Goal: Information Seeking & Learning: Learn about a topic

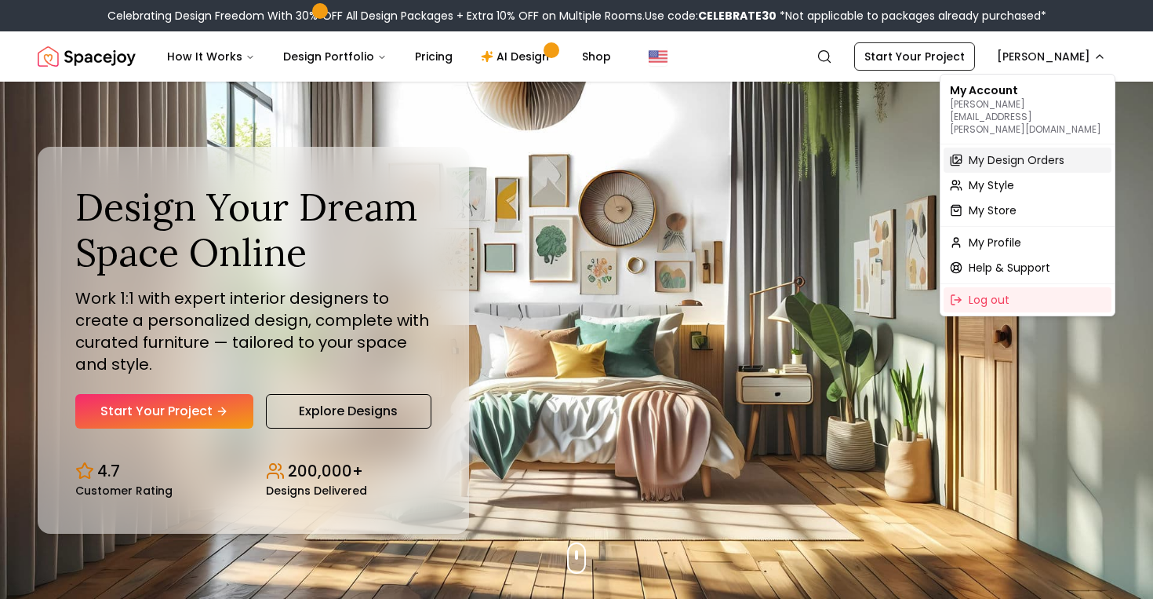
click at [1019, 152] on span "My Design Orders" at bounding box center [1017, 160] width 96 height 16
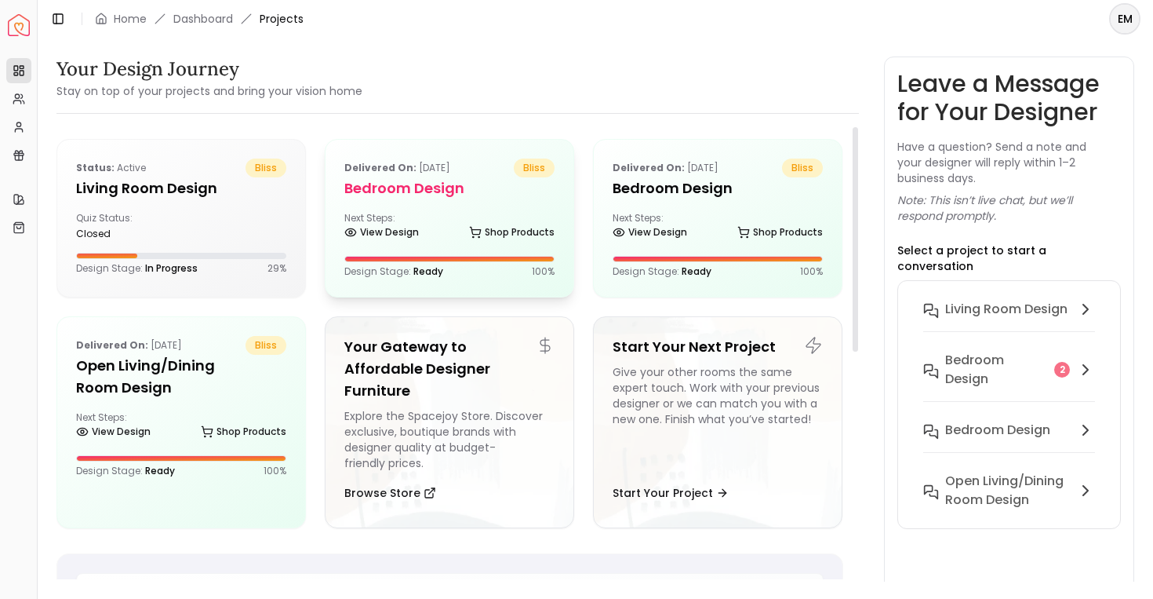
click at [422, 191] on h5 "Bedroom design" at bounding box center [449, 188] width 210 height 22
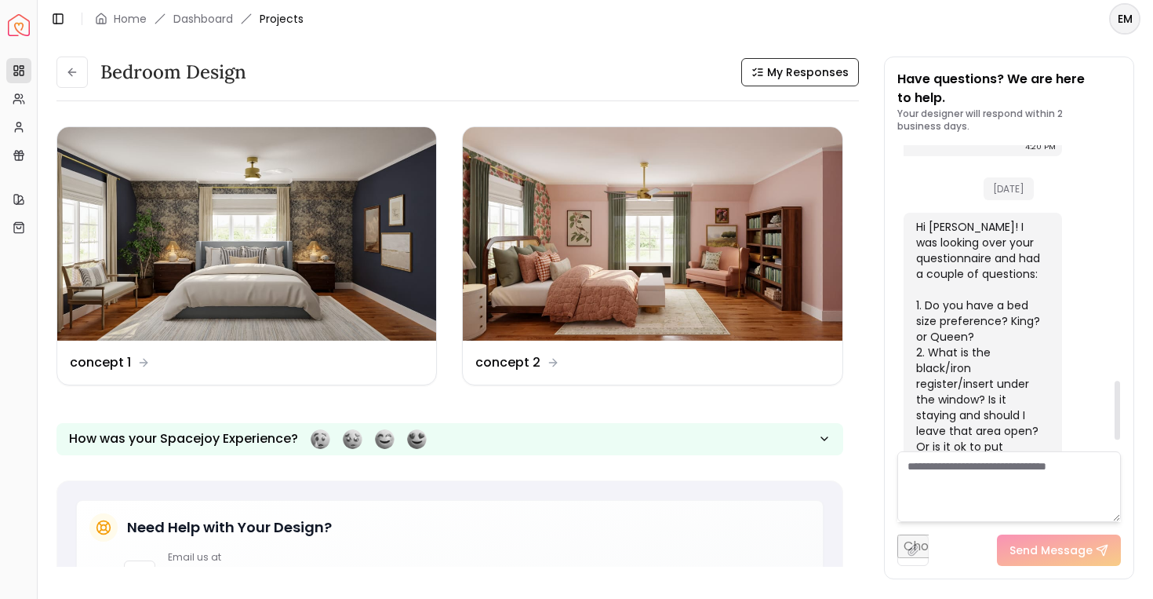
scroll to position [1282, 0]
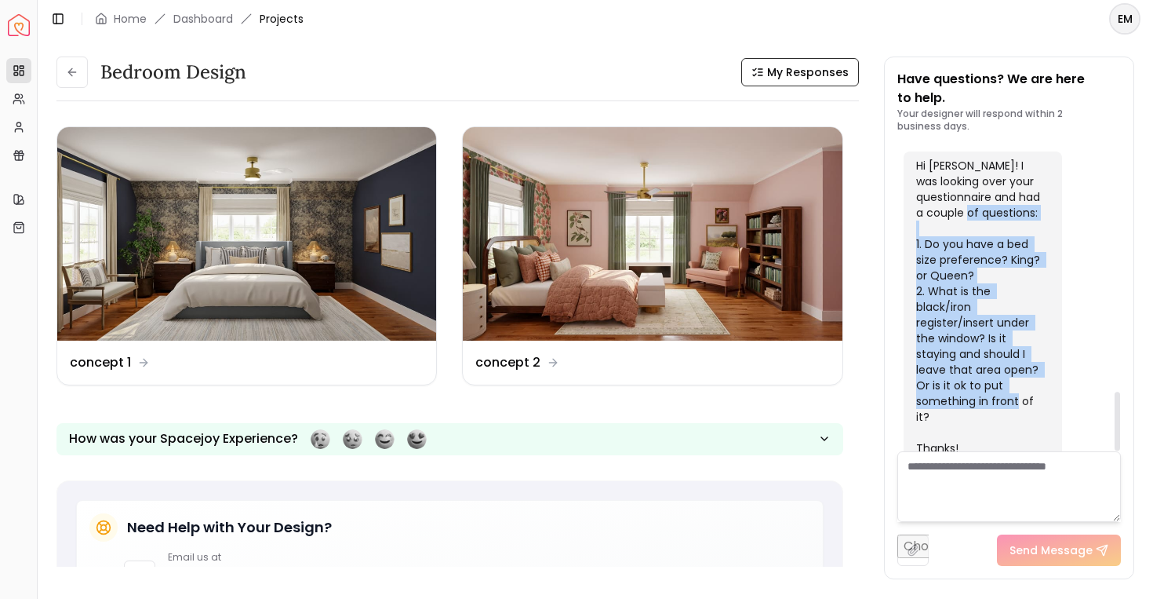
drag, startPoint x: 945, startPoint y: 202, endPoint x: 1033, endPoint y: 395, distance: 211.7
click at [1033, 395] on div "Hi [PERSON_NAME]! I was looking over your questionnaire and had a couple of que…" at bounding box center [981, 307] width 130 height 298
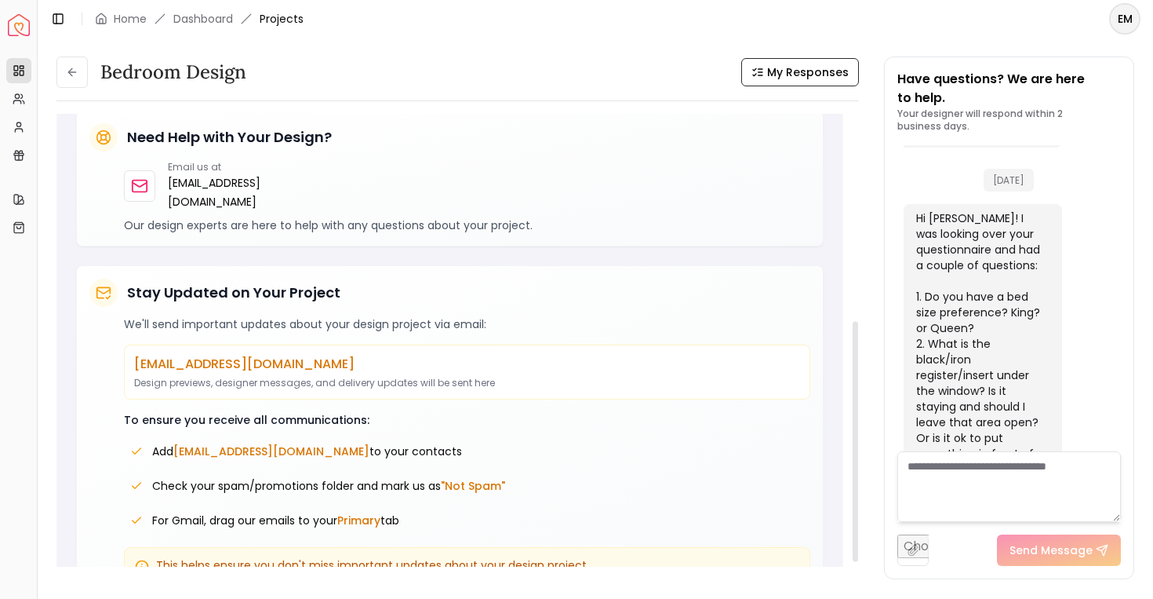
scroll to position [422, 0]
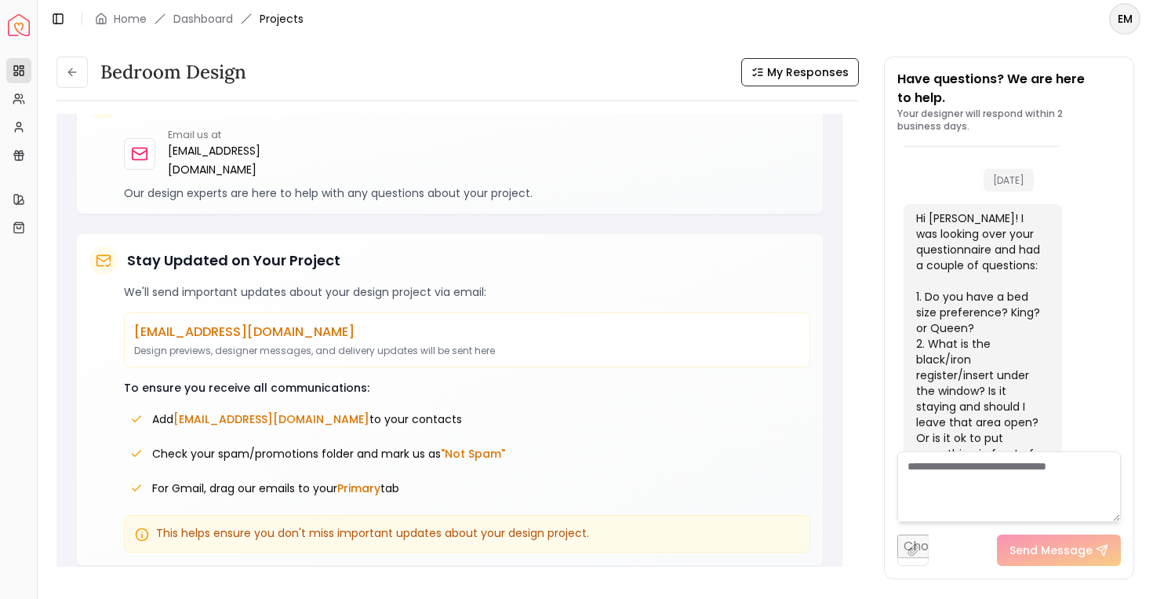
click at [1001, 505] on textarea at bounding box center [1010, 486] width 224 height 71
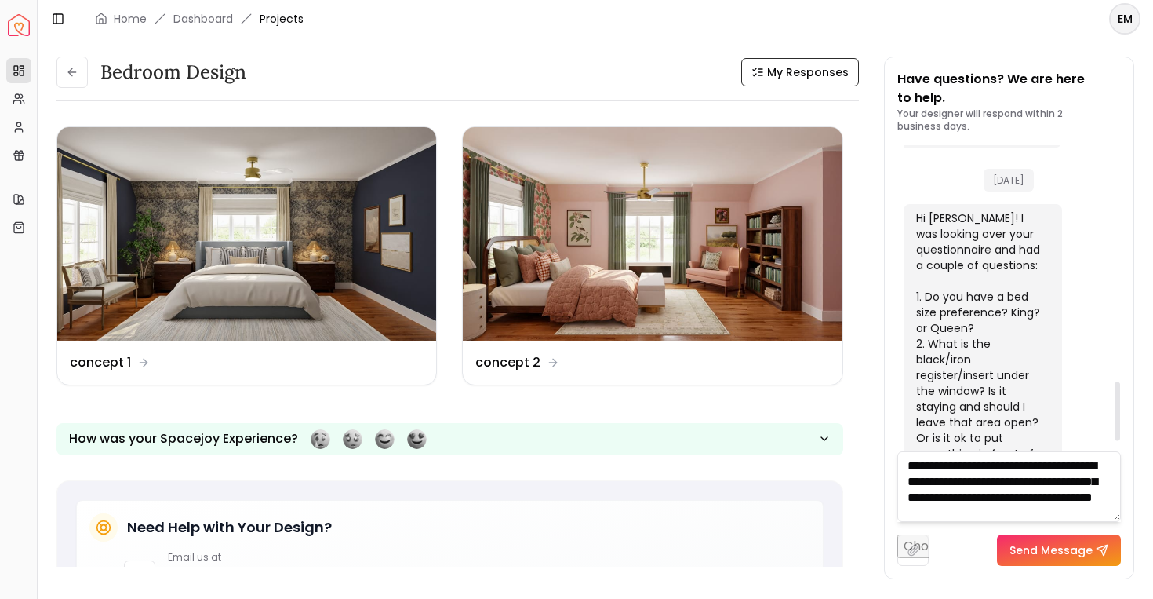
scroll to position [1282, 0]
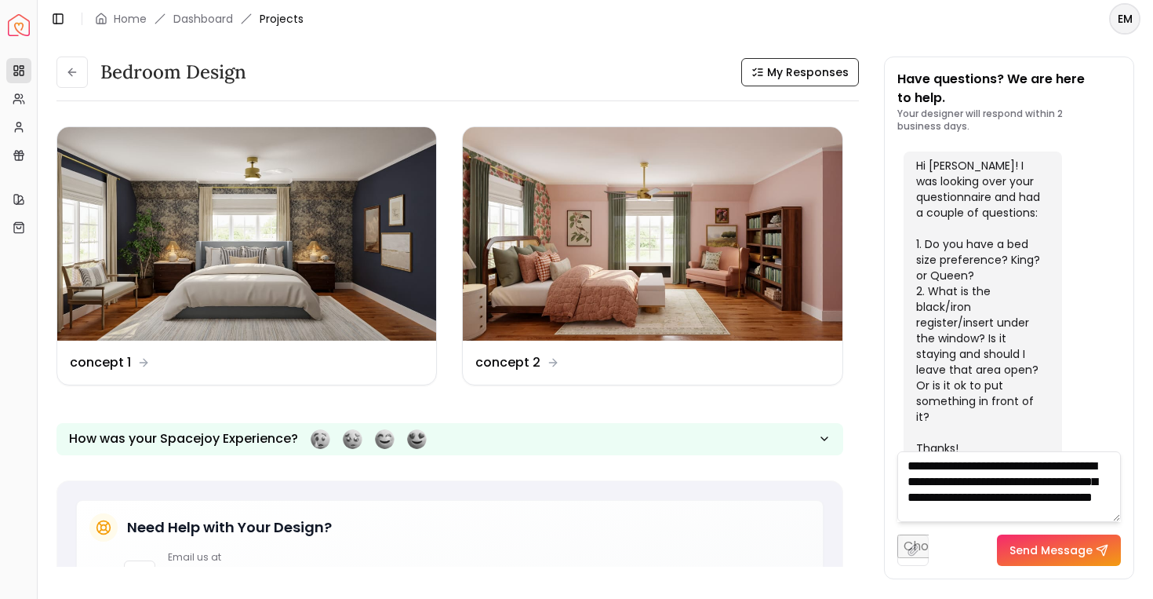
type textarea "**********"
click at [1060, 552] on button "Send Message" at bounding box center [1059, 549] width 124 height 31
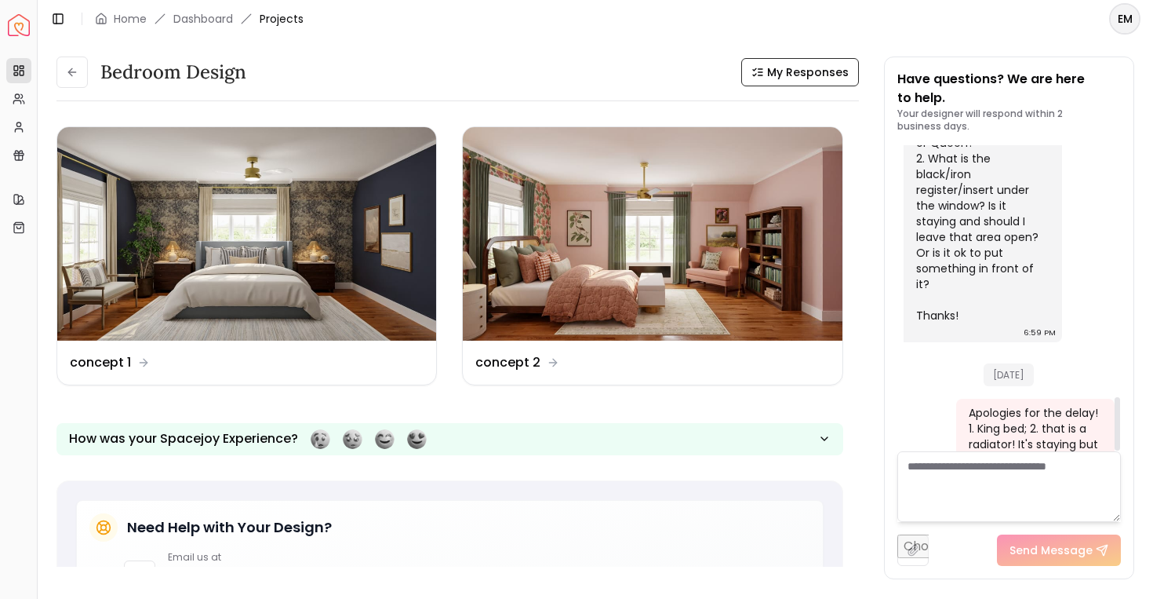
scroll to position [1442, 0]
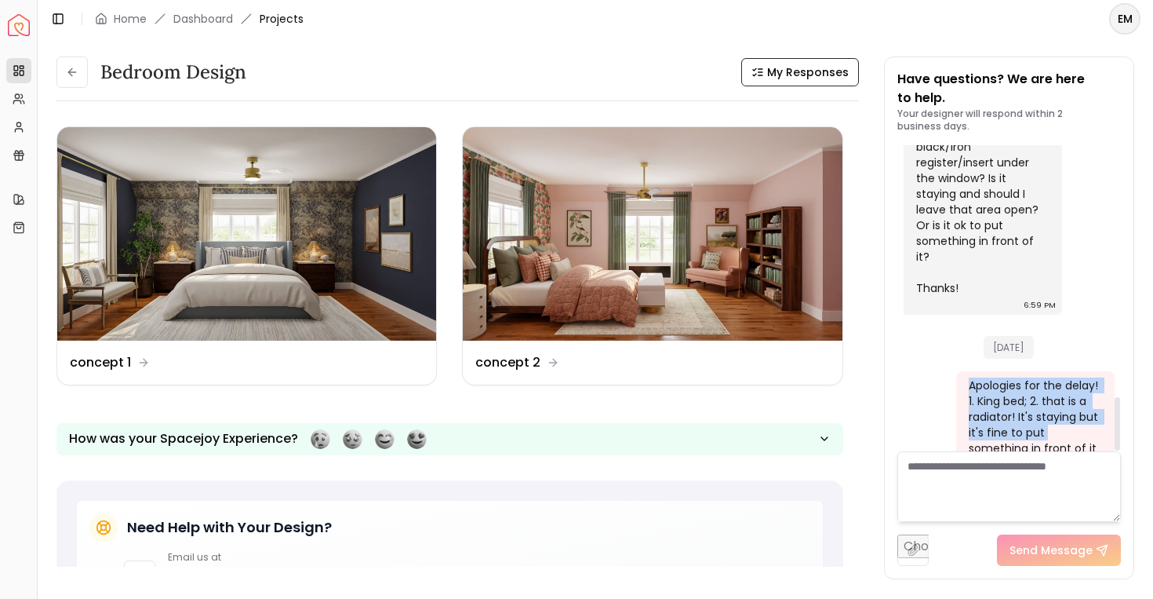
drag, startPoint x: 952, startPoint y: 343, endPoint x: 1069, endPoint y: 394, distance: 127.6
click at [1069, 394] on div "Apologies for the delay! 1. King bed; 2. that is a radiator! It's staying but i…" at bounding box center [1034, 416] width 130 height 78
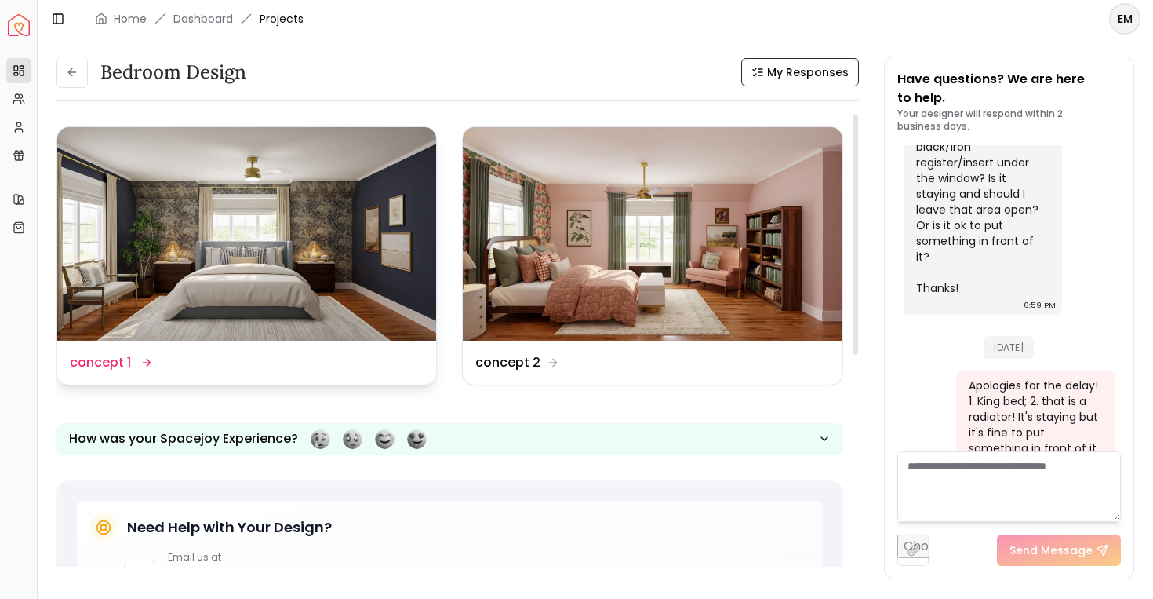
click at [166, 176] on img at bounding box center [246, 233] width 379 height 213
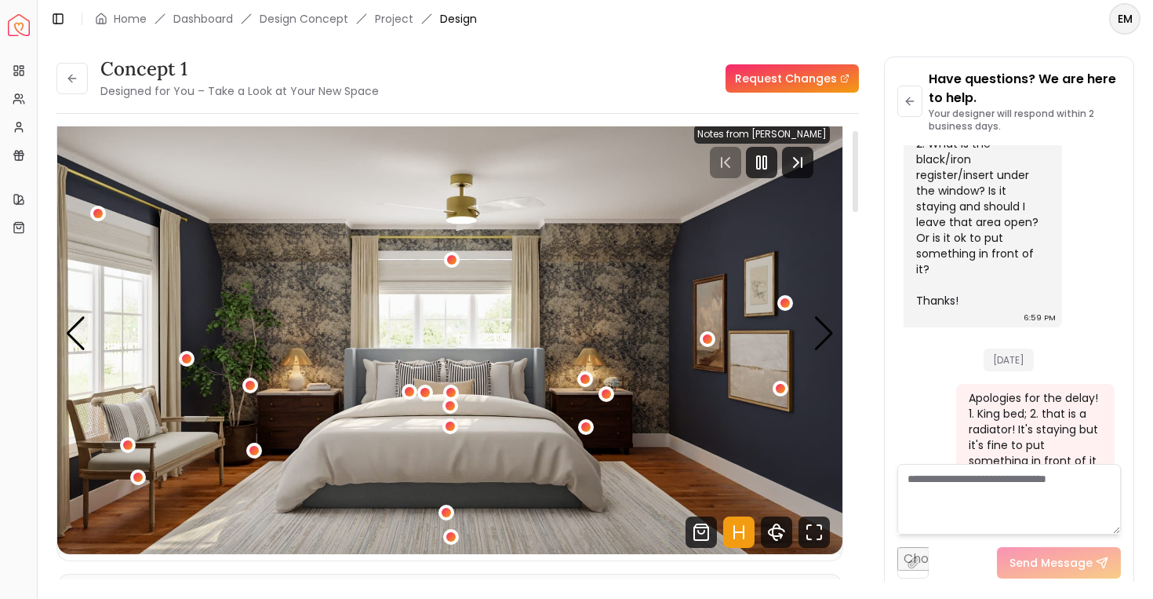
scroll to position [22, 0]
click at [767, 169] on icon "Pause" at bounding box center [761, 161] width 19 height 19
click at [762, 163] on icon "Play" at bounding box center [761, 161] width 19 height 19
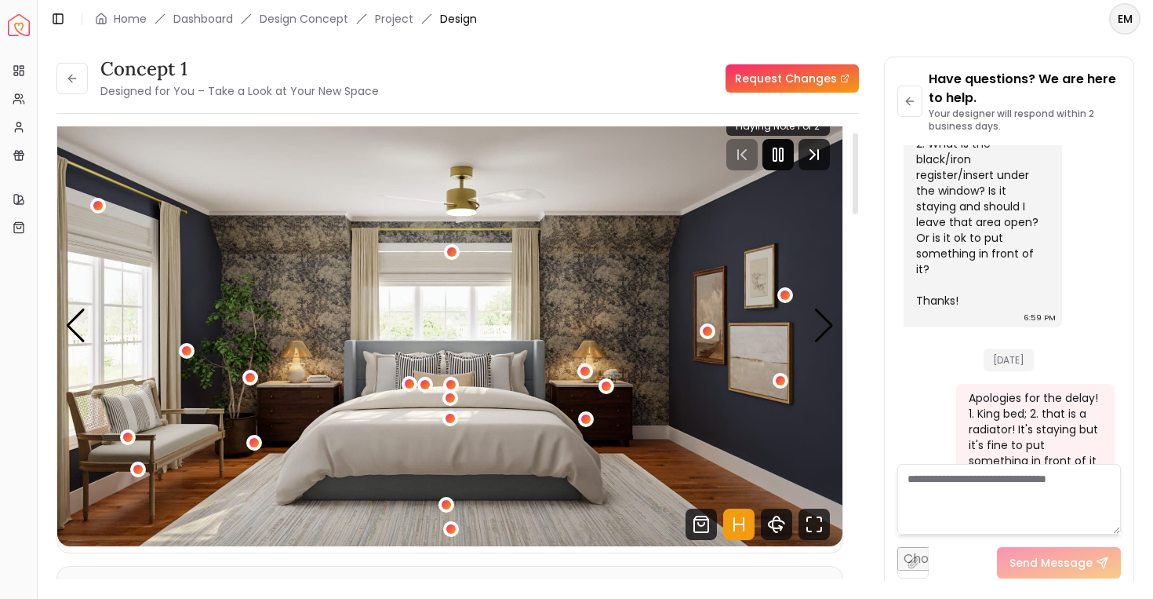
scroll to position [28, 0]
click at [450, 258] on div "1 / 5" at bounding box center [452, 252] width 20 height 20
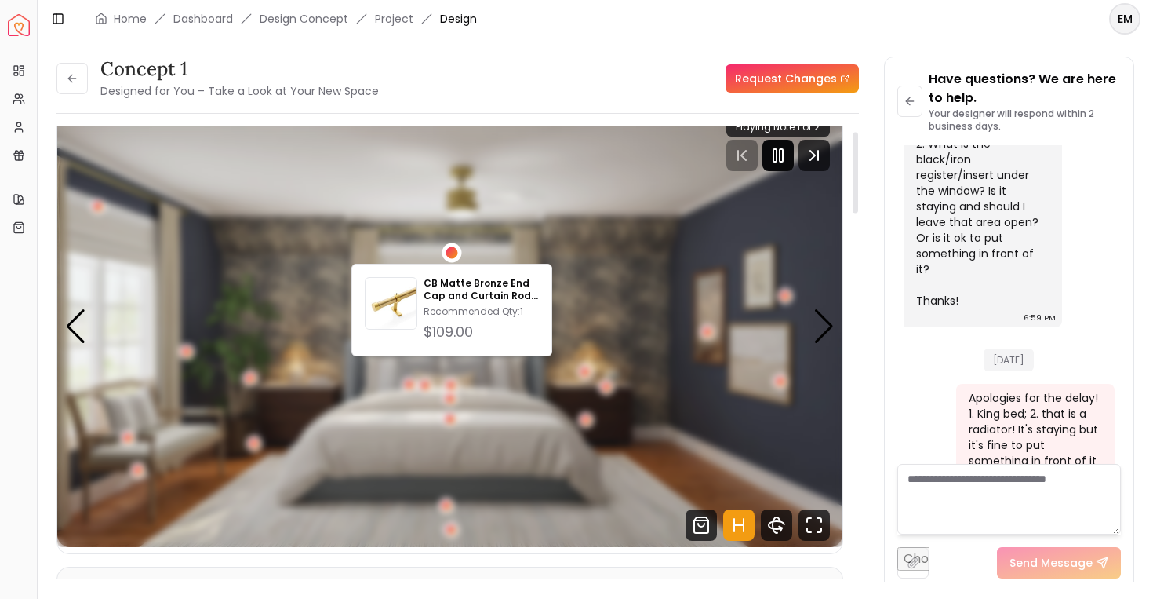
click at [450, 258] on div "1 / 5" at bounding box center [452, 252] width 20 height 20
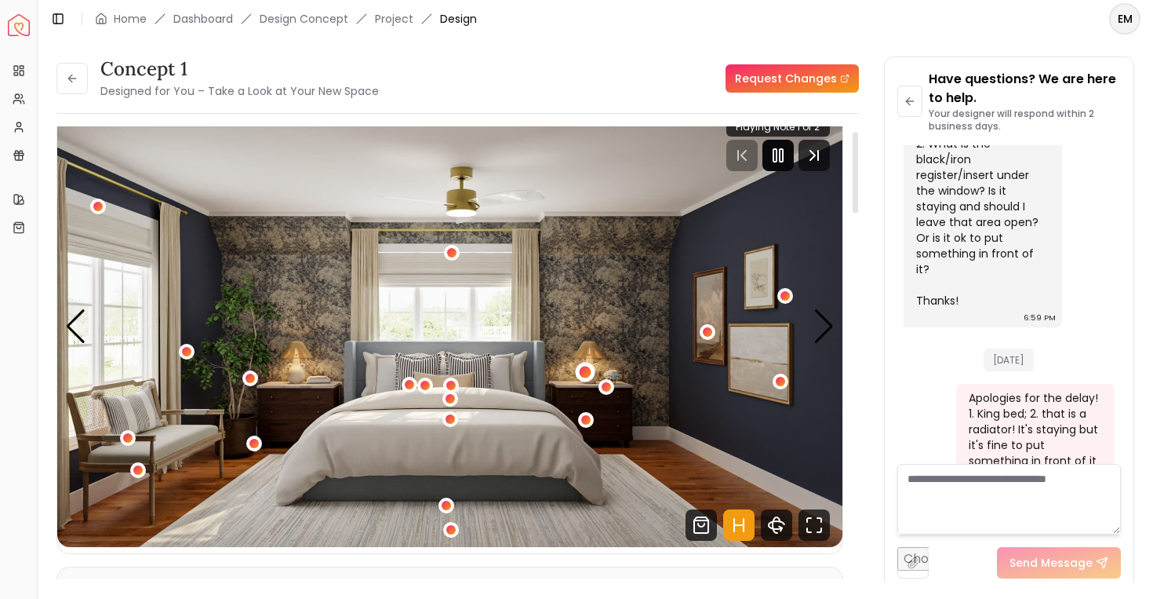
click at [589, 366] on div "1 / 5" at bounding box center [585, 373] width 20 height 20
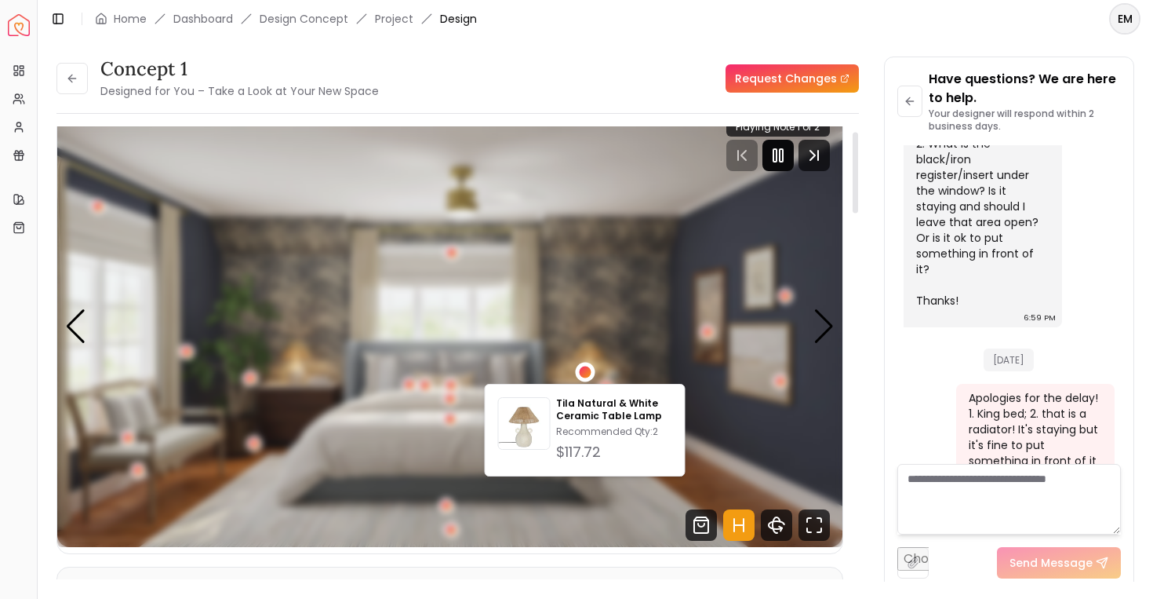
click at [589, 366] on div "1 / 5" at bounding box center [585, 373] width 20 height 20
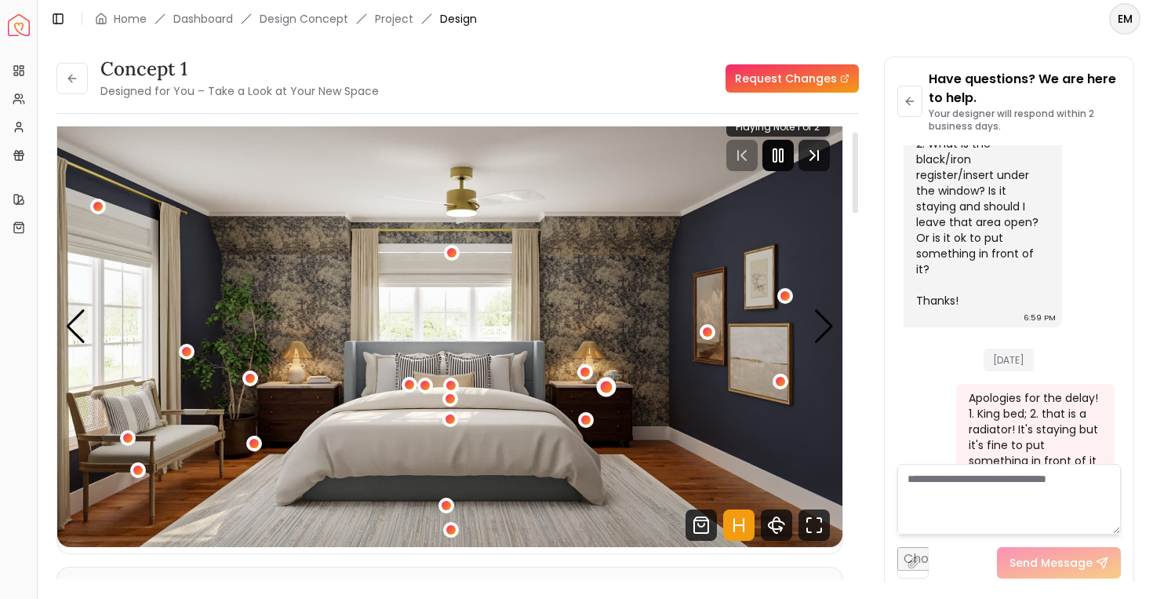
click at [603, 384] on div "1 / 5" at bounding box center [606, 387] width 12 height 12
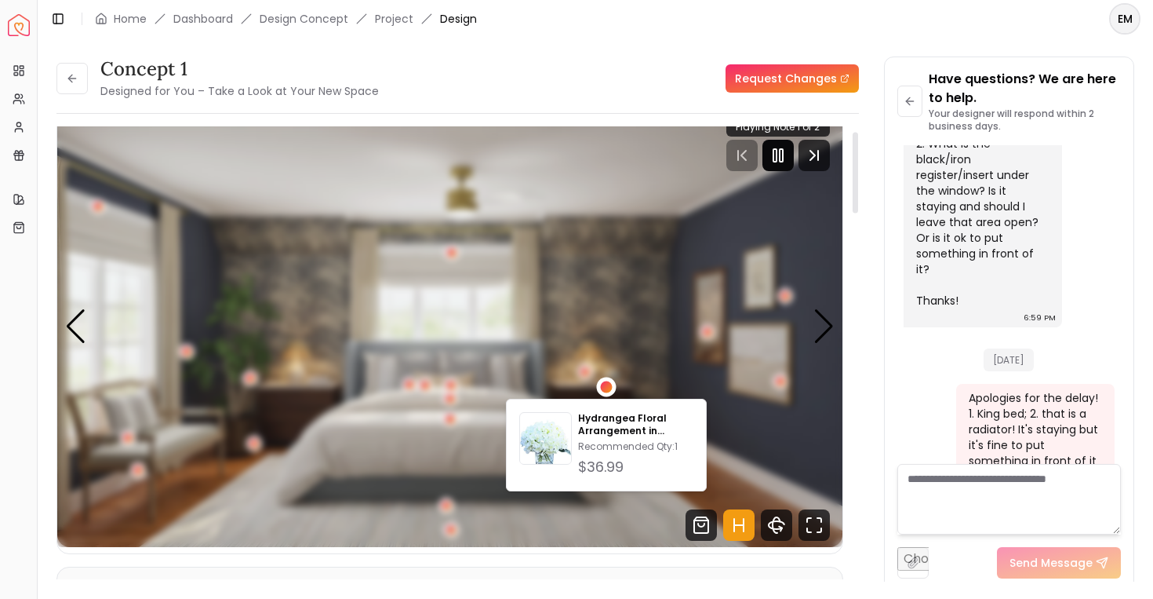
click at [603, 384] on div "1 / 5" at bounding box center [606, 387] width 12 height 12
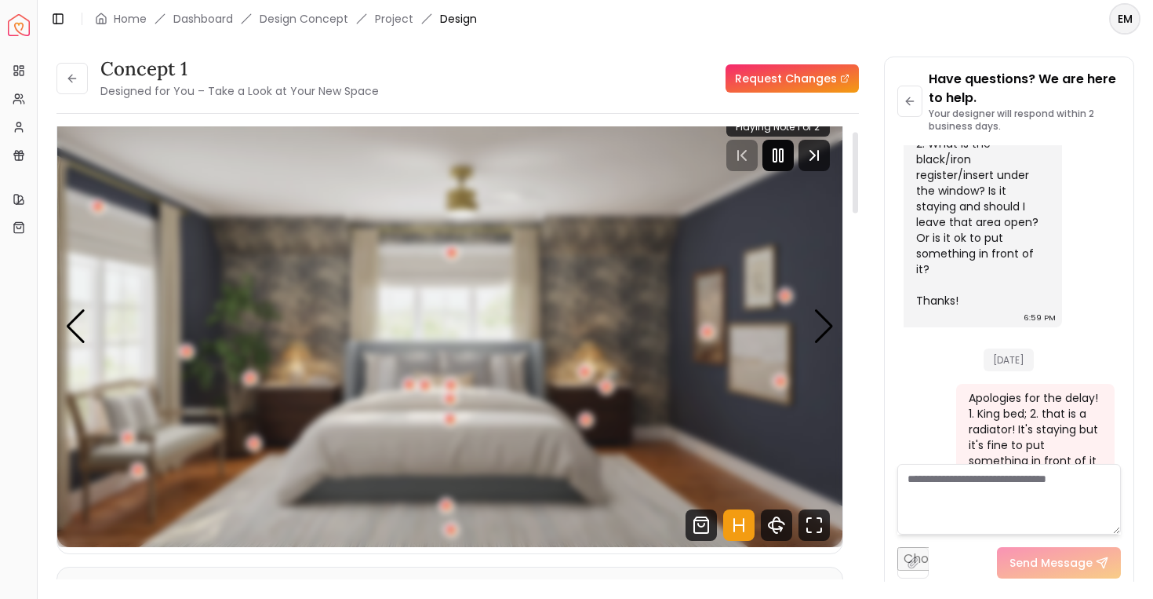
click at [600, 399] on img "1 / 5" at bounding box center [449, 326] width 785 height 442
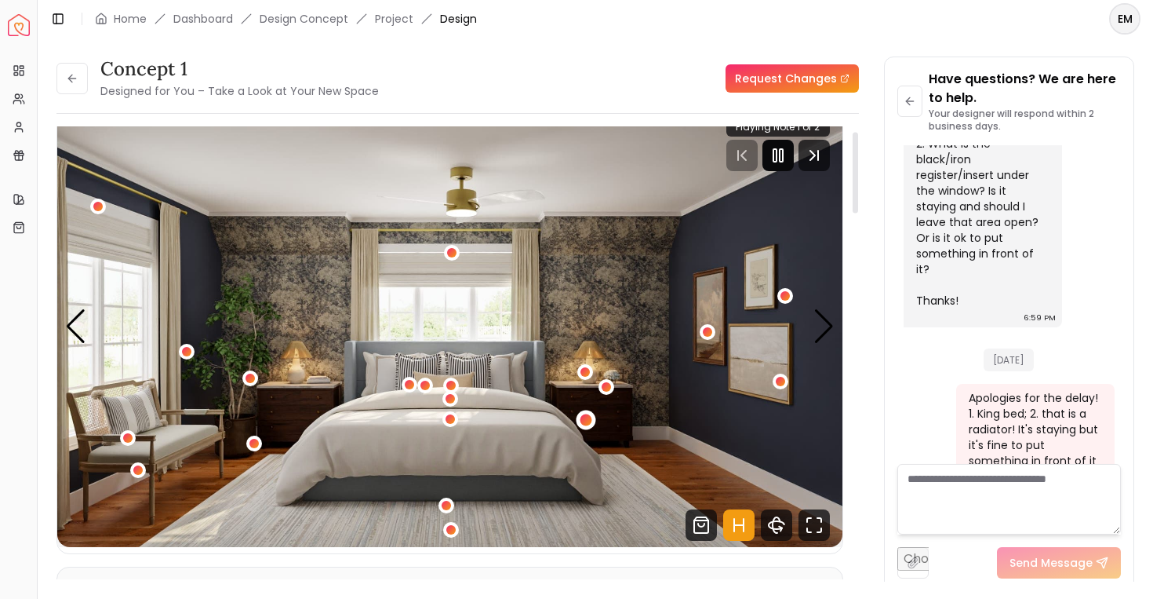
click at [590, 415] on div "1 / 5" at bounding box center [586, 420] width 20 height 20
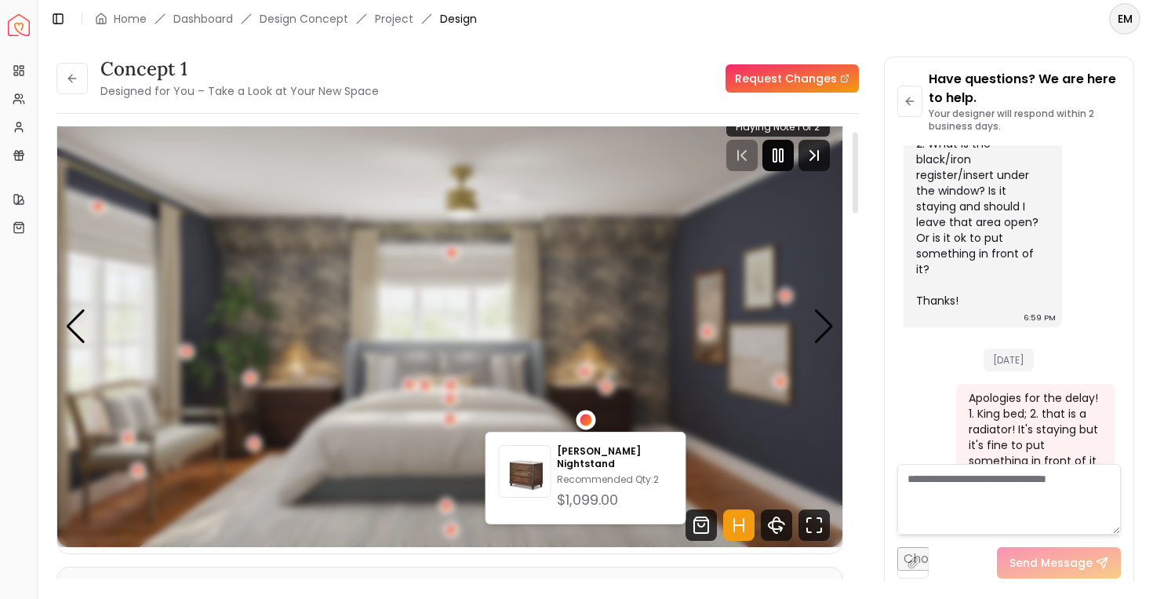
click at [590, 415] on div "1 / 5" at bounding box center [586, 420] width 20 height 20
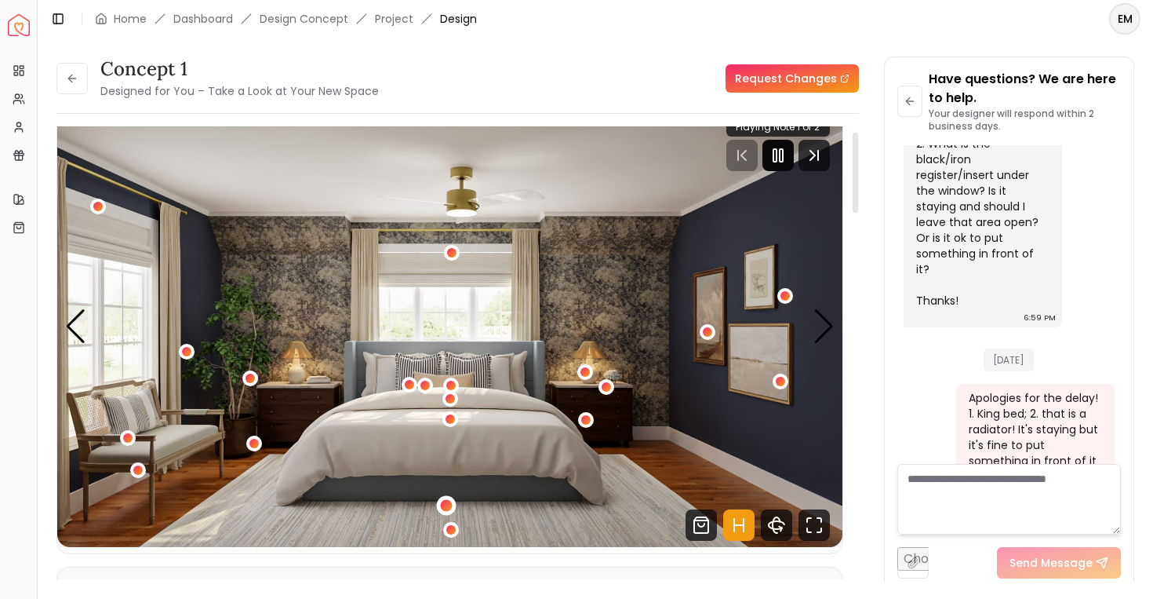
click at [441, 503] on div "1 / 5" at bounding box center [446, 506] width 12 height 12
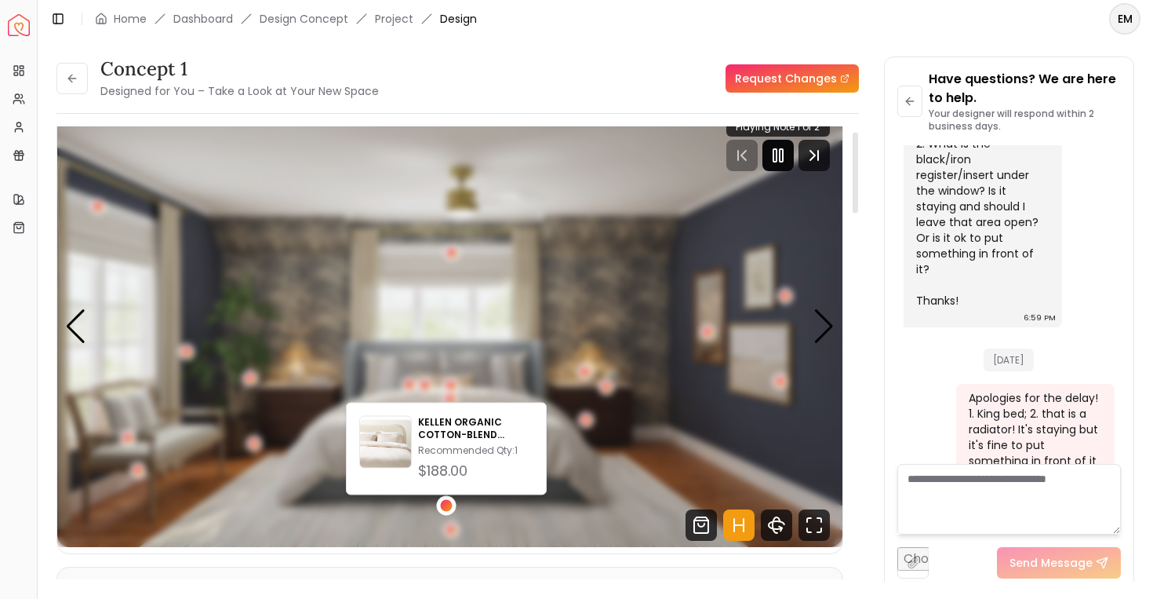
click at [441, 503] on div "1 / 5" at bounding box center [446, 506] width 12 height 12
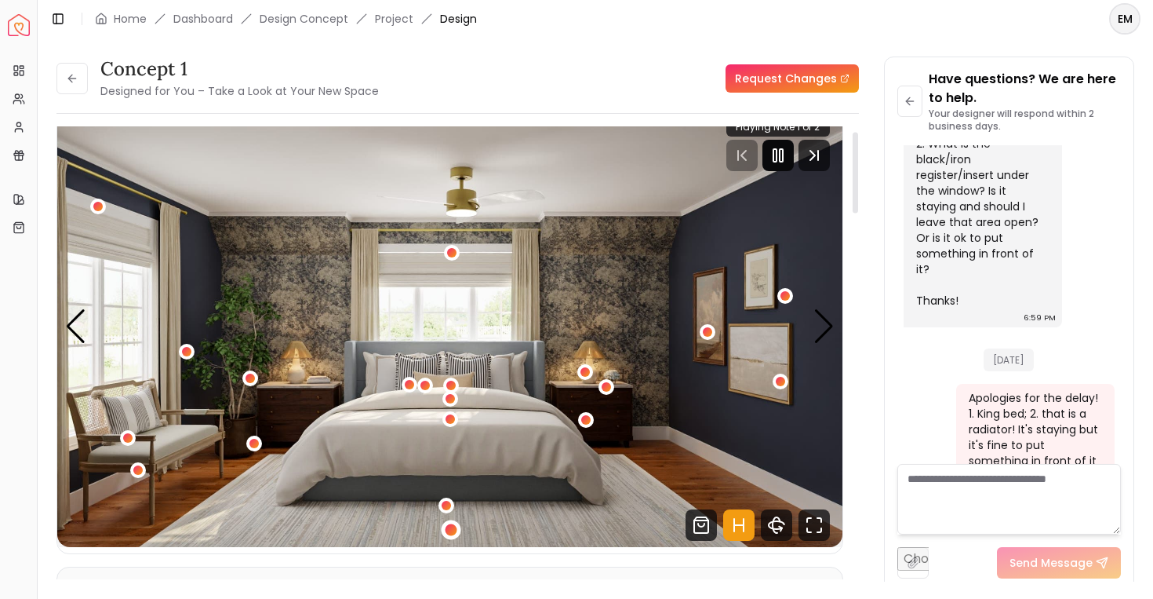
click at [446, 536] on div "1 / 5" at bounding box center [451, 529] width 20 height 20
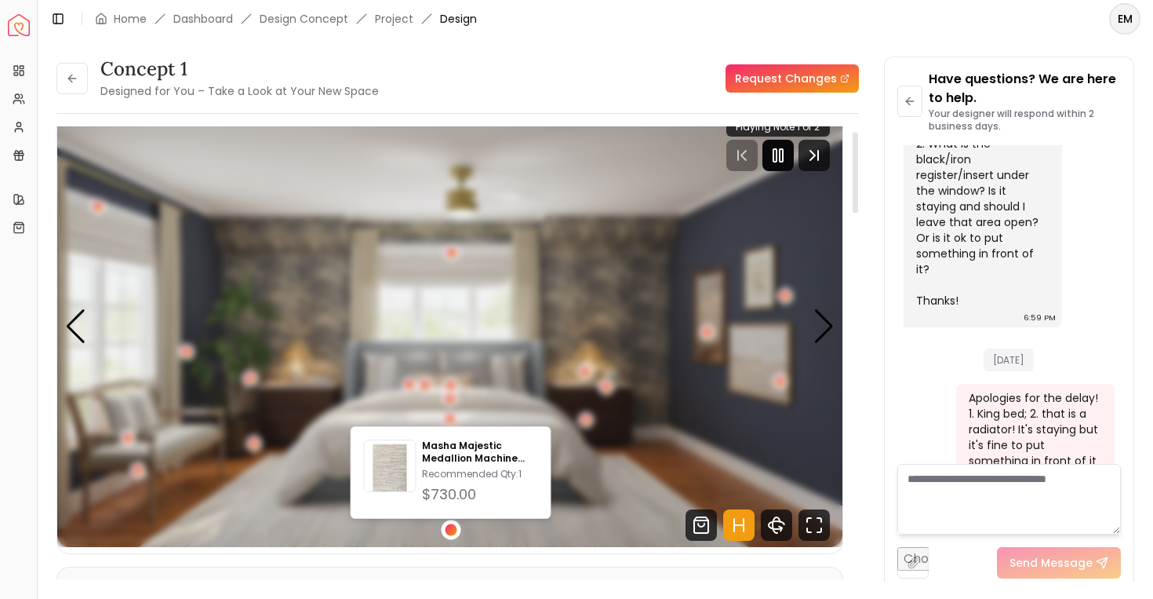
click at [446, 536] on div "1 / 5" at bounding box center [451, 529] width 20 height 20
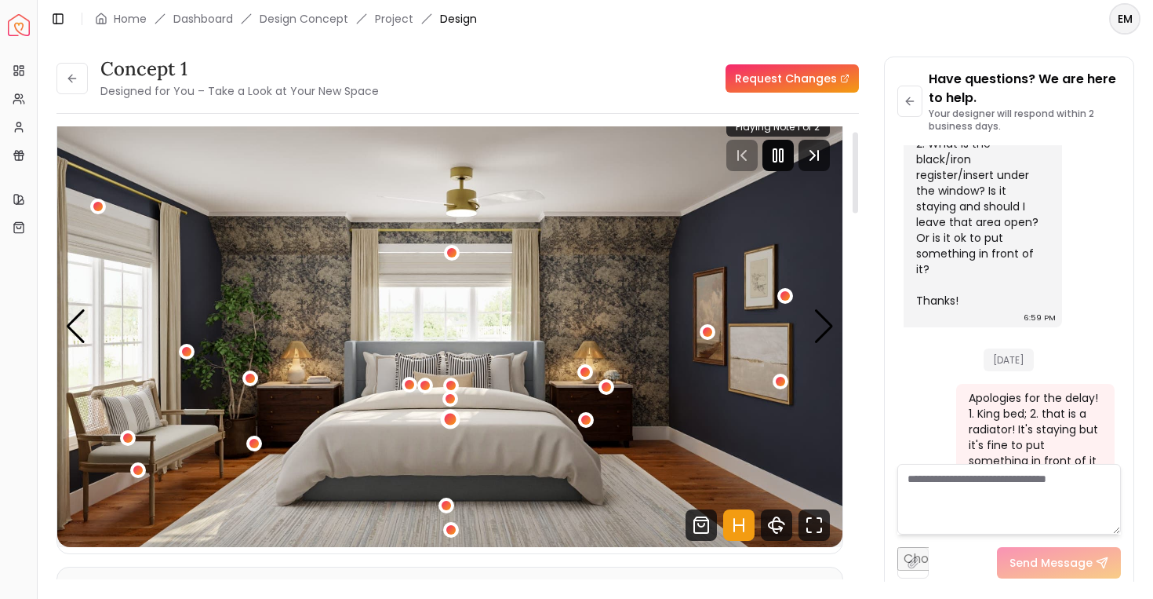
click at [454, 420] on div "1 / 5" at bounding box center [450, 419] width 12 height 12
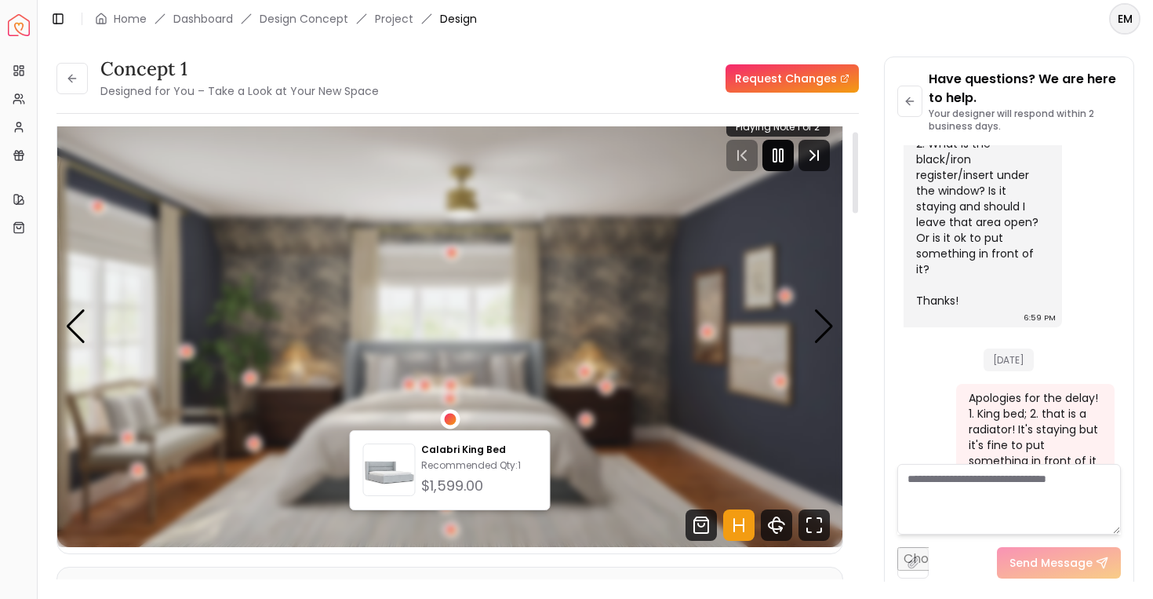
click at [454, 420] on div "1 / 5" at bounding box center [450, 419] width 12 height 12
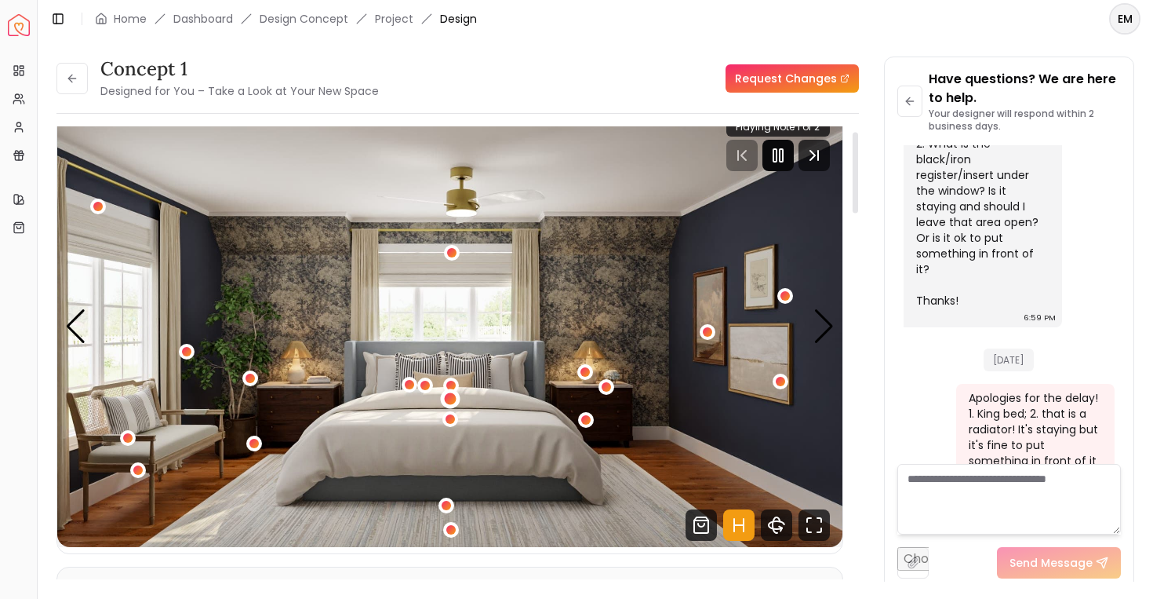
click at [453, 403] on div "1 / 5" at bounding box center [451, 399] width 12 height 12
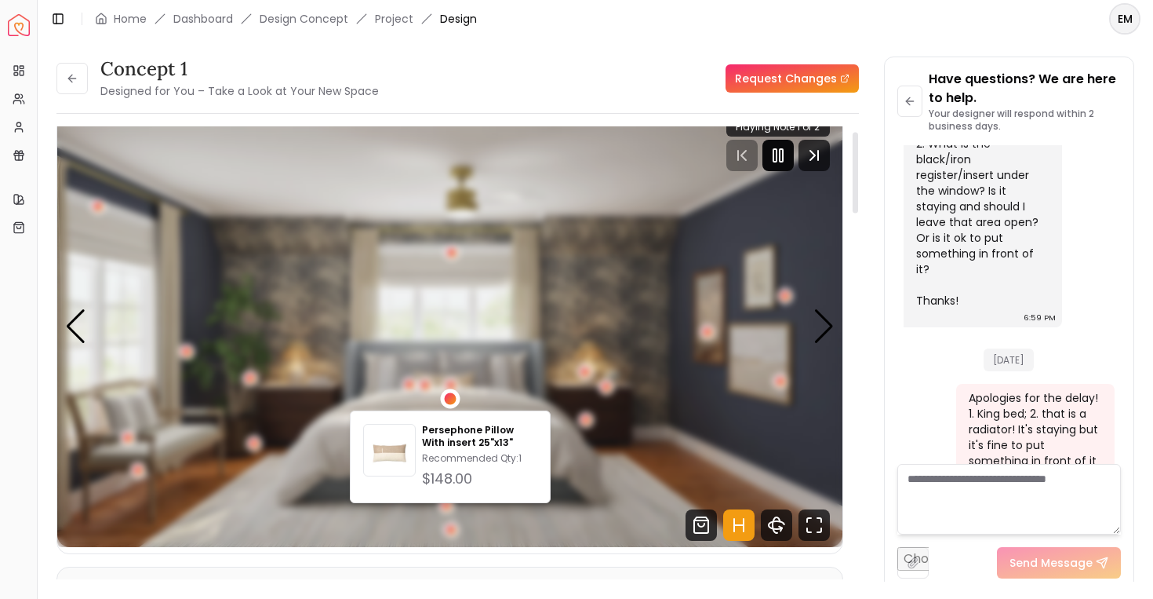
click at [453, 403] on div "1 / 5" at bounding box center [451, 399] width 12 height 12
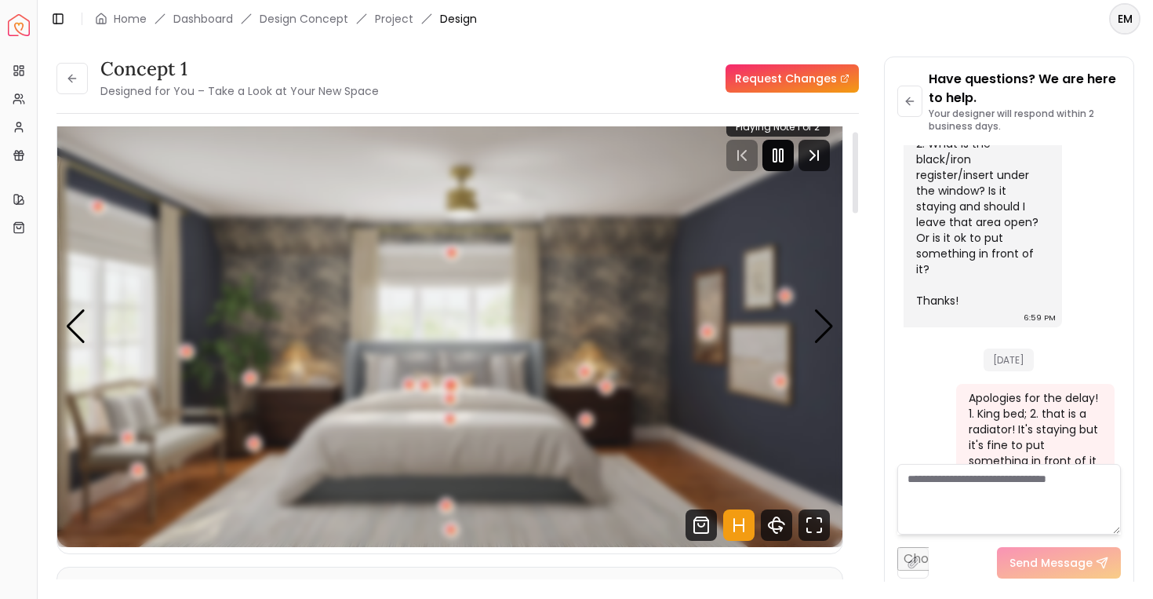
click at [453, 388] on div "1 / 5" at bounding box center [451, 386] width 12 height 12
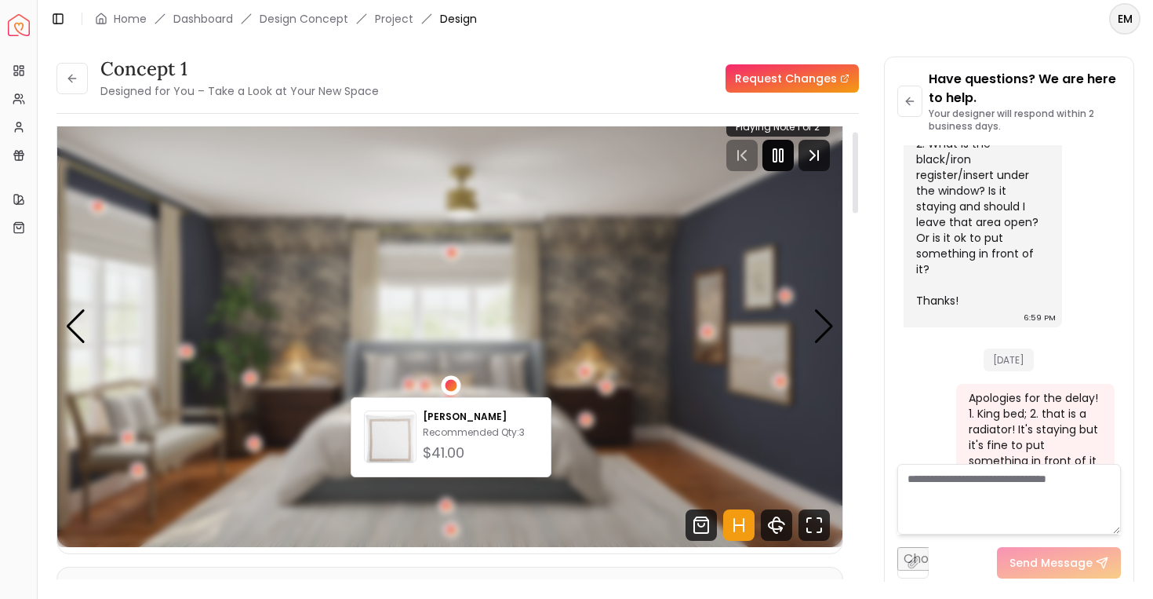
click at [453, 388] on div "1 / 5" at bounding box center [451, 386] width 12 height 12
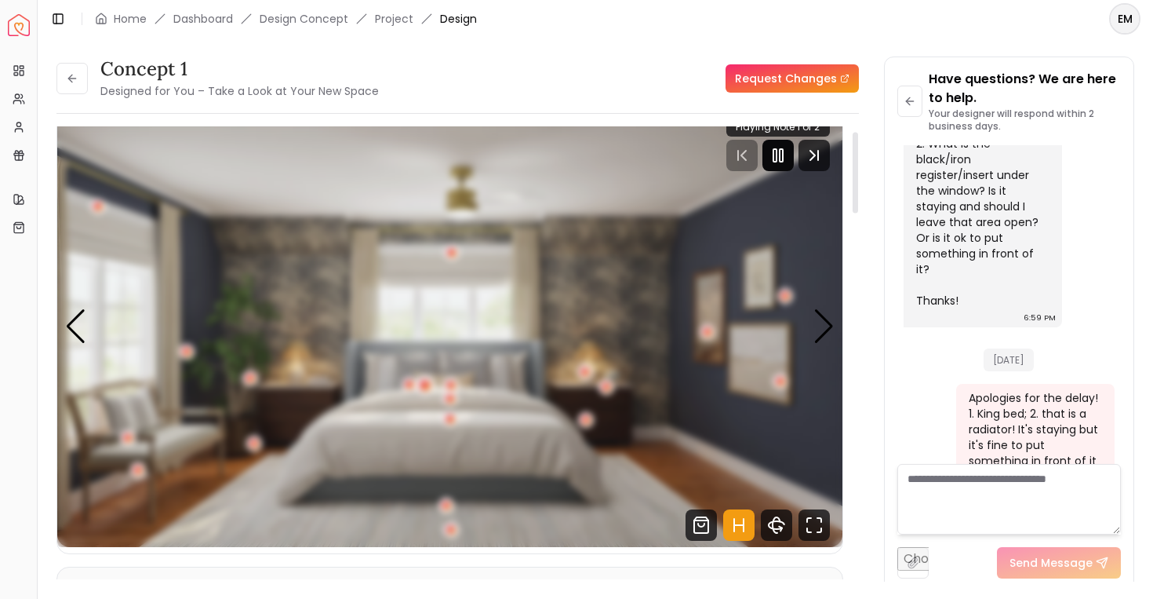
click at [428, 388] on div "1 / 5" at bounding box center [425, 385] width 12 height 12
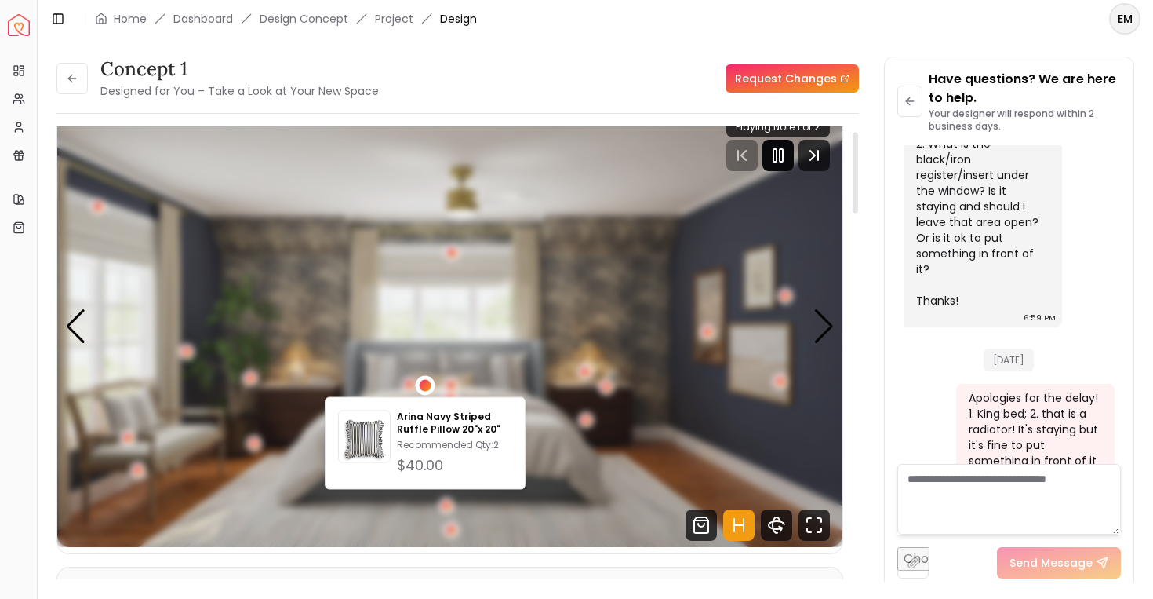
click at [428, 388] on div "1 / 5" at bounding box center [425, 385] width 12 height 12
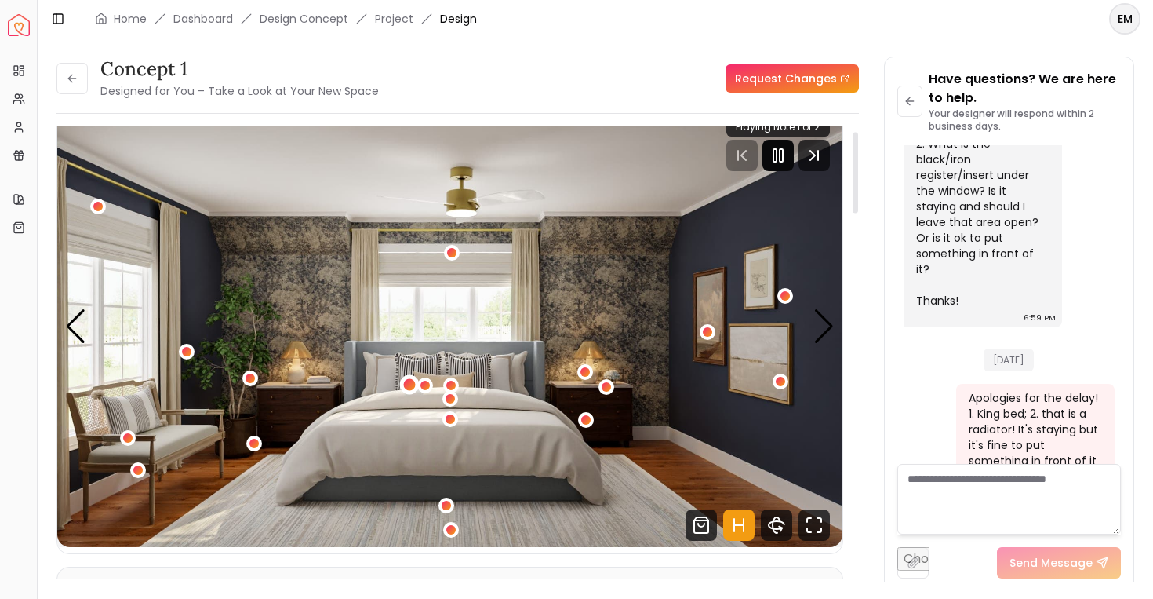
click at [413, 388] on div "1 / 5" at bounding box center [409, 385] width 12 height 12
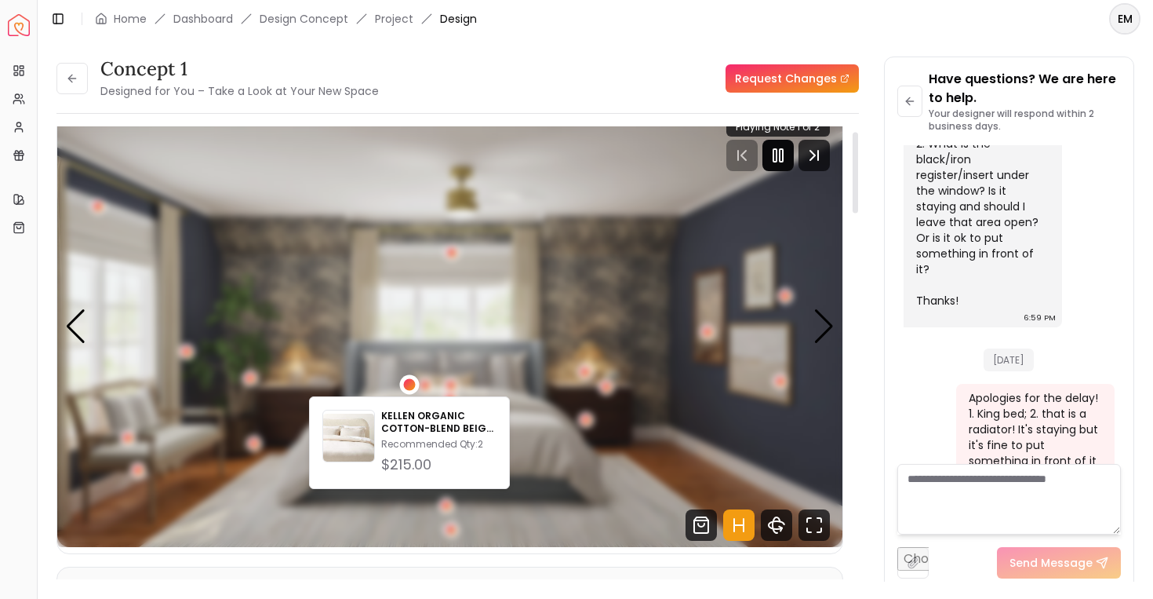
click at [413, 388] on div "1 / 5" at bounding box center [409, 385] width 12 height 12
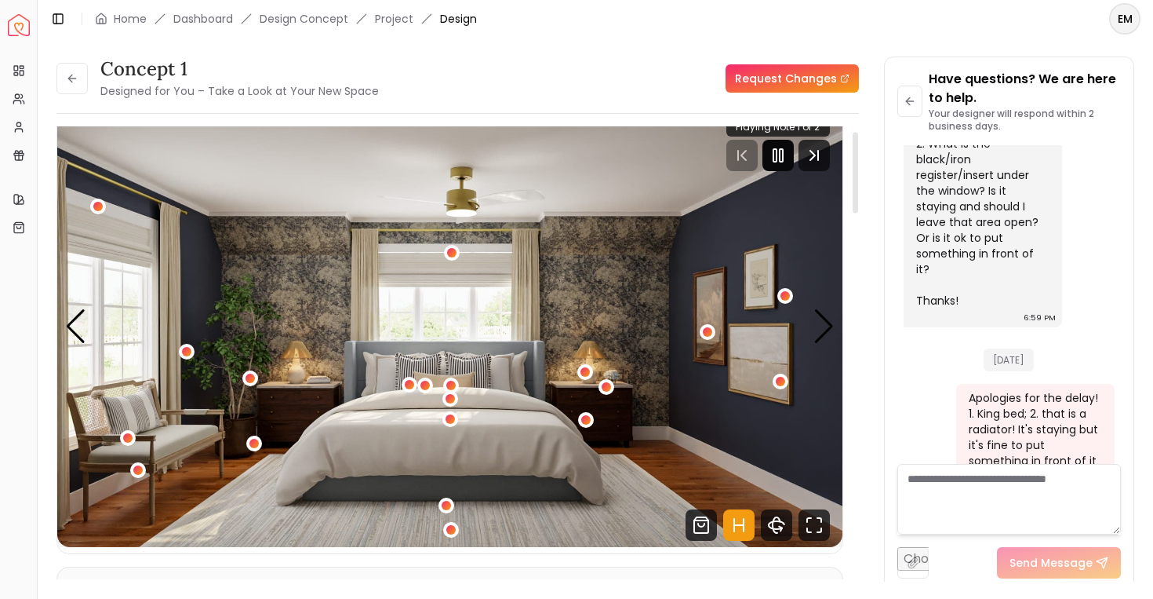
click at [259, 436] on button "1 / 5" at bounding box center [254, 443] width 16 height 16
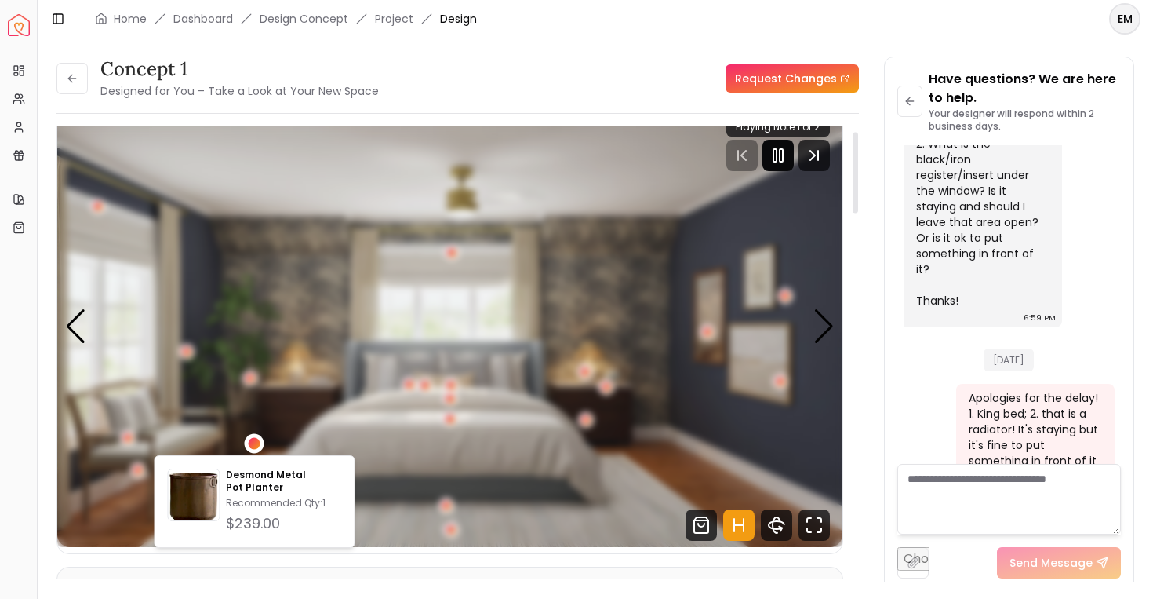
click at [259, 436] on div "1 / 5" at bounding box center [255, 444] width 20 height 20
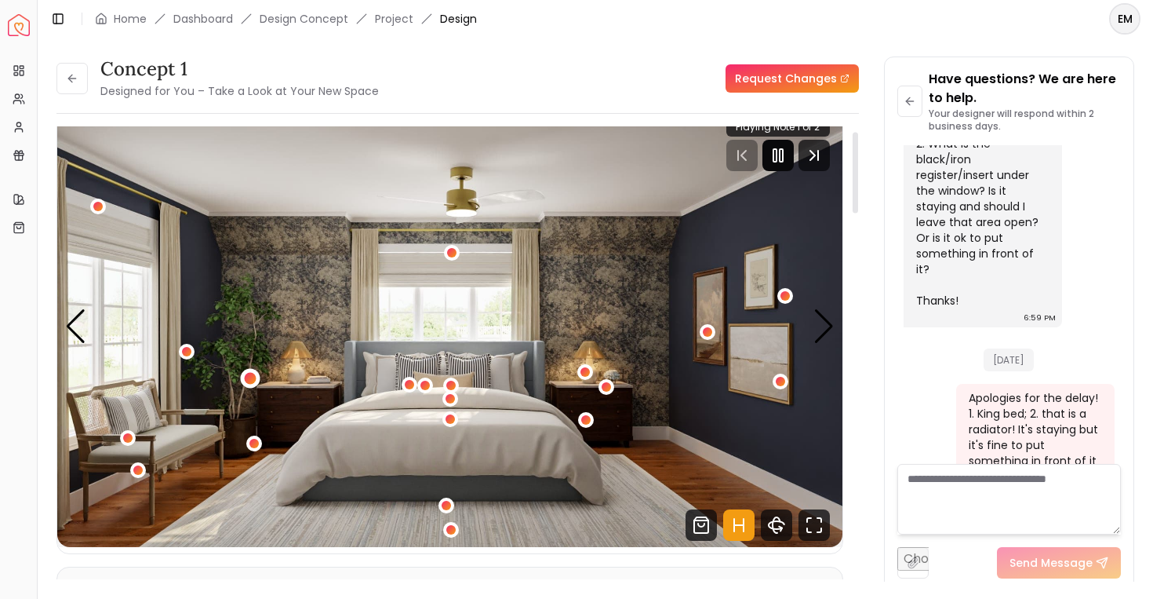
click at [252, 377] on div "1 / 5" at bounding box center [251, 379] width 12 height 12
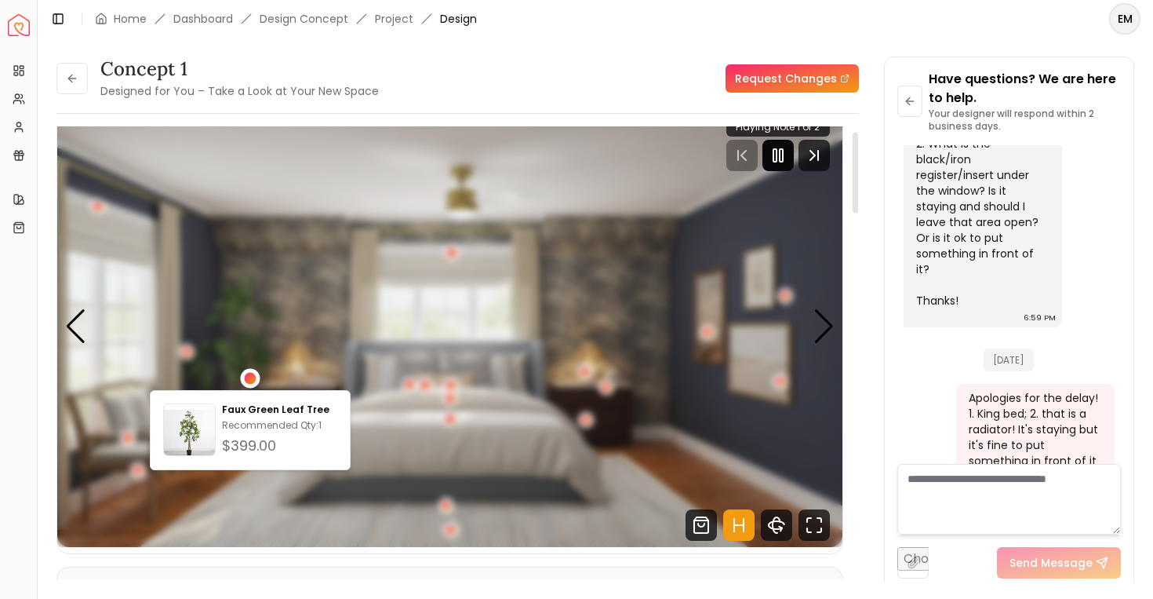
click at [252, 377] on div "1 / 5" at bounding box center [251, 379] width 12 height 12
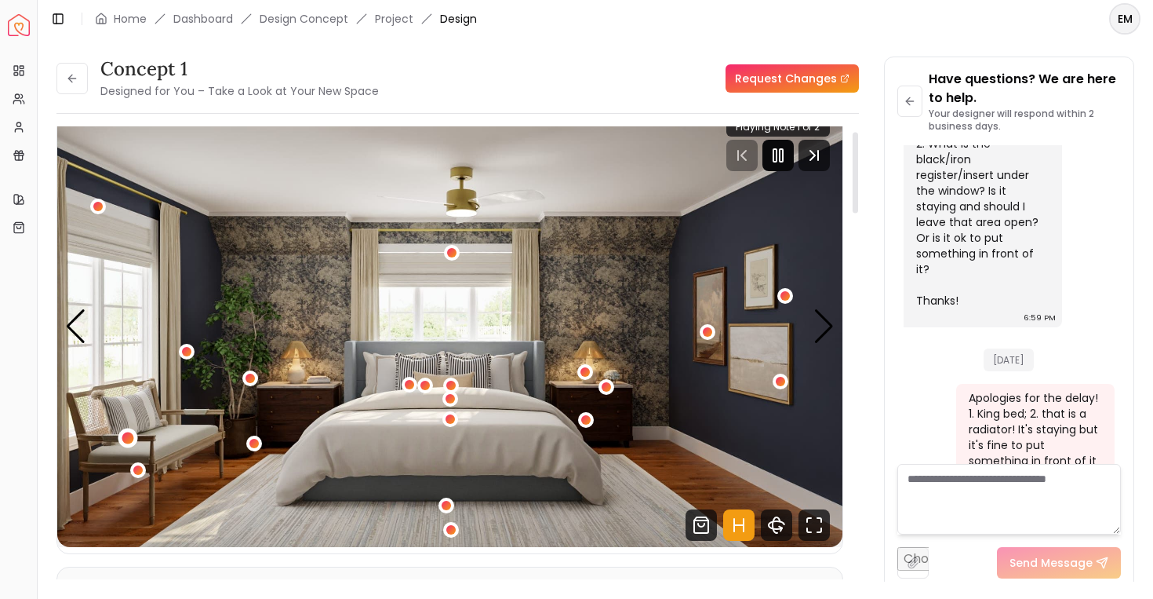
click at [124, 432] on div "1 / 5" at bounding box center [128, 438] width 20 height 20
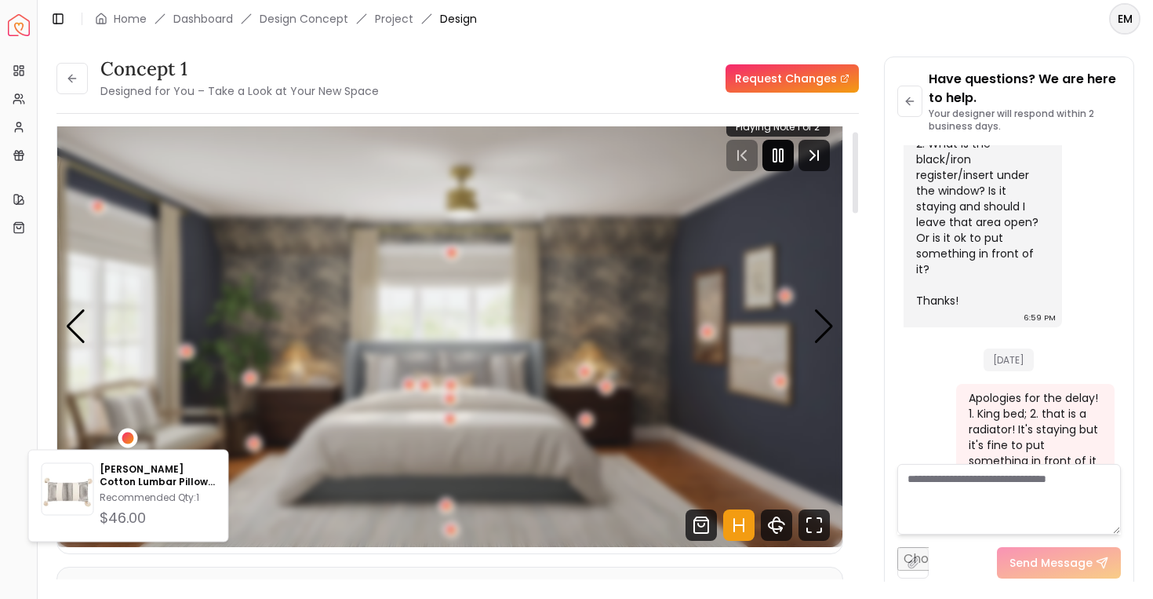
click at [124, 432] on div "1 / 5" at bounding box center [128, 438] width 20 height 20
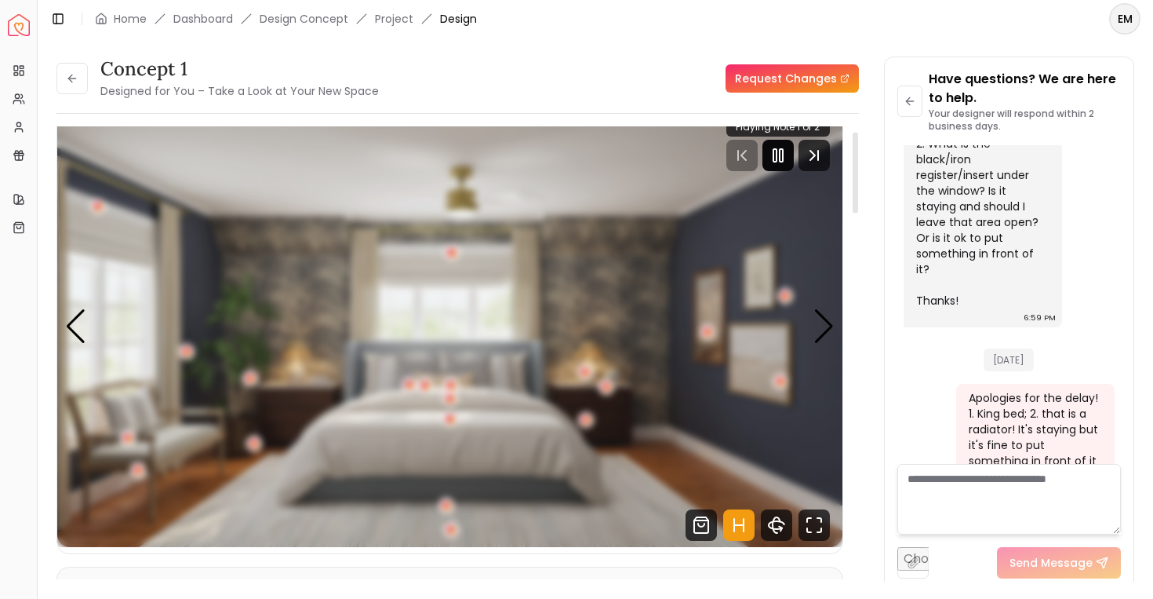
click at [126, 461] on img "1 / 5" at bounding box center [449, 326] width 785 height 442
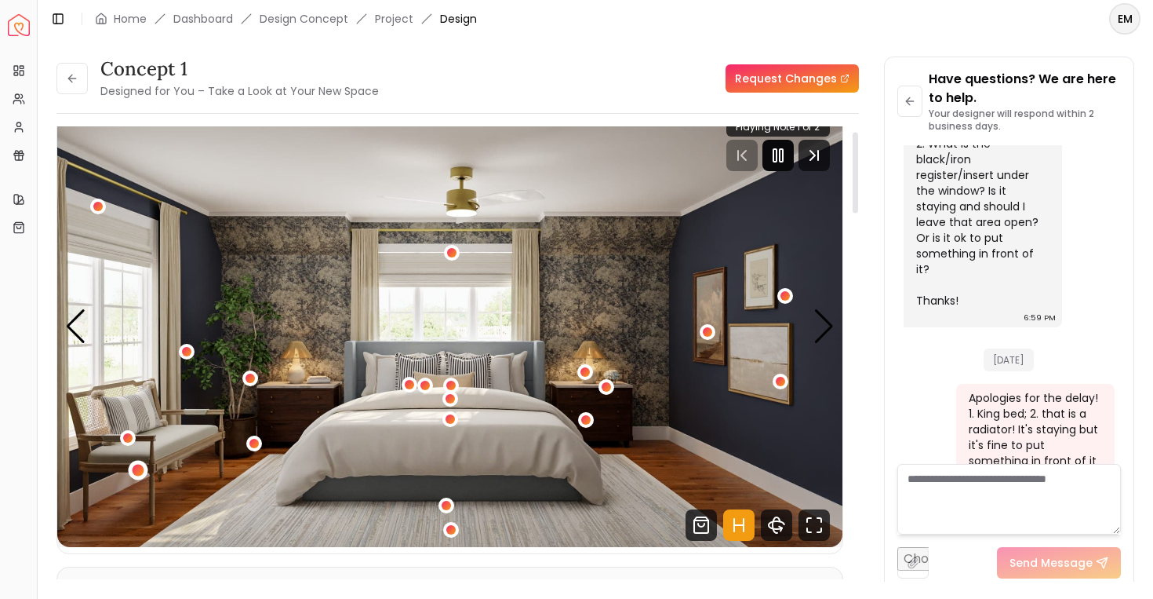
click at [134, 468] on div "1 / 5" at bounding box center [139, 470] width 12 height 12
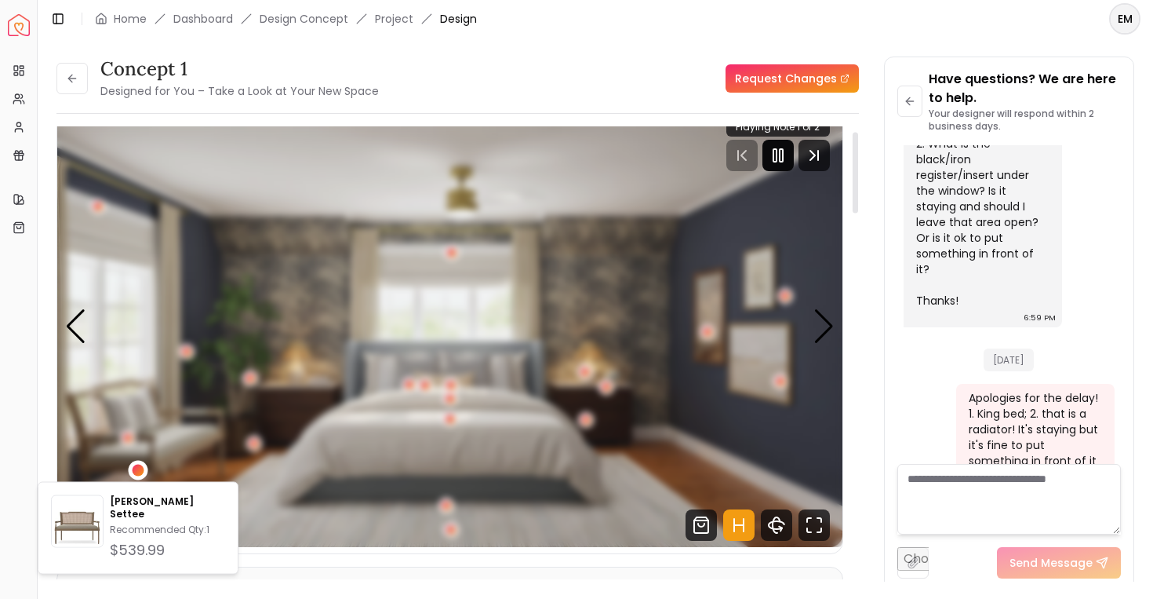
click at [137, 468] on div "1 / 5" at bounding box center [139, 470] width 12 height 12
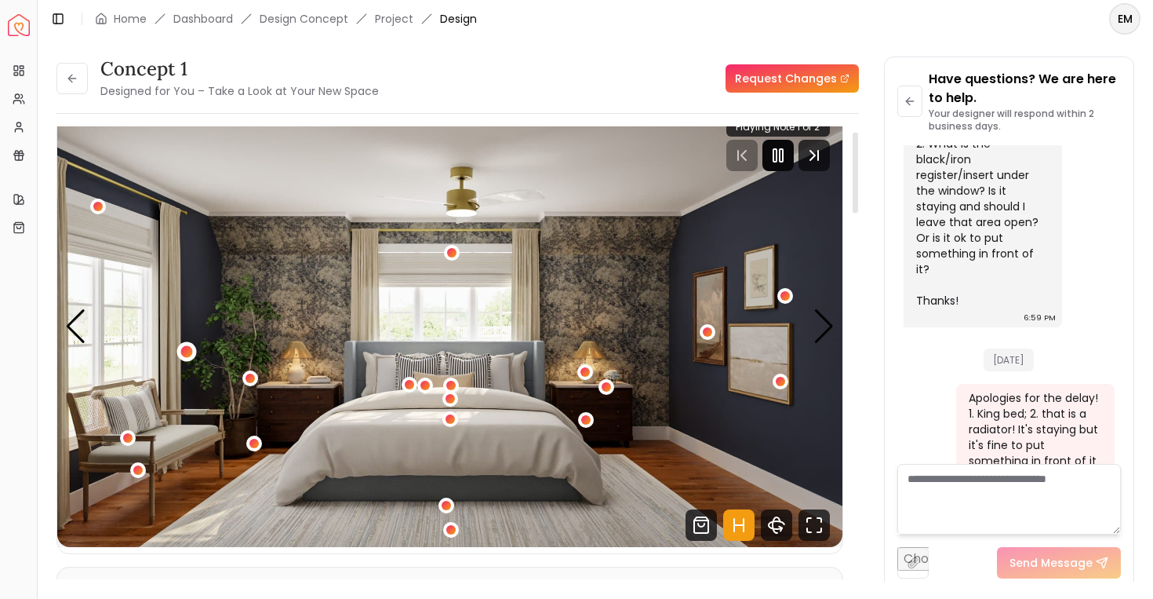
click at [188, 344] on div "1 / 5" at bounding box center [187, 351] width 20 height 20
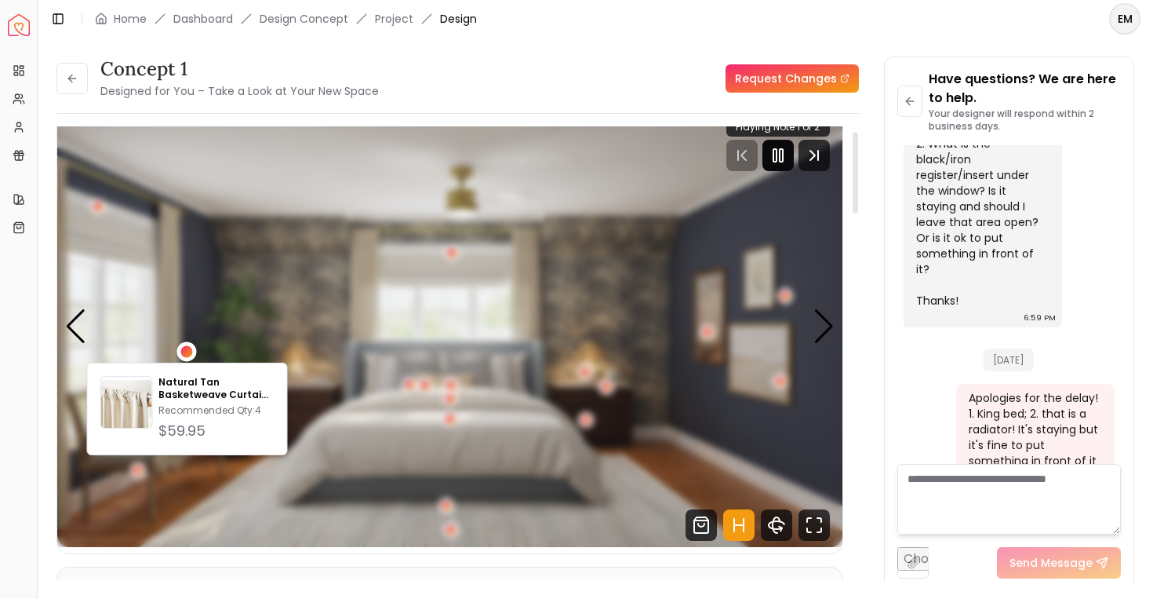
click at [188, 344] on div "1 / 5" at bounding box center [187, 351] width 20 height 20
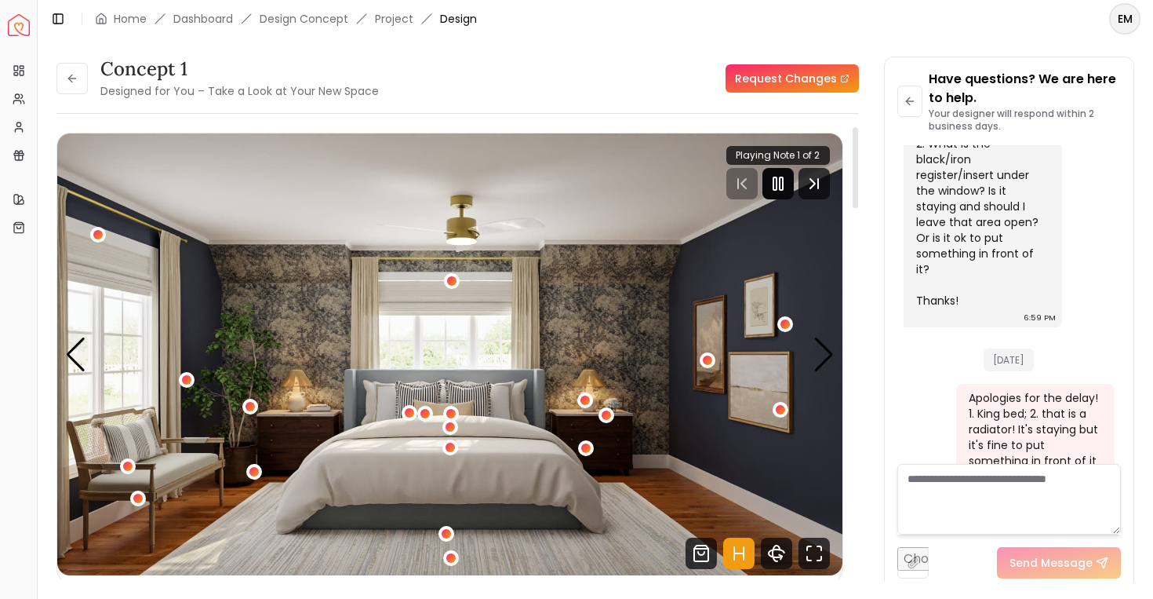
scroll to position [11, 0]
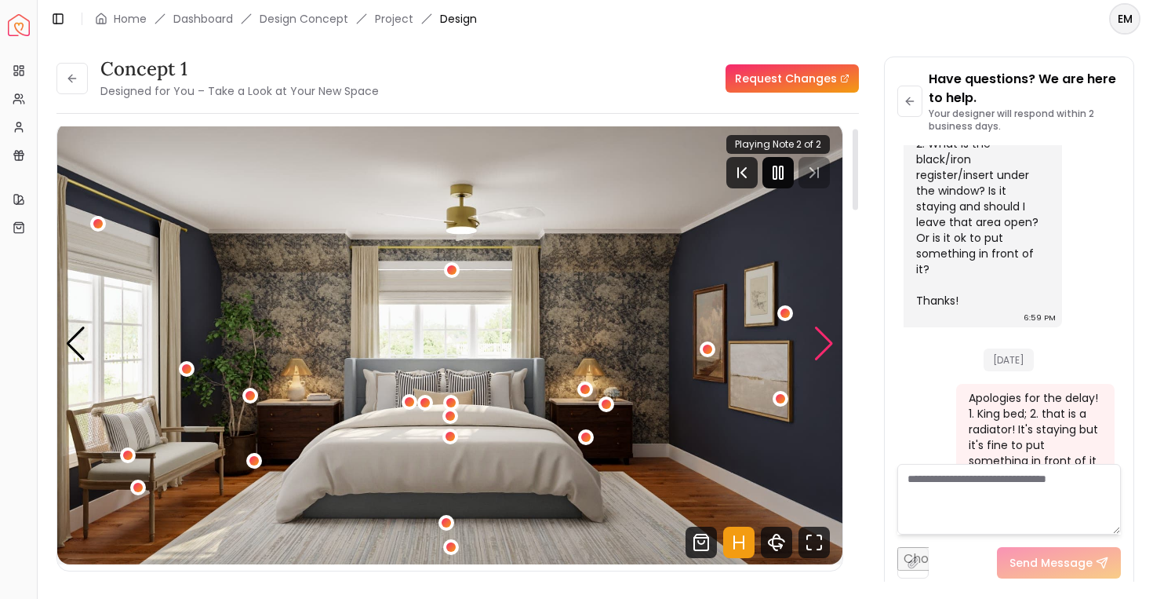
click at [820, 336] on div "Next slide" at bounding box center [824, 343] width 21 height 35
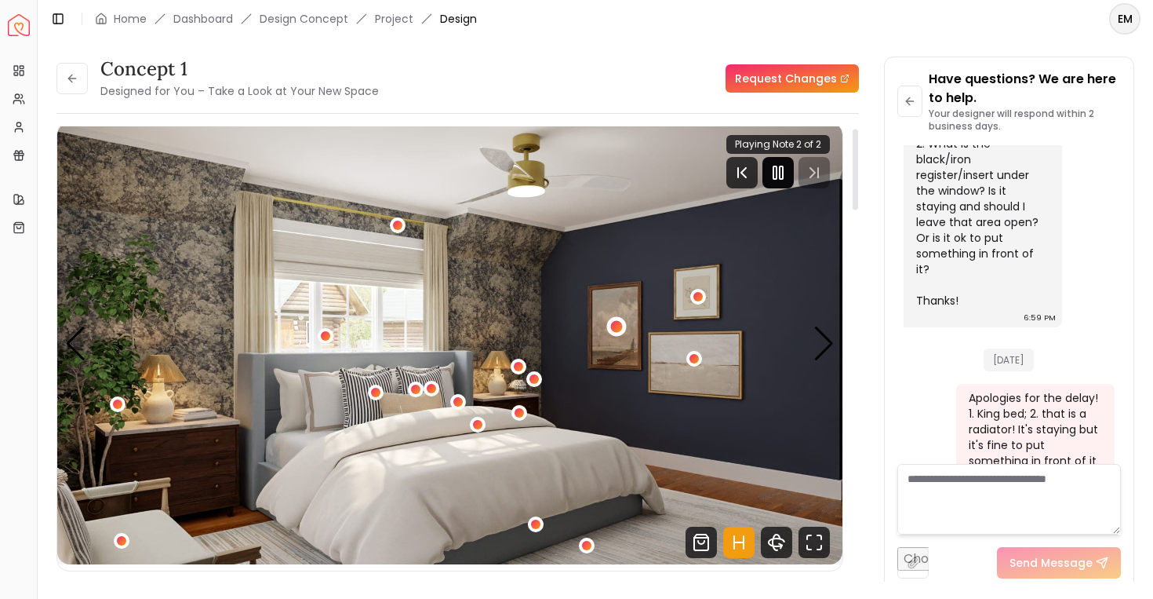
click at [618, 326] on div "2 / 5" at bounding box center [616, 327] width 12 height 12
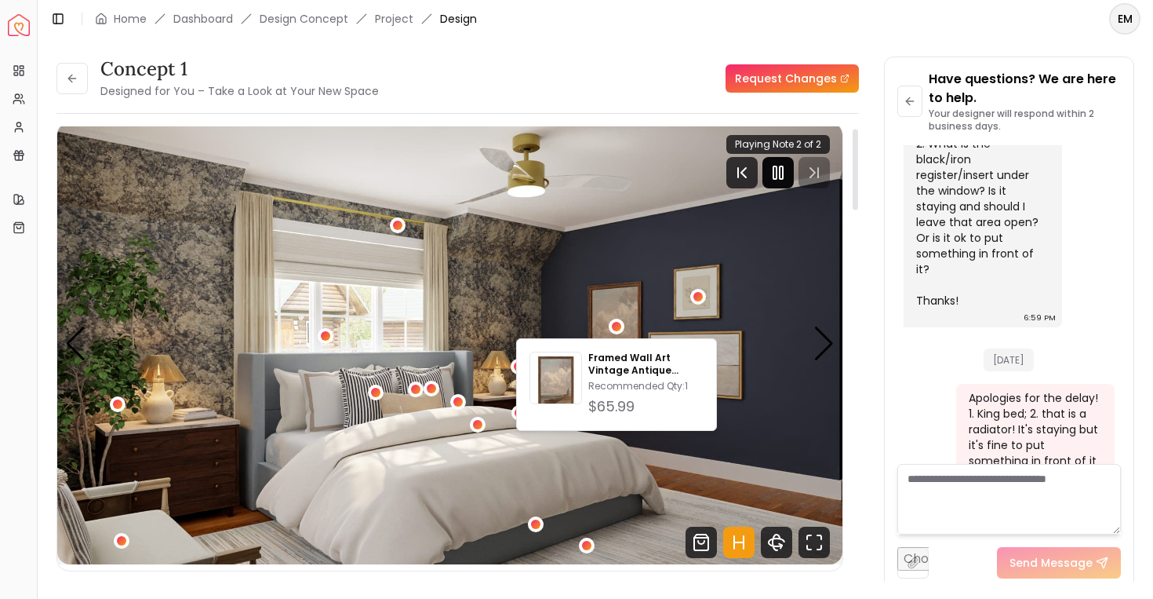
click at [634, 290] on img "2 / 5" at bounding box center [449, 343] width 785 height 442
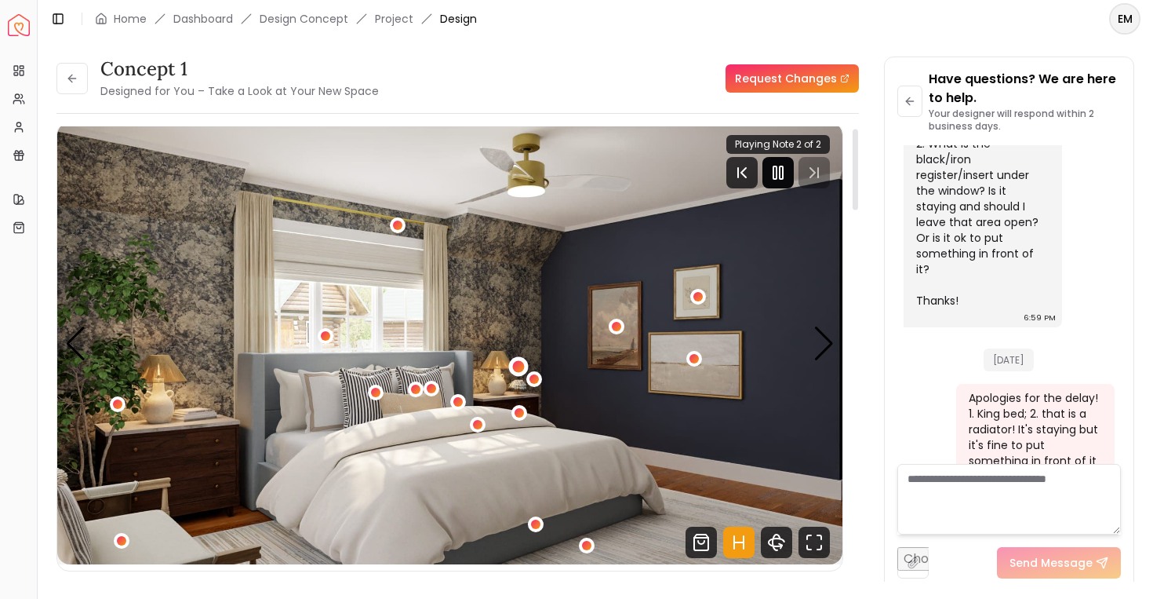
click at [518, 361] on div "2 / 5" at bounding box center [518, 367] width 12 height 12
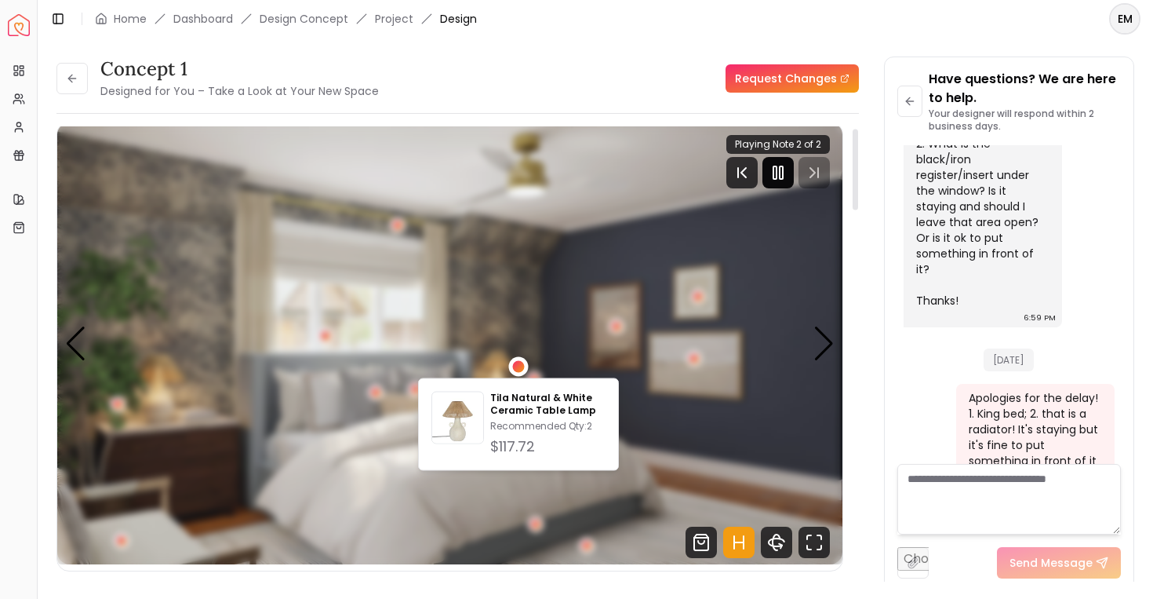
click at [540, 378] on div "Tila Natural & White Ceramic Table Lamp Recommended Qty: 2 $117.72" at bounding box center [518, 424] width 201 height 93
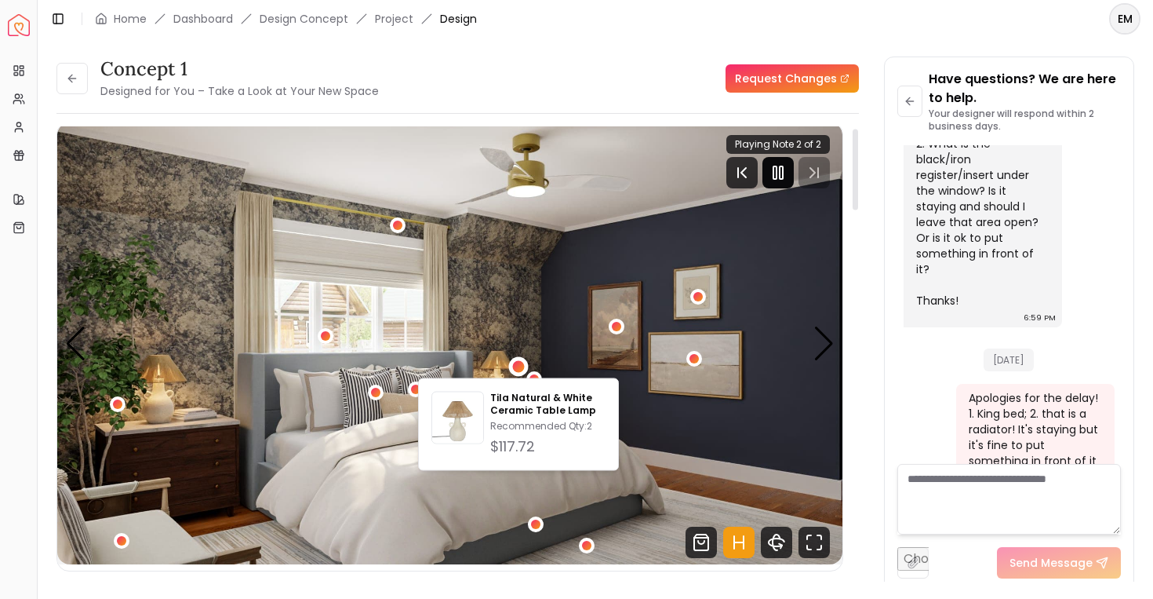
click at [545, 327] on img "2 / 5" at bounding box center [449, 343] width 785 height 442
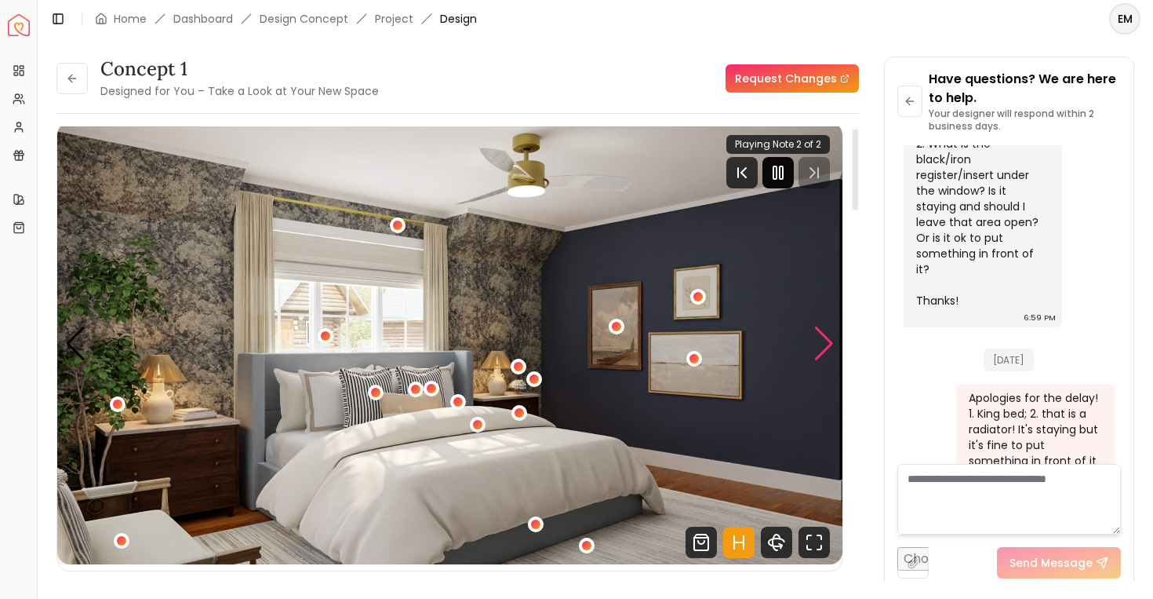
click at [819, 348] on div "Next slide" at bounding box center [824, 343] width 21 height 35
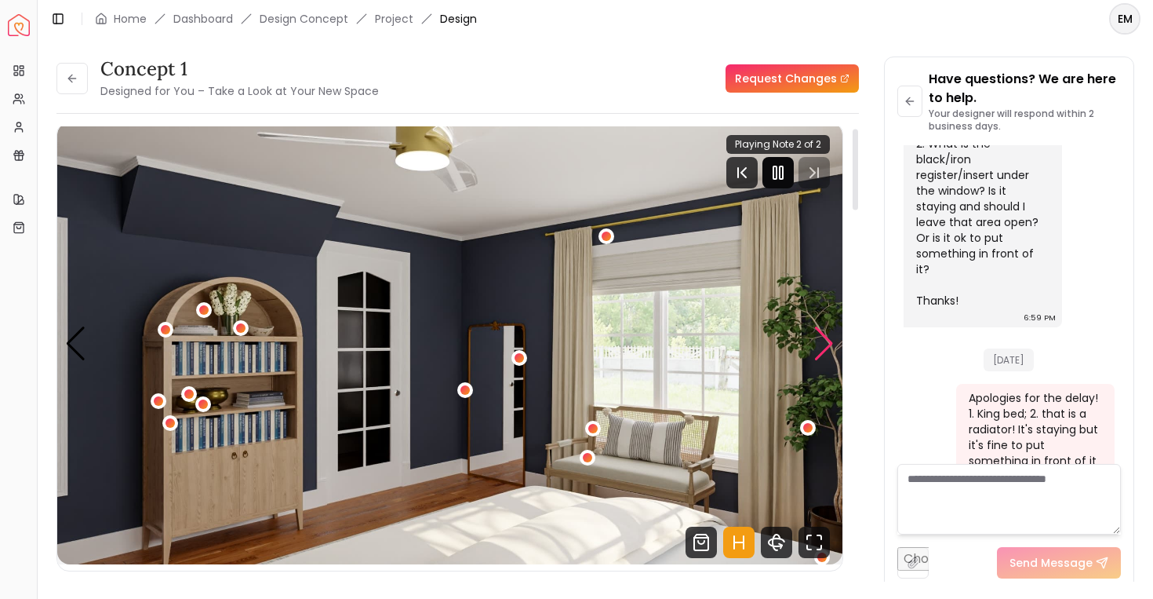
click at [819, 348] on div "Next slide" at bounding box center [824, 343] width 21 height 35
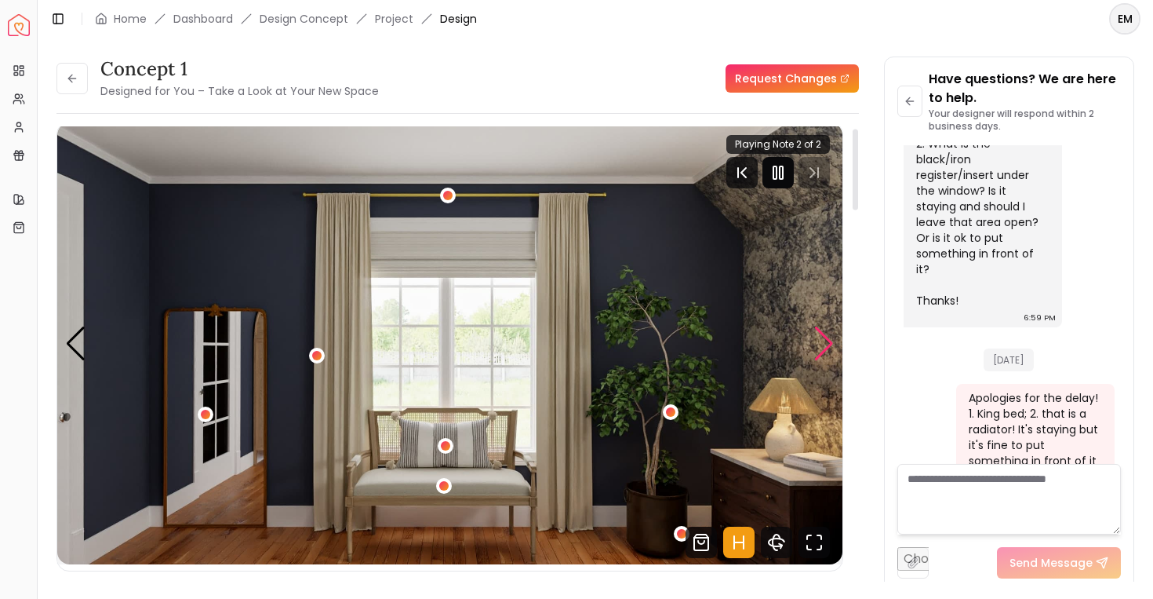
click at [819, 348] on div "Next slide" at bounding box center [824, 343] width 21 height 35
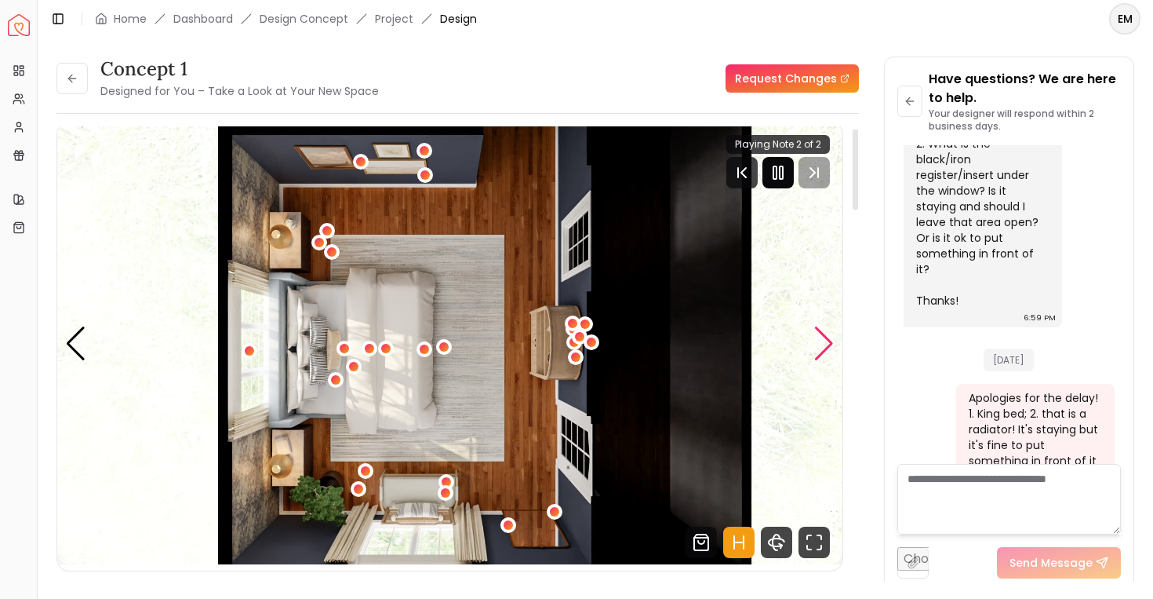
click at [819, 349] on div "Next slide" at bounding box center [824, 343] width 21 height 35
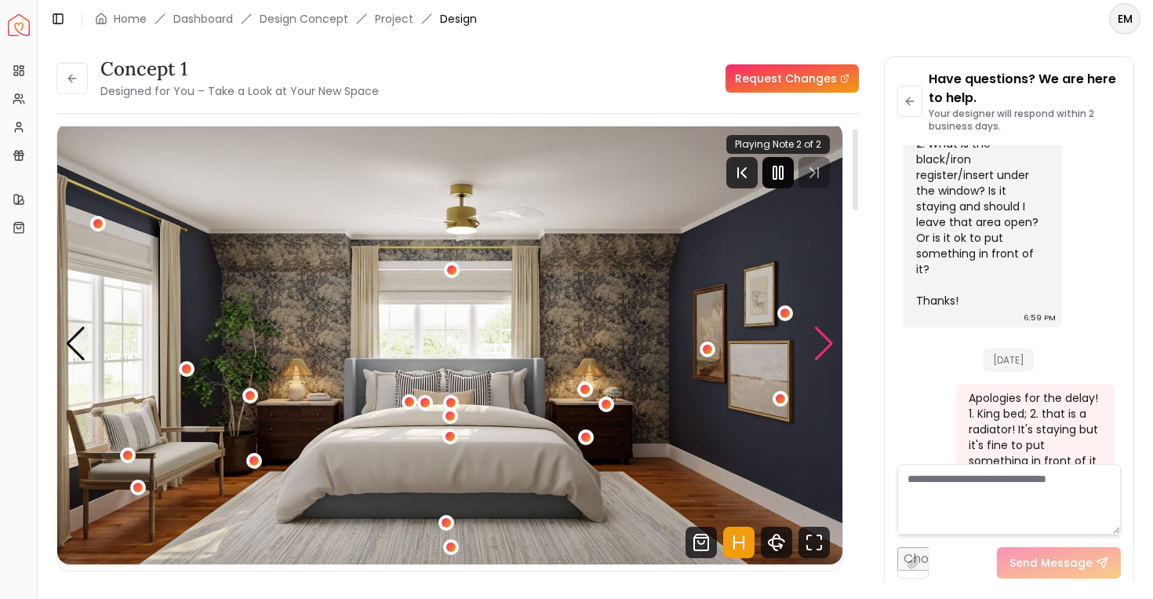
click at [819, 349] on div "Next slide" at bounding box center [824, 343] width 21 height 35
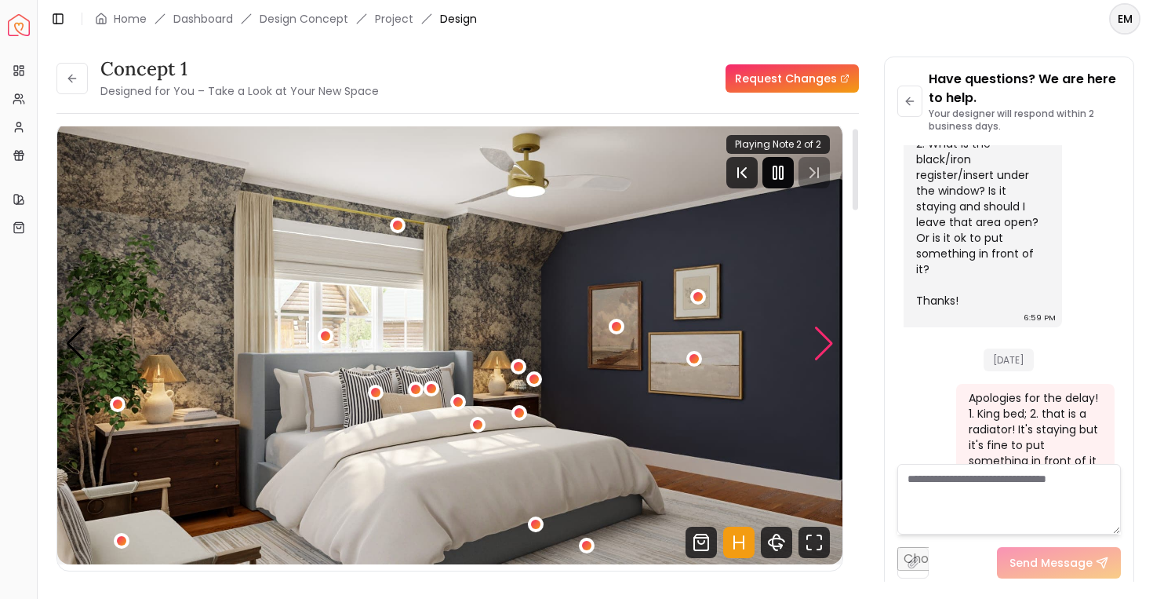
click at [819, 349] on div "Next slide" at bounding box center [824, 343] width 21 height 35
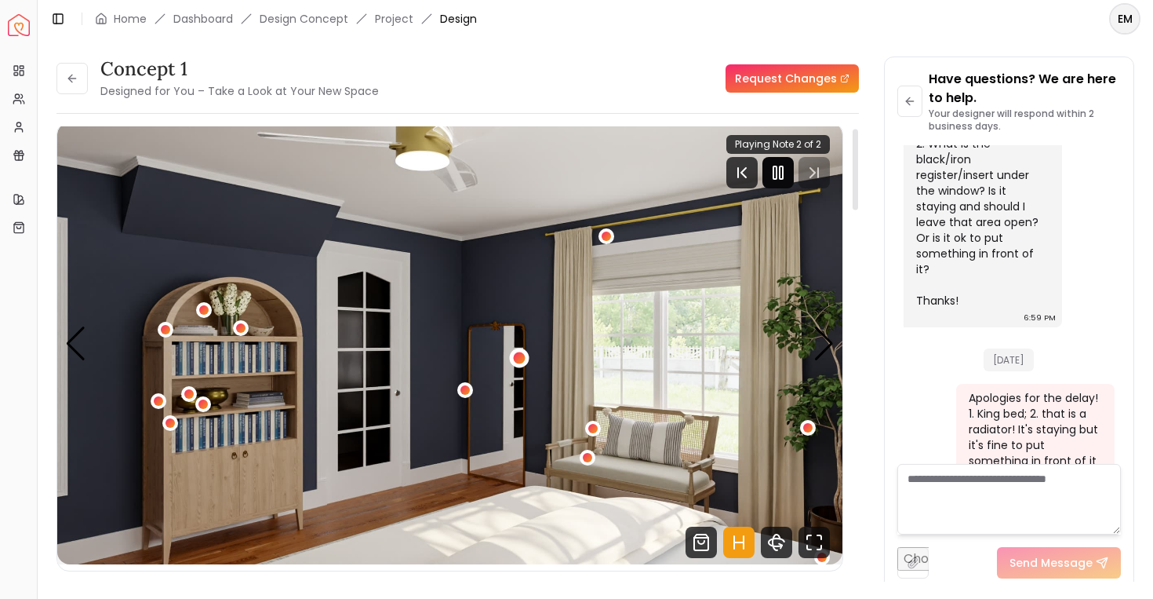
click at [517, 363] on div "3 / 5" at bounding box center [520, 358] width 12 height 12
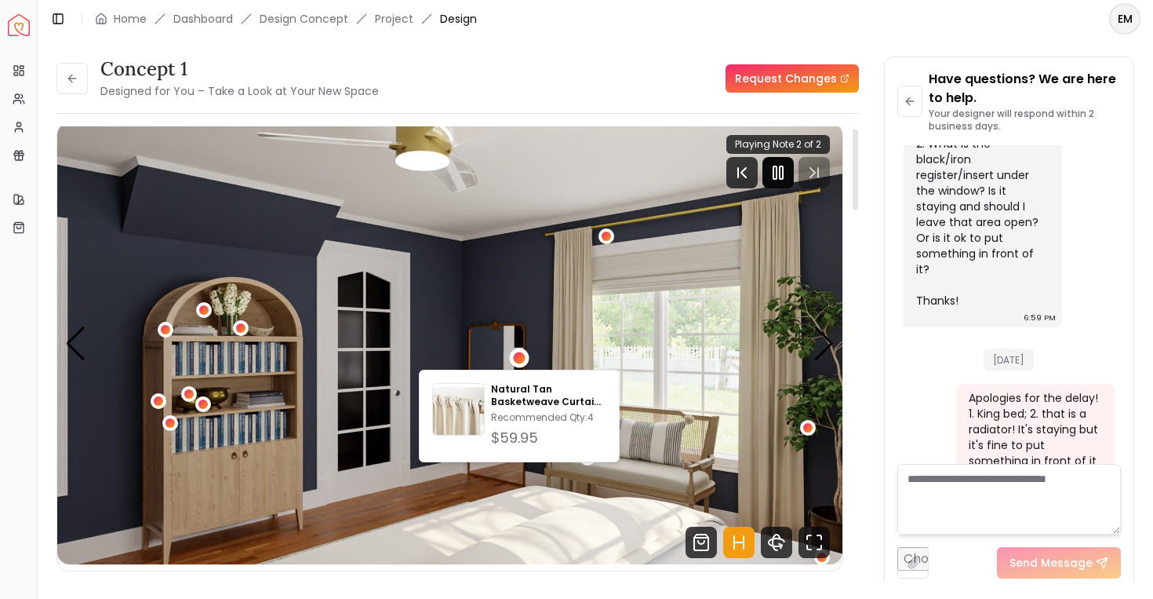
click at [453, 355] on img "3 / 5" at bounding box center [449, 343] width 785 height 442
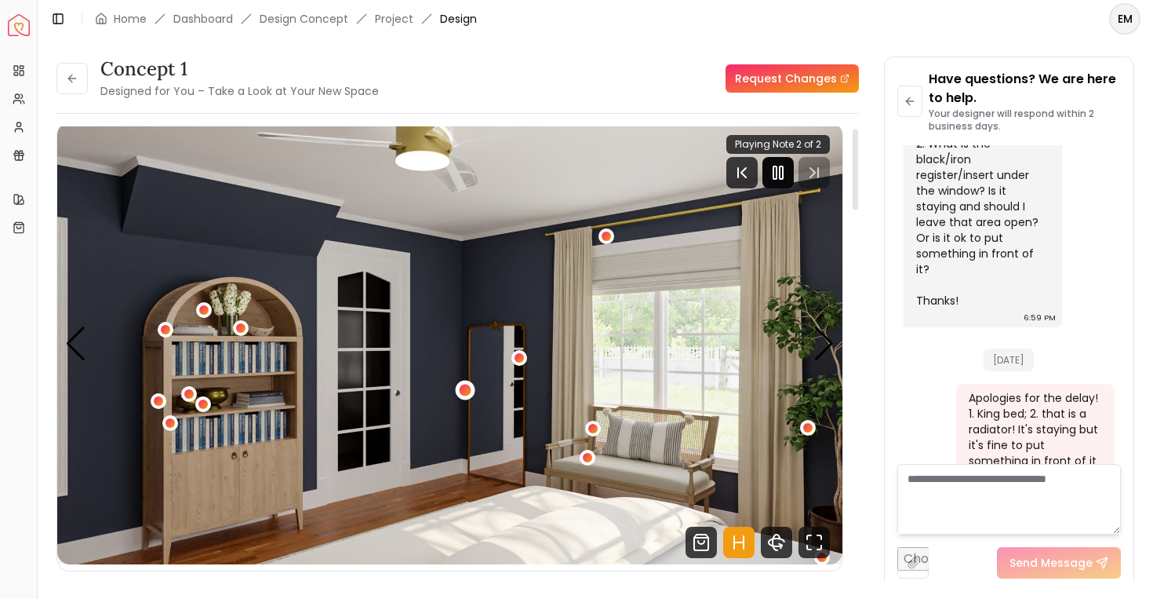
click at [473, 391] on div "3 / 5" at bounding box center [465, 391] width 20 height 20
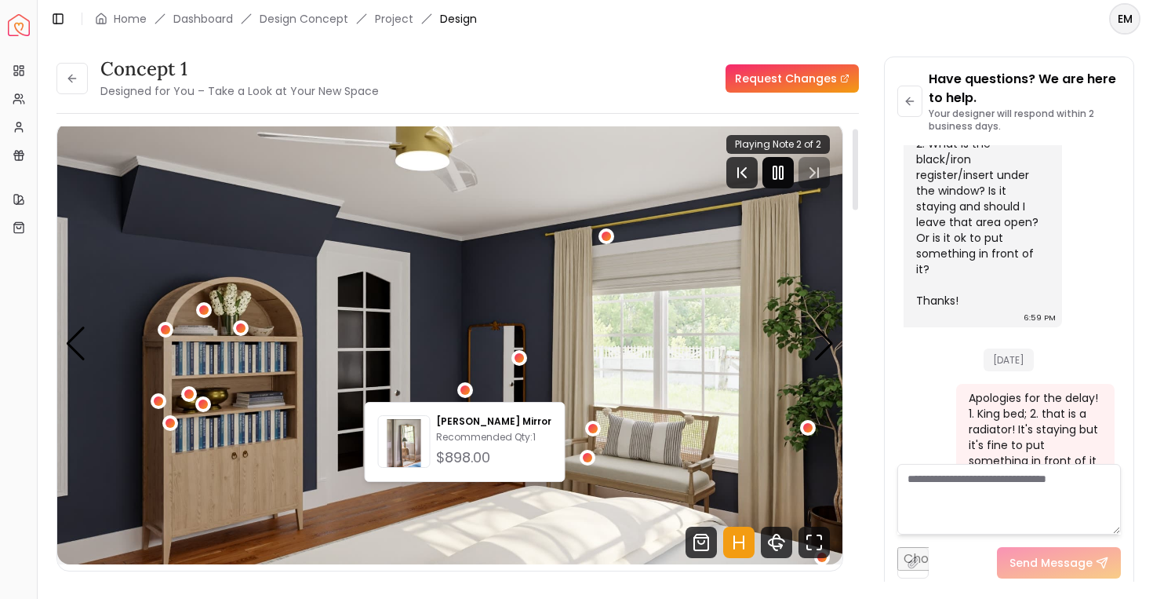
click at [469, 363] on img "3 / 5" at bounding box center [449, 343] width 785 height 442
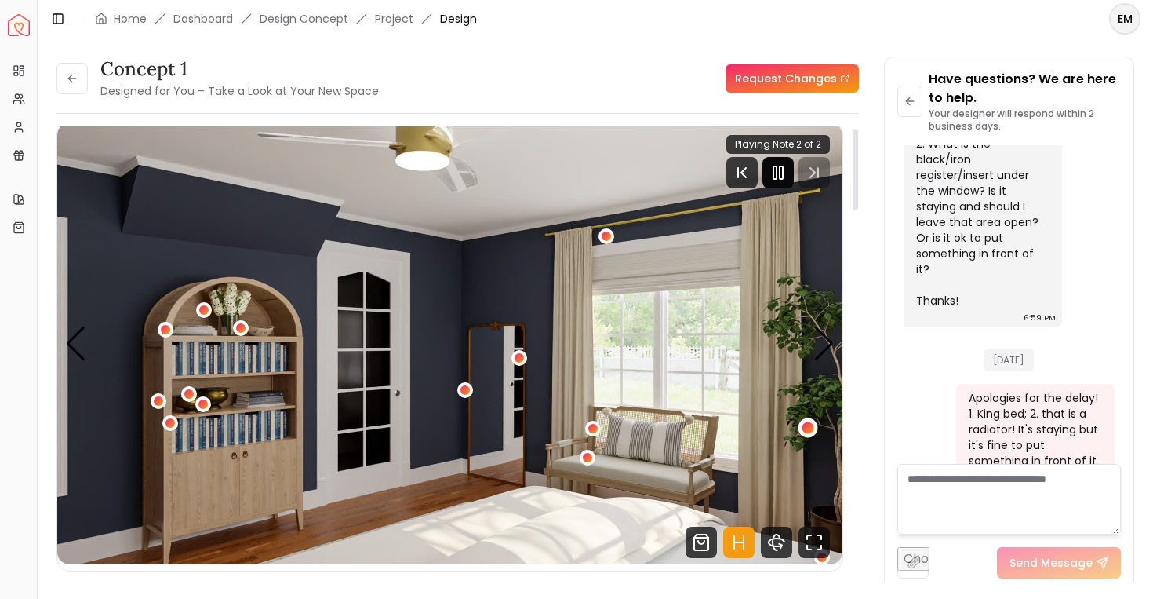
click at [807, 429] on div "3 / 5" at bounding box center [809, 428] width 12 height 12
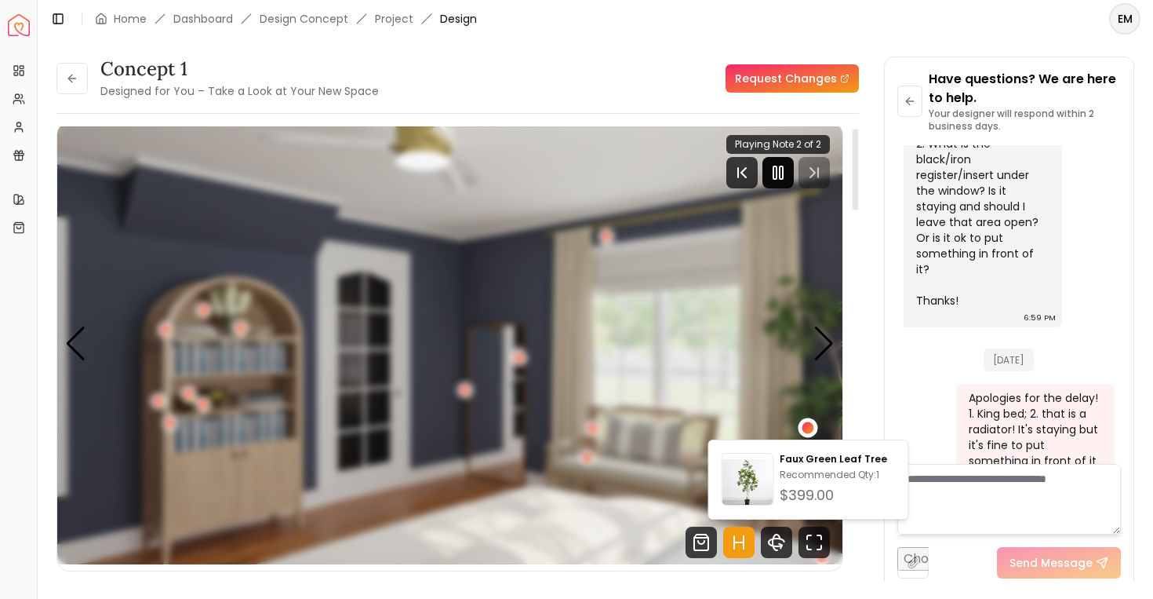
click at [807, 429] on div "3 / 5" at bounding box center [809, 428] width 12 height 12
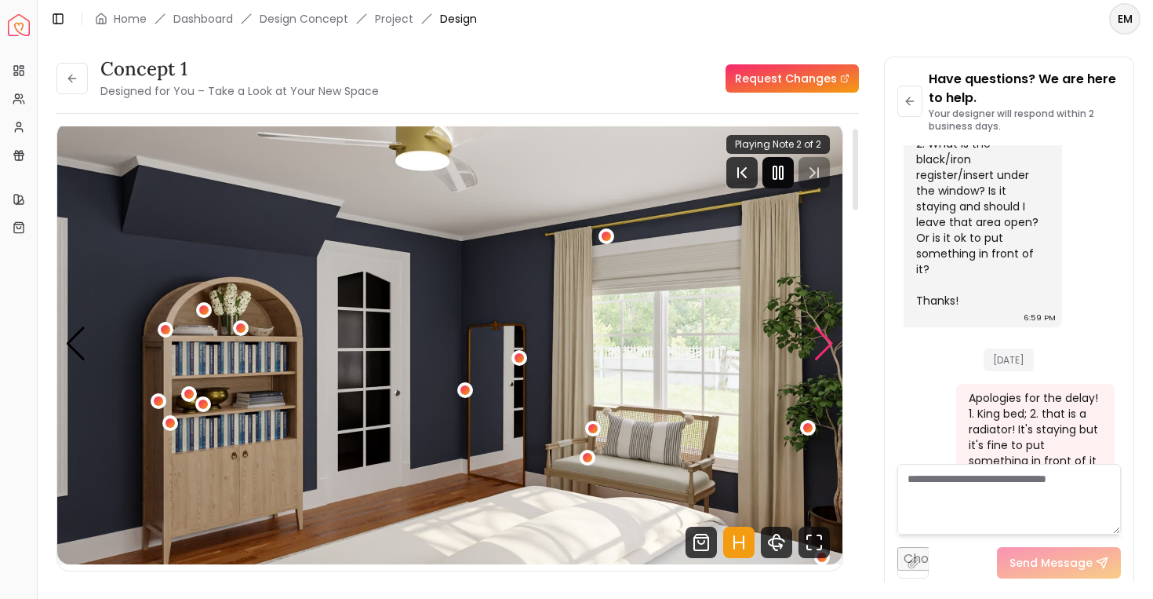
click at [817, 343] on div "Next slide" at bounding box center [824, 343] width 21 height 35
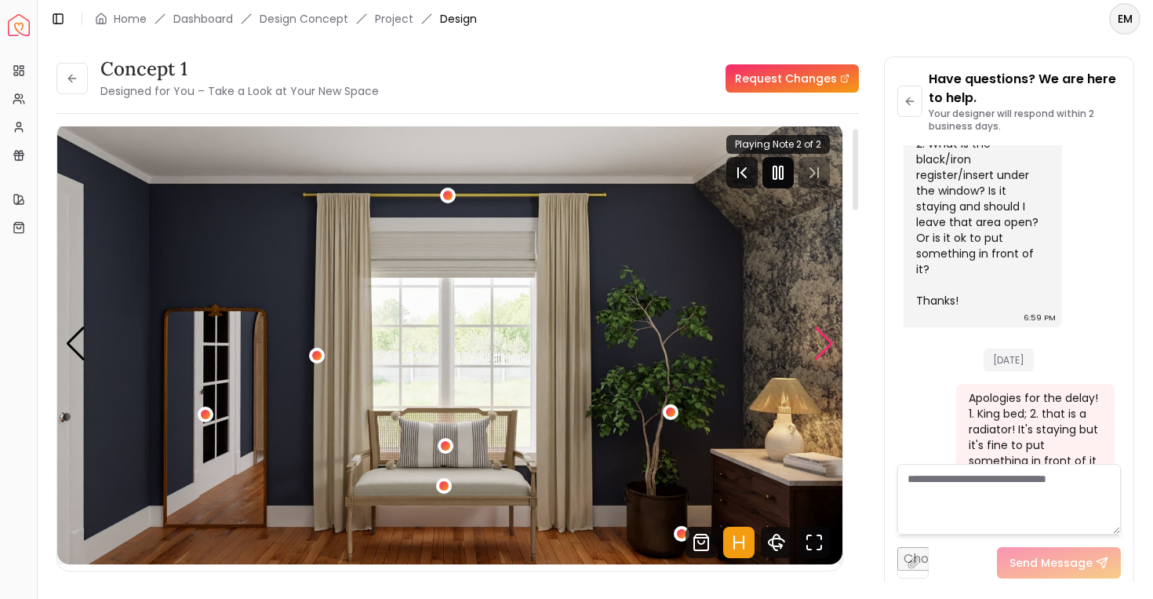
click at [817, 343] on div "Next slide" at bounding box center [824, 343] width 21 height 35
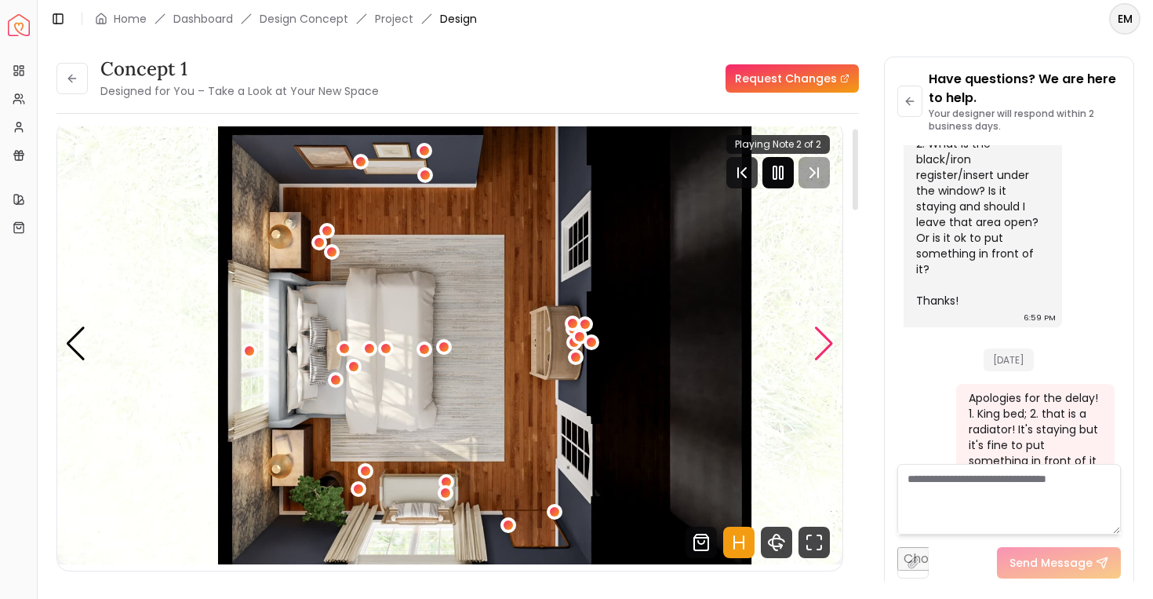
click at [817, 343] on div "Next slide" at bounding box center [824, 343] width 21 height 35
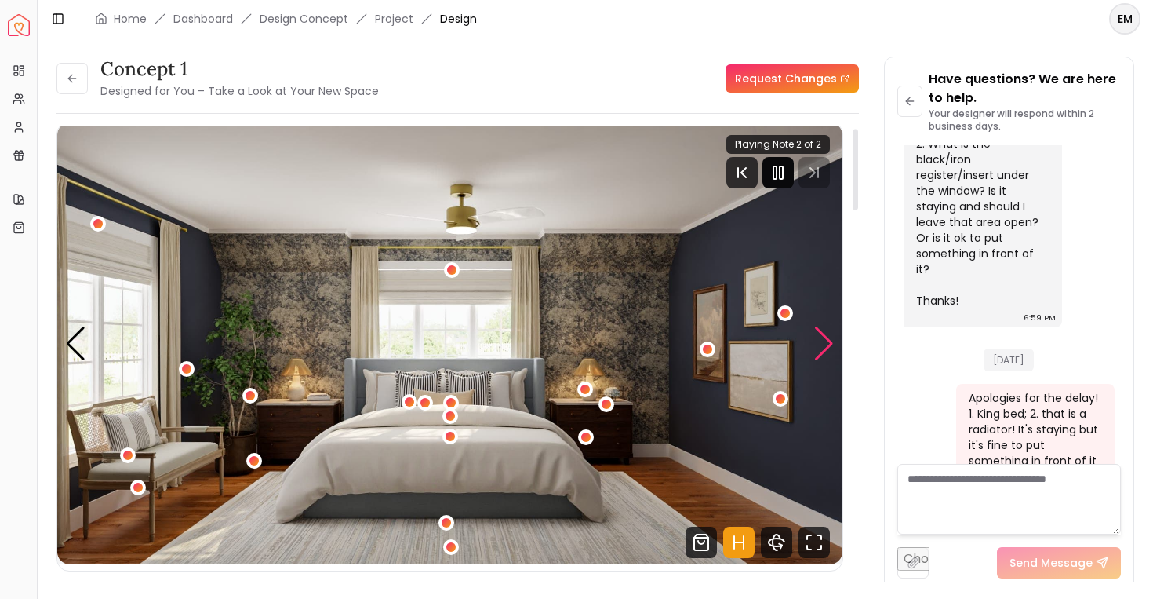
click at [817, 343] on div "Next slide" at bounding box center [824, 343] width 21 height 35
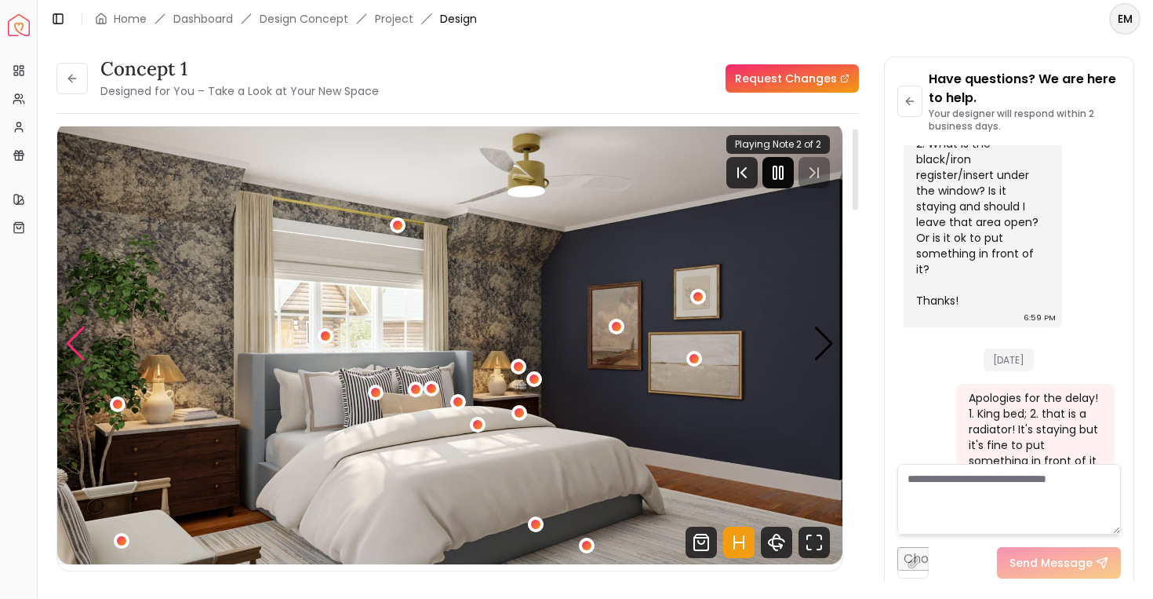
click at [75, 343] on div "Previous slide" at bounding box center [75, 343] width 21 height 35
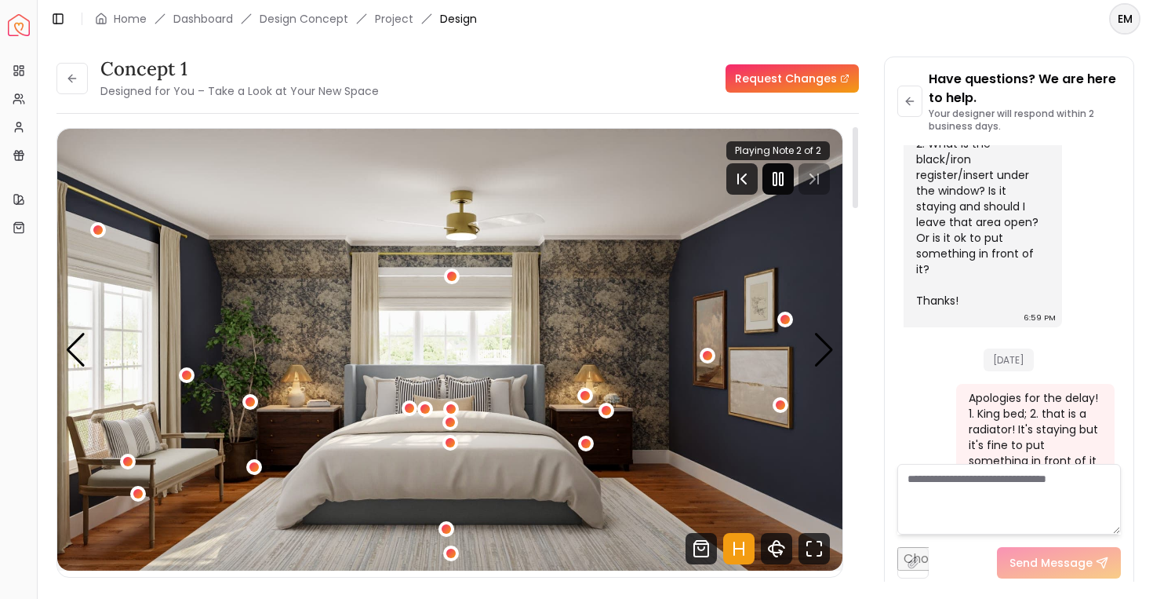
scroll to position [0, 0]
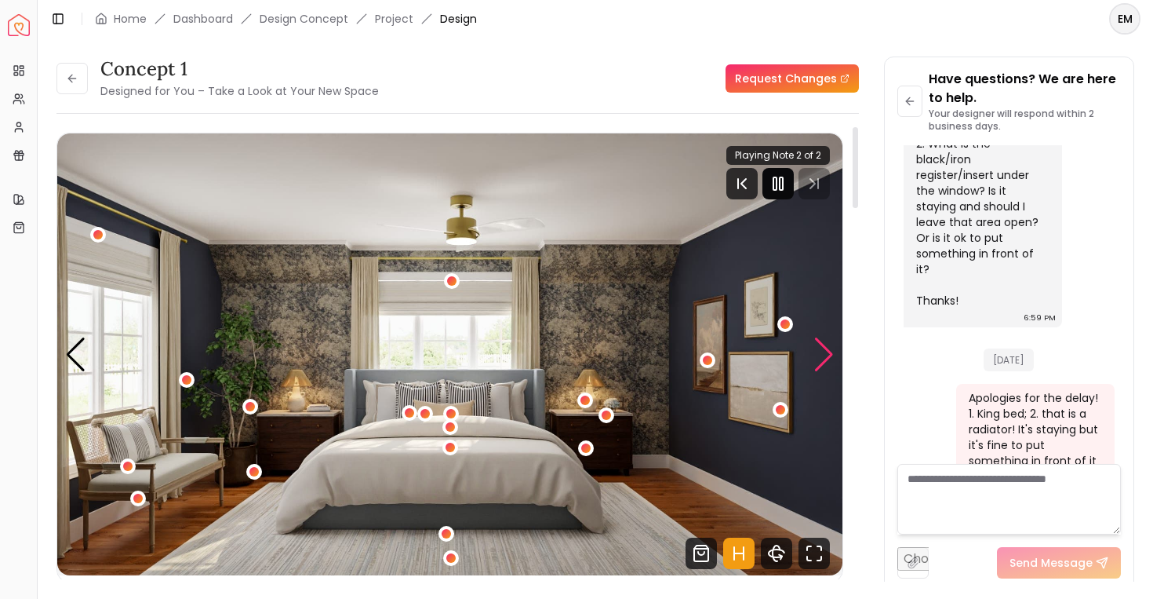
click at [830, 349] on div "Next slide" at bounding box center [824, 354] width 21 height 35
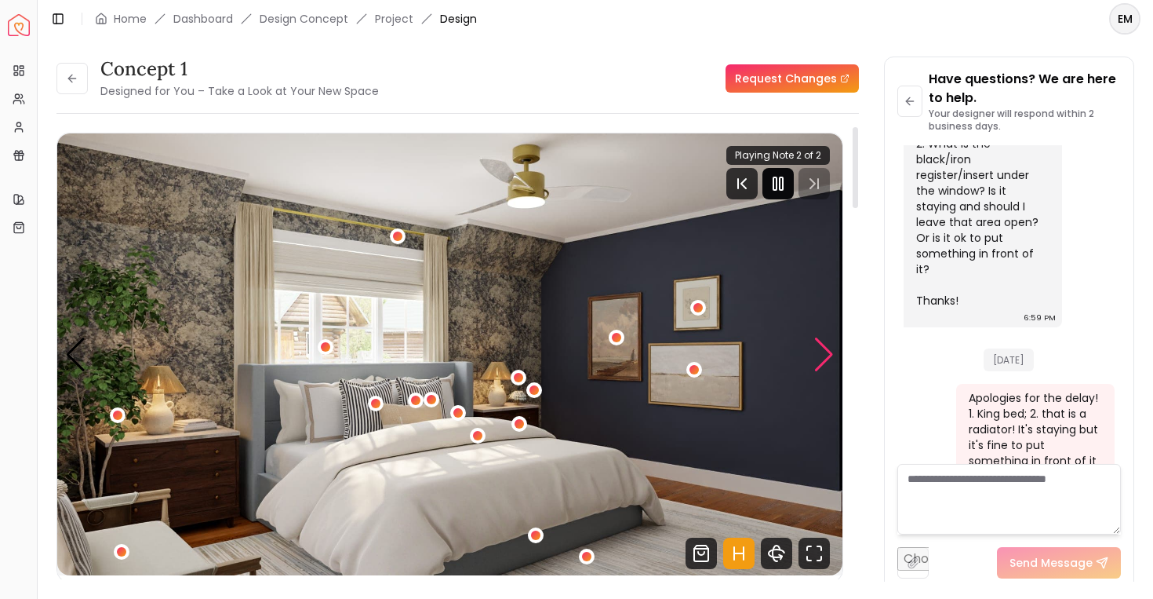
click at [830, 349] on div "Next slide" at bounding box center [824, 354] width 21 height 35
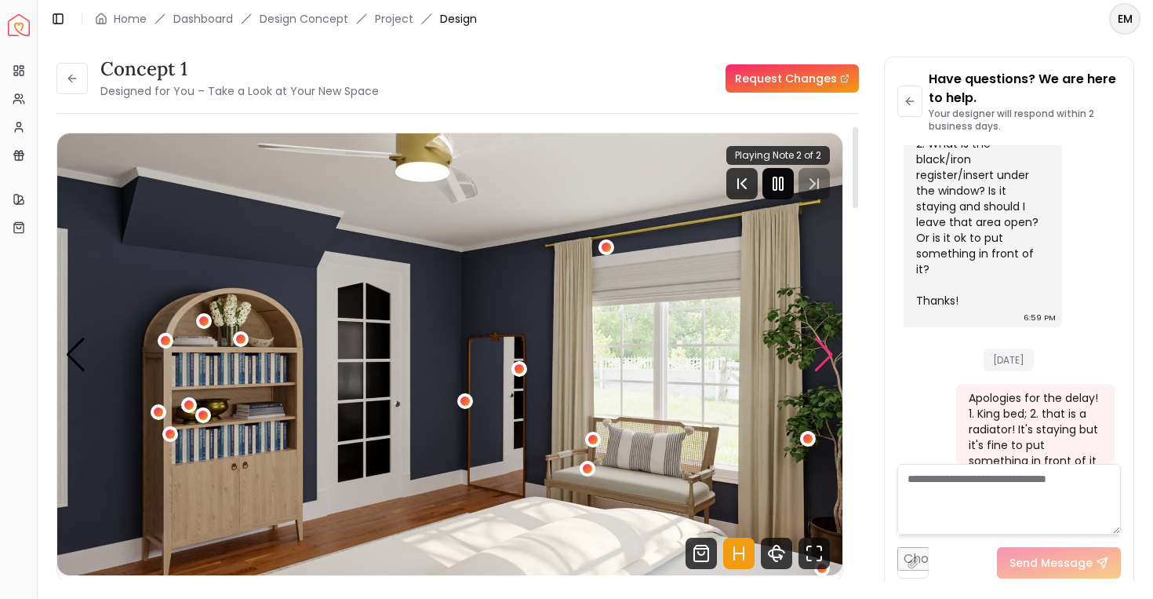
click at [830, 349] on div "Next slide" at bounding box center [824, 354] width 21 height 35
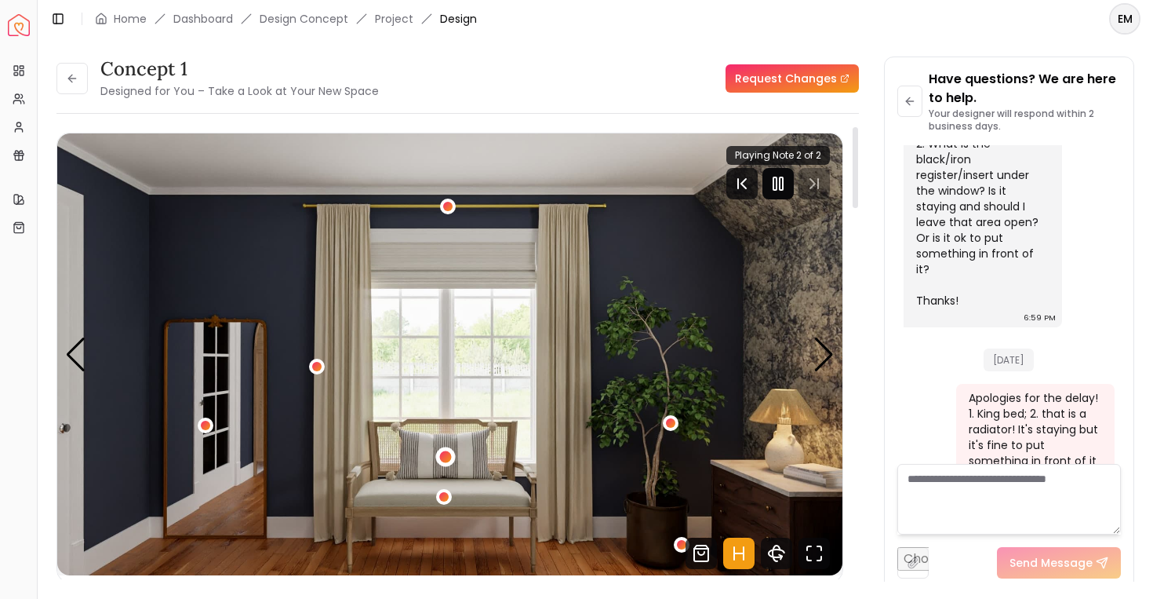
click at [443, 453] on div "4 / 5" at bounding box center [446, 456] width 12 height 12
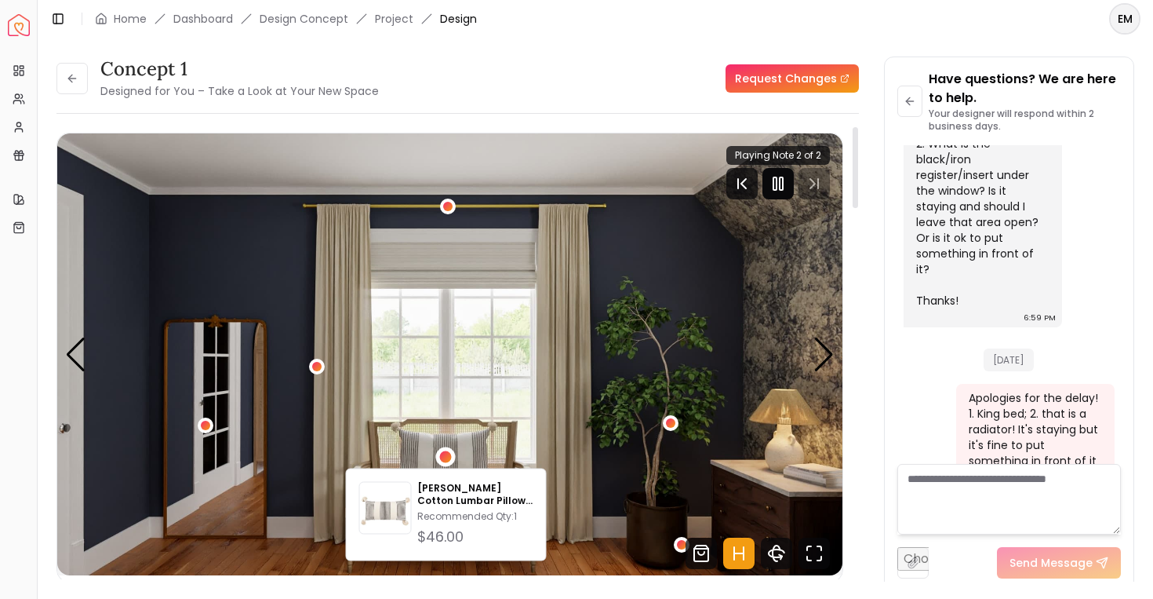
click at [443, 432] on img "4 / 5" at bounding box center [449, 354] width 785 height 442
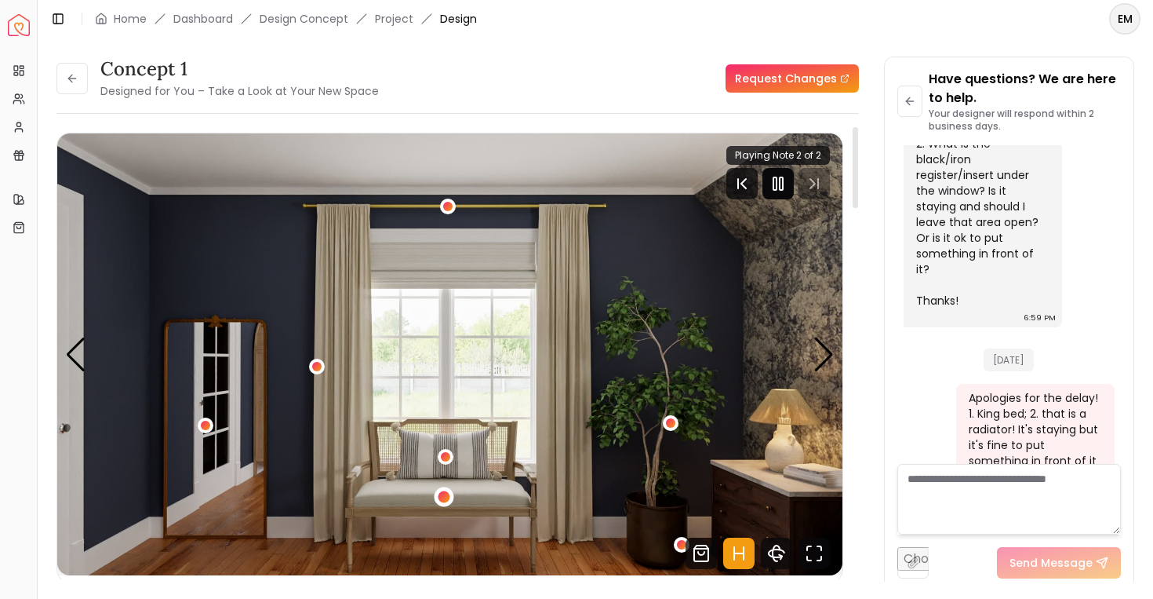
click at [441, 492] on div "4 / 5" at bounding box center [444, 497] width 20 height 20
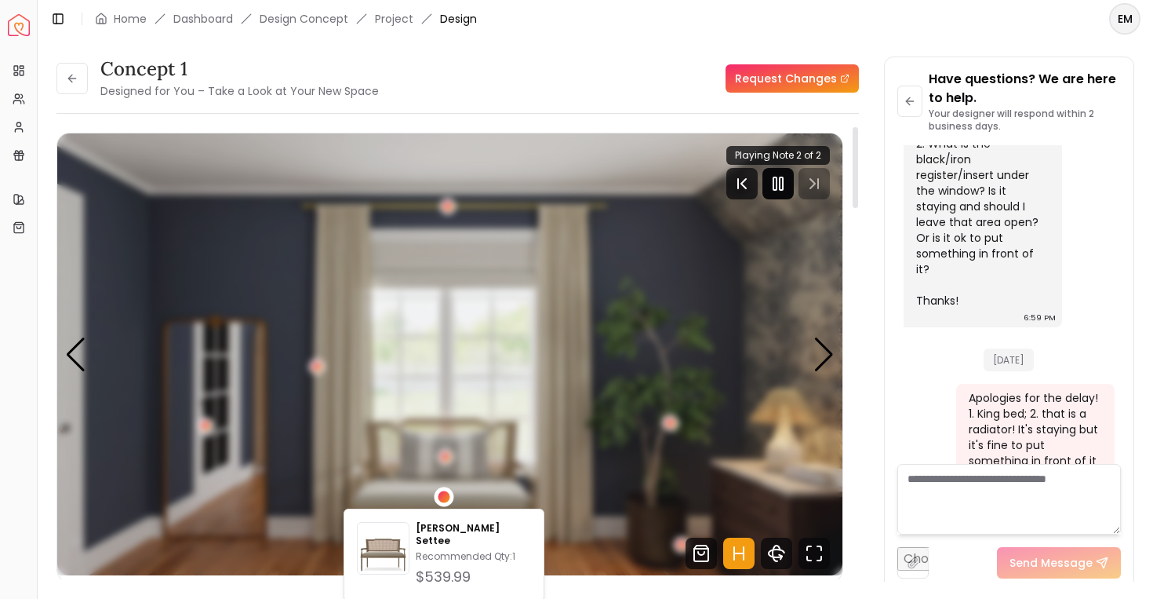
click at [441, 492] on div "4 / 5" at bounding box center [444, 497] width 12 height 12
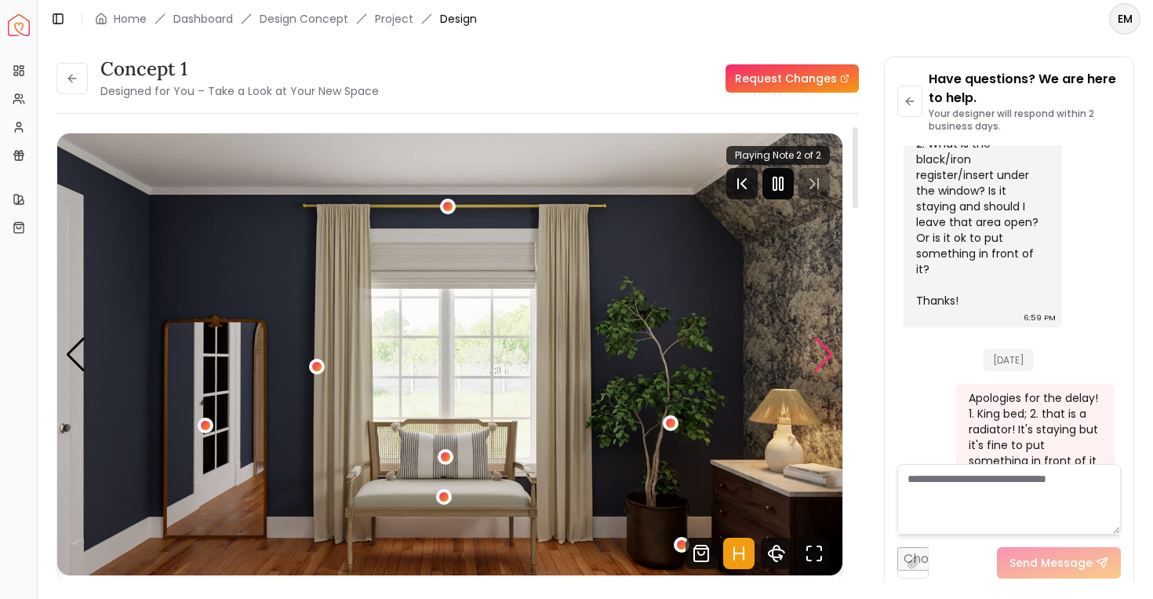
click at [828, 344] on div "Next slide" at bounding box center [824, 354] width 21 height 35
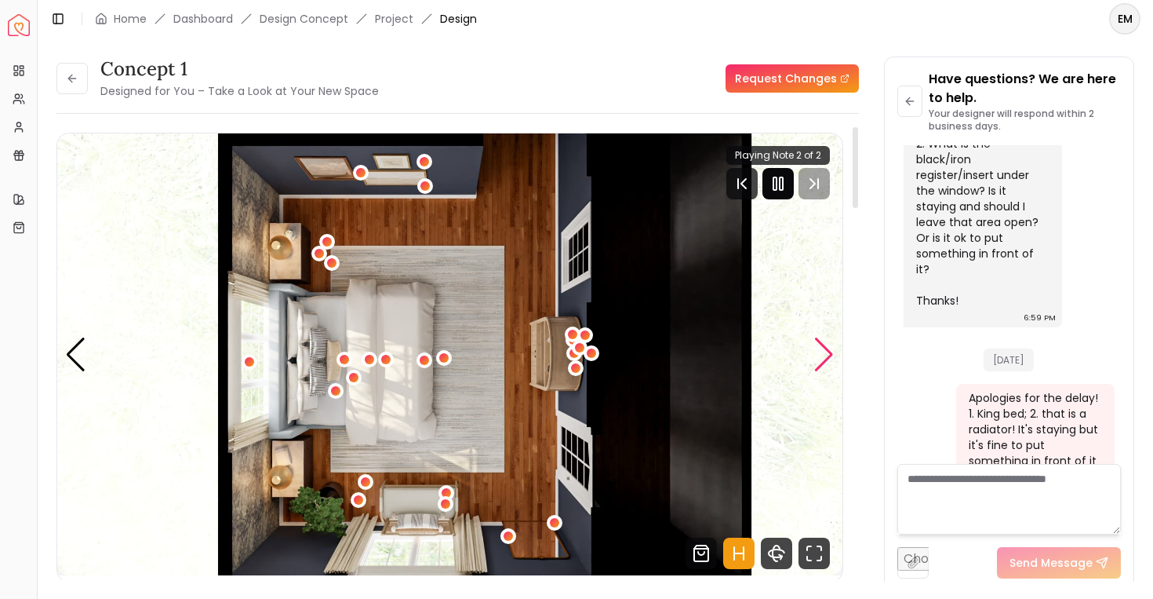
click at [828, 344] on div "Next slide" at bounding box center [824, 354] width 21 height 35
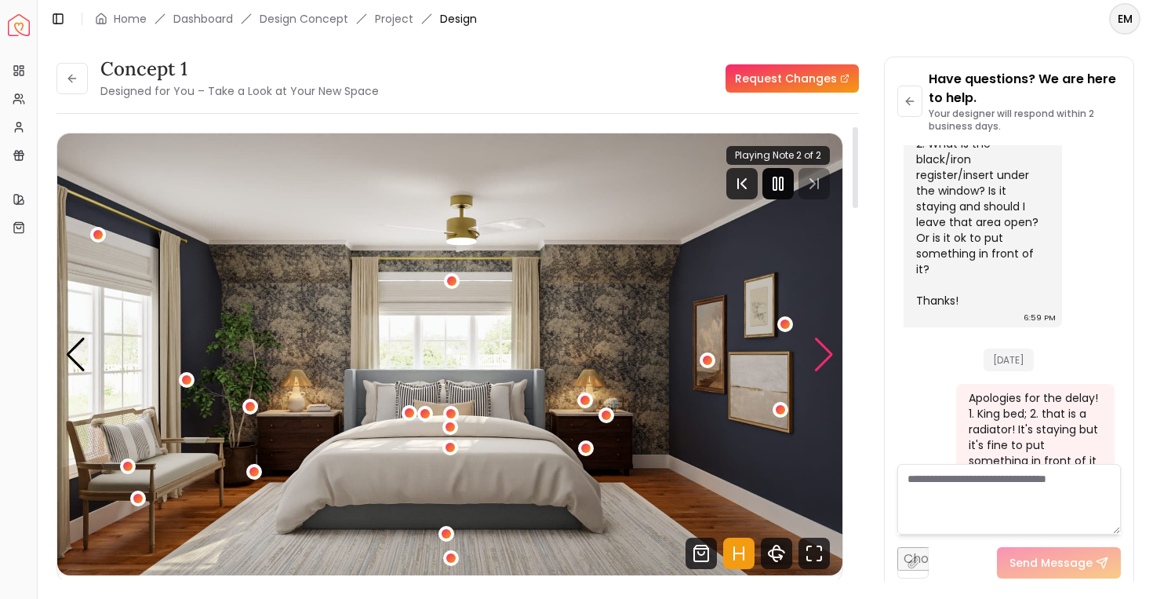
click at [828, 344] on div "Next slide" at bounding box center [824, 354] width 21 height 35
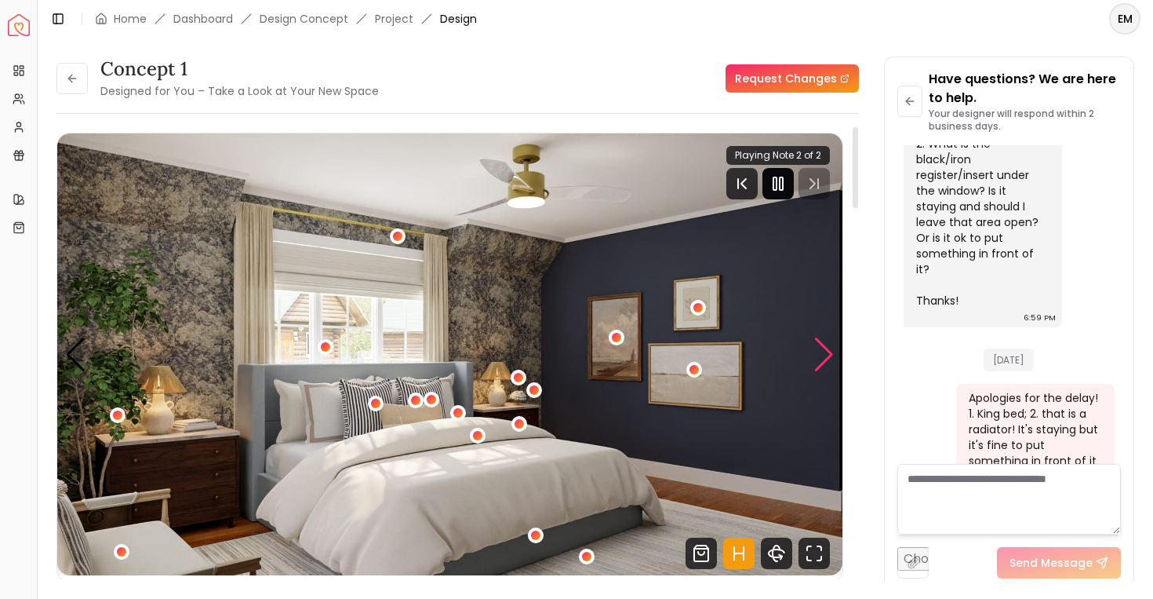
click at [828, 344] on div "Next slide" at bounding box center [824, 354] width 21 height 35
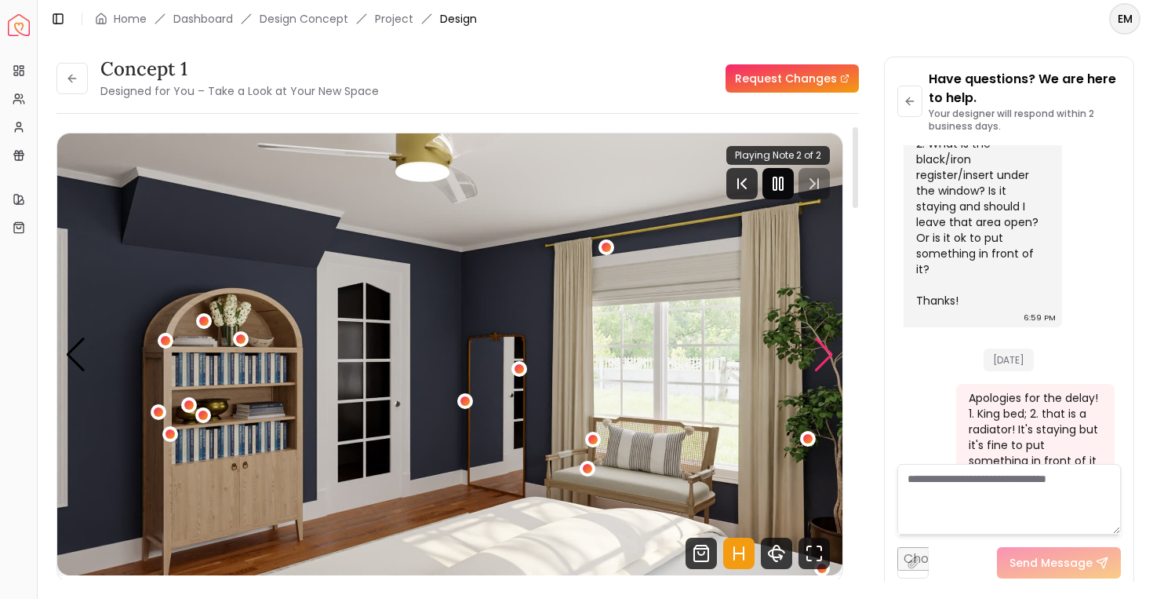
click at [828, 344] on div "Next slide" at bounding box center [824, 354] width 21 height 35
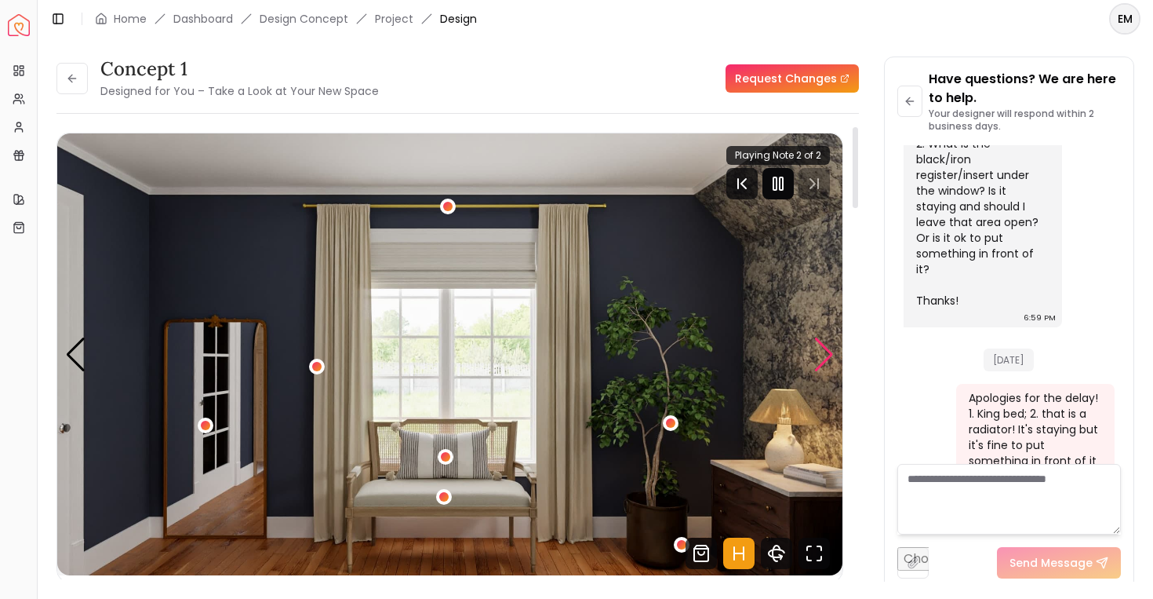
click at [828, 344] on div "Next slide" at bounding box center [824, 354] width 21 height 35
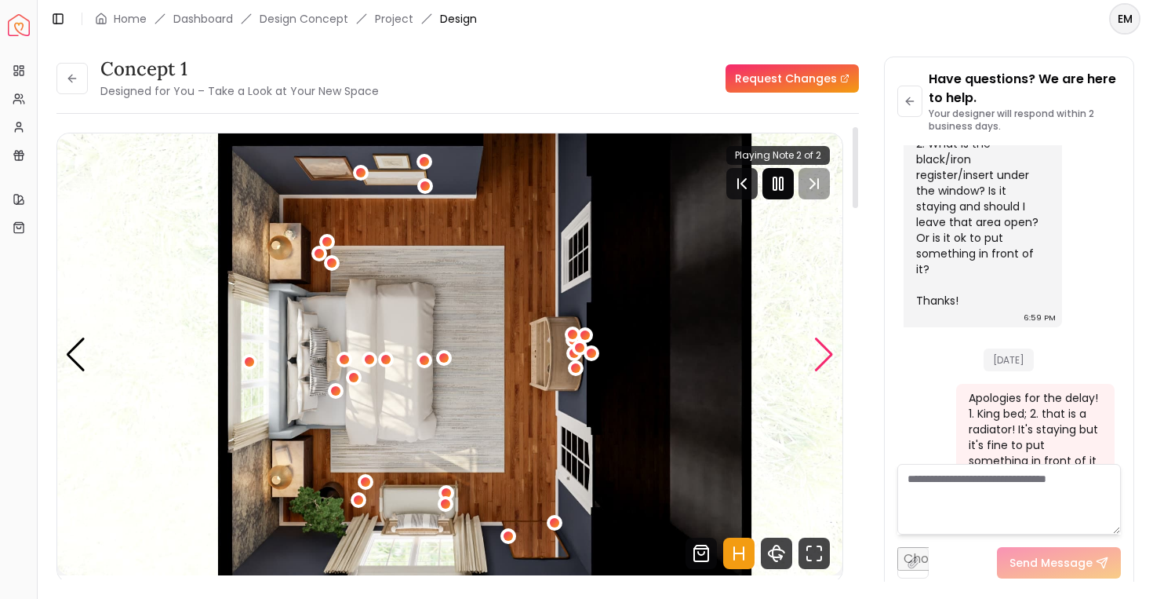
click at [828, 344] on div "Next slide" at bounding box center [824, 354] width 21 height 35
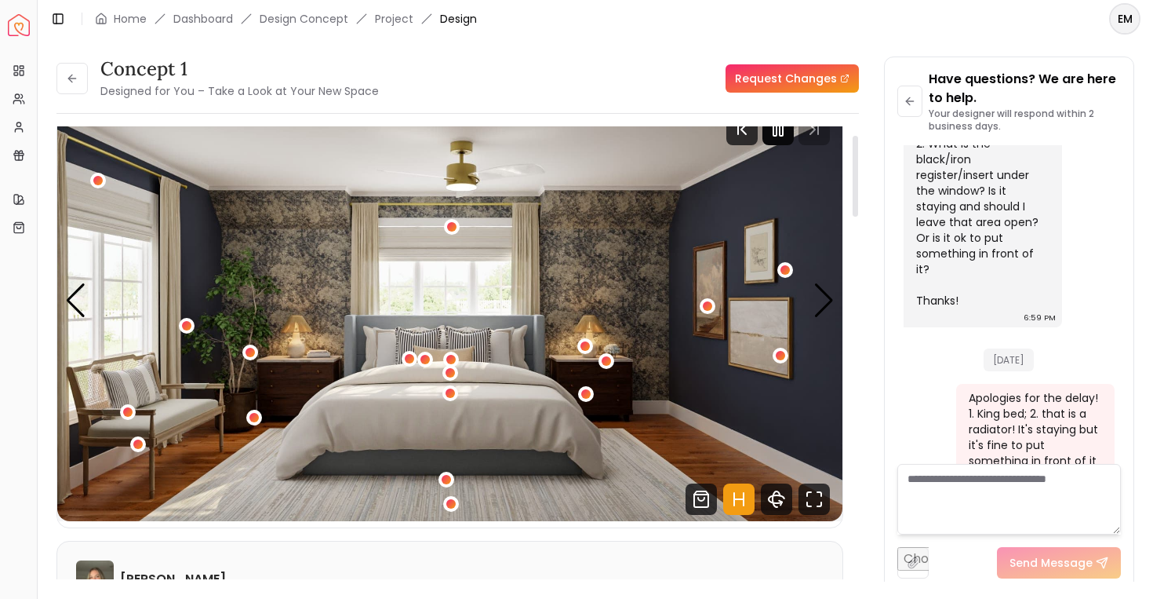
scroll to position [48, 0]
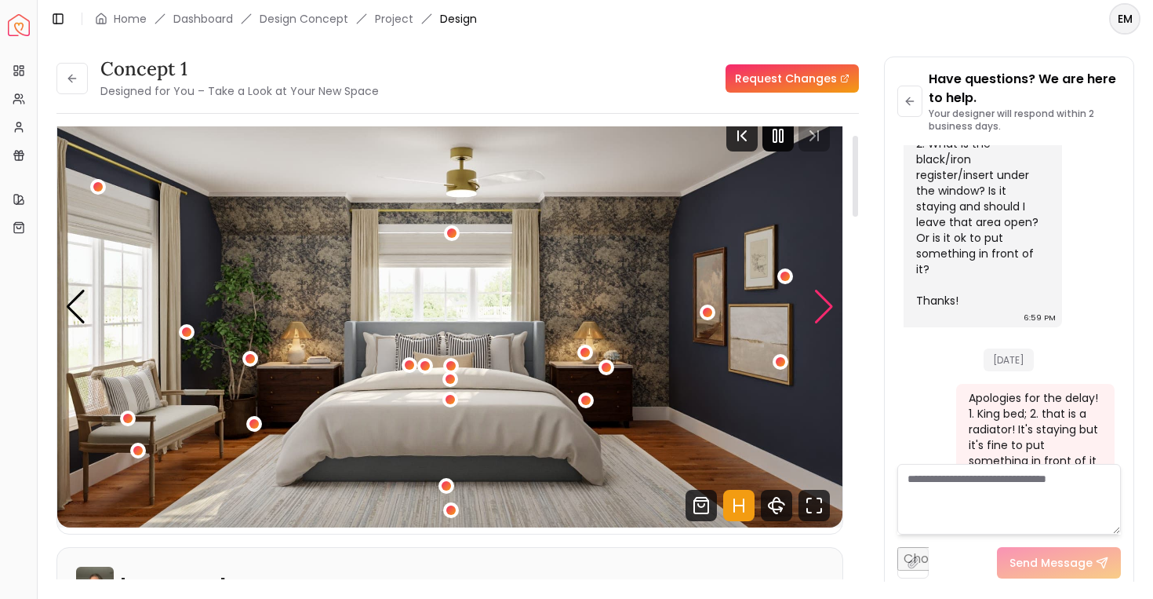
click at [818, 308] on div "Next slide" at bounding box center [824, 307] width 21 height 35
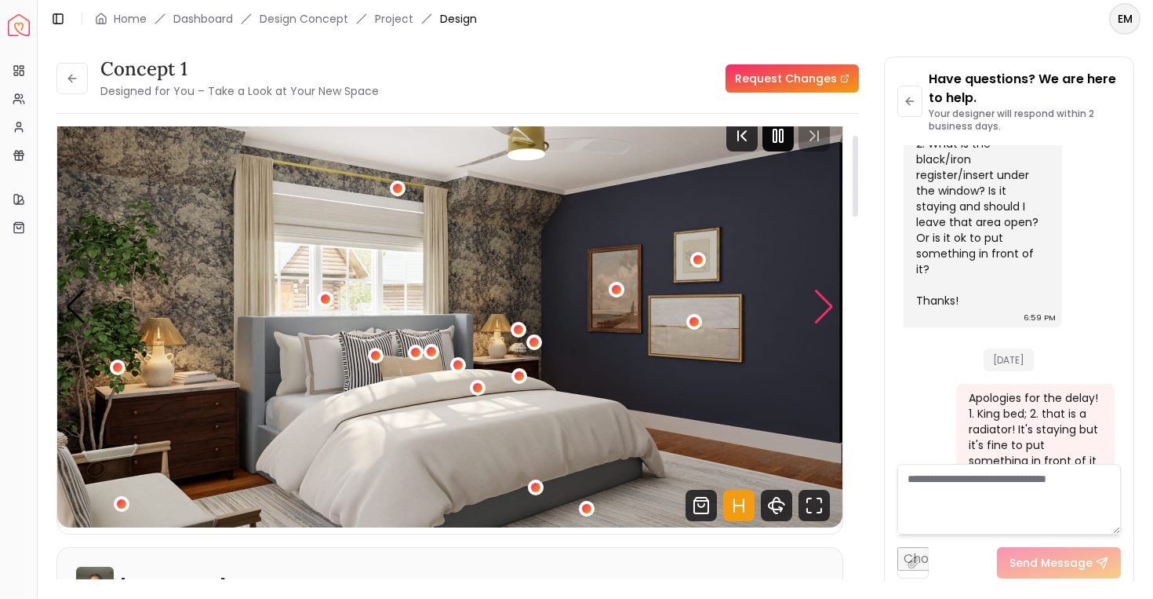
click at [818, 308] on div "Next slide" at bounding box center [824, 307] width 21 height 35
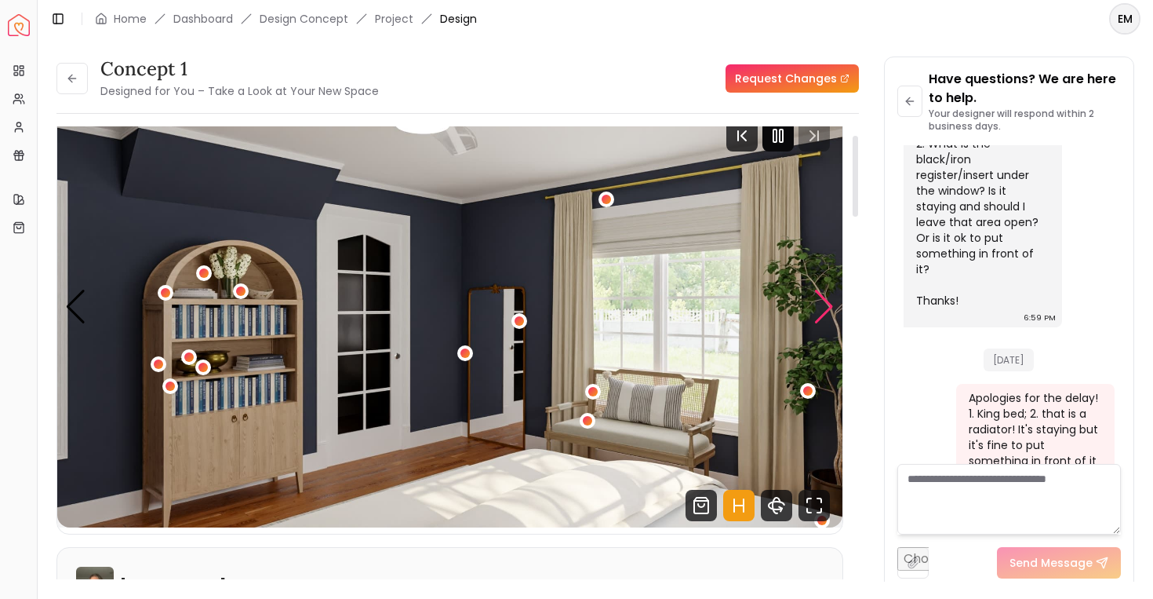
click at [818, 308] on div "Next slide" at bounding box center [824, 307] width 21 height 35
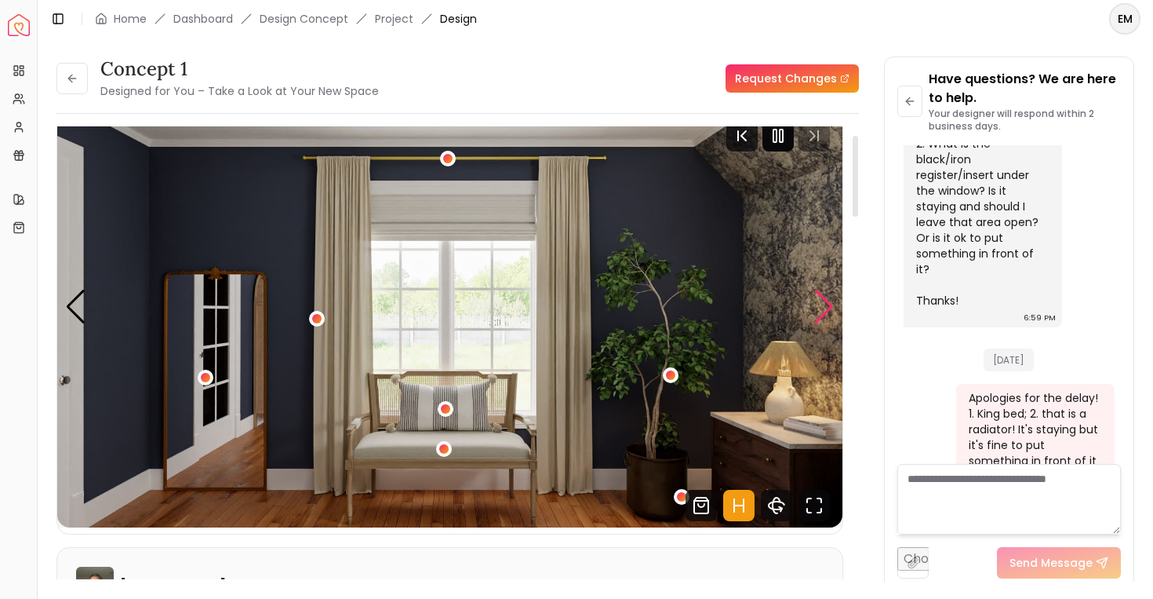
click at [818, 308] on div "Next slide" at bounding box center [824, 307] width 21 height 35
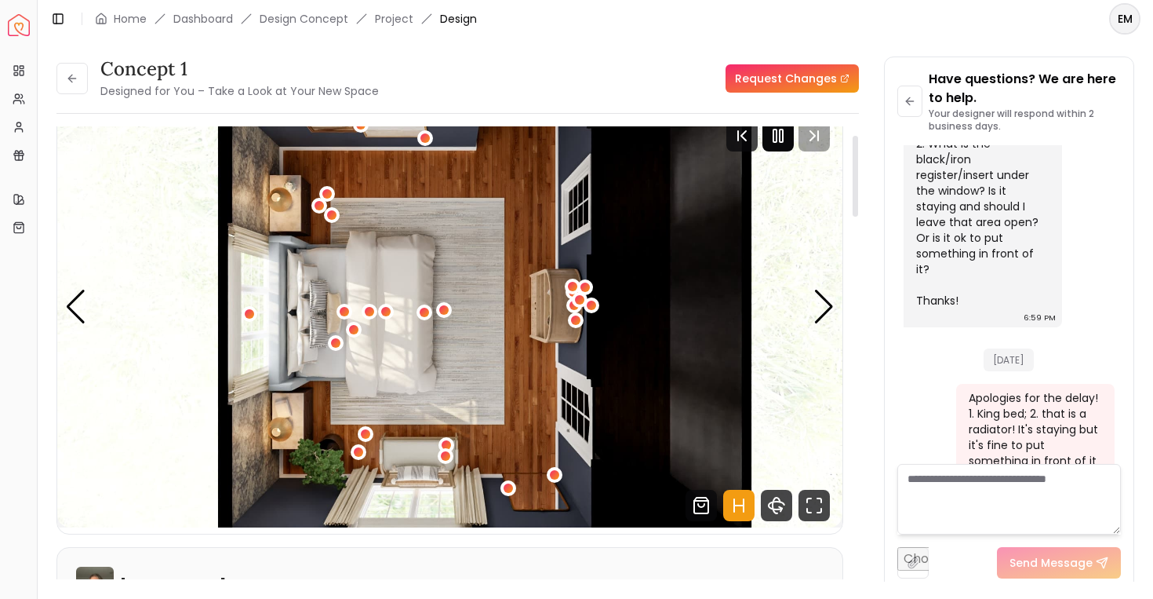
click at [454, 315] on img "5 / 5" at bounding box center [449, 307] width 785 height 442
click at [449, 315] on div "5 / 5" at bounding box center [444, 310] width 20 height 20
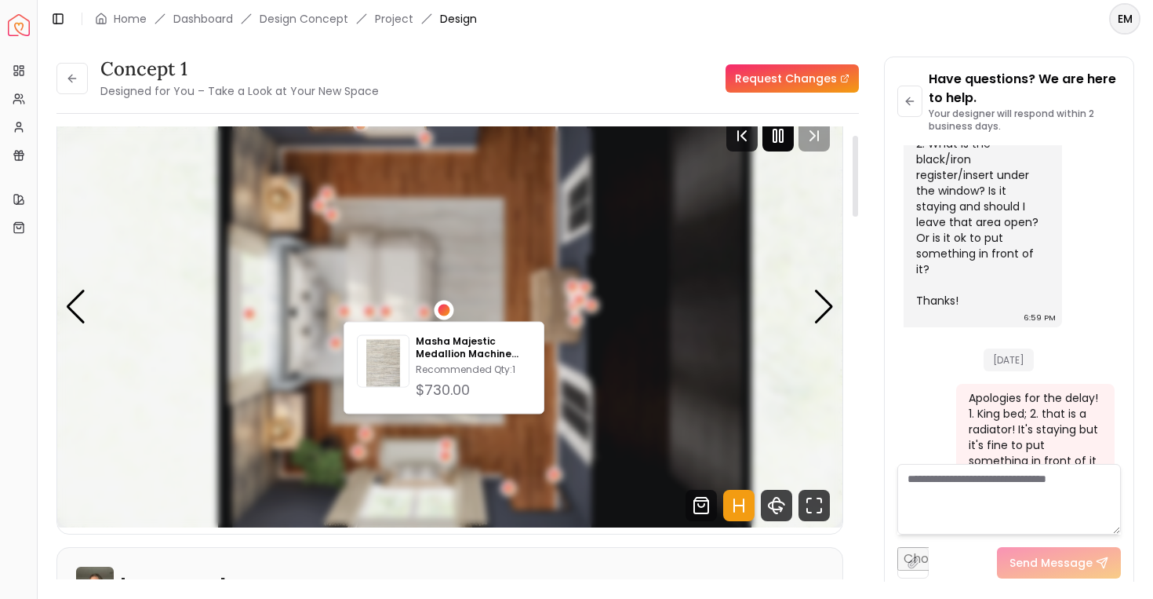
click at [449, 315] on div "5 / 5" at bounding box center [444, 310] width 20 height 20
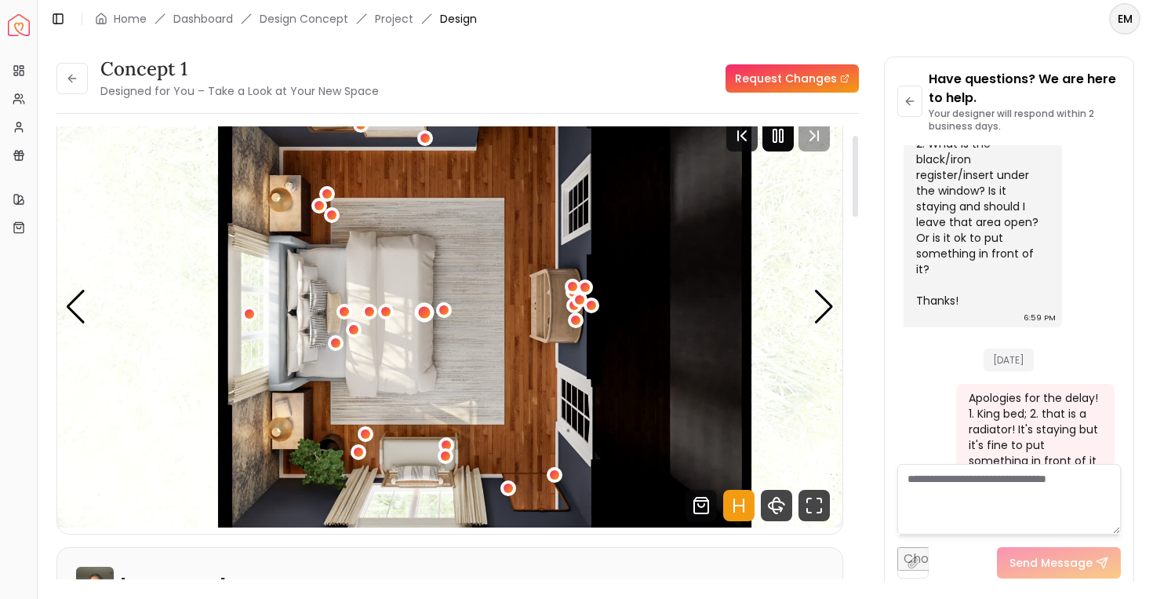
click at [419, 308] on div "5 / 5" at bounding box center [424, 312] width 20 height 20
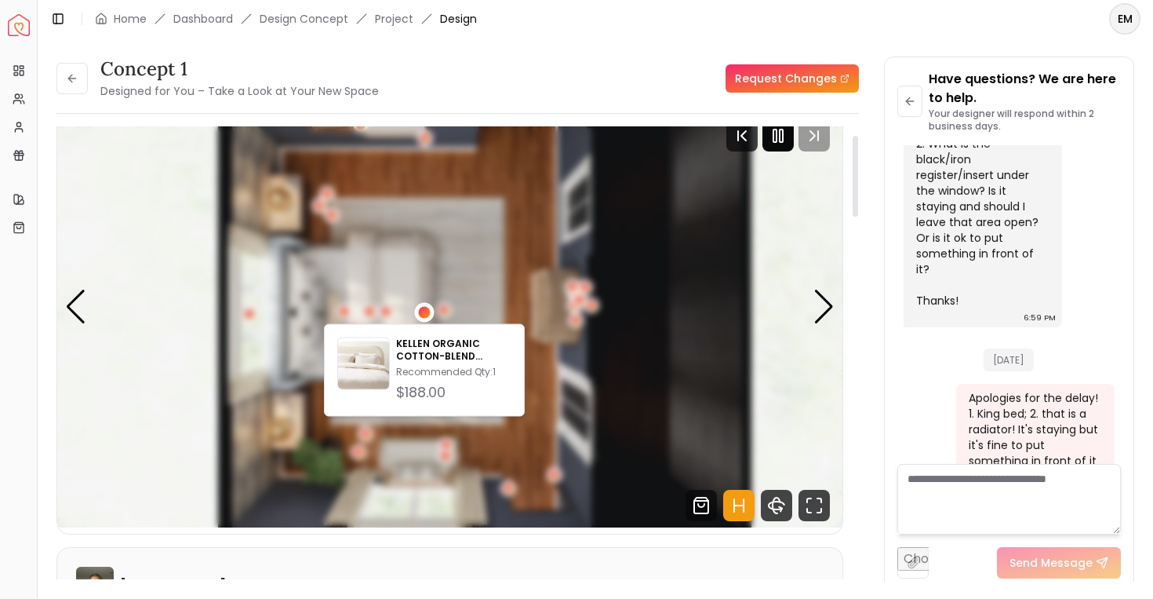
click at [419, 308] on div "5 / 5" at bounding box center [424, 312] width 20 height 20
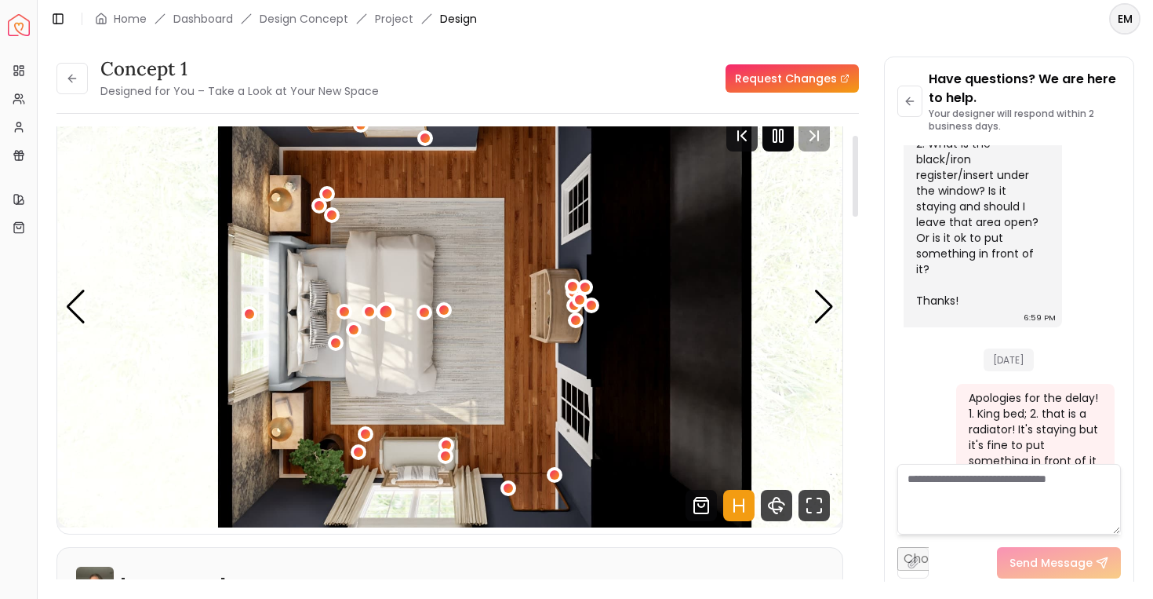
click at [387, 309] on div "5 / 5" at bounding box center [387, 311] width 12 height 12
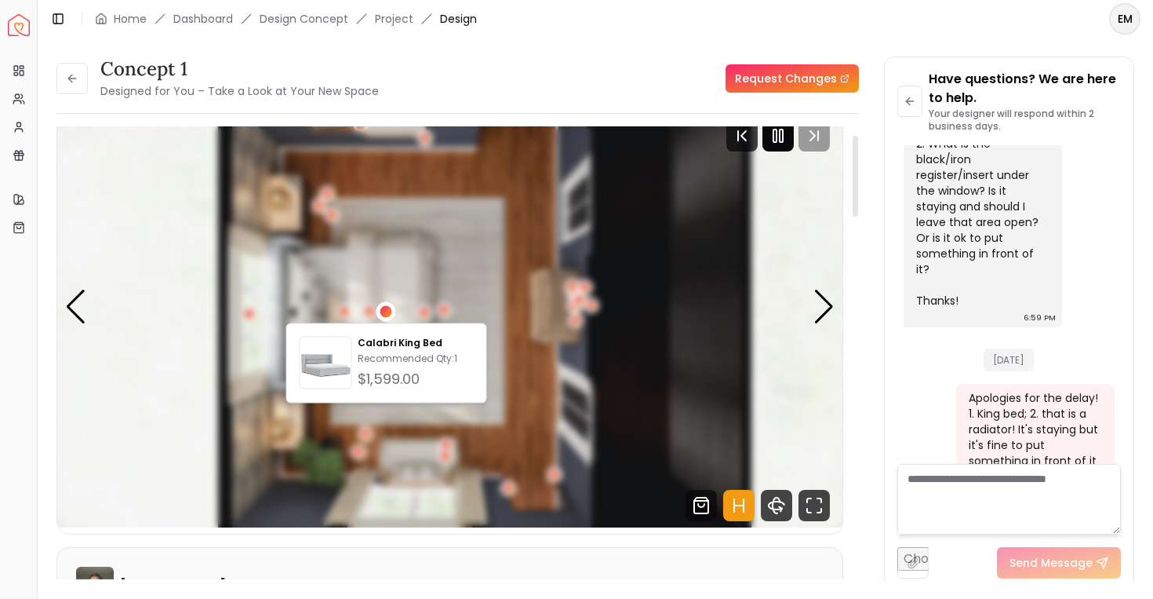
click at [387, 309] on div "5 / 5" at bounding box center [387, 311] width 12 height 12
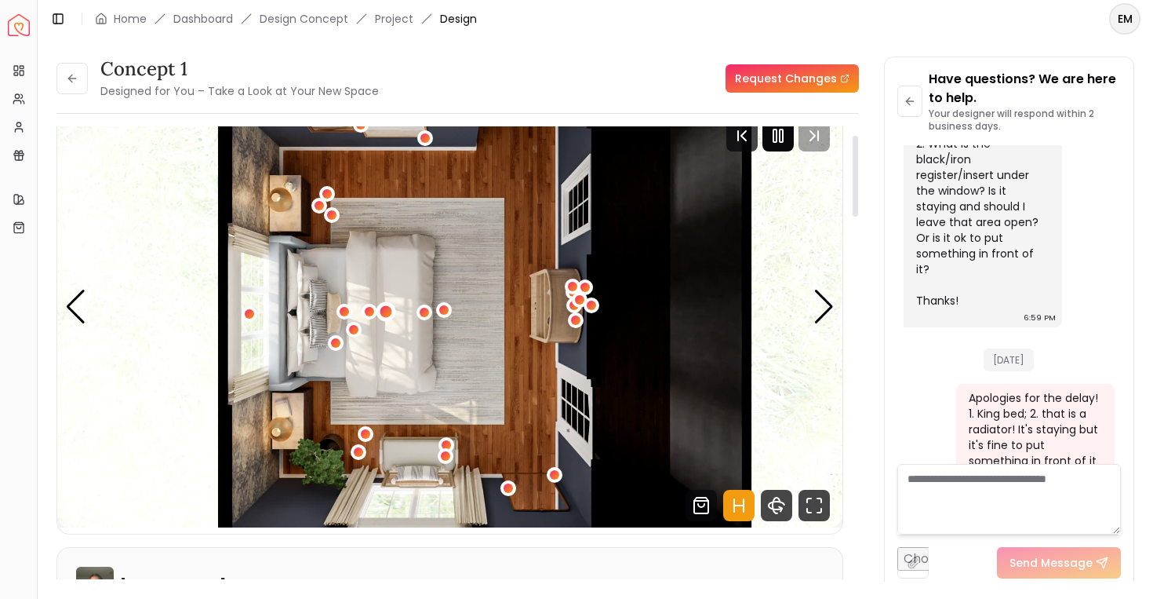
click at [387, 309] on div "5 / 5" at bounding box center [387, 311] width 12 height 12
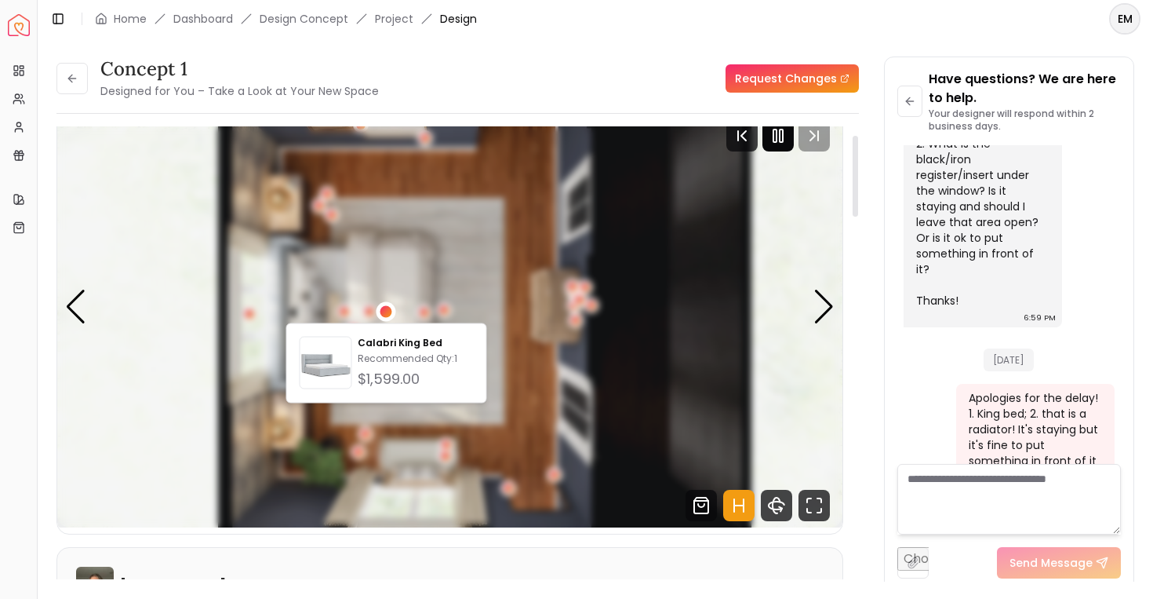
click at [387, 309] on div "5 / 5" at bounding box center [387, 311] width 12 height 12
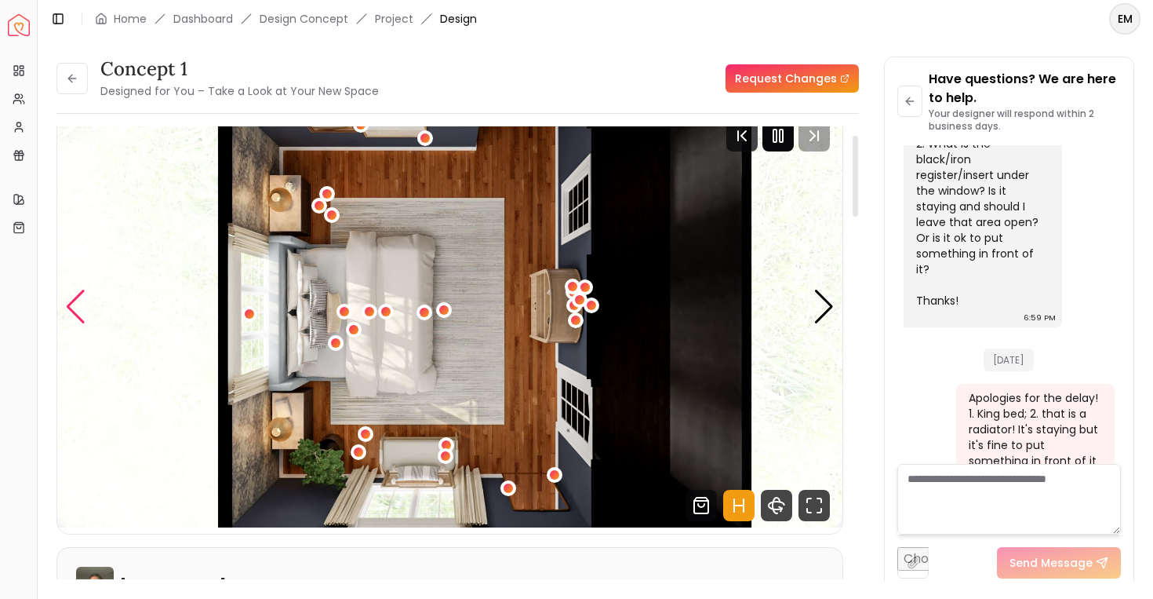
click at [78, 304] on div "Previous slide" at bounding box center [75, 307] width 21 height 35
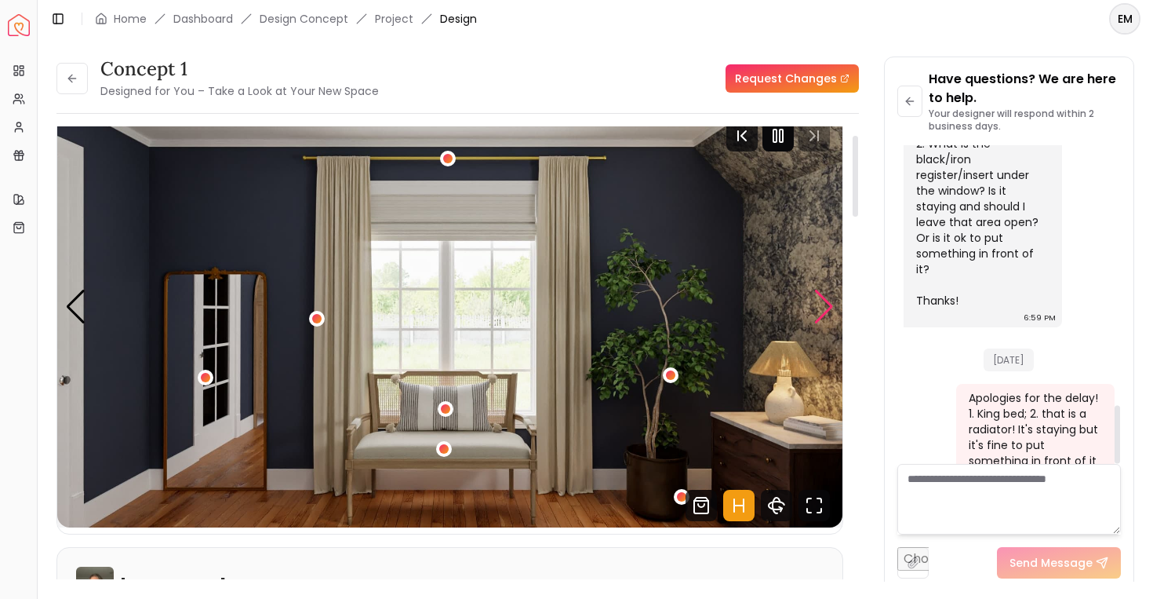
click at [823, 311] on div "Next slide" at bounding box center [824, 307] width 21 height 35
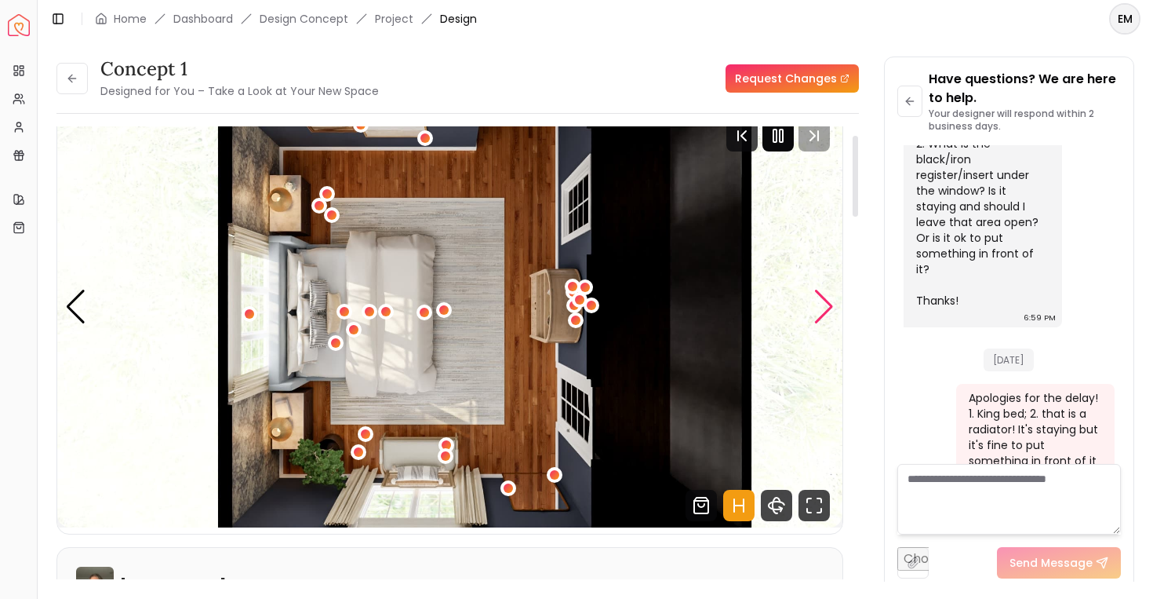
click at [823, 312] on div "Next slide" at bounding box center [824, 307] width 21 height 35
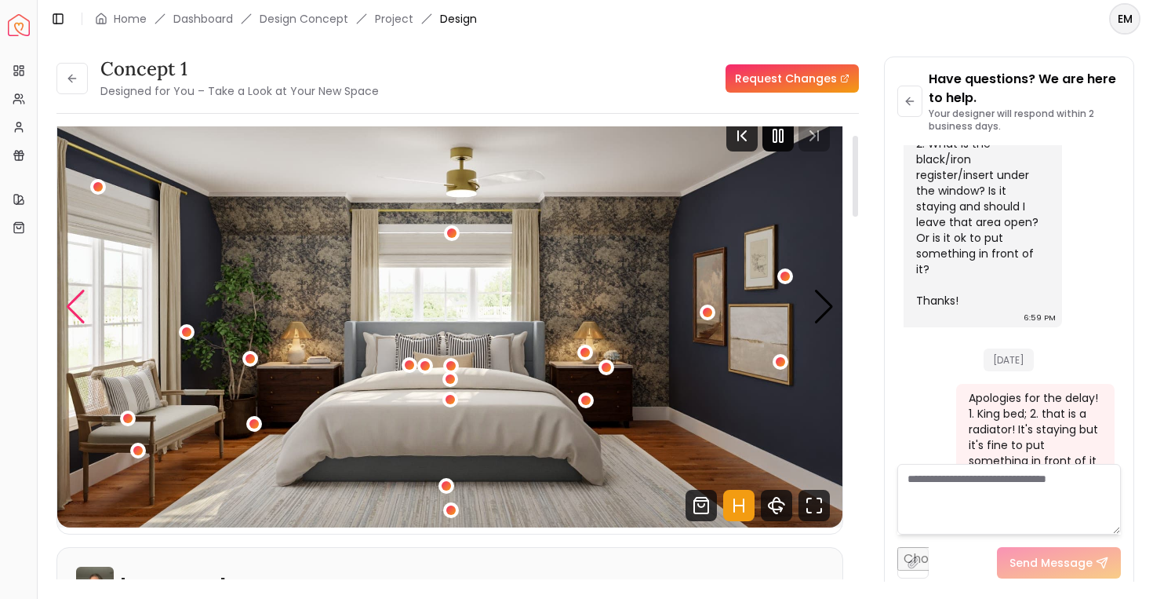
click at [82, 304] on div "Previous slide" at bounding box center [75, 307] width 21 height 35
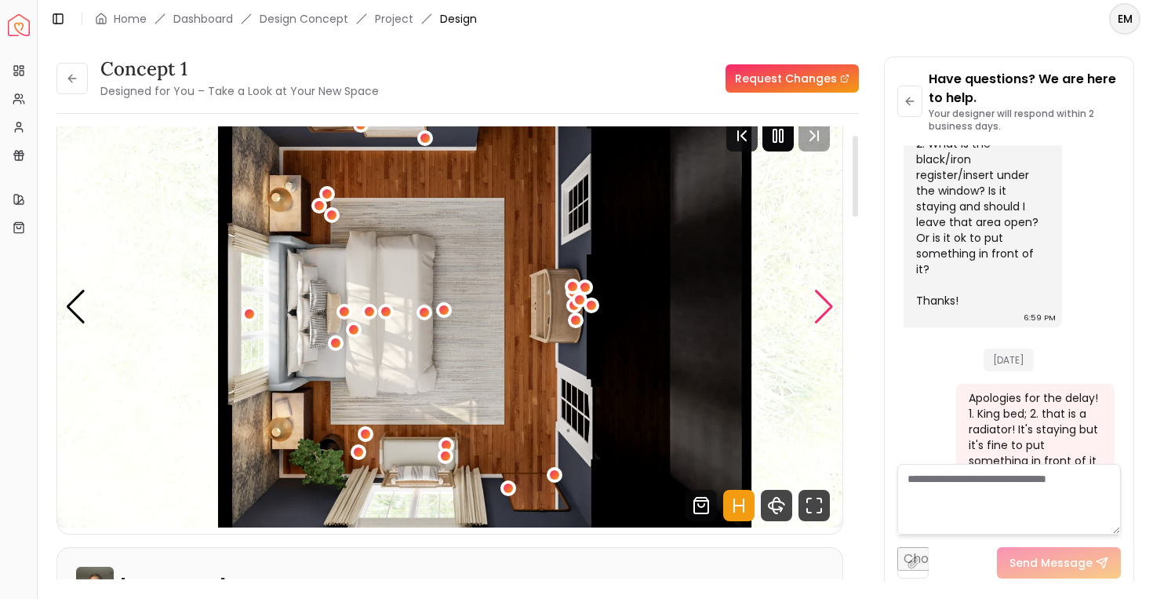
click at [825, 301] on div "Next slide" at bounding box center [824, 307] width 21 height 35
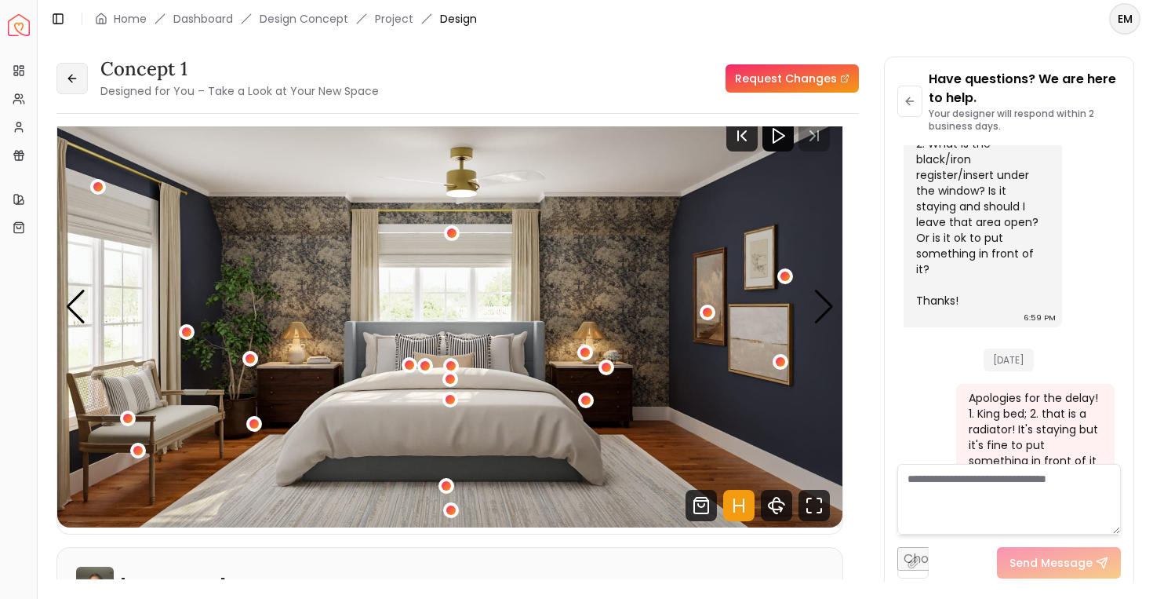
click at [82, 79] on button at bounding box center [71, 78] width 31 height 31
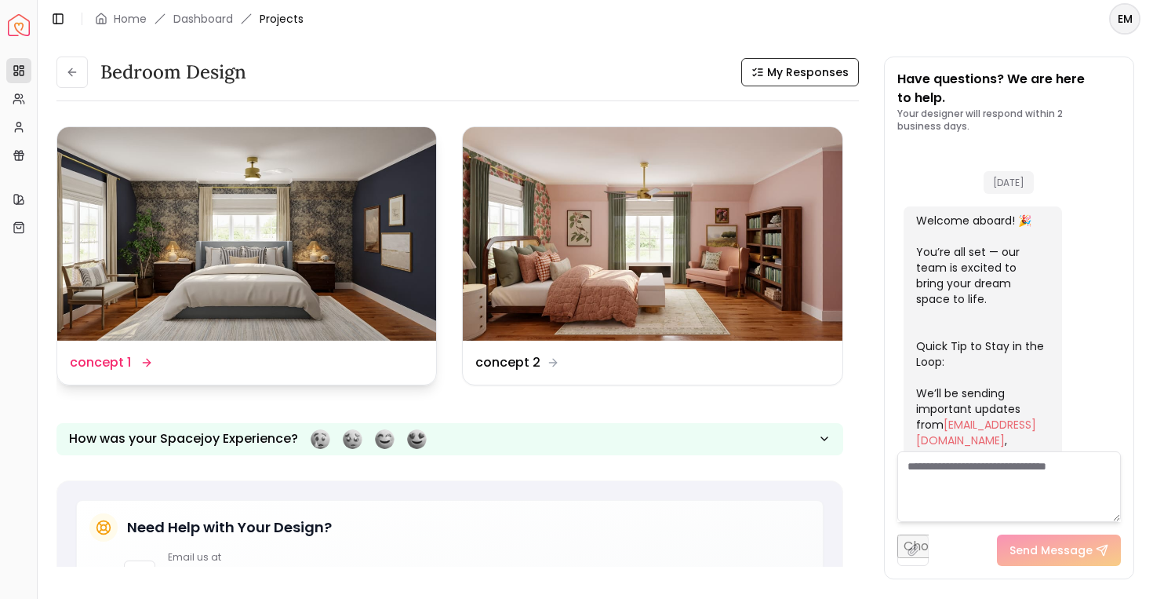
scroll to position [1442, 0]
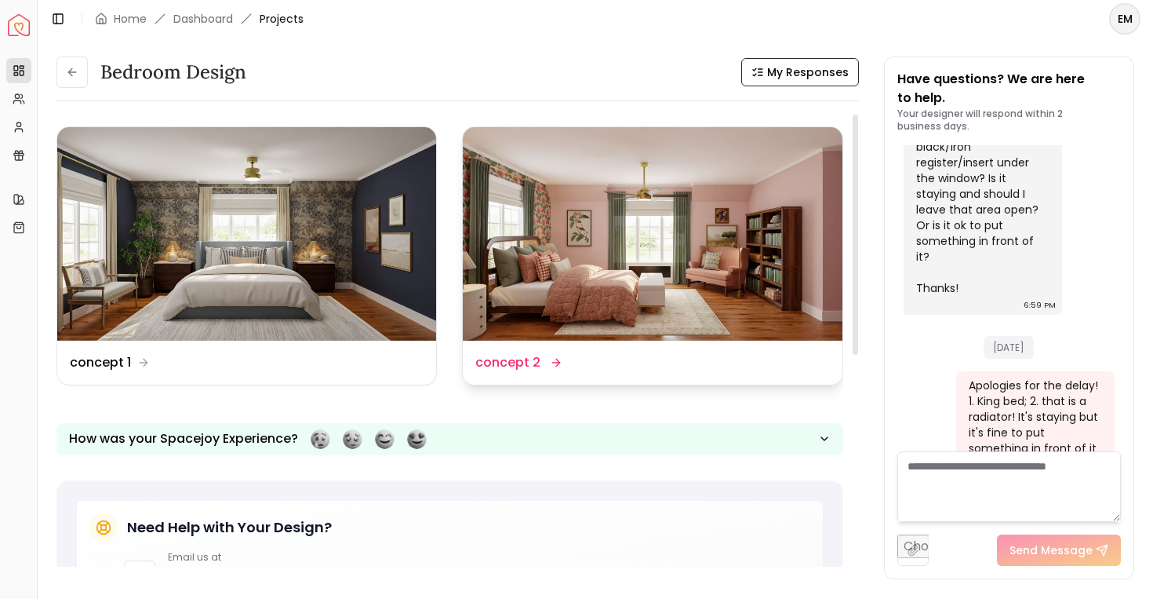
click at [617, 286] on img at bounding box center [652, 233] width 379 height 213
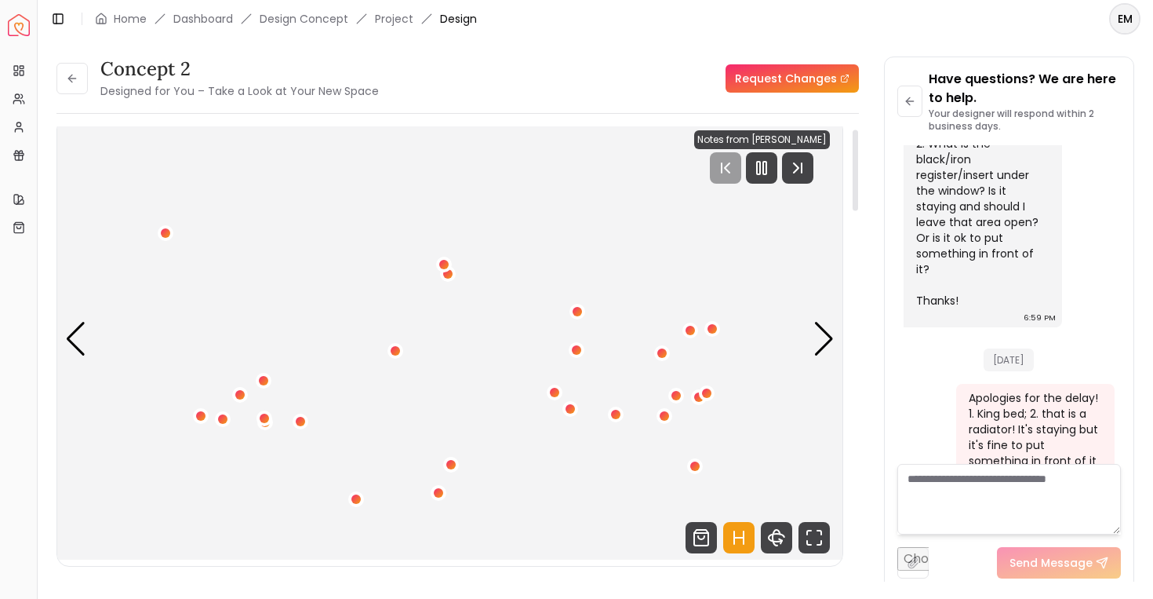
scroll to position [16, 0]
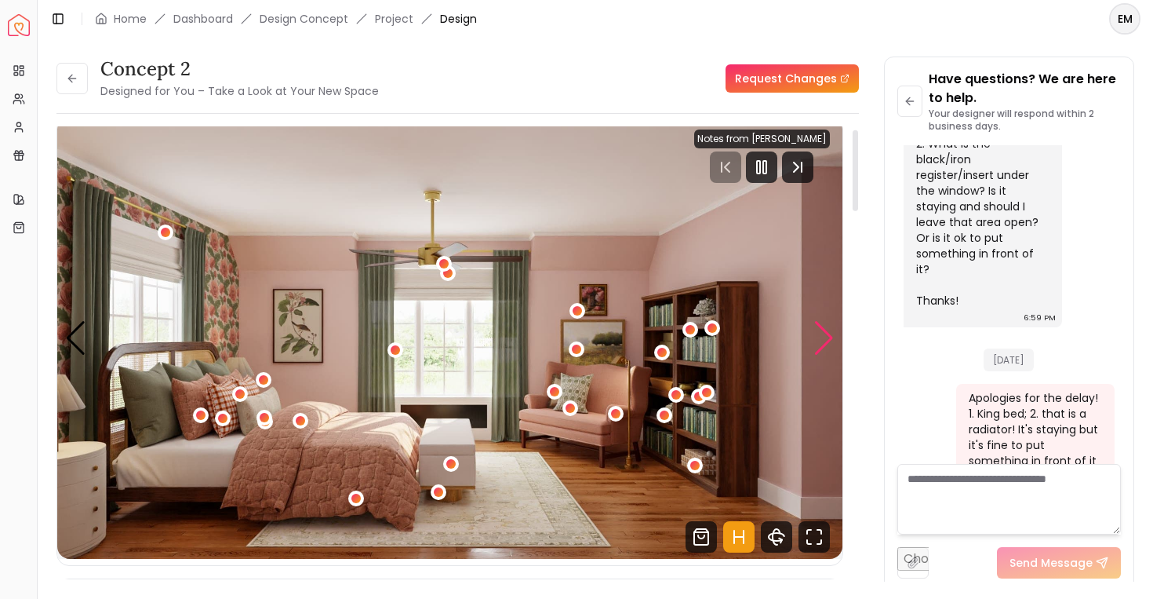
click at [822, 341] on div "Next slide" at bounding box center [824, 338] width 21 height 35
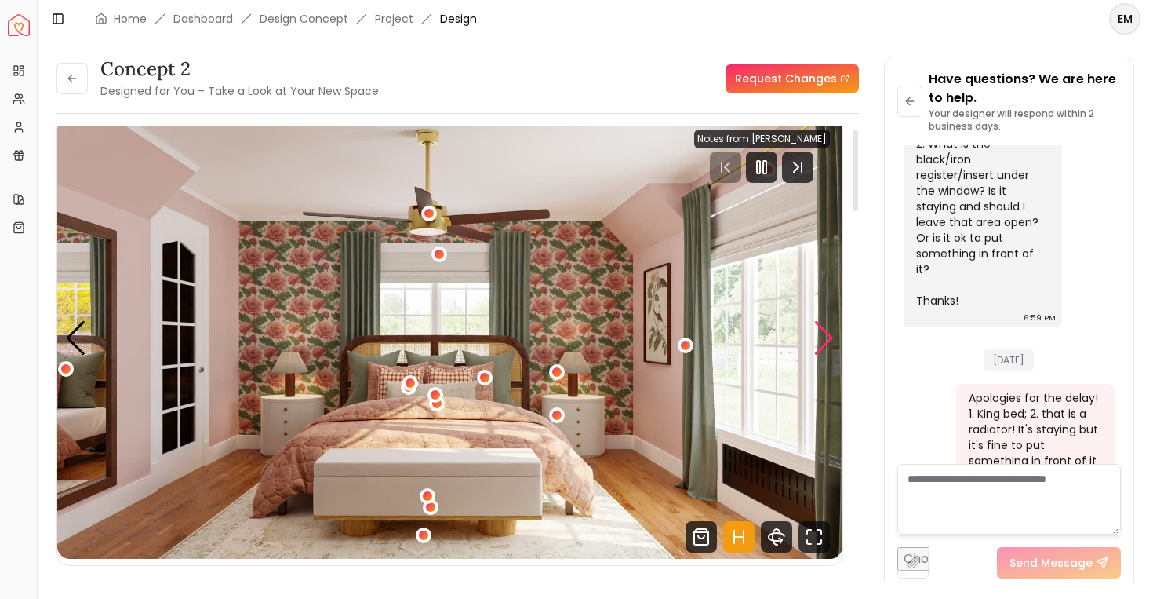
click at [822, 341] on div "Next slide" at bounding box center [824, 338] width 21 height 35
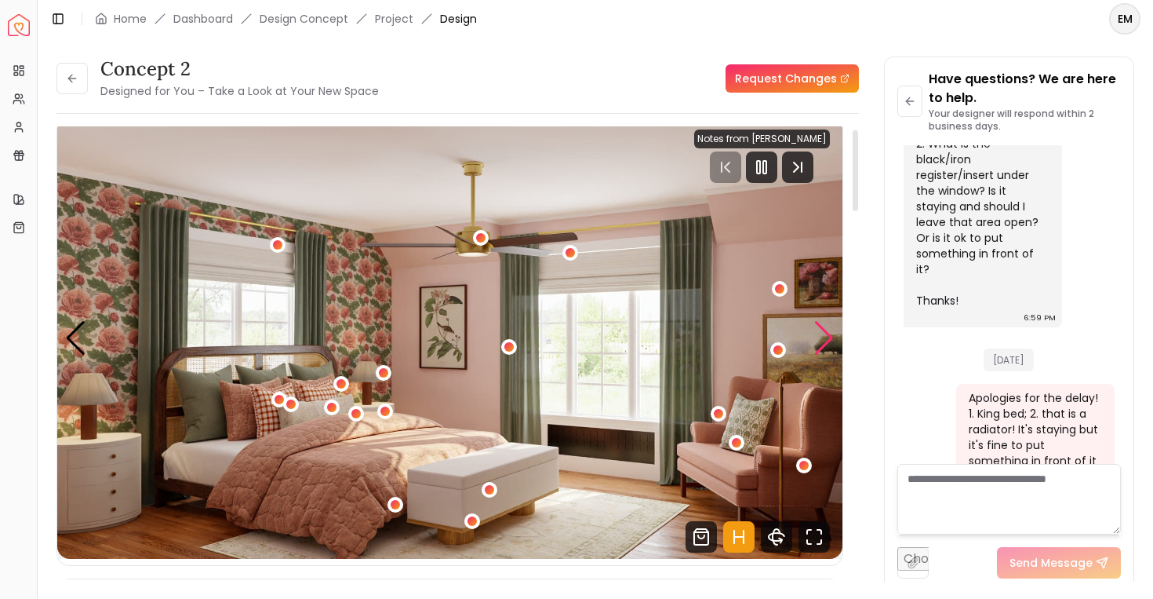
click at [822, 336] on div "Next slide" at bounding box center [824, 338] width 21 height 35
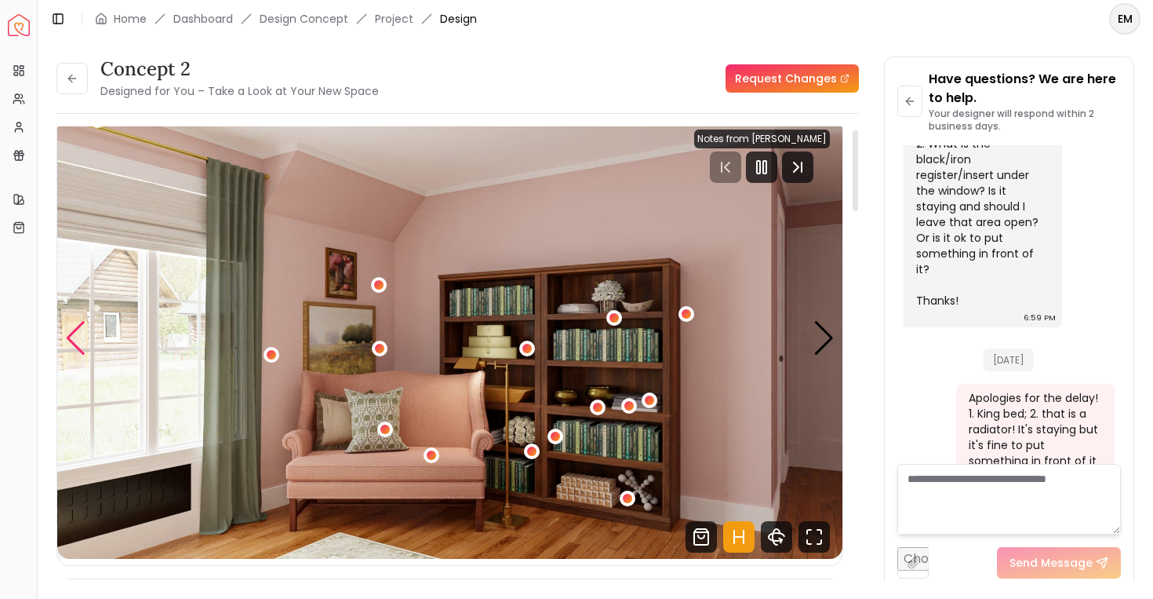
click at [76, 333] on div "Previous slide" at bounding box center [75, 338] width 21 height 35
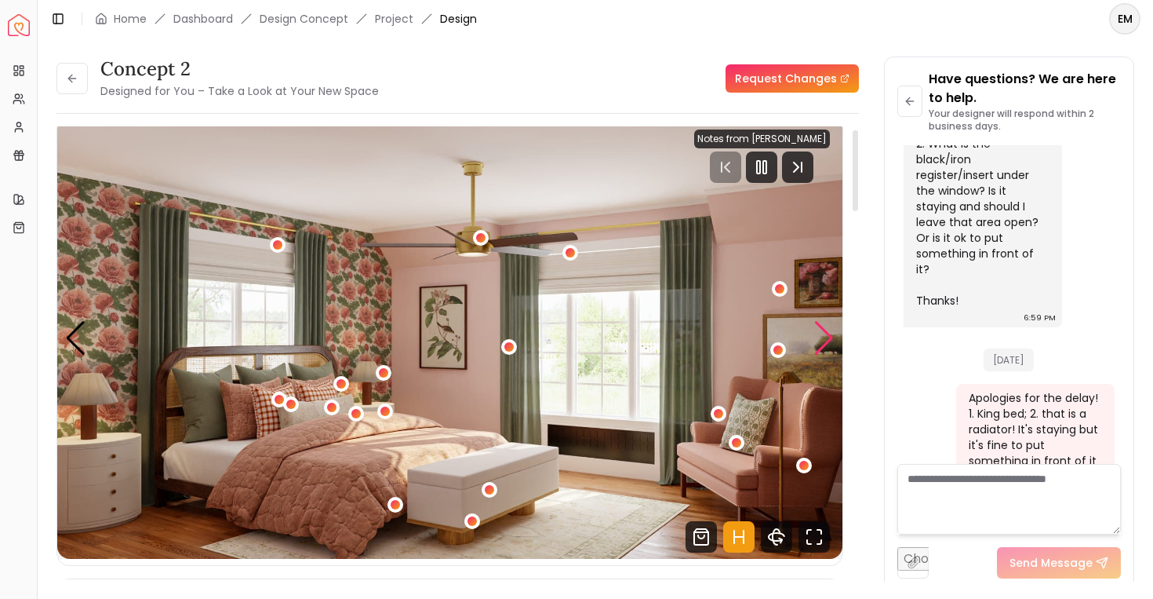
click at [826, 345] on div "Next slide" at bounding box center [824, 338] width 21 height 35
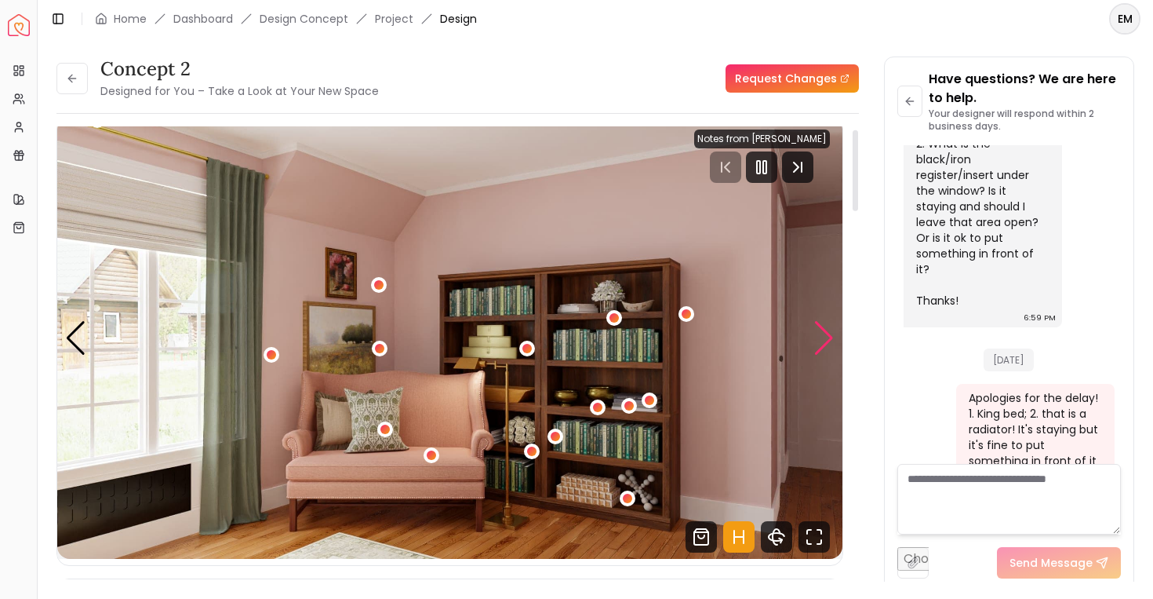
click at [826, 345] on div "Next slide" at bounding box center [824, 338] width 21 height 35
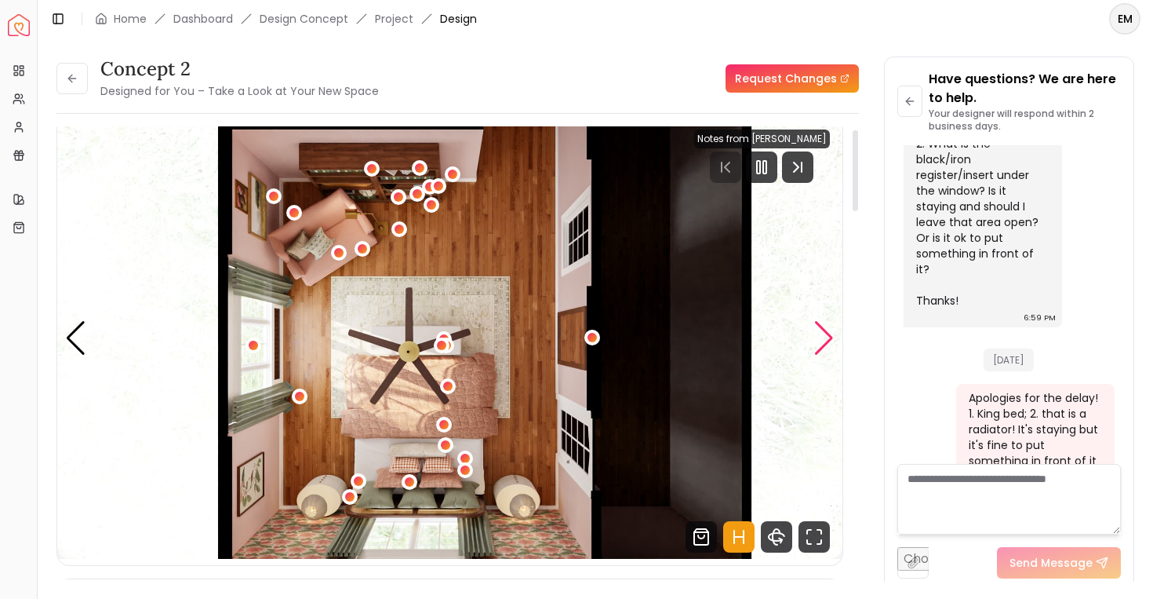
click at [826, 345] on div "Next slide" at bounding box center [824, 338] width 21 height 35
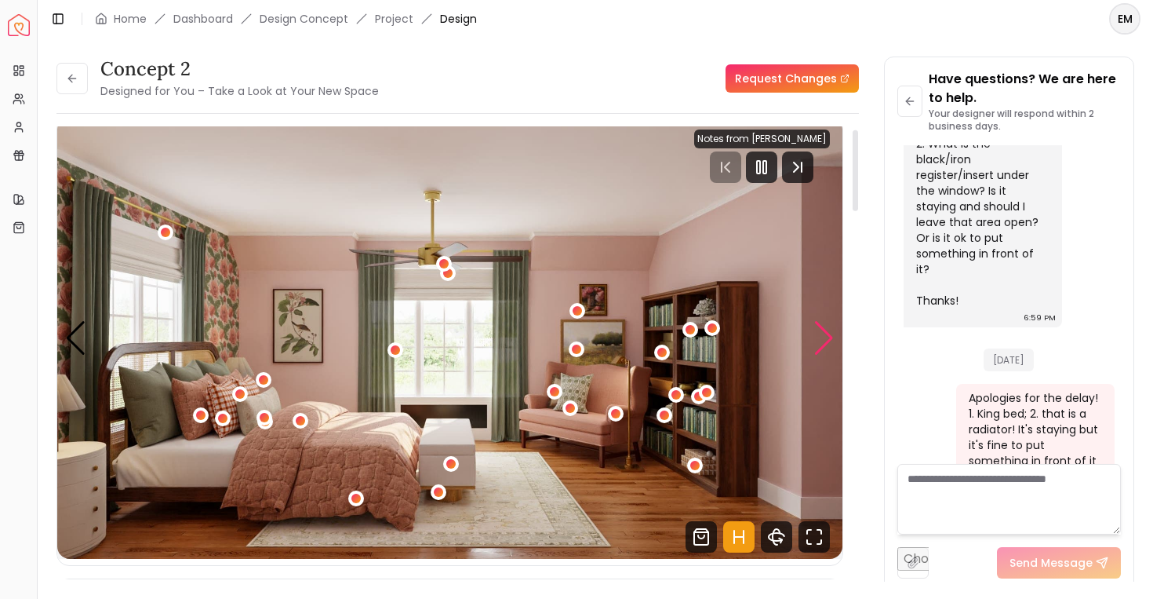
click at [826, 345] on div "Next slide" at bounding box center [824, 338] width 21 height 35
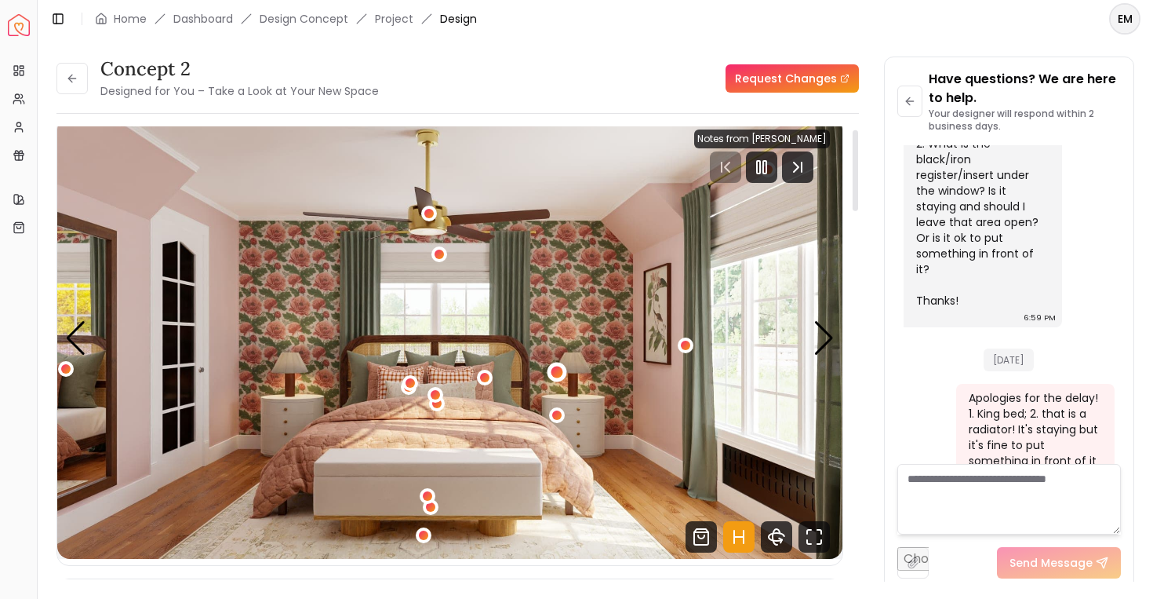
click at [558, 371] on div "2 / 5" at bounding box center [557, 372] width 12 height 12
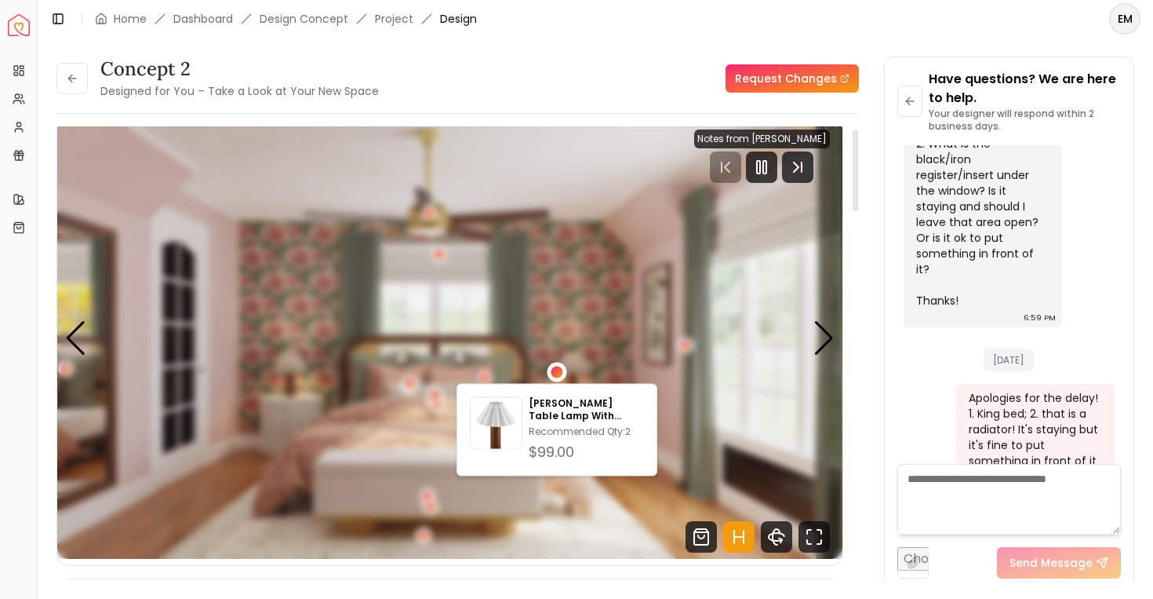
click at [558, 371] on div "2 / 5" at bounding box center [557, 372] width 12 height 12
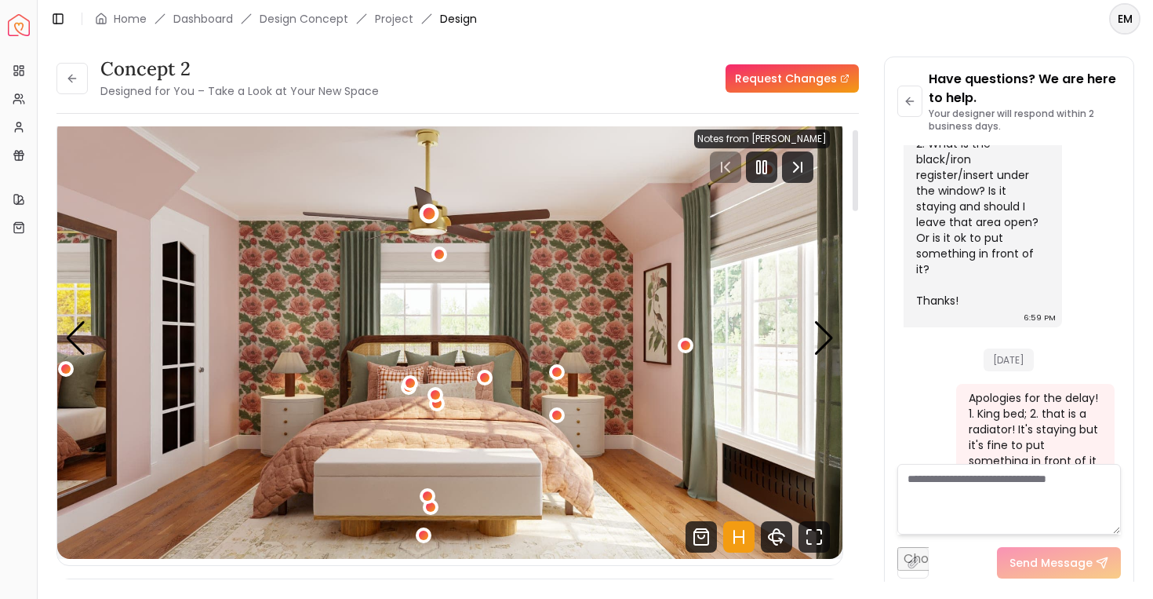
click at [421, 213] on div "2 / 5" at bounding box center [429, 213] width 20 height 20
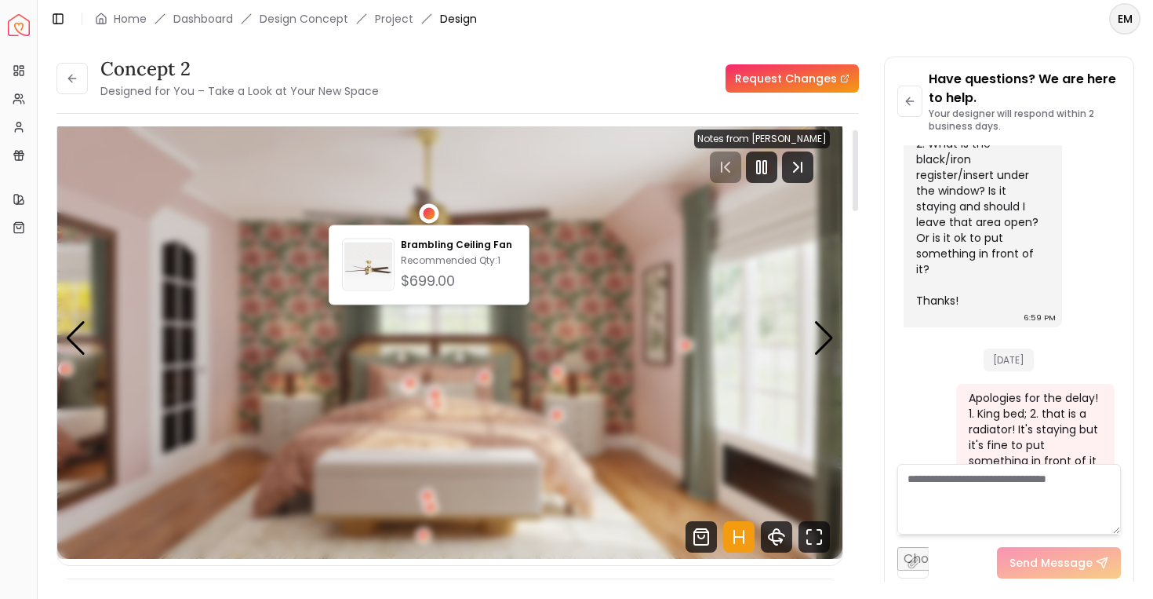
click at [432, 213] on div "2 / 5" at bounding box center [429, 213] width 12 height 12
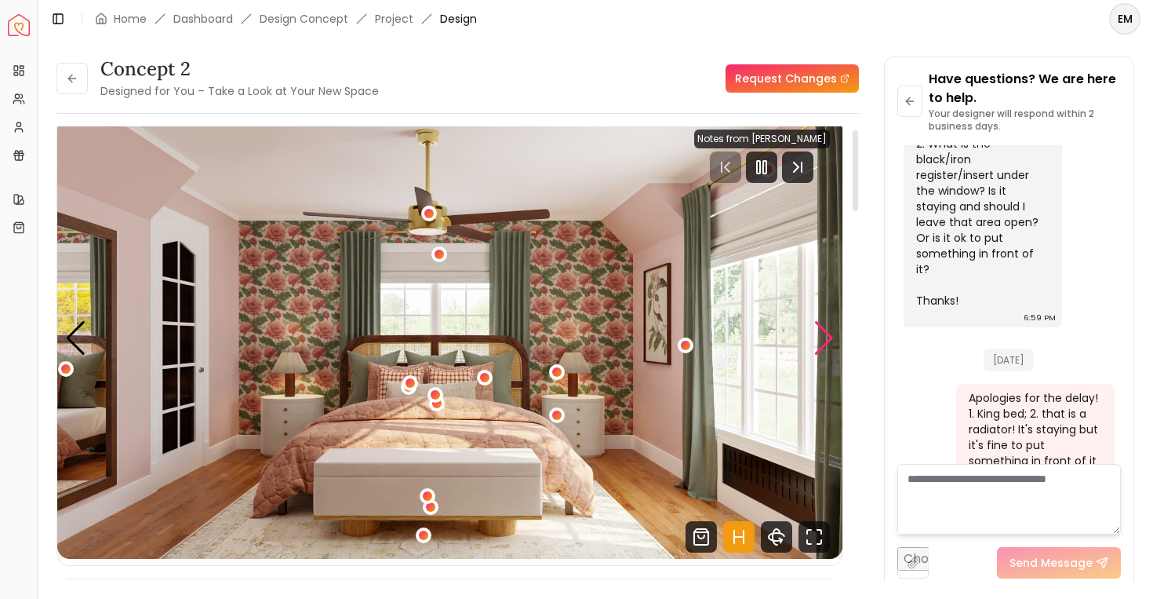
click at [833, 339] on div "Next slide" at bounding box center [824, 338] width 21 height 35
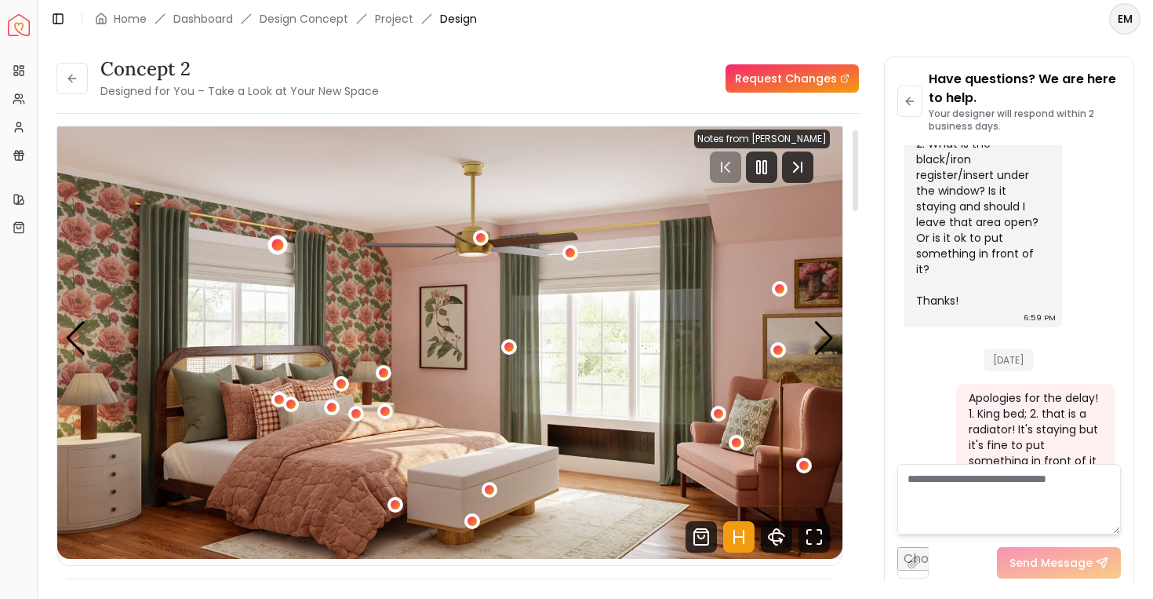
click at [280, 244] on div "3 / 5" at bounding box center [278, 245] width 12 height 12
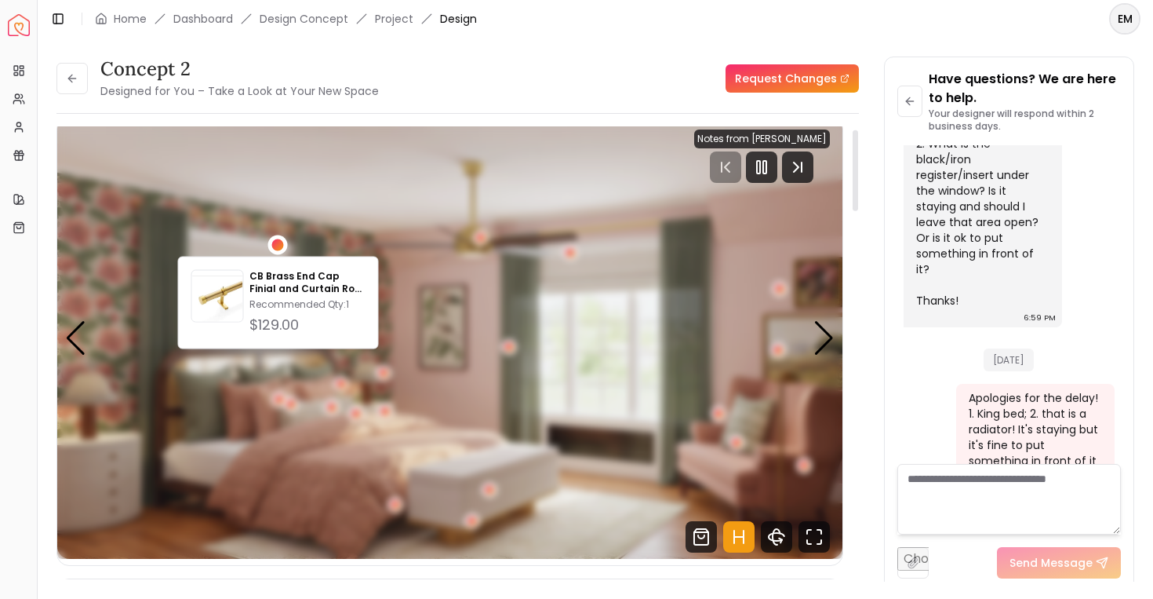
click at [280, 244] on div "3 / 5" at bounding box center [278, 245] width 12 height 12
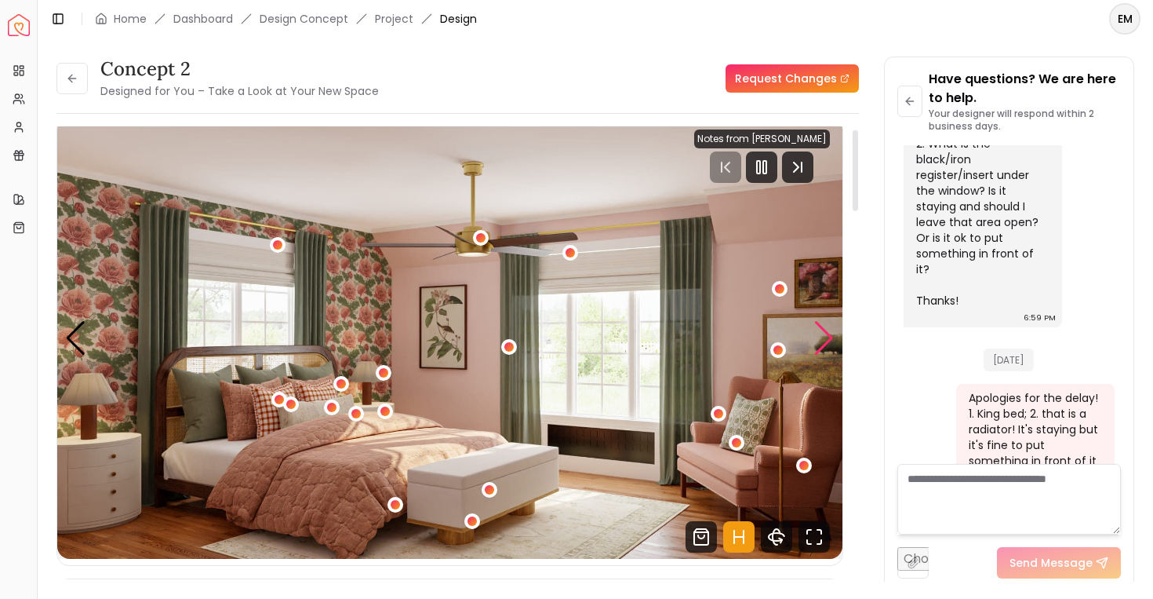
click at [825, 344] on div "Next slide" at bounding box center [824, 338] width 21 height 35
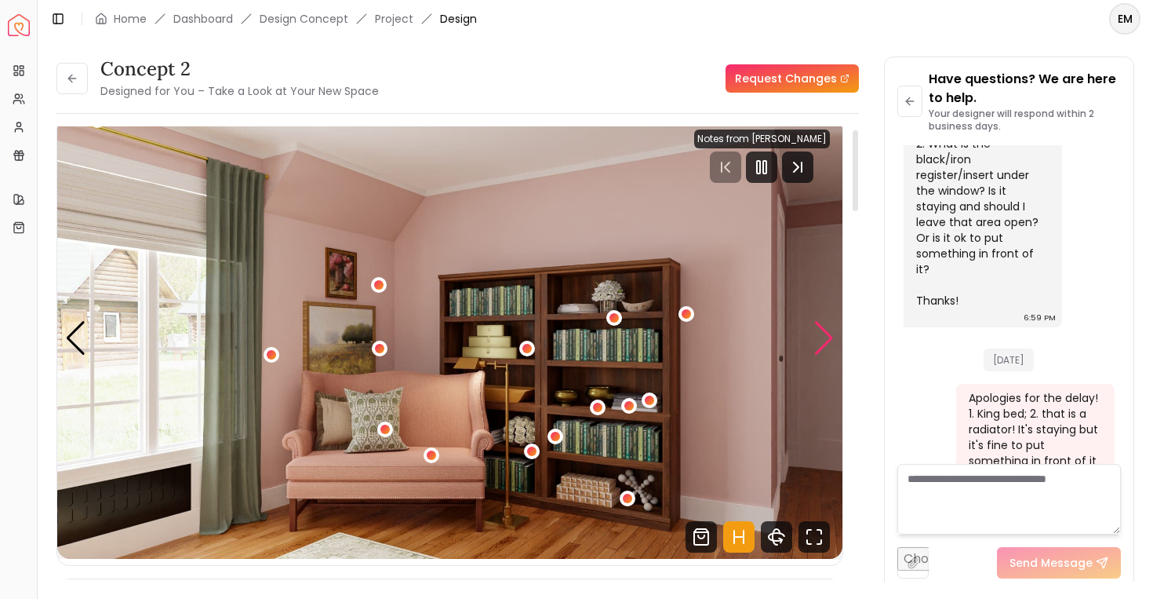
click at [825, 344] on div "Next slide" at bounding box center [824, 338] width 21 height 35
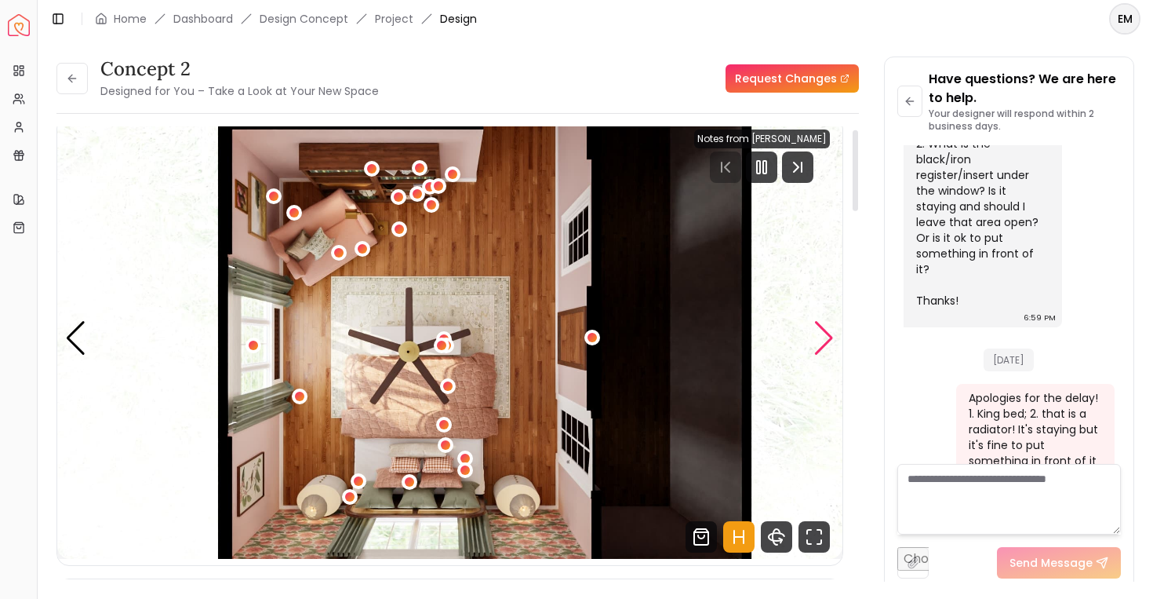
click at [825, 344] on div "Next slide" at bounding box center [824, 338] width 21 height 35
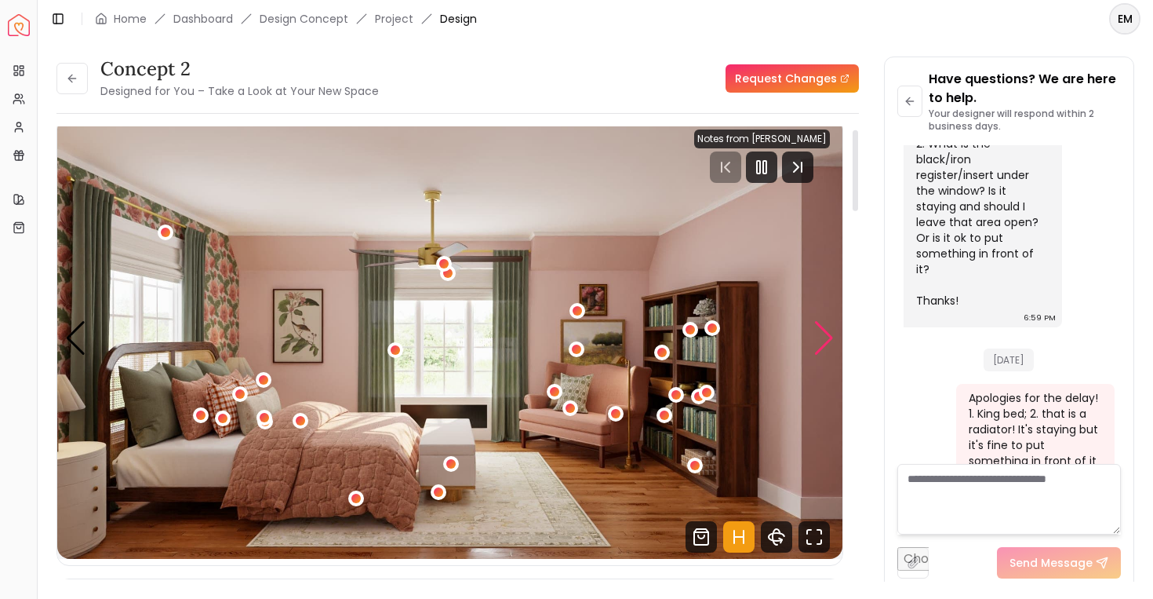
click at [825, 344] on div "Next slide" at bounding box center [824, 338] width 21 height 35
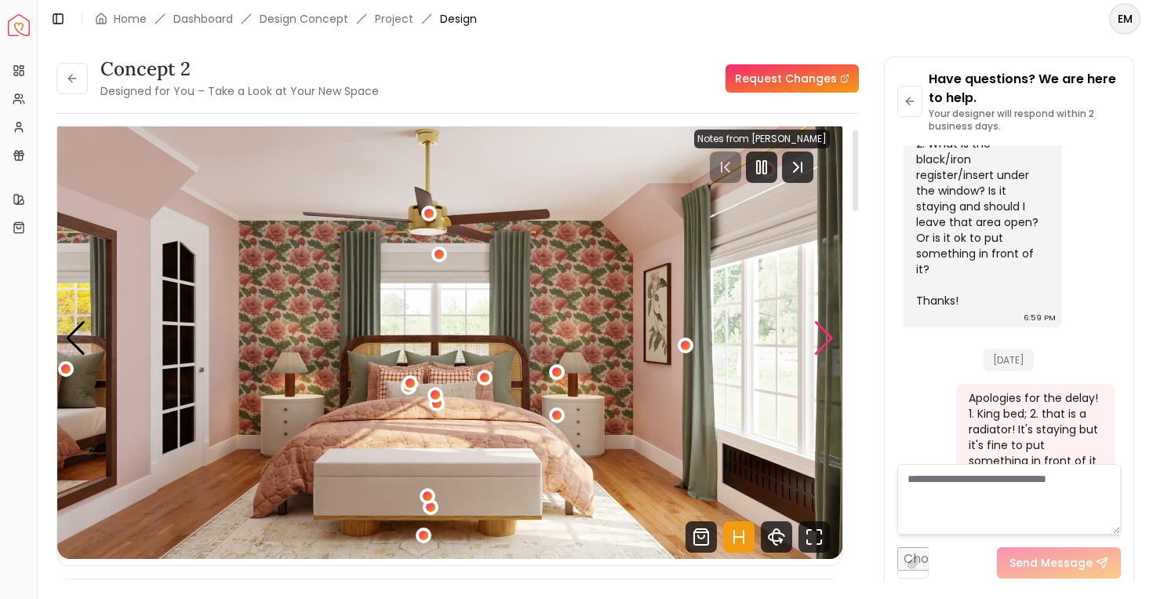
click at [825, 344] on div "Next slide" at bounding box center [824, 338] width 21 height 35
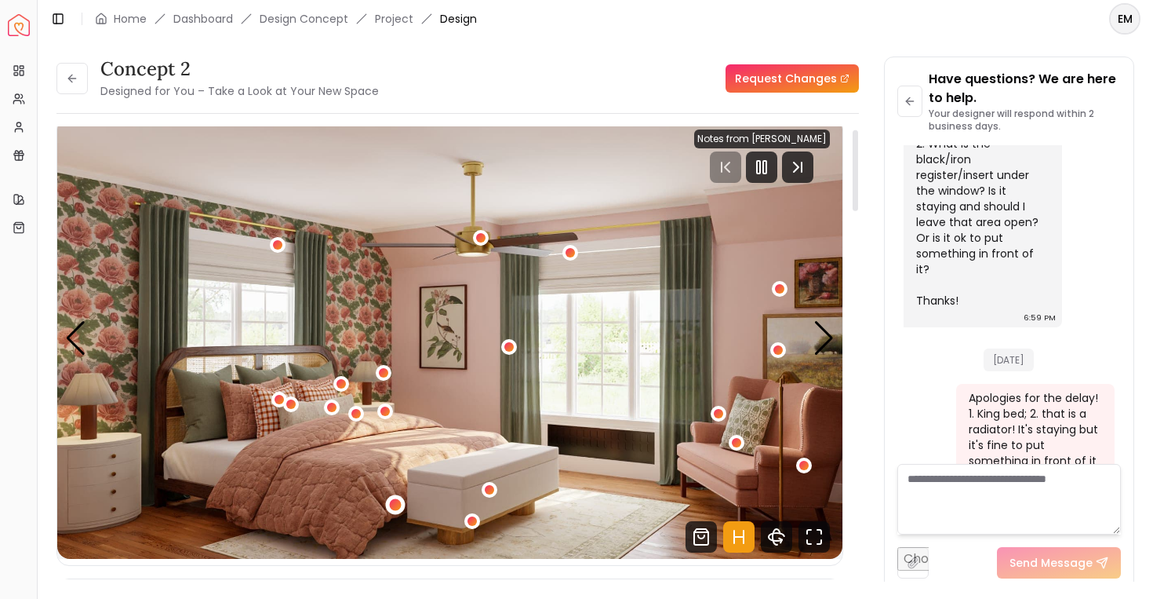
click at [393, 507] on div "3 / 5" at bounding box center [395, 504] width 12 height 12
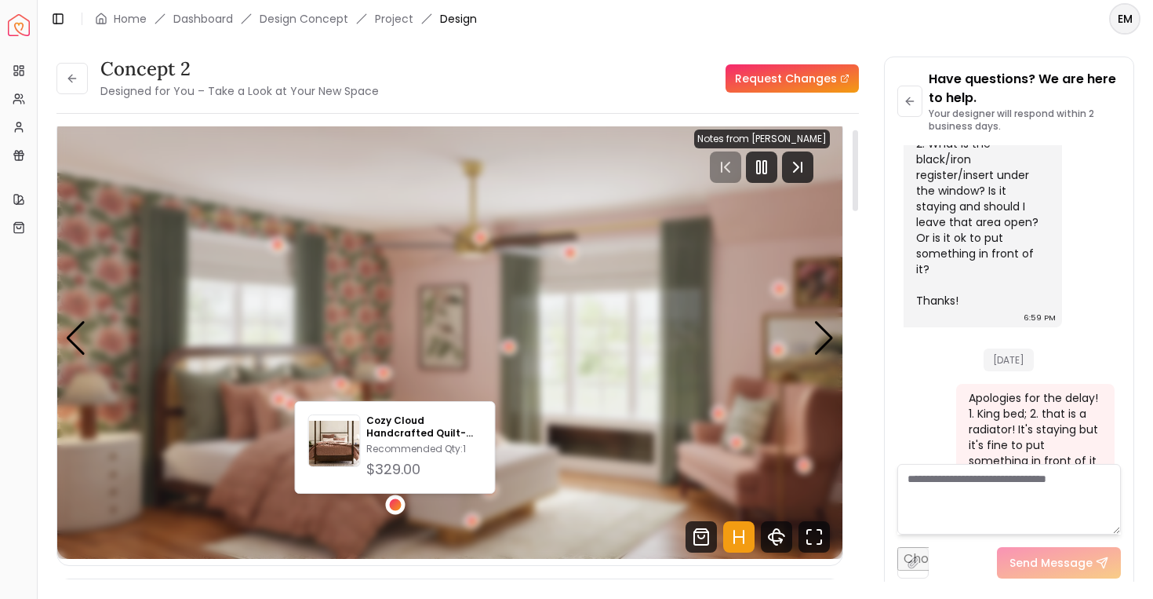
click at [393, 507] on div "3 / 5" at bounding box center [395, 504] width 12 height 12
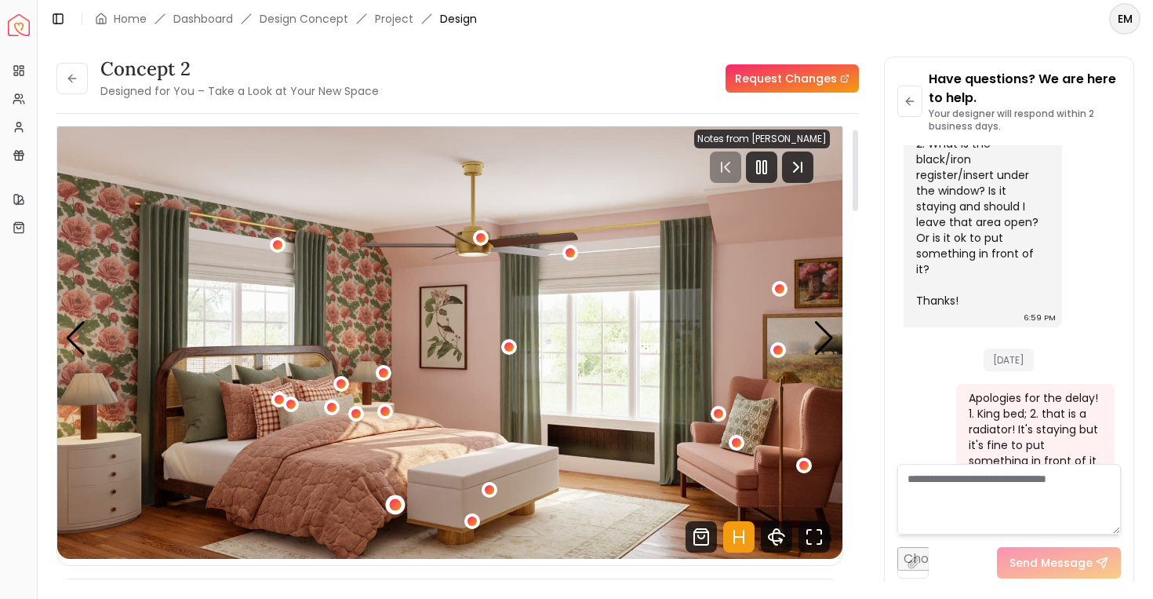
click at [396, 499] on div "3 / 5" at bounding box center [395, 504] width 12 height 12
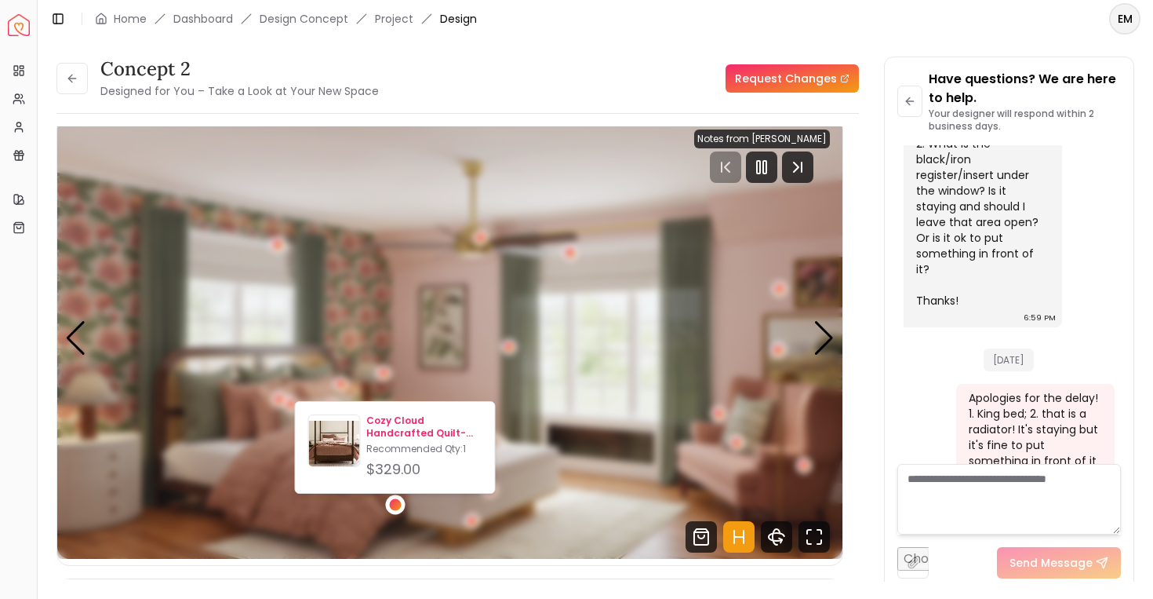
click at [356, 444] on img at bounding box center [334, 443] width 51 height 51
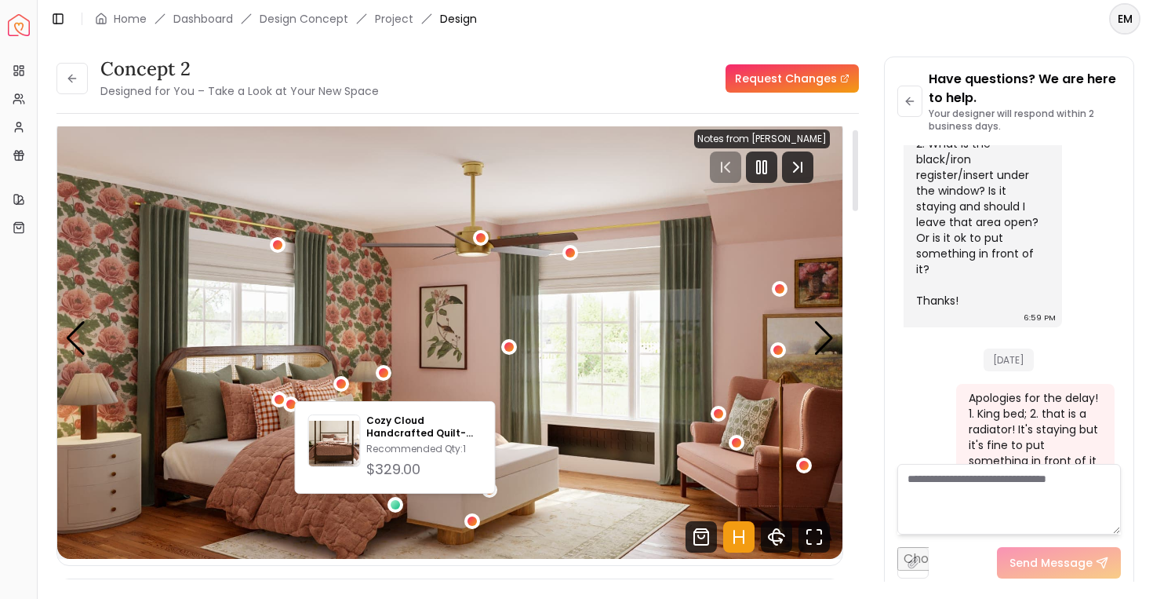
click at [328, 318] on img "3 / 5" at bounding box center [449, 338] width 785 height 442
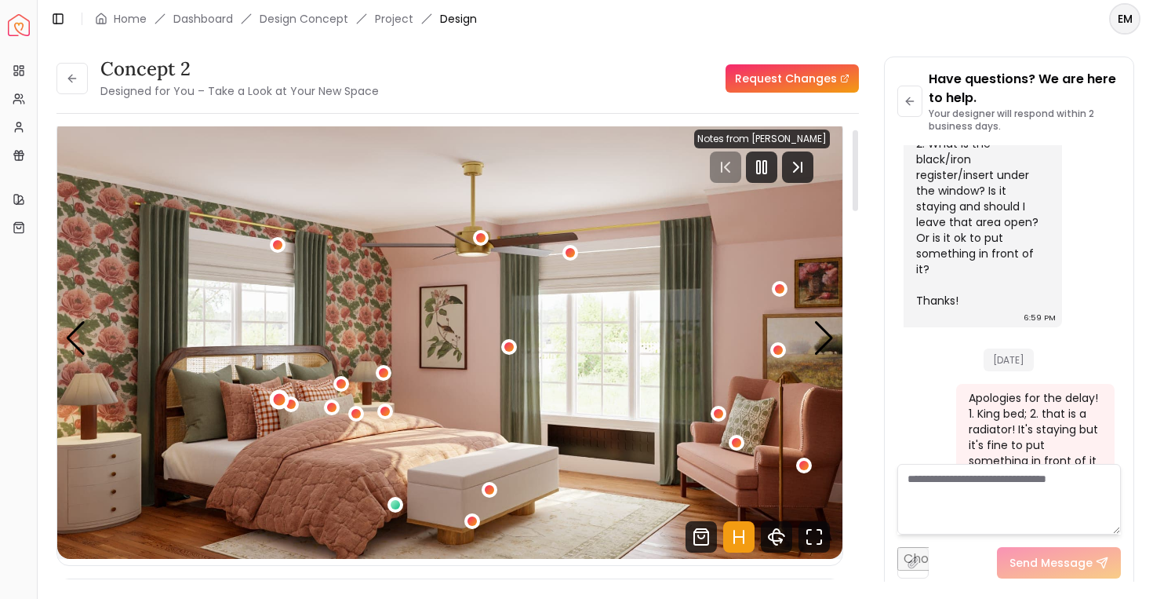
click at [281, 401] on div "3 / 5" at bounding box center [280, 400] width 12 height 12
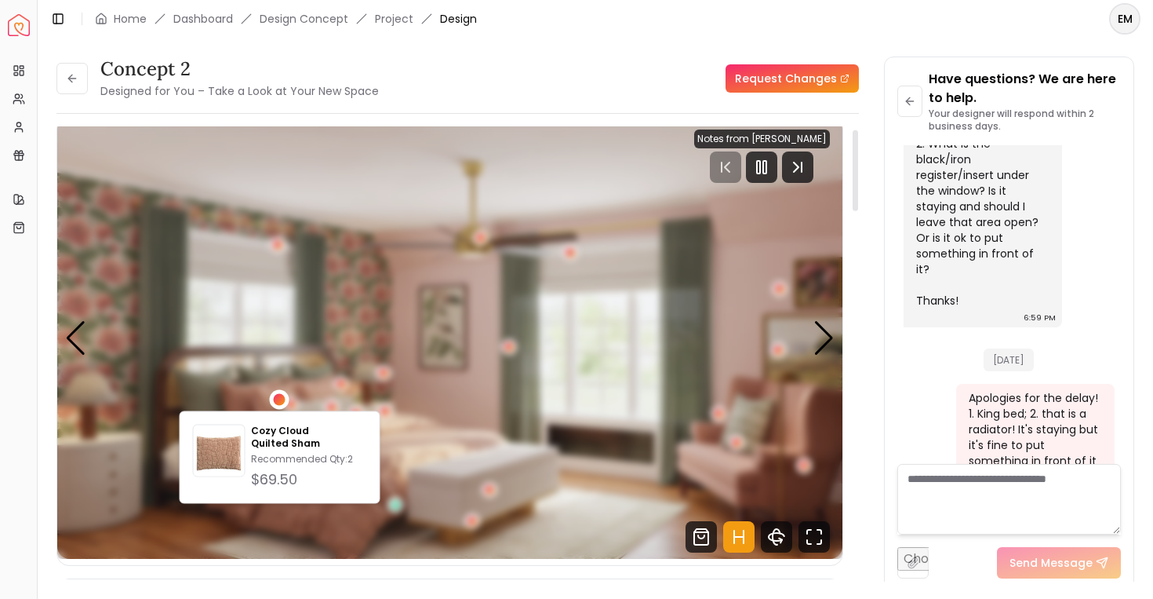
click at [281, 401] on div "3 / 5" at bounding box center [280, 400] width 12 height 12
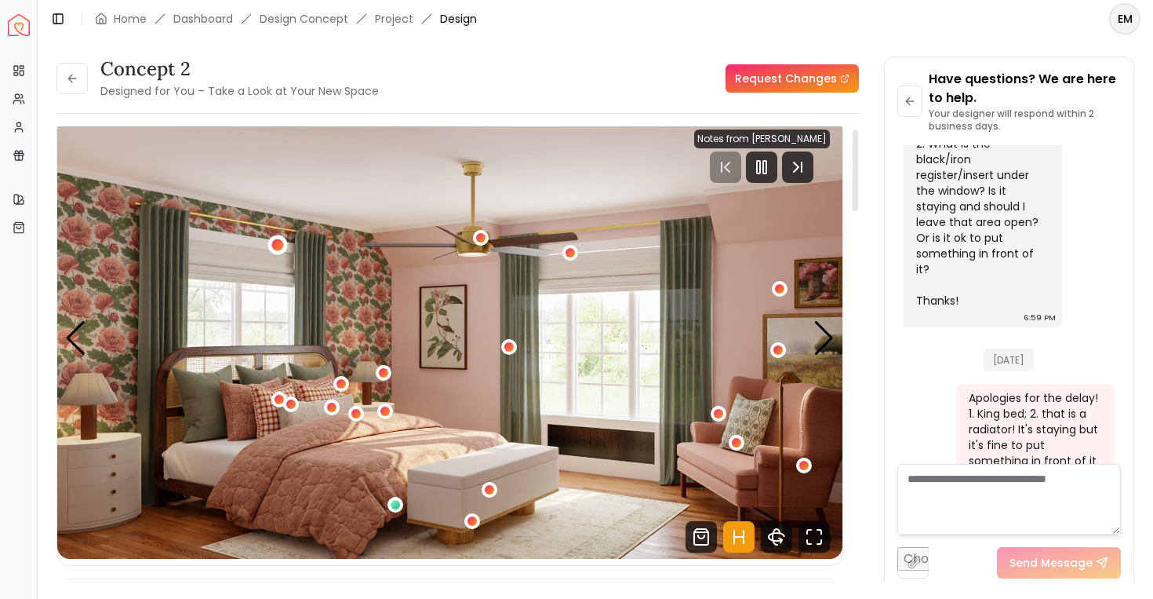
click at [271, 246] on div "3 / 5" at bounding box center [278, 245] width 20 height 20
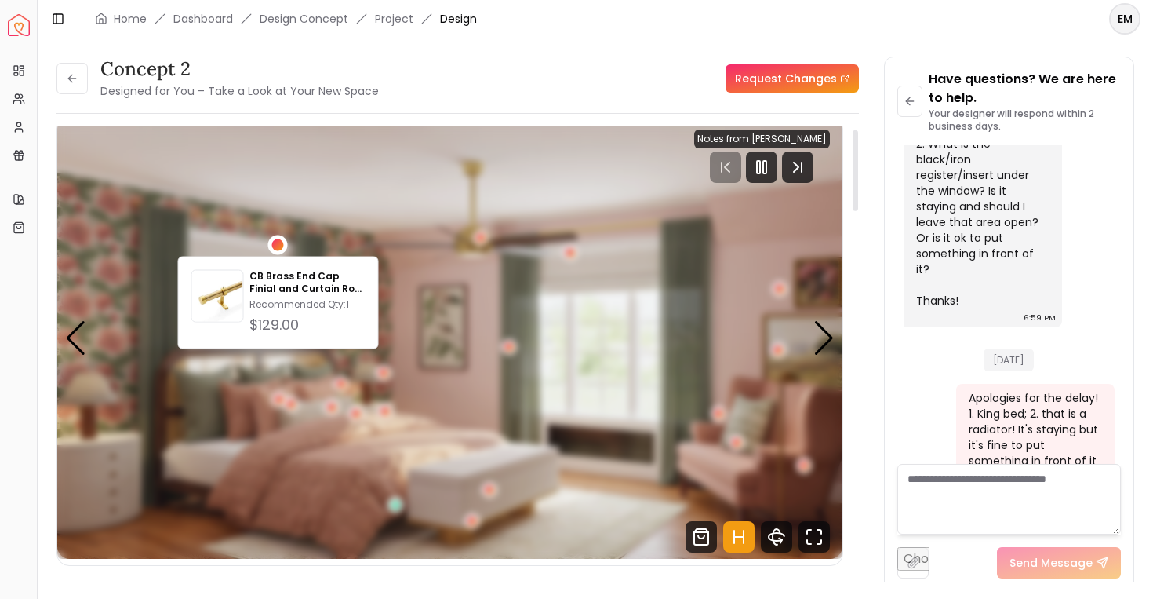
click at [271, 246] on div "3 / 5" at bounding box center [278, 245] width 20 height 20
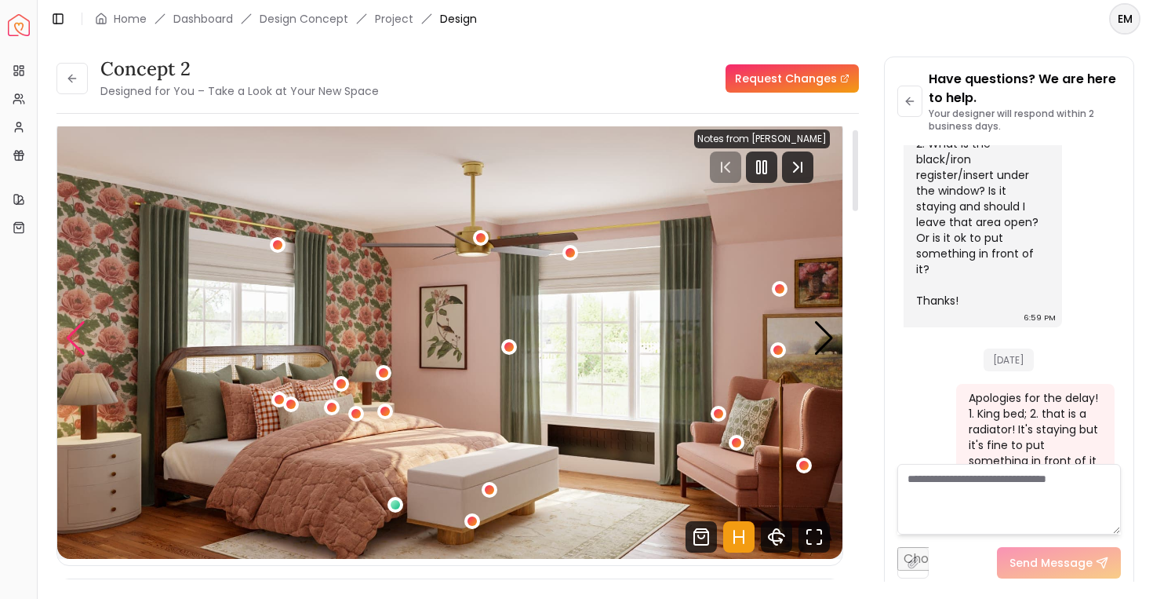
click at [77, 335] on div "Previous slide" at bounding box center [75, 338] width 21 height 35
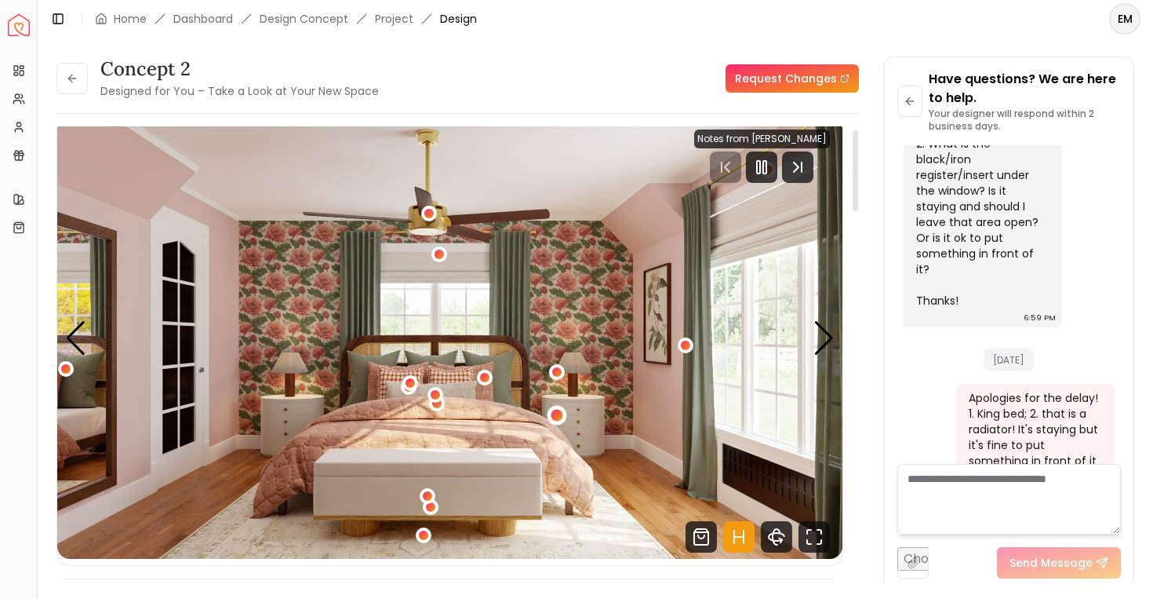
click at [552, 415] on div "2 / 5" at bounding box center [558, 416] width 12 height 12
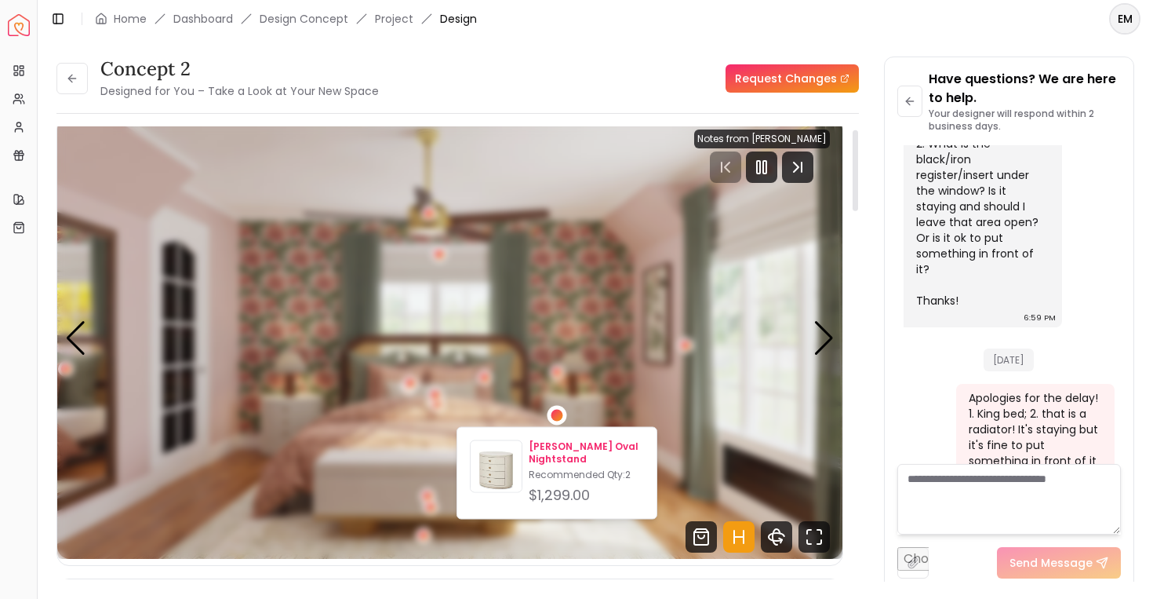
click at [556, 446] on p "[PERSON_NAME] Oval Nightstand" at bounding box center [586, 452] width 115 height 25
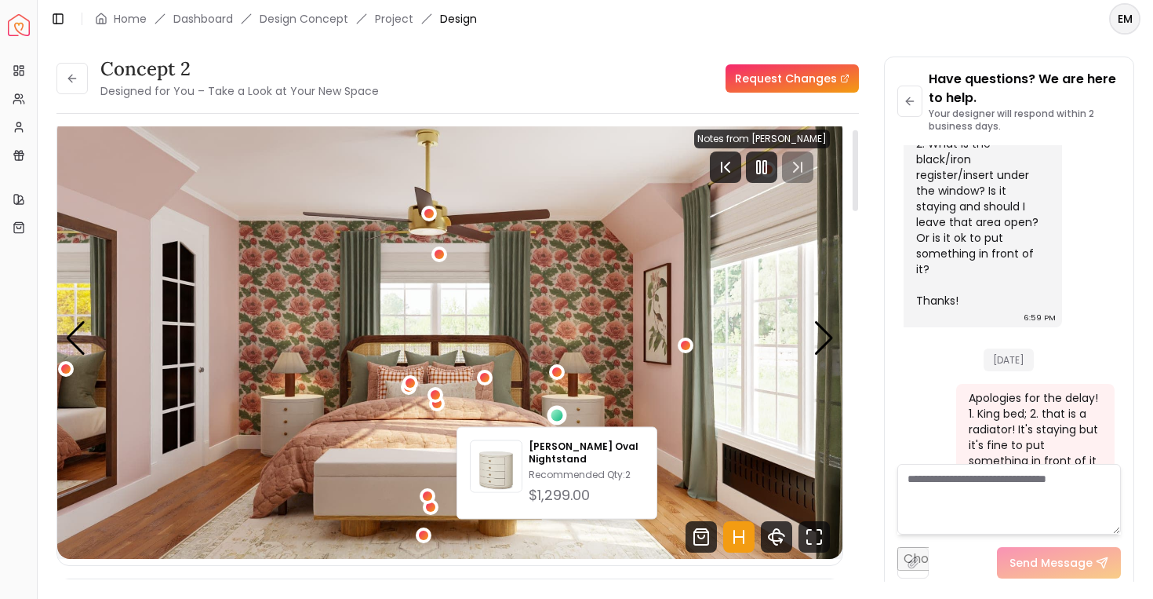
click at [811, 346] on img "2 / 5" at bounding box center [449, 338] width 785 height 442
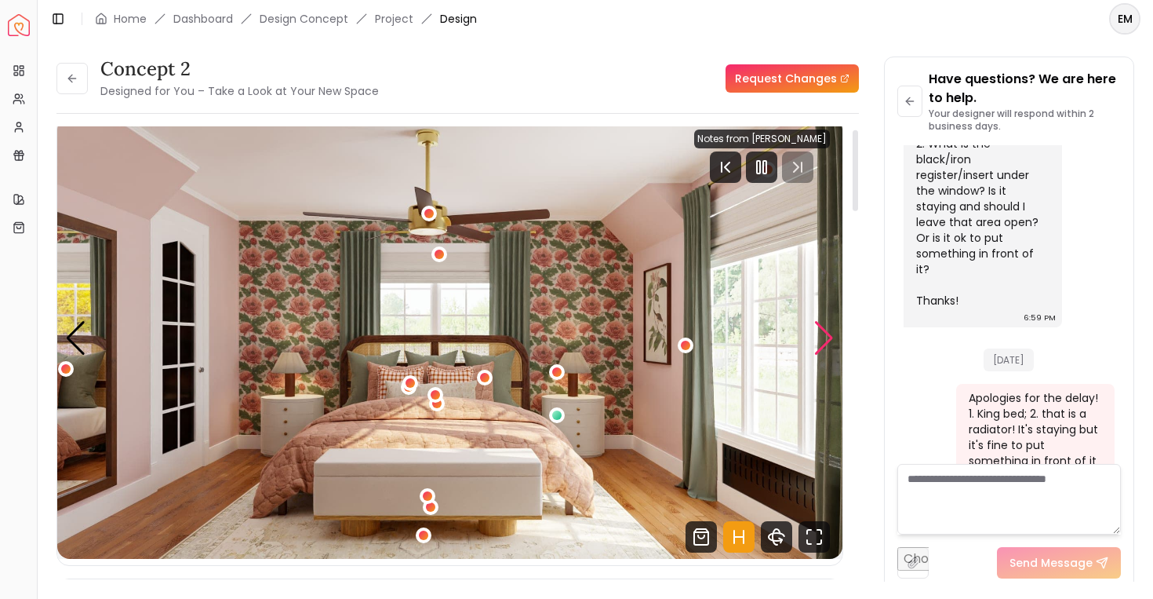
click at [831, 338] on div "Next slide" at bounding box center [824, 338] width 21 height 35
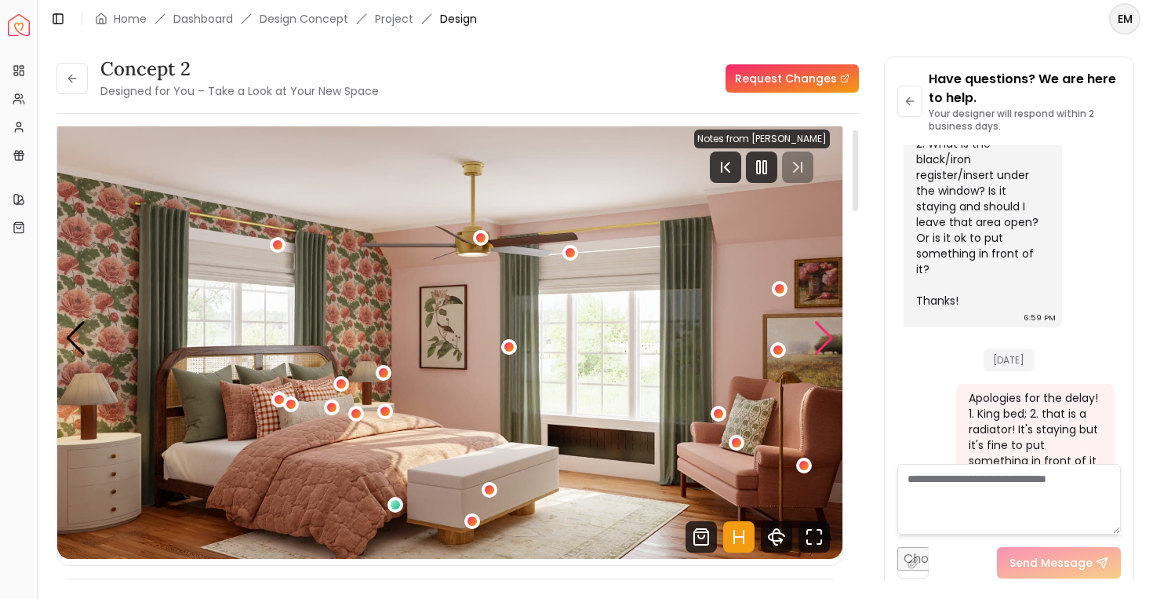
click at [831, 338] on div "Next slide" at bounding box center [824, 338] width 21 height 35
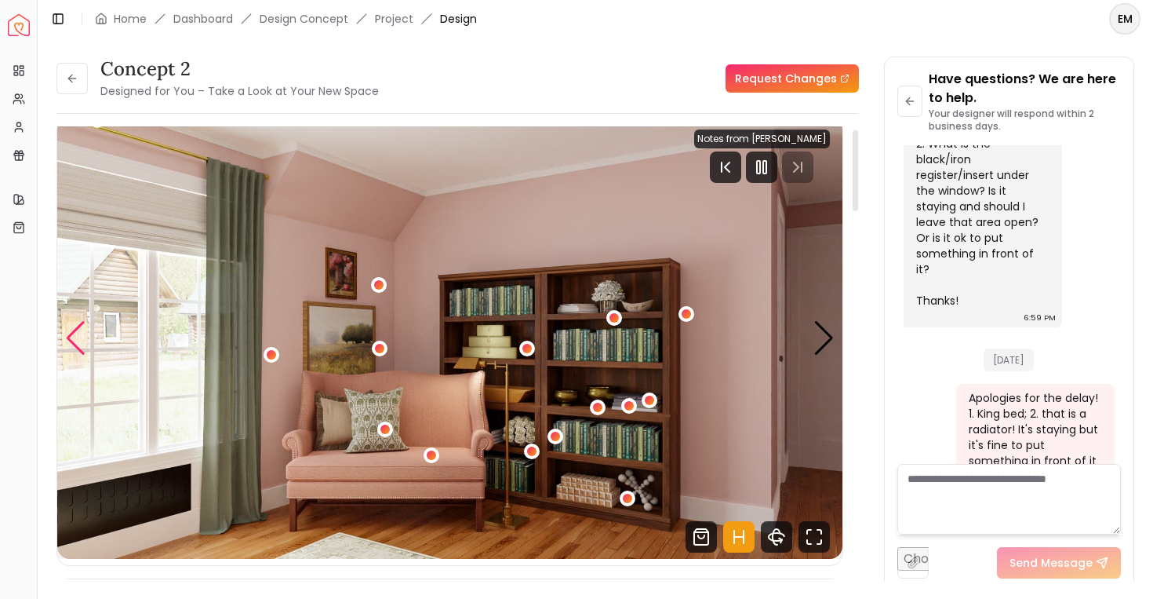
click at [80, 335] on div "Previous slide" at bounding box center [75, 338] width 21 height 35
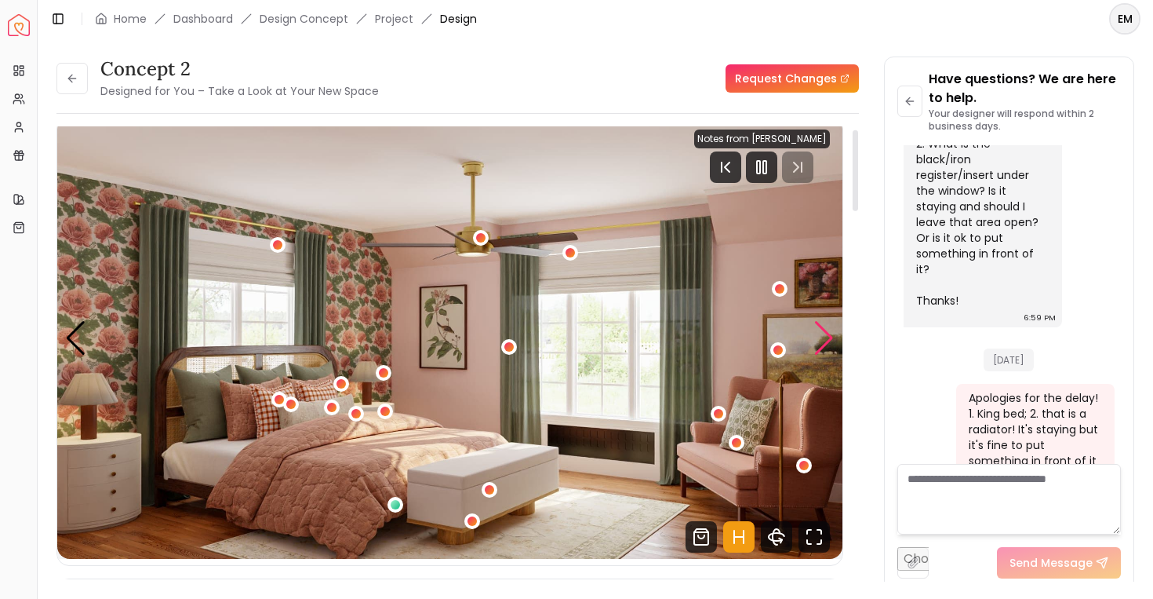
click at [820, 334] on div "Next slide" at bounding box center [824, 338] width 21 height 35
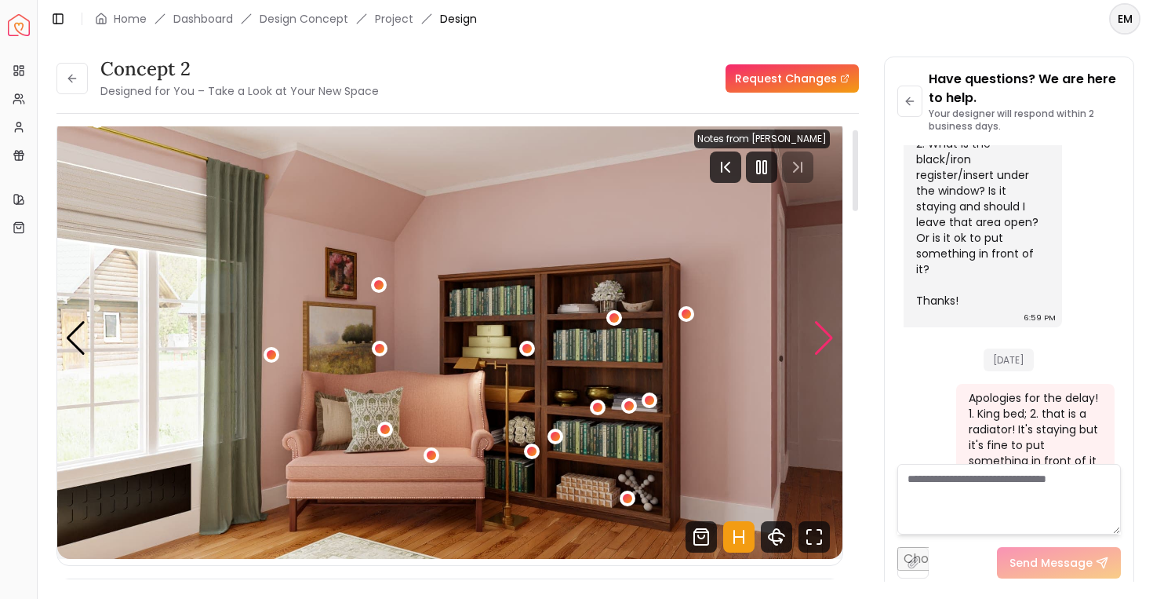
click at [820, 334] on div "Next slide" at bounding box center [824, 338] width 21 height 35
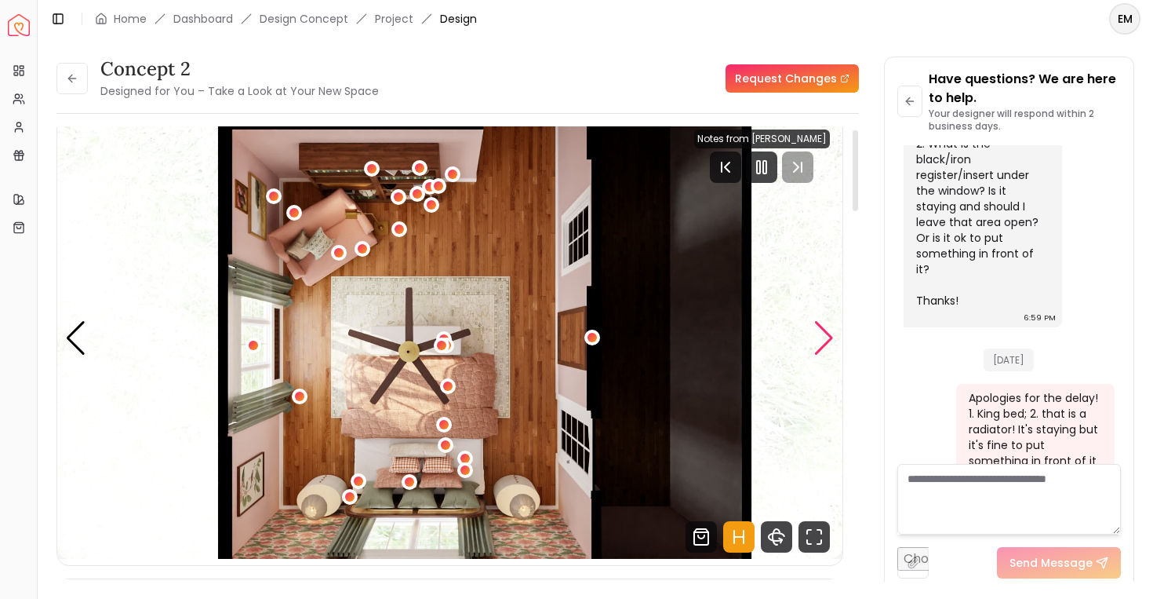
click at [820, 334] on div "Next slide" at bounding box center [824, 338] width 21 height 35
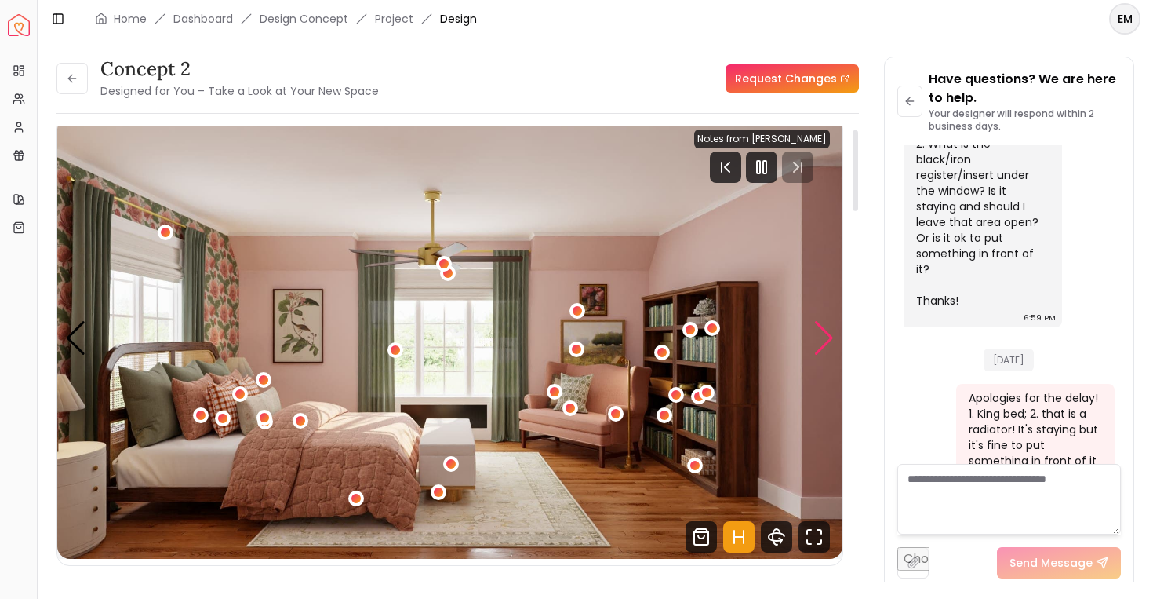
click at [820, 334] on div "Next slide" at bounding box center [824, 338] width 21 height 35
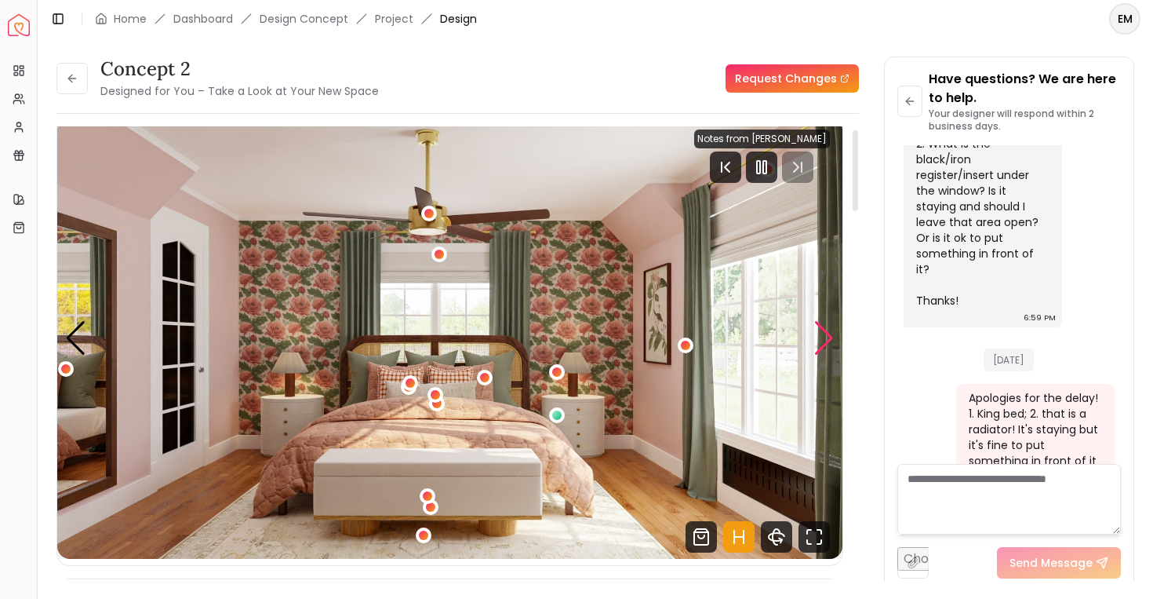
click at [820, 334] on div "Next slide" at bounding box center [824, 338] width 21 height 35
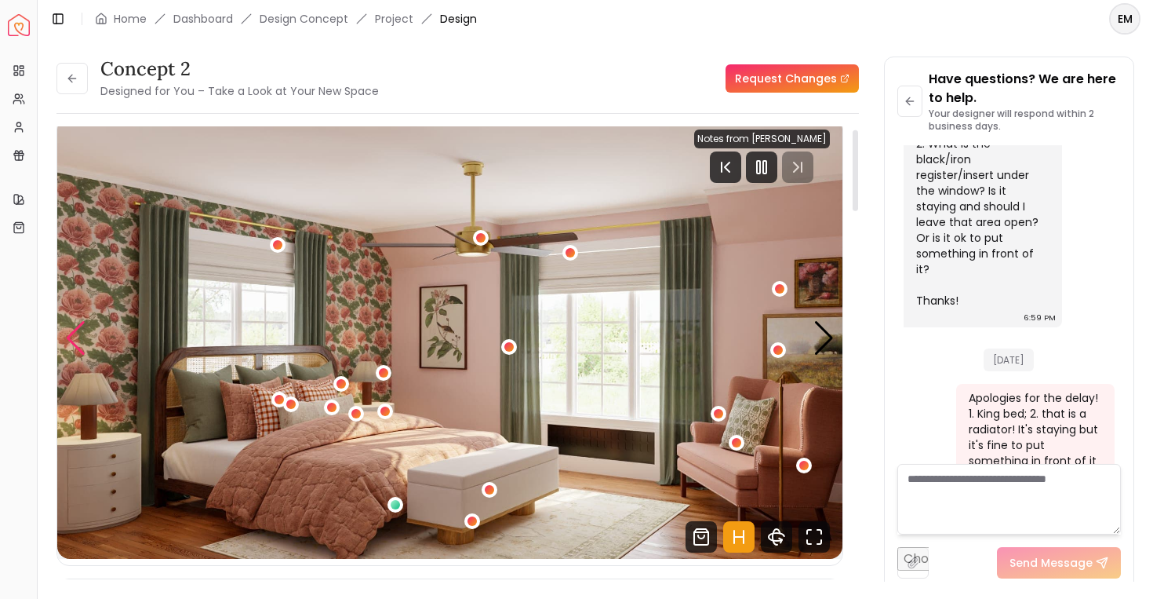
click at [78, 337] on div "Previous slide" at bounding box center [75, 338] width 21 height 35
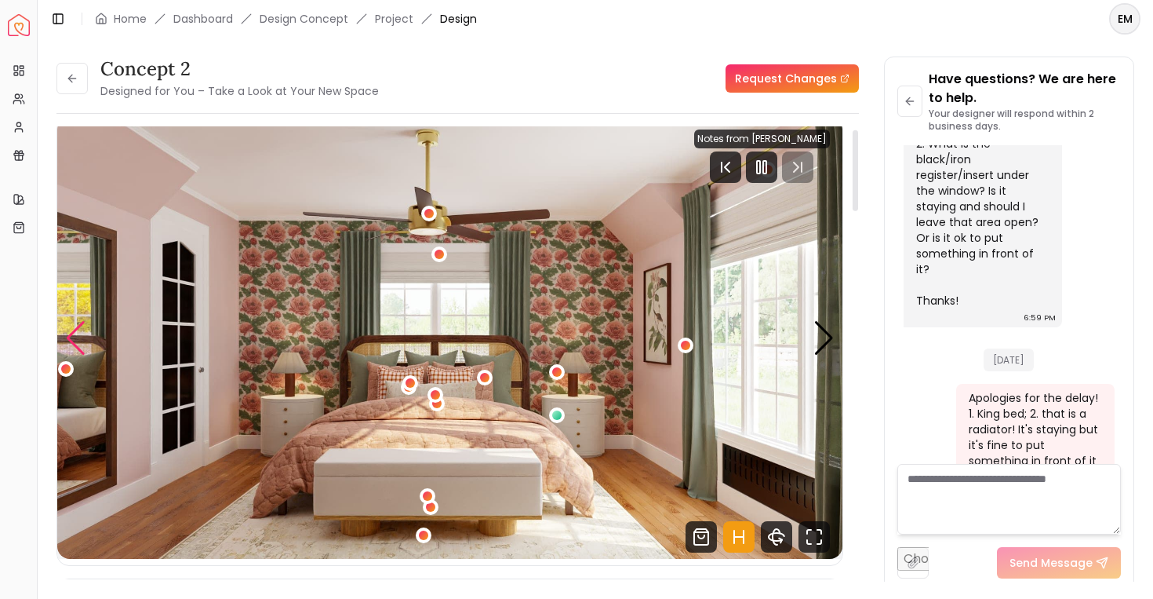
click at [78, 337] on div "Previous slide" at bounding box center [75, 338] width 21 height 35
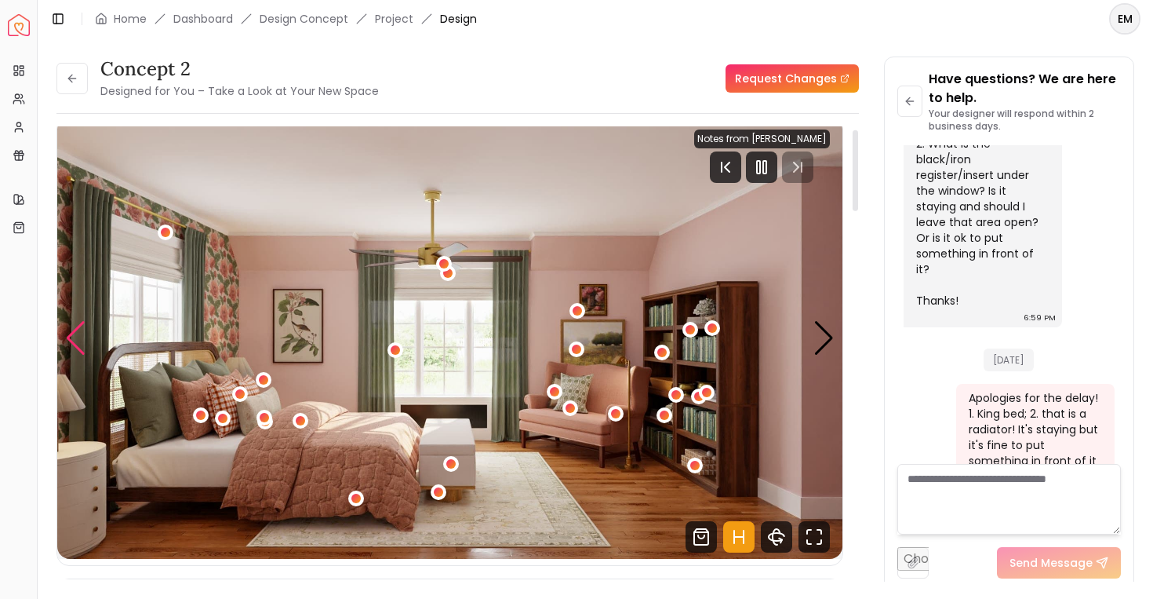
click at [78, 337] on div "Previous slide" at bounding box center [75, 338] width 21 height 35
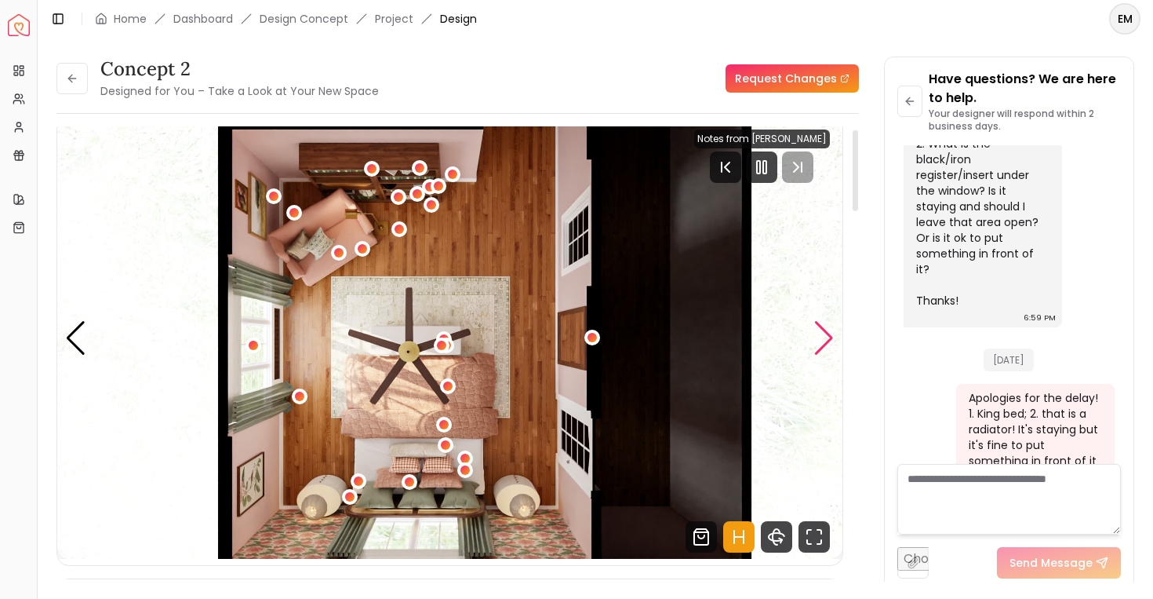
click at [831, 343] on div "Next slide" at bounding box center [824, 338] width 21 height 35
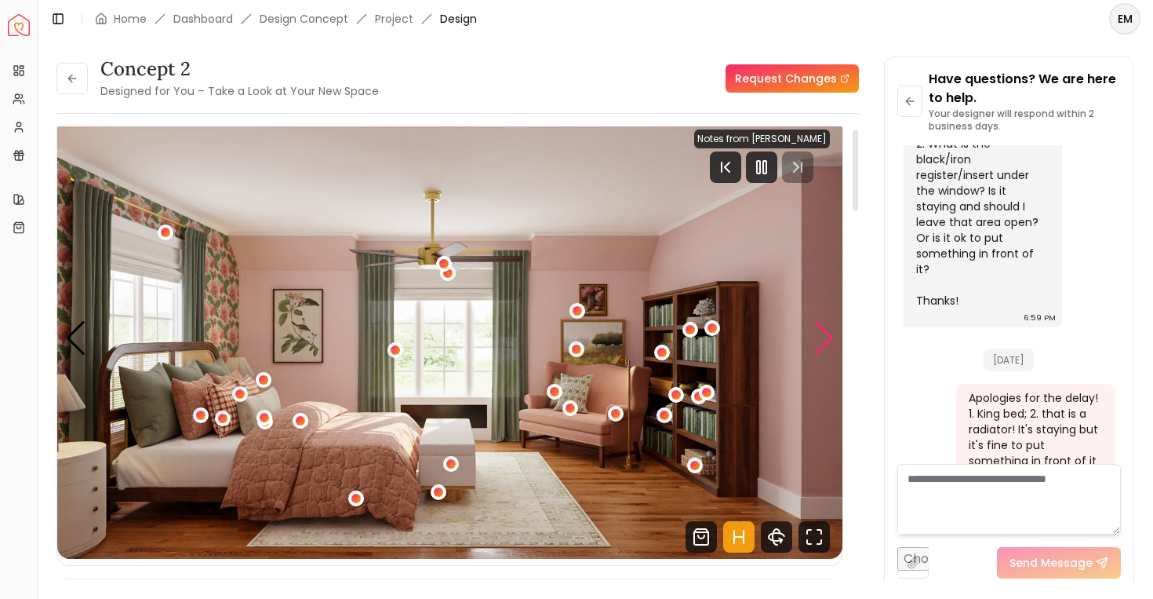
click at [831, 343] on div "Next slide" at bounding box center [824, 338] width 21 height 35
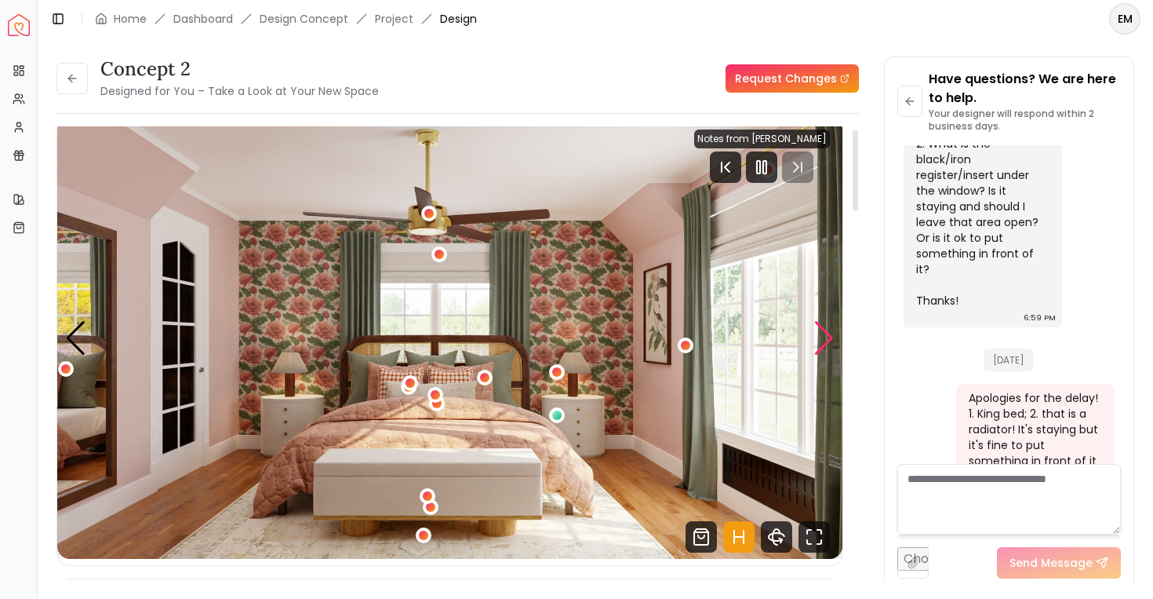
click at [831, 343] on div "Next slide" at bounding box center [824, 338] width 21 height 35
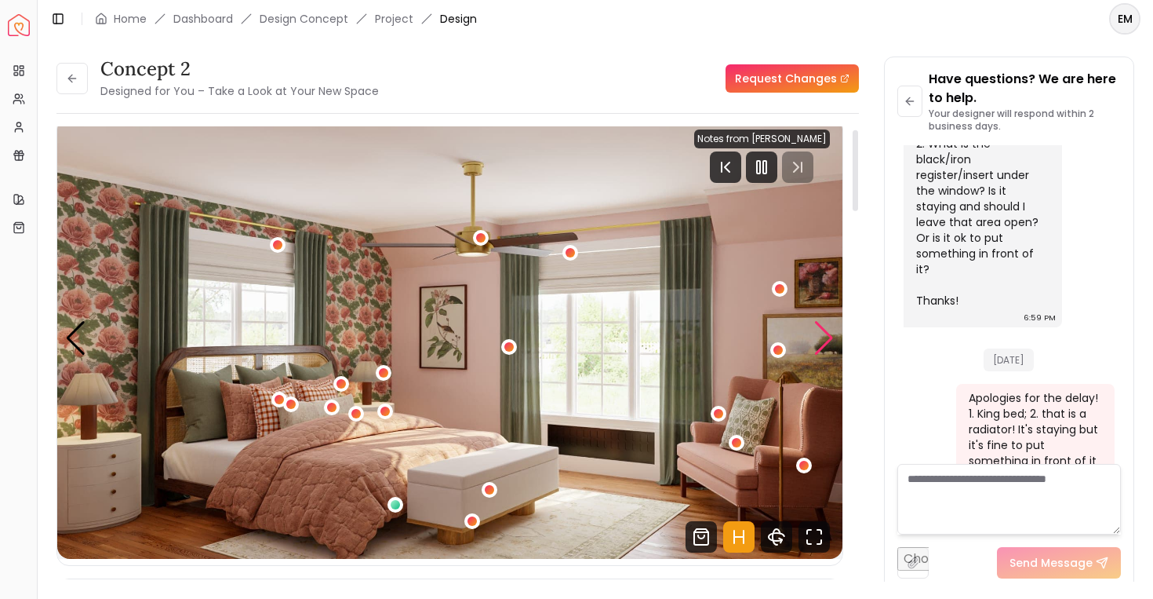
click at [831, 343] on div "Next slide" at bounding box center [824, 338] width 21 height 35
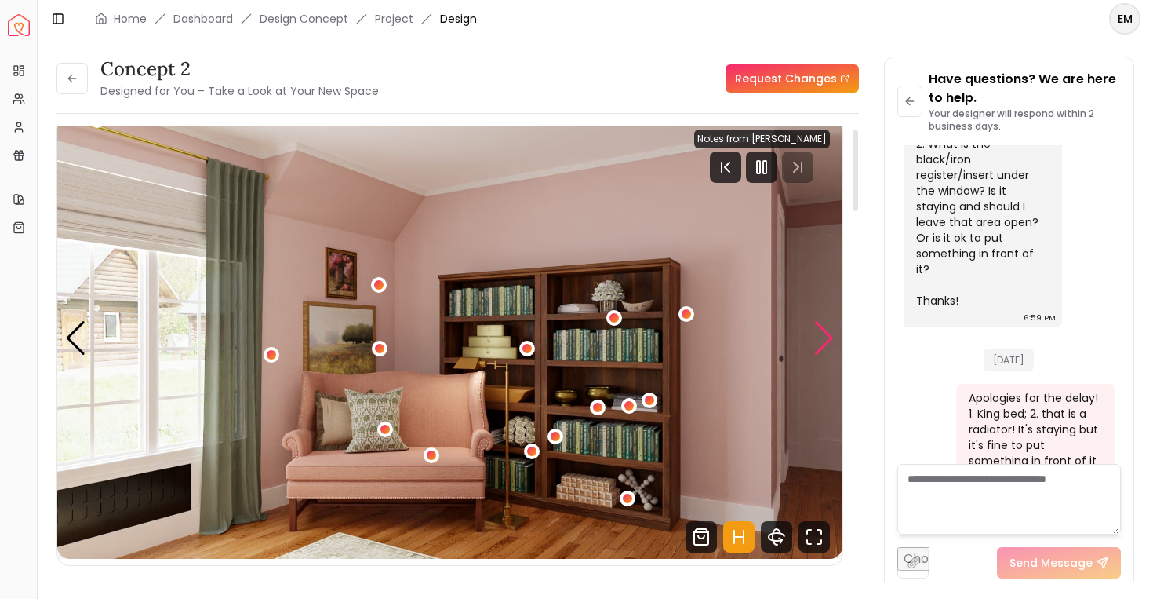
click at [831, 343] on div "Next slide" at bounding box center [824, 338] width 21 height 35
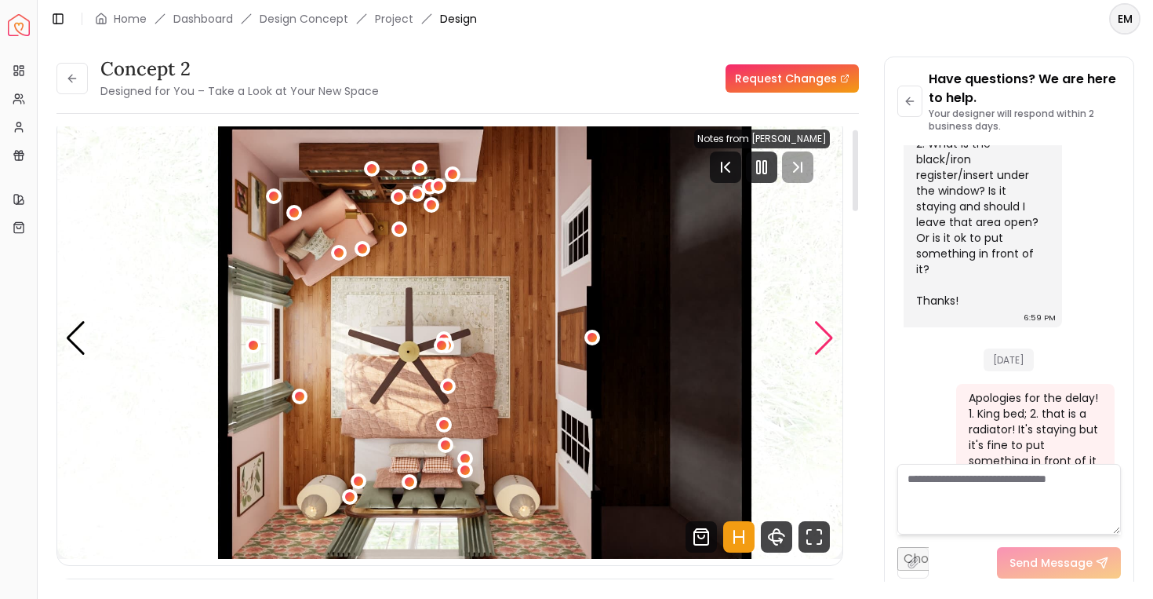
click at [831, 343] on div "Next slide" at bounding box center [824, 338] width 21 height 35
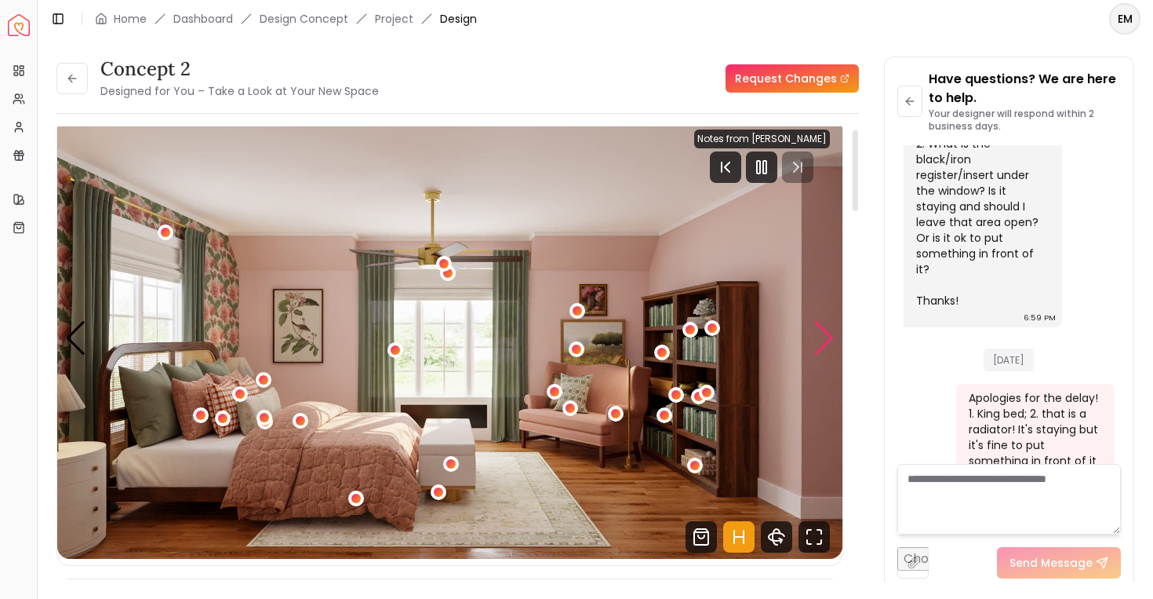
click at [831, 343] on div "Next slide" at bounding box center [824, 338] width 21 height 35
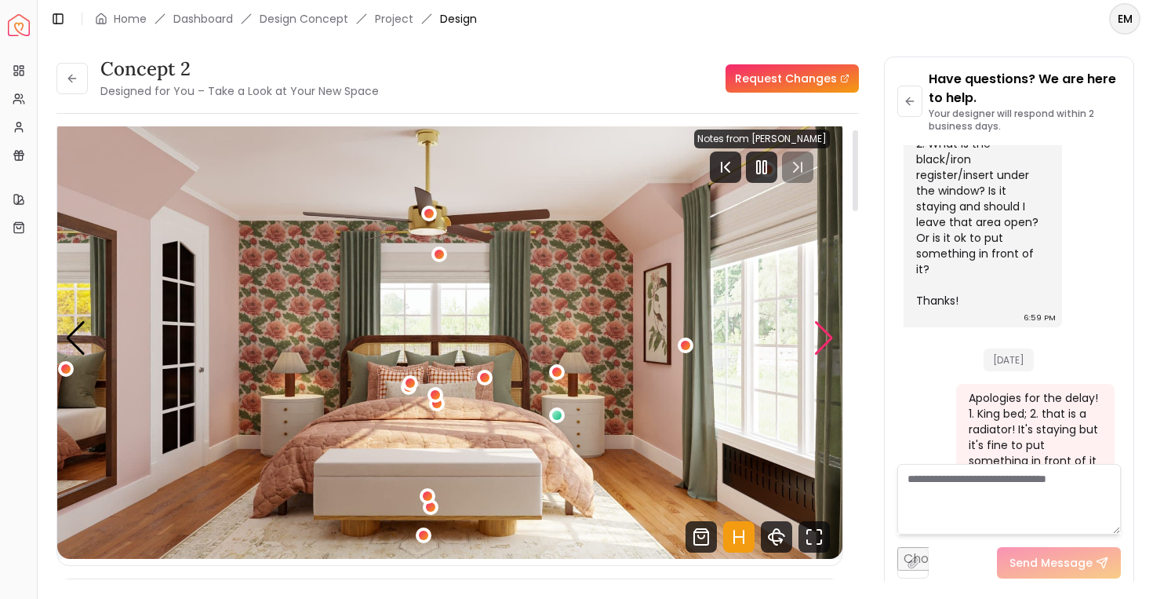
click at [818, 343] on div "Next slide" at bounding box center [824, 338] width 21 height 35
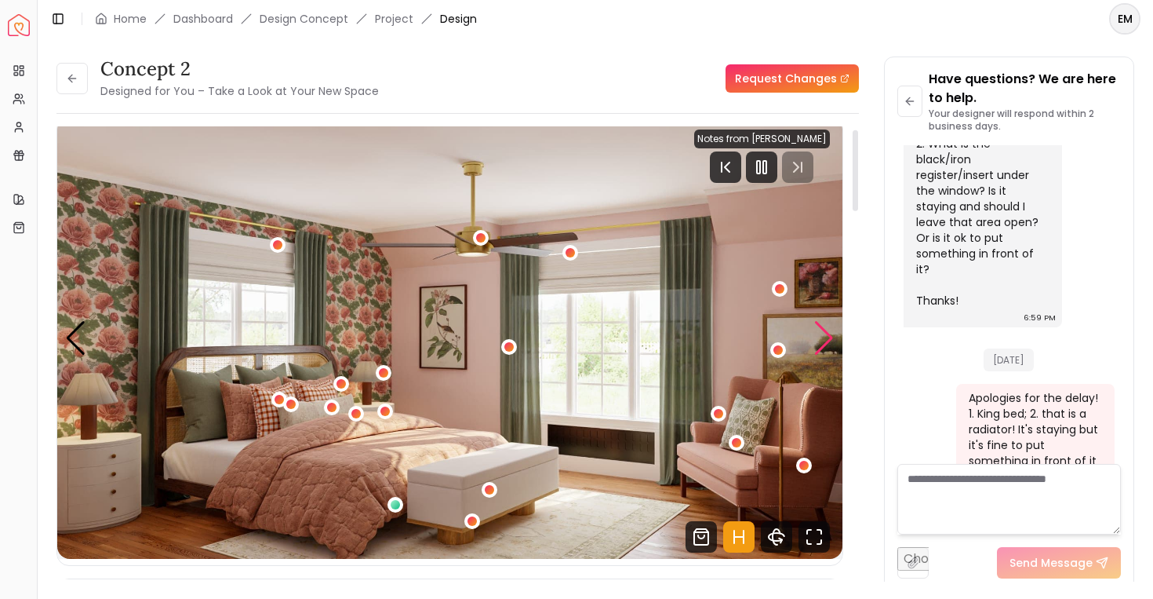
click at [818, 343] on div "Next slide" at bounding box center [824, 338] width 21 height 35
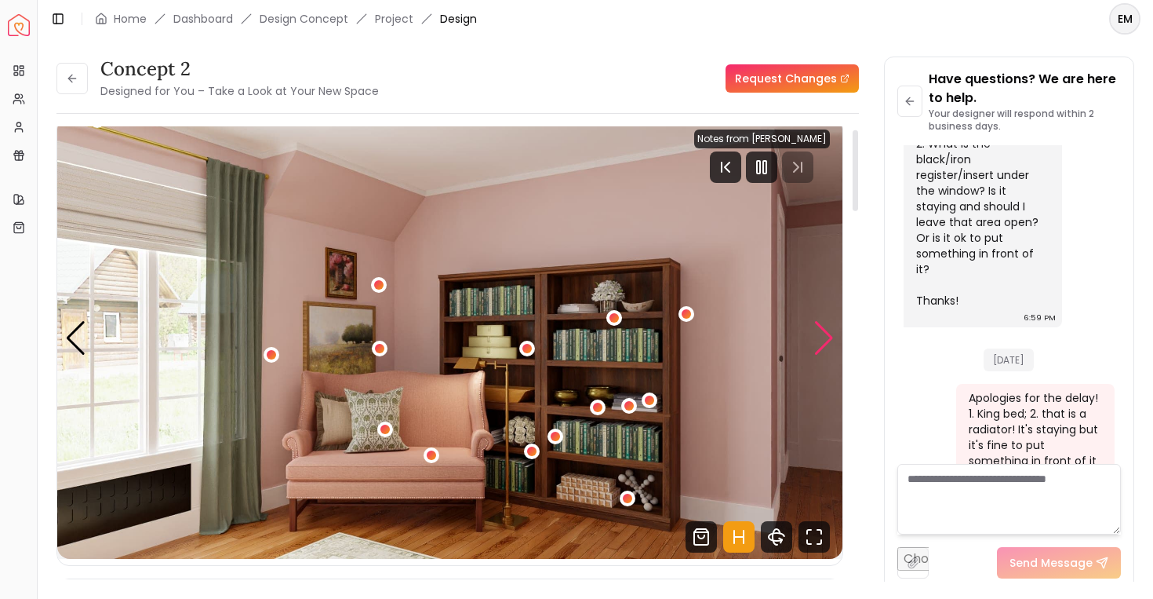
click at [818, 343] on div "Next slide" at bounding box center [824, 338] width 21 height 35
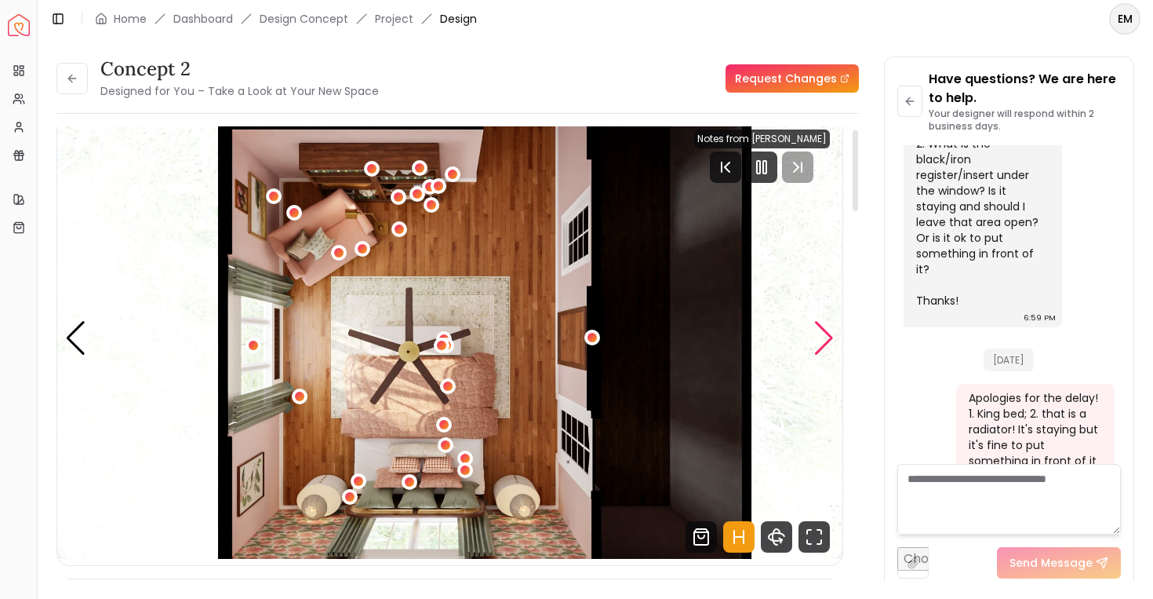
click at [818, 343] on div "Next slide" at bounding box center [824, 338] width 21 height 35
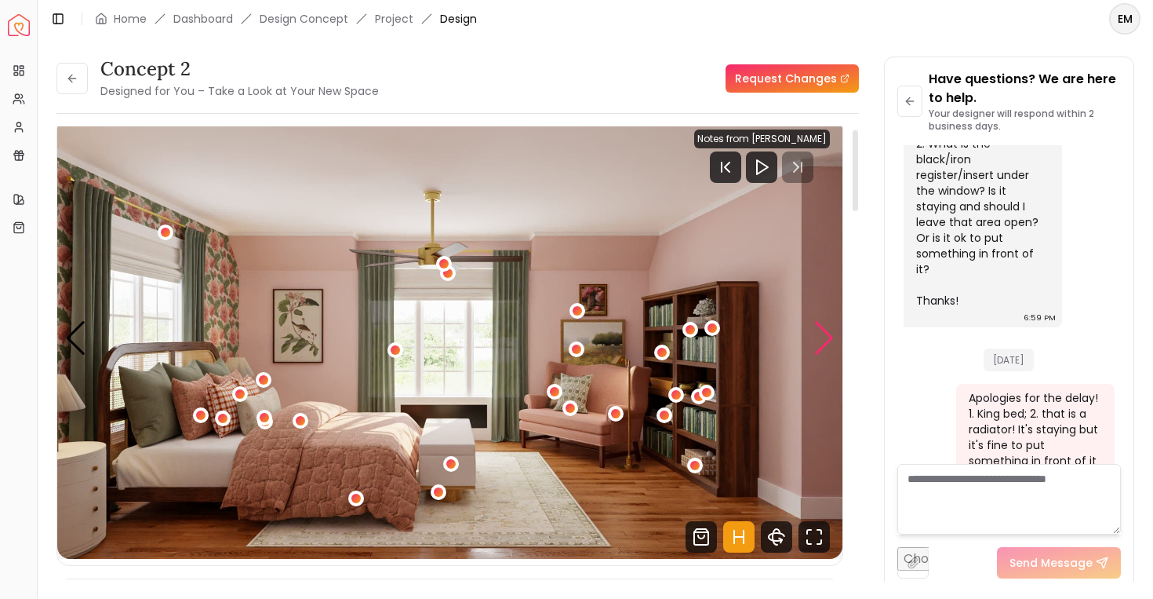
click at [818, 343] on div "Next slide" at bounding box center [824, 338] width 21 height 35
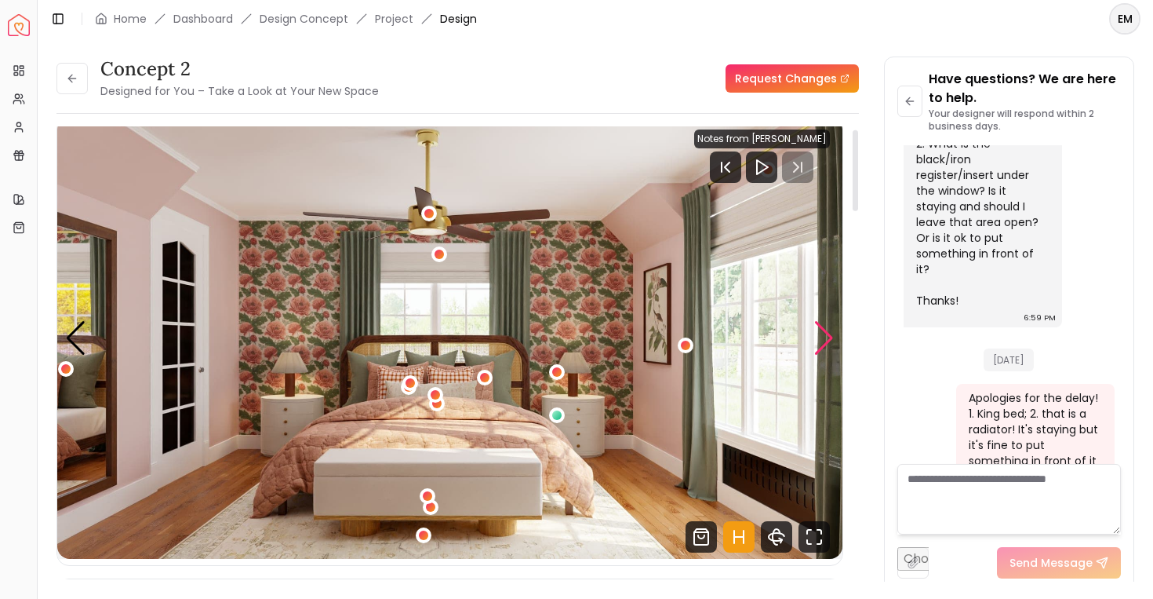
click at [818, 343] on div "Next slide" at bounding box center [824, 338] width 21 height 35
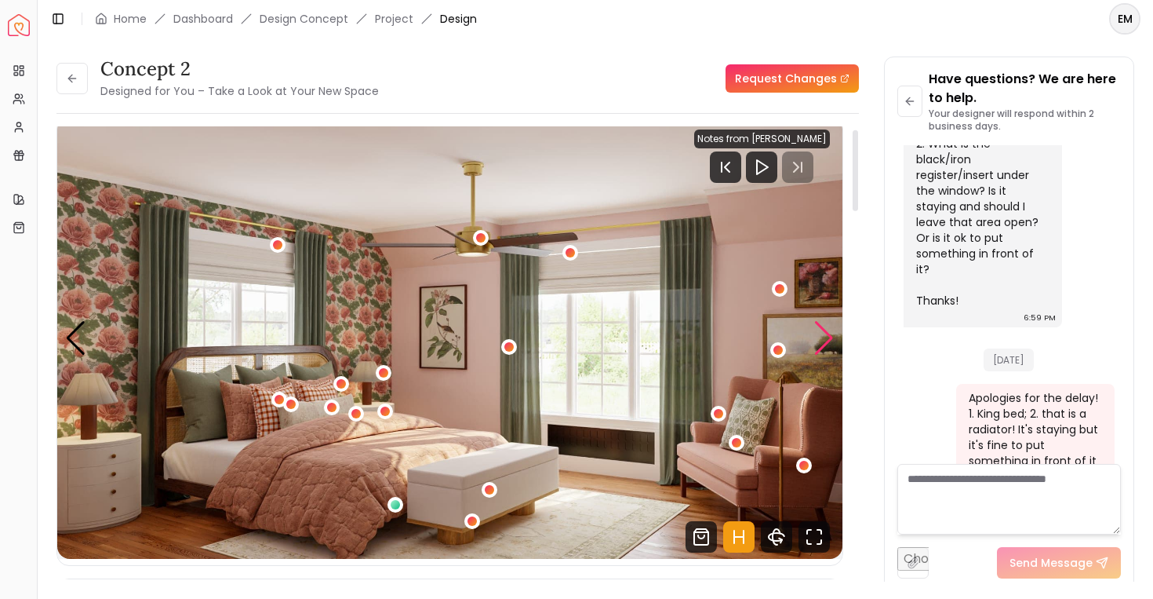
click at [818, 343] on div "Next slide" at bounding box center [824, 338] width 21 height 35
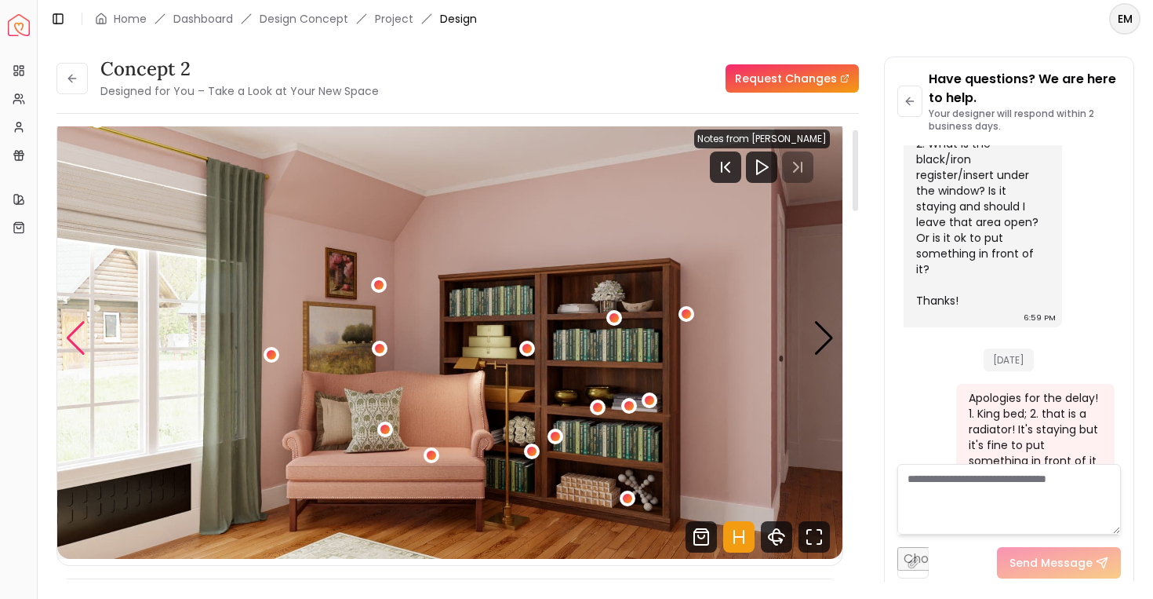
click at [69, 344] on div "Previous slide" at bounding box center [75, 338] width 21 height 35
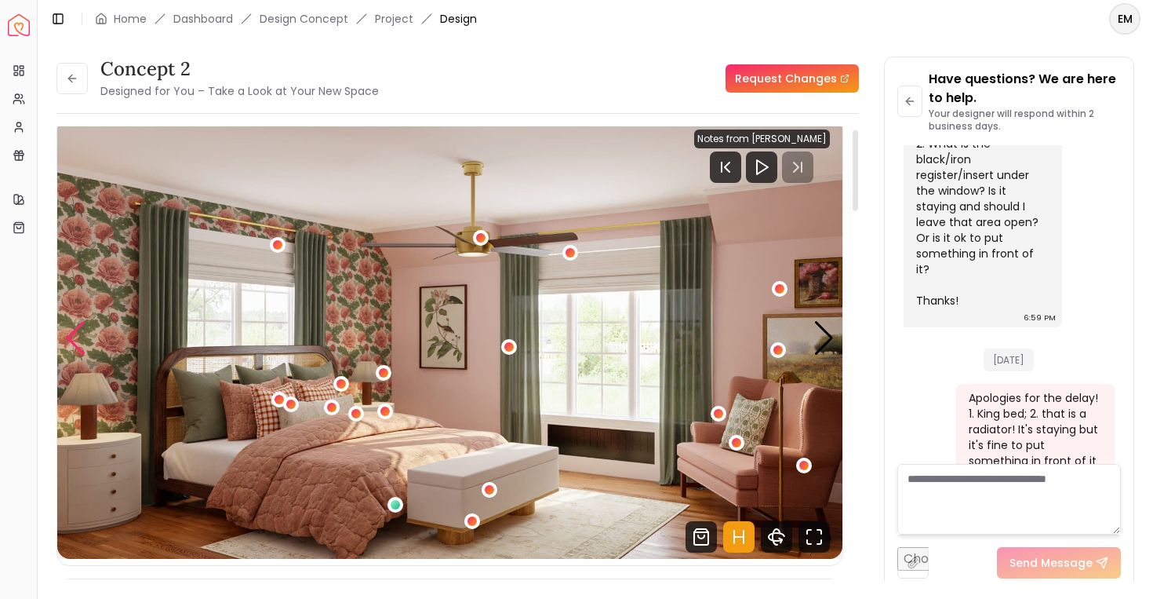
click at [69, 344] on div "Previous slide" at bounding box center [75, 338] width 21 height 35
click at [80, 68] on button at bounding box center [71, 78] width 31 height 31
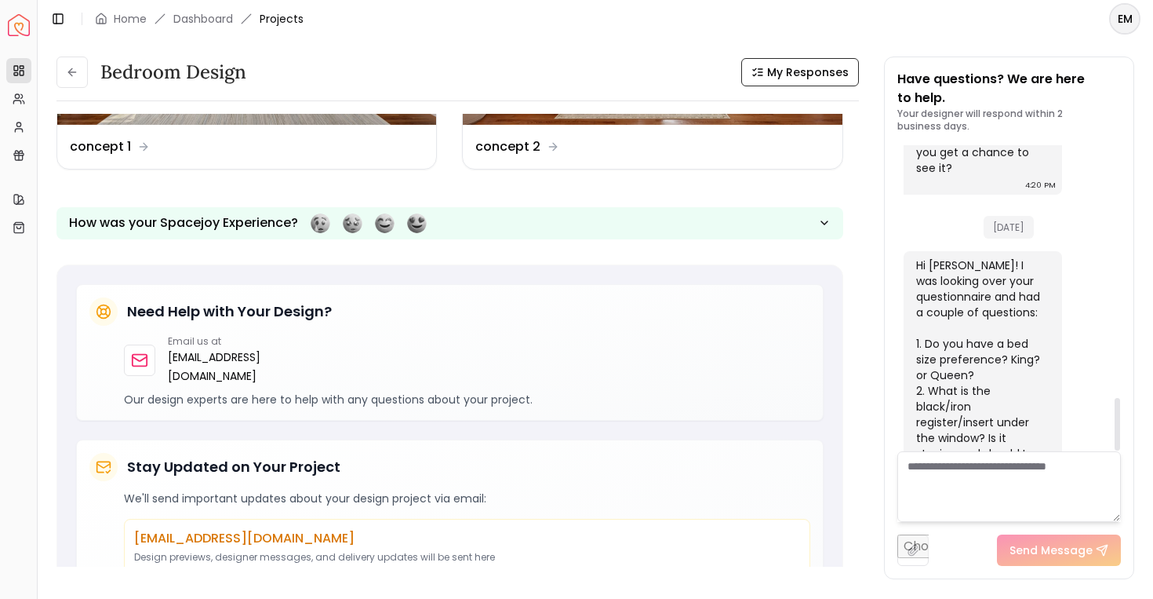
scroll to position [1464, 0]
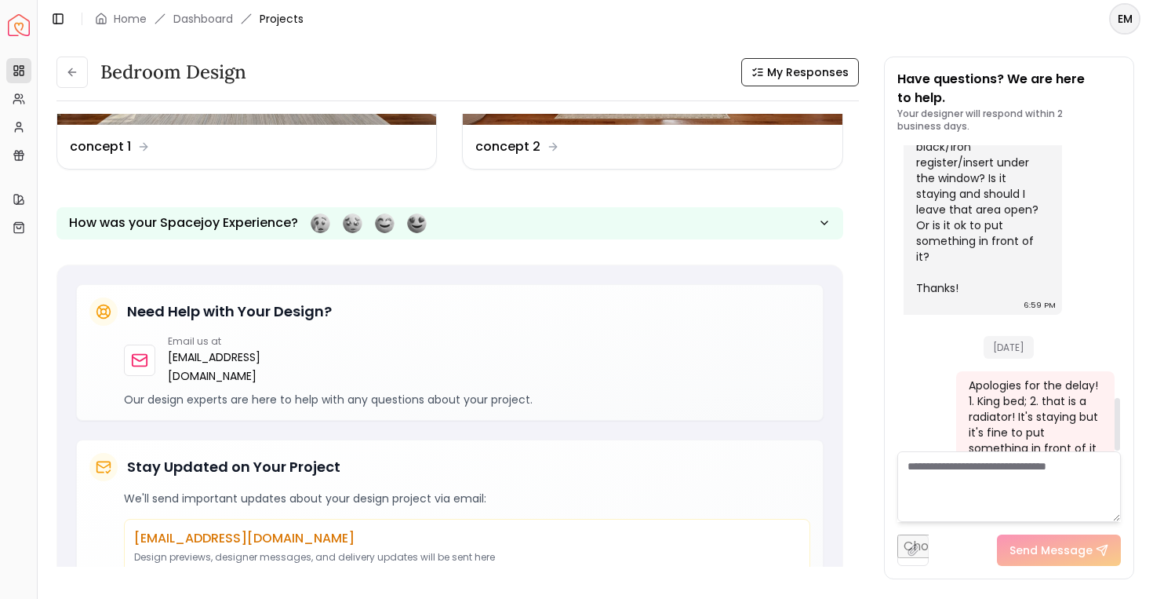
click at [997, 491] on textarea at bounding box center [1010, 486] width 224 height 71
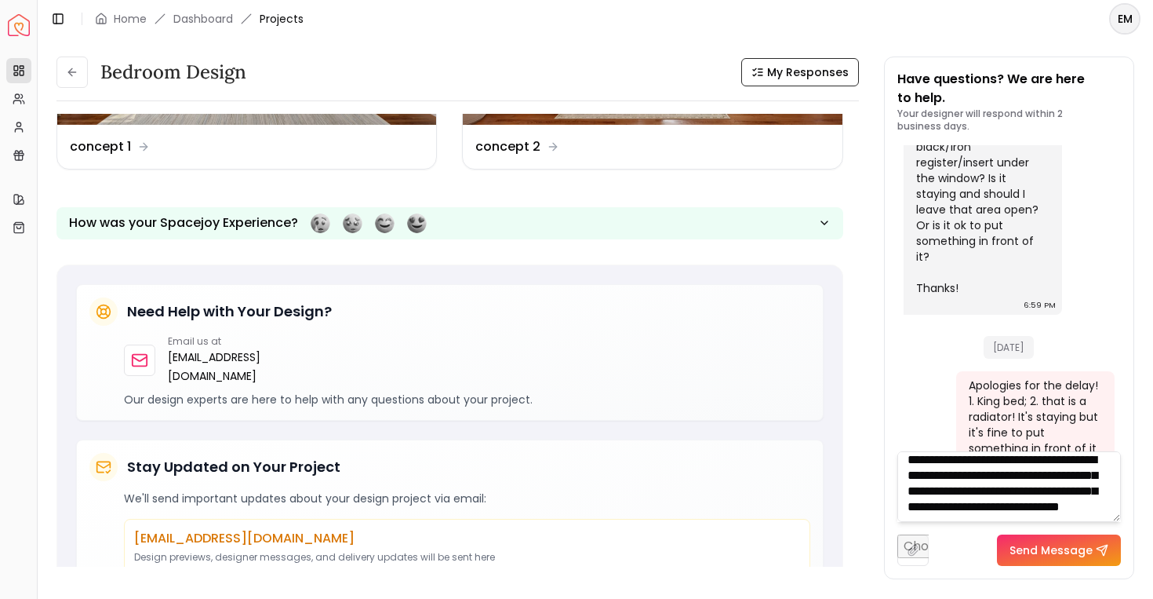
scroll to position [32, 0]
click at [1034, 501] on textarea "**********" at bounding box center [1010, 486] width 224 height 71
click at [999, 515] on textarea "**********" at bounding box center [1010, 486] width 224 height 71
drag, startPoint x: 1022, startPoint y: 512, endPoint x: 1105, endPoint y: 499, distance: 84.1
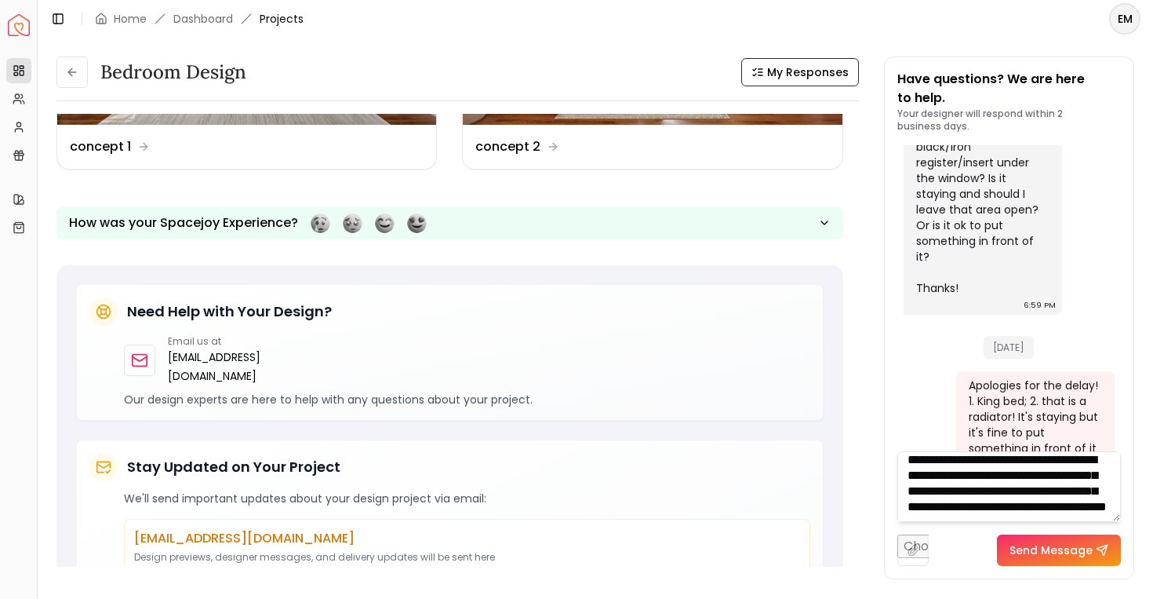
click at [1105, 499] on textarea "**********" at bounding box center [1010, 486] width 224 height 71
type textarea "**********"
click at [1069, 562] on button "Send Message" at bounding box center [1059, 549] width 124 height 31
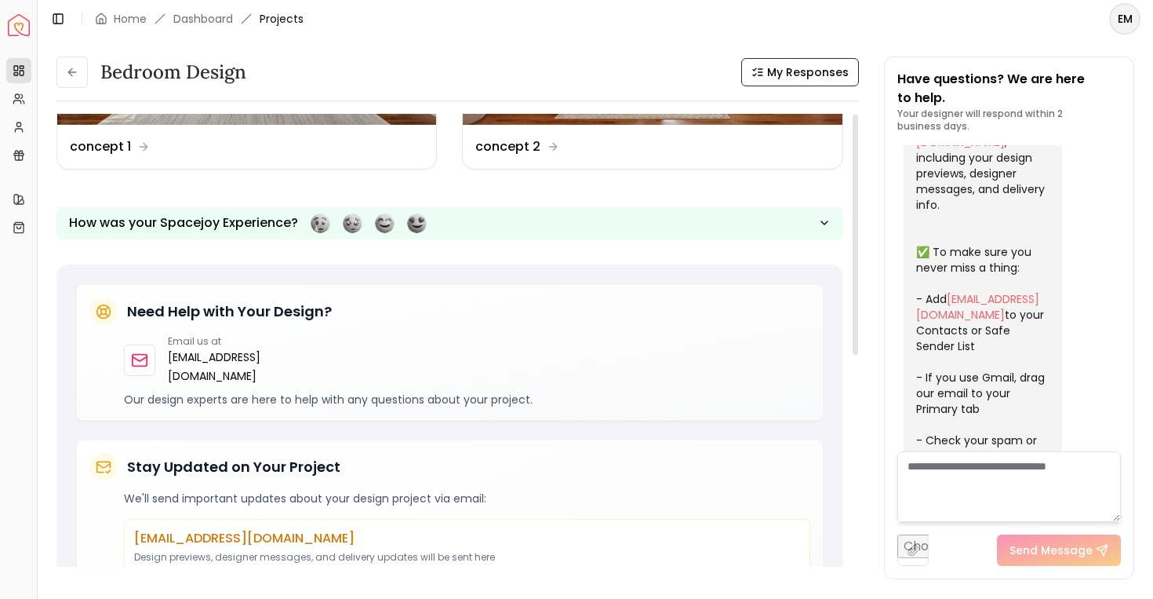
scroll to position [0, 0]
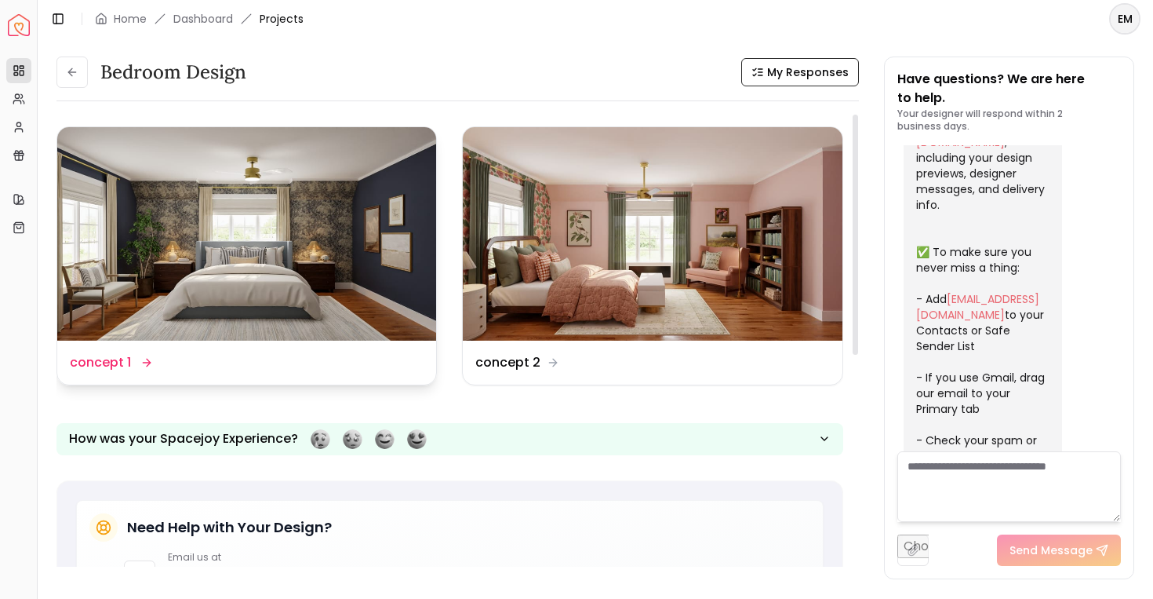
click at [246, 218] on img at bounding box center [246, 233] width 379 height 213
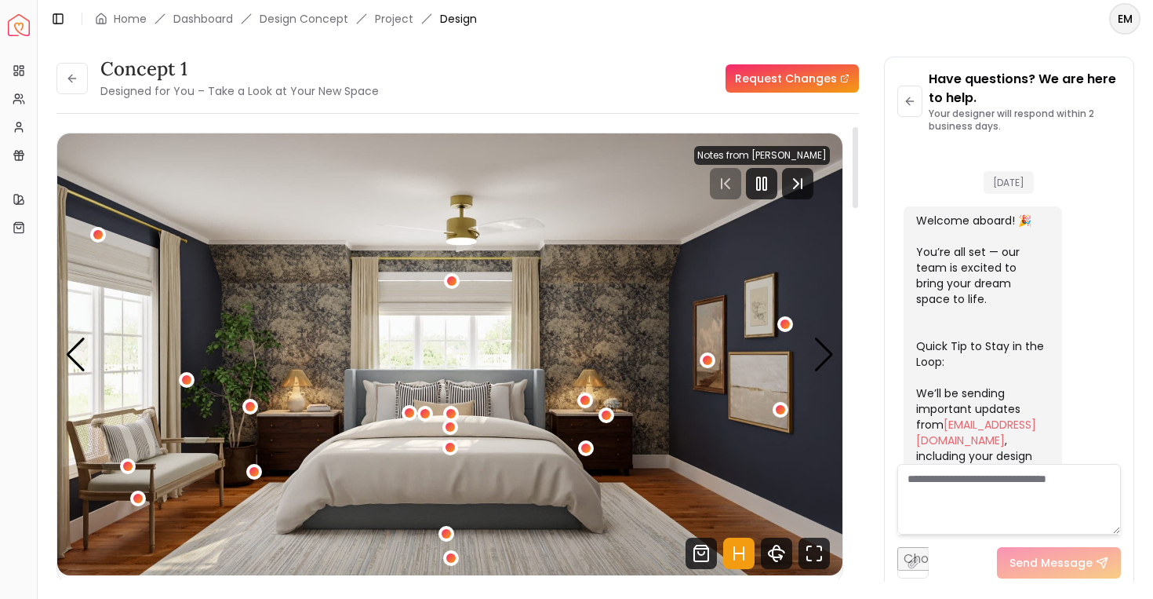
scroll to position [1599, 0]
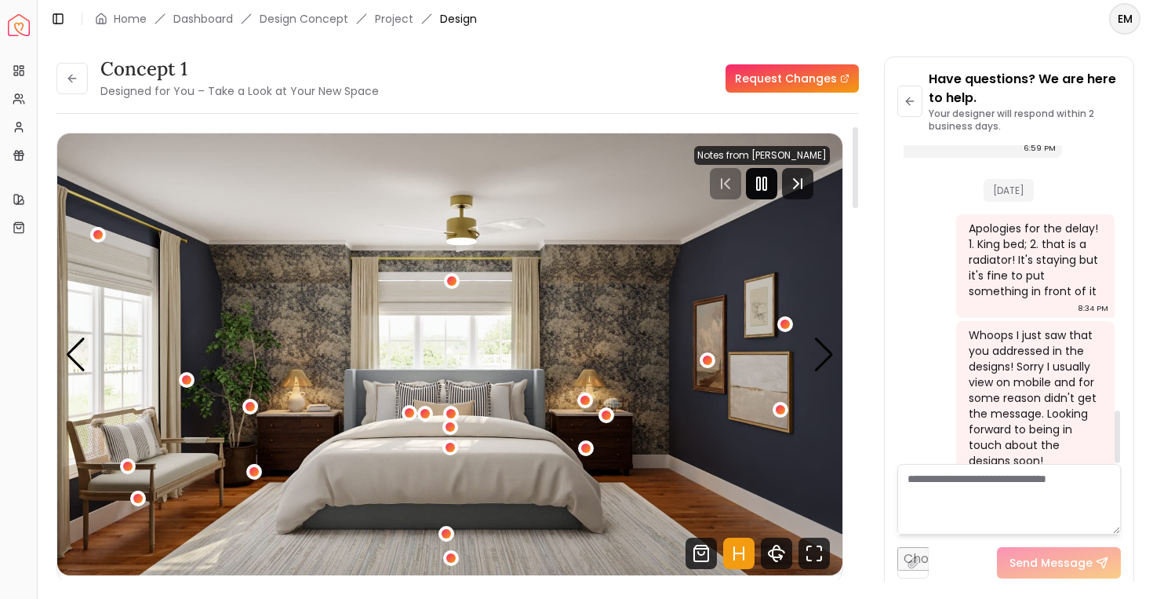
click at [768, 193] on div at bounding box center [761, 183] width 31 height 31
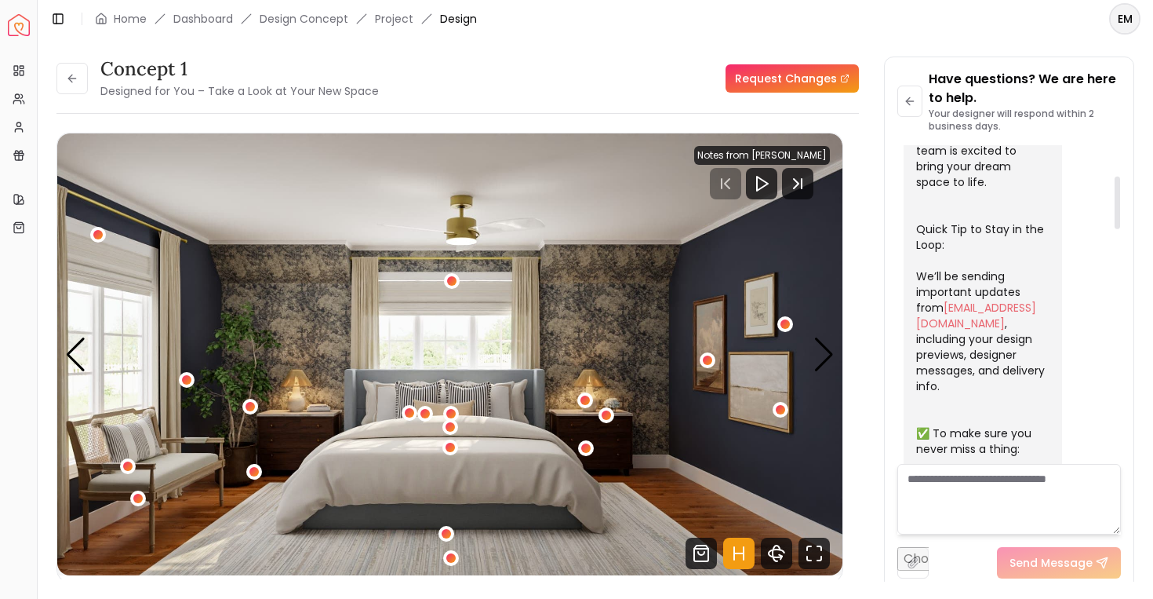
scroll to position [94, 0]
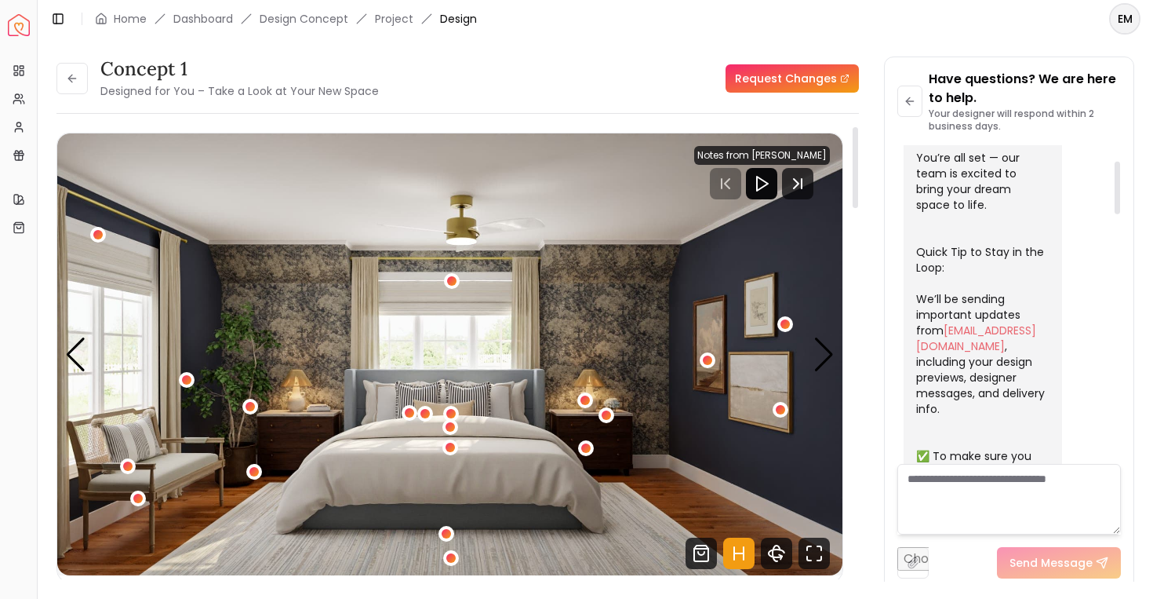
click at [768, 185] on polygon "Play" at bounding box center [762, 184] width 11 height 14
click at [826, 351] on div "Next slide" at bounding box center [824, 354] width 21 height 35
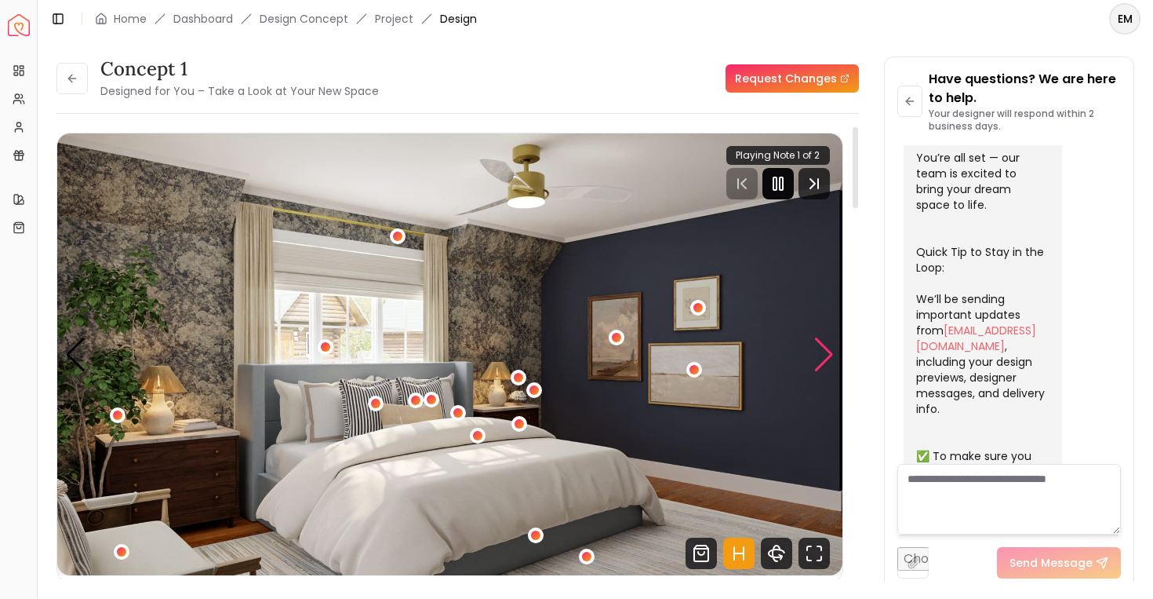
click at [818, 353] on div "Next slide" at bounding box center [824, 354] width 21 height 35
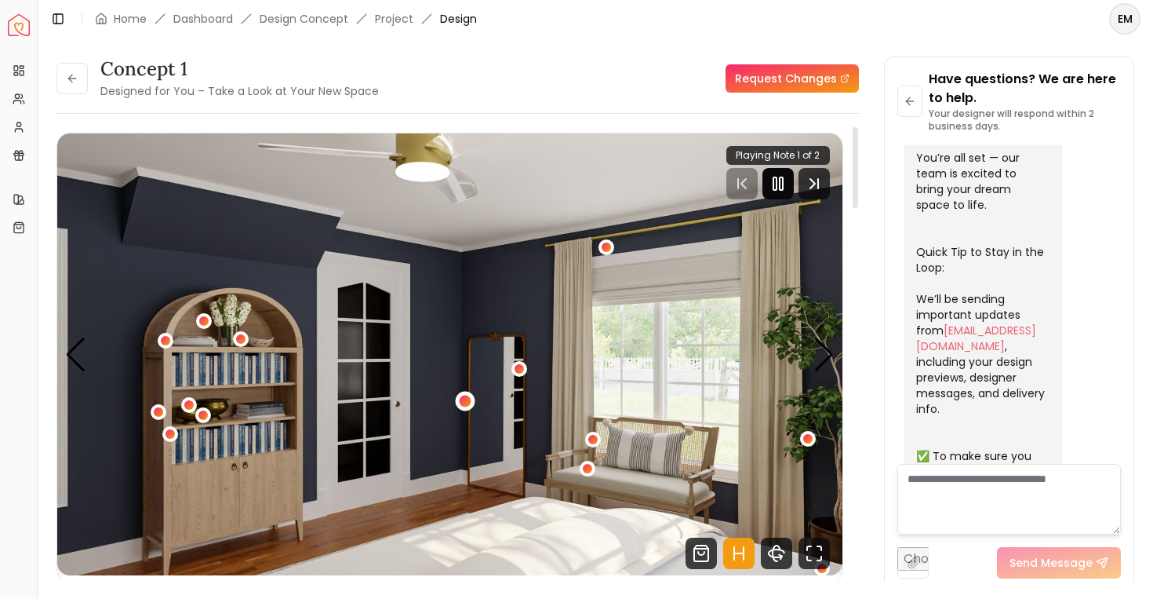
click at [468, 396] on div "3 / 5" at bounding box center [465, 402] width 20 height 20
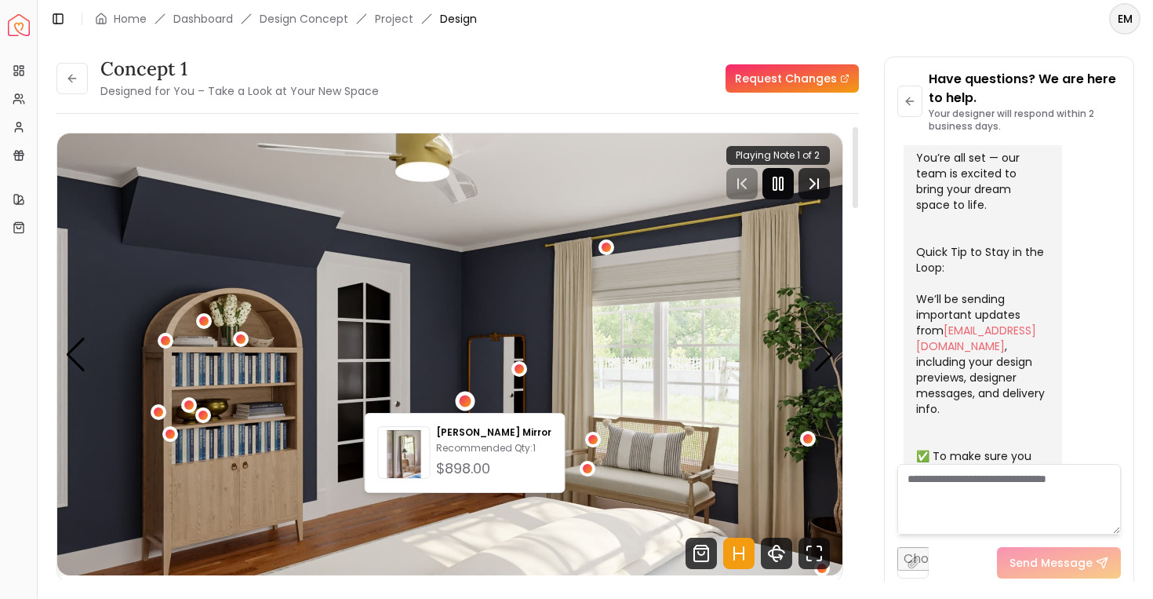
click at [411, 315] on img "3 / 5" at bounding box center [449, 354] width 785 height 442
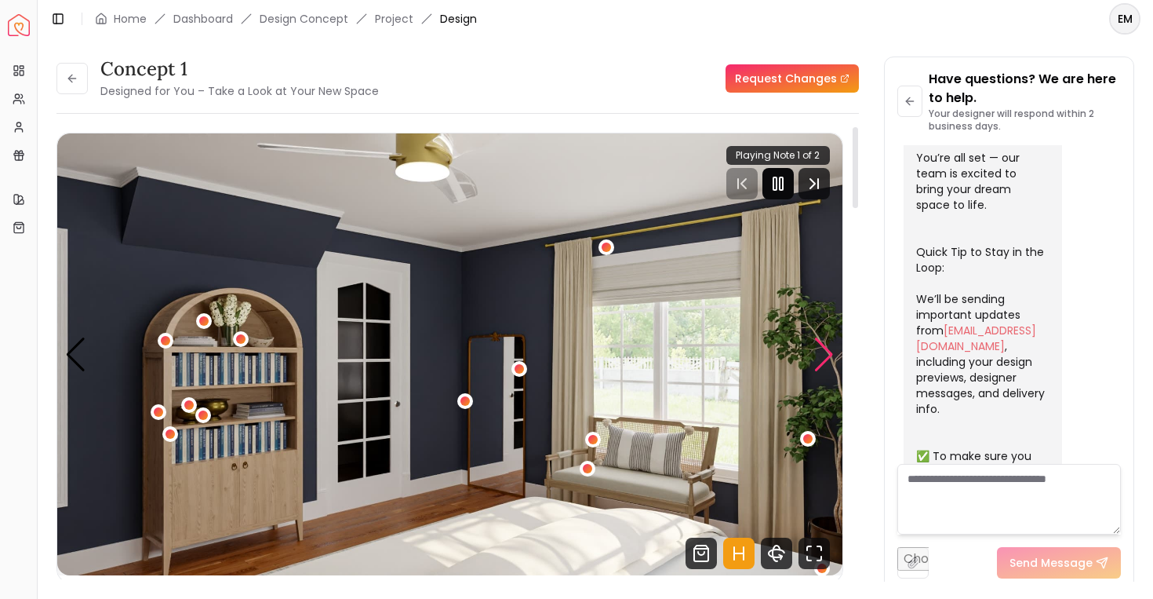
click at [822, 361] on div "Next slide" at bounding box center [824, 354] width 21 height 35
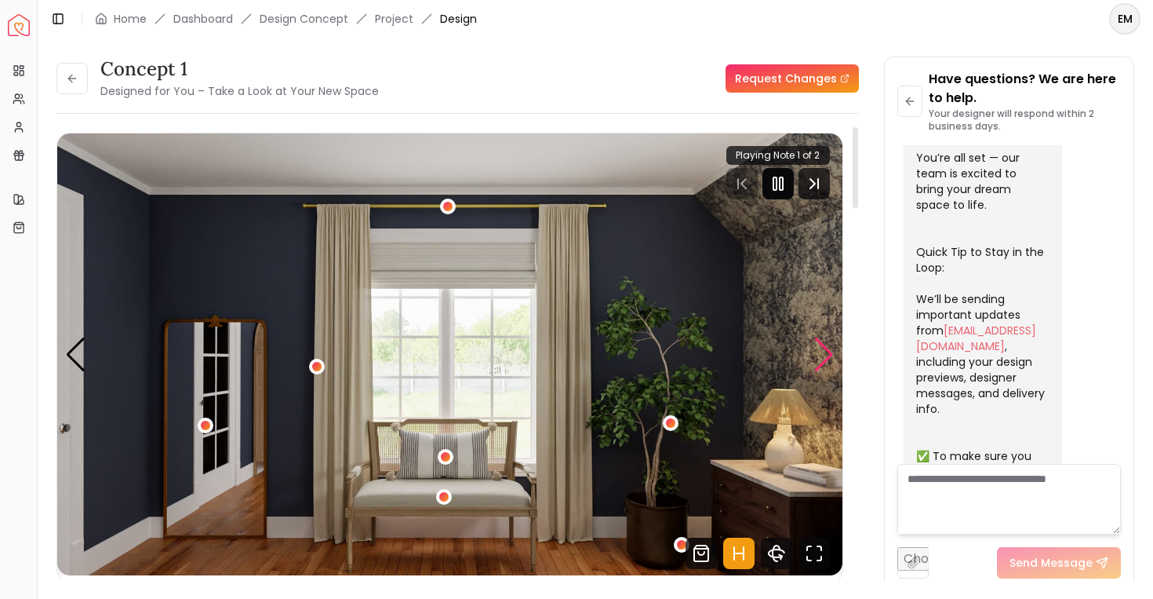
click at [822, 361] on div "Next slide" at bounding box center [824, 354] width 21 height 35
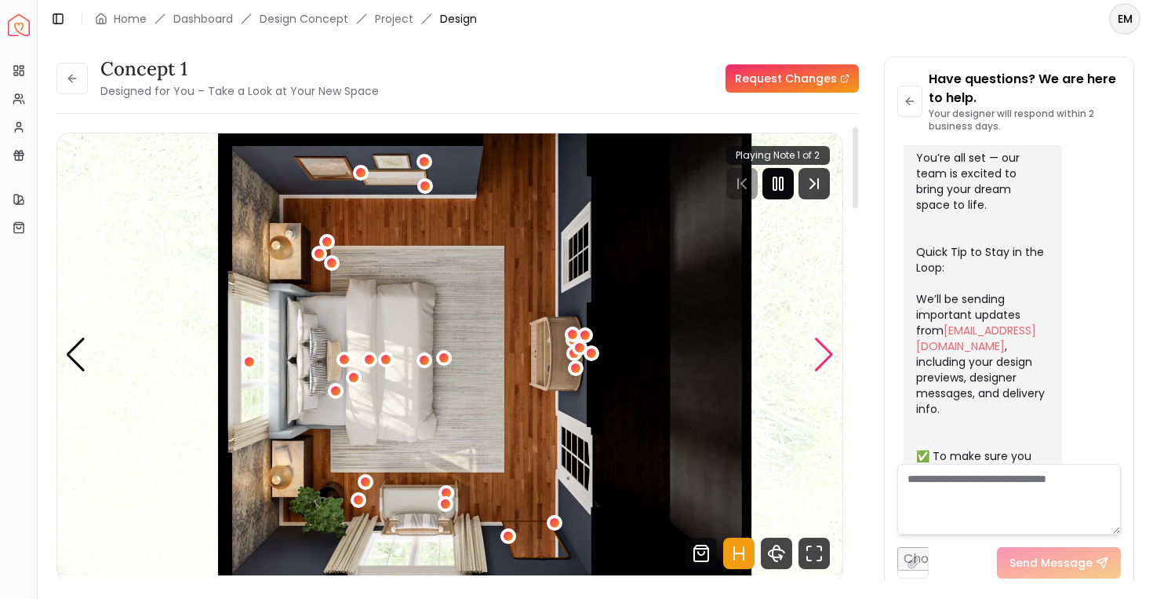
click at [822, 361] on div "Next slide" at bounding box center [824, 354] width 21 height 35
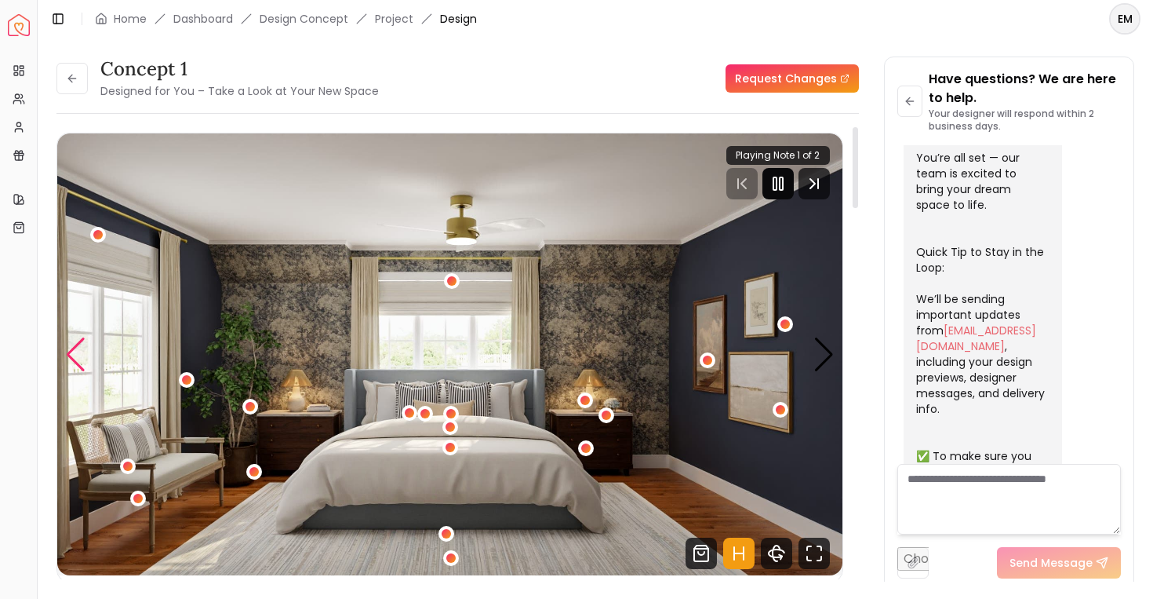
click at [81, 364] on div "Previous slide" at bounding box center [75, 354] width 21 height 35
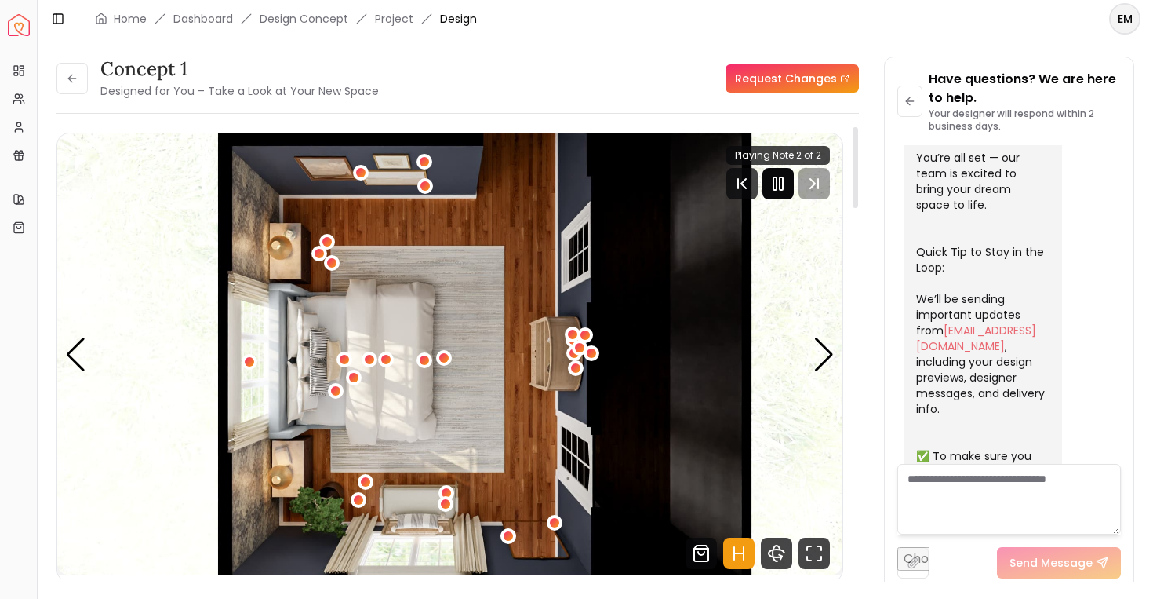
click at [775, 191] on icon "Pause" at bounding box center [778, 183] width 19 height 19
click at [774, 182] on icon "Play" at bounding box center [778, 183] width 19 height 19
click at [813, 368] on img "5 / 5" at bounding box center [449, 354] width 785 height 442
click at [823, 351] on div "Next slide" at bounding box center [824, 354] width 21 height 35
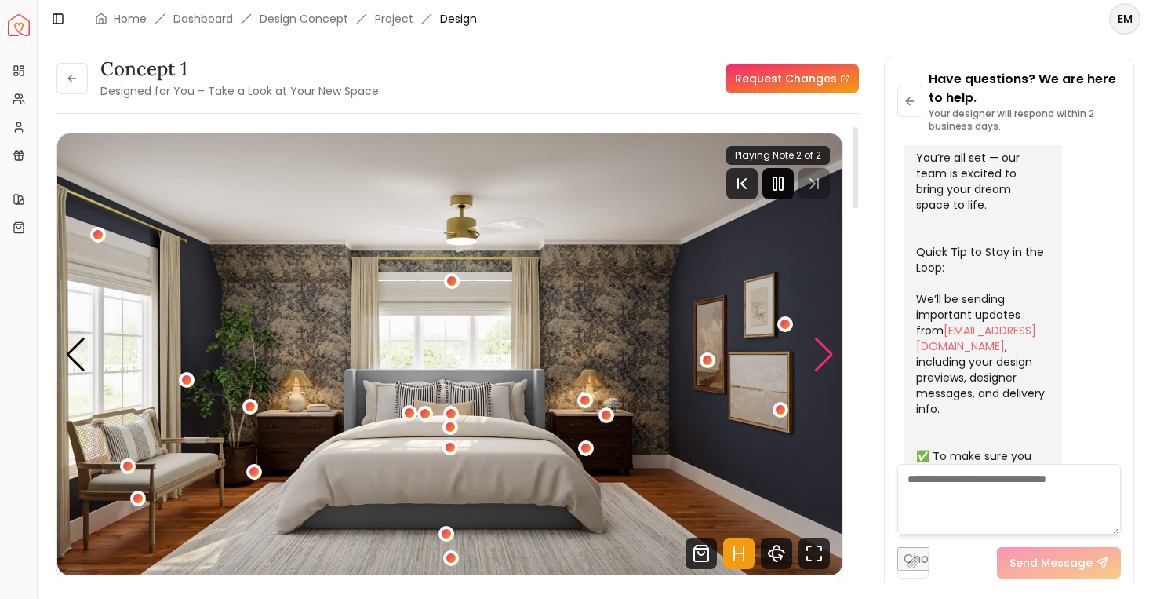
click at [823, 351] on div "Next slide" at bounding box center [824, 354] width 21 height 35
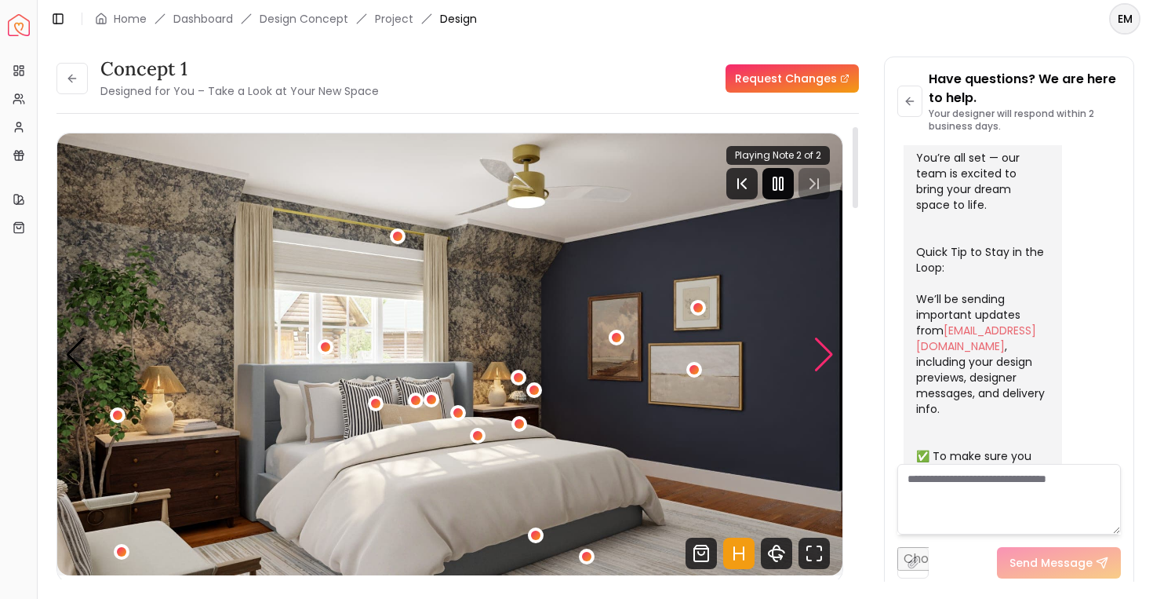
click at [823, 351] on div "Next slide" at bounding box center [824, 354] width 21 height 35
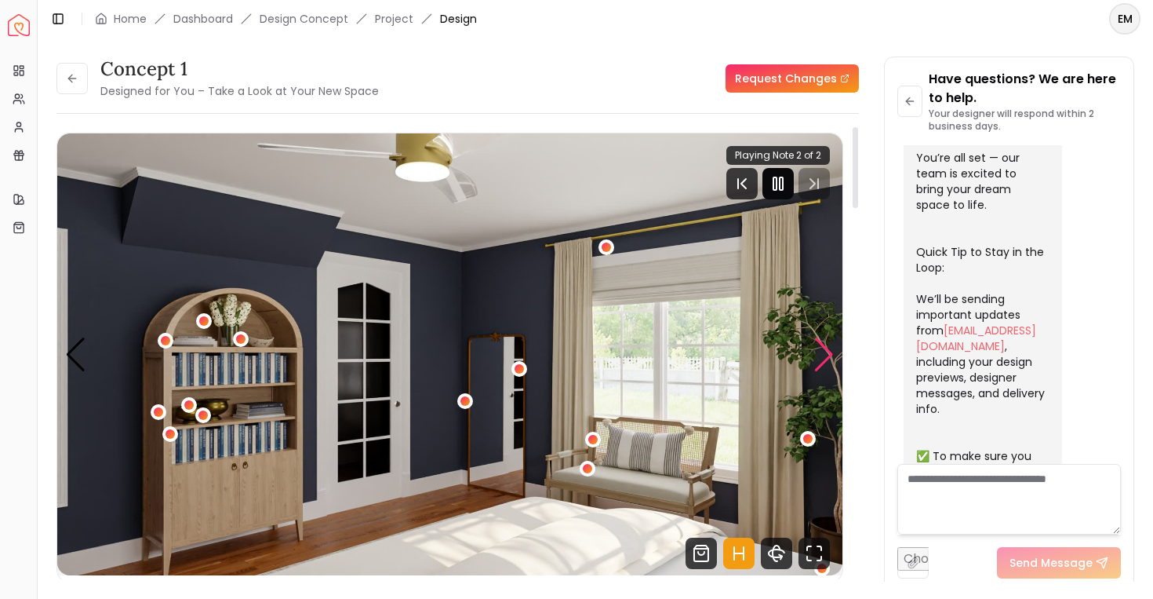
click at [823, 351] on div "Next slide" at bounding box center [824, 354] width 21 height 35
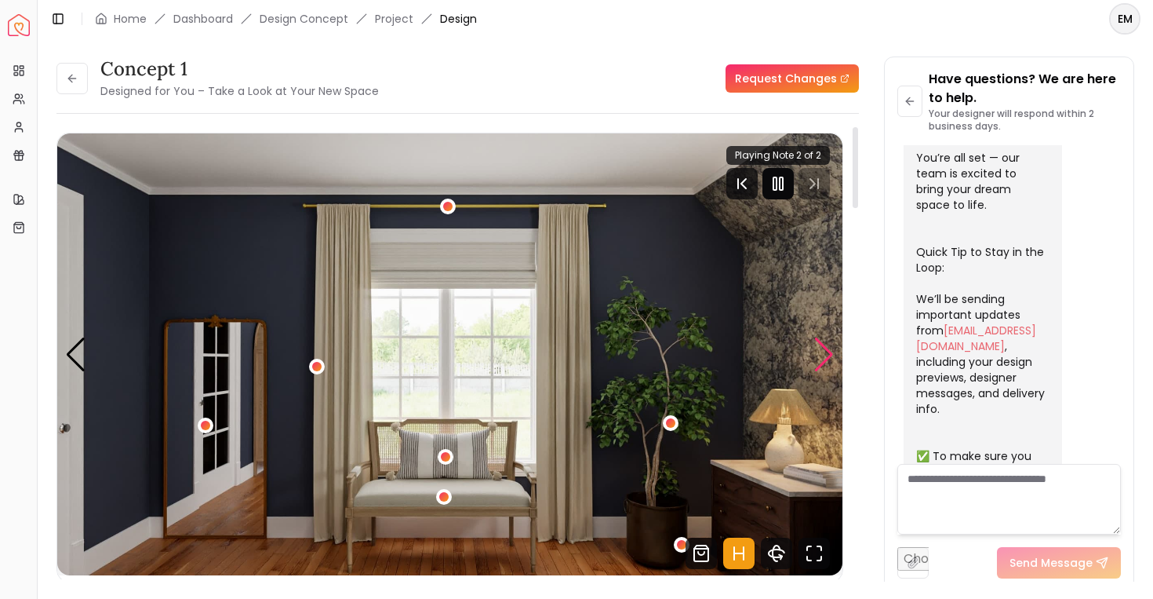
click at [823, 351] on div "Next slide" at bounding box center [824, 354] width 21 height 35
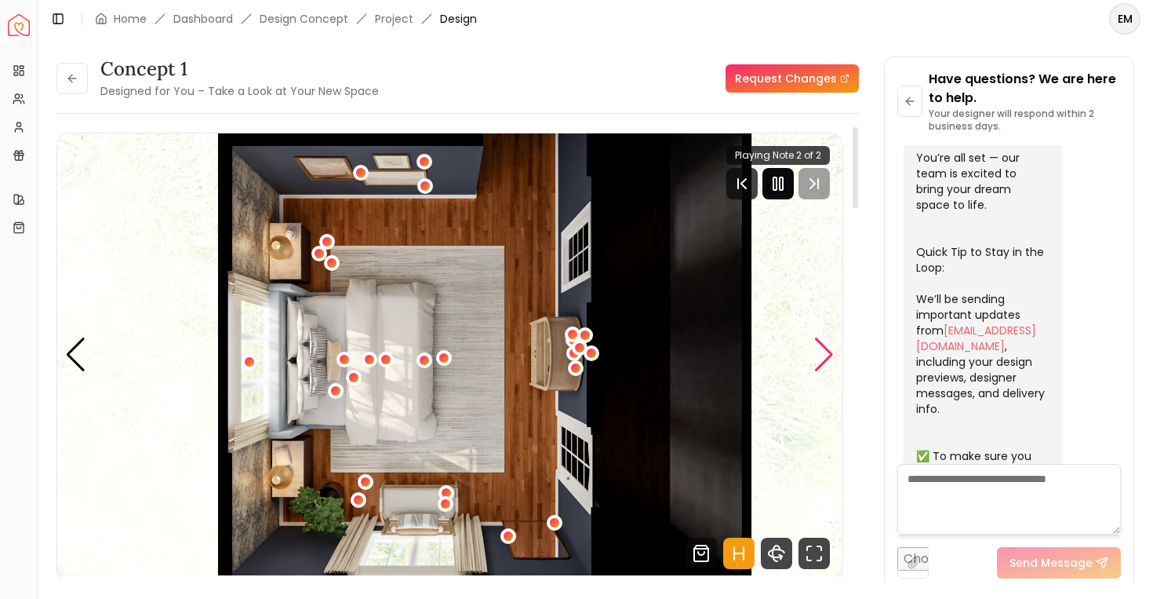
click at [823, 351] on div "Next slide" at bounding box center [824, 354] width 21 height 35
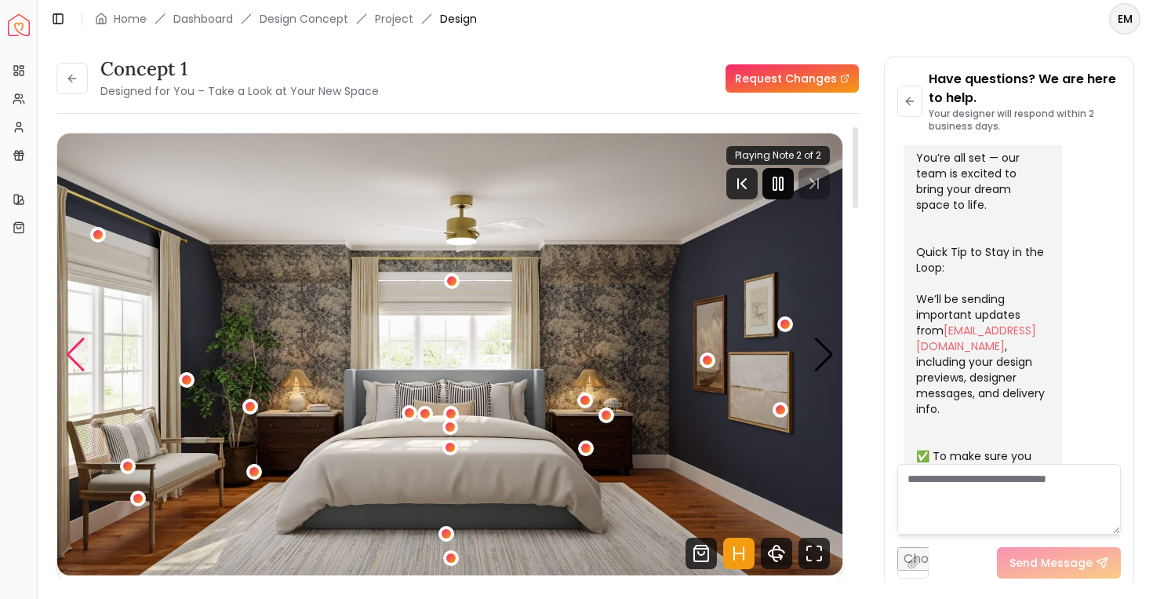
click at [67, 352] on div "Previous slide" at bounding box center [75, 354] width 21 height 35
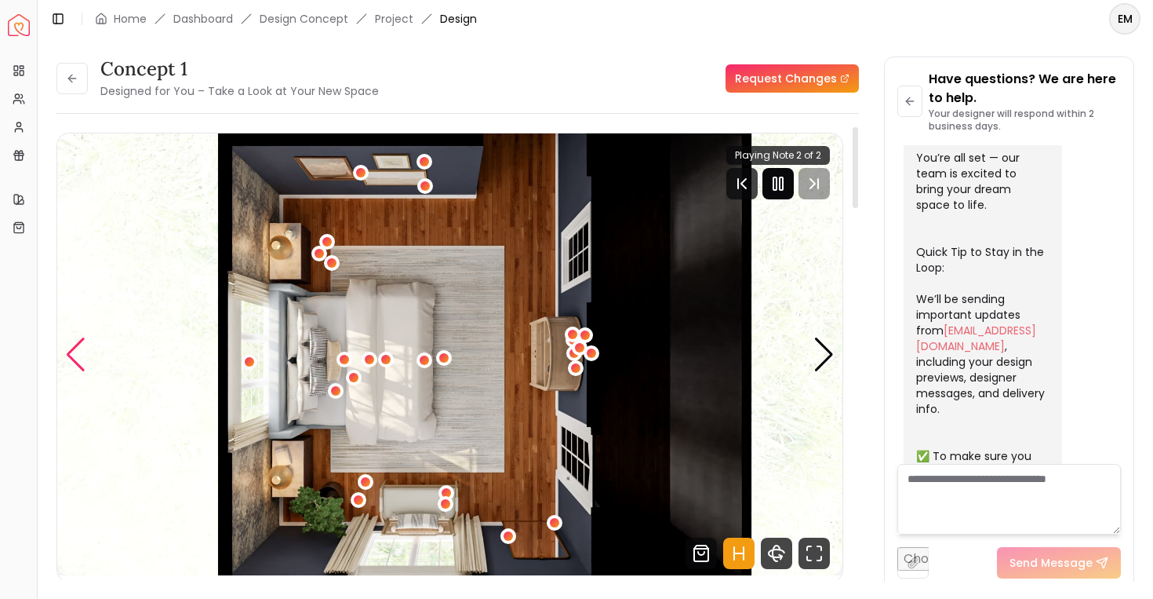
click at [67, 352] on div "Previous slide" at bounding box center [75, 354] width 21 height 35
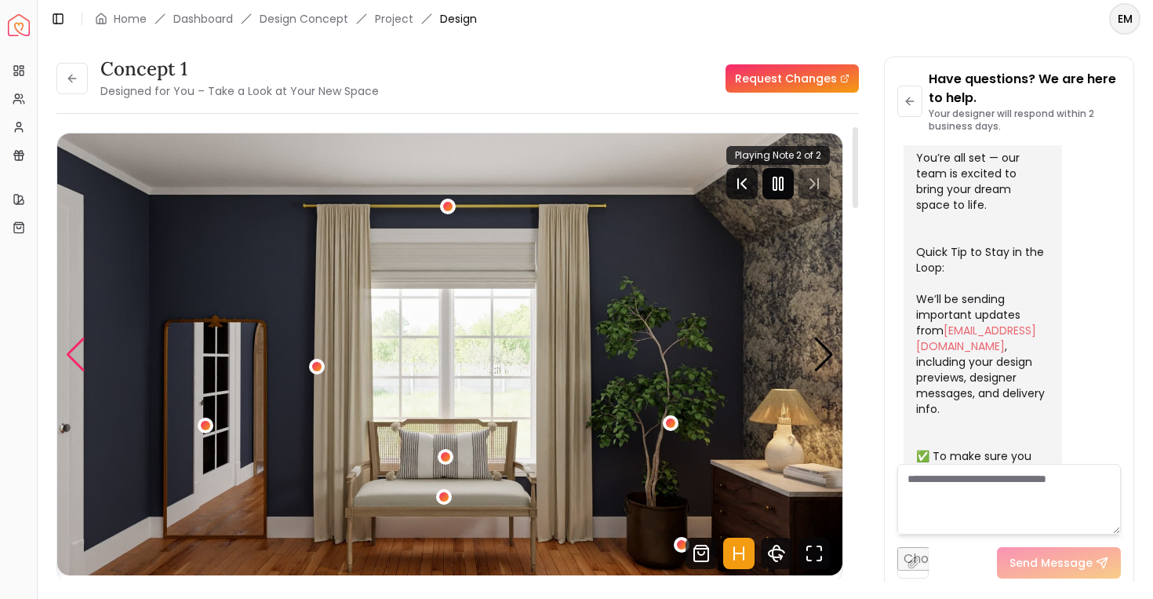
click at [67, 352] on div "Previous slide" at bounding box center [75, 354] width 21 height 35
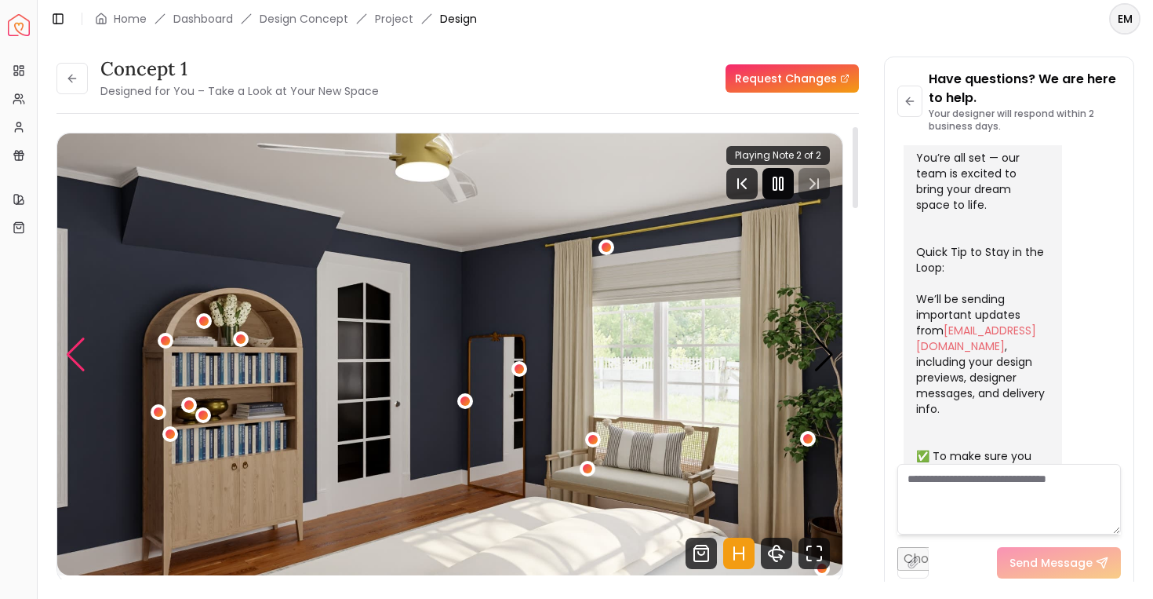
click at [67, 352] on div "Previous slide" at bounding box center [75, 354] width 21 height 35
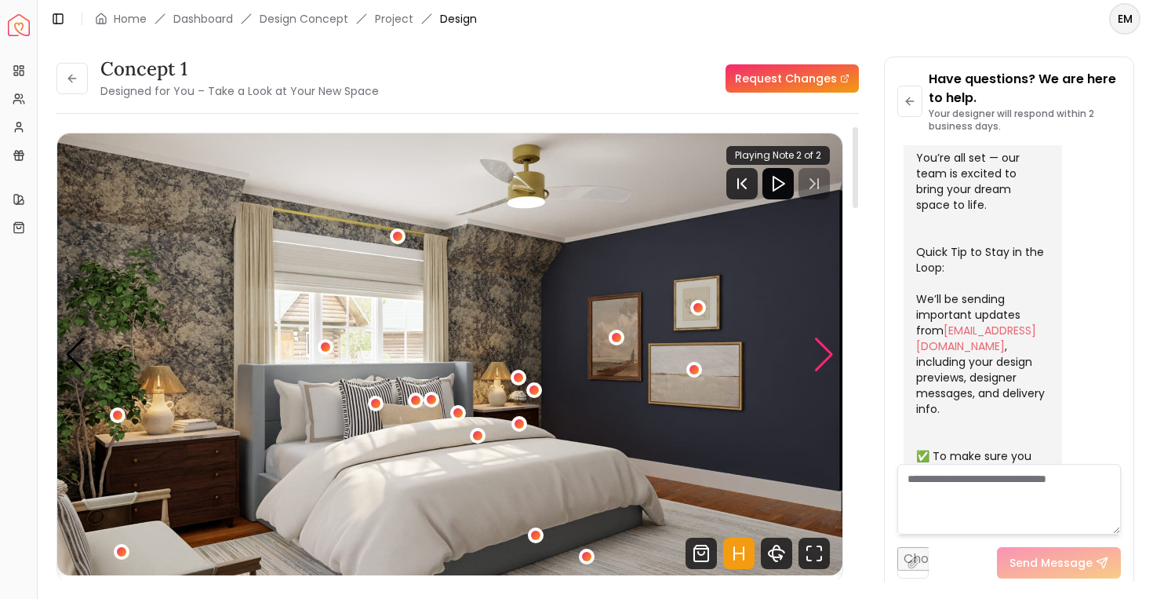
click at [822, 356] on div "Next slide" at bounding box center [824, 354] width 21 height 35
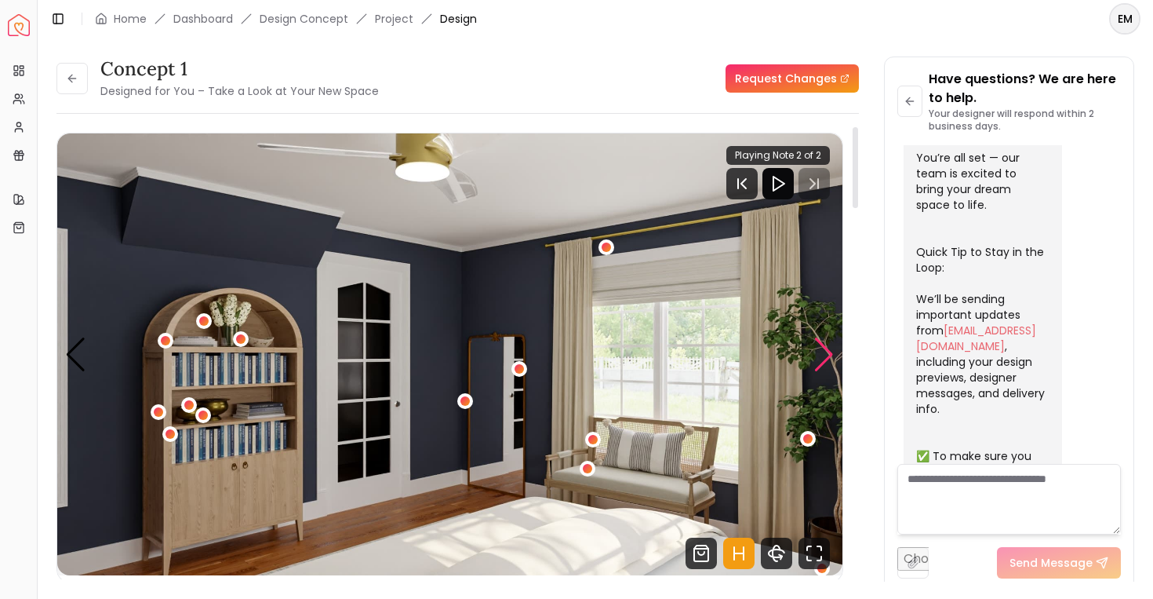
click at [822, 356] on div "Next slide" at bounding box center [824, 354] width 21 height 35
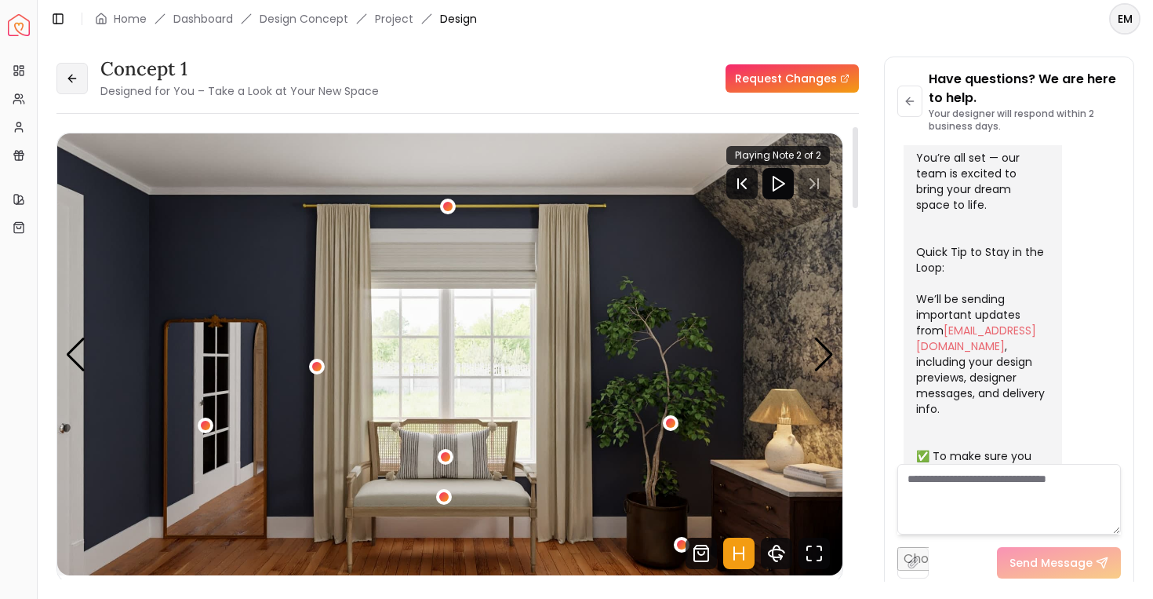
click at [80, 67] on button at bounding box center [71, 78] width 31 height 31
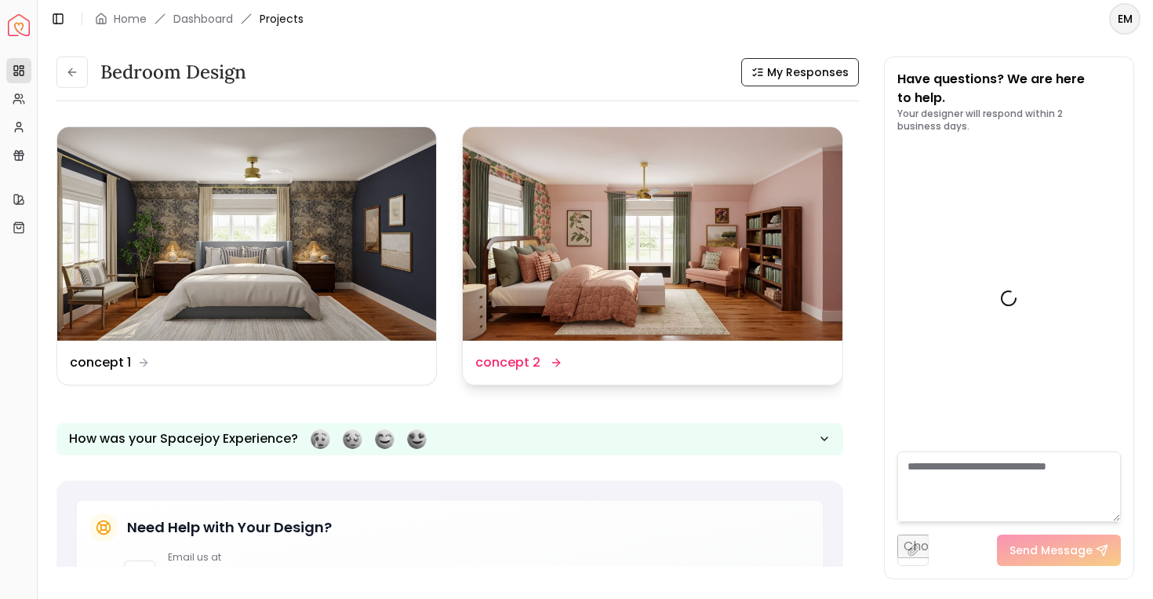
scroll to position [1612, 0]
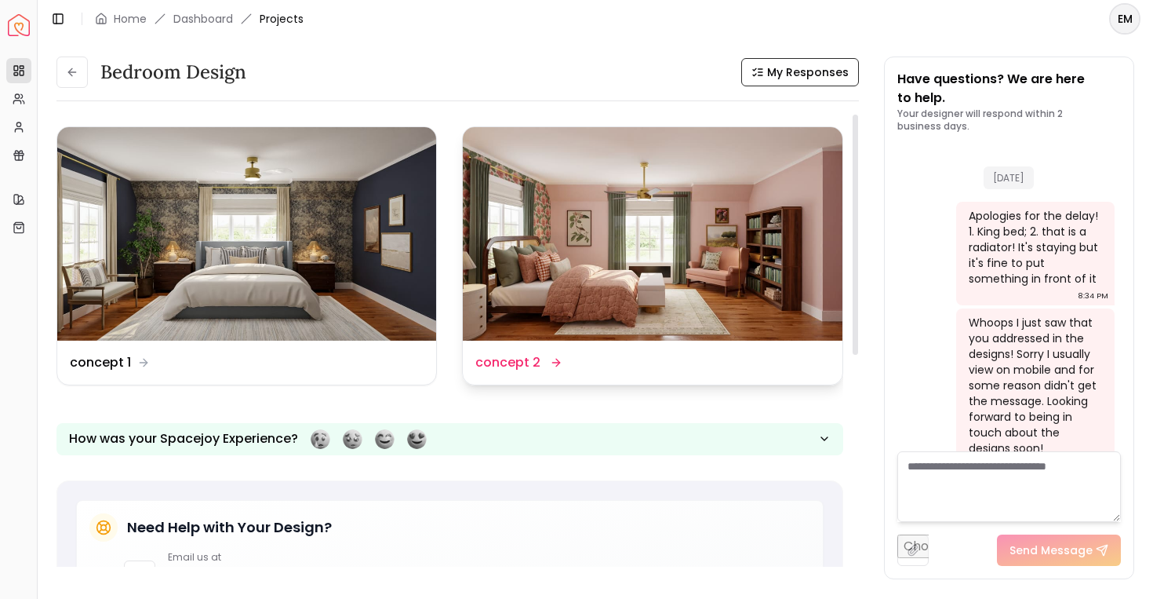
click at [552, 194] on img at bounding box center [652, 233] width 379 height 213
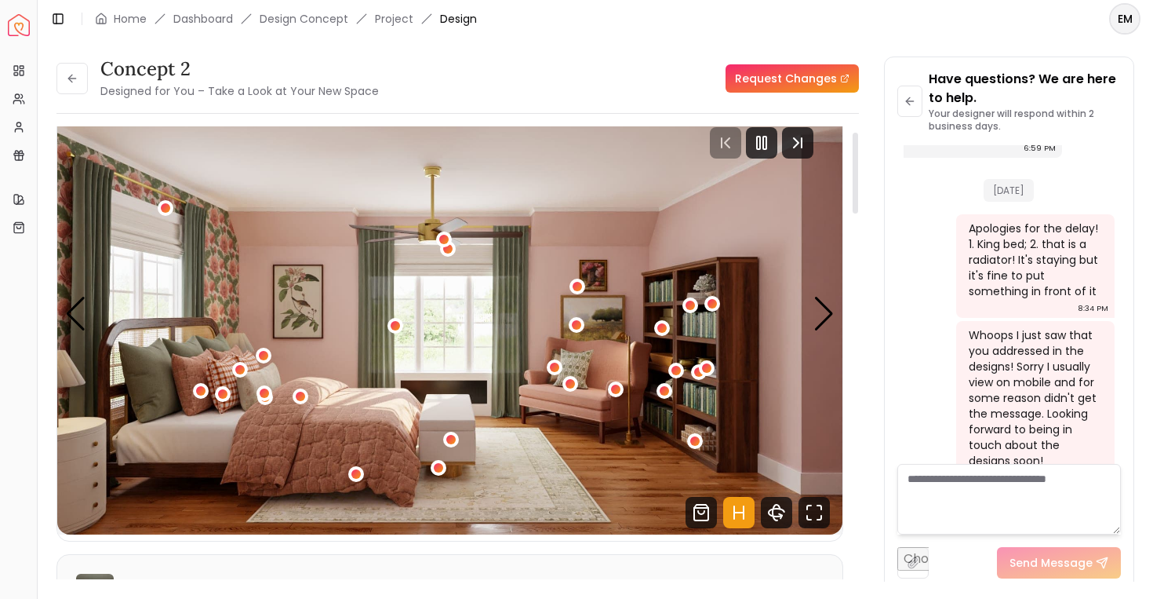
scroll to position [27, 0]
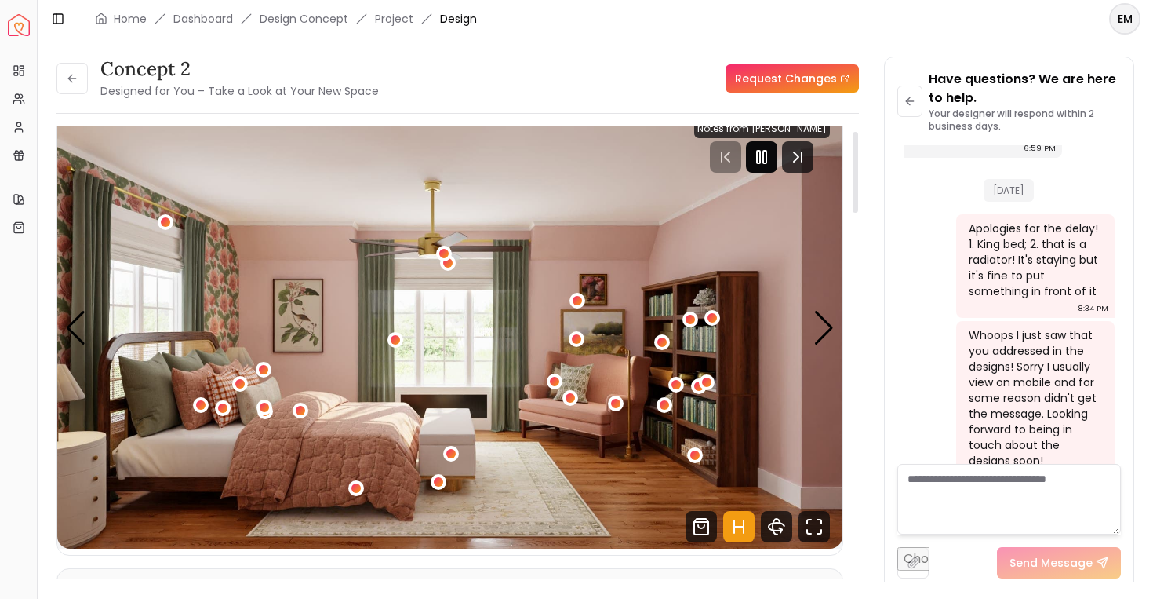
click at [771, 161] on icon "Pause" at bounding box center [761, 157] width 19 height 19
click at [768, 148] on icon "Play" at bounding box center [761, 157] width 19 height 19
click at [829, 327] on div "Next slide" at bounding box center [824, 328] width 21 height 35
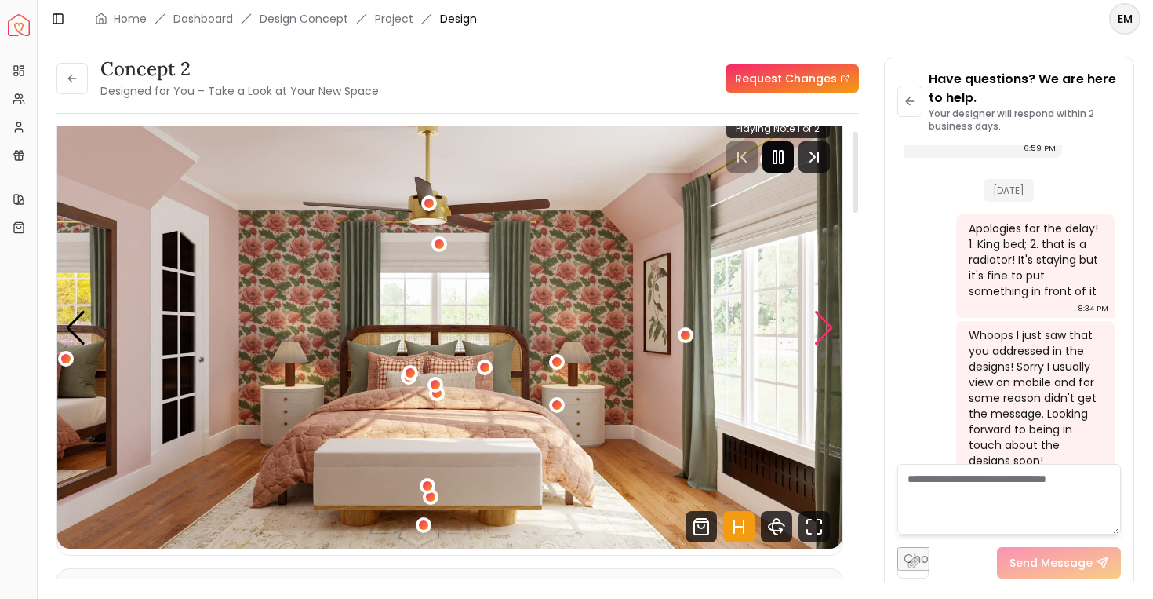
click at [833, 332] on div "Next slide" at bounding box center [824, 328] width 21 height 35
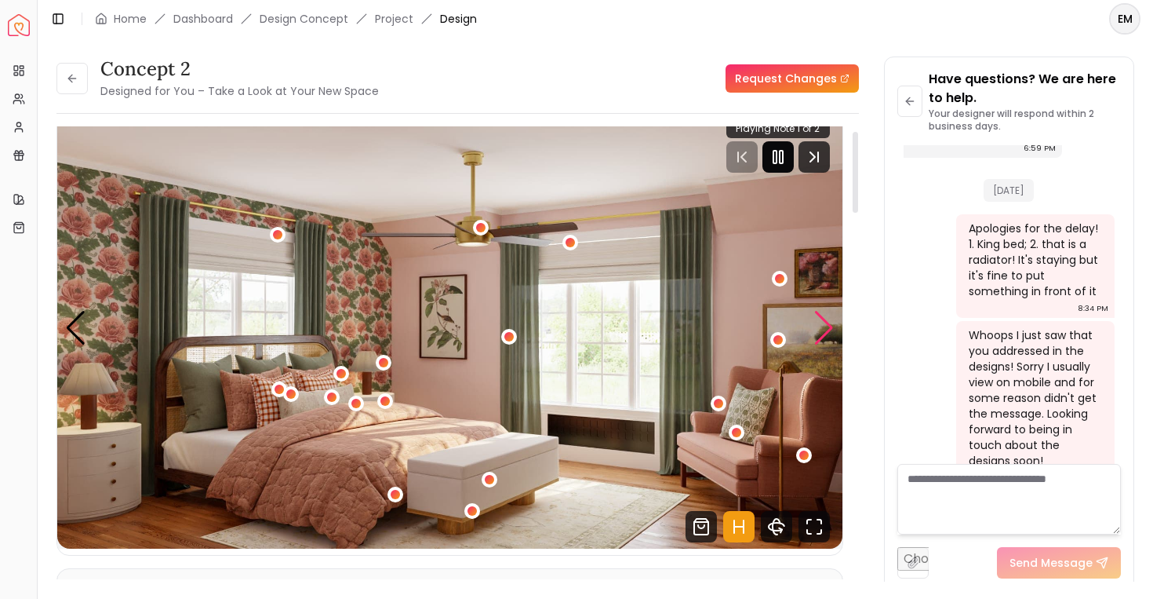
click at [829, 320] on div "Next slide" at bounding box center [824, 328] width 21 height 35
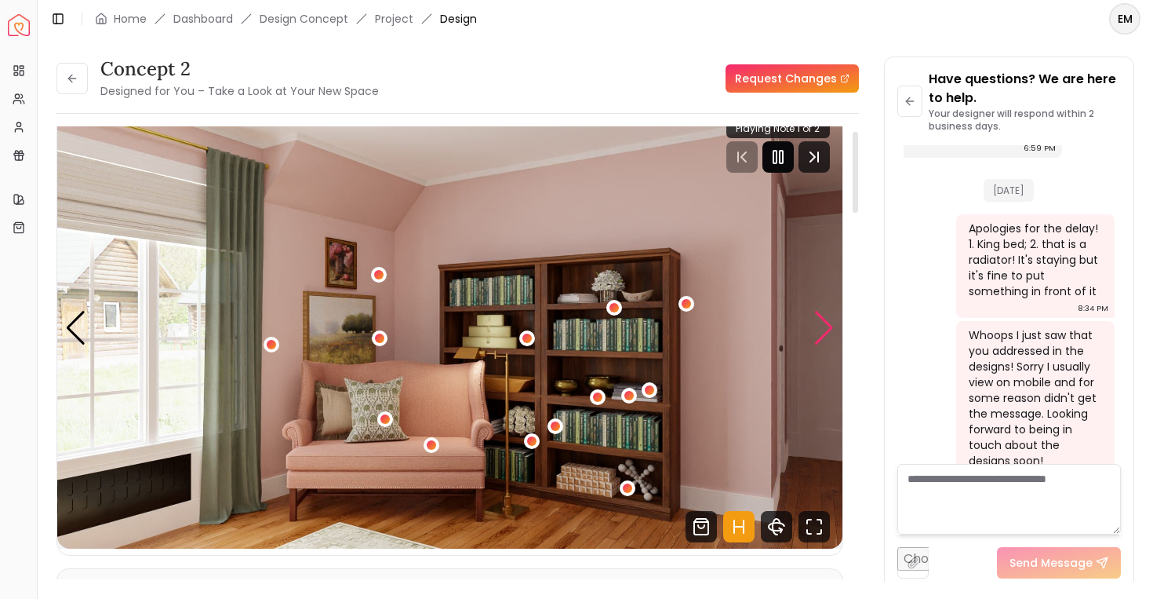
click at [831, 320] on div "Next slide" at bounding box center [824, 328] width 21 height 35
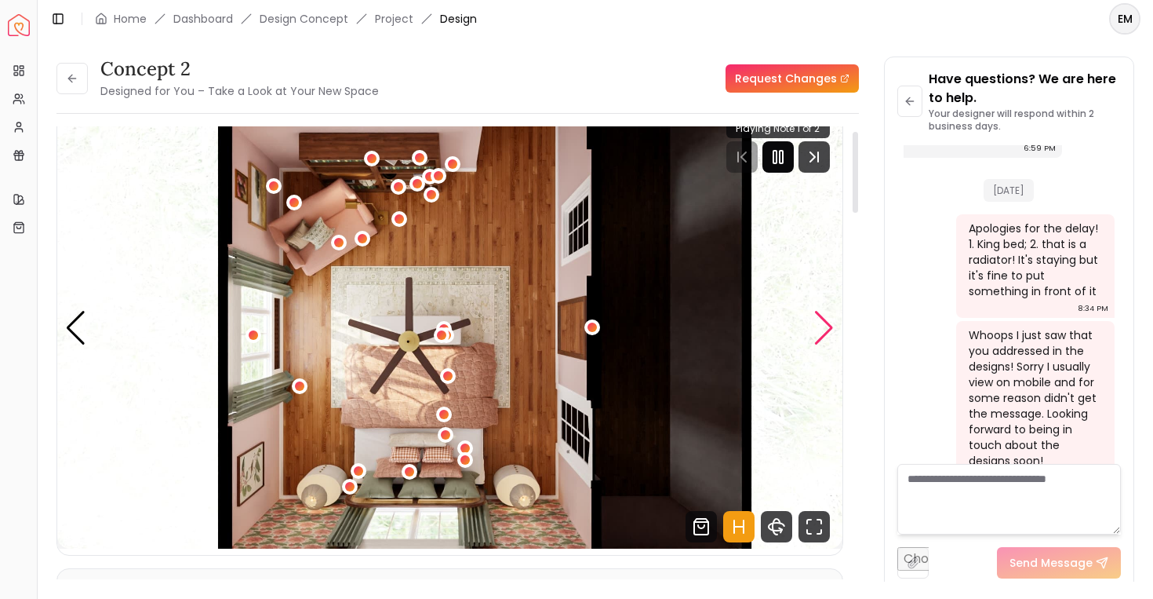
click at [822, 329] on div "Next slide" at bounding box center [824, 328] width 21 height 35
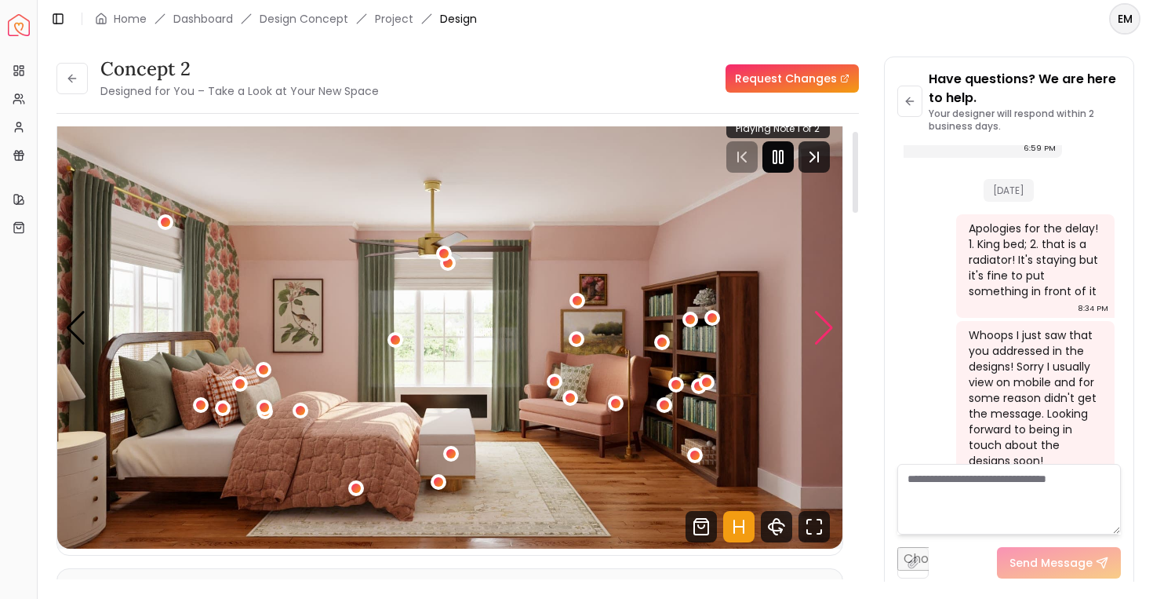
click at [822, 329] on div "Next slide" at bounding box center [824, 328] width 21 height 35
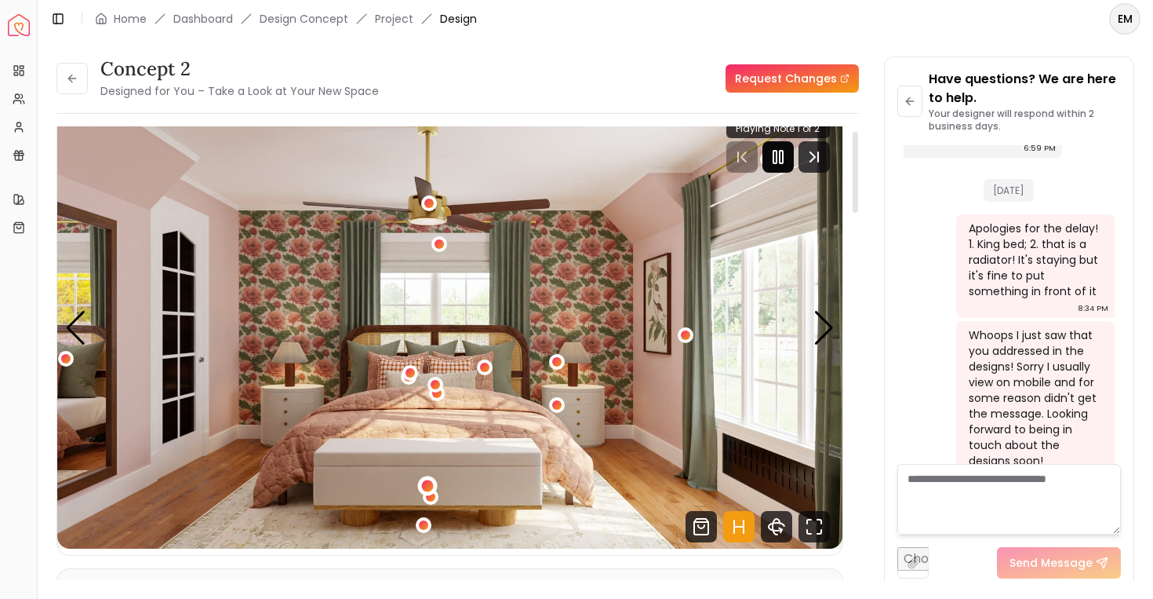
click at [428, 481] on div "2 / 5" at bounding box center [428, 486] width 12 height 12
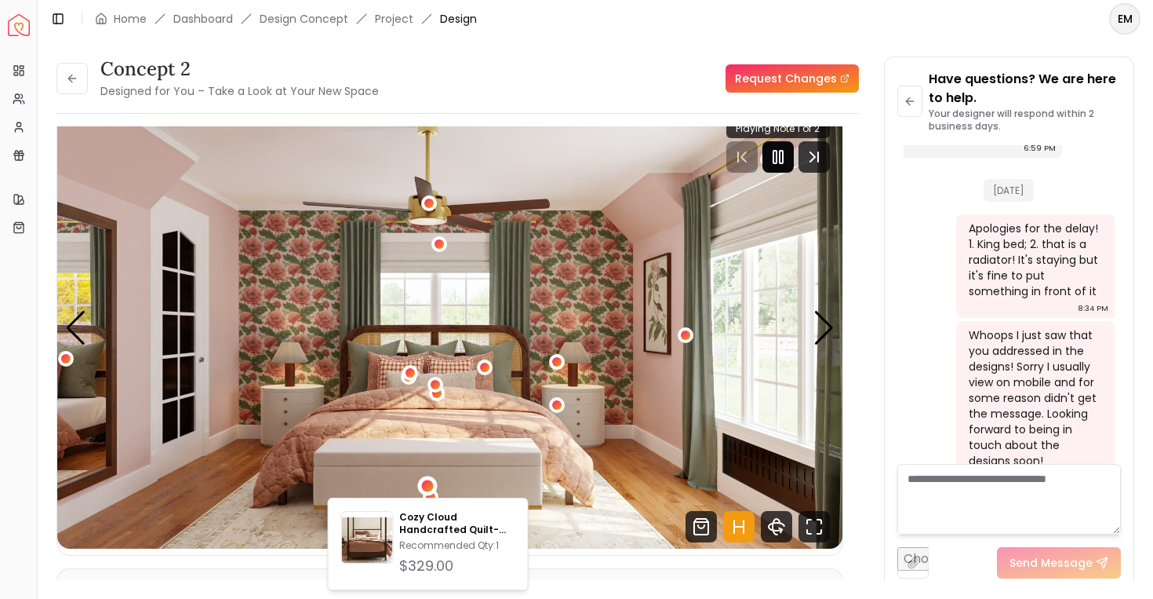
click at [483, 465] on img "2 / 5" at bounding box center [449, 328] width 785 height 442
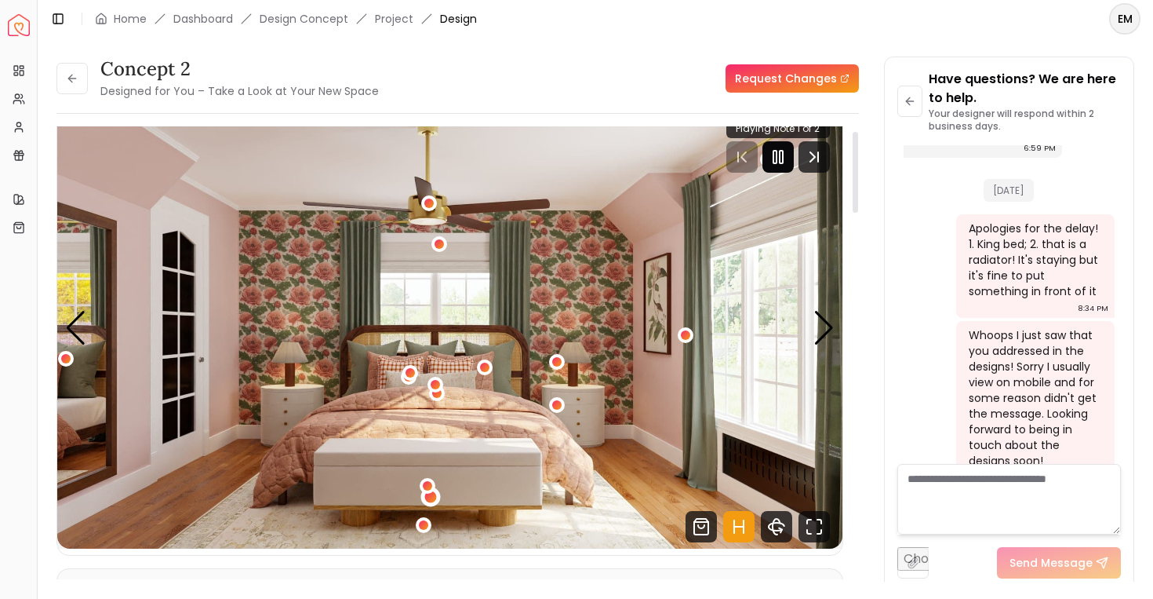
click at [432, 498] on div "2 / 5" at bounding box center [430, 496] width 12 height 12
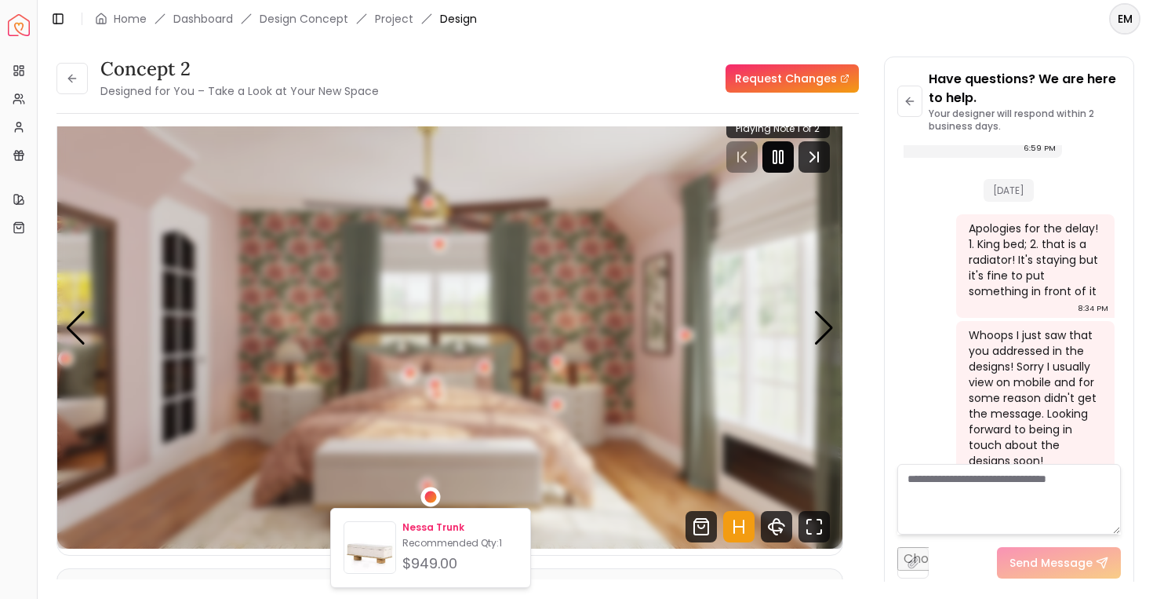
click at [441, 527] on p "Nessa Trunk" at bounding box center [460, 527] width 115 height 13
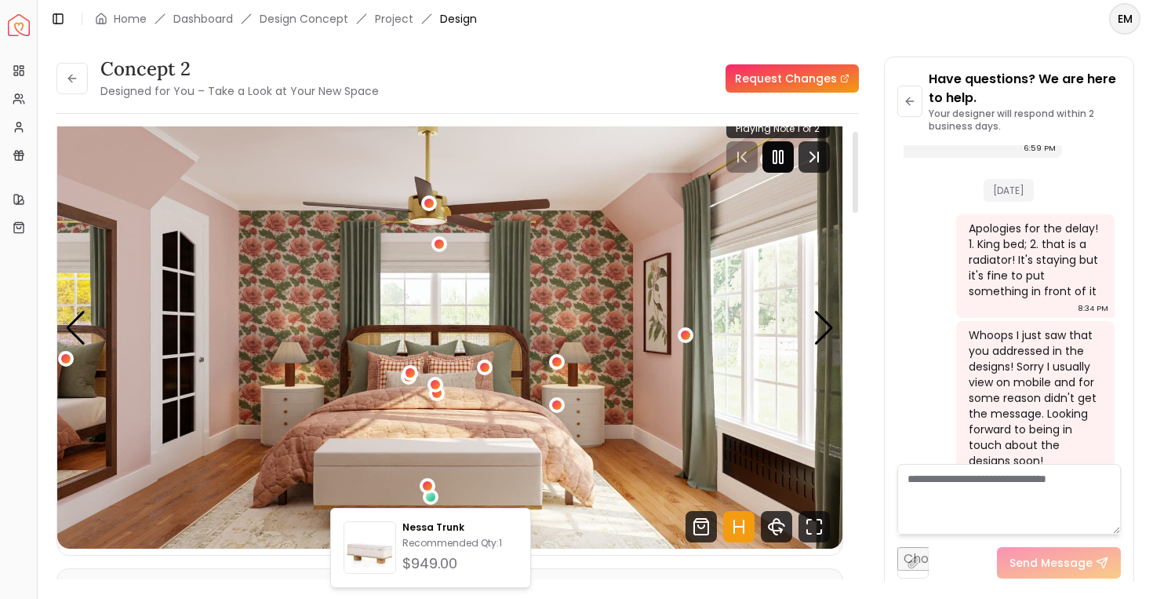
click at [690, 308] on img "2 / 5" at bounding box center [449, 328] width 785 height 442
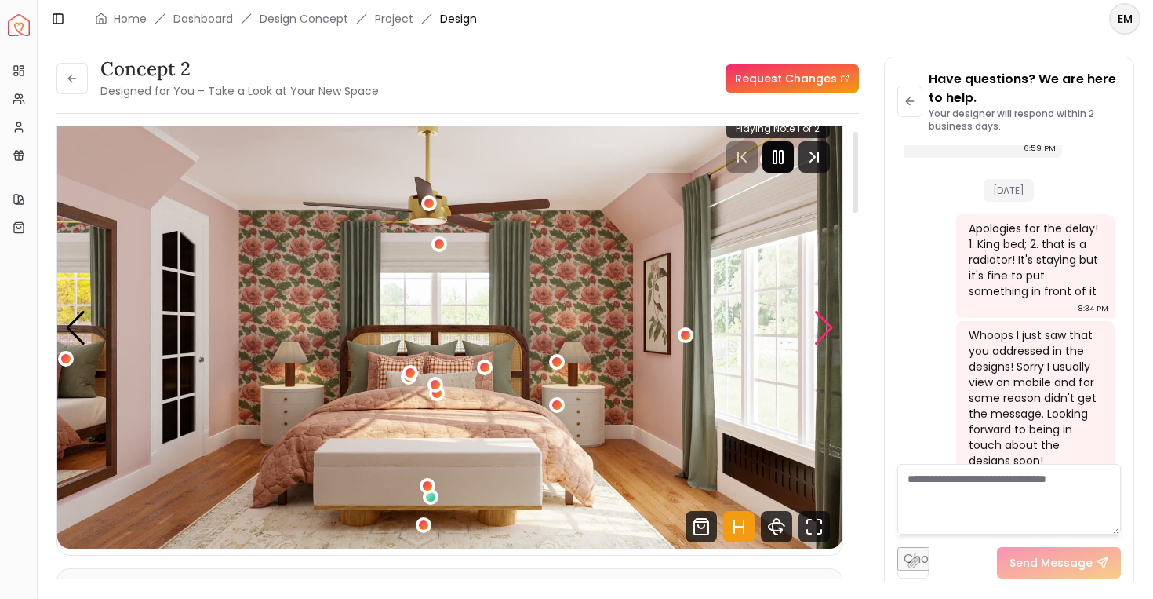
click at [821, 340] on div "Next slide" at bounding box center [824, 328] width 21 height 35
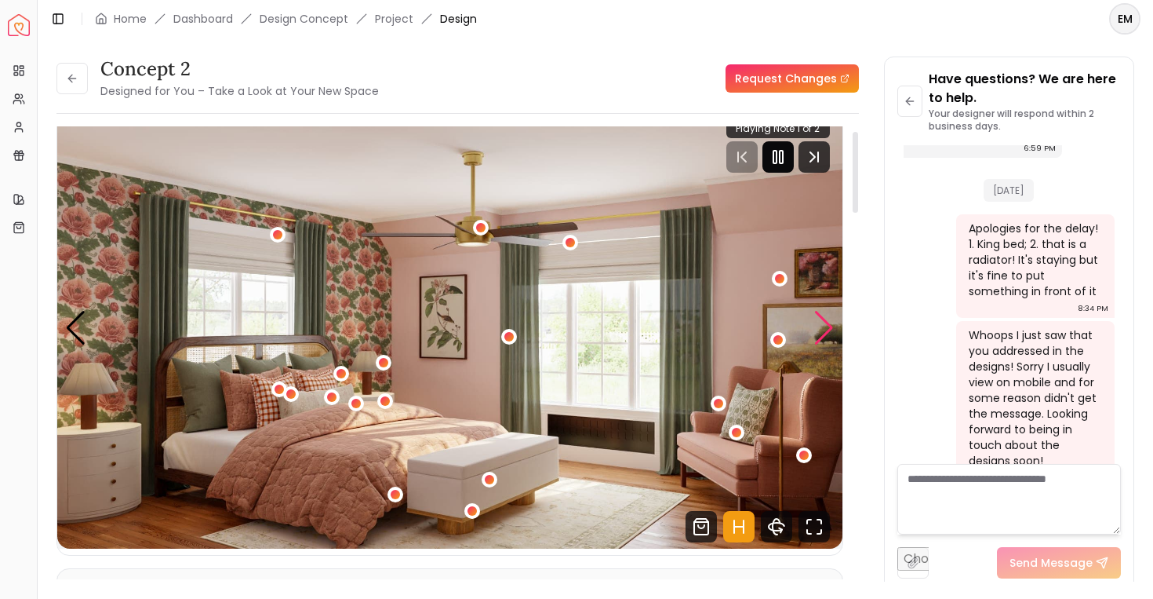
click at [821, 340] on div "Next slide" at bounding box center [824, 328] width 21 height 35
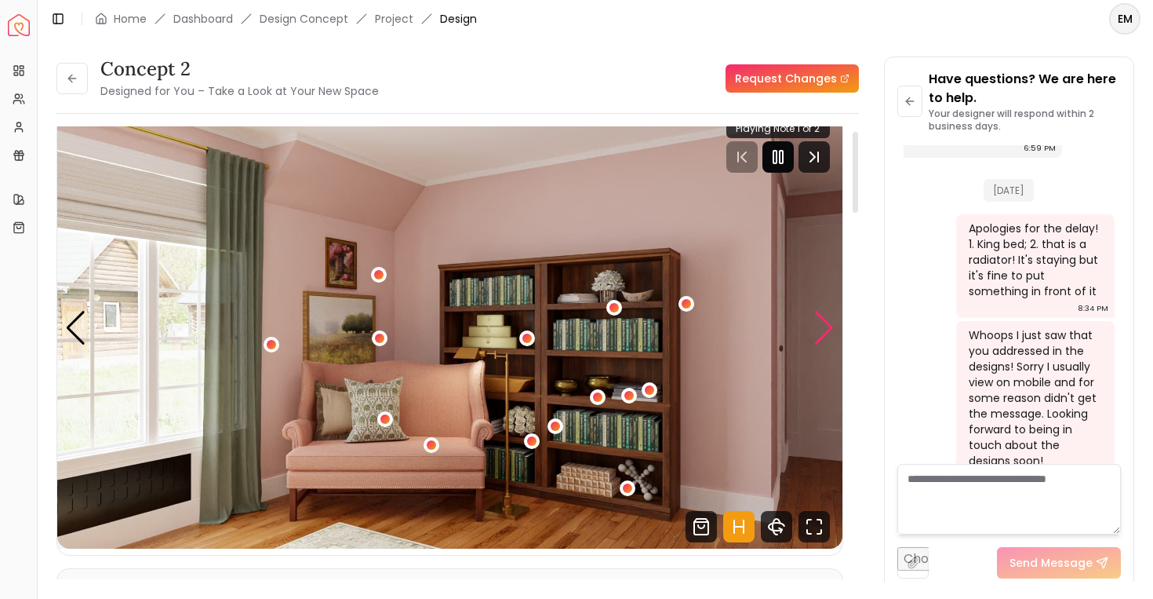
click at [821, 340] on div "Next slide" at bounding box center [824, 328] width 21 height 35
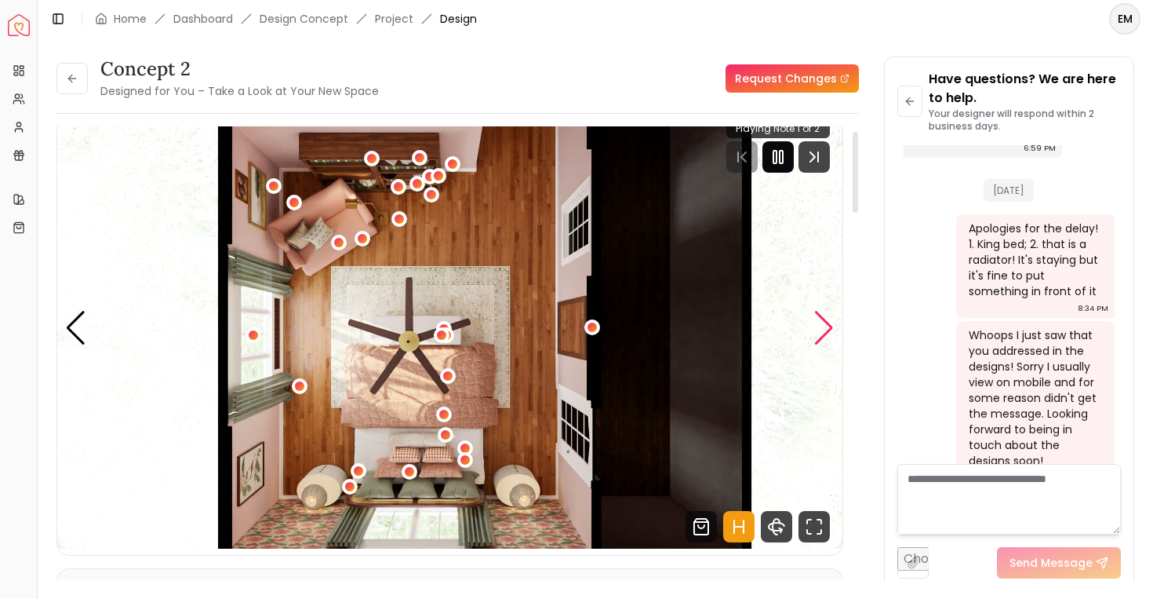
click at [822, 327] on div "Next slide" at bounding box center [824, 328] width 21 height 35
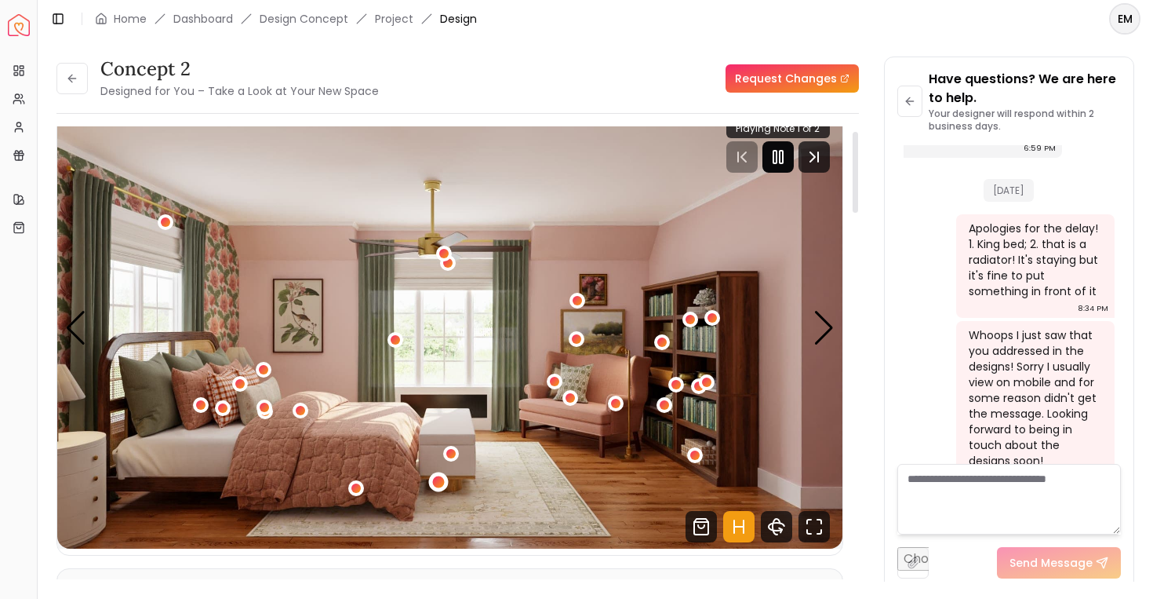
click at [442, 483] on div "1 / 5" at bounding box center [439, 482] width 12 height 12
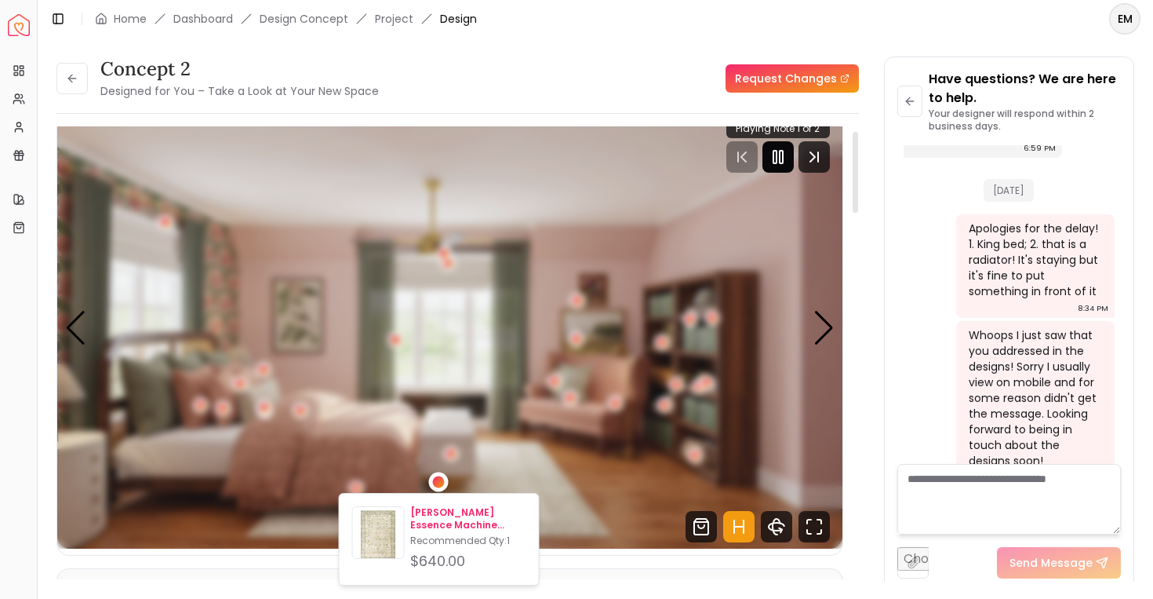
click at [435, 512] on p "[PERSON_NAME] Essence Machine Woven Rug 7'6" x 9'5"" at bounding box center [467, 518] width 115 height 25
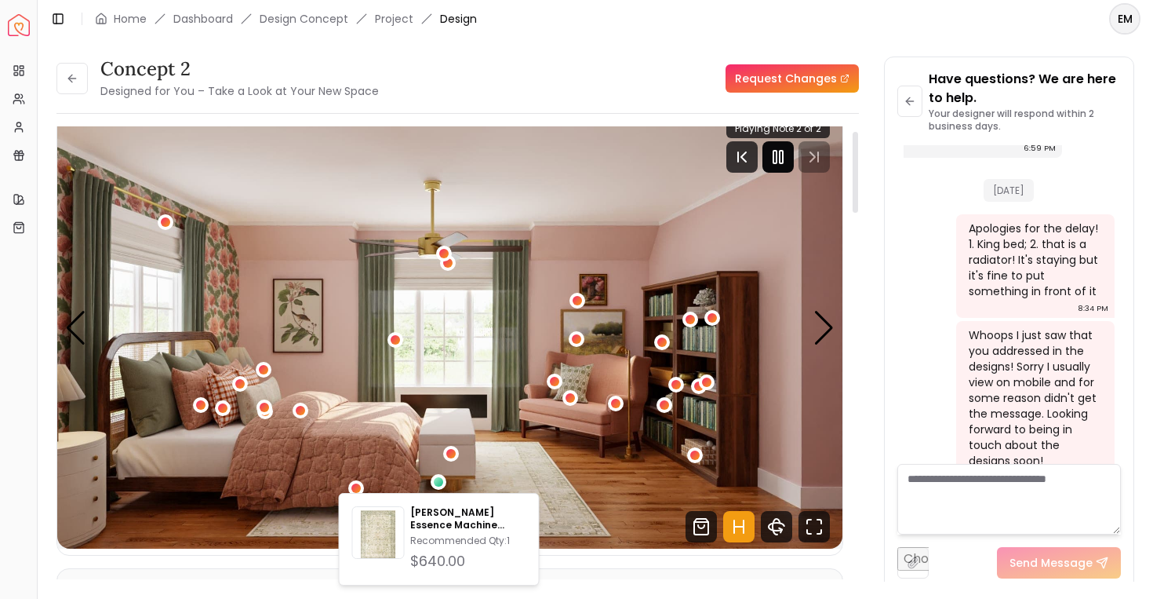
click at [727, 372] on img "1 / 5" at bounding box center [449, 328] width 785 height 442
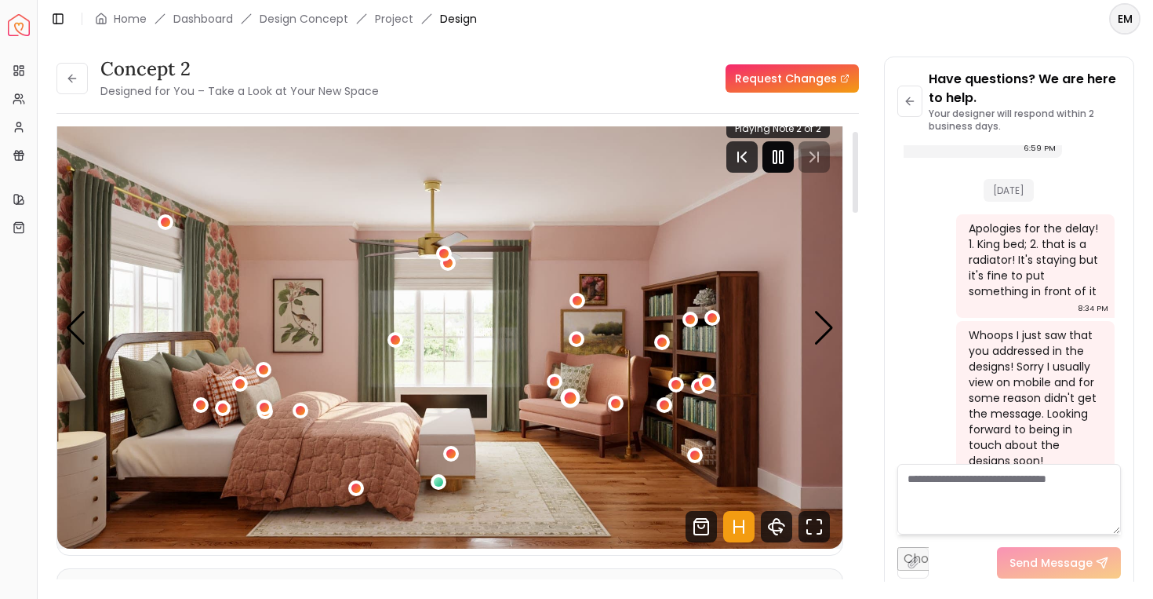
click at [574, 400] on div "1 / 5" at bounding box center [571, 398] width 12 height 12
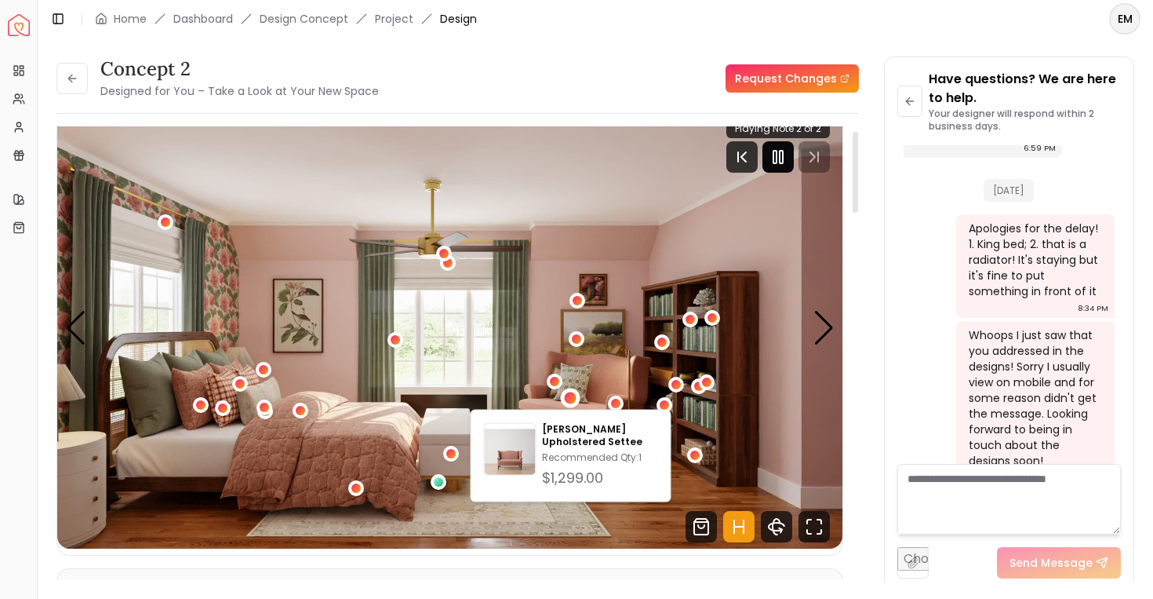
click at [599, 386] on img "1 / 5" at bounding box center [449, 328] width 785 height 442
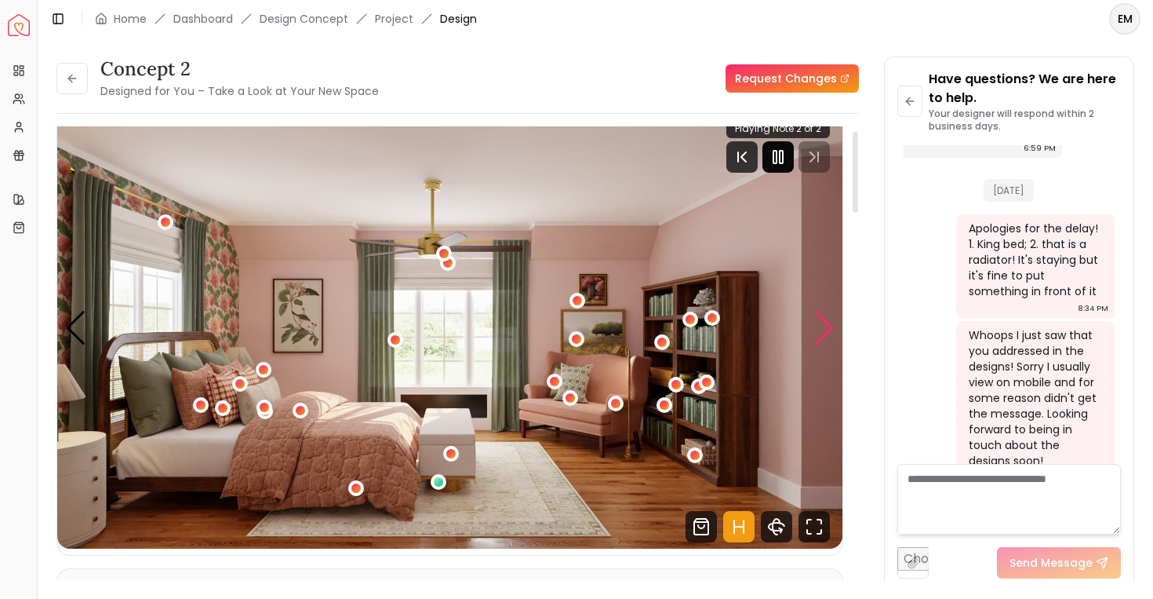
click at [814, 326] on div "Next slide" at bounding box center [824, 328] width 21 height 35
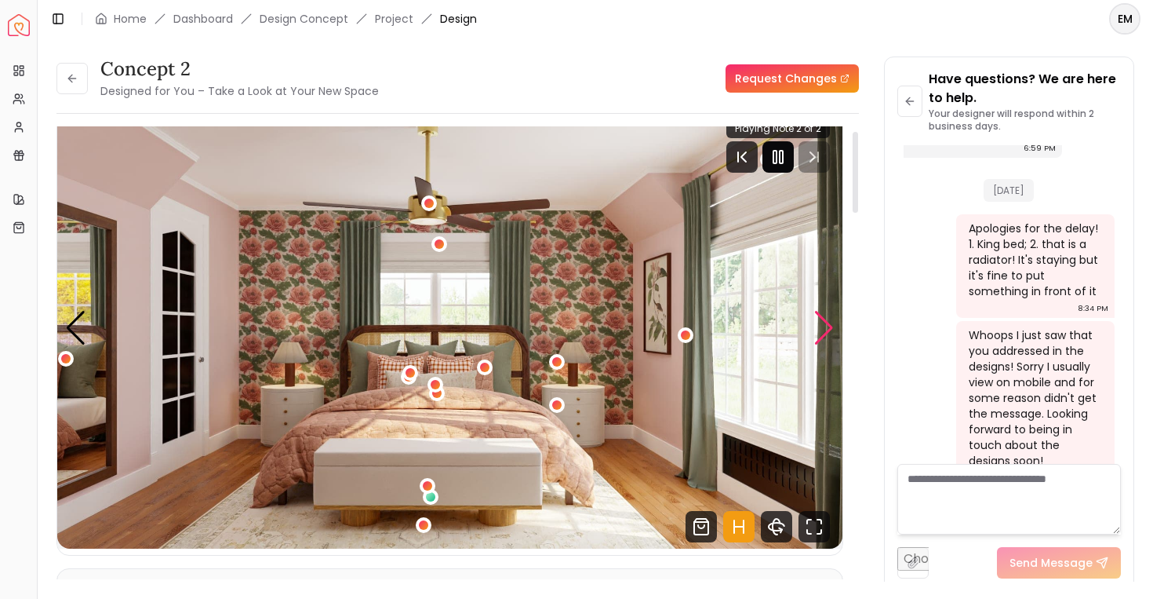
click at [814, 326] on div "Next slide" at bounding box center [824, 328] width 21 height 35
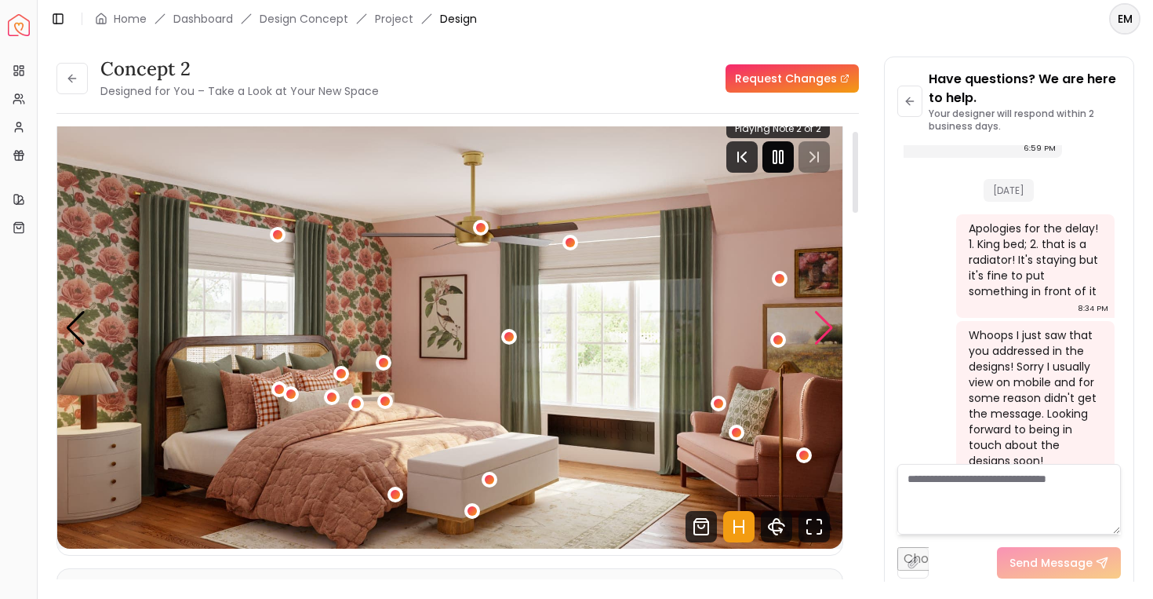
click at [814, 326] on div "Next slide" at bounding box center [824, 328] width 21 height 35
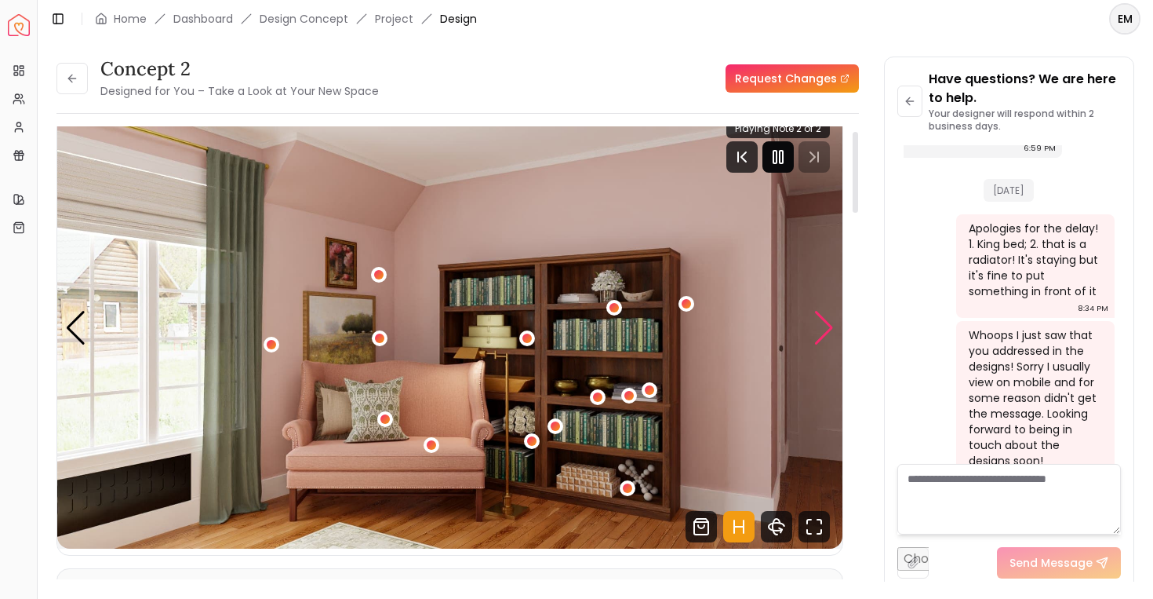
click at [818, 315] on div "Next slide" at bounding box center [824, 328] width 21 height 35
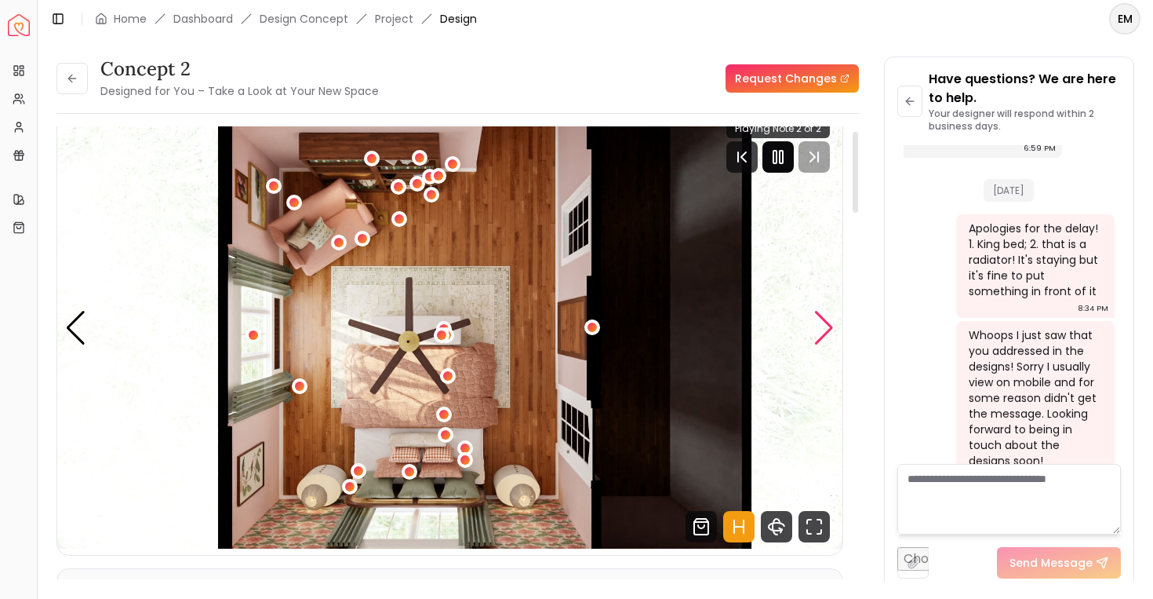
click at [818, 315] on div "Next slide" at bounding box center [824, 328] width 21 height 35
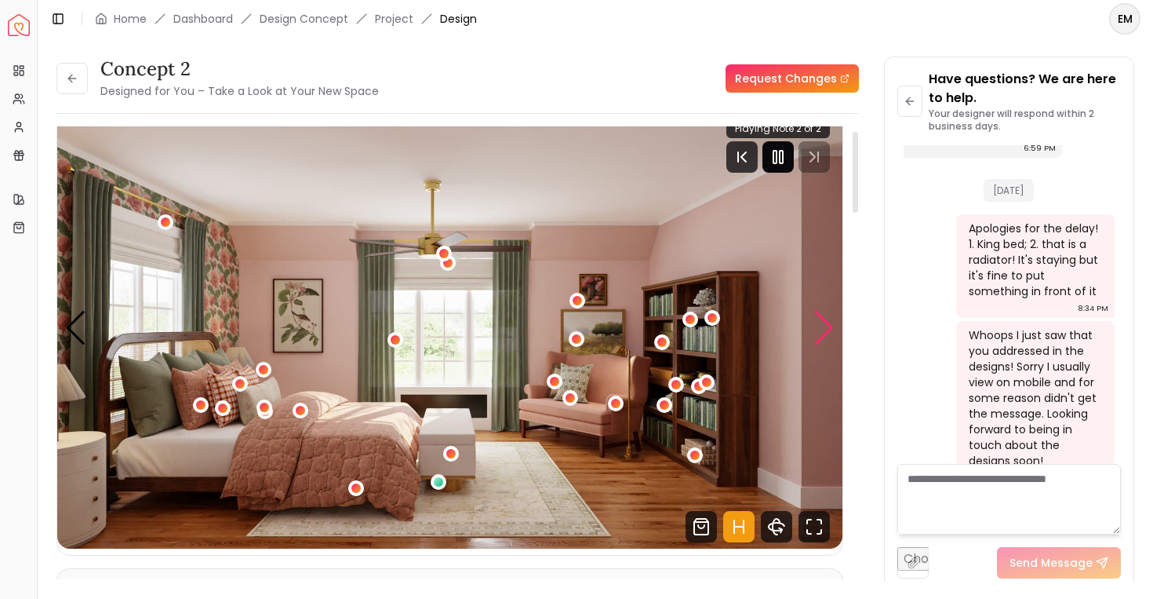
click at [818, 315] on div "Next slide" at bounding box center [824, 328] width 21 height 35
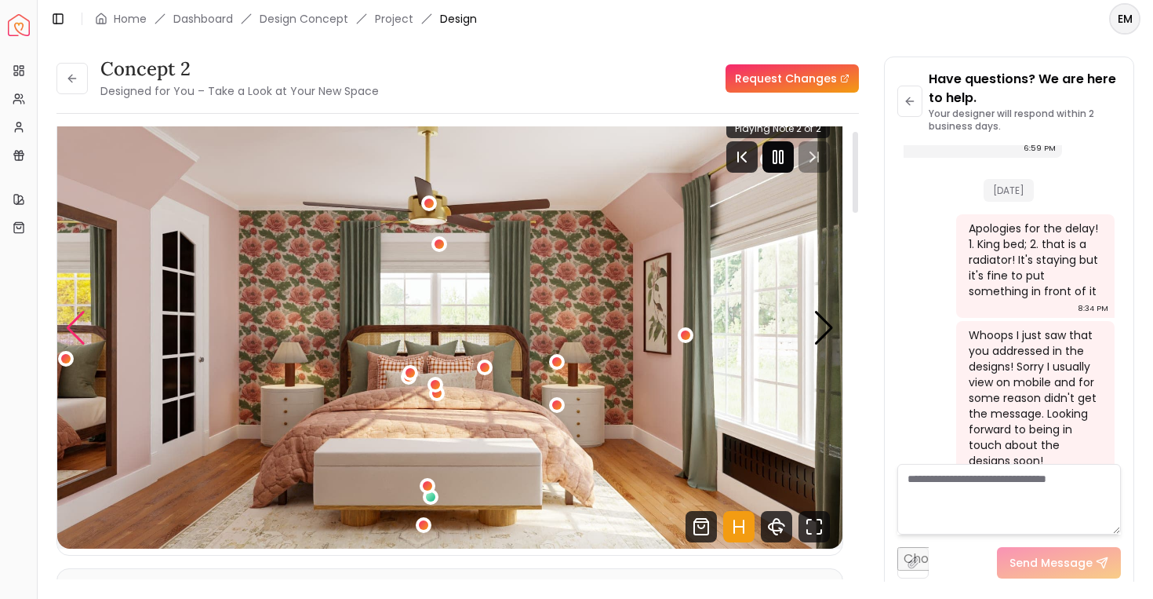
click at [78, 336] on div "Previous slide" at bounding box center [75, 328] width 21 height 35
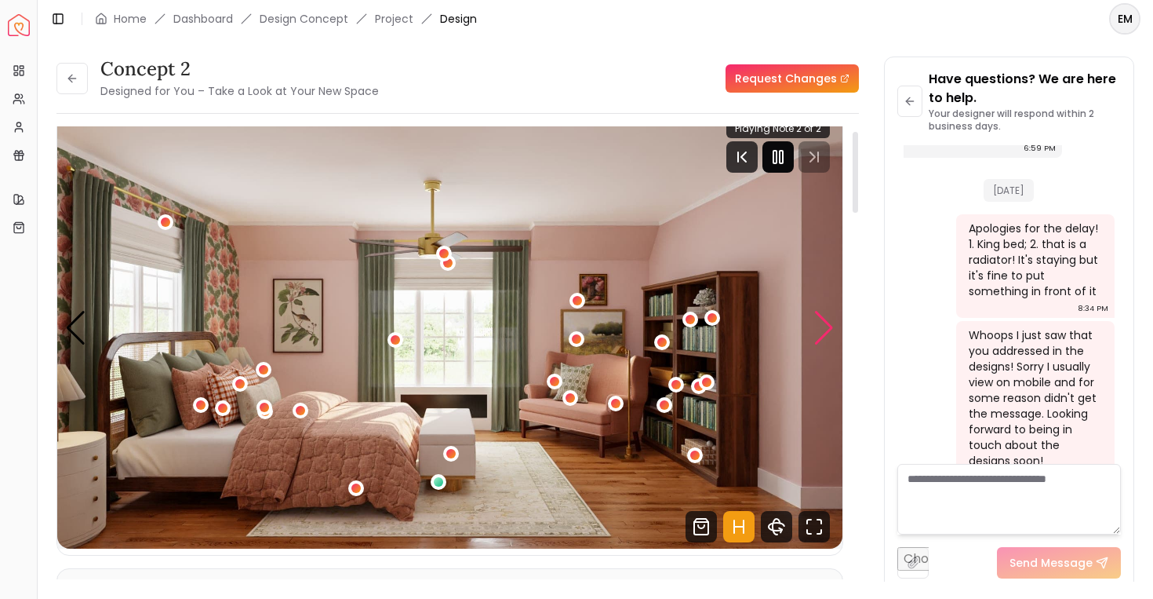
click at [825, 323] on div "Next slide" at bounding box center [824, 328] width 21 height 35
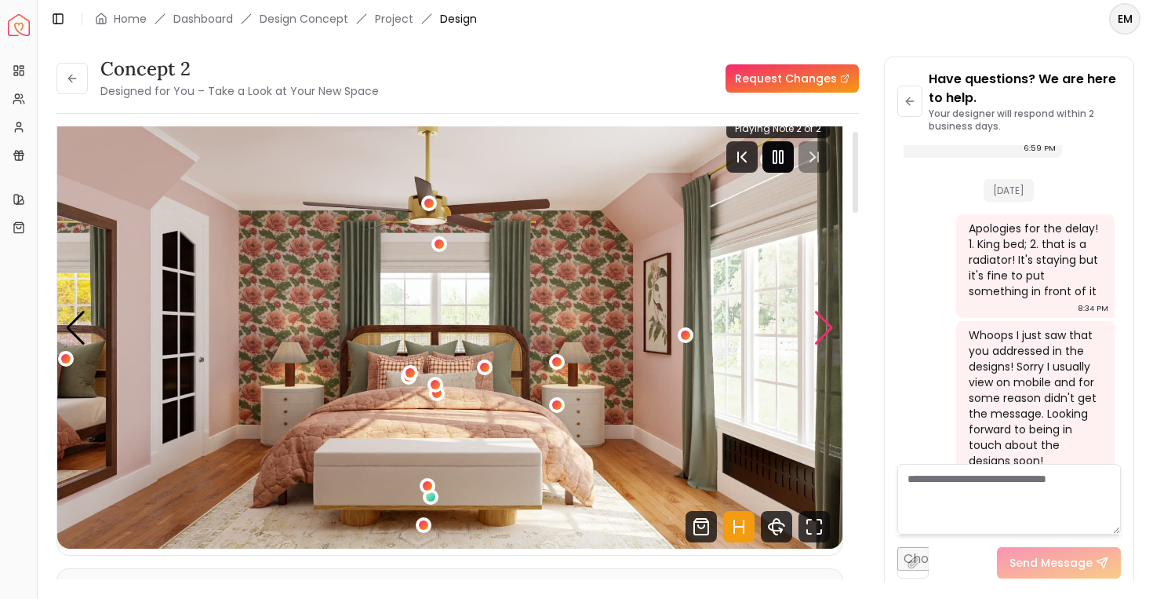
click at [825, 323] on div "Next slide" at bounding box center [824, 328] width 21 height 35
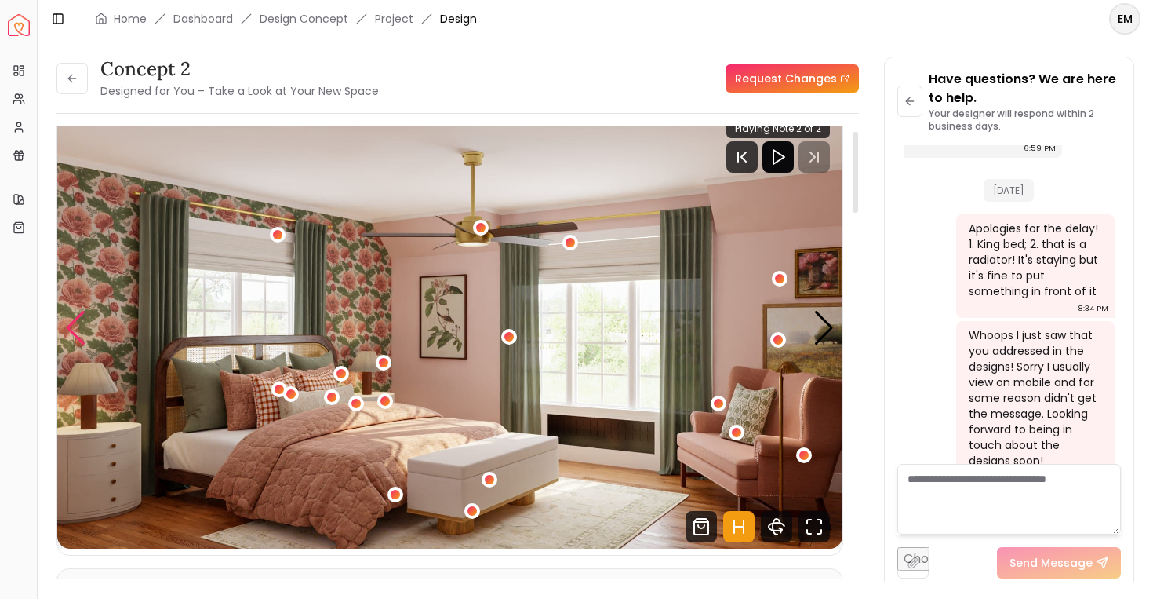
click at [78, 330] on div "Previous slide" at bounding box center [75, 328] width 21 height 35
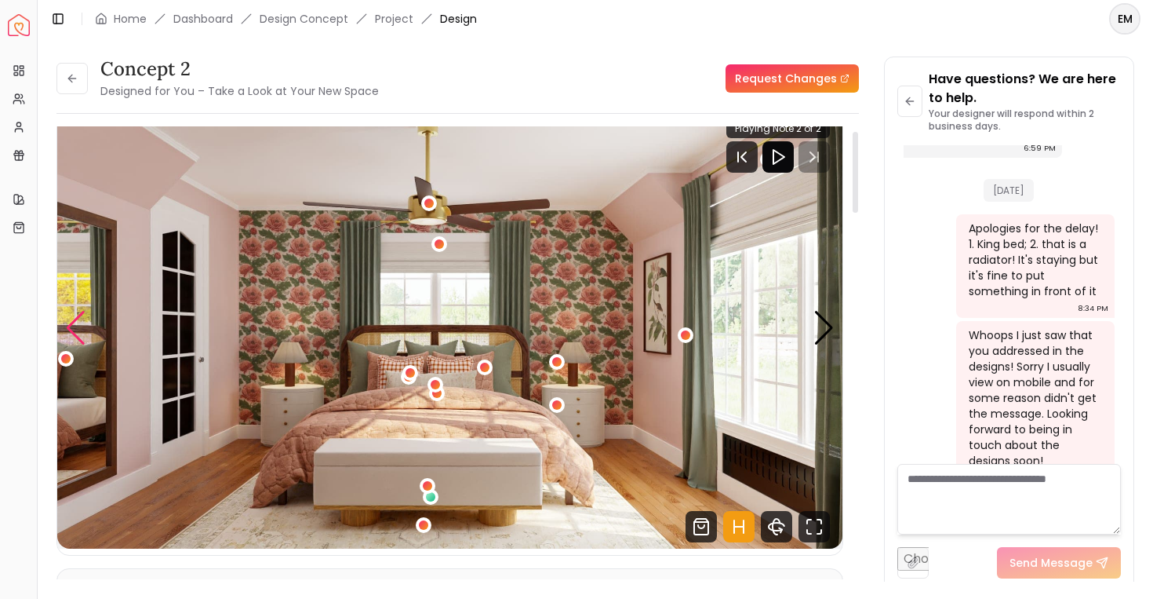
click at [78, 330] on div "Previous slide" at bounding box center [75, 328] width 21 height 35
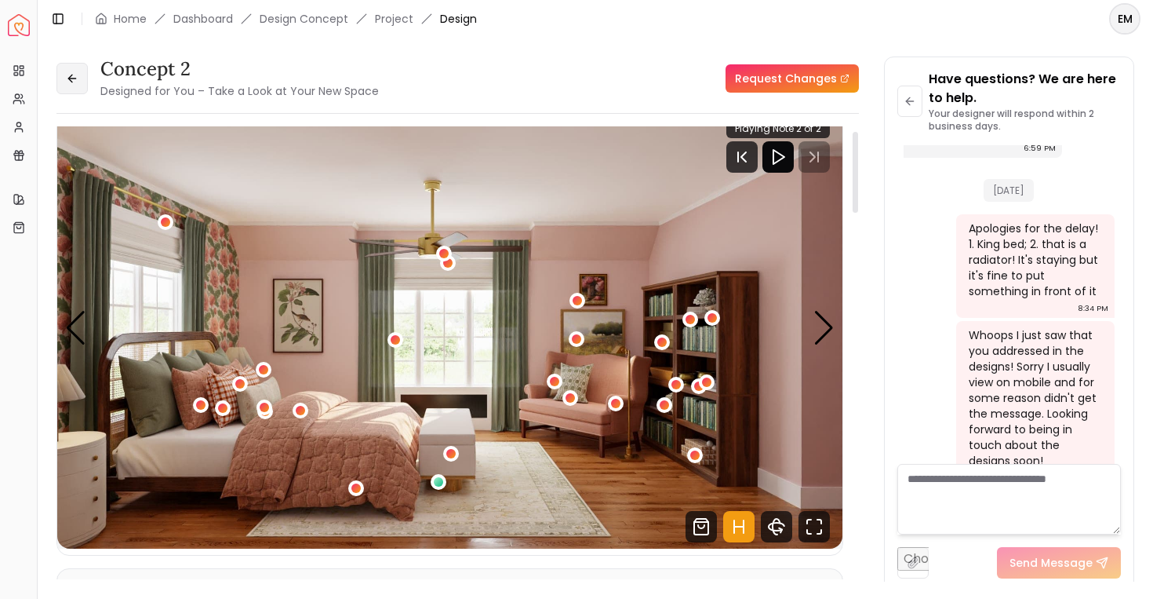
click at [81, 82] on button at bounding box center [71, 78] width 31 height 31
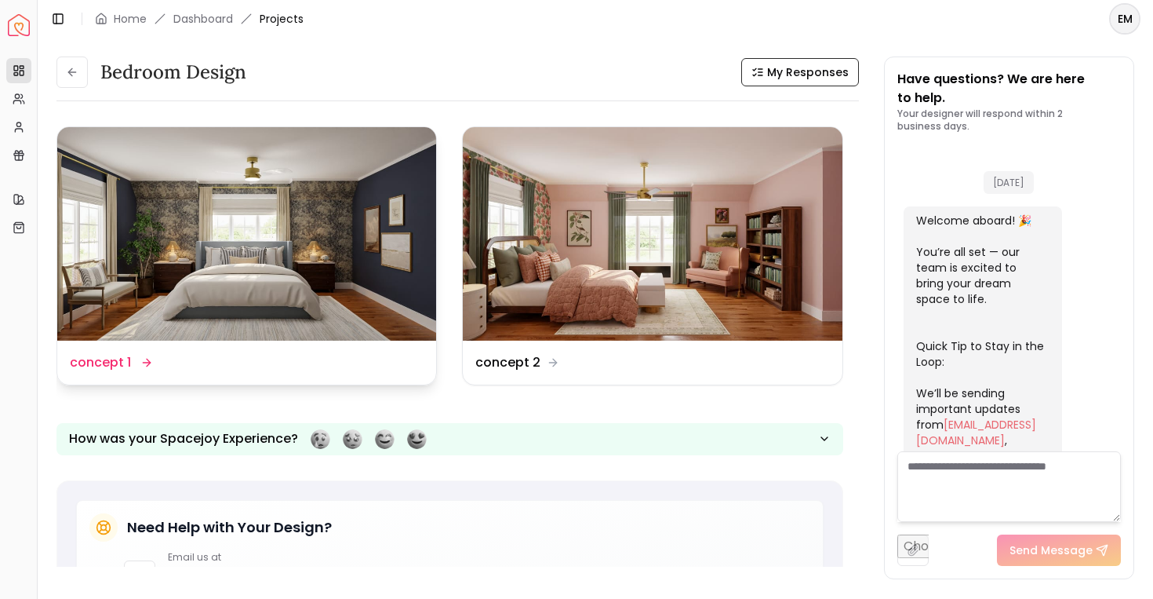
scroll to position [1612, 0]
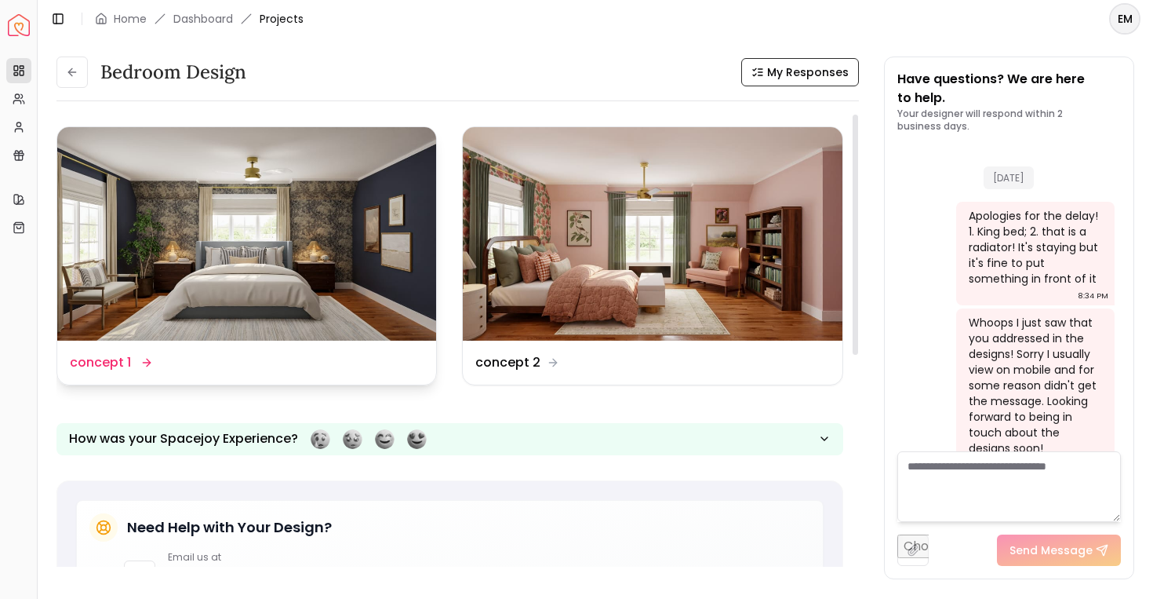
click at [295, 265] on img at bounding box center [246, 233] width 379 height 213
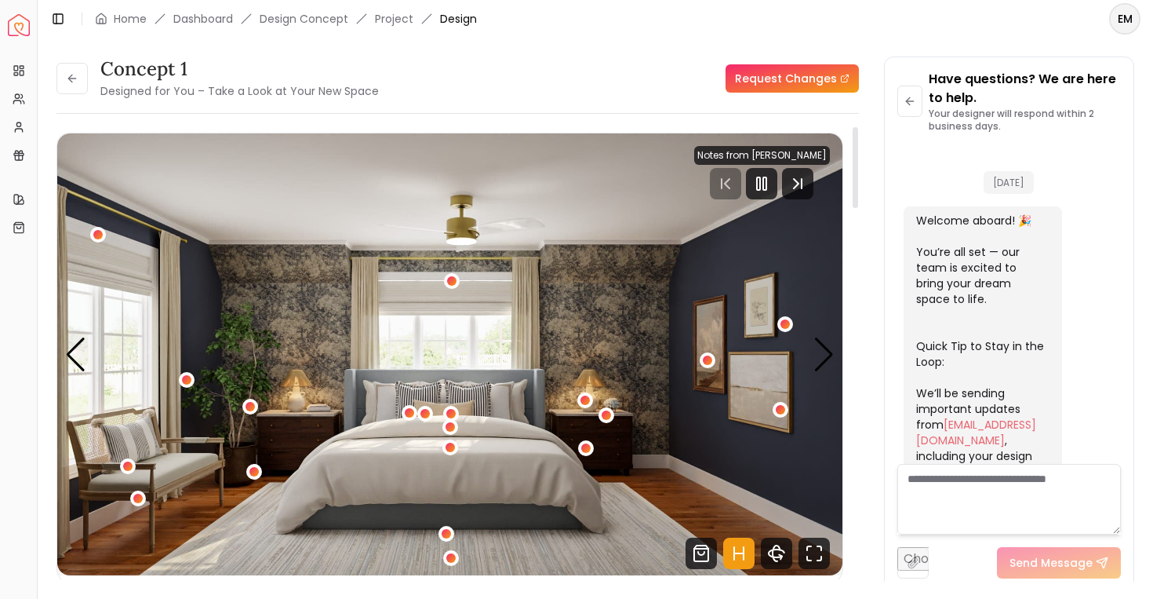
scroll to position [1599, 0]
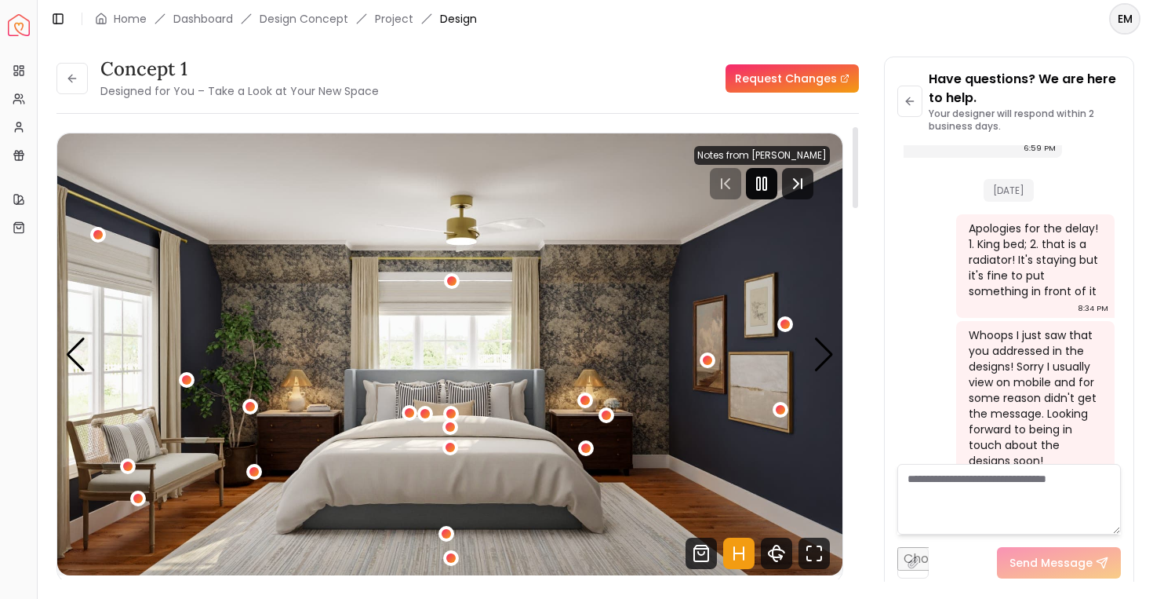
click at [755, 185] on div at bounding box center [761, 183] width 31 height 31
click at [826, 359] on div "Next slide" at bounding box center [824, 354] width 21 height 35
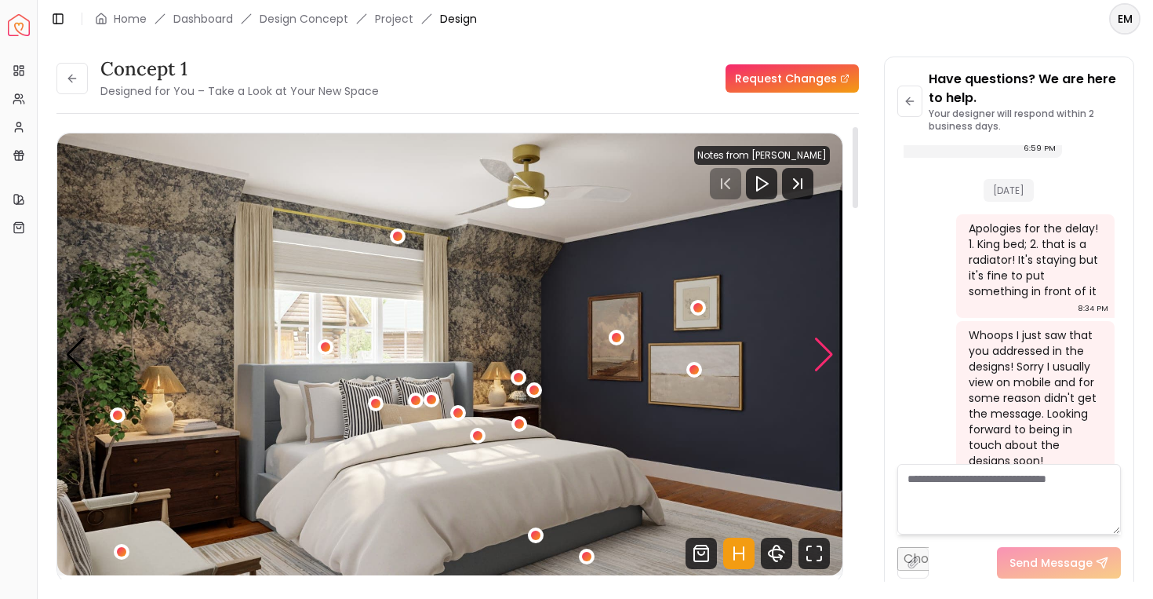
click at [823, 355] on div "Next slide" at bounding box center [824, 354] width 21 height 35
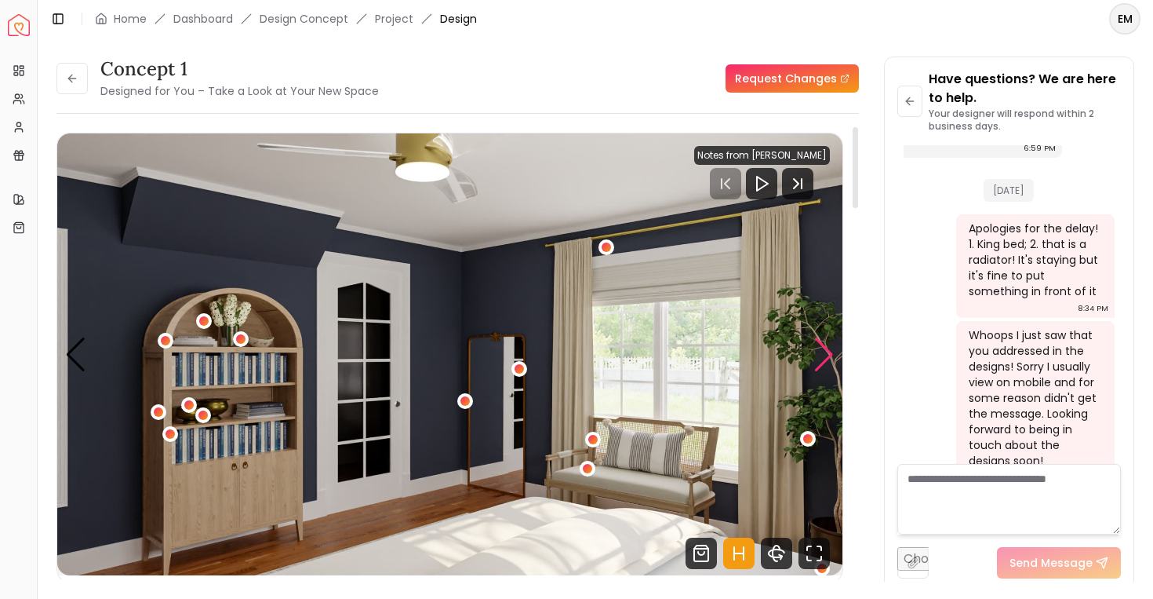
click at [823, 355] on div "Next slide" at bounding box center [824, 354] width 21 height 35
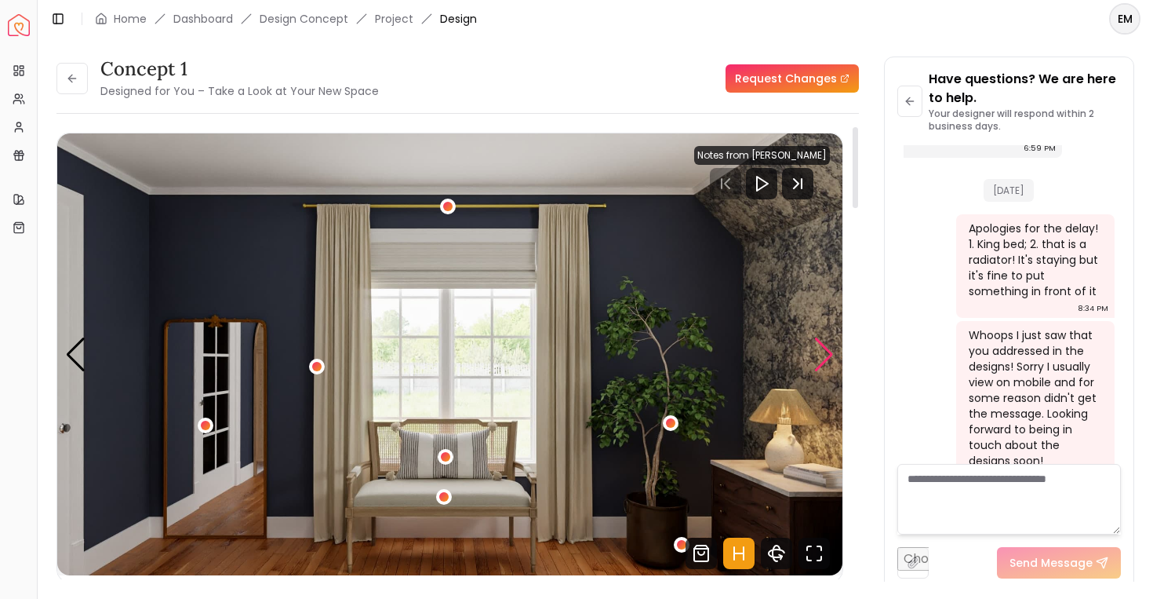
click at [823, 355] on div "Next slide" at bounding box center [824, 354] width 21 height 35
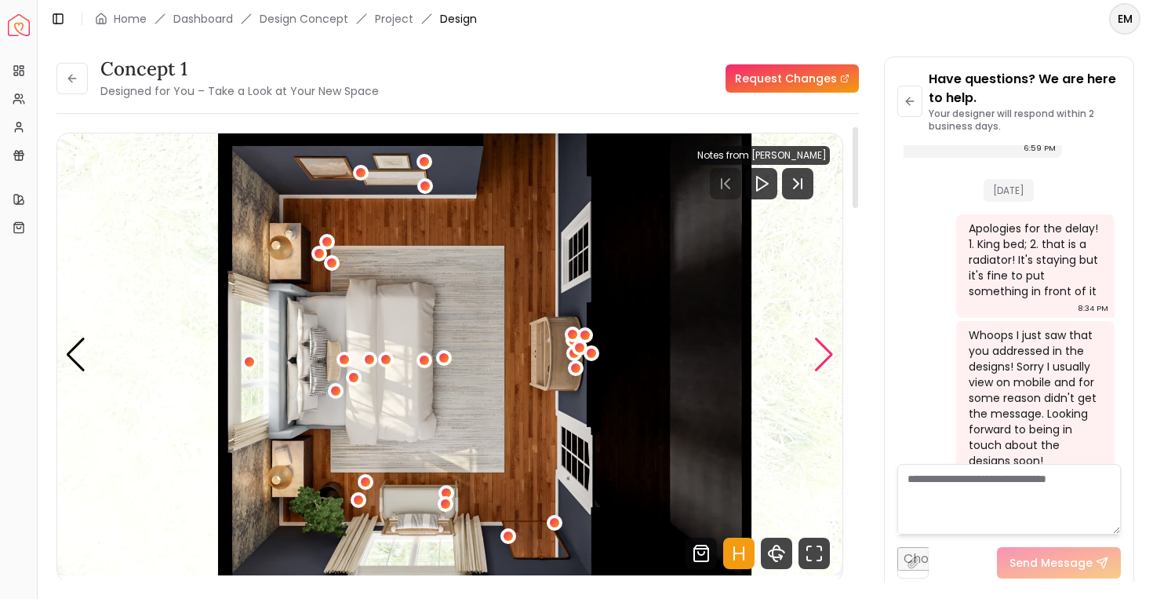
click at [823, 355] on div "Next slide" at bounding box center [824, 354] width 21 height 35
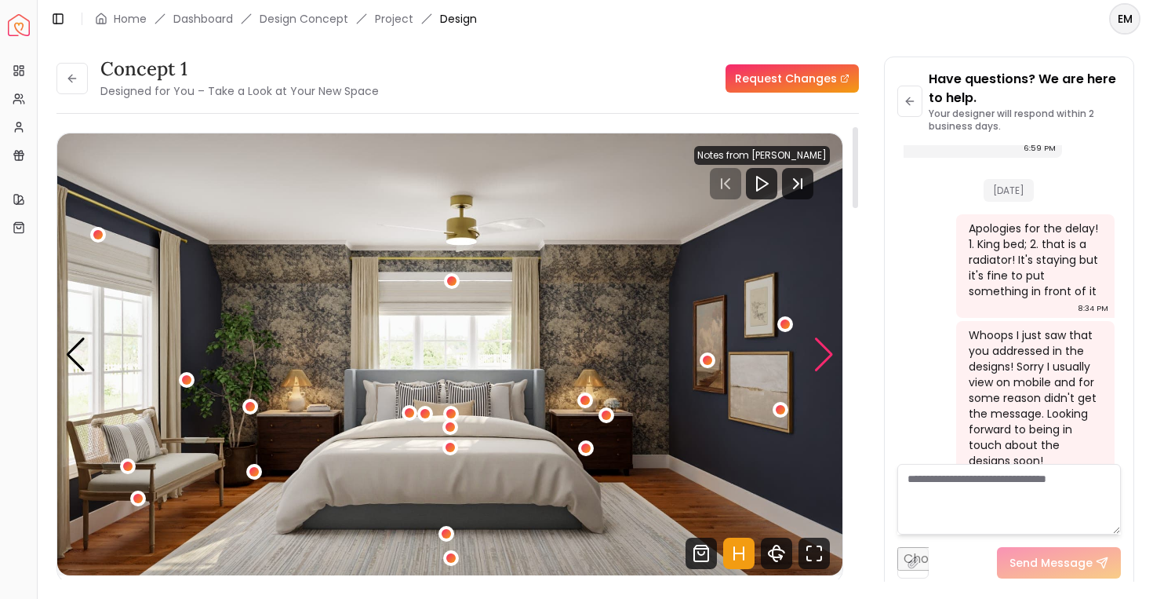
click at [818, 352] on div "Next slide" at bounding box center [824, 354] width 21 height 35
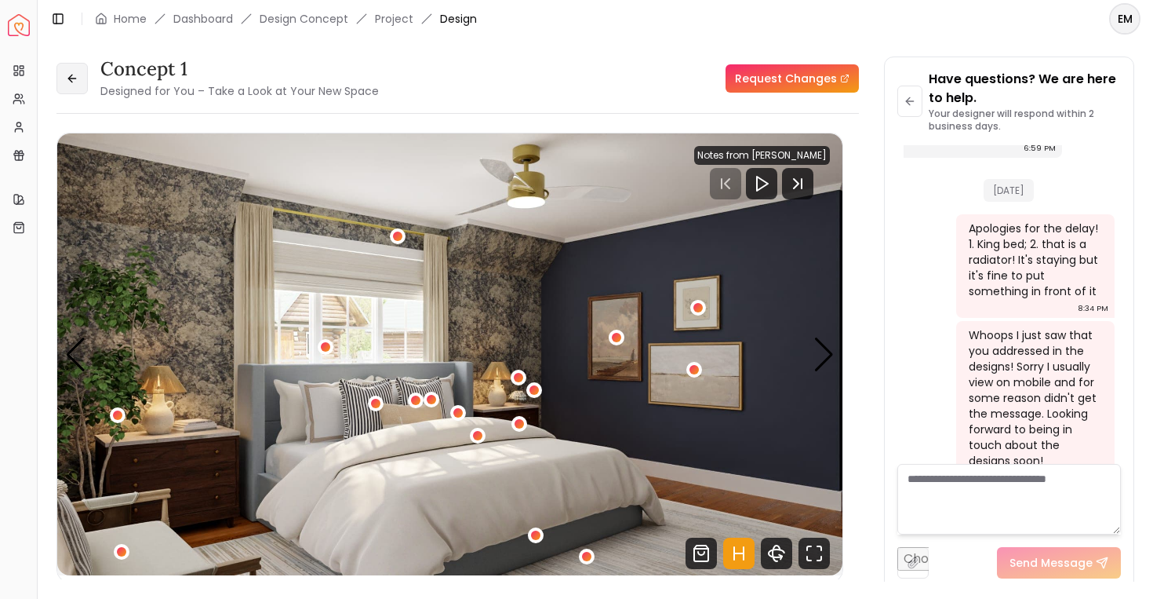
click at [74, 65] on button at bounding box center [71, 78] width 31 height 31
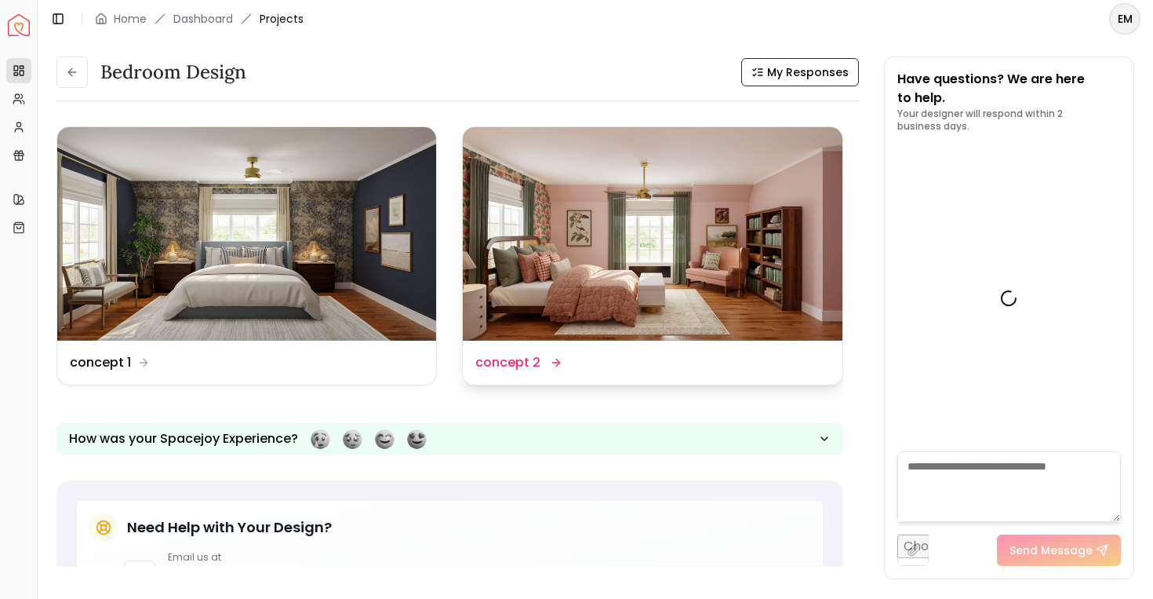
scroll to position [1612, 0]
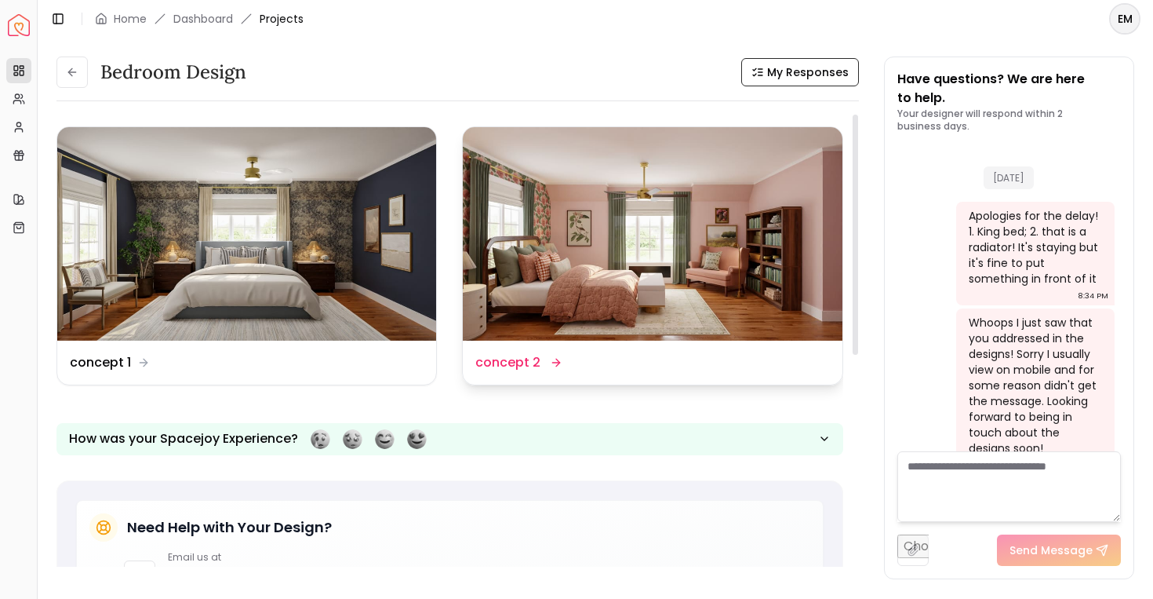
click at [611, 226] on img at bounding box center [652, 233] width 379 height 213
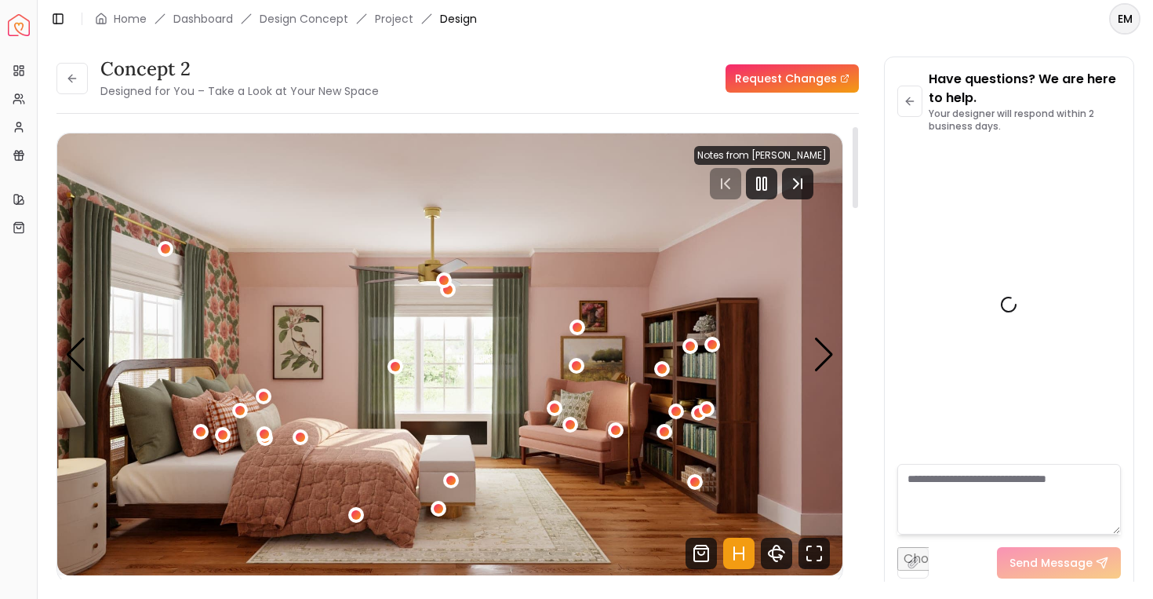
scroll to position [1599, 0]
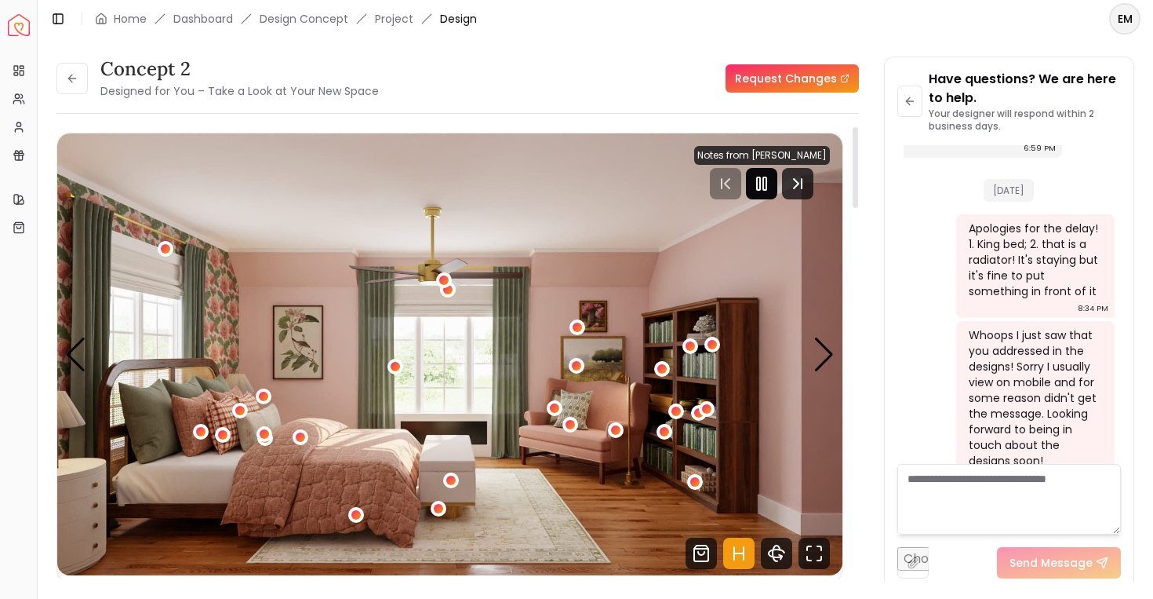
click at [765, 170] on div at bounding box center [761, 183] width 31 height 31
click at [825, 355] on div "Next slide" at bounding box center [824, 354] width 21 height 35
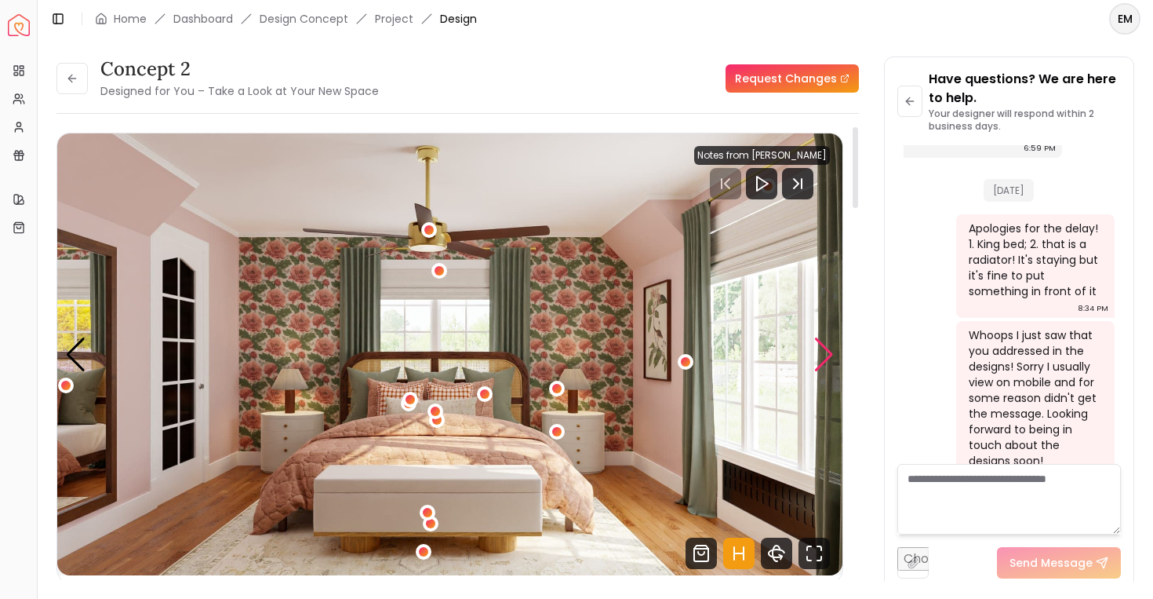
click at [828, 344] on div "Next slide" at bounding box center [824, 354] width 21 height 35
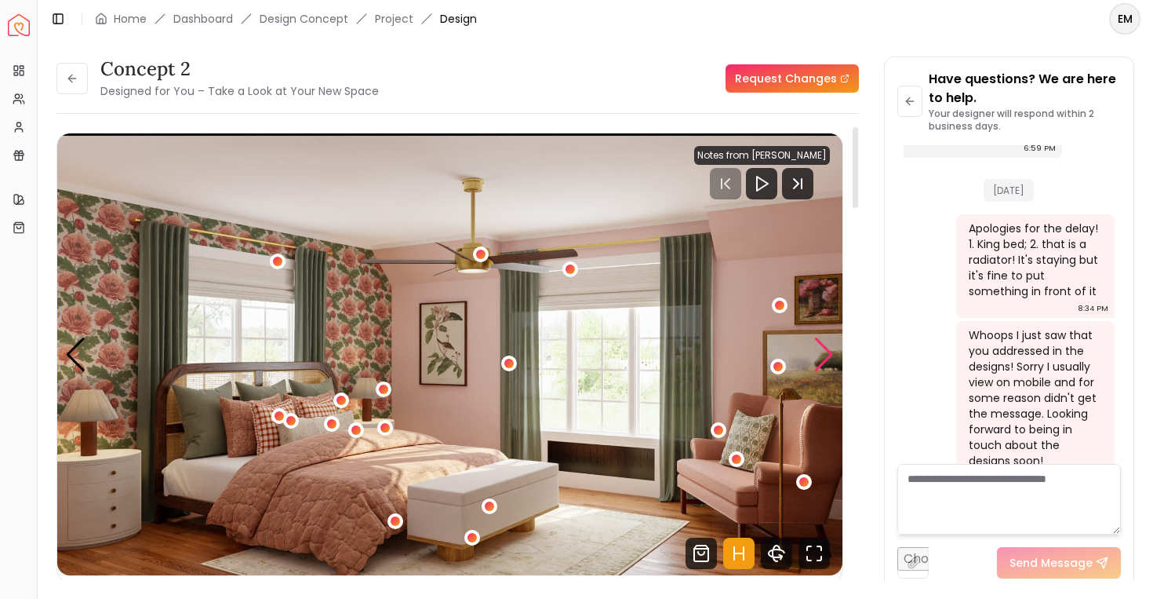
click at [828, 344] on div "Next slide" at bounding box center [824, 354] width 21 height 35
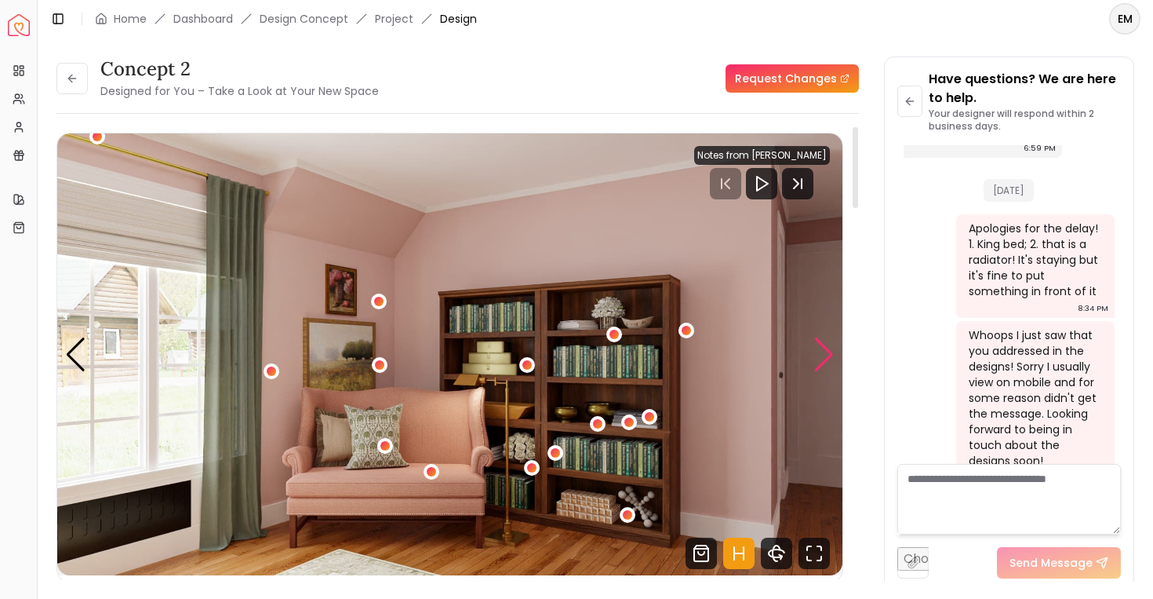
click at [828, 344] on div "Next slide" at bounding box center [824, 354] width 21 height 35
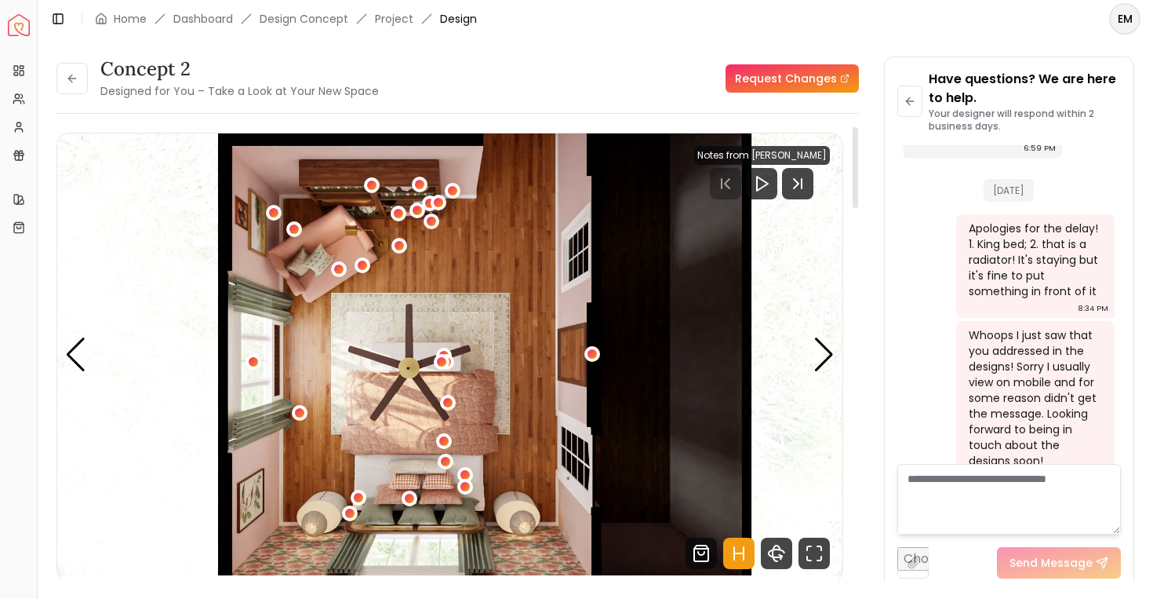
click at [87, 369] on img "5 / 5" at bounding box center [449, 354] width 785 height 442
click at [76, 367] on div "Previous slide" at bounding box center [75, 354] width 21 height 35
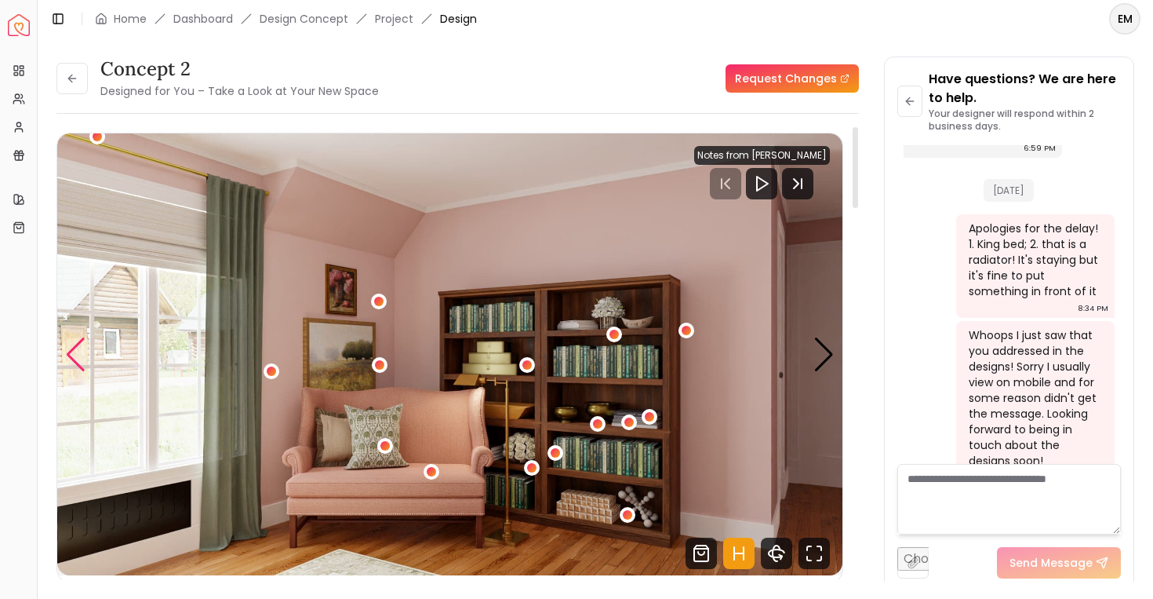
click at [76, 367] on div "Previous slide" at bounding box center [75, 354] width 21 height 35
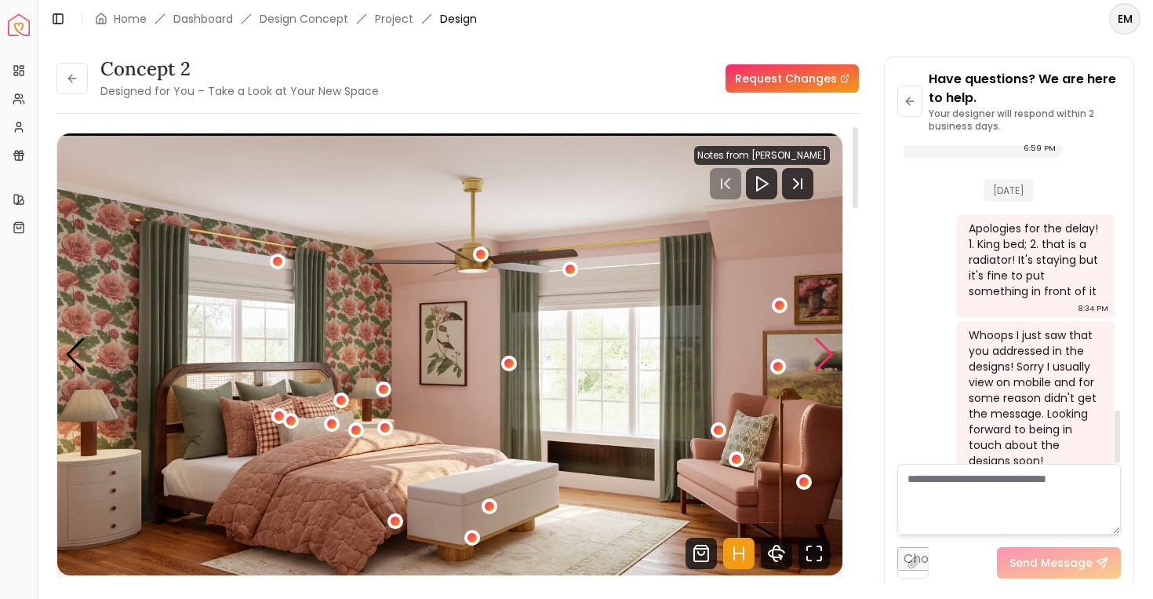
click at [829, 347] on div "Next slide" at bounding box center [824, 354] width 21 height 35
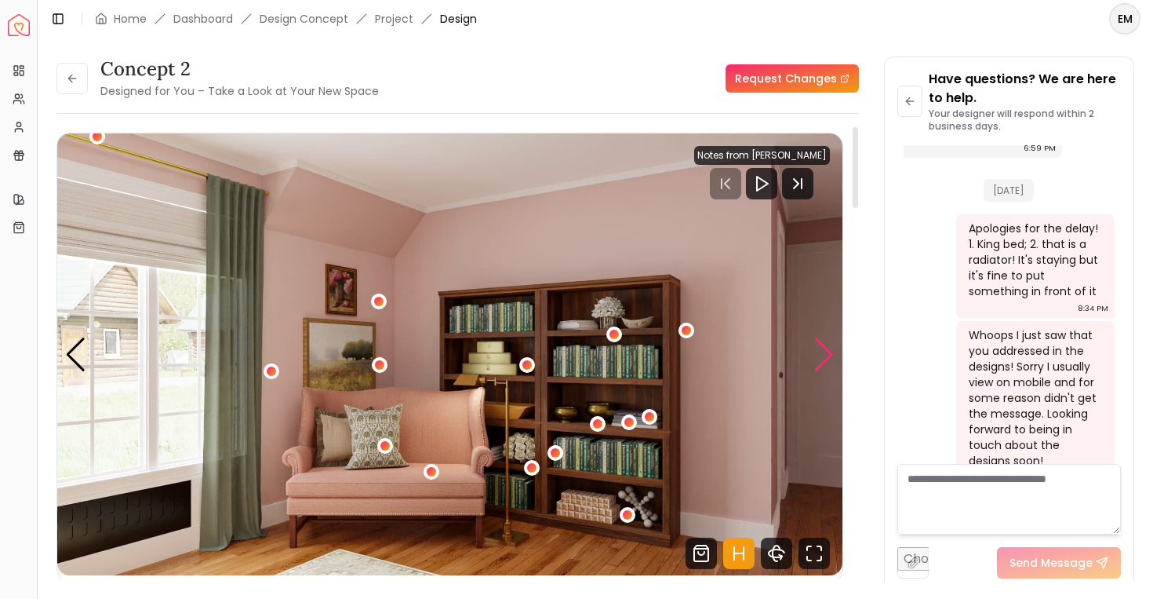
click at [829, 347] on div "Next slide" at bounding box center [824, 354] width 21 height 35
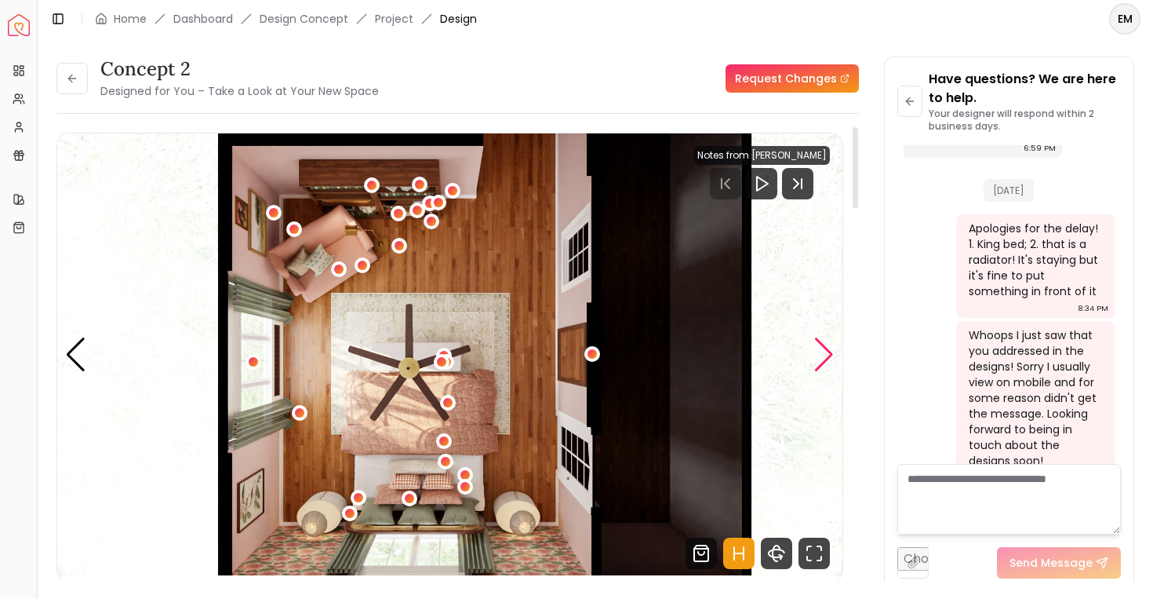
click at [829, 347] on div "Next slide" at bounding box center [824, 354] width 21 height 35
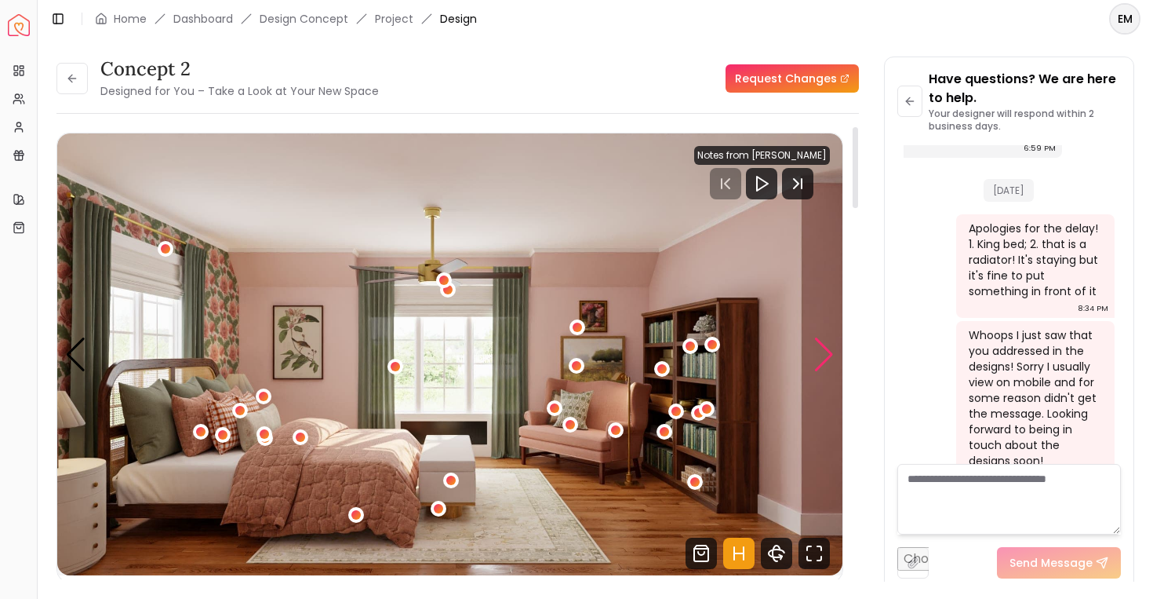
click at [829, 347] on div "Next slide" at bounding box center [824, 354] width 21 height 35
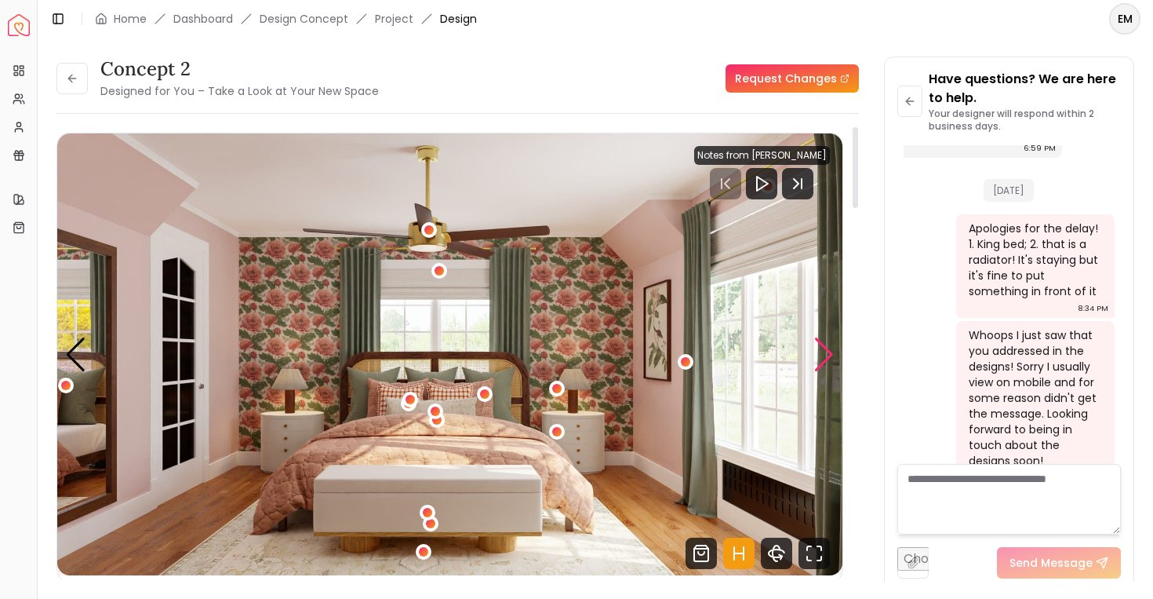
click at [829, 347] on div "Next slide" at bounding box center [824, 354] width 21 height 35
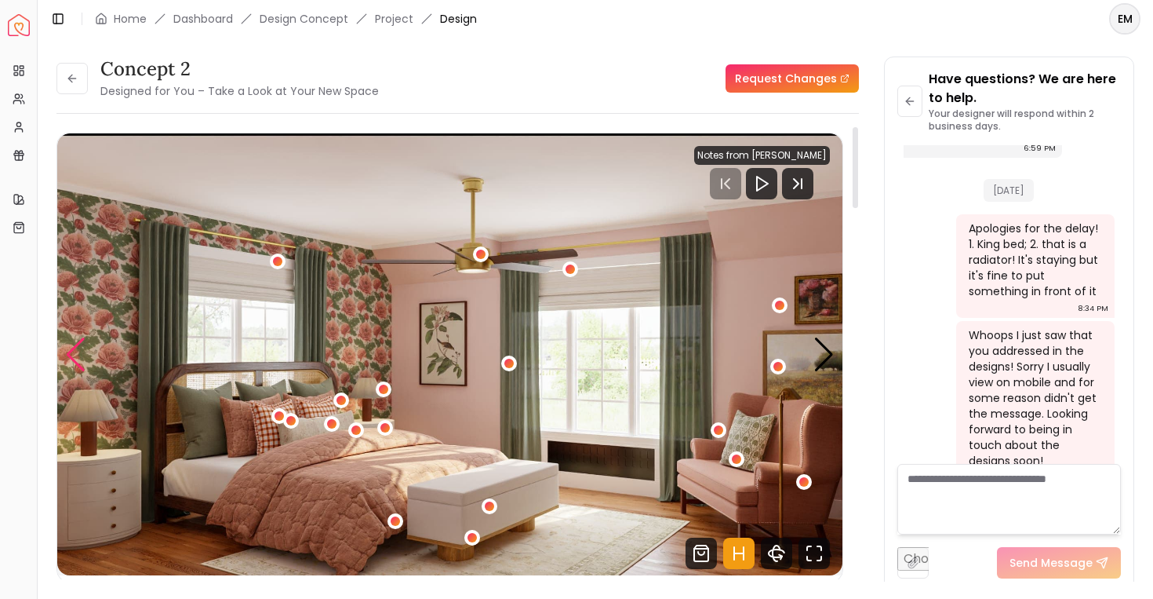
click at [68, 358] on div "Previous slide" at bounding box center [75, 354] width 21 height 35
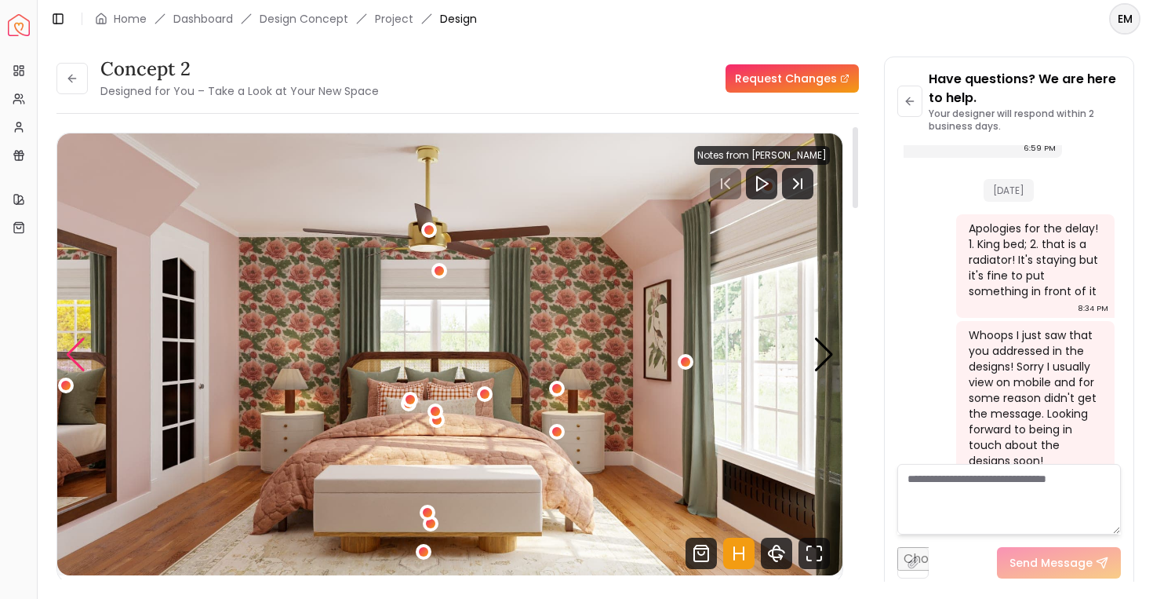
click at [68, 358] on div "Previous slide" at bounding box center [75, 354] width 21 height 35
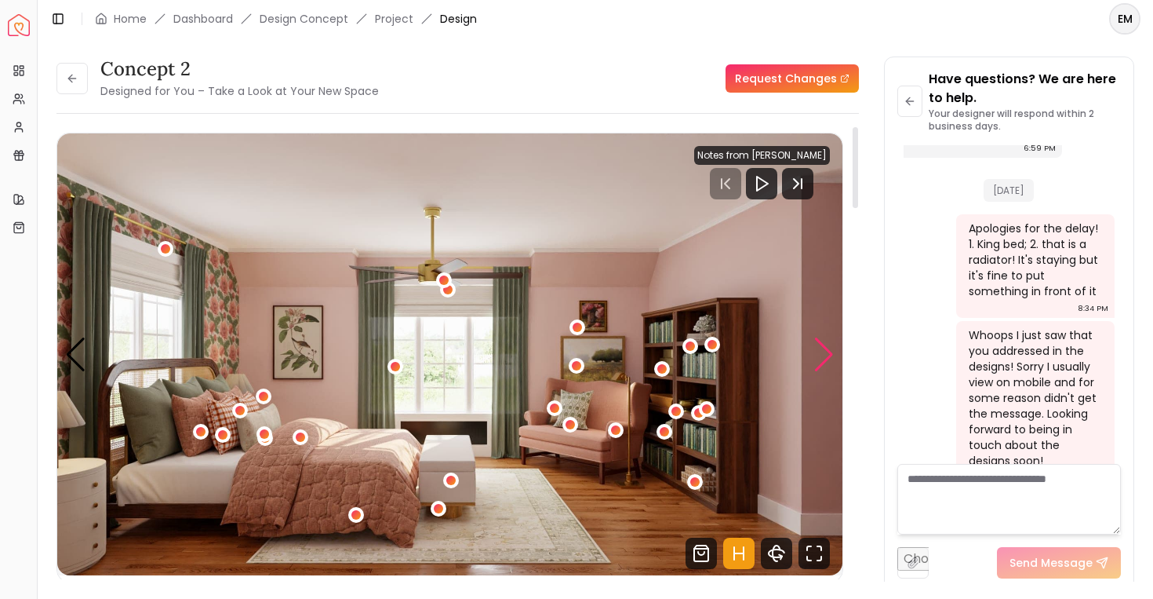
click at [817, 350] on div "Next slide" at bounding box center [824, 354] width 21 height 35
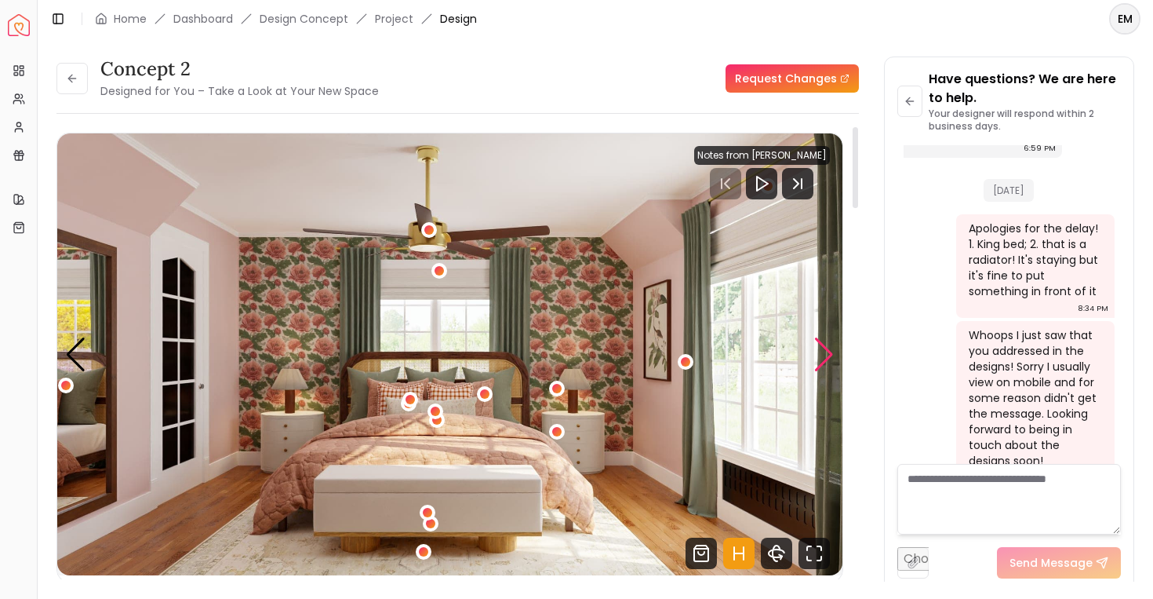
click at [817, 350] on div "Next slide" at bounding box center [824, 354] width 21 height 35
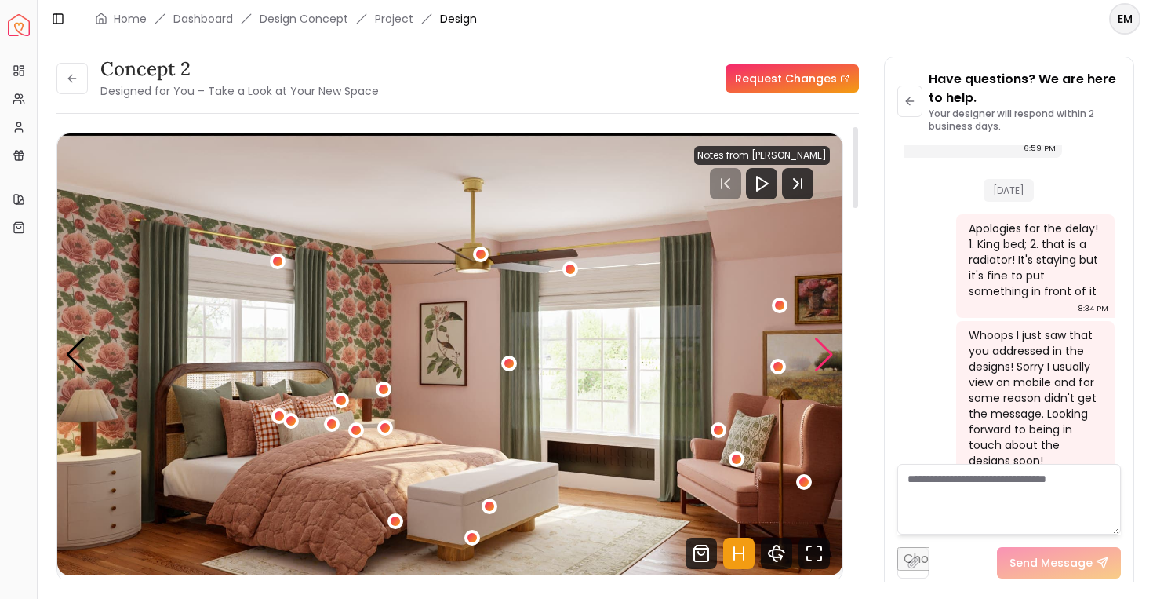
click at [817, 350] on div "Next slide" at bounding box center [824, 354] width 21 height 35
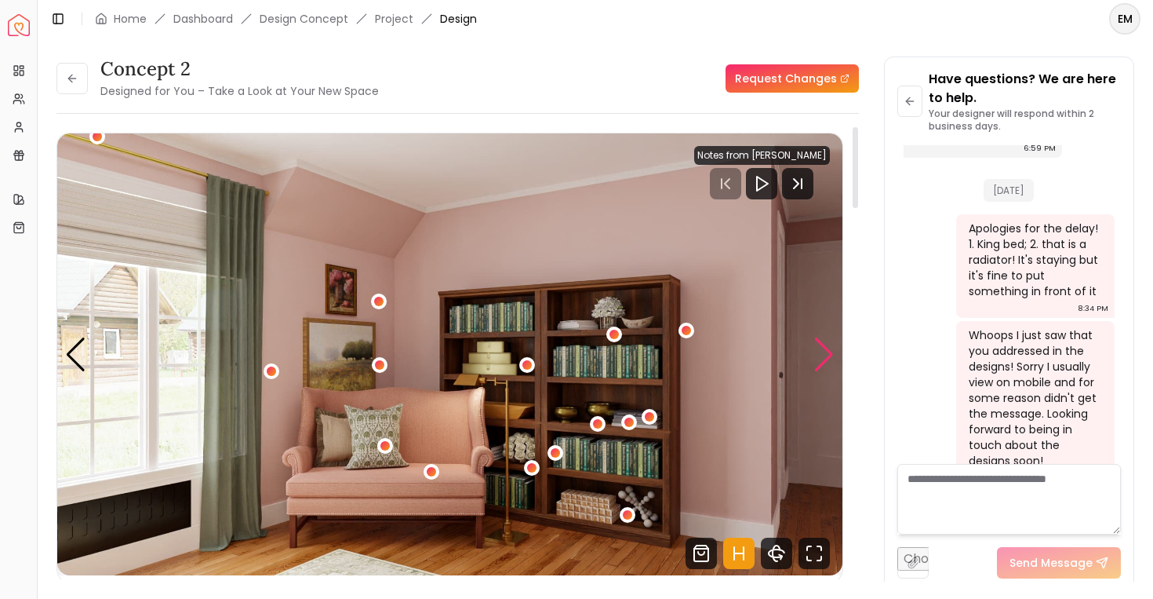
drag, startPoint x: 817, startPoint y: 350, endPoint x: 821, endPoint y: 337, distance: 13.9
click at [819, 338] on div "Next slide" at bounding box center [824, 354] width 21 height 35
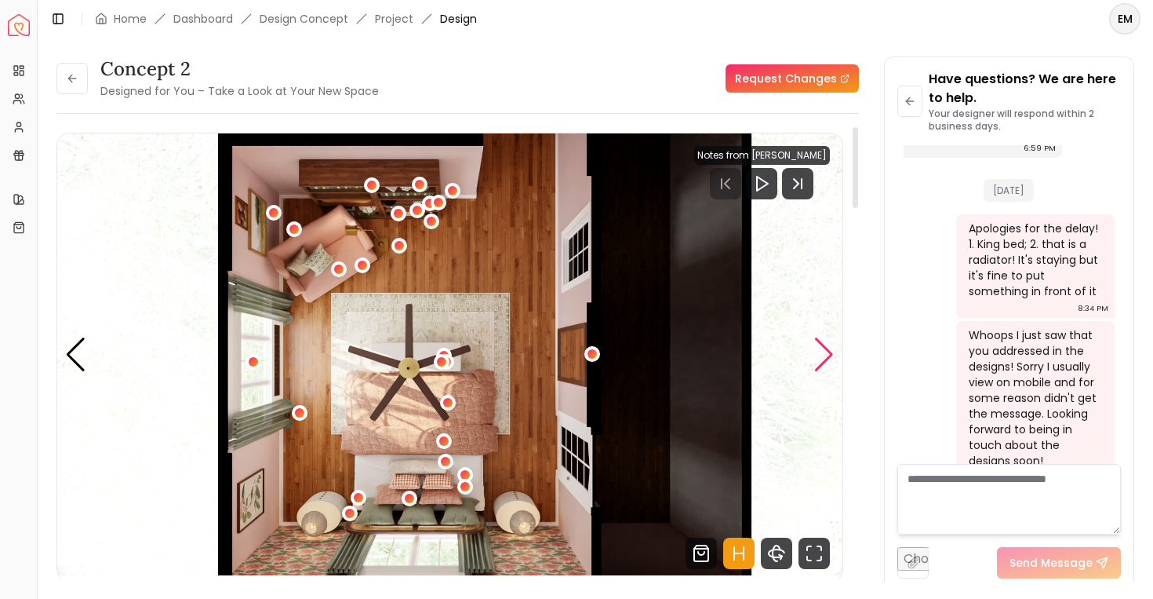
click at [821, 337] on div "Next slide" at bounding box center [824, 354] width 21 height 35
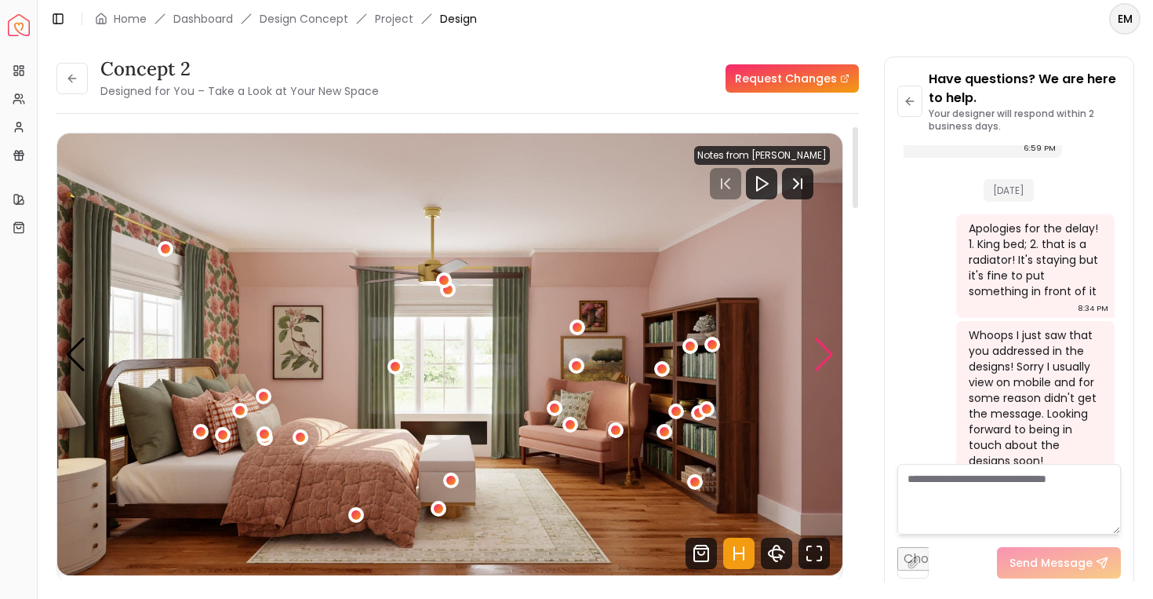
click at [825, 347] on div "Next slide" at bounding box center [824, 354] width 21 height 35
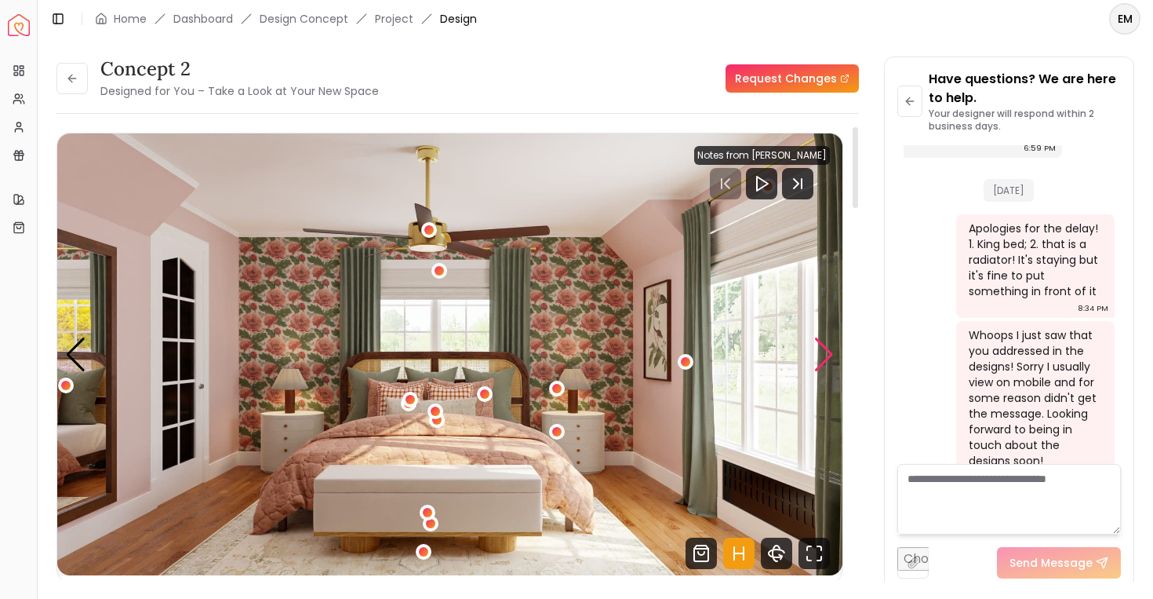
click at [829, 356] on div "Next slide" at bounding box center [824, 354] width 21 height 35
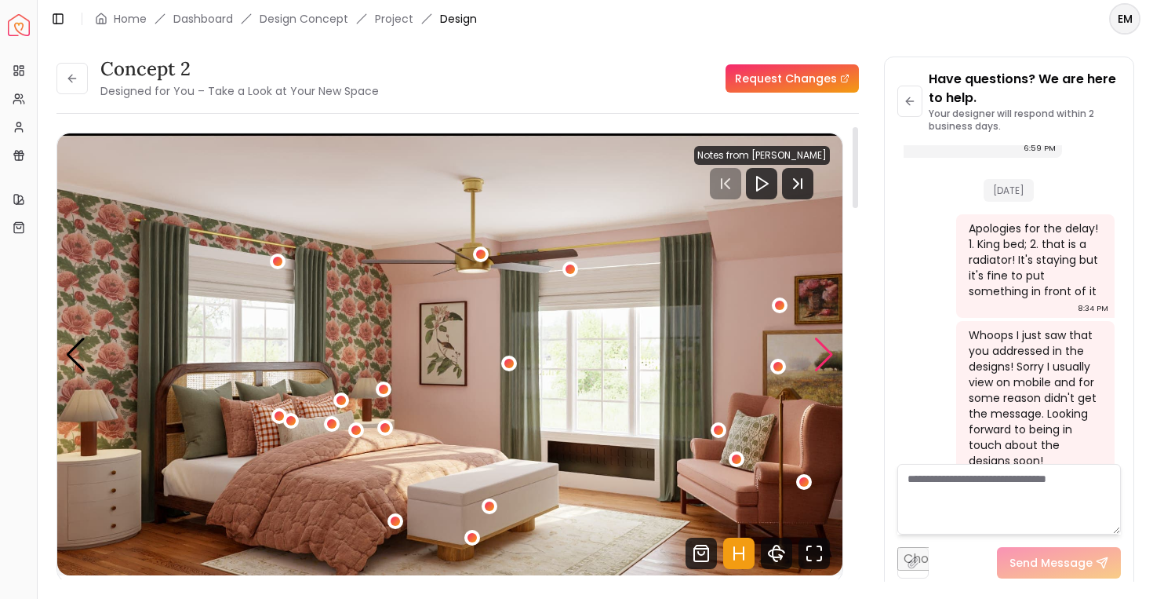
click at [829, 356] on div "Next slide" at bounding box center [824, 354] width 21 height 35
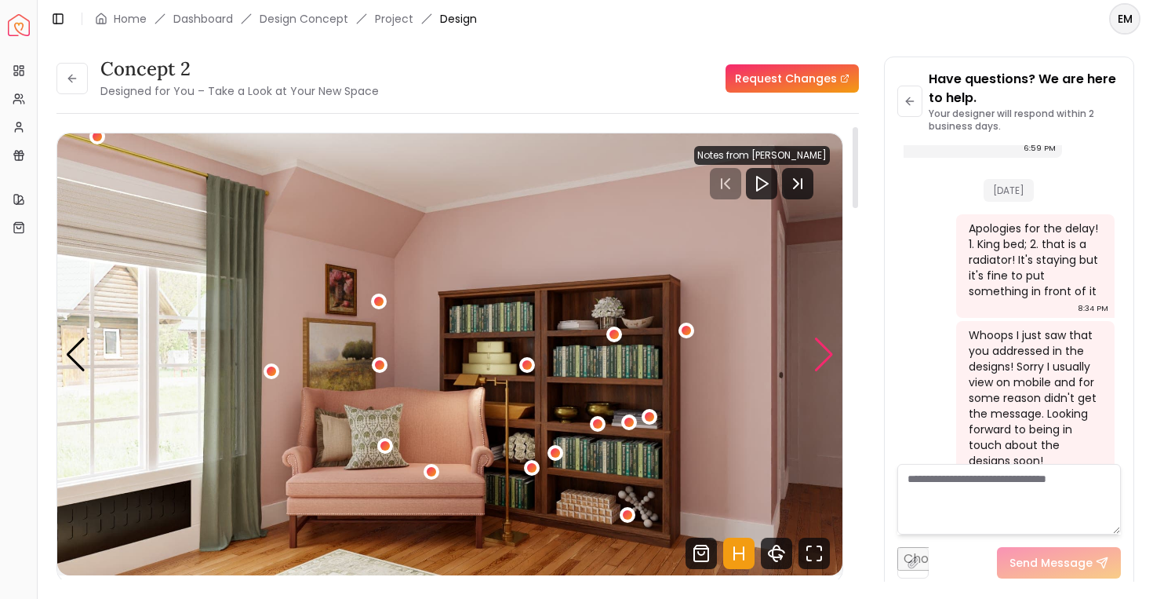
click at [829, 358] on div "Next slide" at bounding box center [824, 354] width 21 height 35
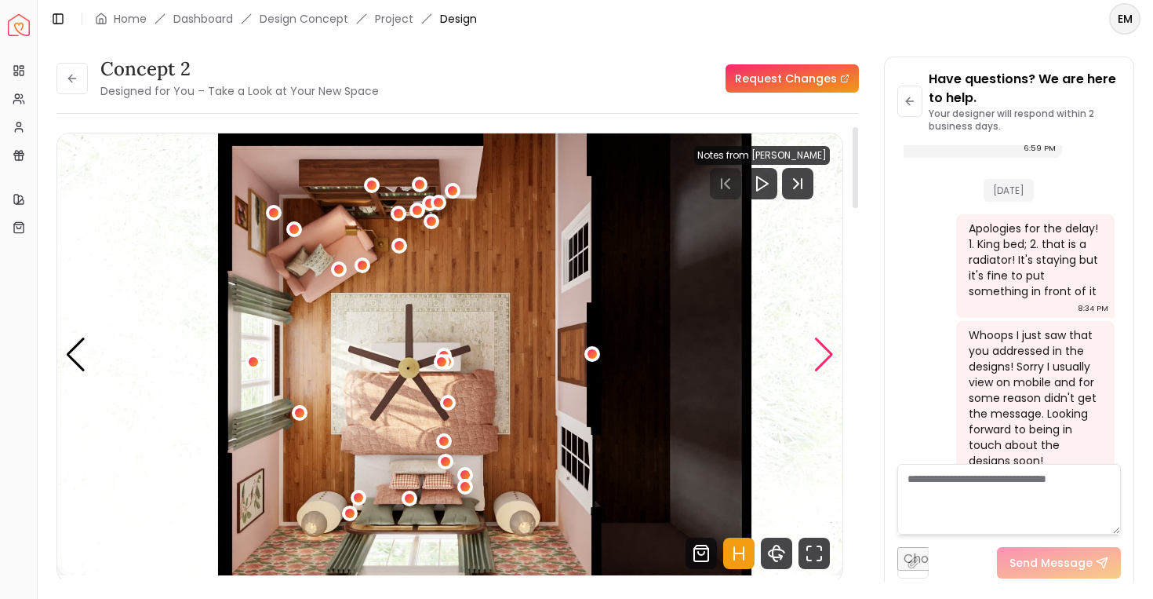
click at [829, 359] on div "Next slide" at bounding box center [824, 354] width 21 height 35
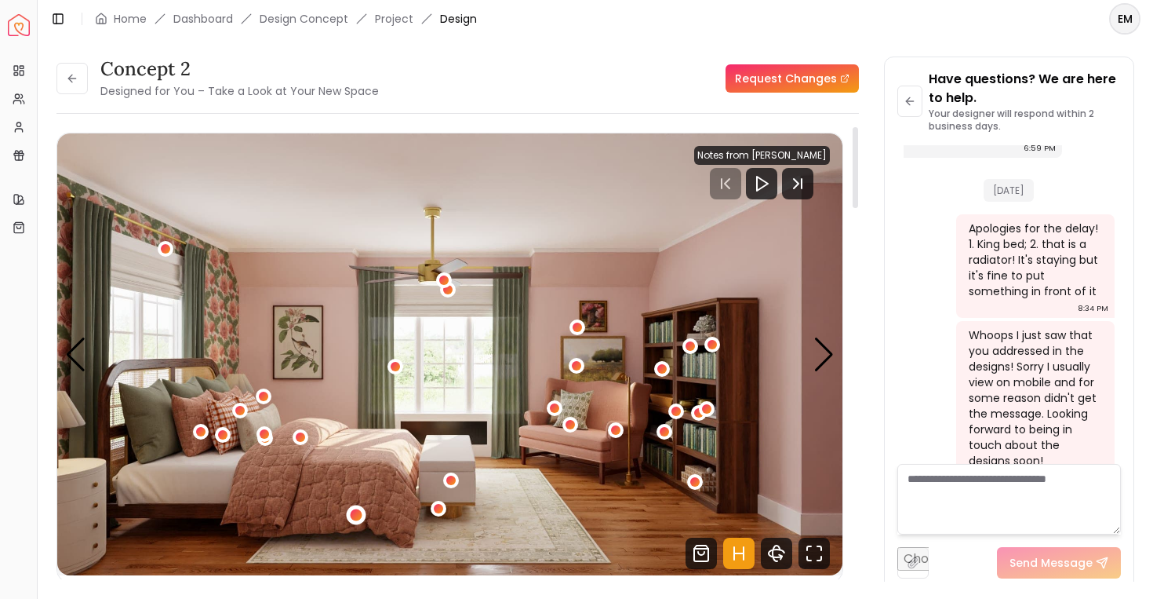
click at [349, 512] on div "1 / 5" at bounding box center [357, 515] width 20 height 20
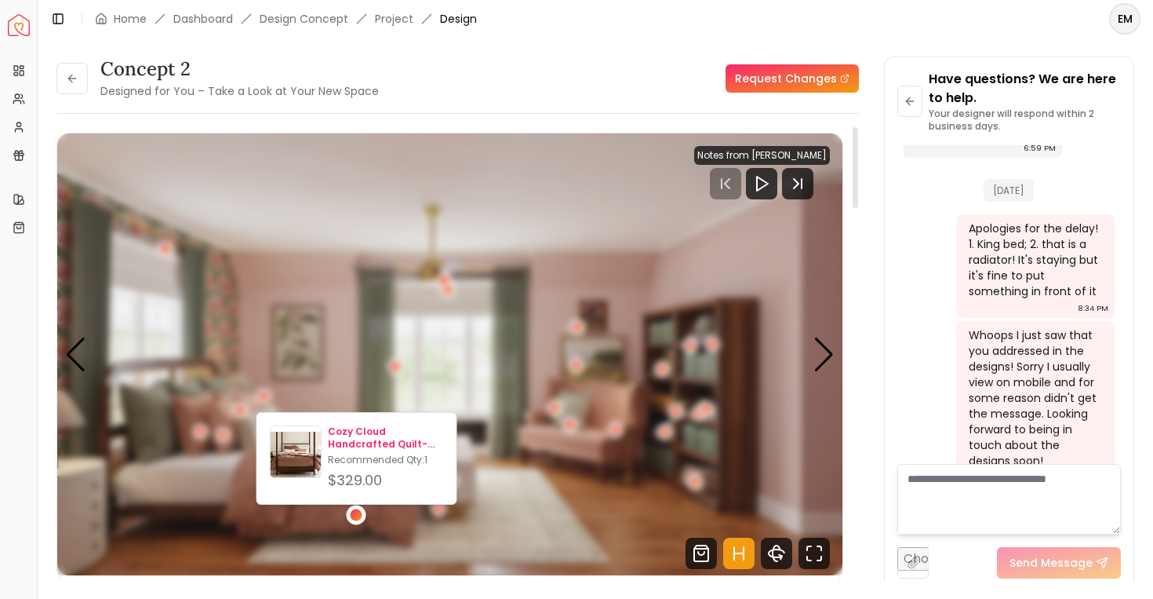
click at [288, 459] on img at bounding box center [296, 454] width 51 height 51
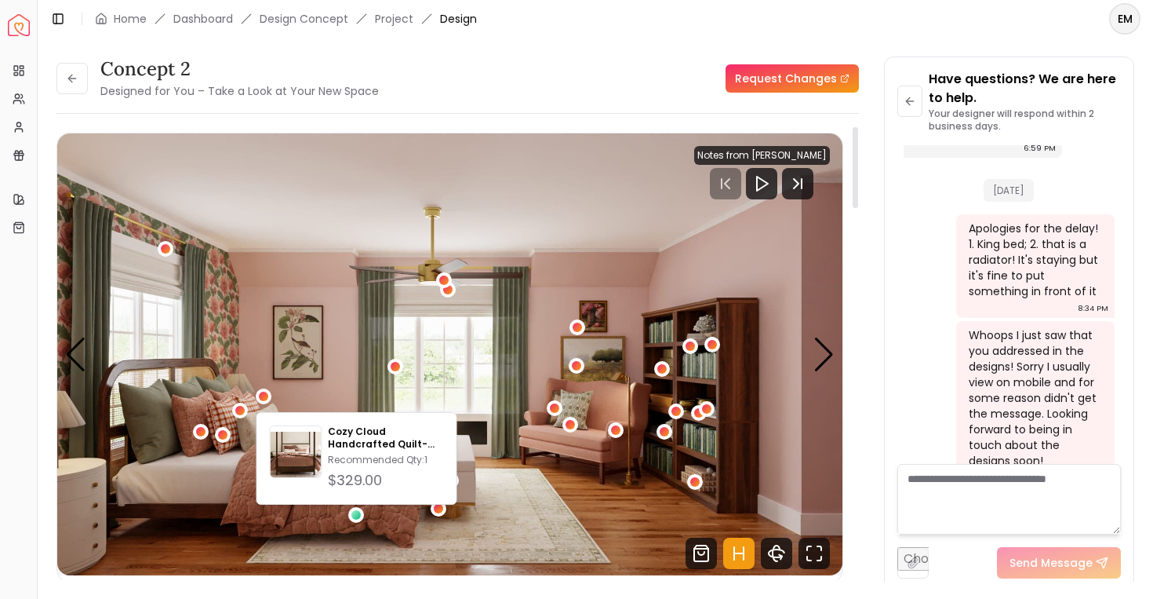
click at [472, 352] on img "1 / 5" at bounding box center [449, 354] width 785 height 442
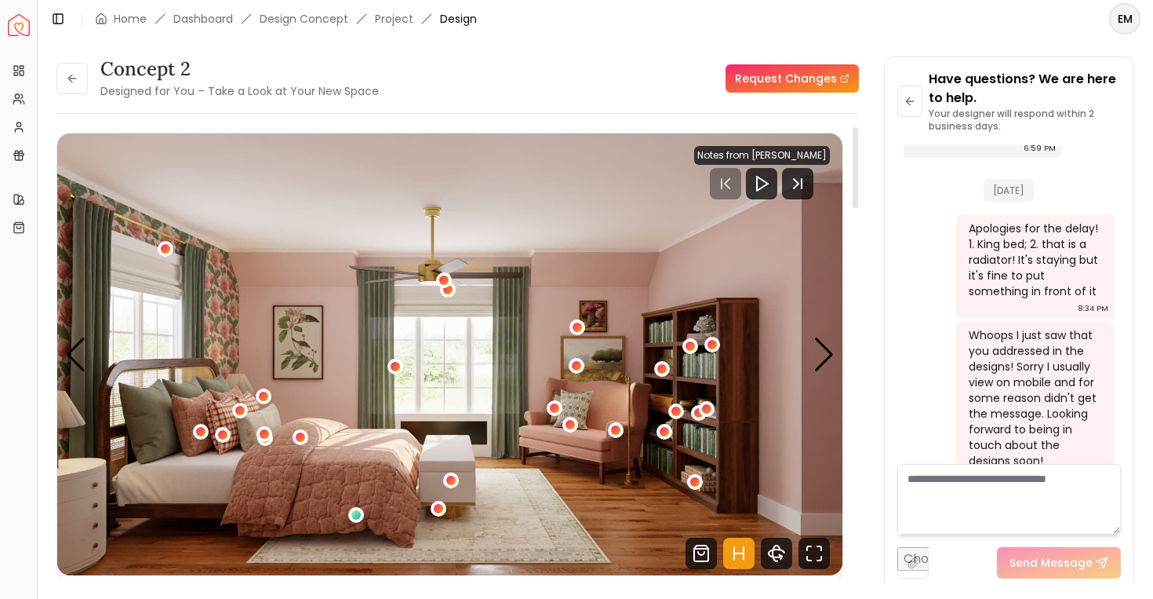
click at [836, 355] on img "1 / 5" at bounding box center [449, 354] width 785 height 442
click at [820, 350] on div "Next slide" at bounding box center [824, 354] width 21 height 35
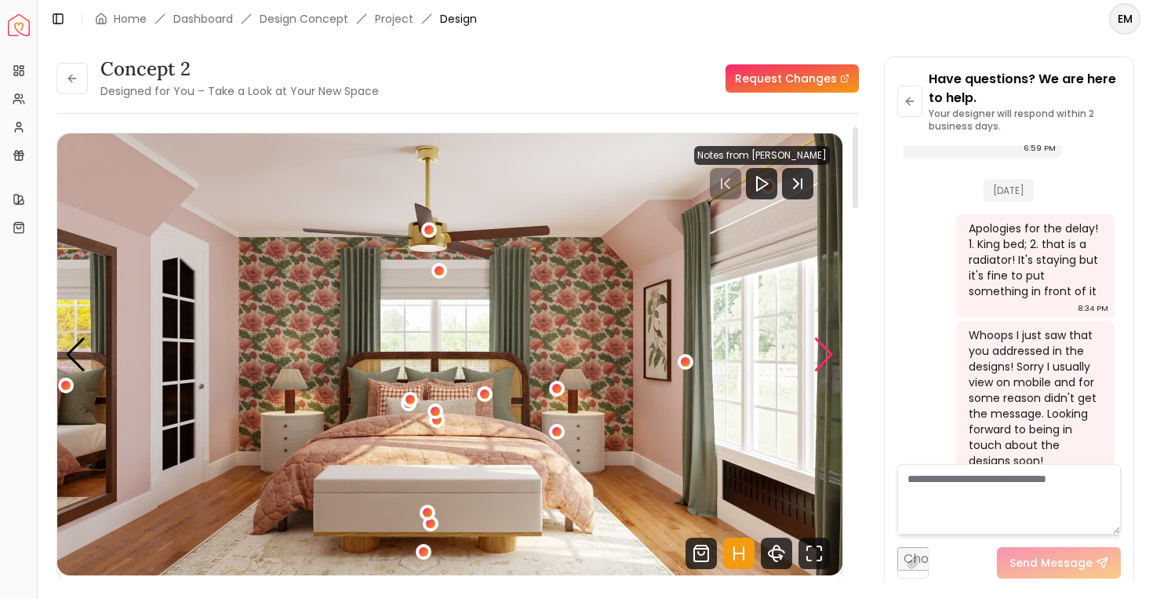
click at [814, 356] on div "Next slide" at bounding box center [824, 354] width 21 height 35
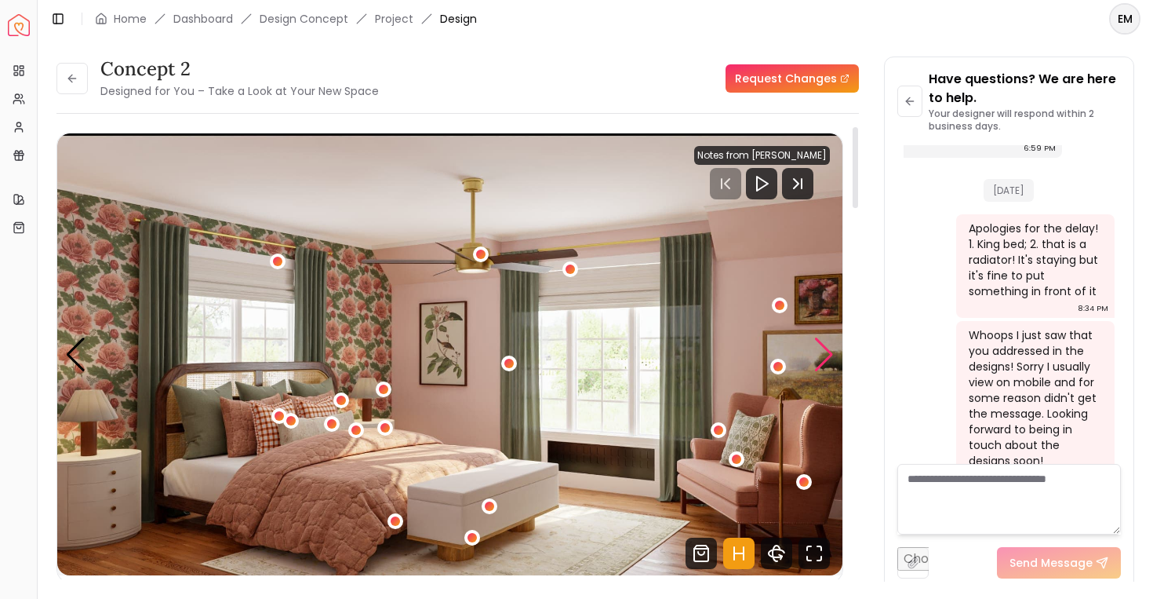
click at [814, 356] on div "Next slide" at bounding box center [824, 354] width 21 height 35
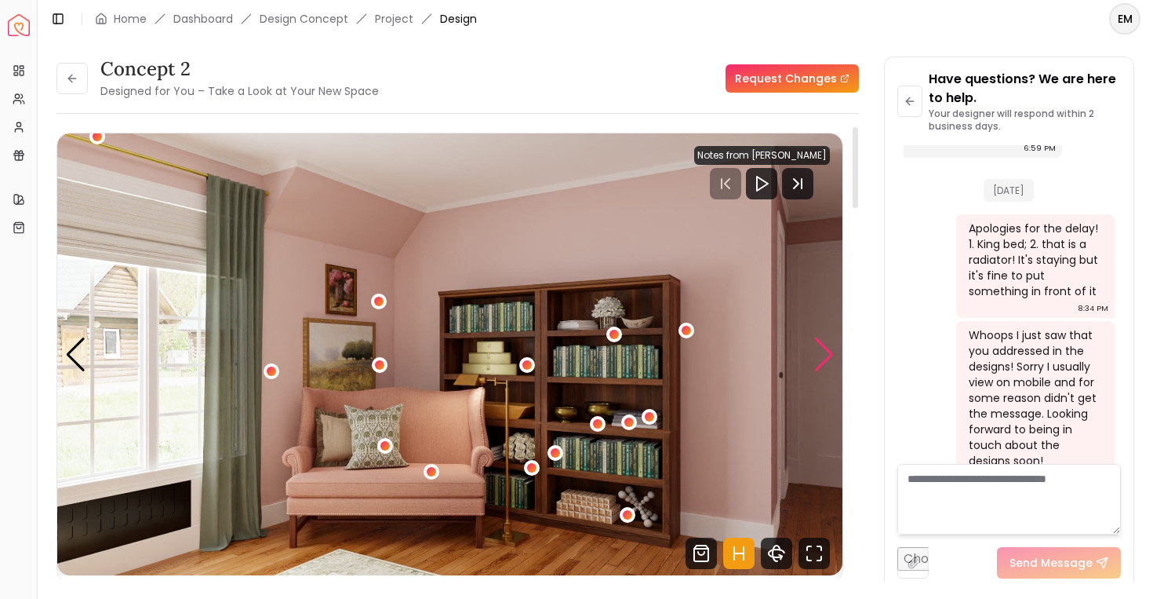
click at [814, 356] on div "Next slide" at bounding box center [824, 354] width 21 height 35
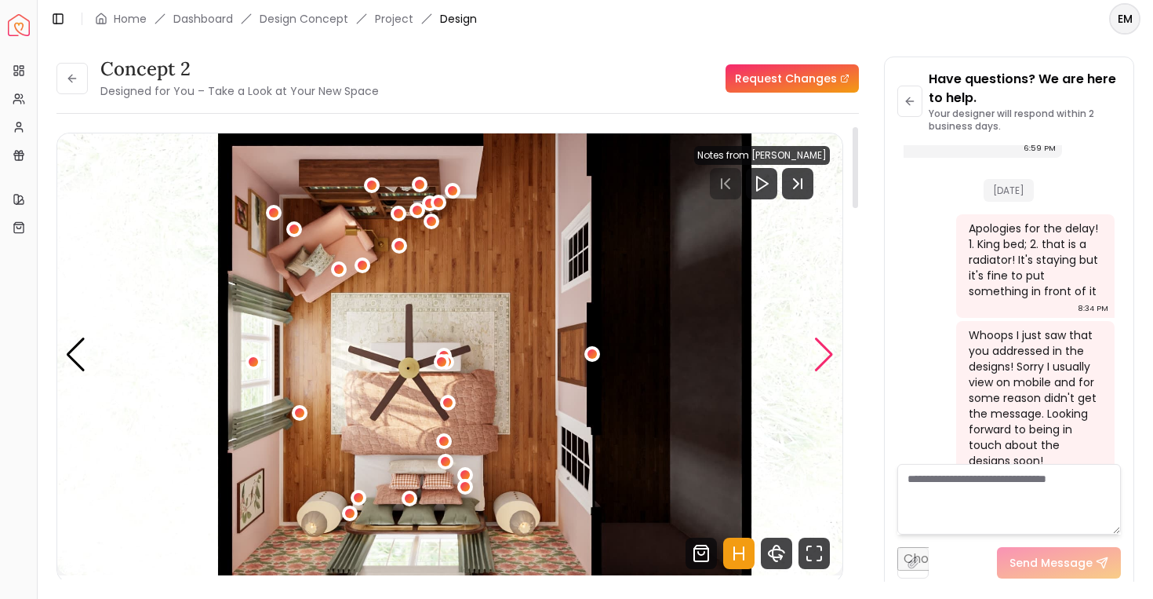
click at [814, 356] on div "Next slide" at bounding box center [824, 354] width 21 height 35
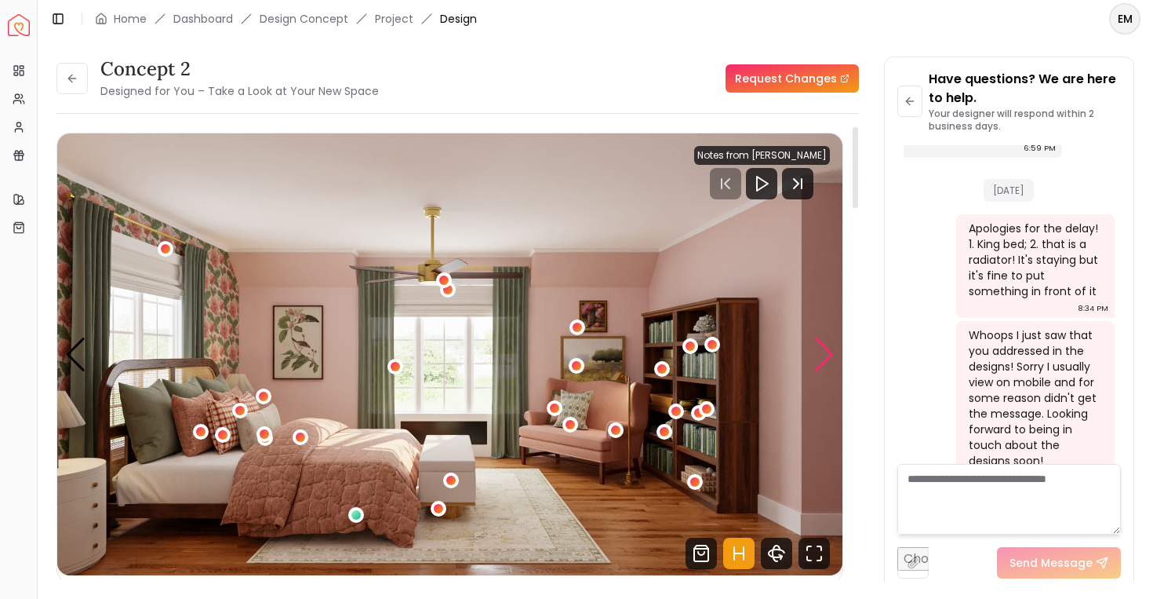
click at [814, 356] on div "Next slide" at bounding box center [824, 354] width 21 height 35
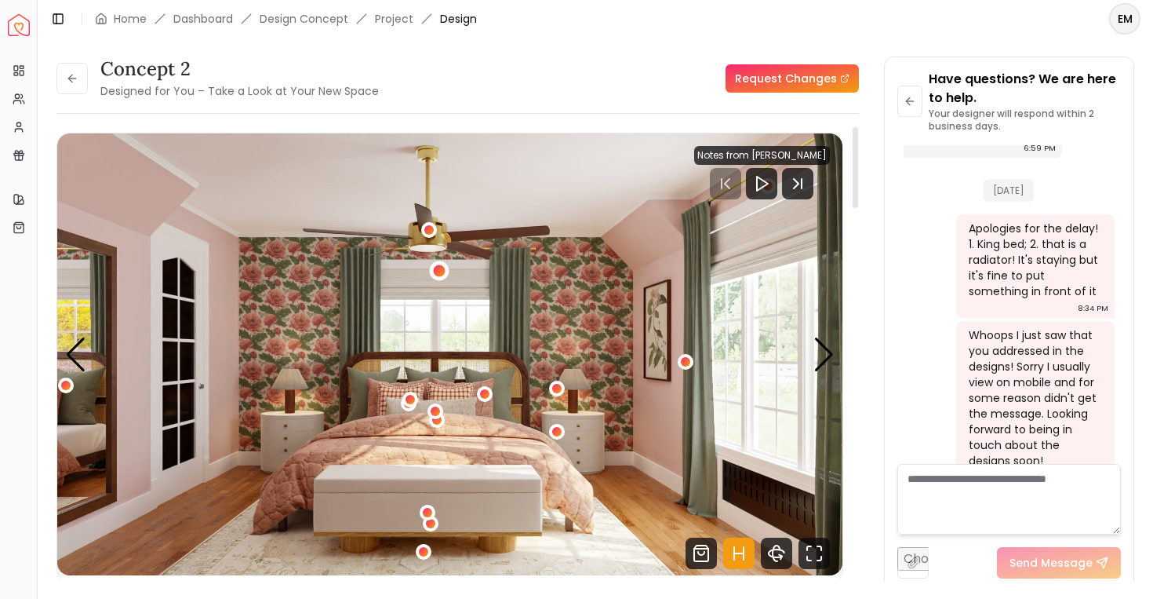
click at [434, 271] on div "2 / 5" at bounding box center [439, 270] width 12 height 12
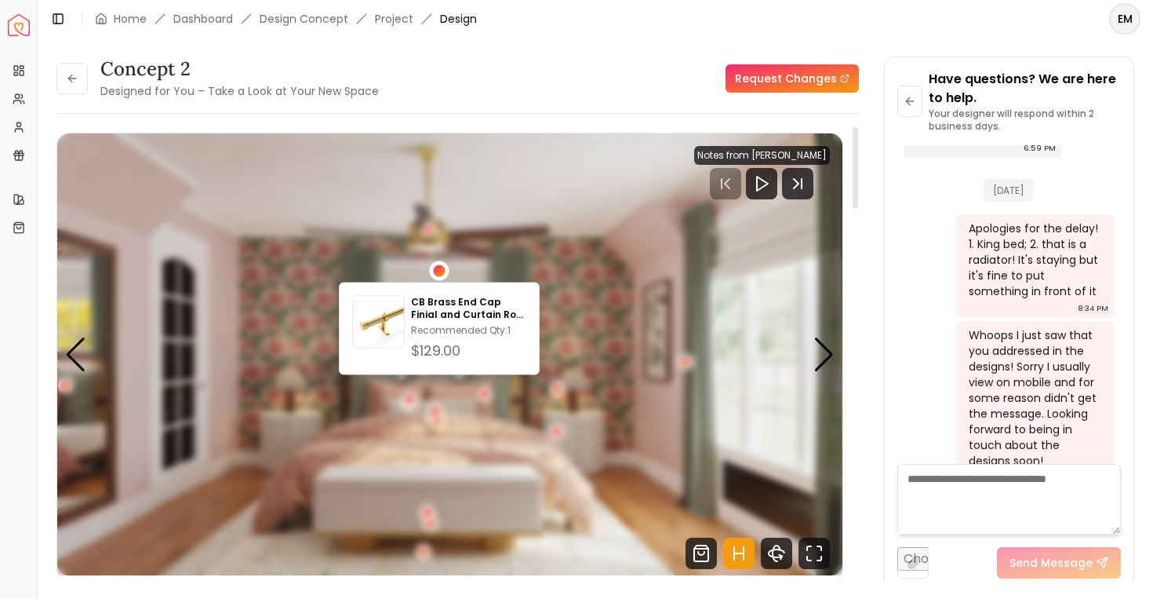
click at [434, 271] on div "2 / 5" at bounding box center [439, 270] width 12 height 12
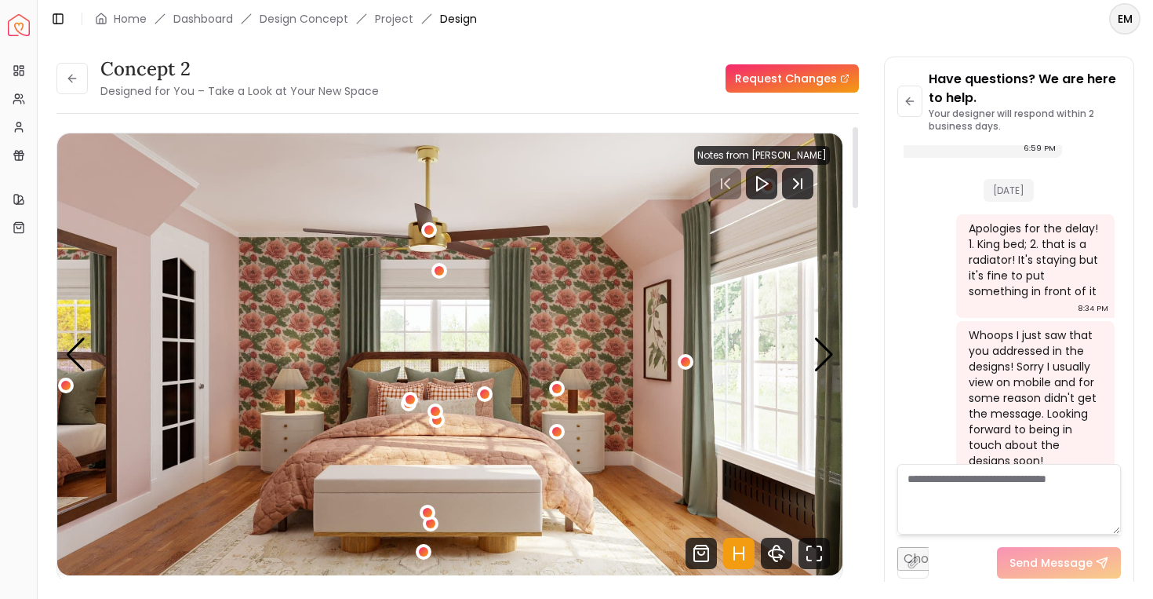
click at [566, 393] on img "2 / 5" at bounding box center [449, 354] width 785 height 442
click at [555, 388] on div "2 / 5" at bounding box center [557, 388] width 12 height 12
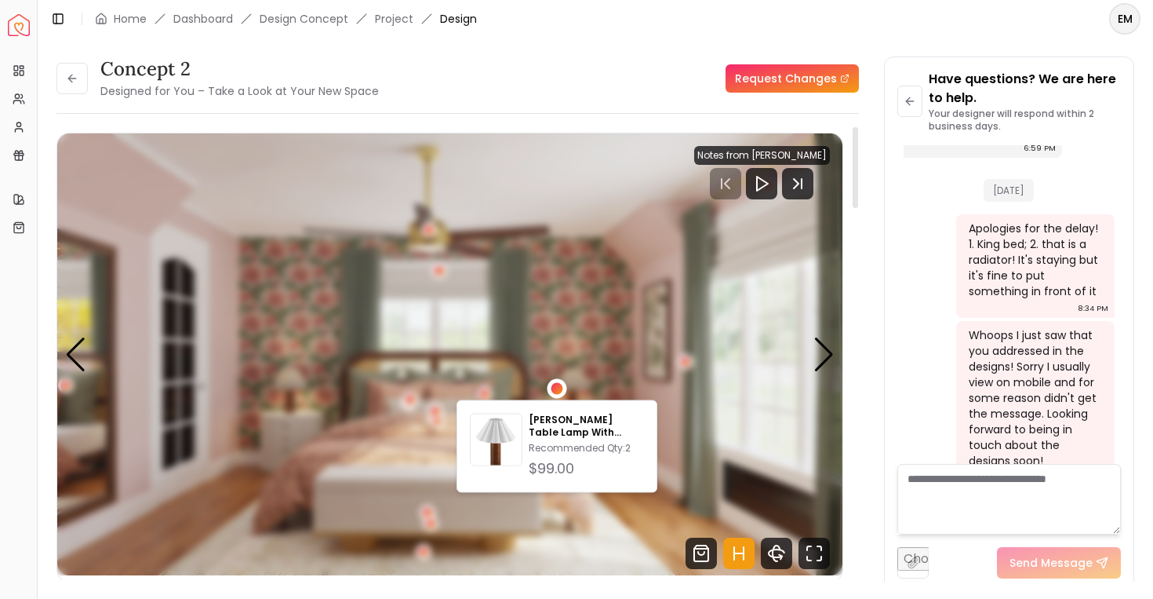
click at [555, 388] on div "2 / 5" at bounding box center [557, 388] width 12 height 12
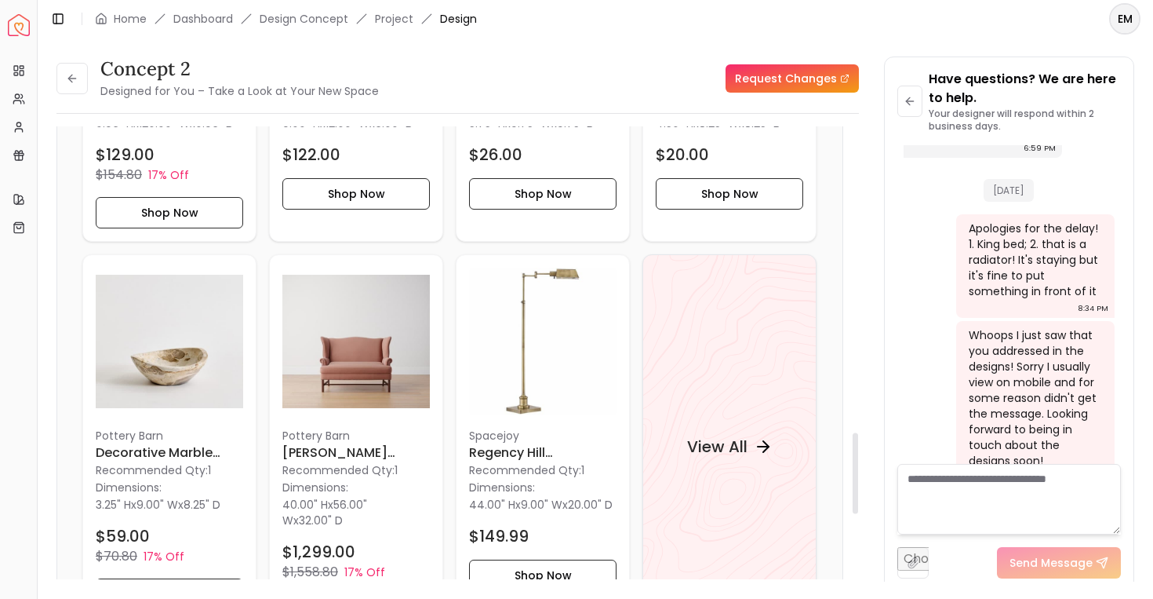
scroll to position [1521, 0]
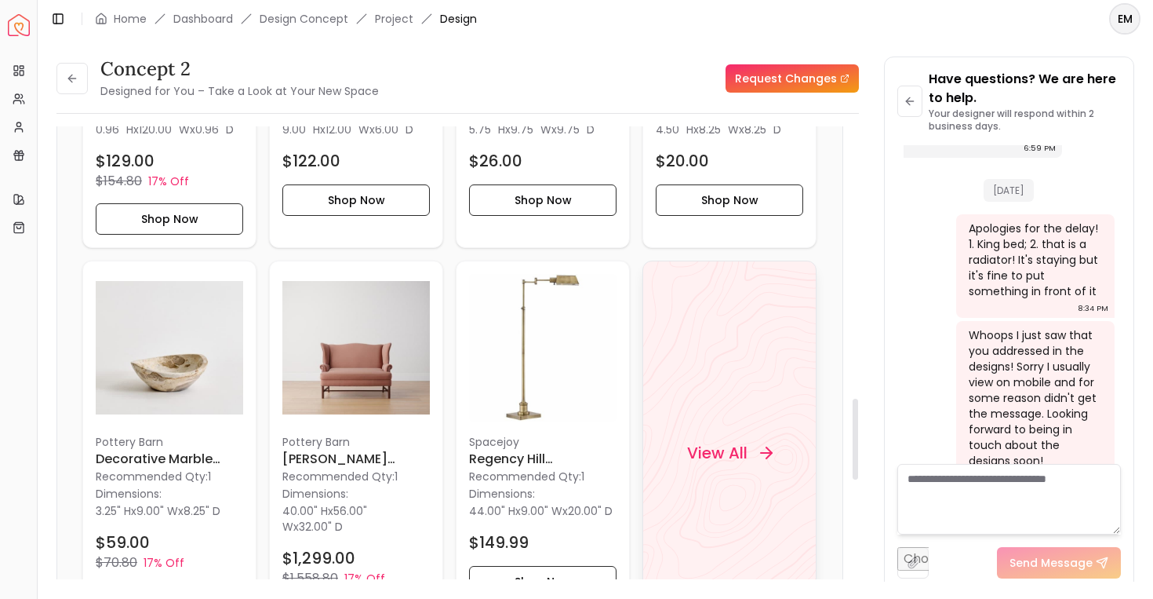
click at [711, 426] on div "View All" at bounding box center [730, 453] width 174 height 384
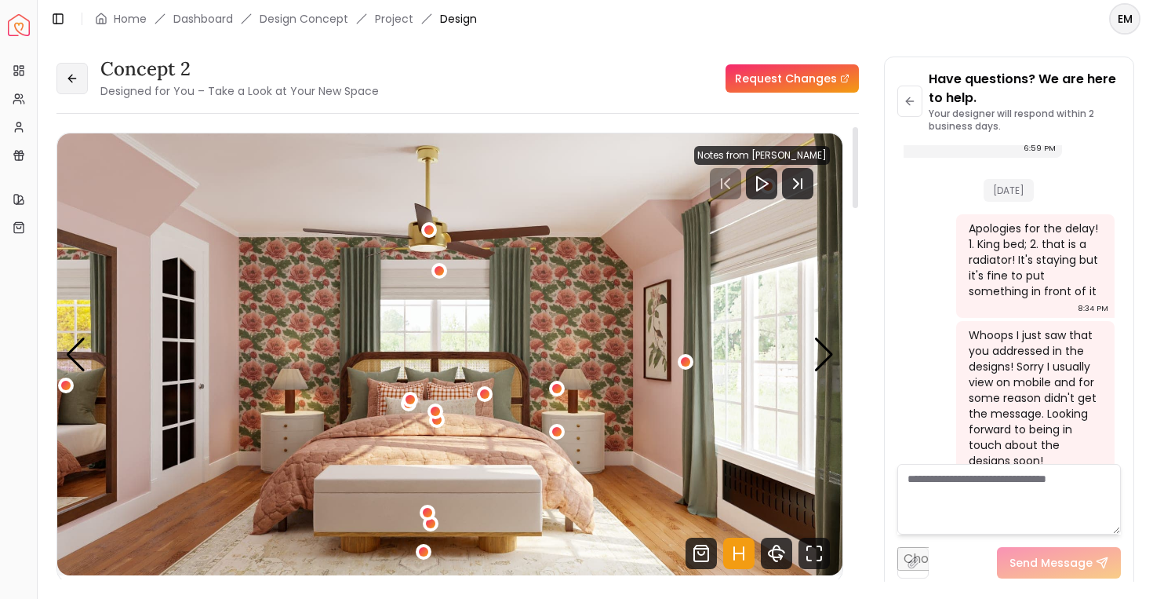
click at [74, 71] on button at bounding box center [71, 78] width 31 height 31
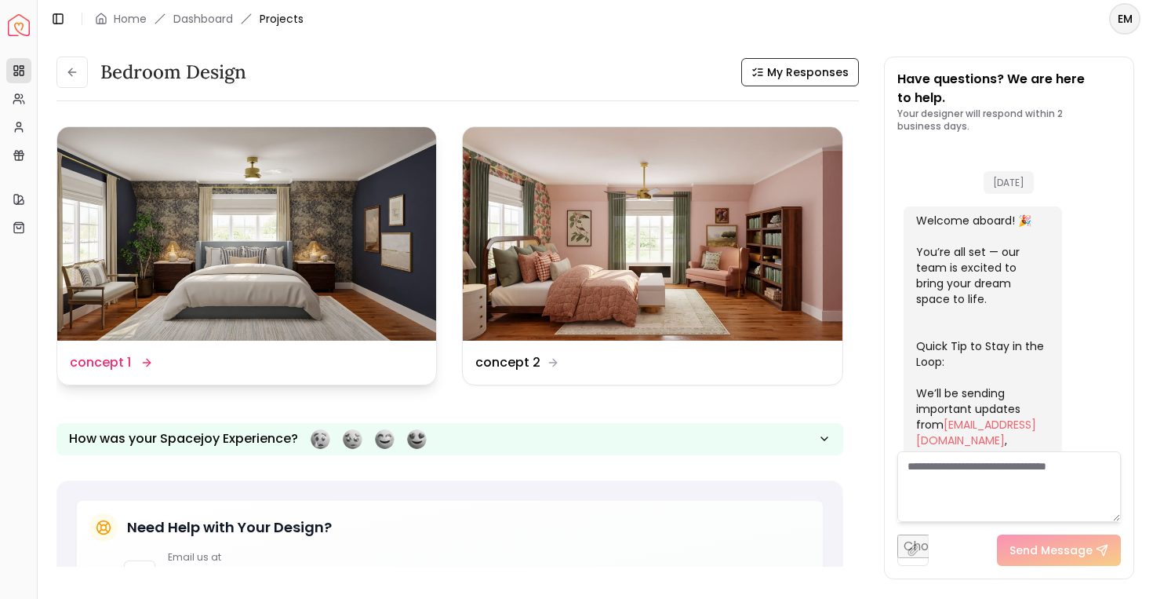
scroll to position [1612, 0]
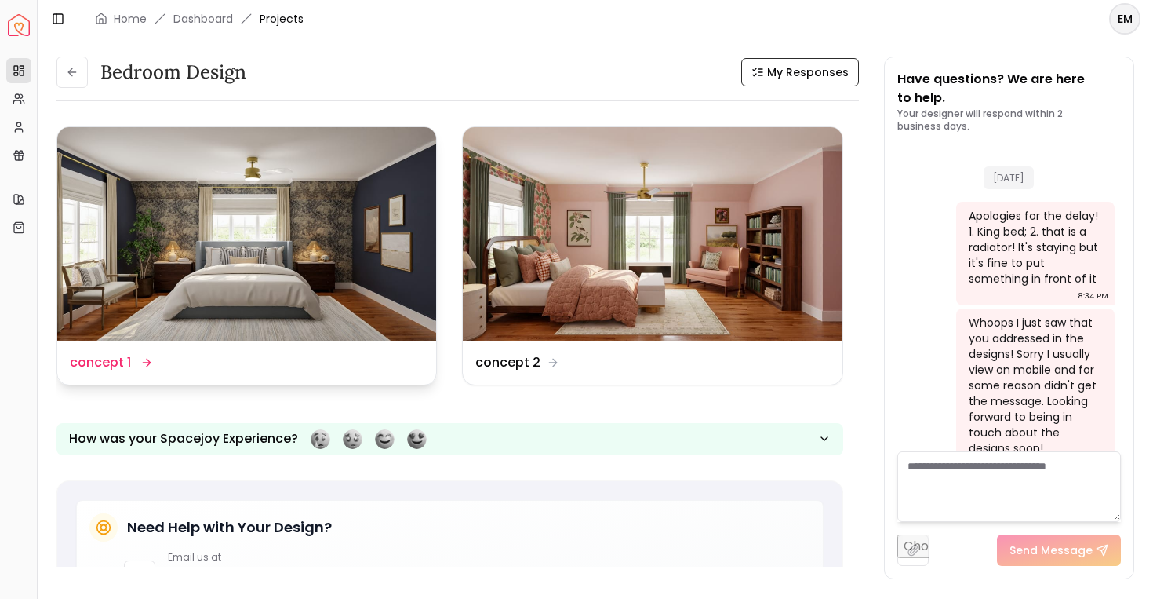
click at [231, 199] on img at bounding box center [246, 233] width 379 height 213
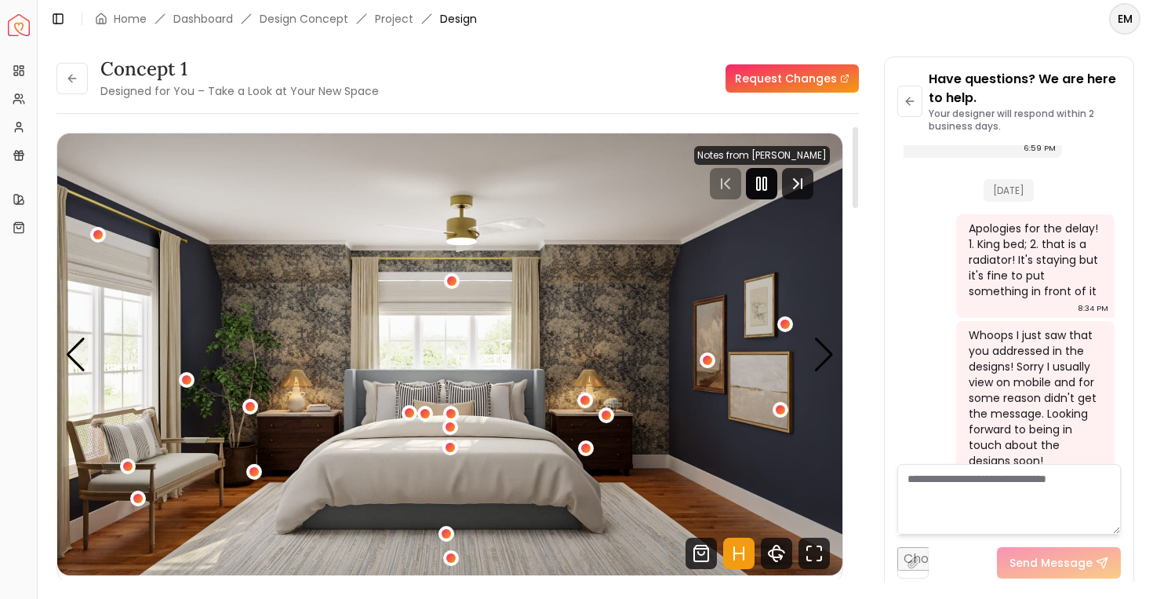
click at [771, 176] on icon "Pause" at bounding box center [761, 183] width 19 height 19
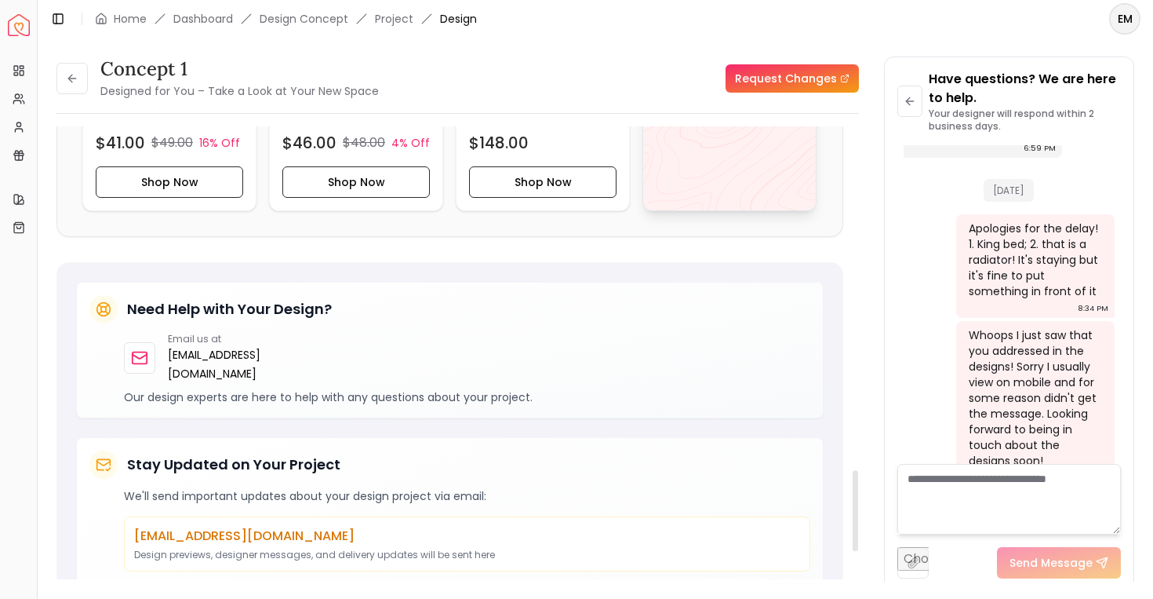
scroll to position [1922, 0]
click at [713, 155] on div "View All" at bounding box center [730, 35] width 174 height 350
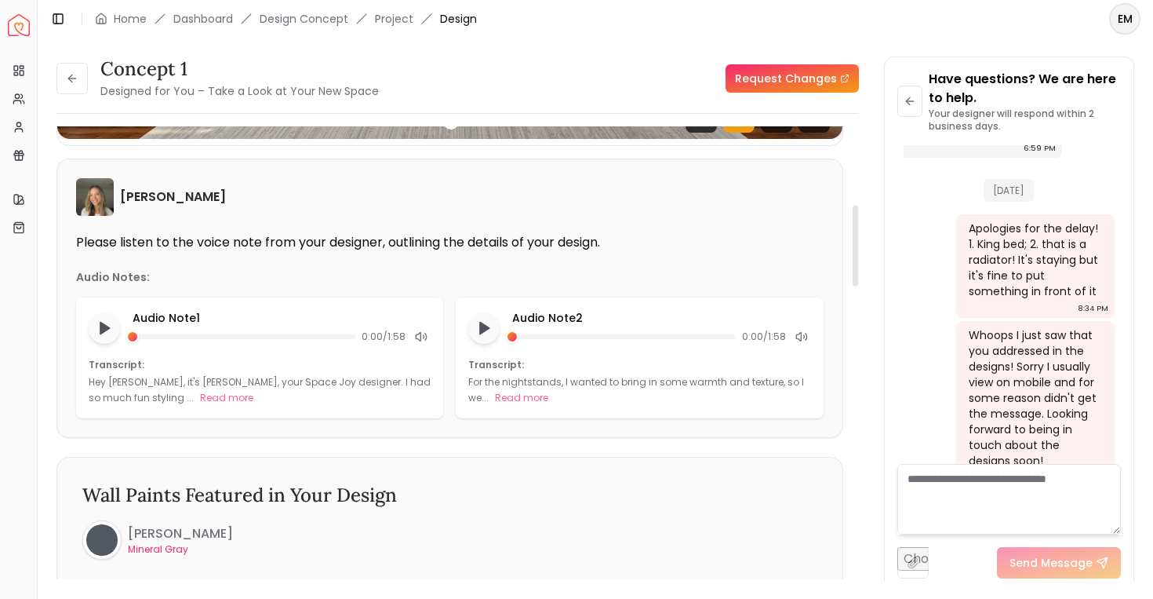
scroll to position [0, 0]
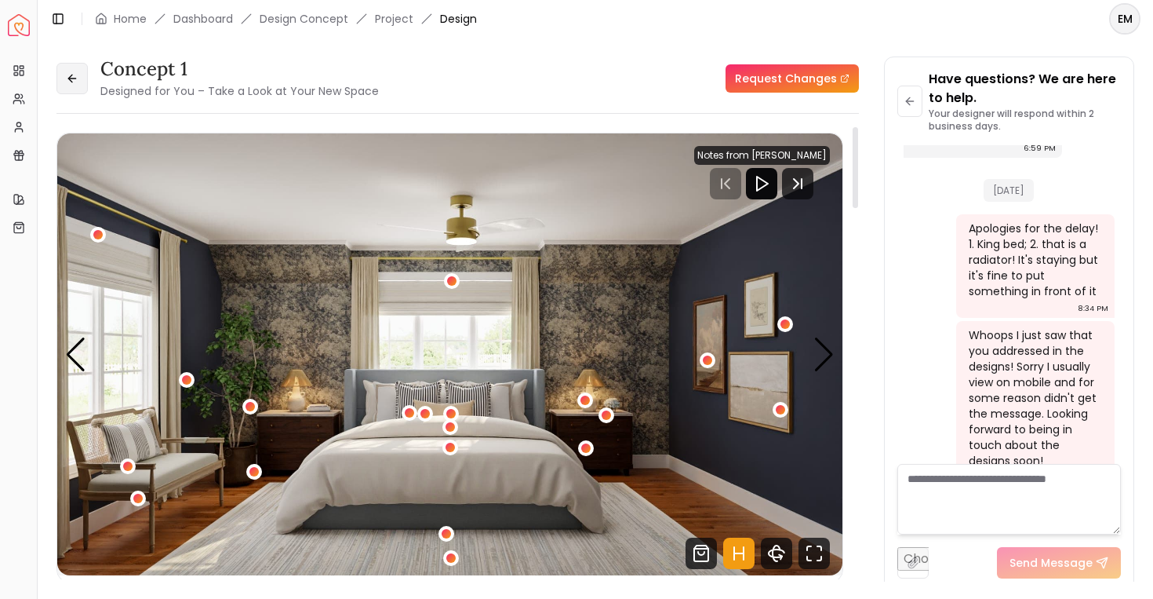
click at [77, 78] on icon at bounding box center [72, 78] width 13 height 13
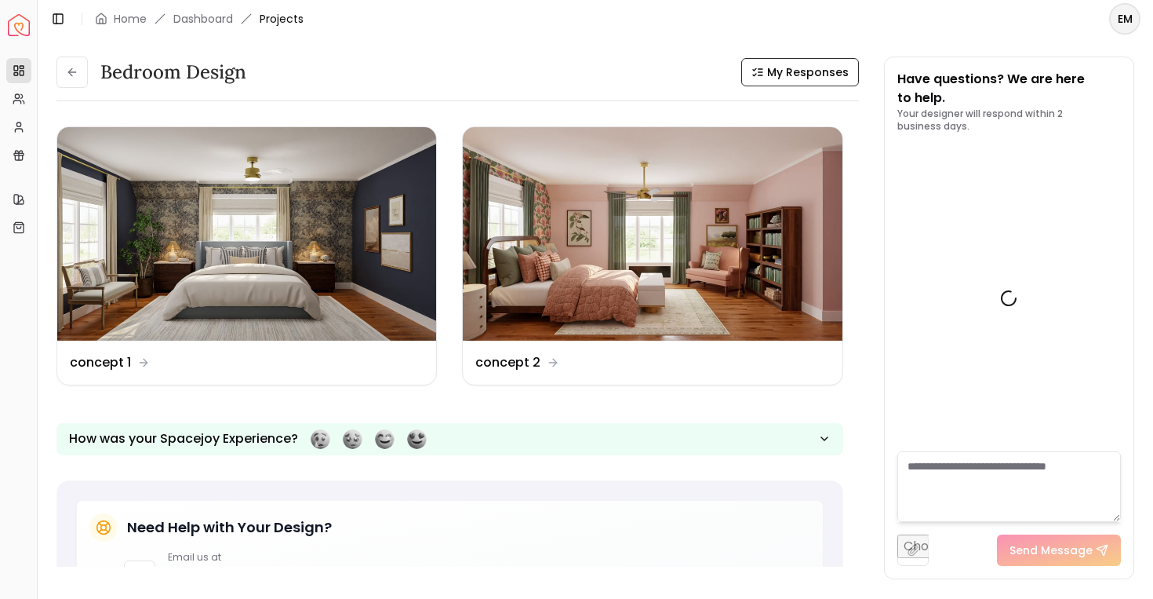
scroll to position [1612, 0]
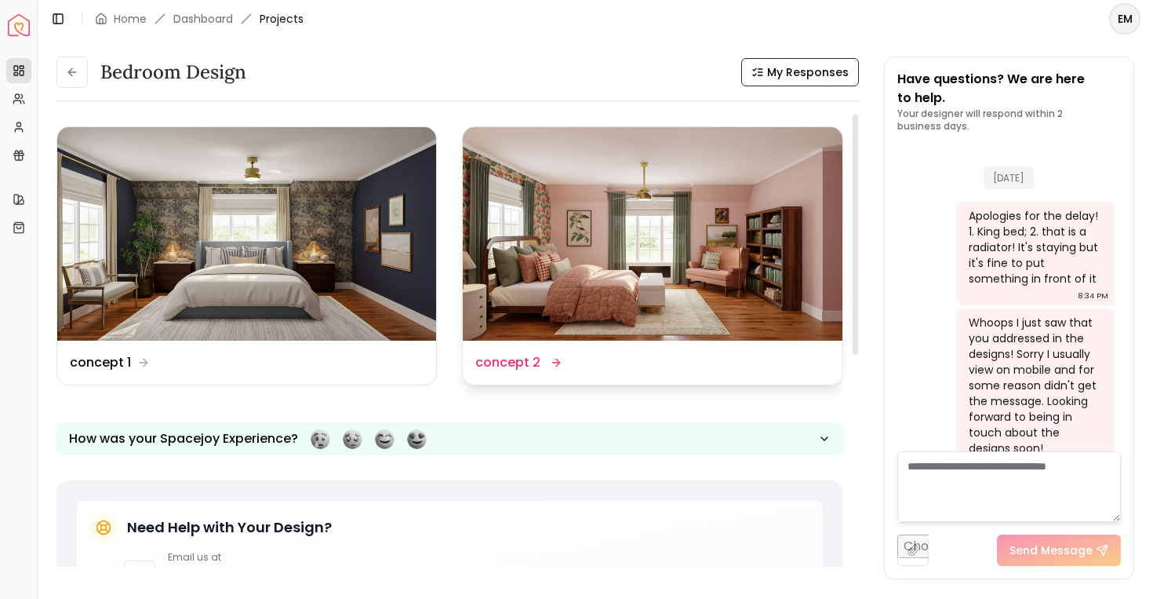
click at [548, 139] on img at bounding box center [652, 233] width 379 height 213
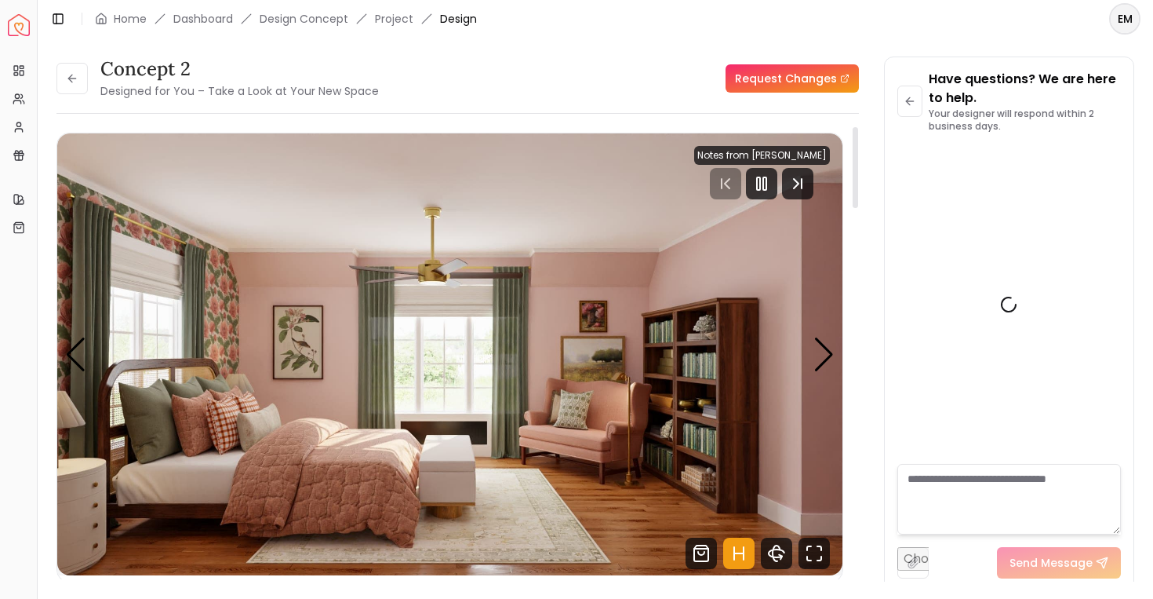
scroll to position [1599, 0]
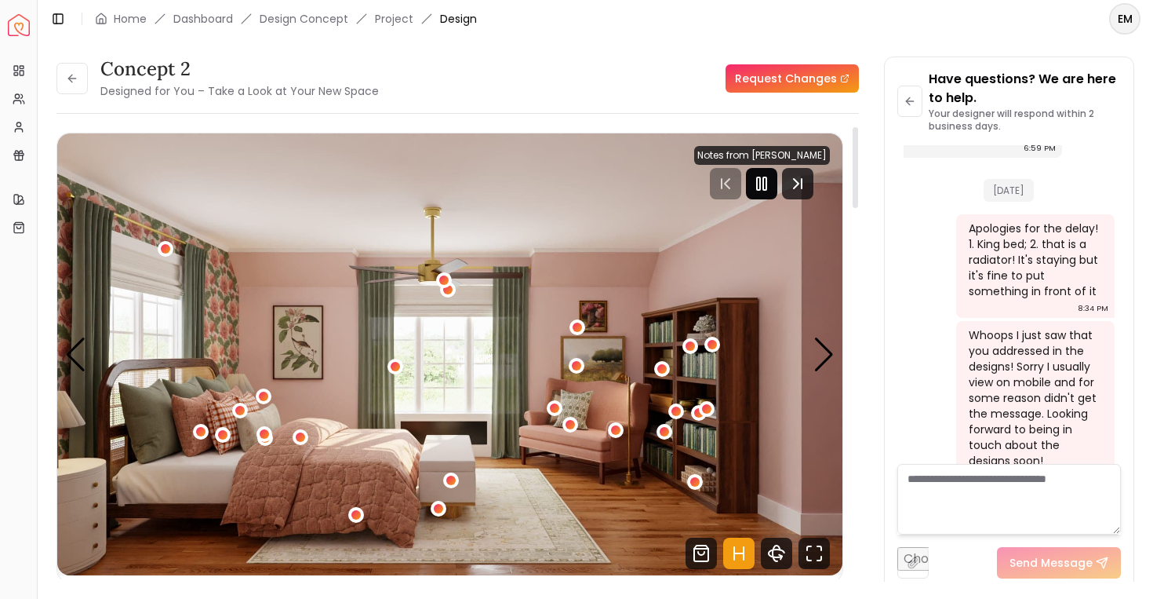
click at [771, 180] on icon "Pause" at bounding box center [761, 183] width 19 height 19
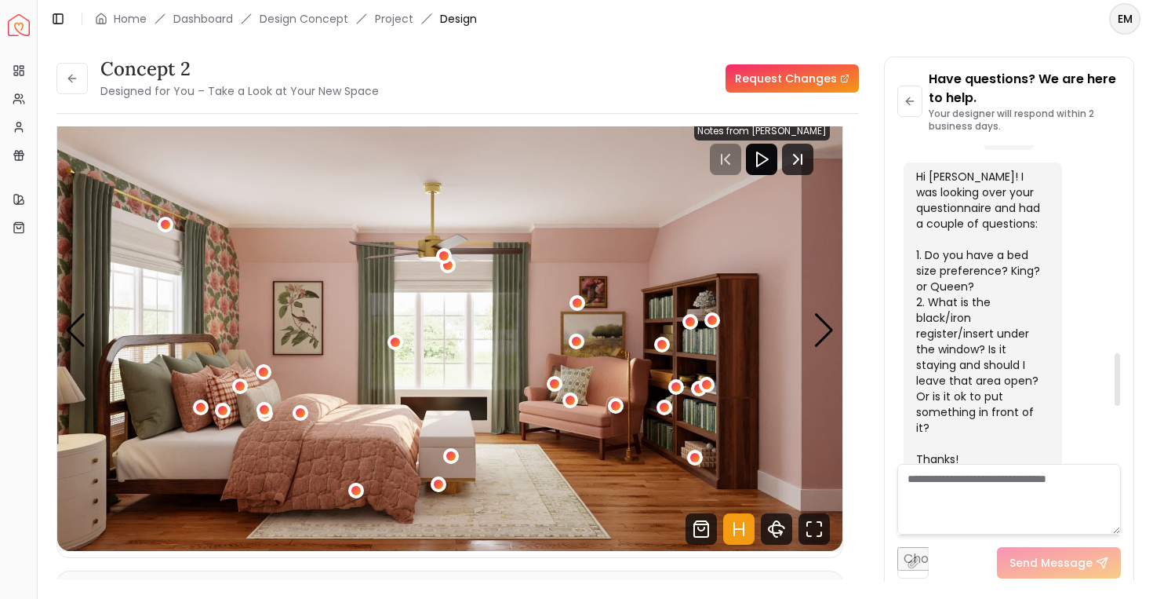
scroll to position [1253, 0]
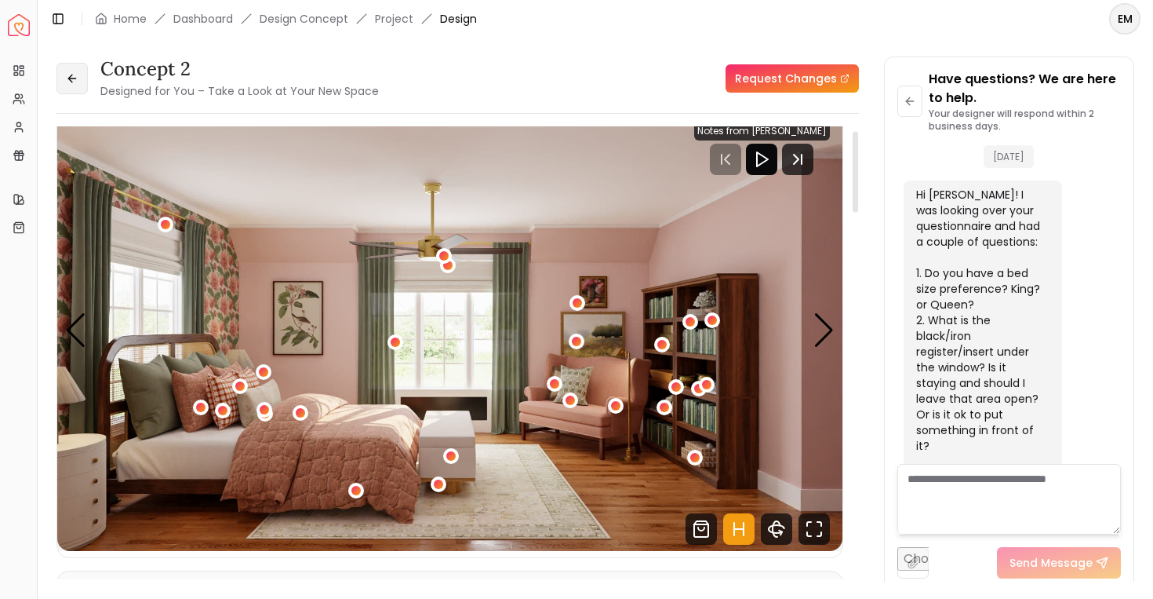
click at [65, 78] on button at bounding box center [71, 78] width 31 height 31
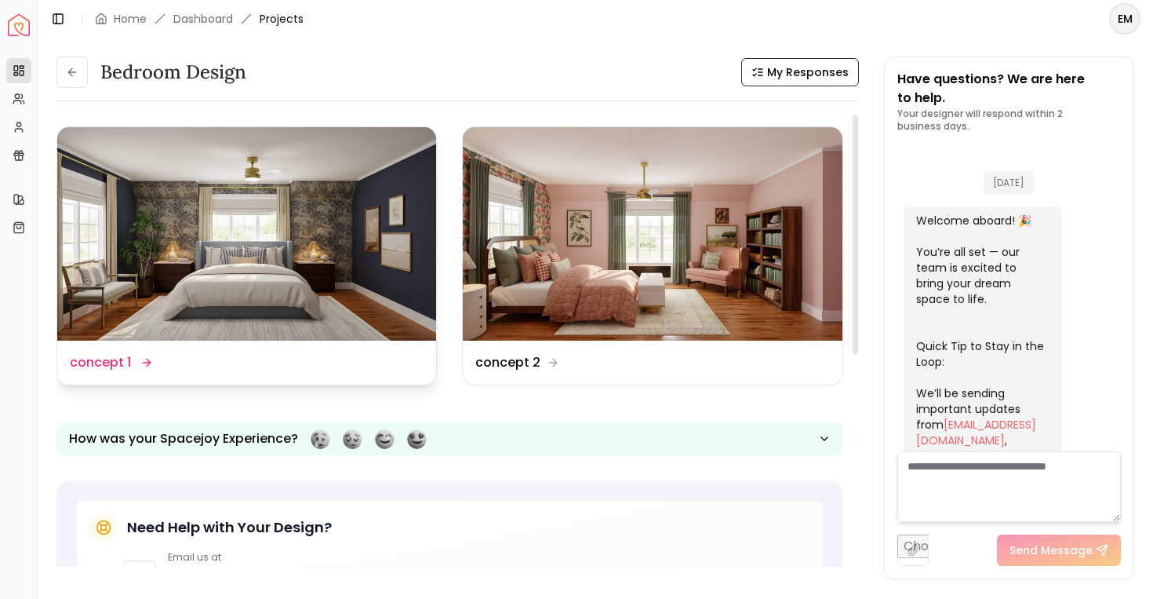
scroll to position [1612, 0]
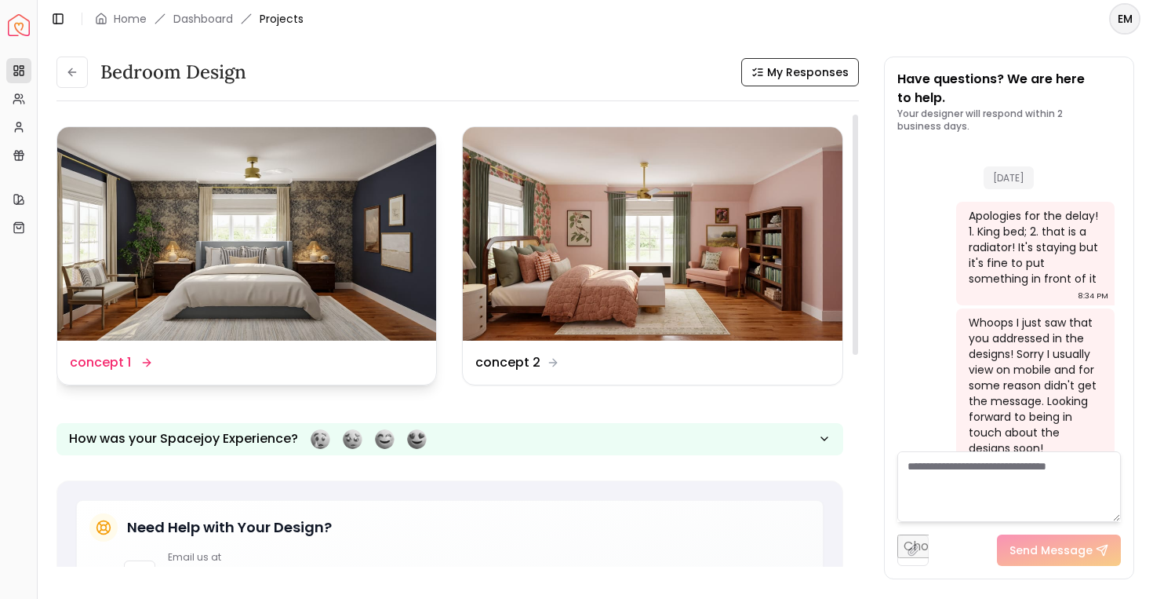
click at [360, 215] on img at bounding box center [246, 233] width 379 height 213
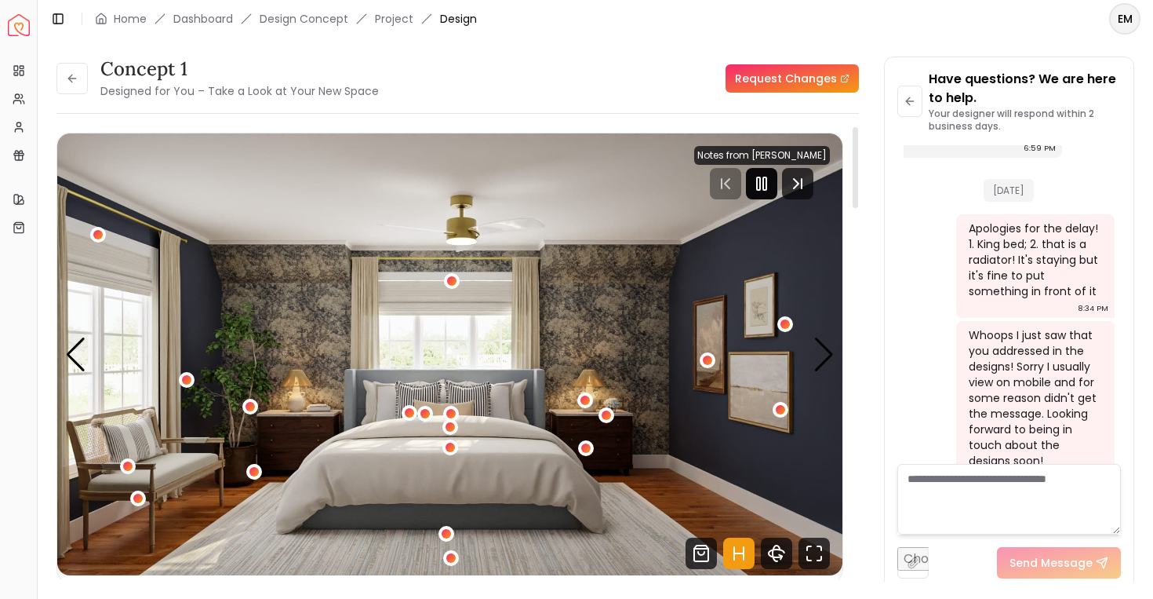
click at [771, 180] on icon "Pause" at bounding box center [761, 183] width 19 height 19
click at [821, 360] on div "Next slide" at bounding box center [824, 354] width 21 height 35
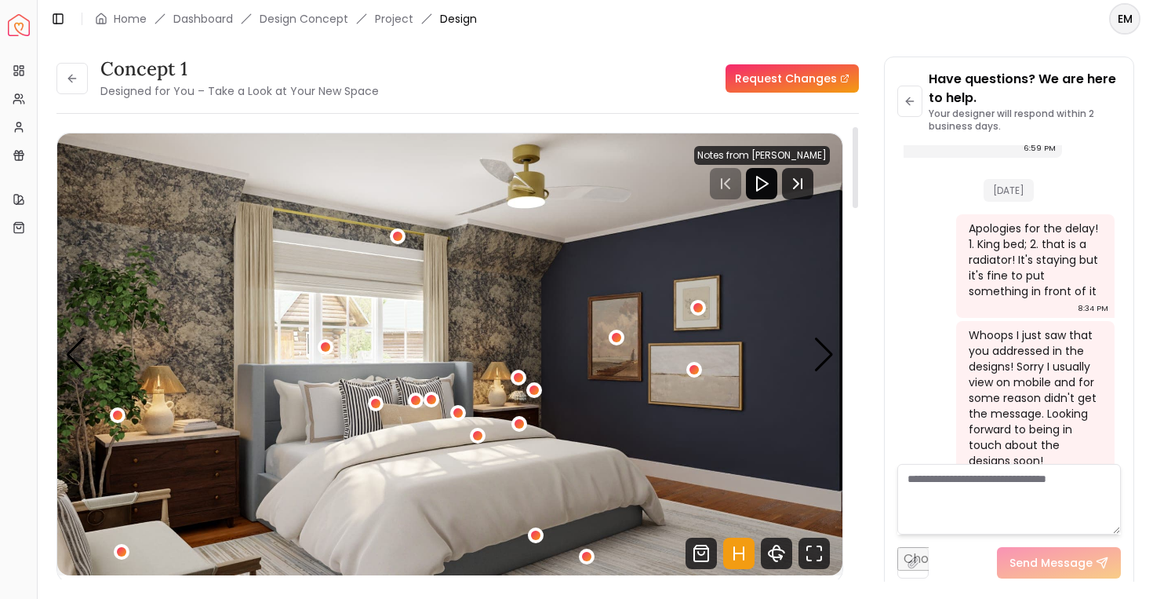
click at [810, 359] on img "2 / 5" at bounding box center [449, 354] width 785 height 442
click at [87, 84] on button at bounding box center [71, 78] width 31 height 31
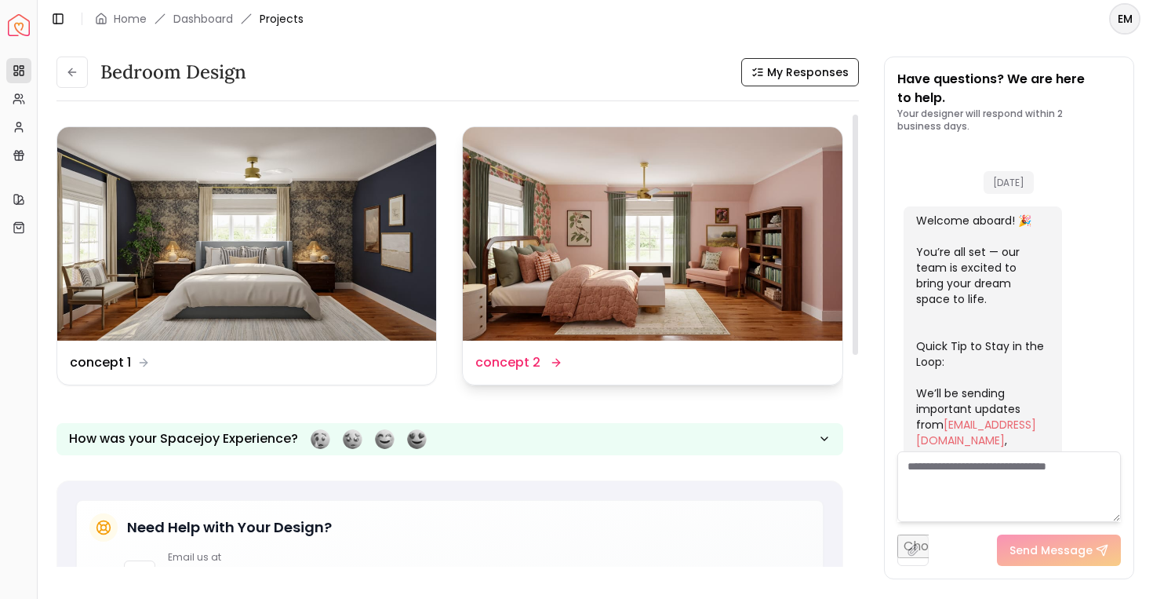
scroll to position [1612, 0]
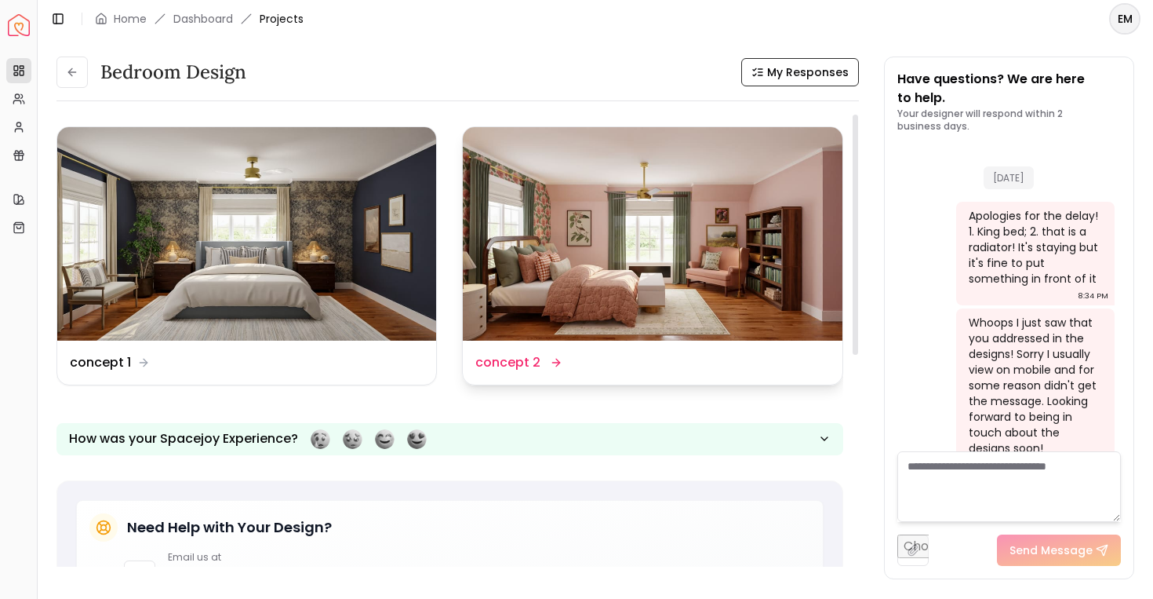
click at [582, 246] on img at bounding box center [652, 233] width 379 height 213
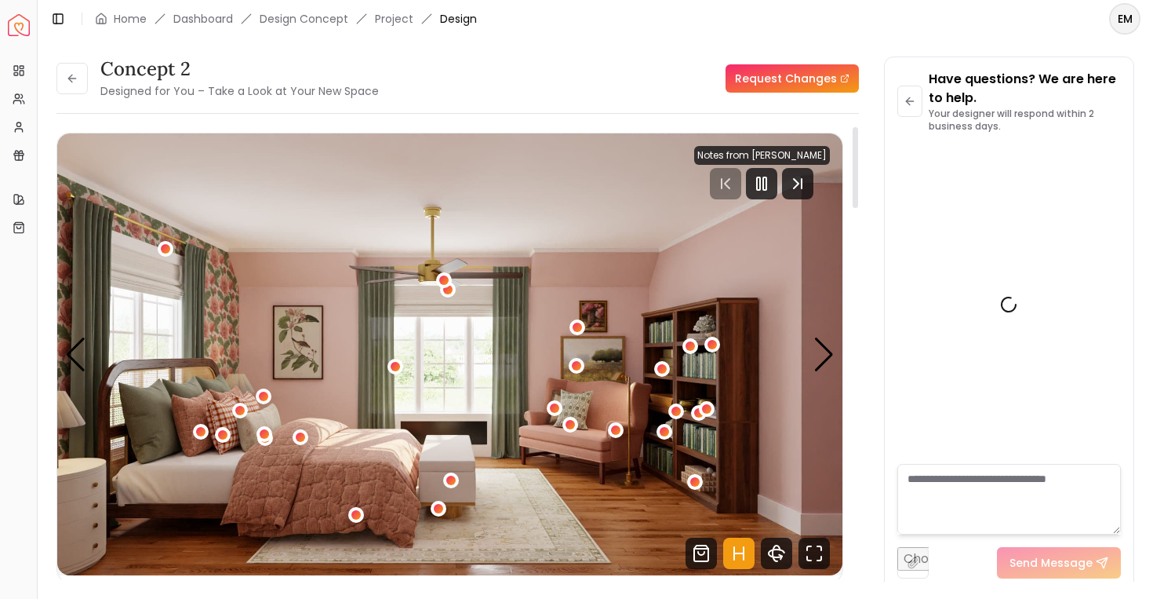
scroll to position [1599, 0]
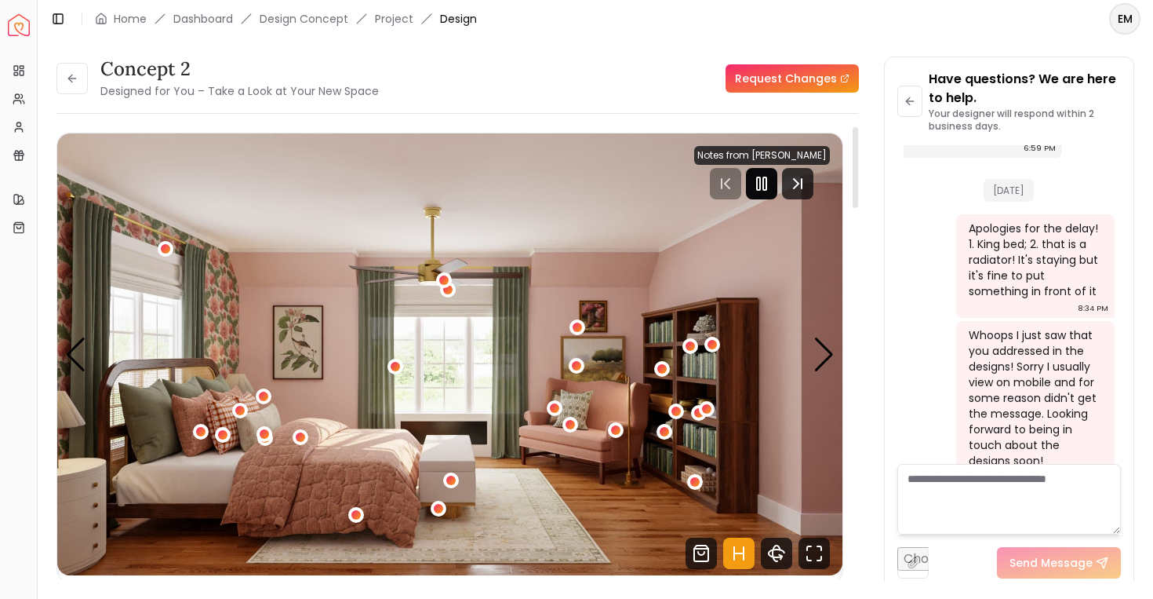
click at [767, 184] on rect "Pause" at bounding box center [764, 183] width 3 height 13
click at [823, 359] on div "Next slide" at bounding box center [824, 354] width 21 height 35
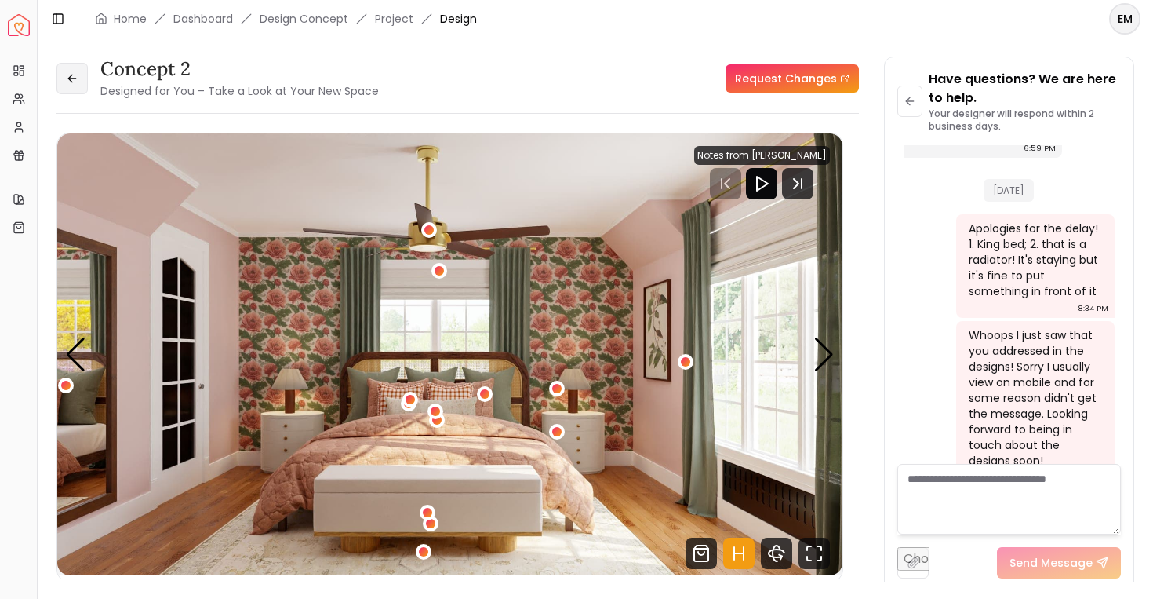
click at [85, 83] on button at bounding box center [71, 78] width 31 height 31
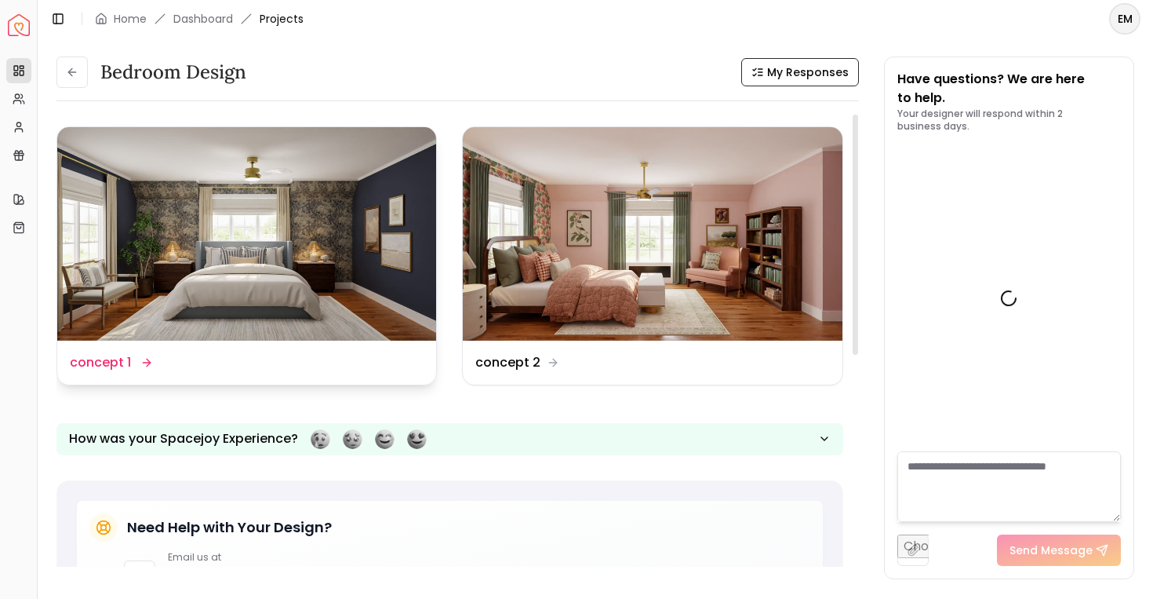
scroll to position [1612, 0]
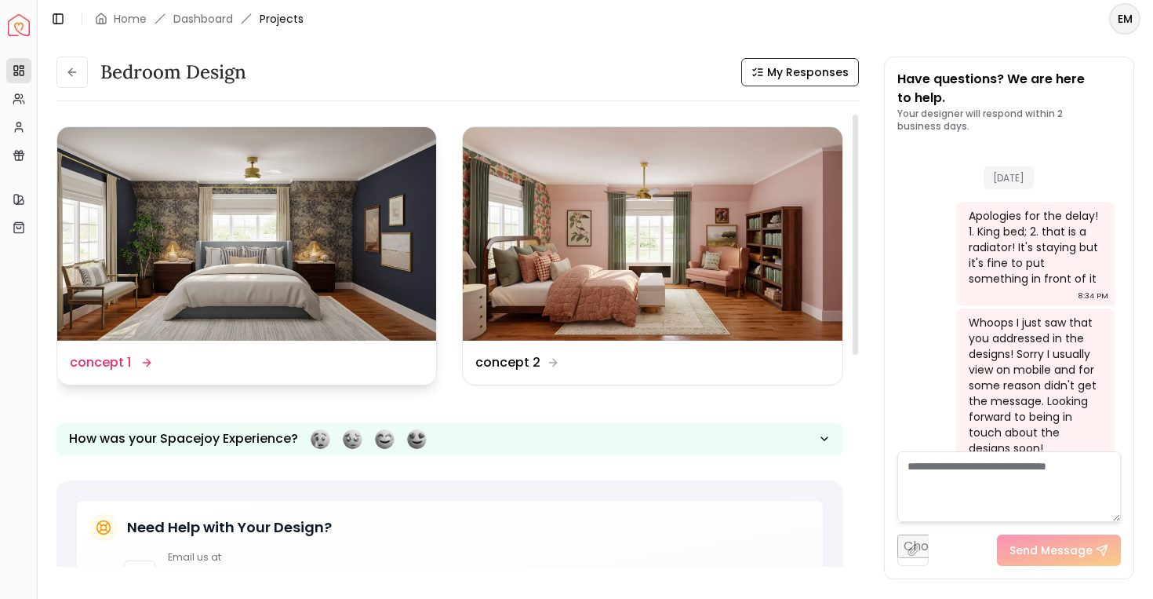
click at [307, 250] on img at bounding box center [246, 233] width 379 height 213
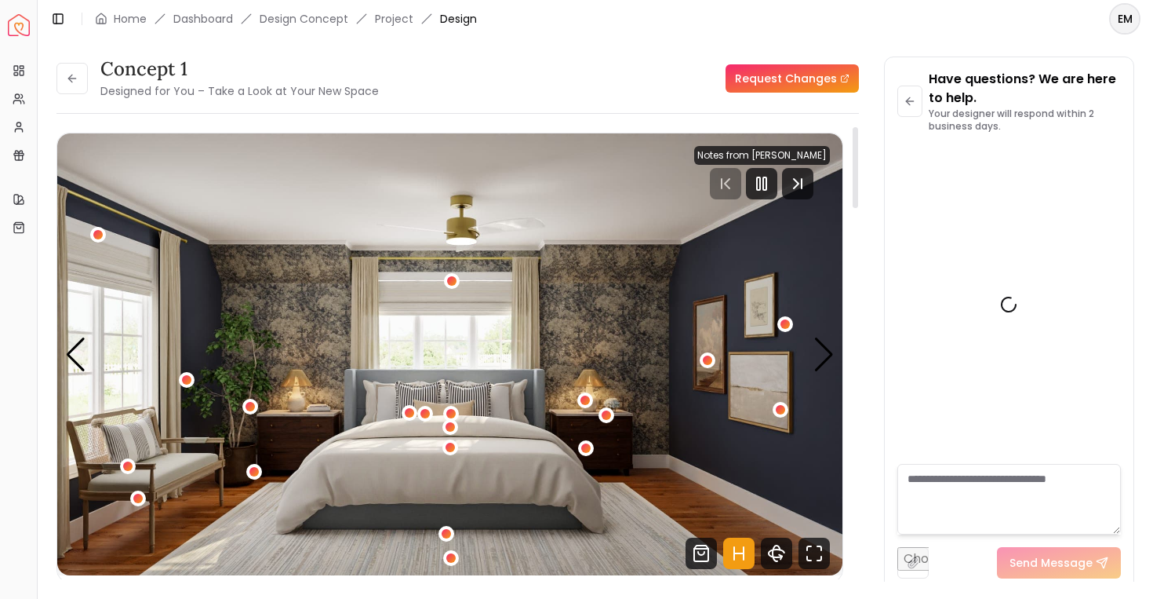
scroll to position [1599, 0]
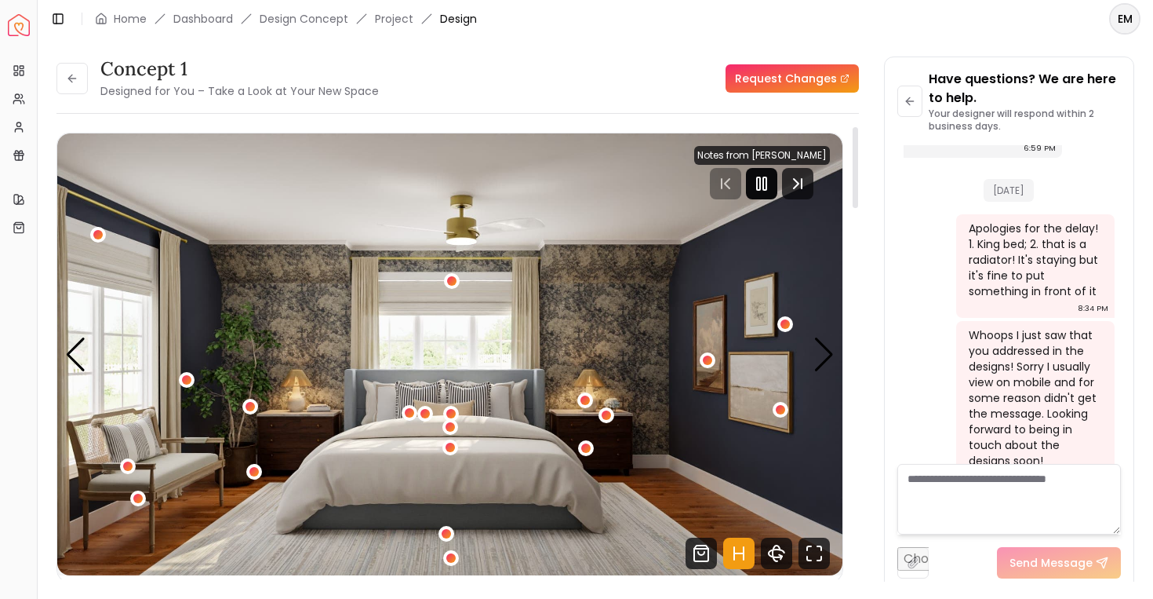
click at [756, 181] on div at bounding box center [761, 183] width 31 height 31
click at [832, 355] on div "Next slide" at bounding box center [824, 354] width 21 height 35
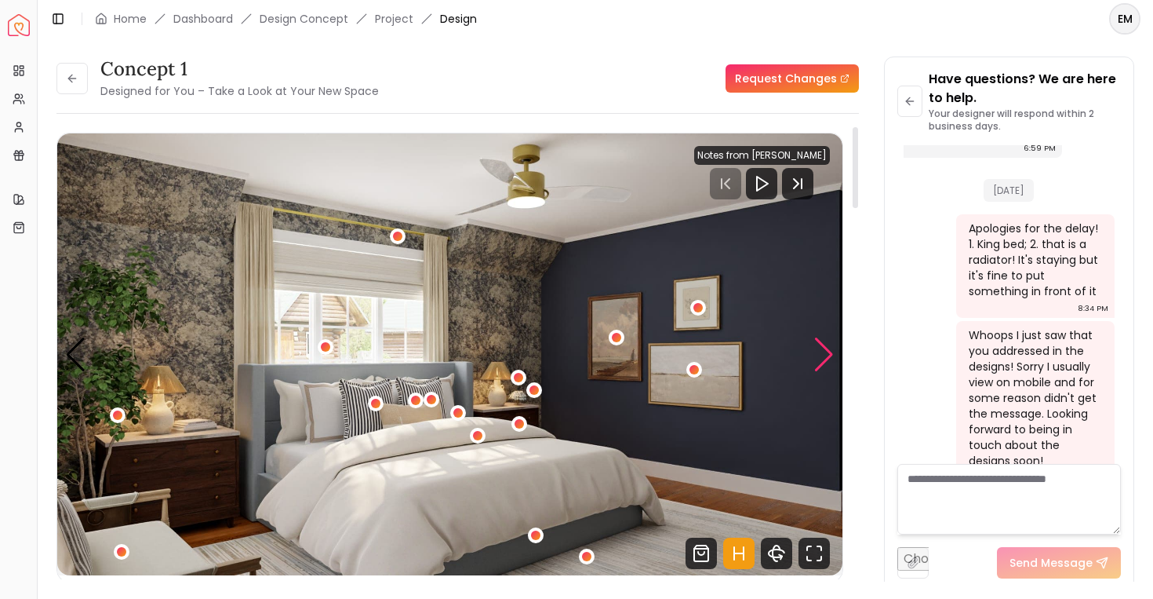
click at [832, 355] on div "Next slide" at bounding box center [824, 354] width 21 height 35
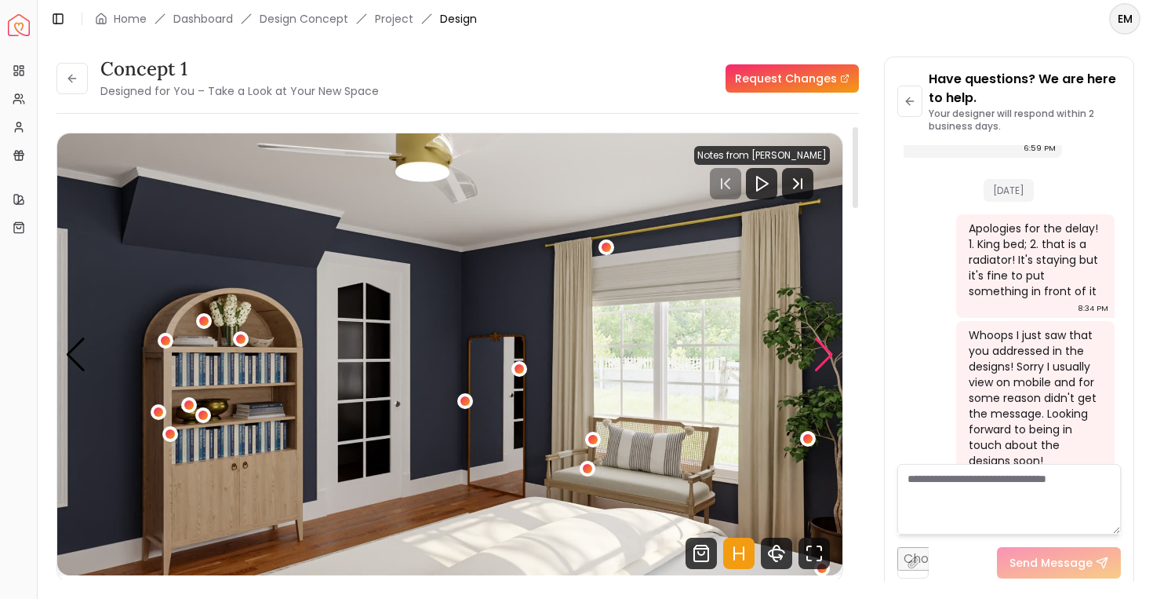
click at [832, 355] on div "Next slide" at bounding box center [824, 354] width 21 height 35
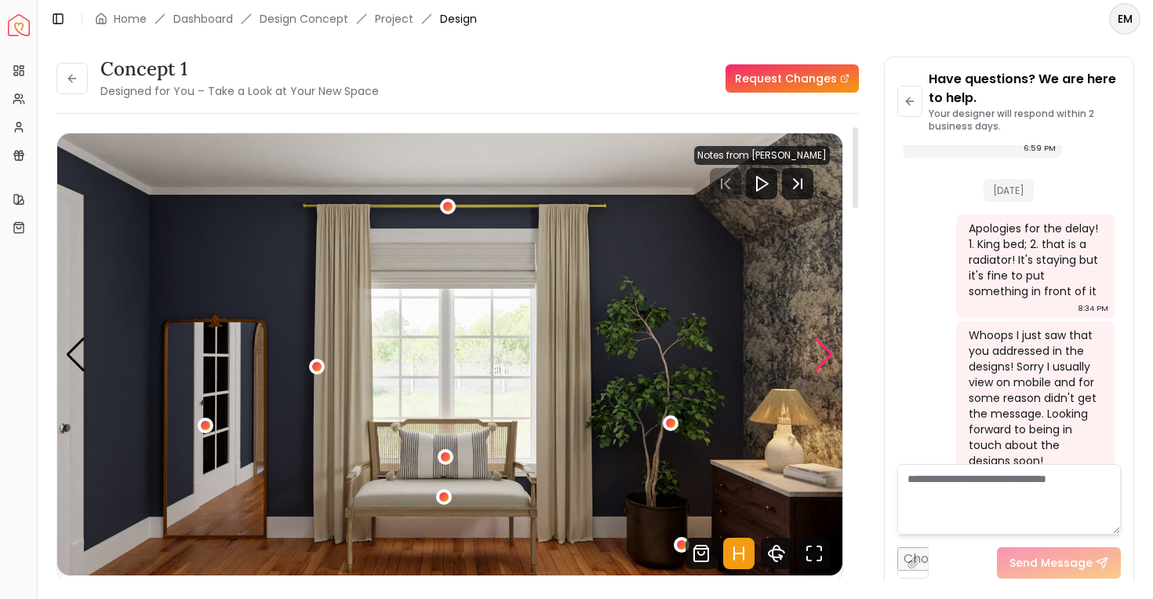
click at [825, 352] on div "Next slide" at bounding box center [824, 354] width 21 height 35
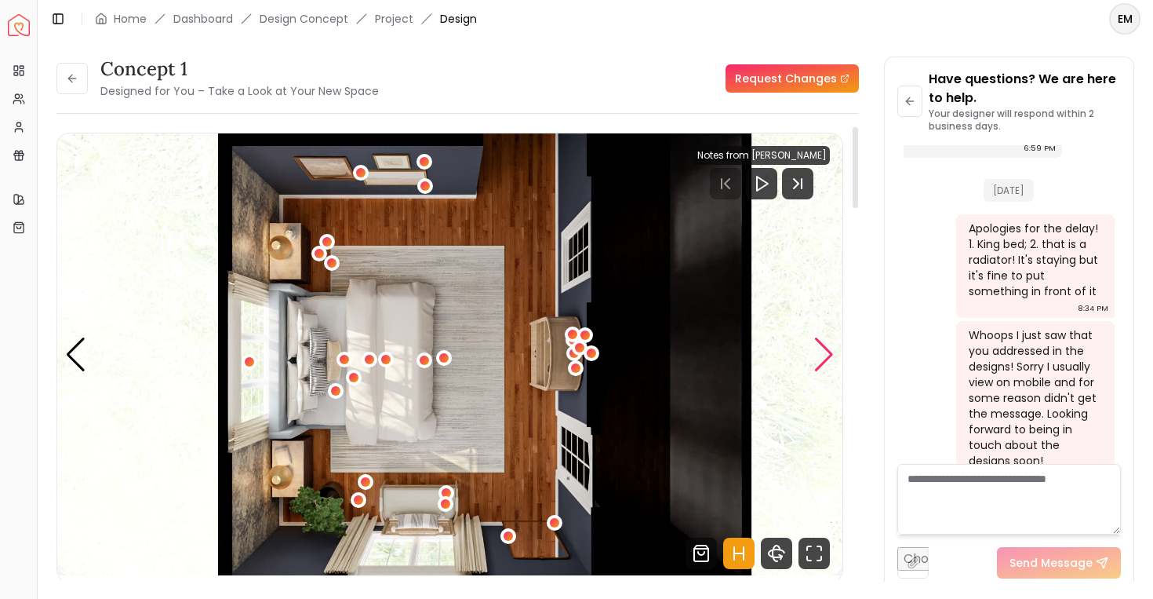
click at [825, 352] on div "Next slide" at bounding box center [824, 354] width 21 height 35
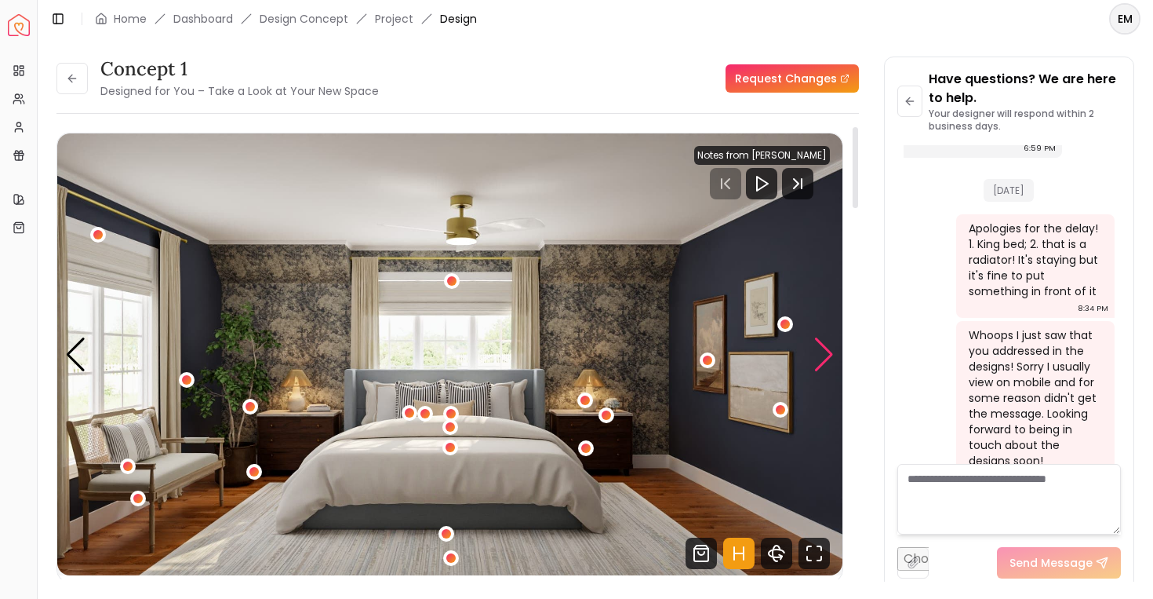
click at [825, 352] on div "Next slide" at bounding box center [824, 354] width 21 height 35
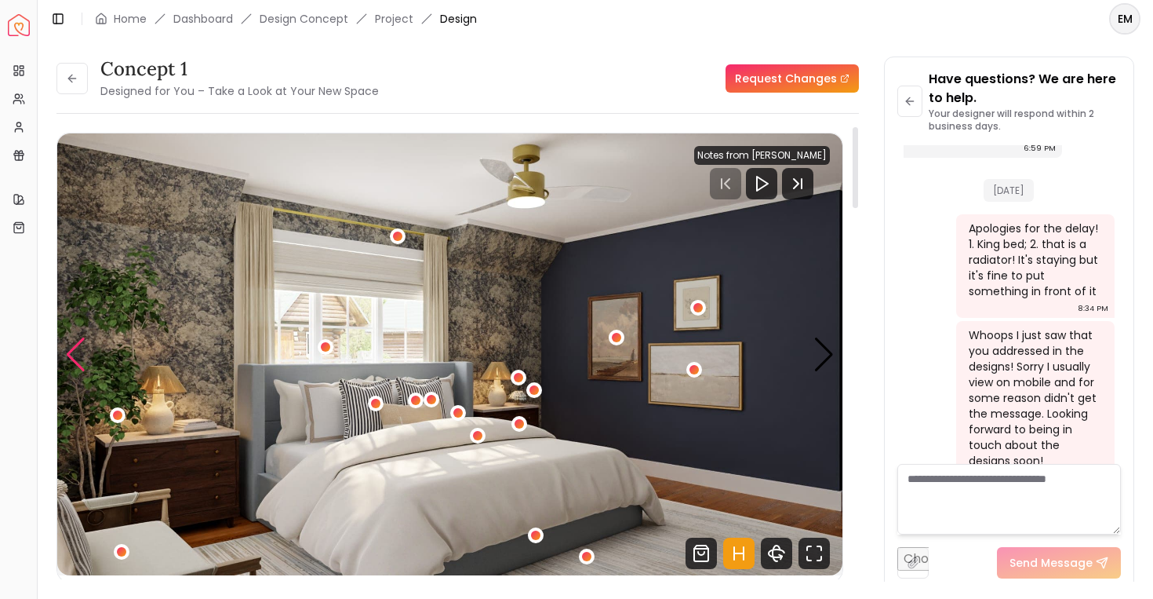
click at [75, 356] on div "Previous slide" at bounding box center [75, 354] width 21 height 35
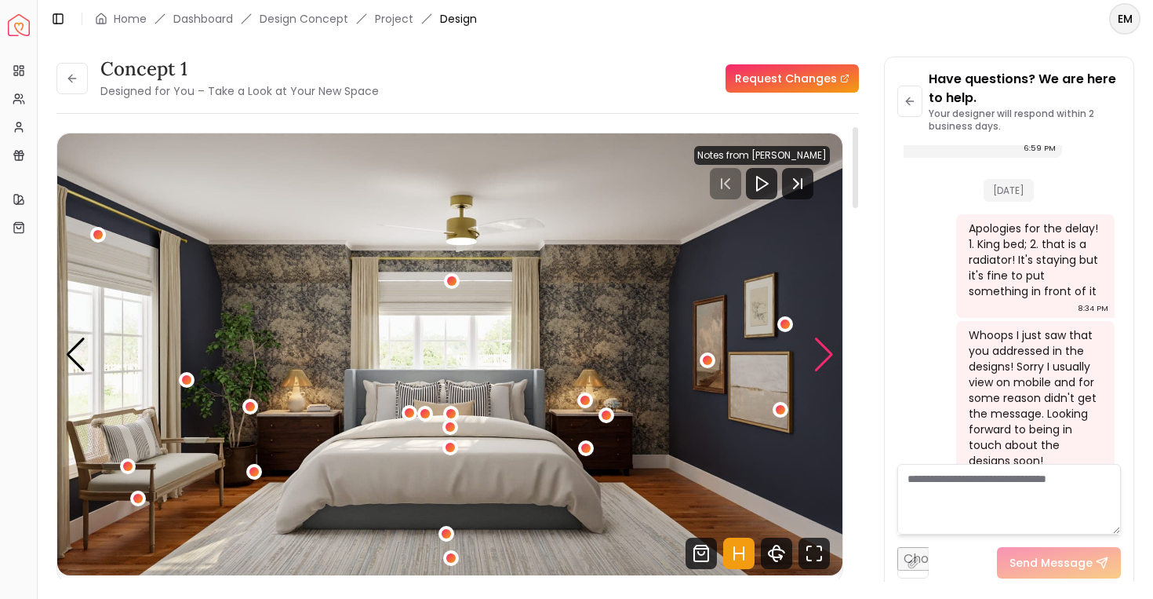
click at [825, 348] on div "Next slide" at bounding box center [824, 354] width 21 height 35
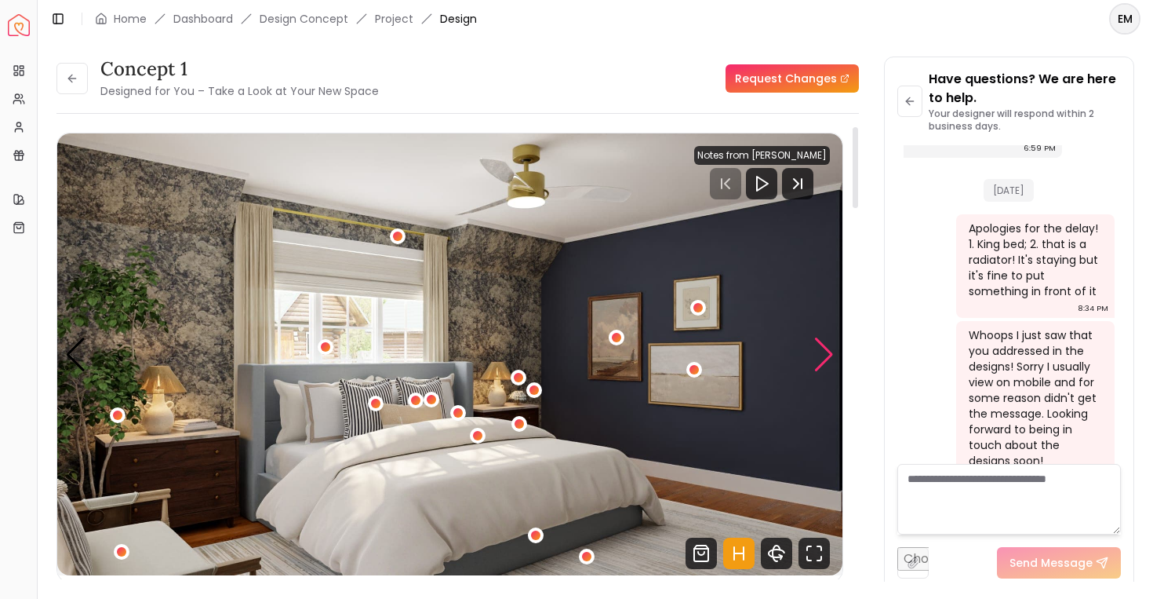
click at [833, 352] on div "Next slide" at bounding box center [824, 354] width 21 height 35
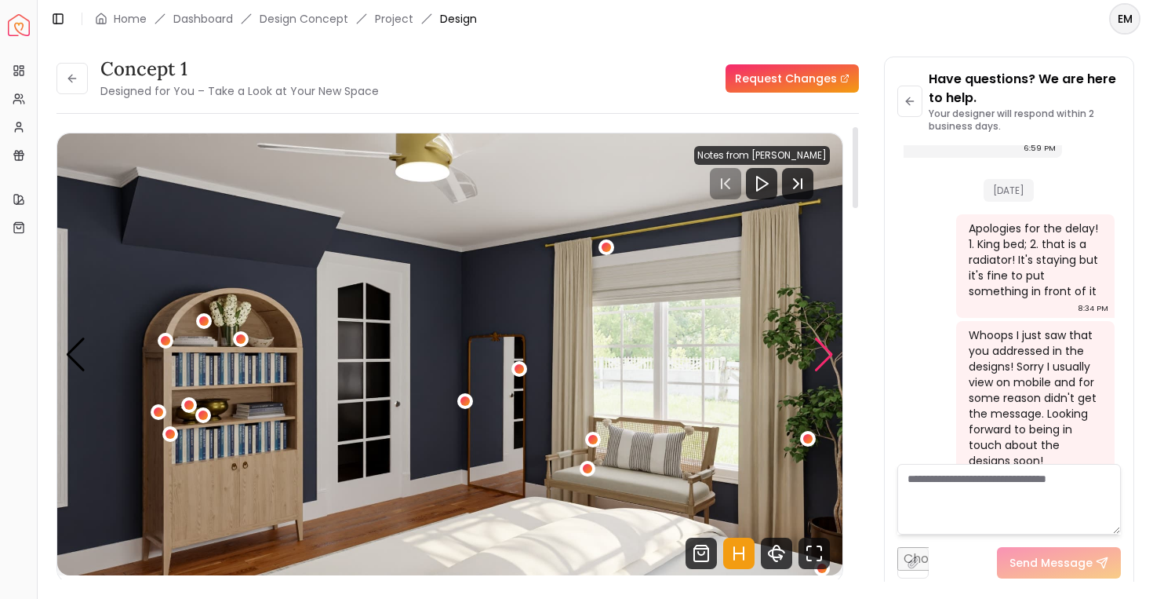
click at [833, 352] on div "Next slide" at bounding box center [824, 354] width 21 height 35
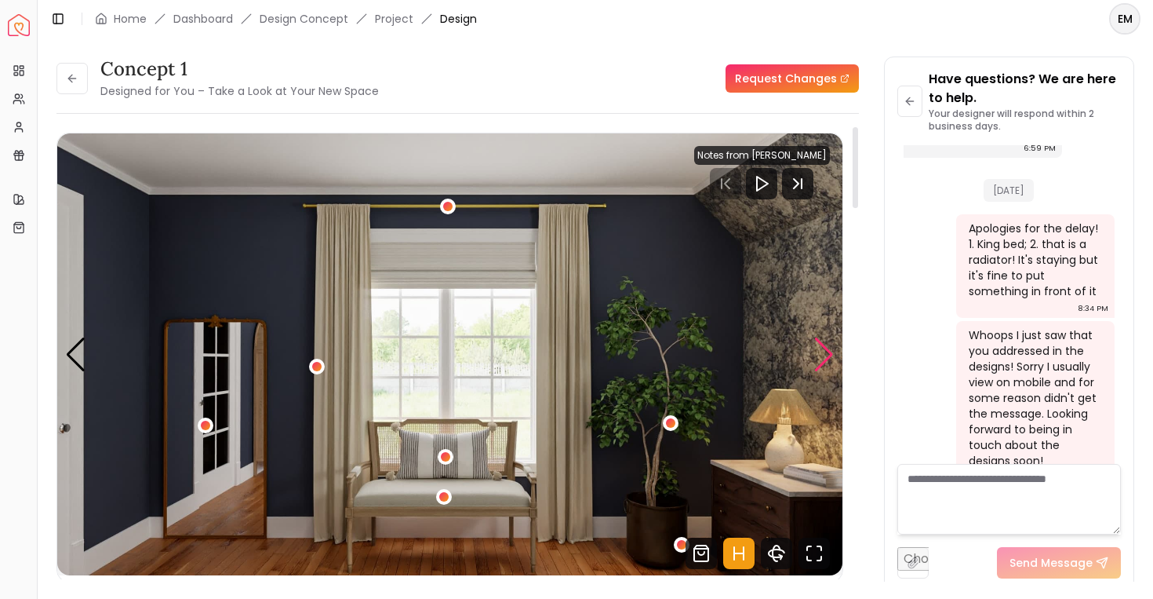
click at [833, 352] on div "Next slide" at bounding box center [824, 354] width 21 height 35
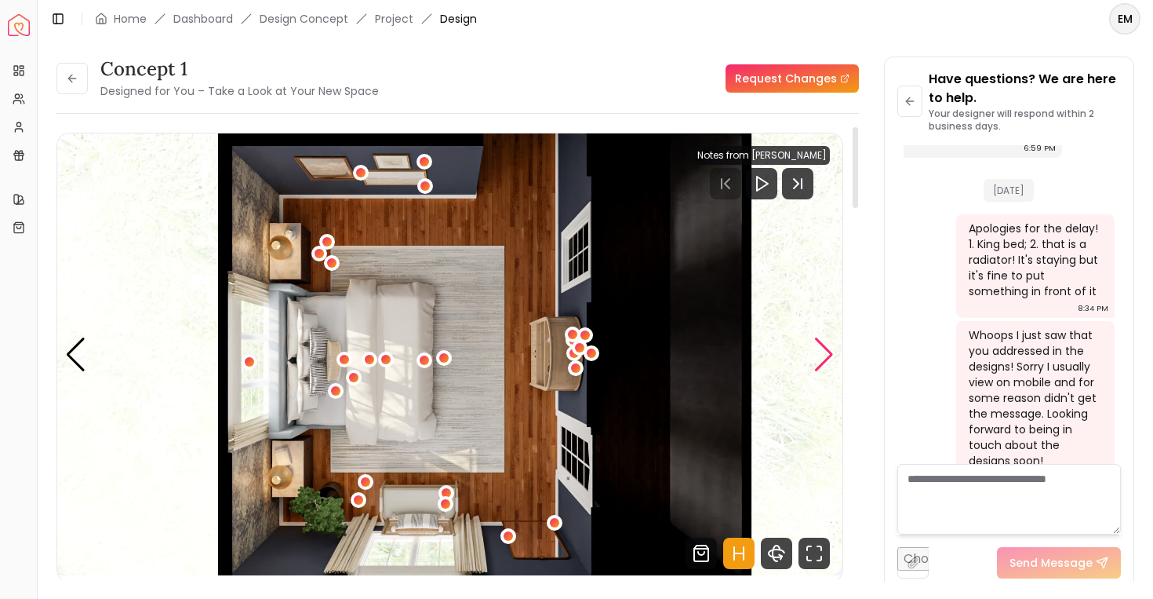
click at [834, 353] on div "Next slide" at bounding box center [824, 354] width 21 height 35
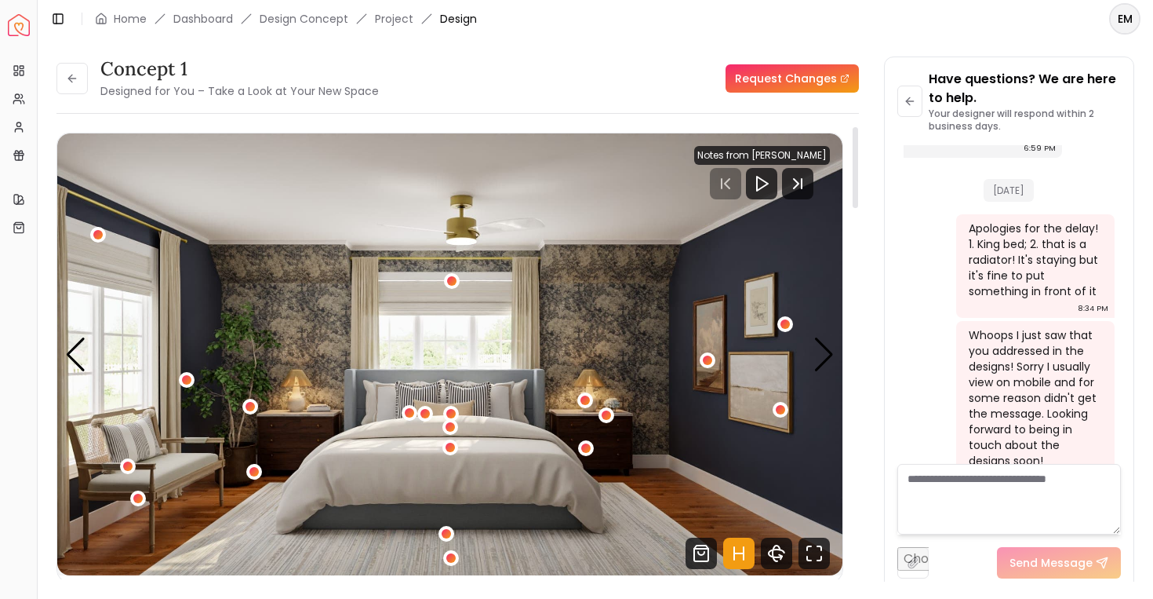
click at [837, 351] on img "1 / 5" at bounding box center [449, 354] width 785 height 442
click at [828, 351] on div "Next slide" at bounding box center [824, 354] width 21 height 35
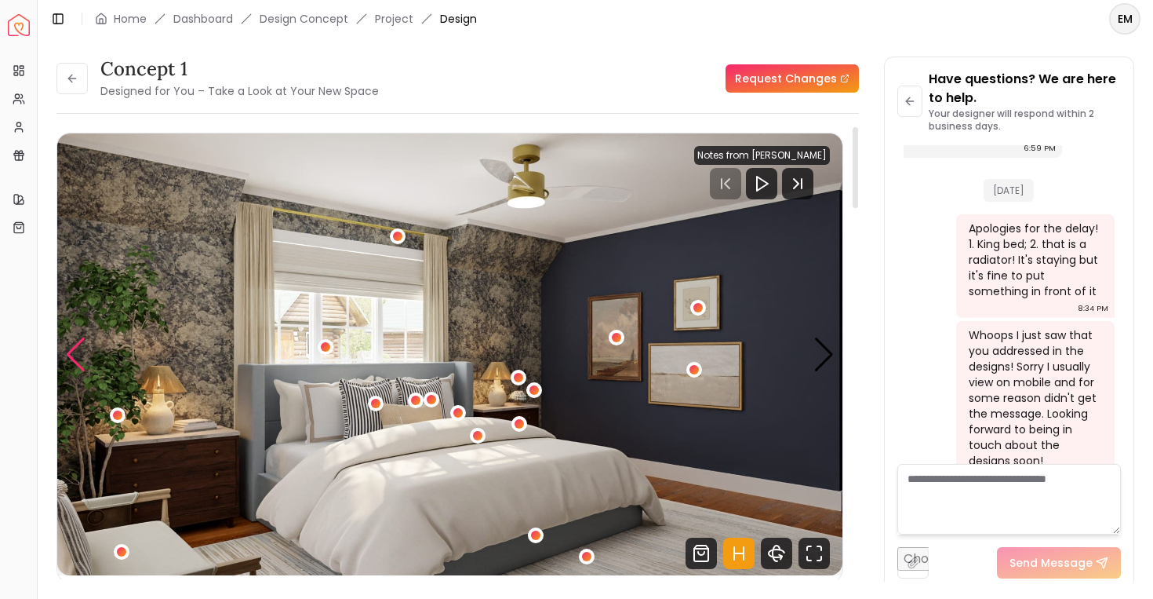
click at [79, 359] on div "Previous slide" at bounding box center [75, 354] width 21 height 35
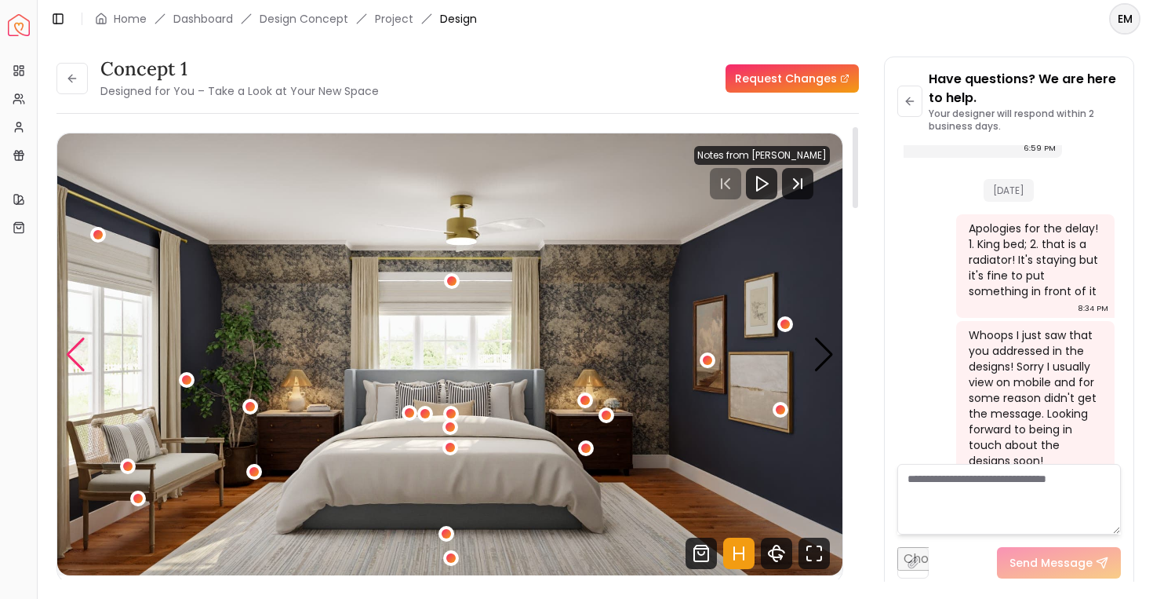
click at [79, 359] on div "Previous slide" at bounding box center [75, 354] width 21 height 35
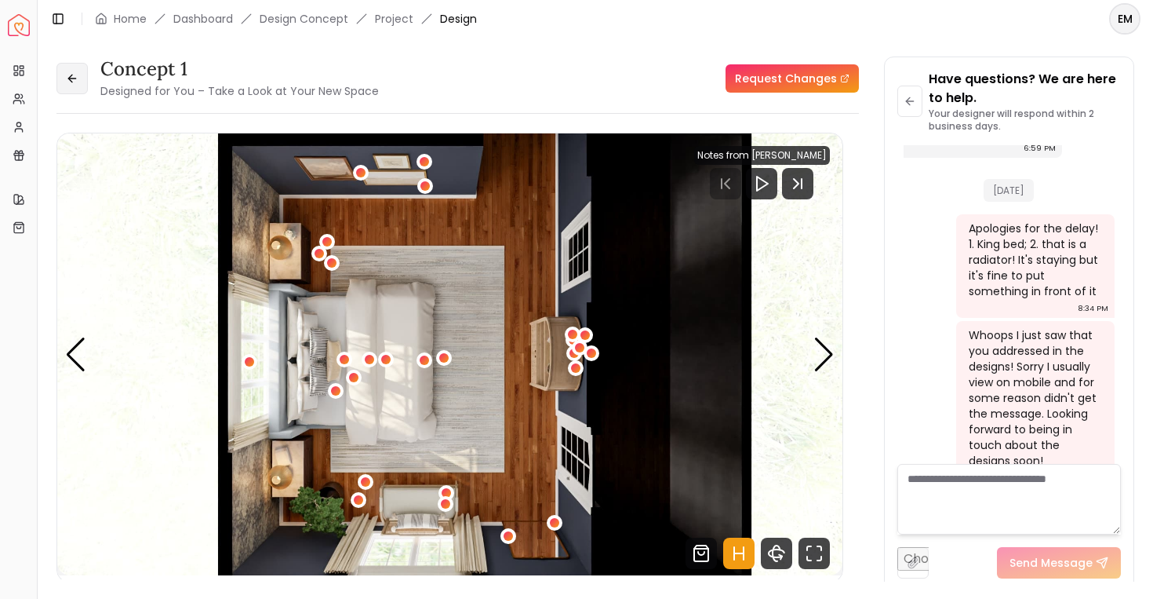
click at [81, 69] on button at bounding box center [71, 78] width 31 height 31
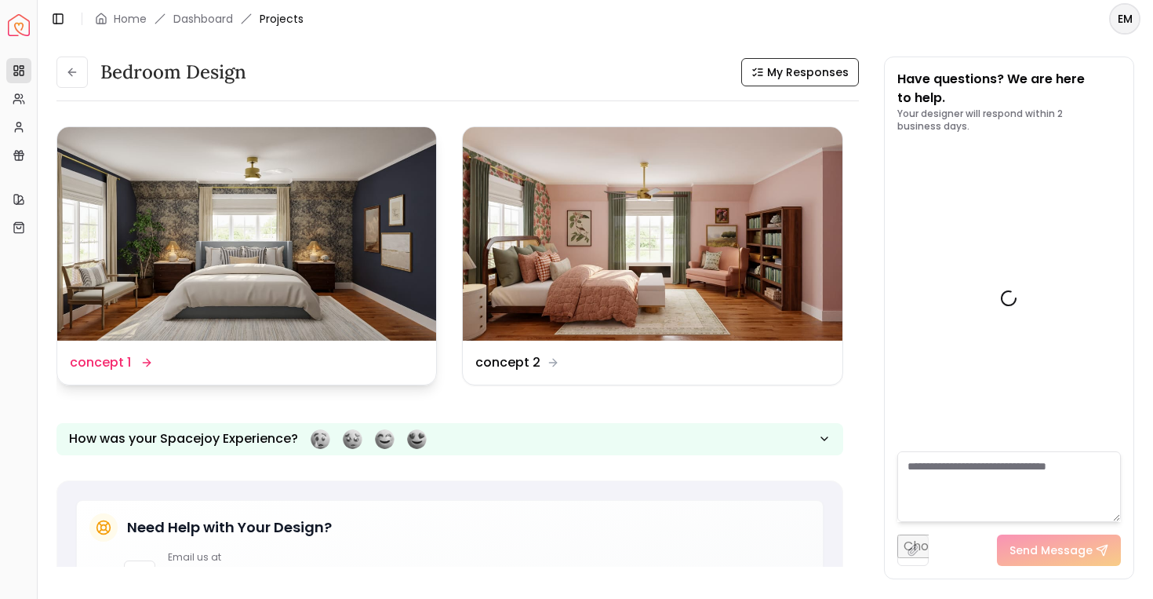
scroll to position [1612, 0]
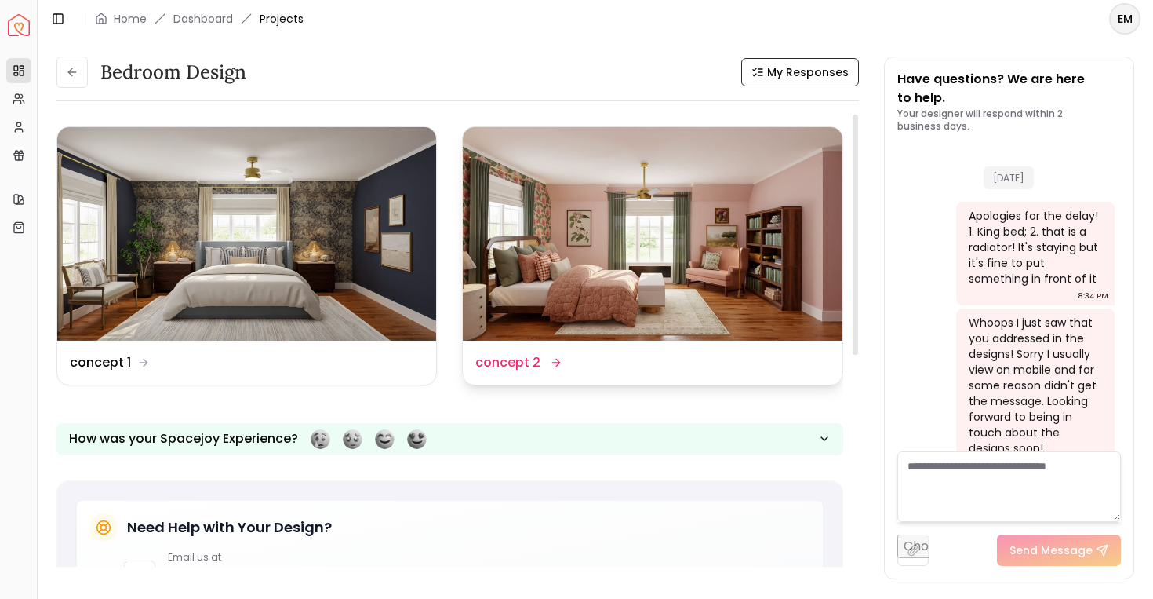
click at [505, 338] on img at bounding box center [652, 233] width 379 height 213
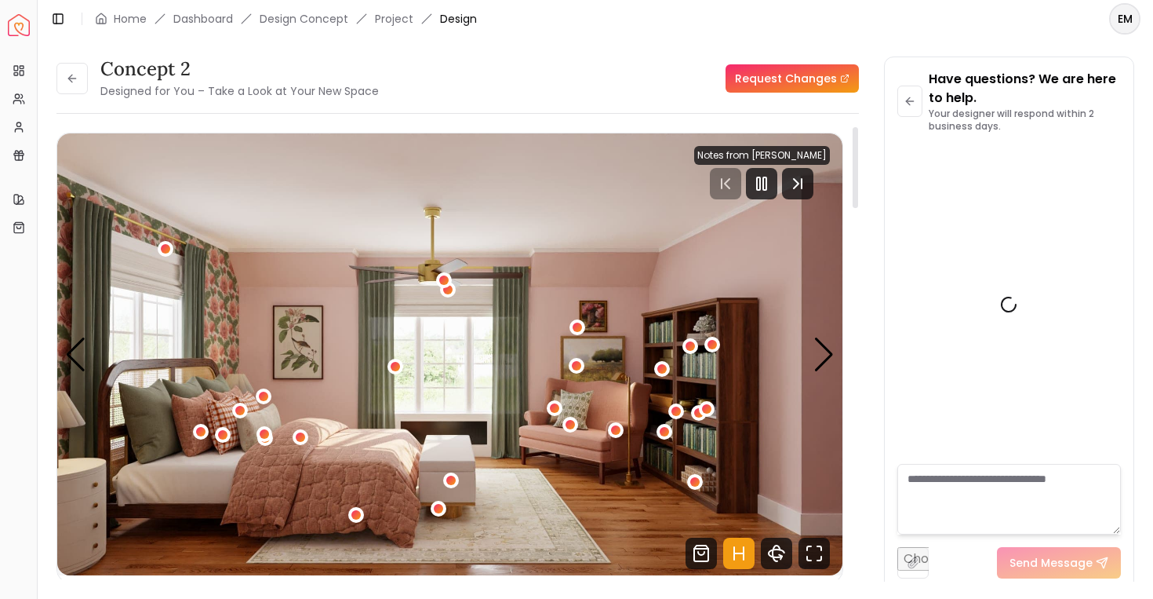
scroll to position [1599, 0]
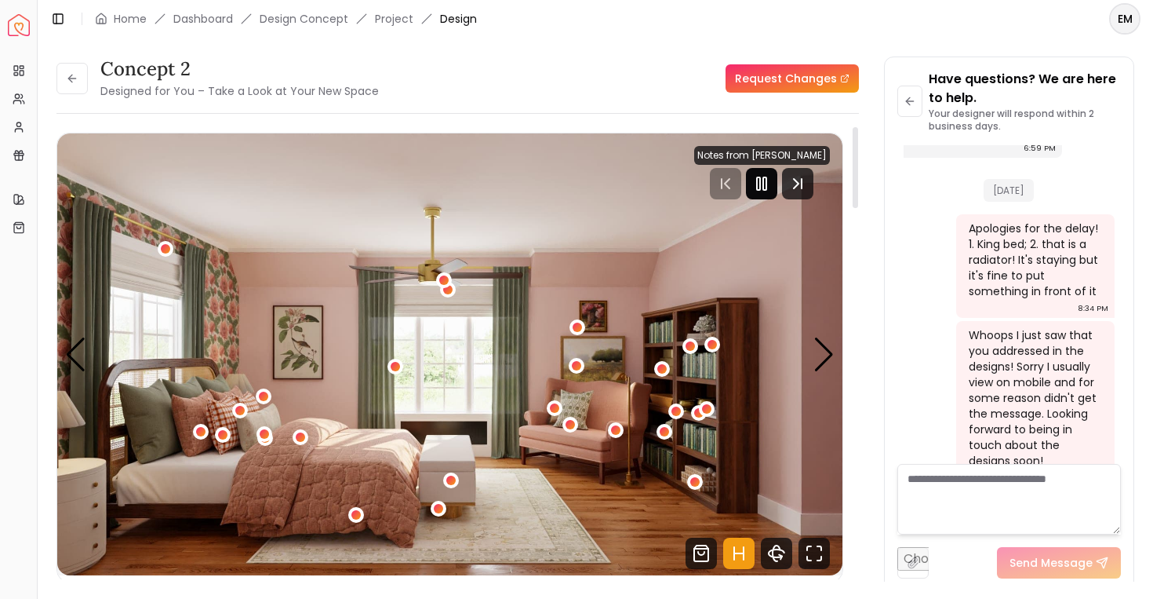
click at [771, 177] on icon "Pause" at bounding box center [761, 183] width 19 height 19
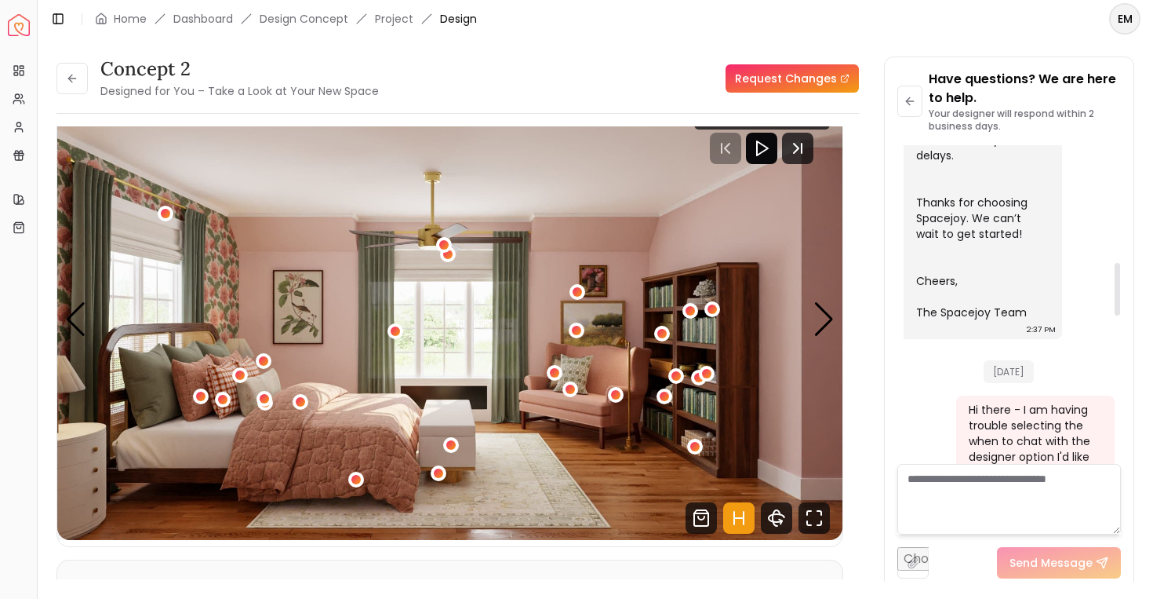
scroll to position [707, 0]
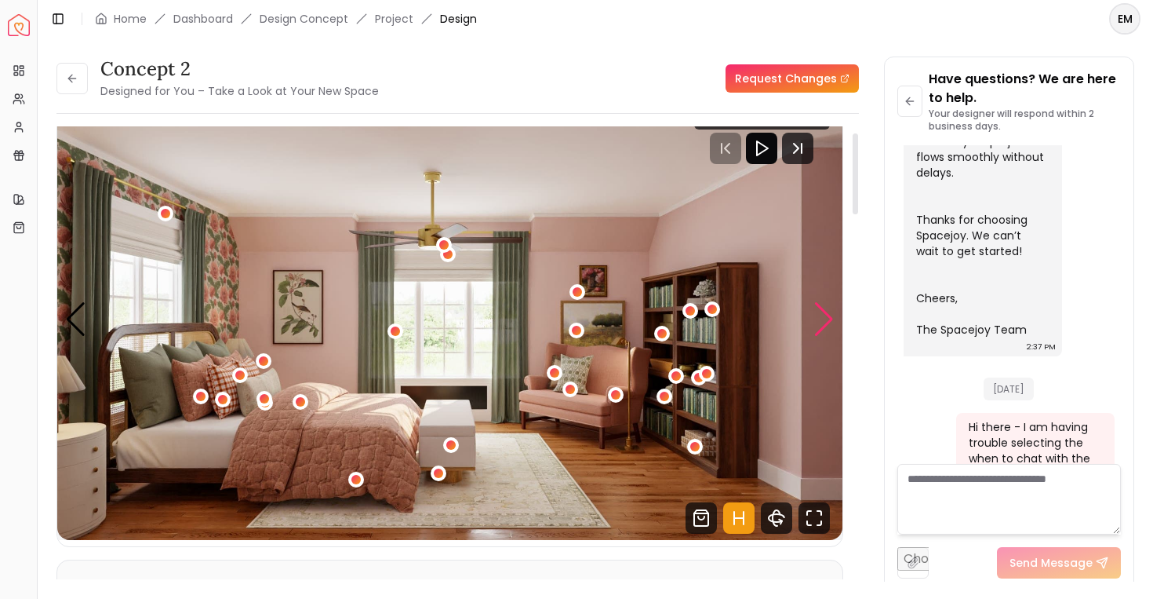
click at [824, 330] on div "Next slide" at bounding box center [824, 319] width 21 height 35
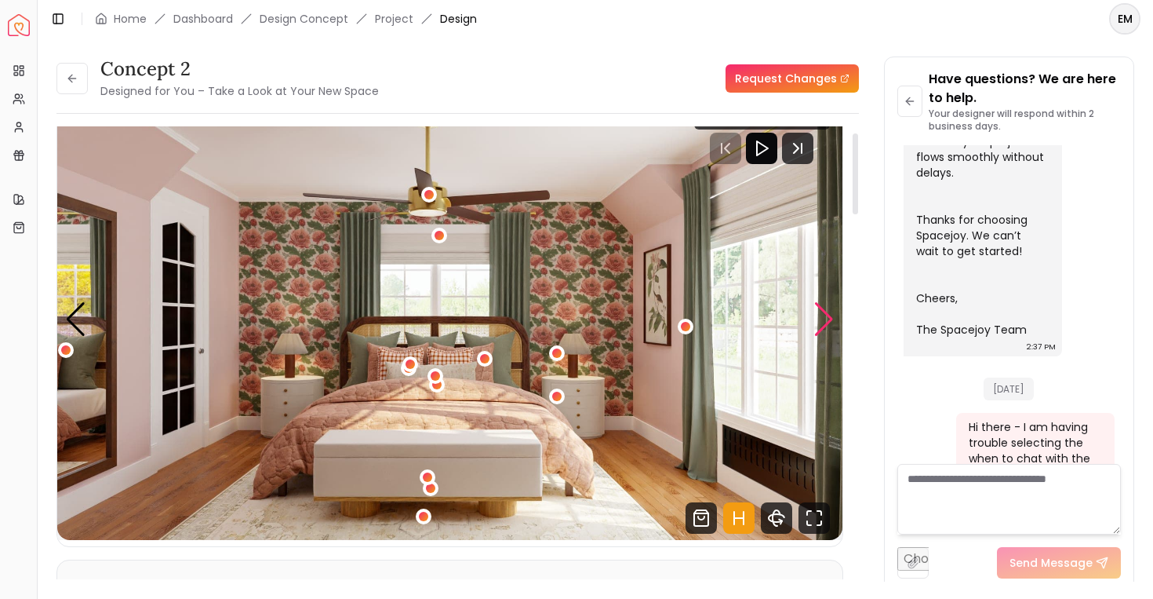
click at [824, 330] on div "Next slide" at bounding box center [824, 319] width 21 height 35
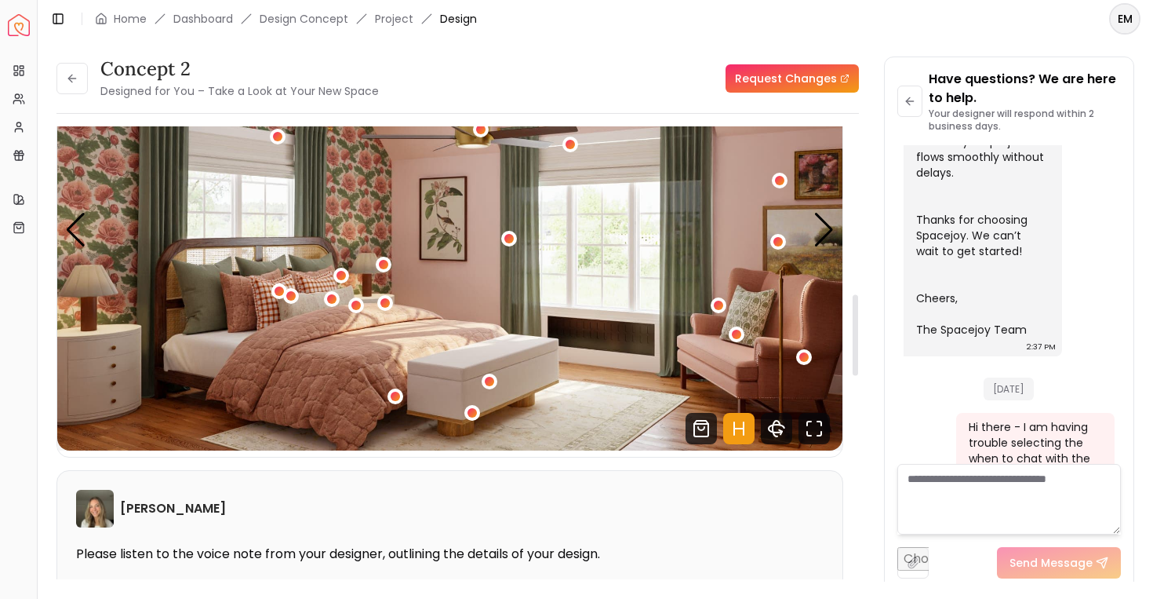
scroll to position [0, 0]
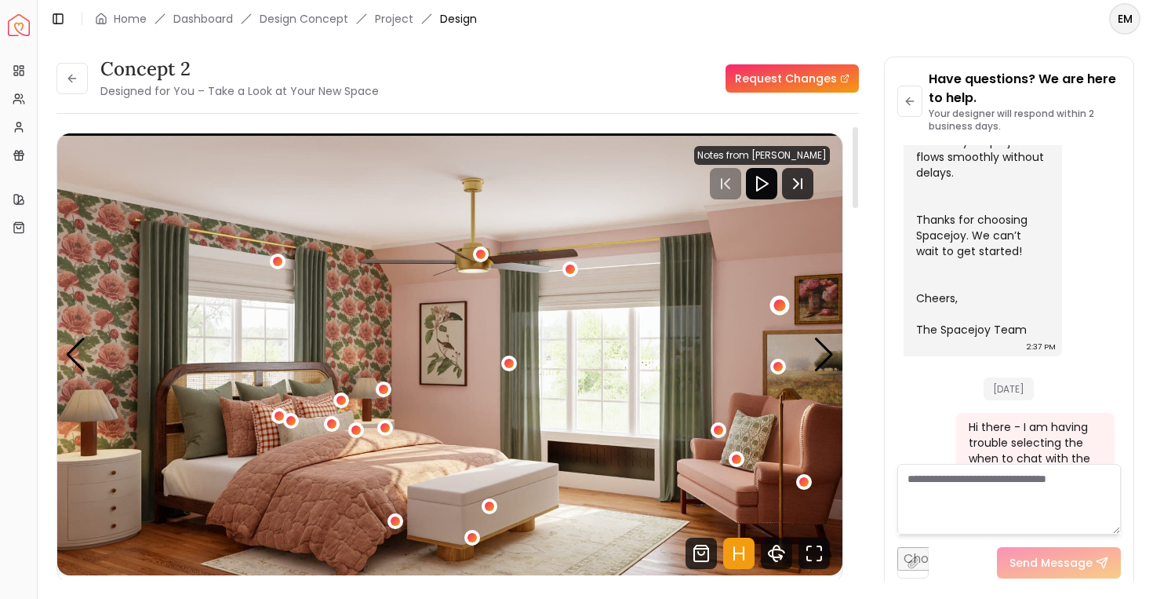
click at [778, 309] on div "3 / 5" at bounding box center [780, 306] width 12 height 12
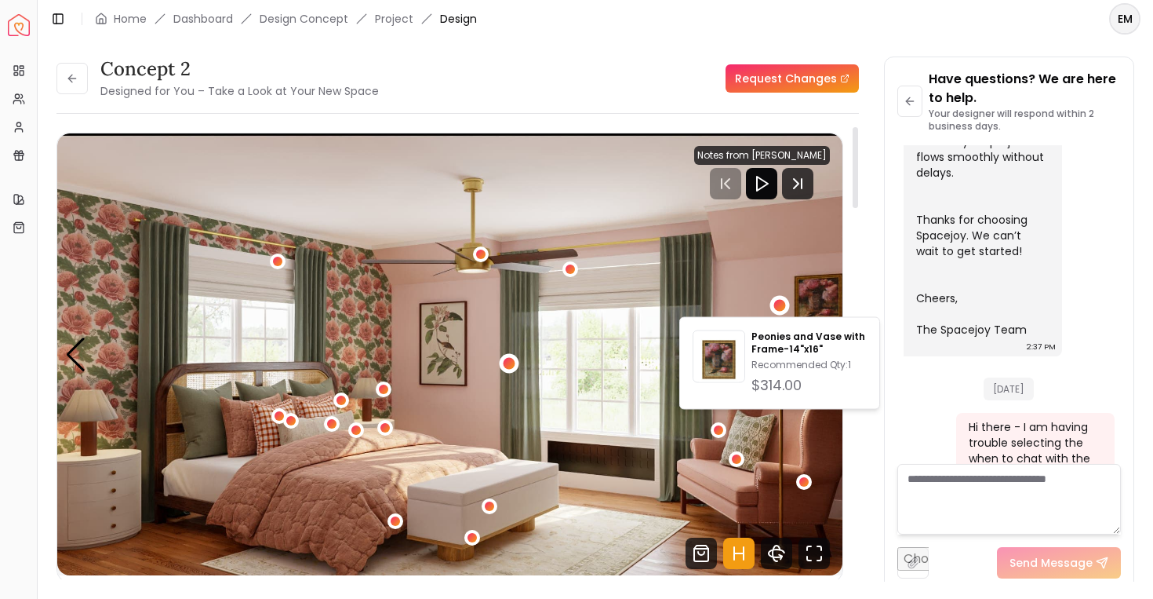
click at [508, 363] on div "3 / 5" at bounding box center [509, 363] width 12 height 12
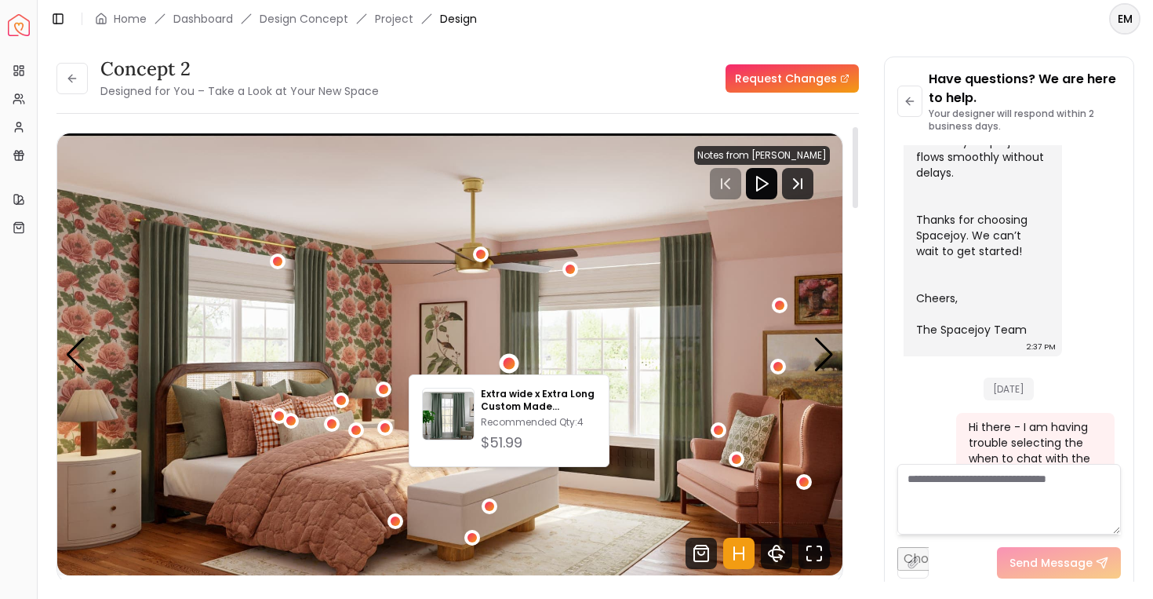
click at [489, 326] on img "3 / 5" at bounding box center [449, 354] width 785 height 442
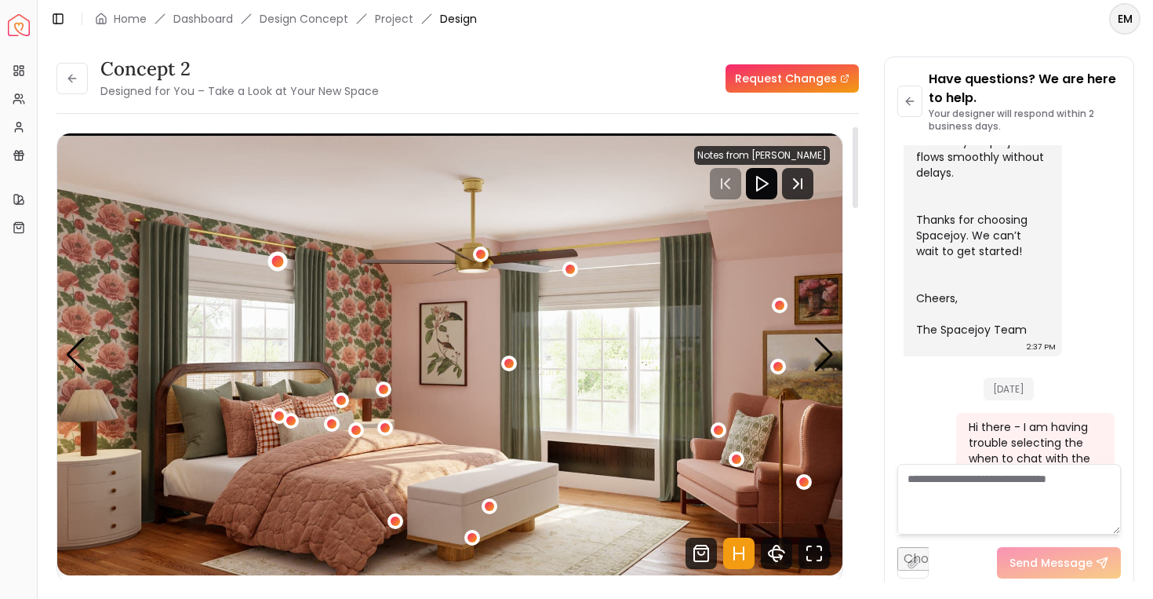
click at [279, 257] on div "3 / 5" at bounding box center [278, 262] width 12 height 12
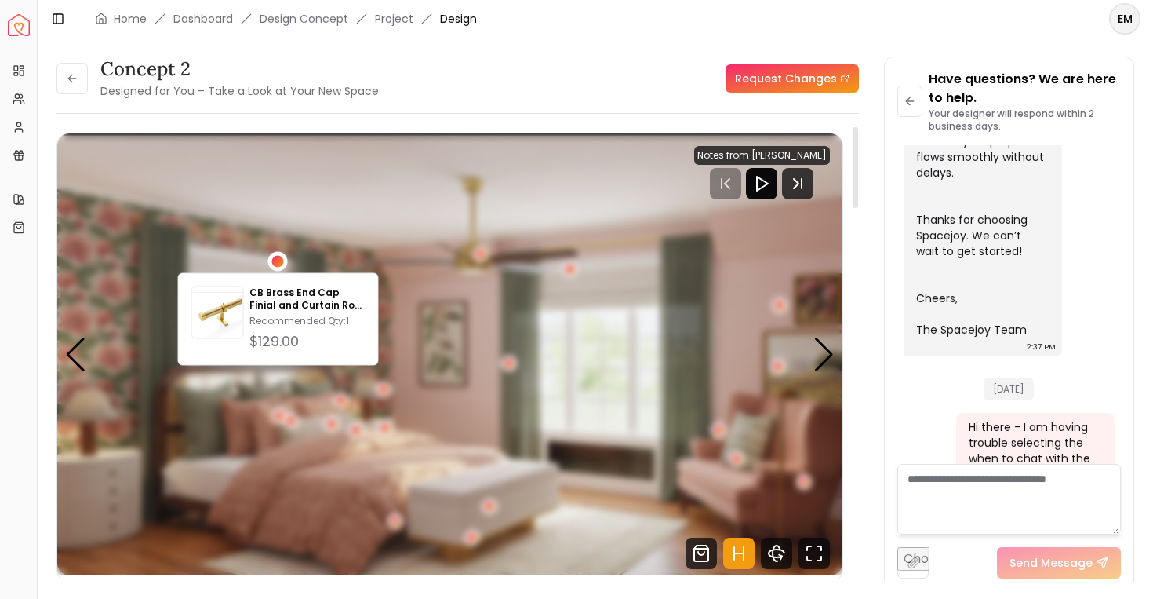
click at [279, 257] on div "3 / 5" at bounding box center [278, 262] width 12 height 12
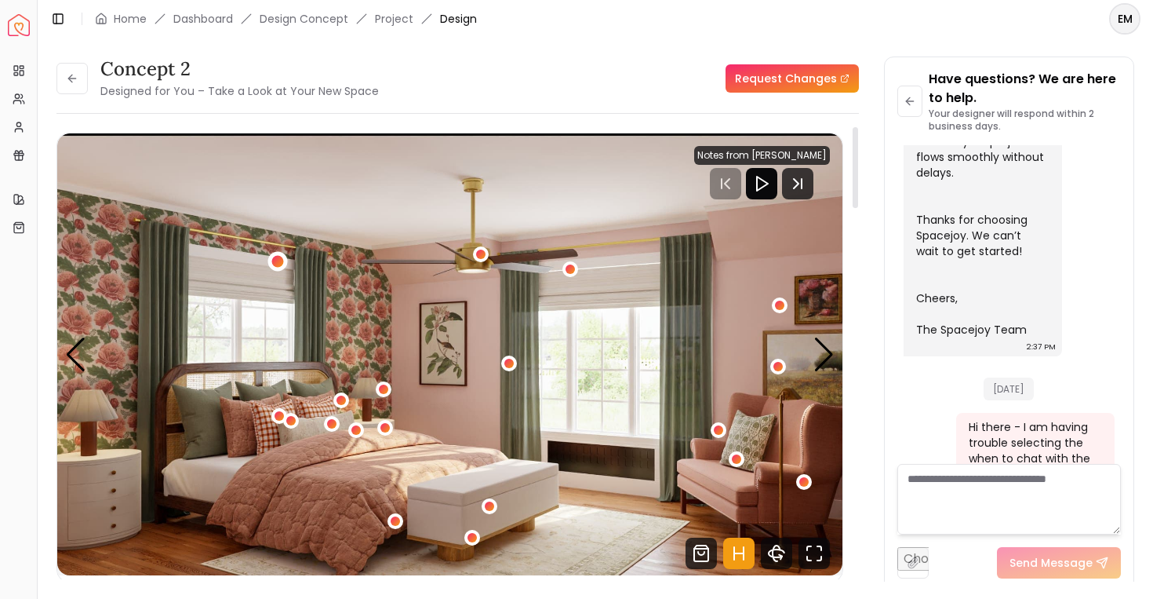
click at [285, 261] on div "3 / 5" at bounding box center [278, 262] width 20 height 20
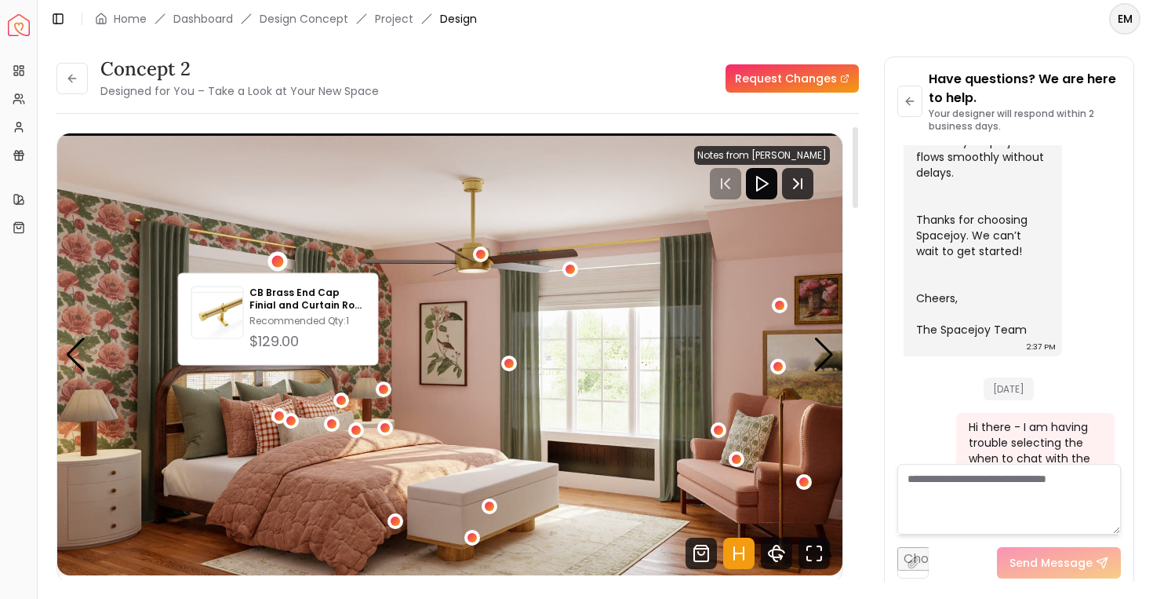
click at [399, 234] on img "3 / 5" at bounding box center [449, 354] width 785 height 442
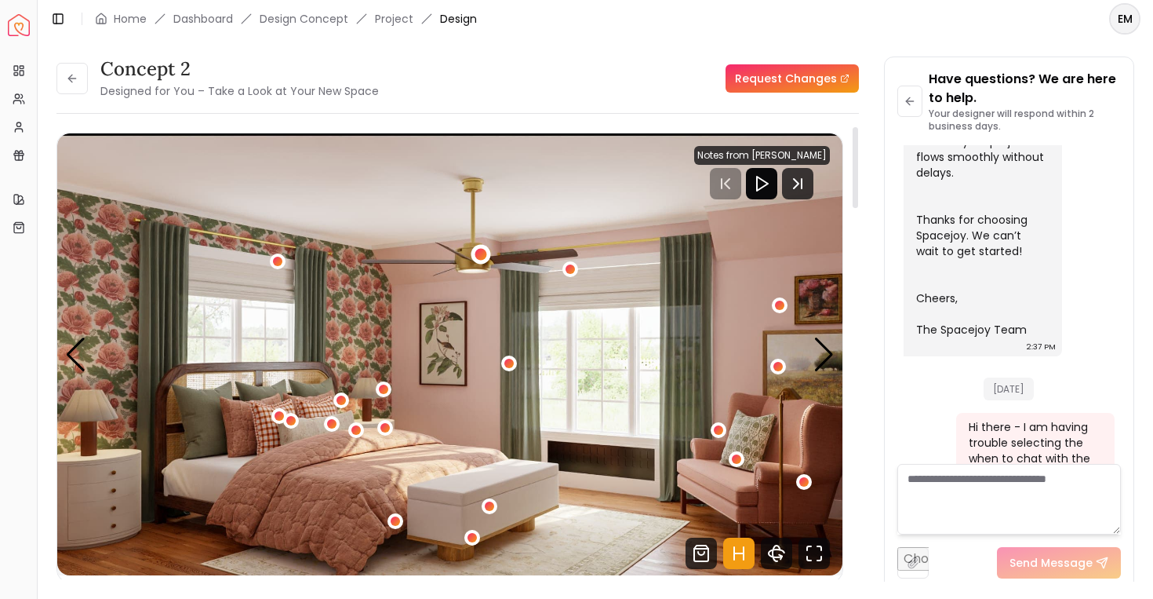
click at [478, 261] on div "3 / 5" at bounding box center [481, 255] width 20 height 20
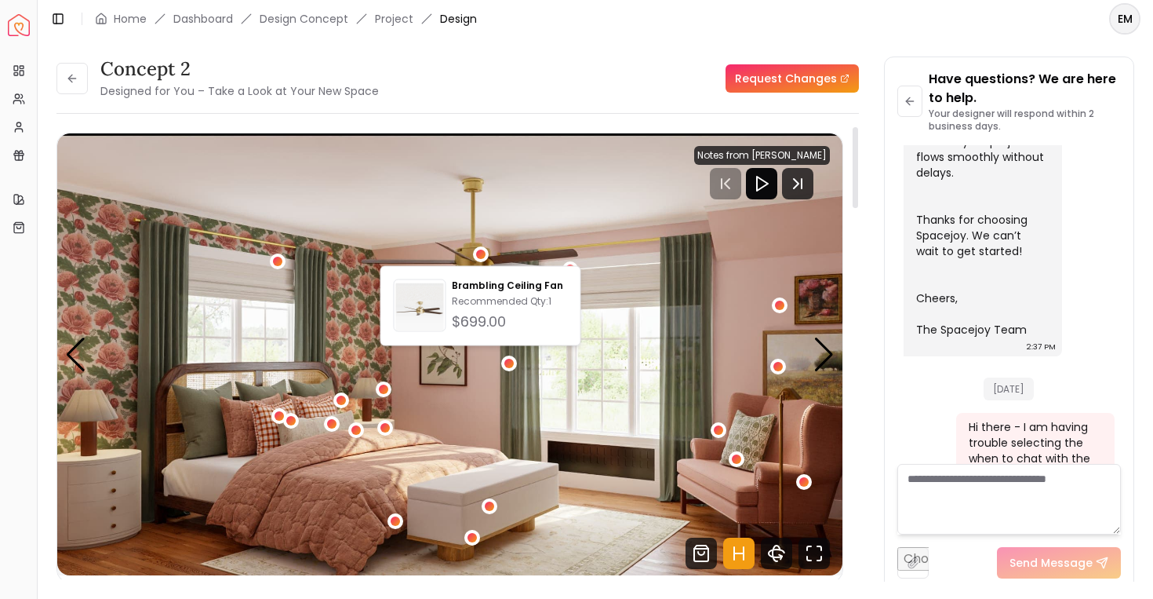
click at [625, 262] on img "3 / 5" at bounding box center [449, 354] width 785 height 442
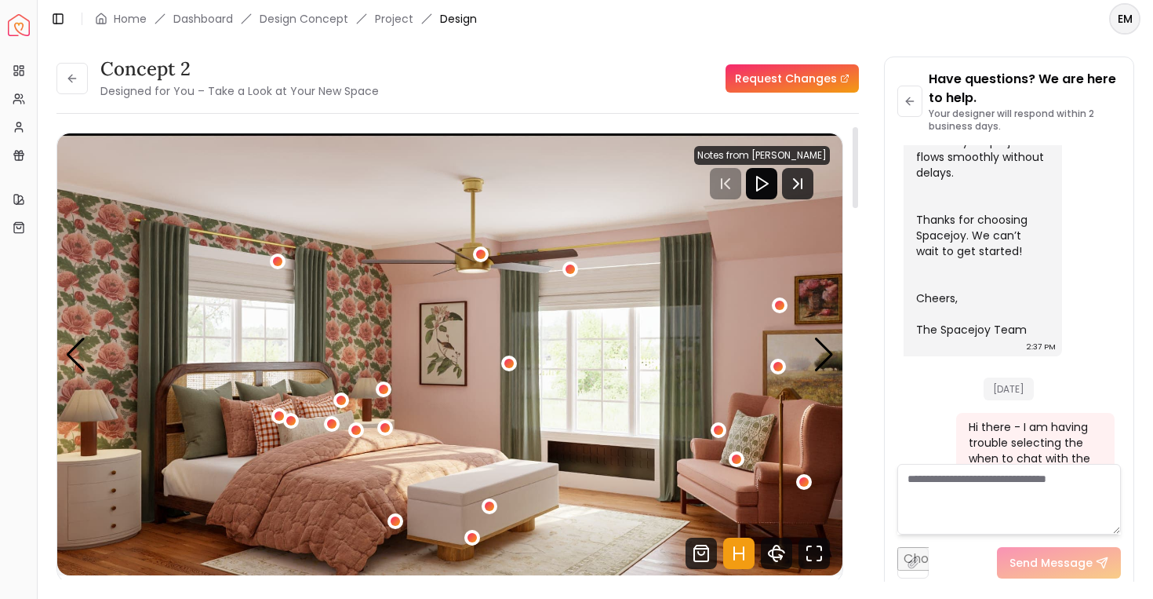
click at [574, 258] on img "3 / 5" at bounding box center [449, 354] width 785 height 442
click at [574, 270] on div "3 / 5" at bounding box center [570, 270] width 12 height 12
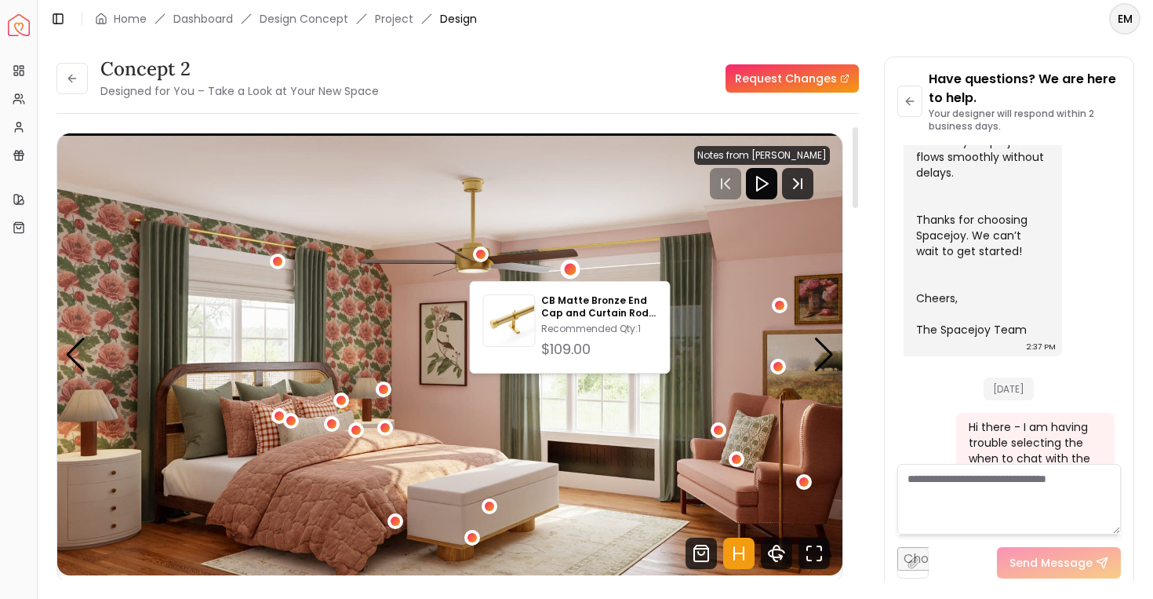
click at [524, 246] on img "3 / 5" at bounding box center [449, 354] width 785 height 442
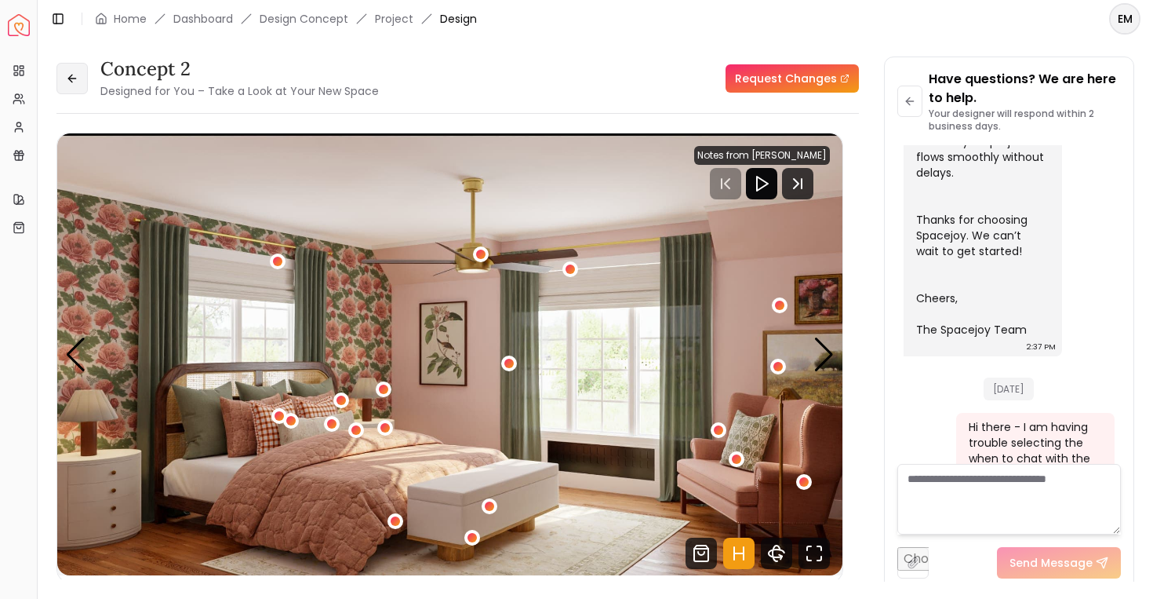
click at [83, 75] on button at bounding box center [71, 78] width 31 height 31
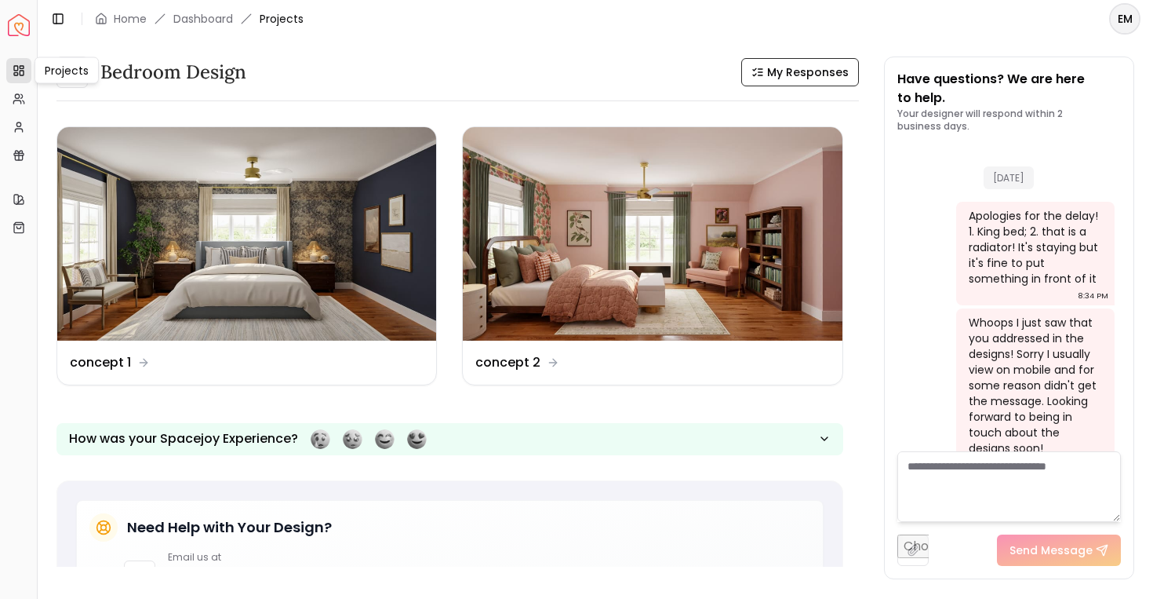
click at [75, 82] on div "Projects Projects" at bounding box center [67, 70] width 64 height 27
click at [71, 71] on div "Projects Projects" at bounding box center [67, 70] width 64 height 27
click at [211, 74] on h3 "Bedroom design" at bounding box center [173, 72] width 146 height 25
click at [109, 78] on h3 "Bedroom design" at bounding box center [173, 72] width 146 height 25
click at [74, 77] on icon at bounding box center [72, 72] width 13 height 13
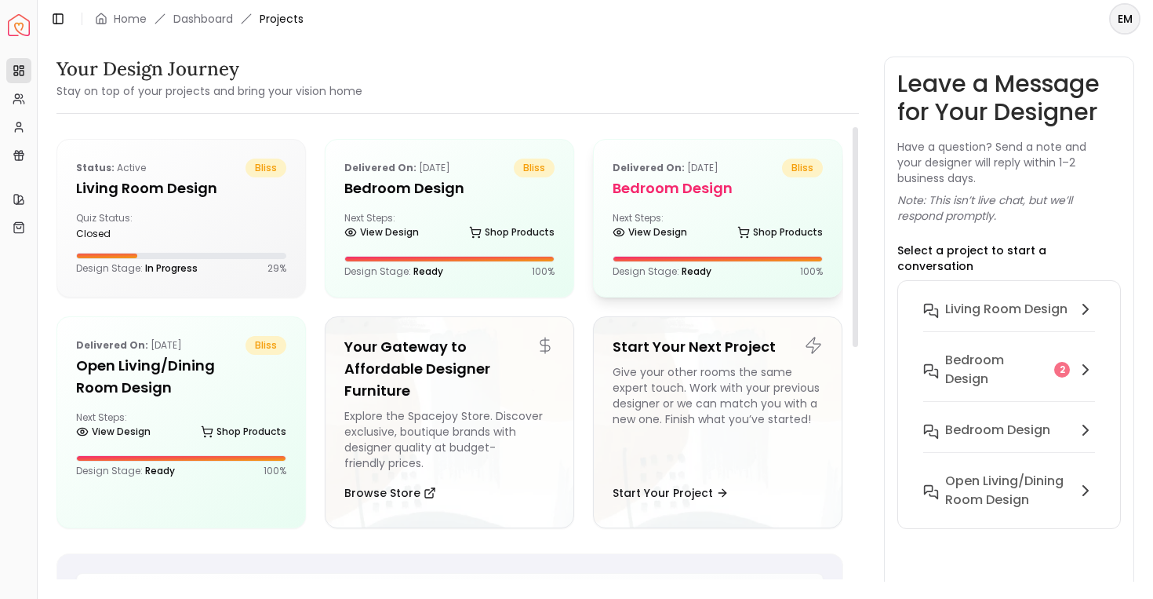
click at [712, 160] on p "Delivered on: [DATE]" at bounding box center [666, 168] width 106 height 19
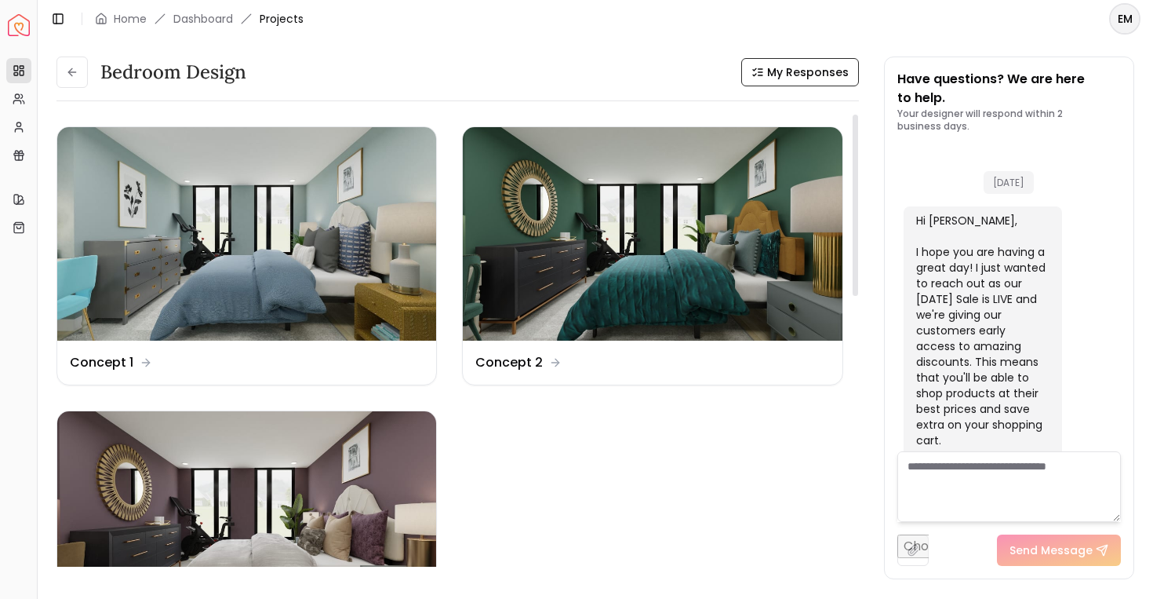
scroll to position [1295, 0]
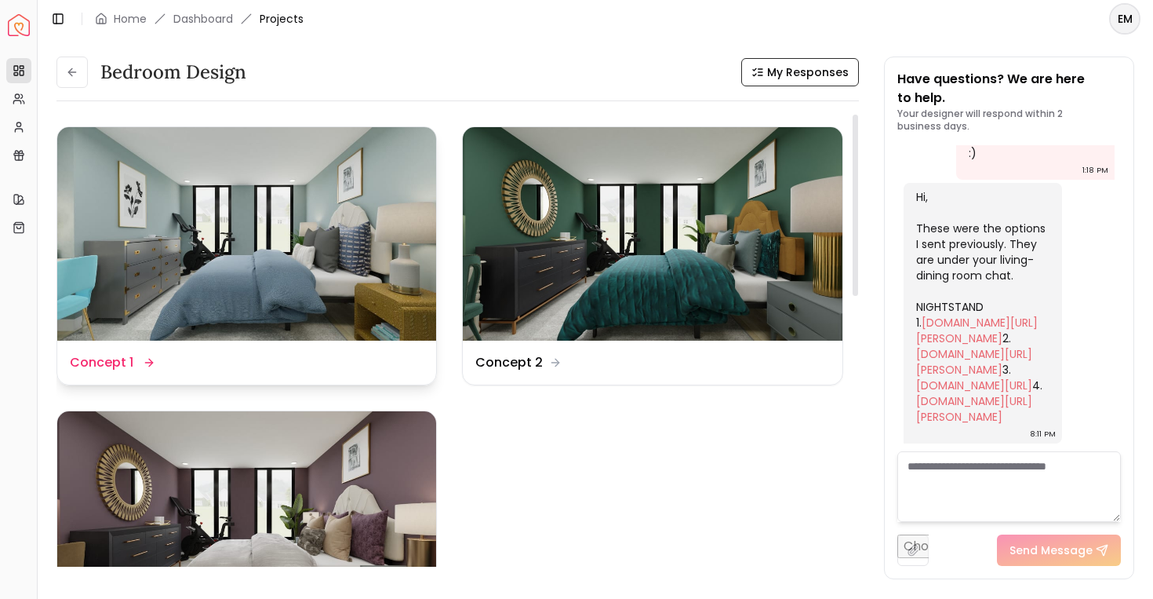
click at [277, 249] on img at bounding box center [246, 233] width 379 height 213
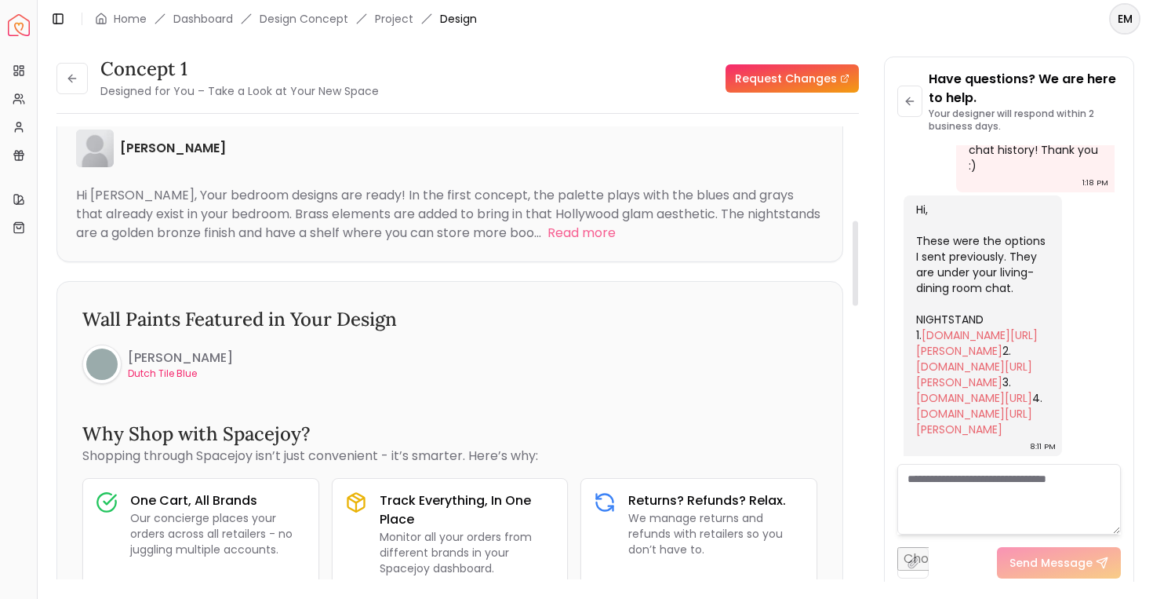
scroll to position [522, 0]
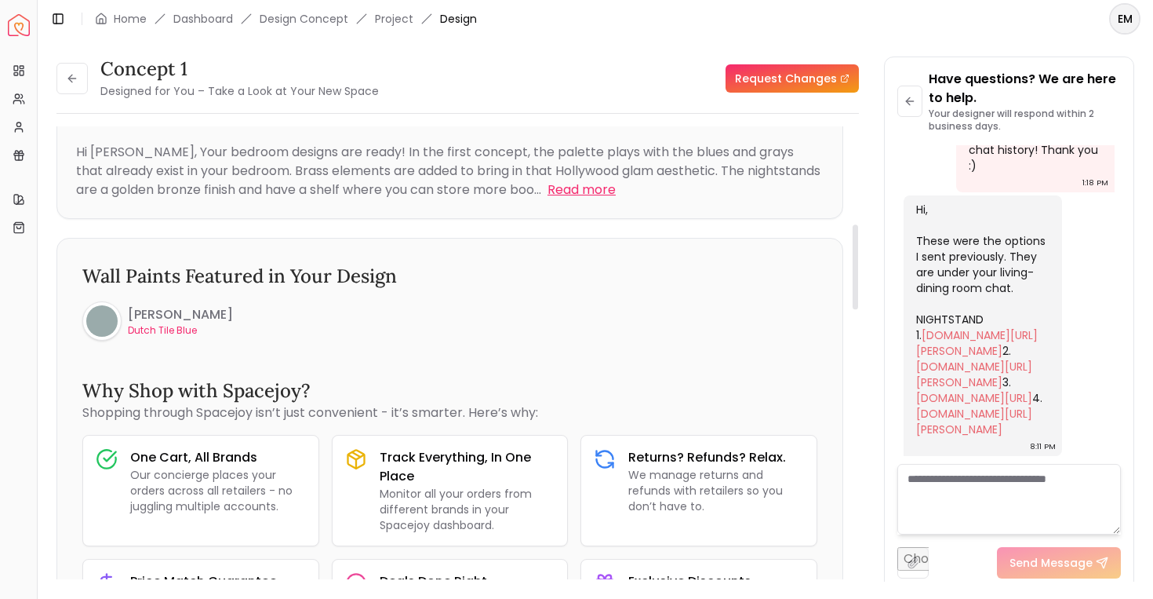
click at [568, 195] on button "Read more" at bounding box center [582, 189] width 68 height 19
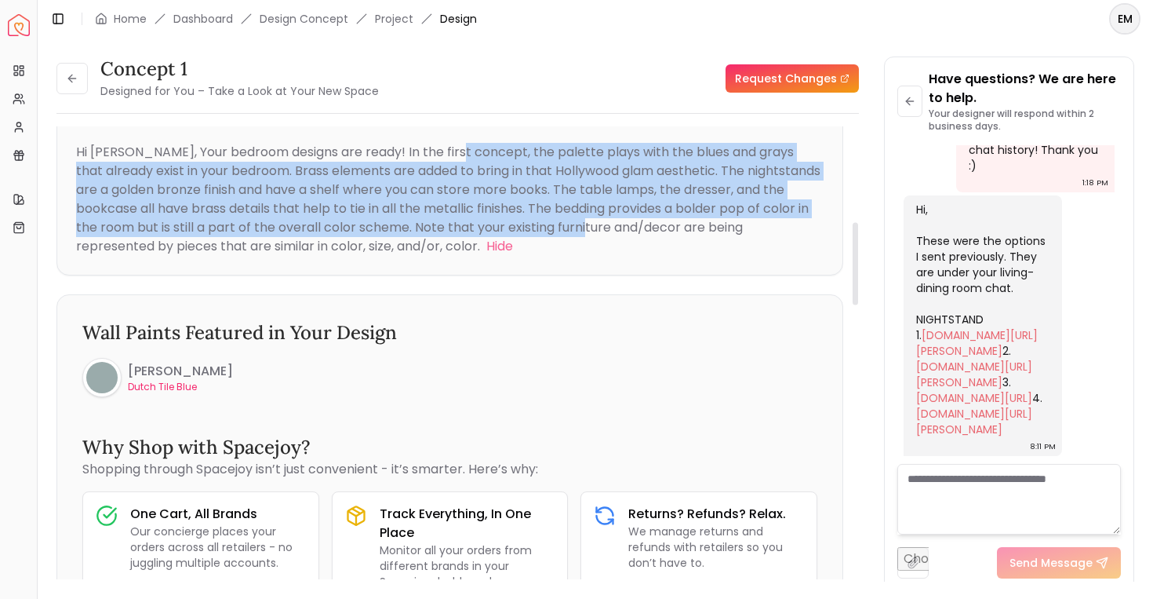
drag, startPoint x: 578, startPoint y: 237, endPoint x: 452, endPoint y: 145, distance: 156.2
click at [452, 145] on div "Hi [PERSON_NAME], Your bedroom designs are ready! In the first concept, the pal…" at bounding box center [450, 199] width 748 height 113
click at [452, 145] on div "Hi [PERSON_NAME], Your bedroom designs are ready! In the first concept, the pal…" at bounding box center [448, 199] width 745 height 112
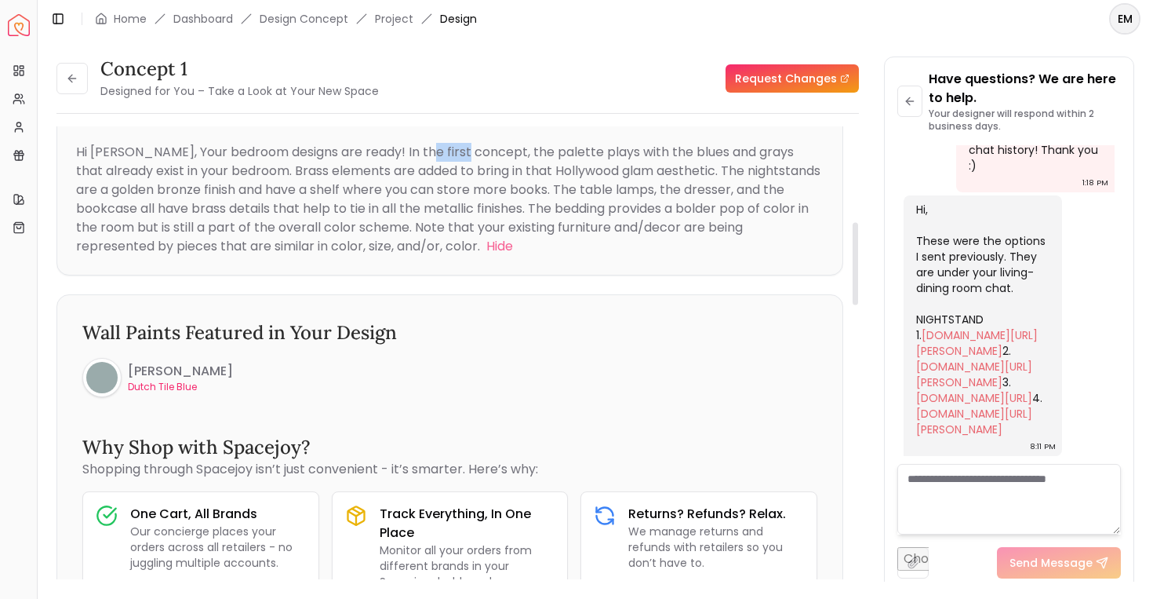
click at [452, 145] on div "Hi [PERSON_NAME], Your bedroom designs are ready! In the first concept, the pal…" at bounding box center [448, 199] width 745 height 112
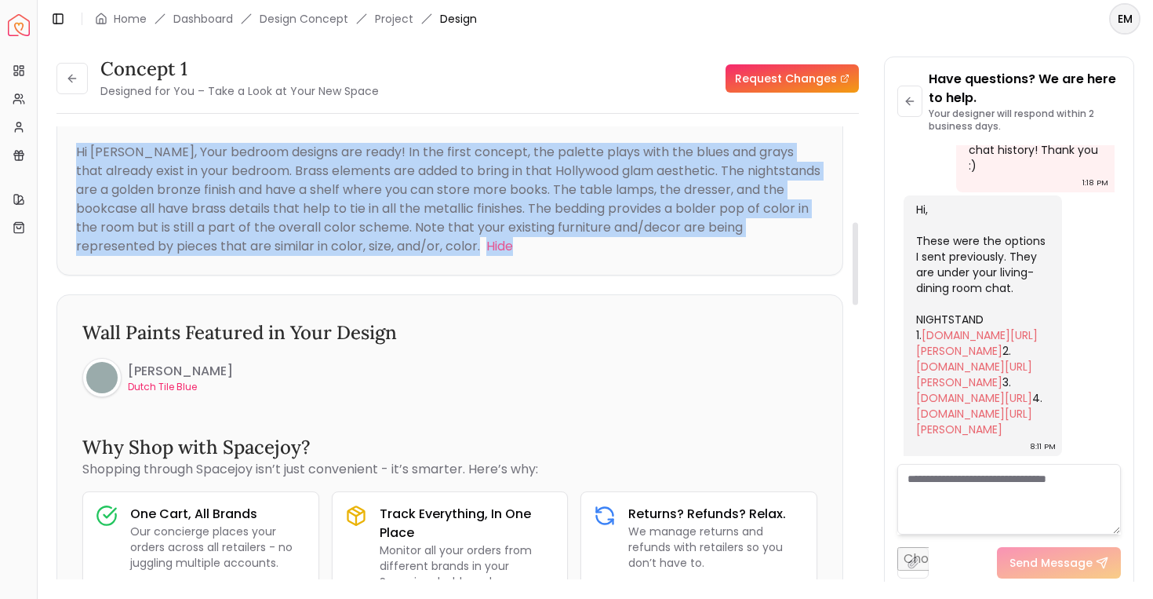
click at [452, 145] on div "Hi [PERSON_NAME], Your bedroom designs are ready! In the first concept, the pal…" at bounding box center [448, 199] width 745 height 112
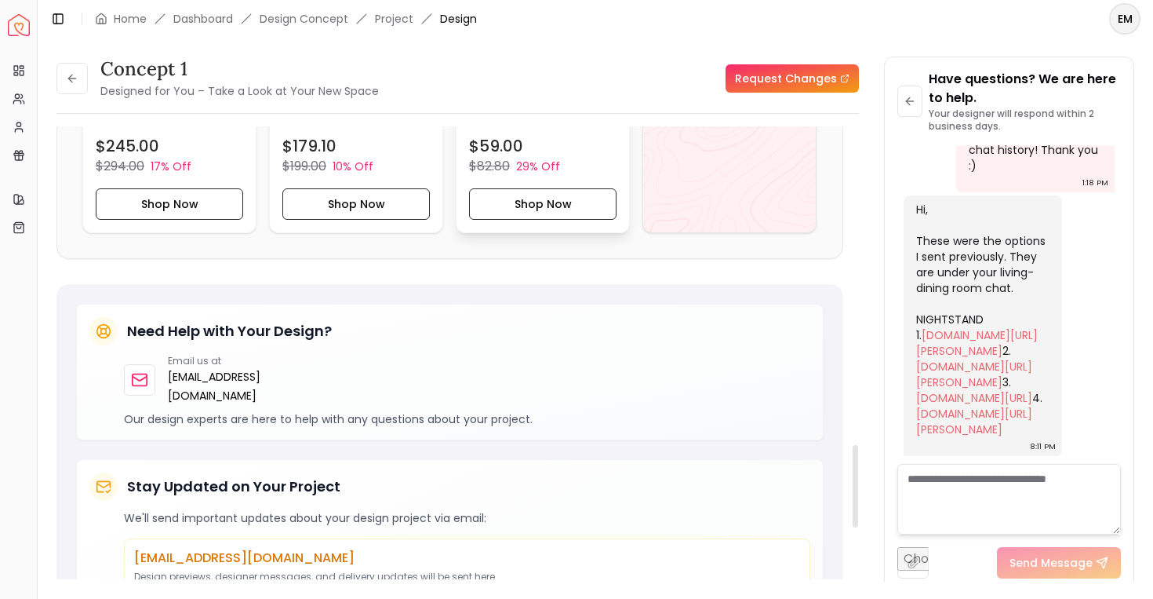
scroll to position [1692, 0]
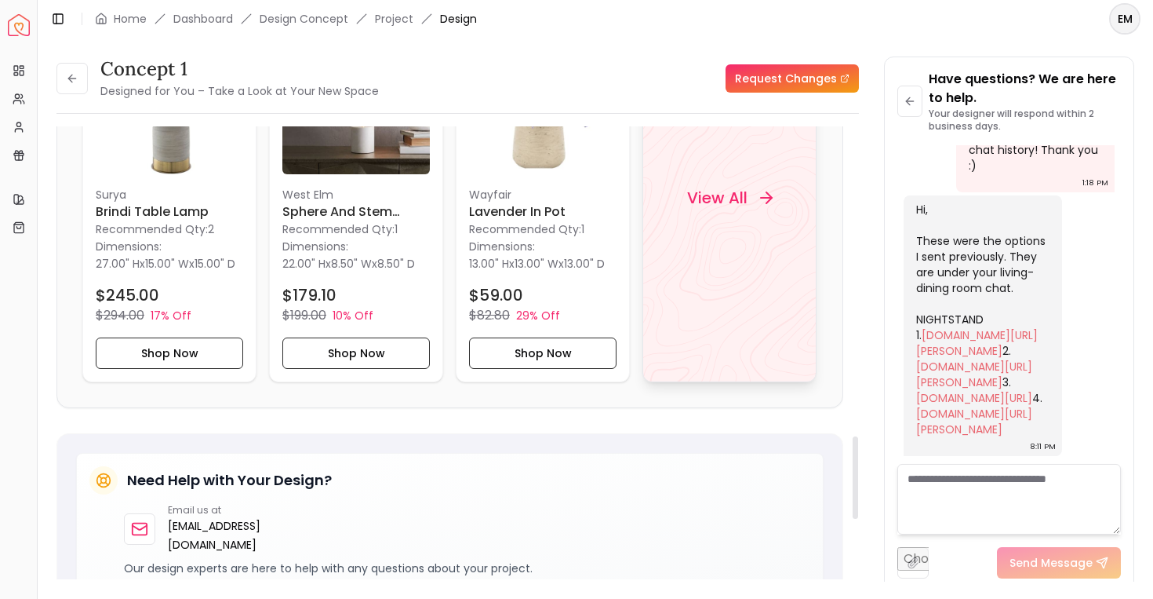
click at [716, 354] on div "View All" at bounding box center [730, 197] width 174 height 369
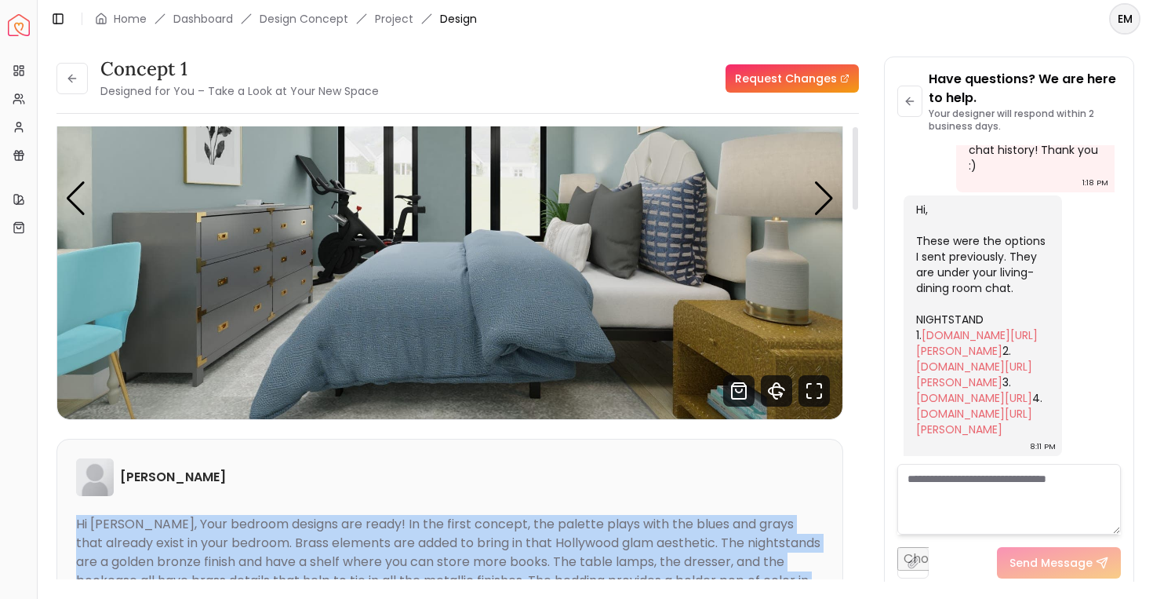
scroll to position [0, 0]
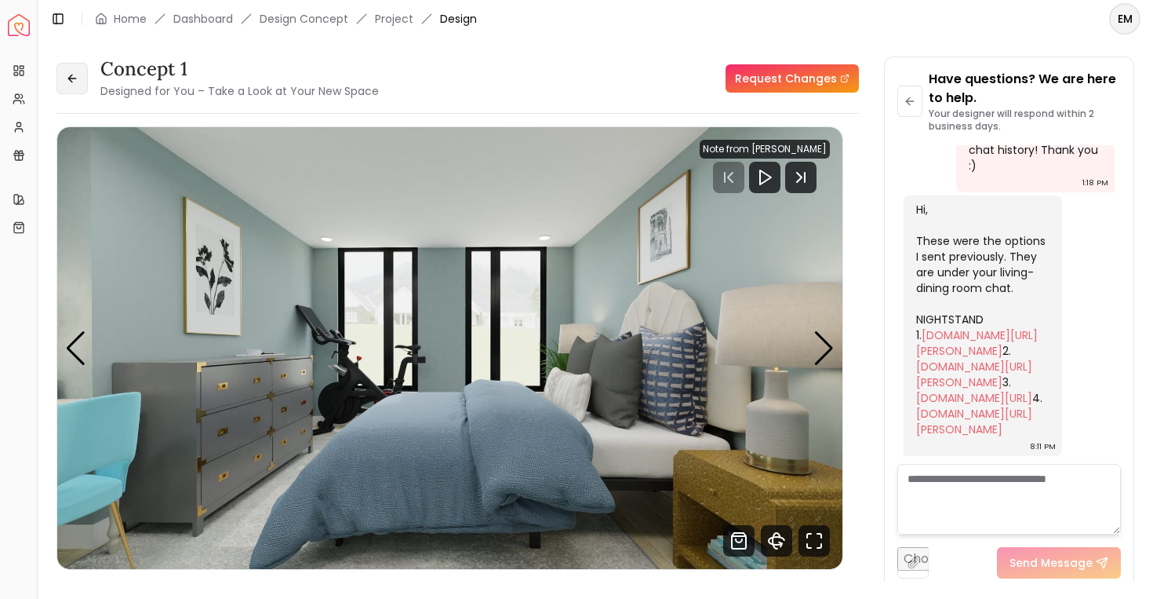
click at [70, 68] on button at bounding box center [71, 78] width 31 height 31
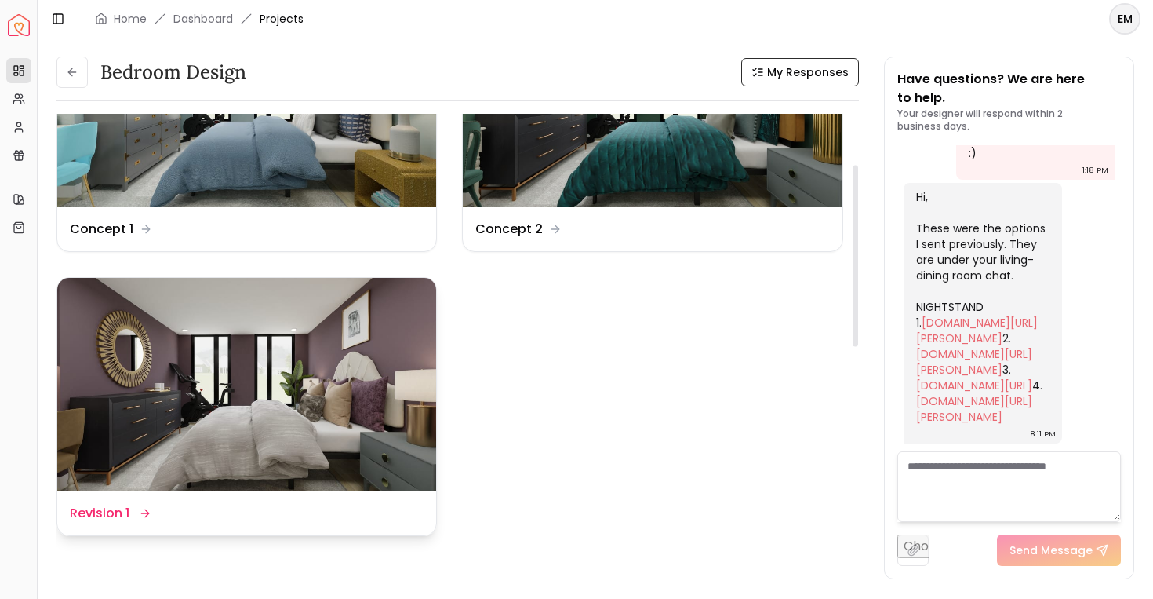
scroll to position [2, 0]
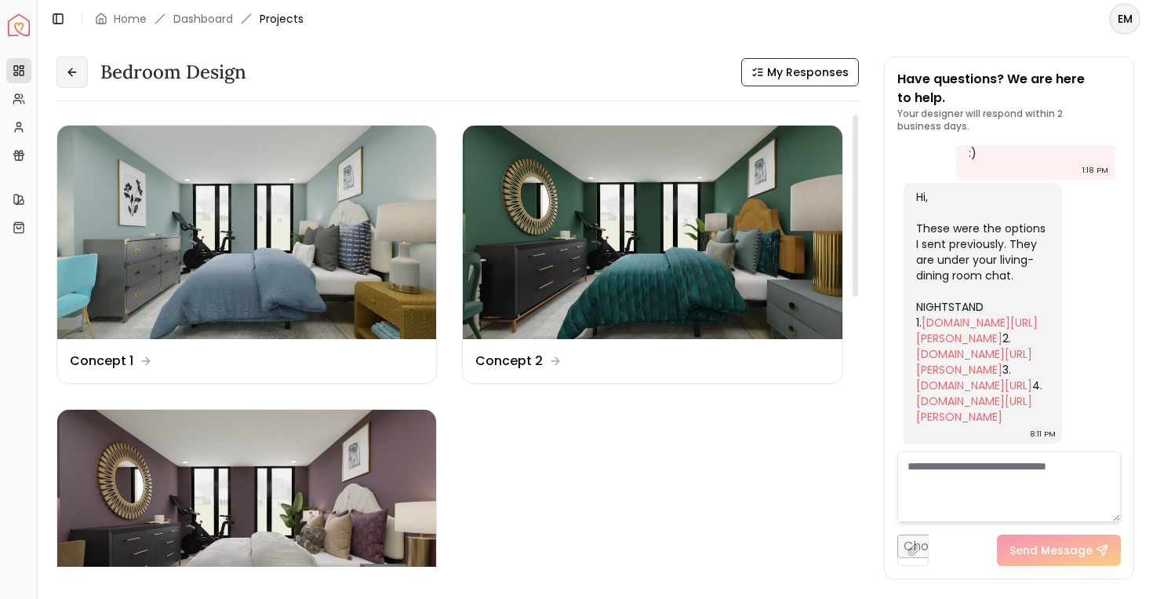
click at [75, 68] on icon at bounding box center [72, 72] width 13 height 13
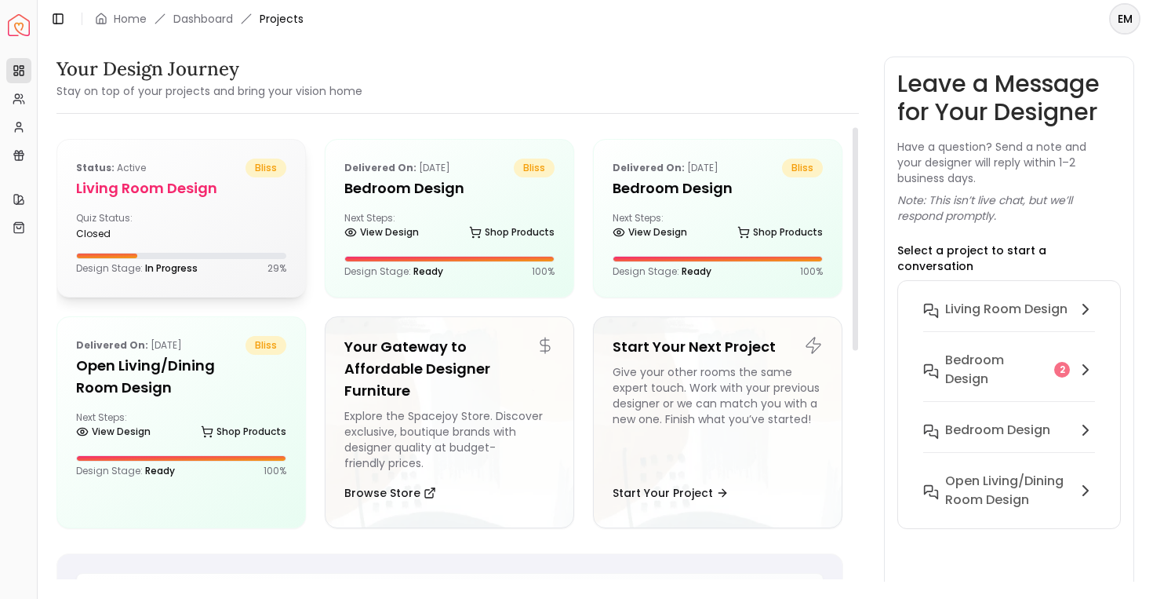
scroll to position [1, 0]
click at [184, 210] on div "Status: active bliss Living Room design Quiz Status: closed Design Stage: In Pr…" at bounding box center [181, 216] width 248 height 154
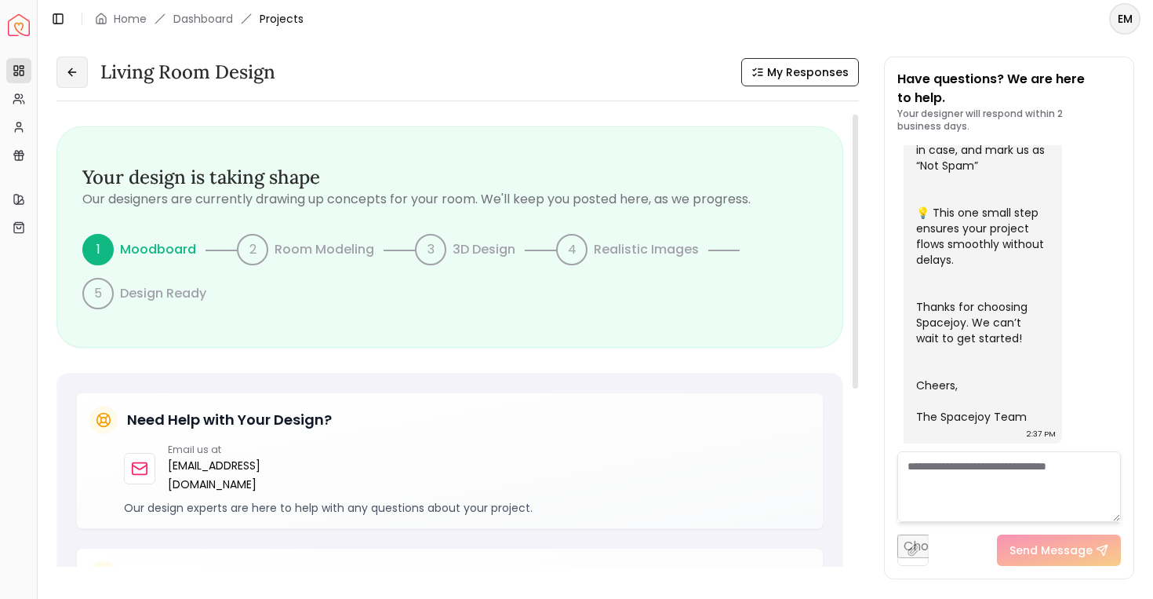
click at [76, 80] on button at bounding box center [71, 71] width 31 height 31
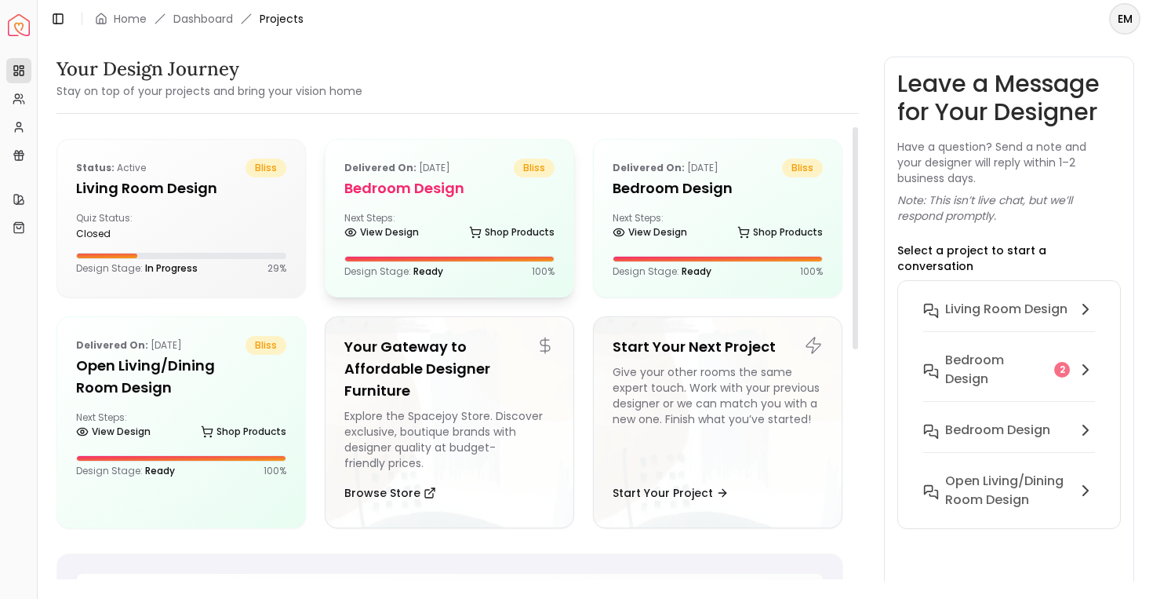
click at [353, 186] on h5 "Bedroom design" at bounding box center [449, 188] width 210 height 22
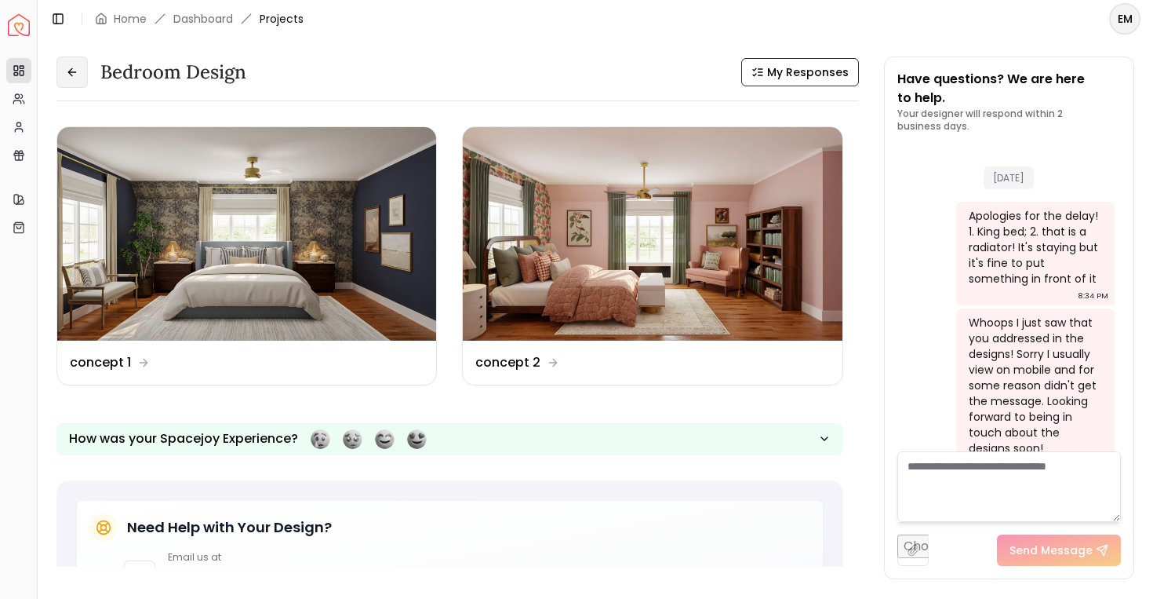
click at [77, 67] on icon at bounding box center [72, 72] width 13 height 13
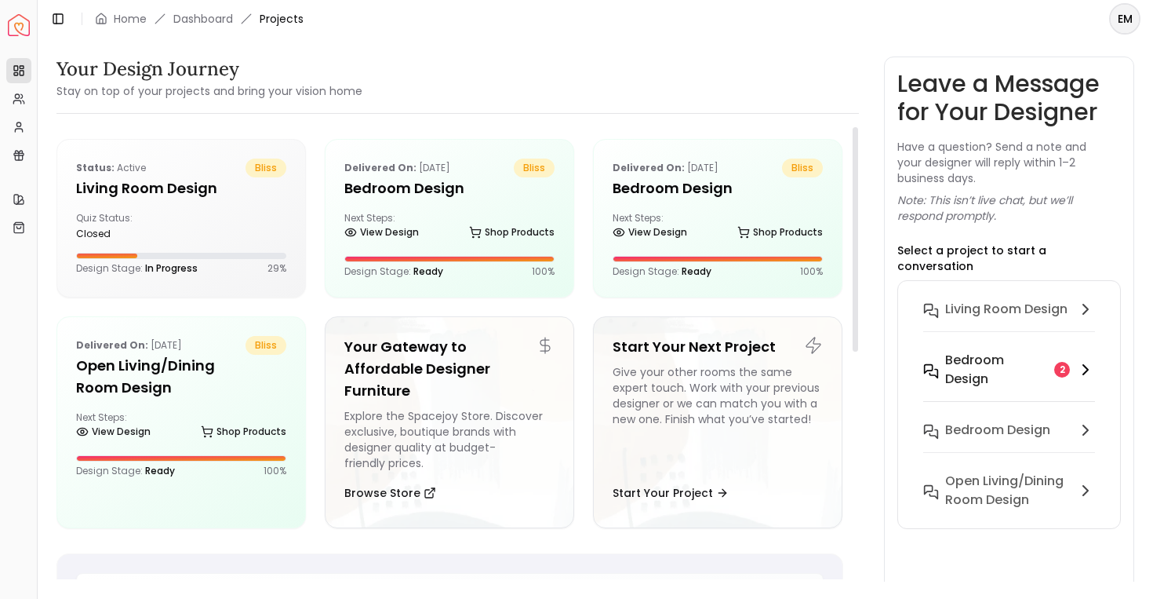
click at [961, 351] on h6 "Bedroom design" at bounding box center [998, 370] width 104 height 38
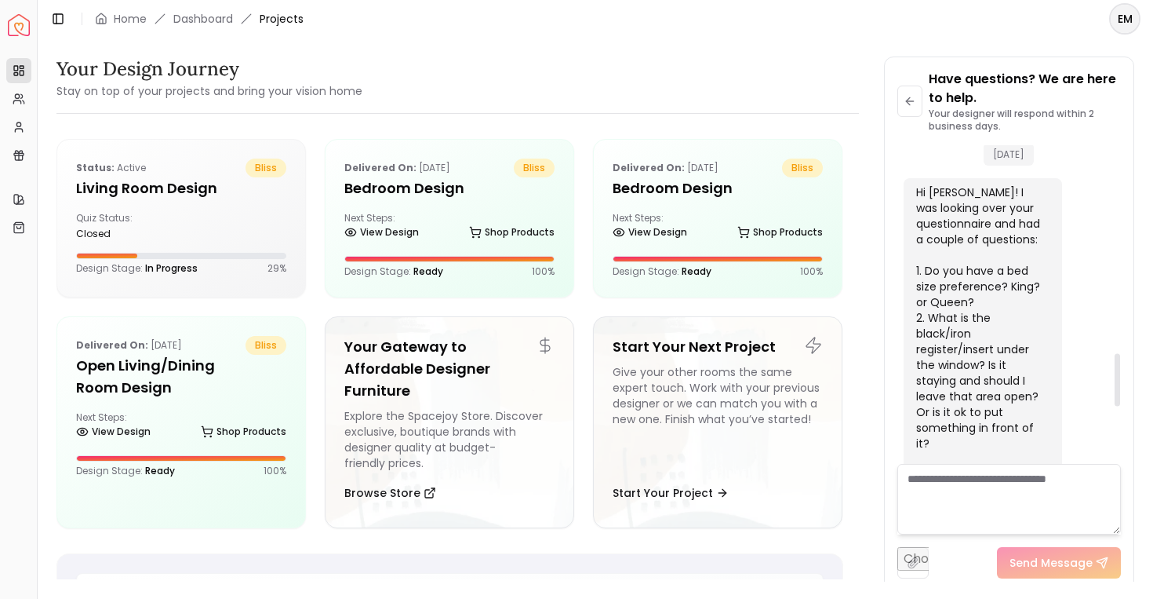
scroll to position [895, 0]
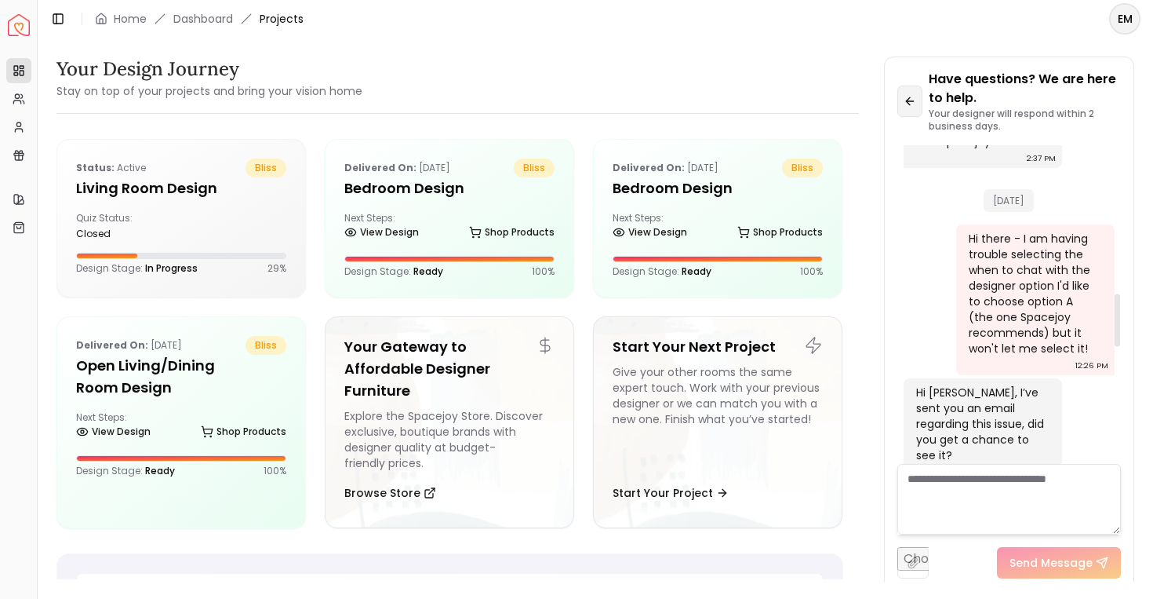
click at [919, 100] on button at bounding box center [910, 101] width 25 height 31
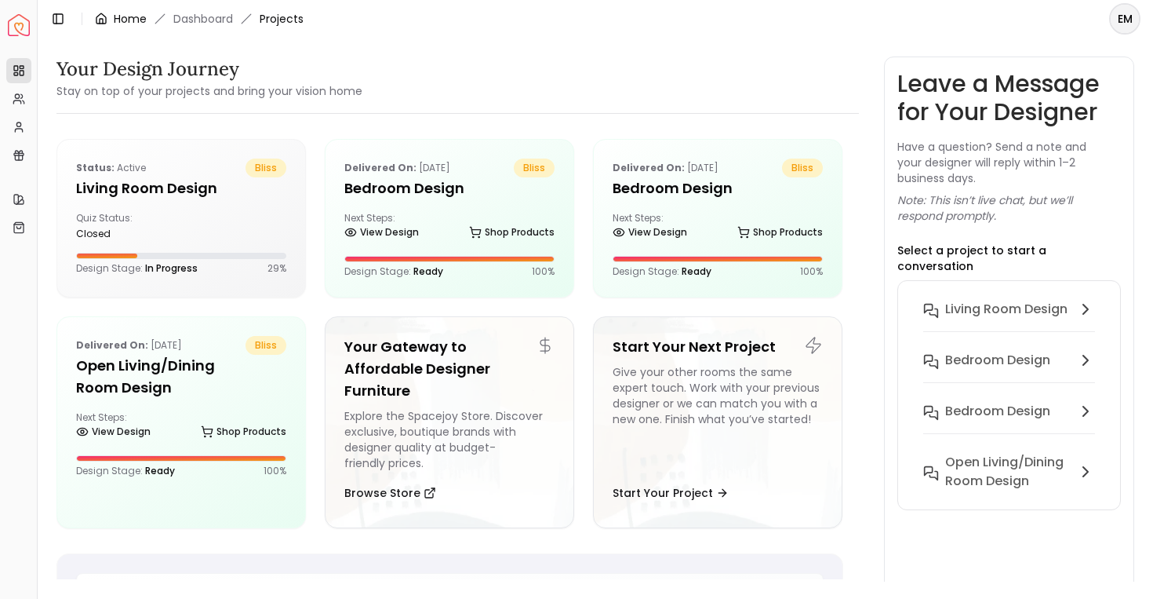
click at [126, 19] on link "Home" at bounding box center [130, 19] width 33 height 16
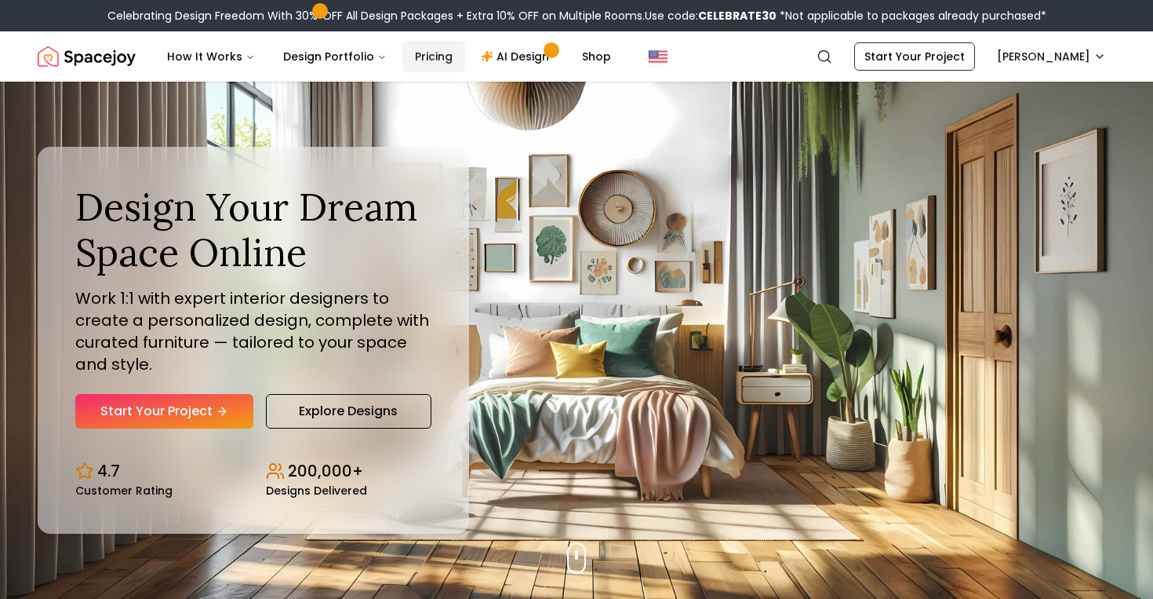
click at [410, 59] on link "Pricing" at bounding box center [434, 56] width 63 height 31
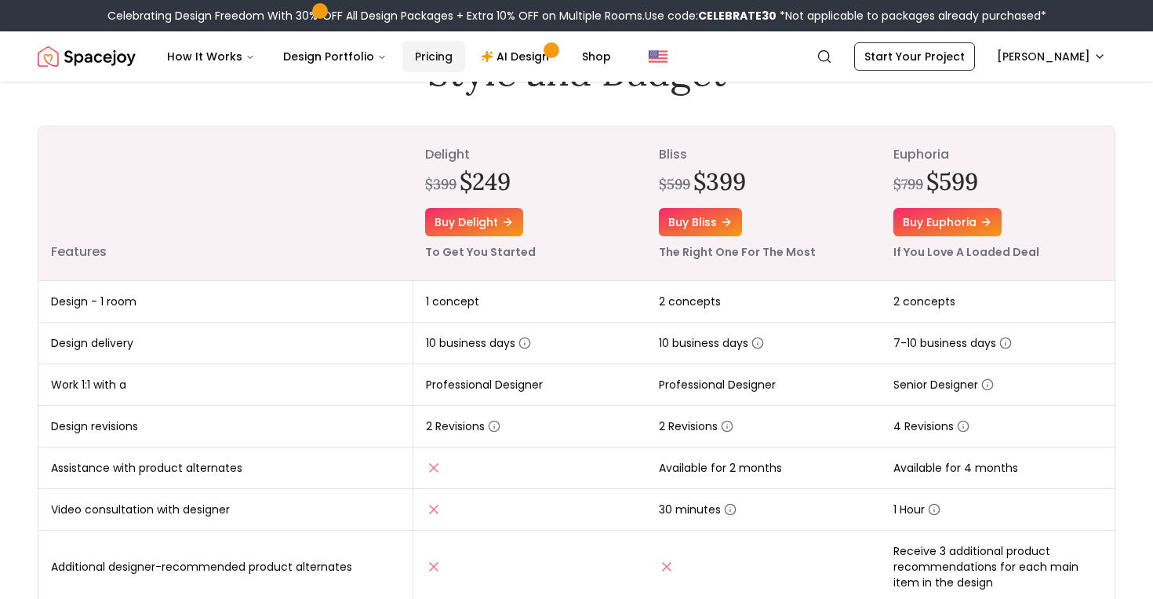
scroll to position [153, 0]
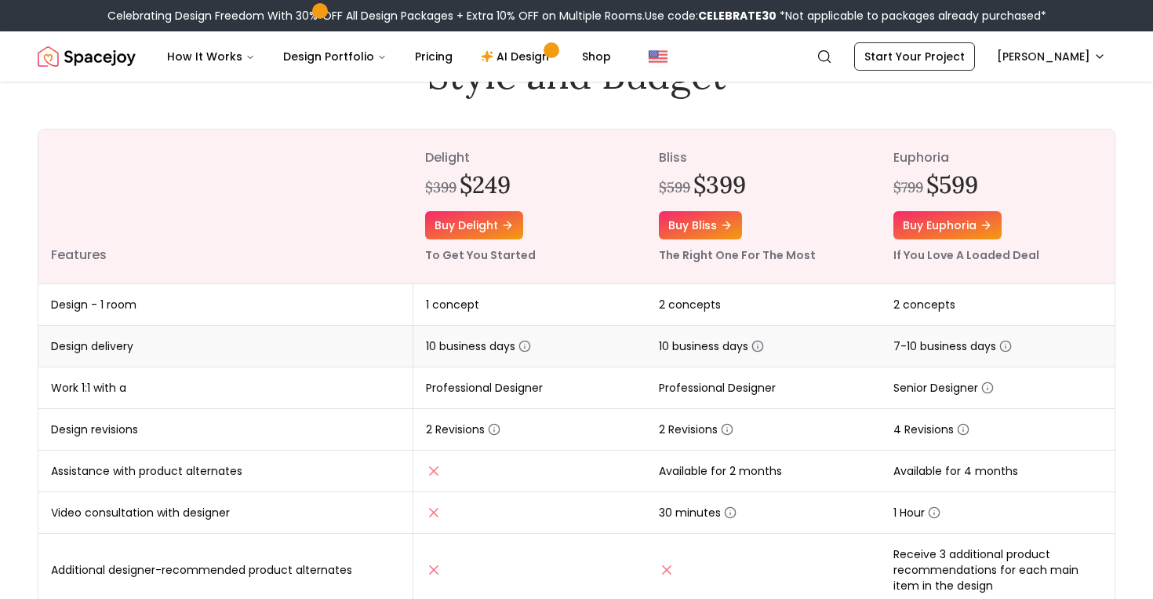
click at [757, 350] on circle "button" at bounding box center [758, 346] width 10 height 10
drag, startPoint x: 664, startPoint y: 388, endPoint x: 800, endPoint y: 388, distance: 136.5
click at [800, 388] on td "Professional Designer" at bounding box center [764, 388] width 234 height 42
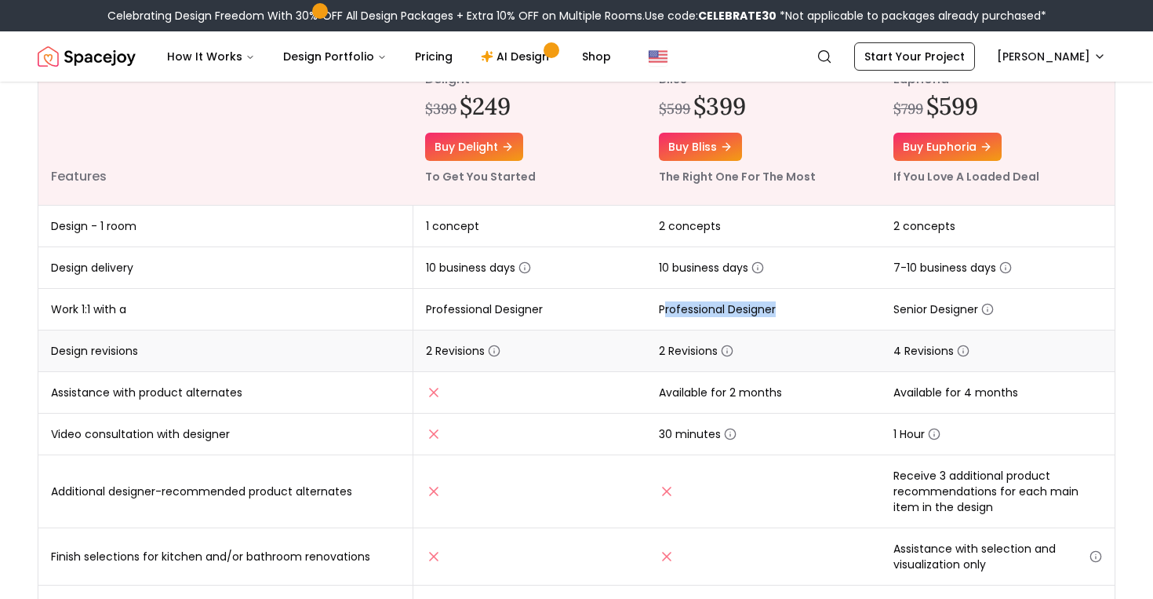
scroll to position [234, 0]
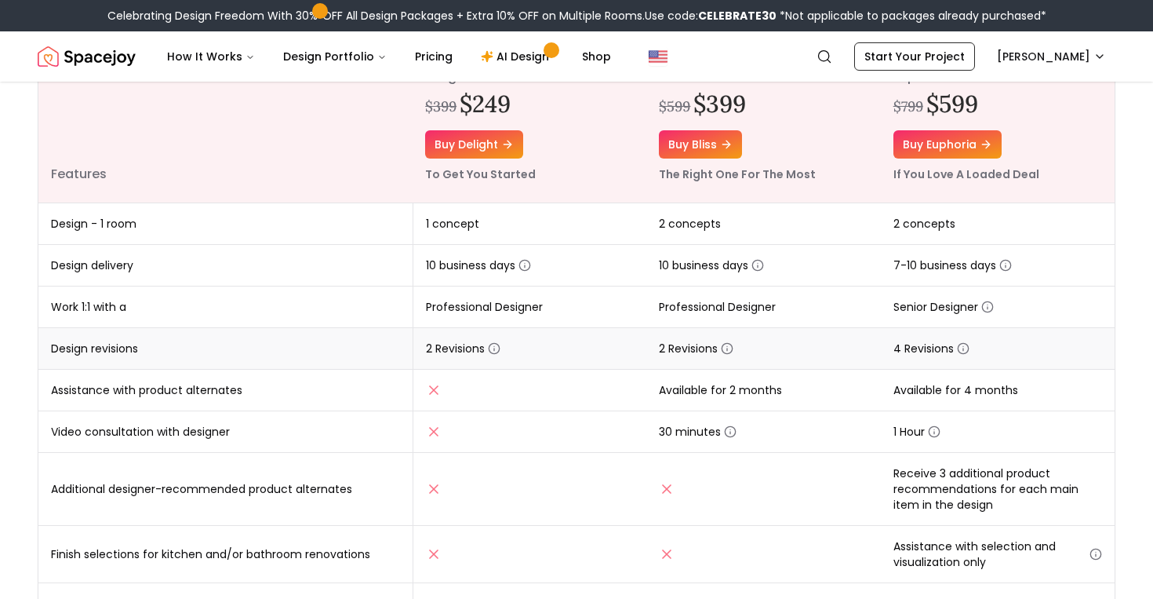
click at [720, 337] on td "2 Revisions" at bounding box center [764, 349] width 234 height 42
click at [722, 349] on icon "button" at bounding box center [727, 348] width 13 height 13
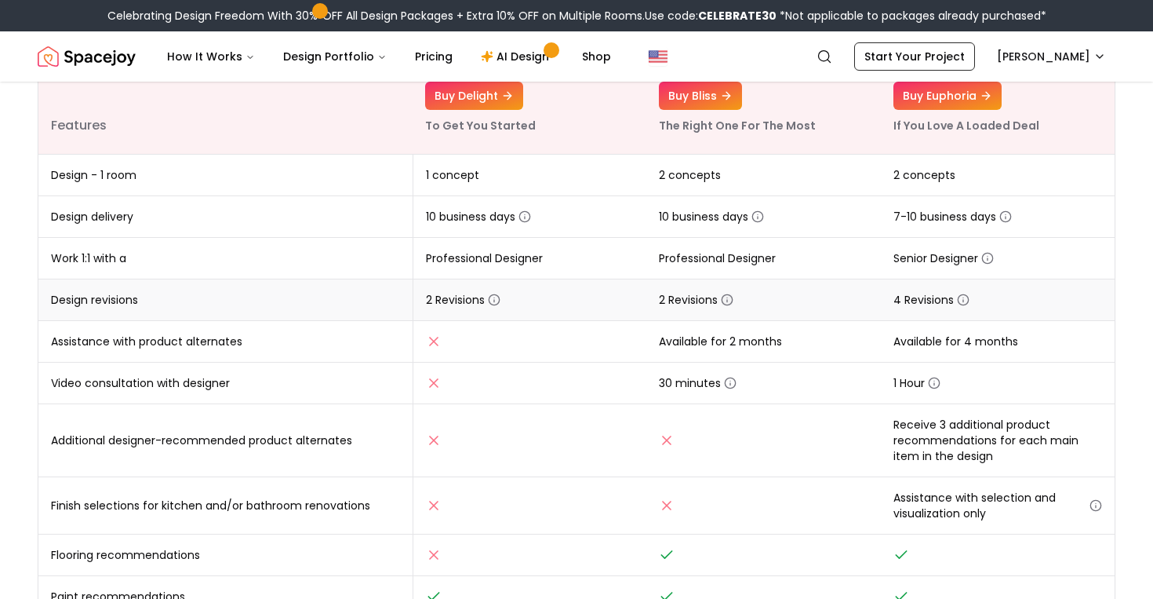
scroll to position [289, 0]
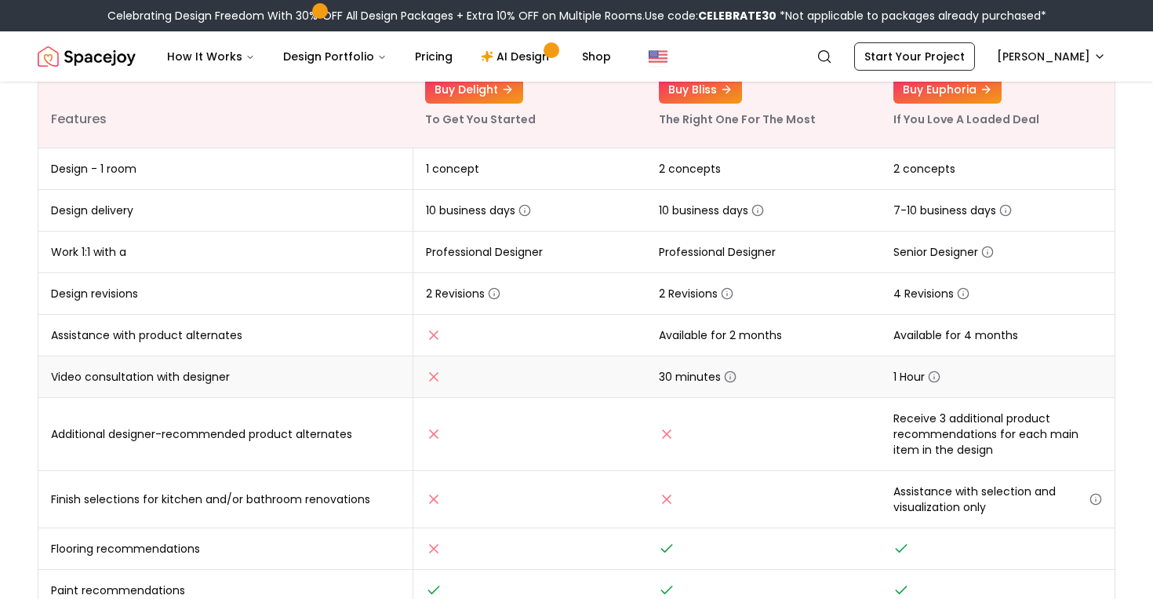
click at [726, 373] on circle "button" at bounding box center [731, 377] width 10 height 10
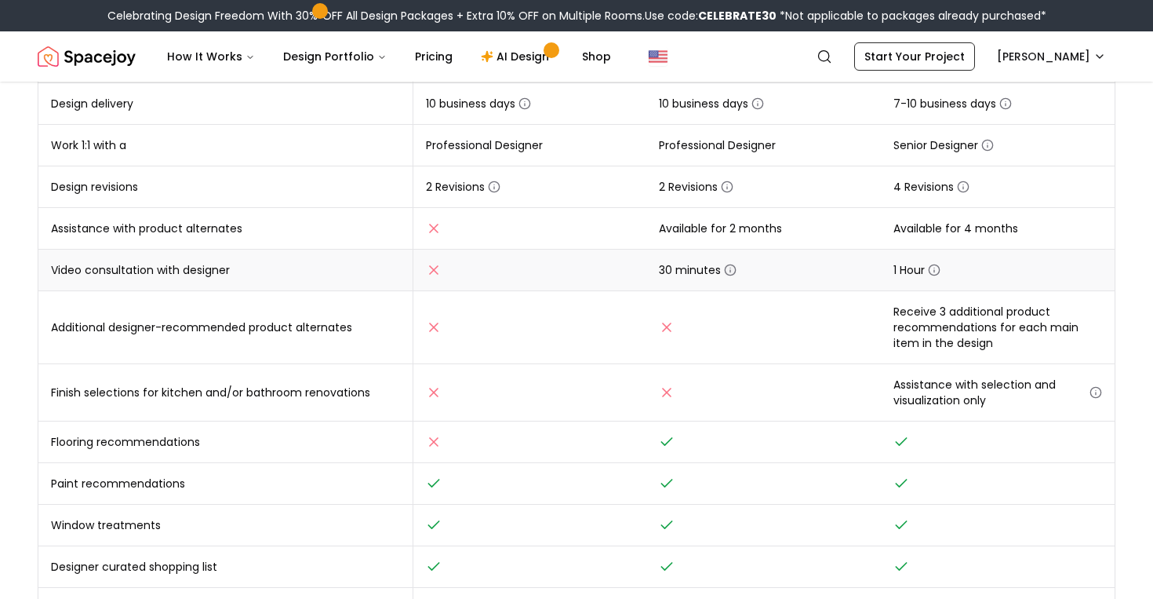
scroll to position [397, 0]
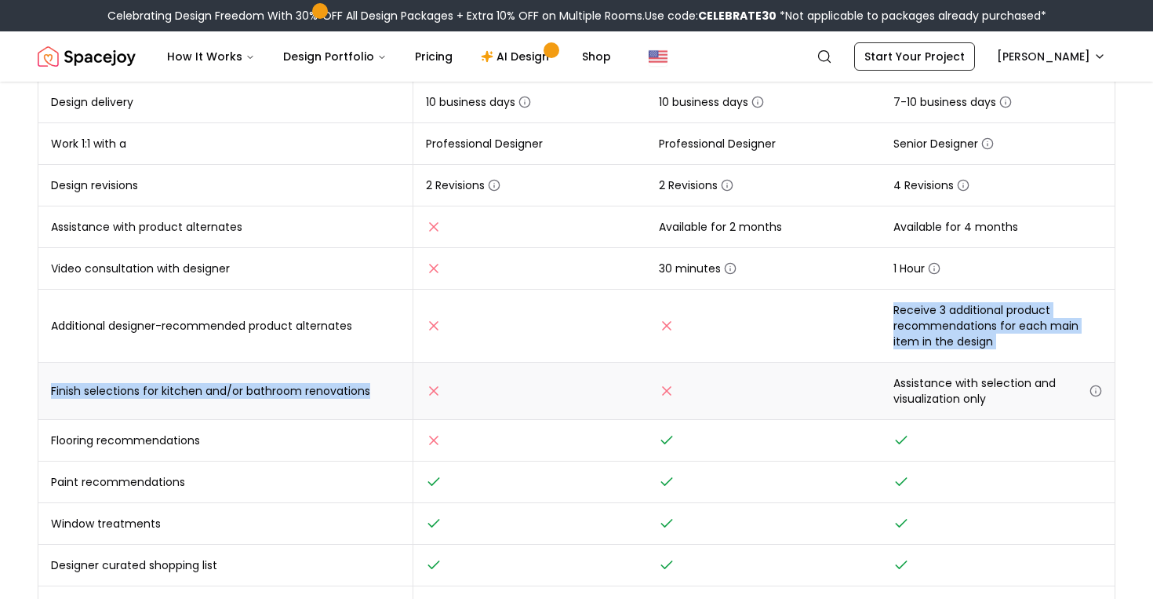
drag, startPoint x: 644, startPoint y: 311, endPoint x: 658, endPoint y: 367, distance: 58.2
click at [658, 367] on tbody "Design - 1 room 1 concept 2 concepts 2 concepts Design delivery 10 business day…" at bounding box center [576, 375] width 1077 height 671
click at [658, 367] on td at bounding box center [764, 391] width 234 height 57
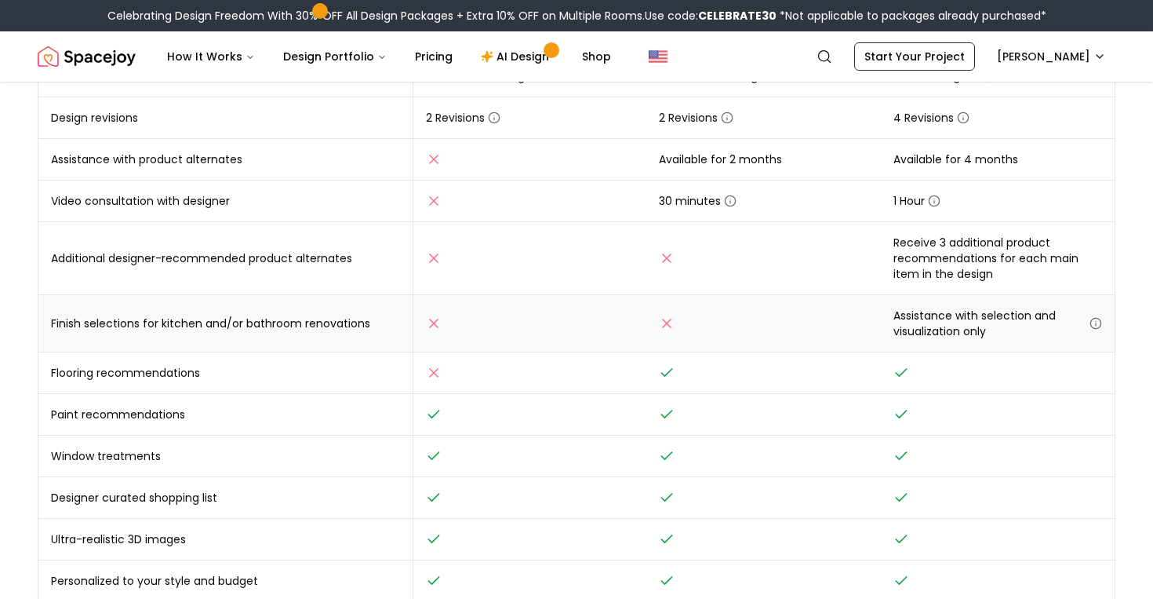
scroll to position [465, 0]
drag, startPoint x: 658, startPoint y: 367, endPoint x: 705, endPoint y: 418, distance: 69.4
click at [705, 418] on tbody "Design - 1 room 1 concept 2 concepts 2 concepts Design delivery 10 business day…" at bounding box center [576, 307] width 1077 height 671
click at [705, 418] on td at bounding box center [764, 414] width 234 height 42
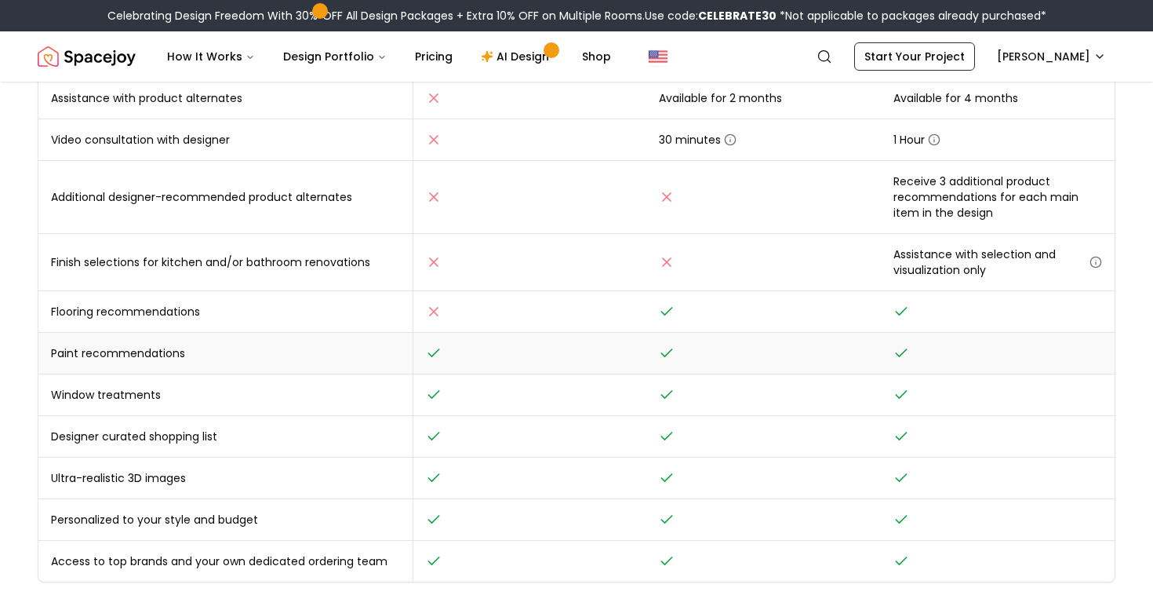
scroll to position [541, 0]
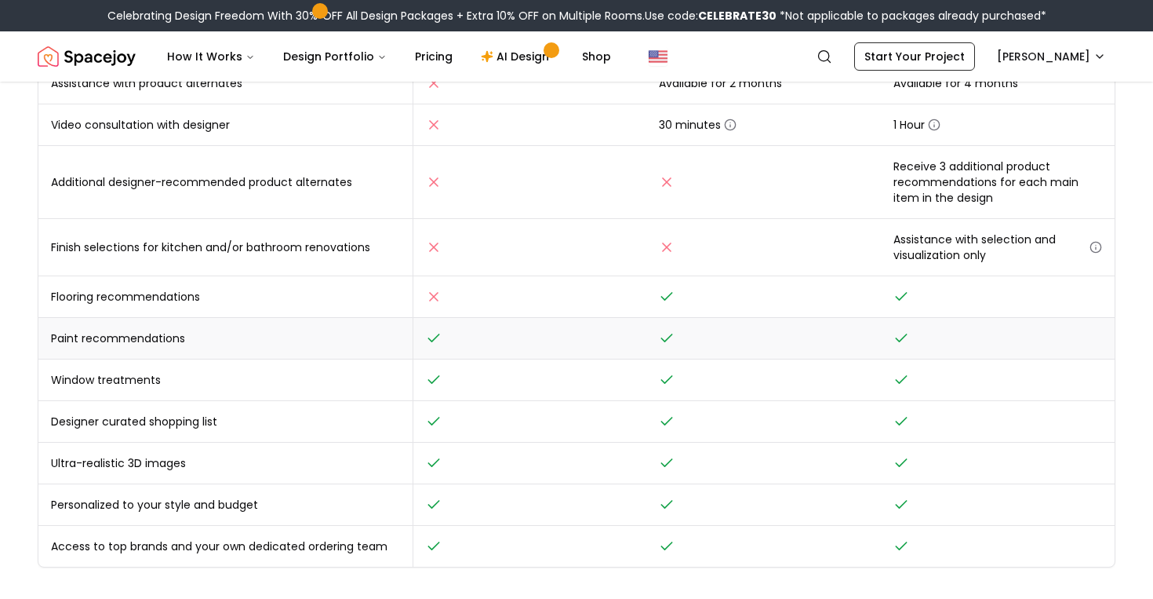
drag, startPoint x: 647, startPoint y: 342, endPoint x: 854, endPoint y: 340, distance: 207.2
click at [854, 340] on td at bounding box center [764, 339] width 234 height 42
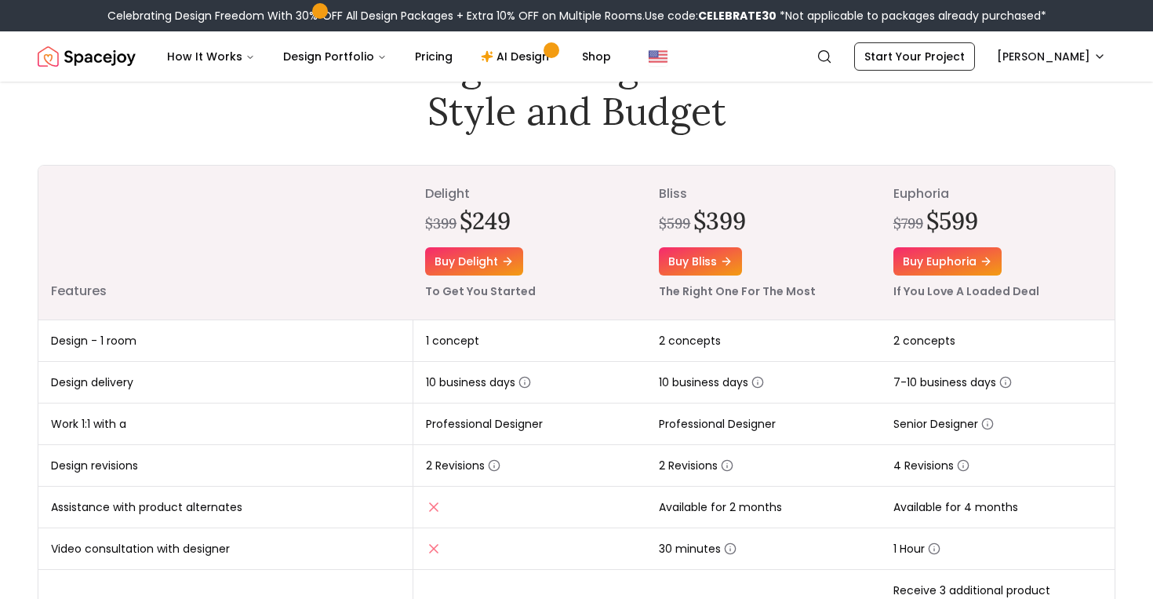
scroll to position [410, 0]
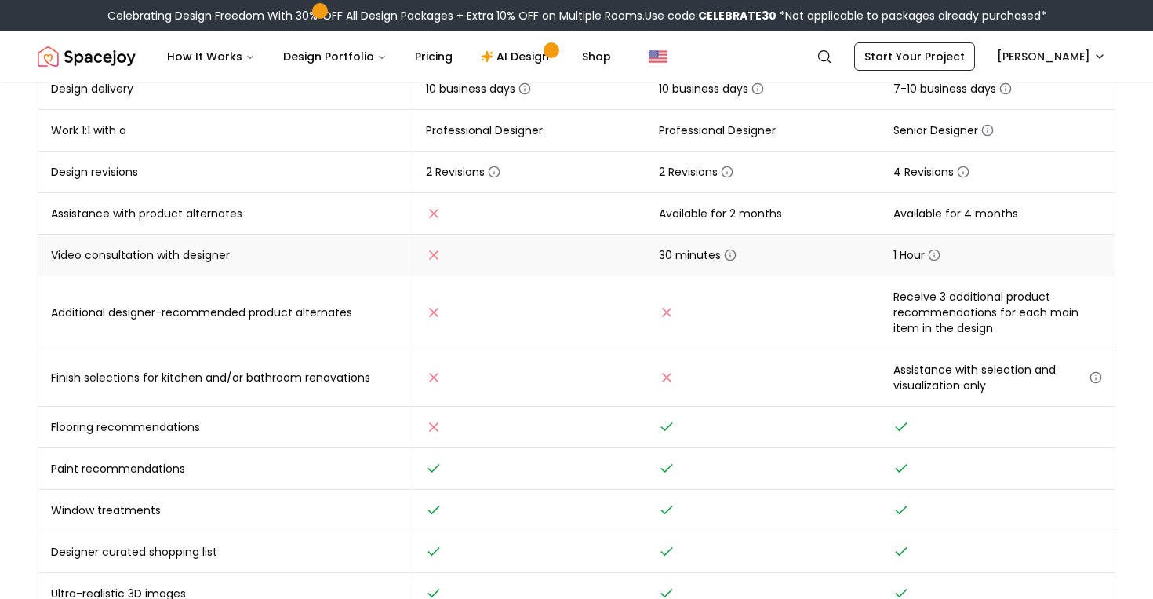
click at [725, 253] on icon "button" at bounding box center [730, 255] width 13 height 13
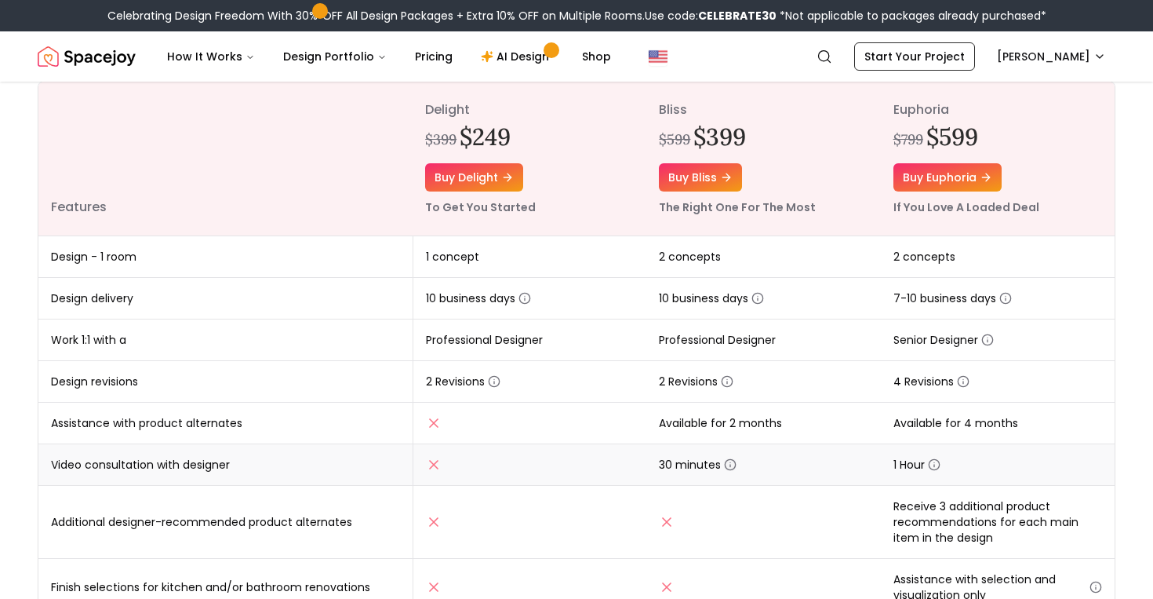
scroll to position [202, 0]
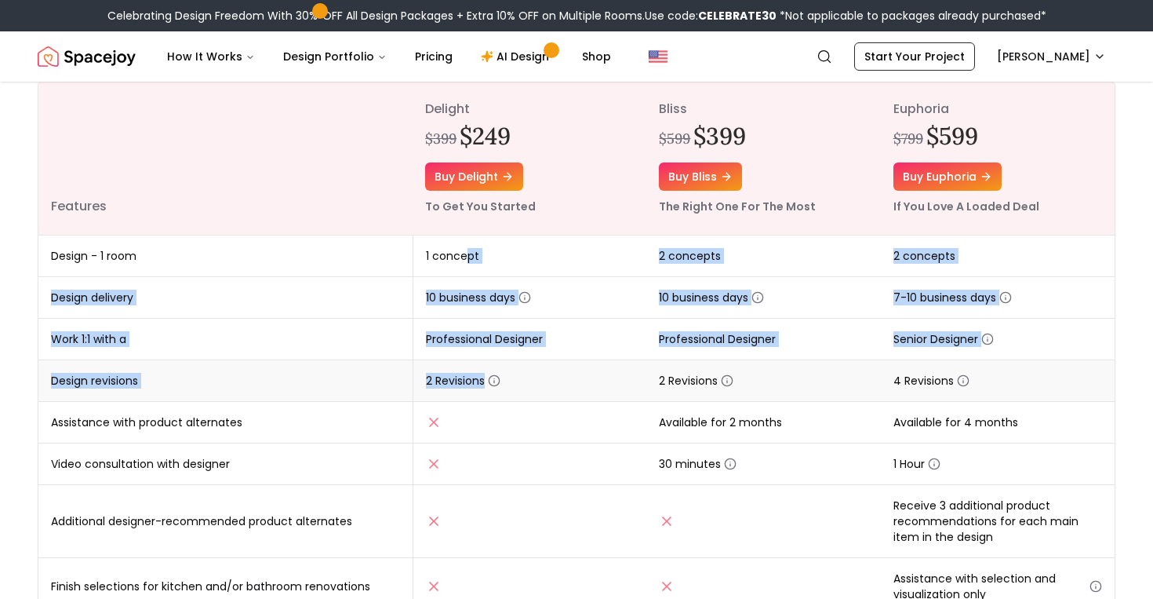
drag, startPoint x: 468, startPoint y: 254, endPoint x: 496, endPoint y: 393, distance: 141.7
click at [497, 392] on tbody "Design - 1 room 1 concept 2 concepts 2 concepts Design delivery 10 business day…" at bounding box center [576, 570] width 1077 height 671
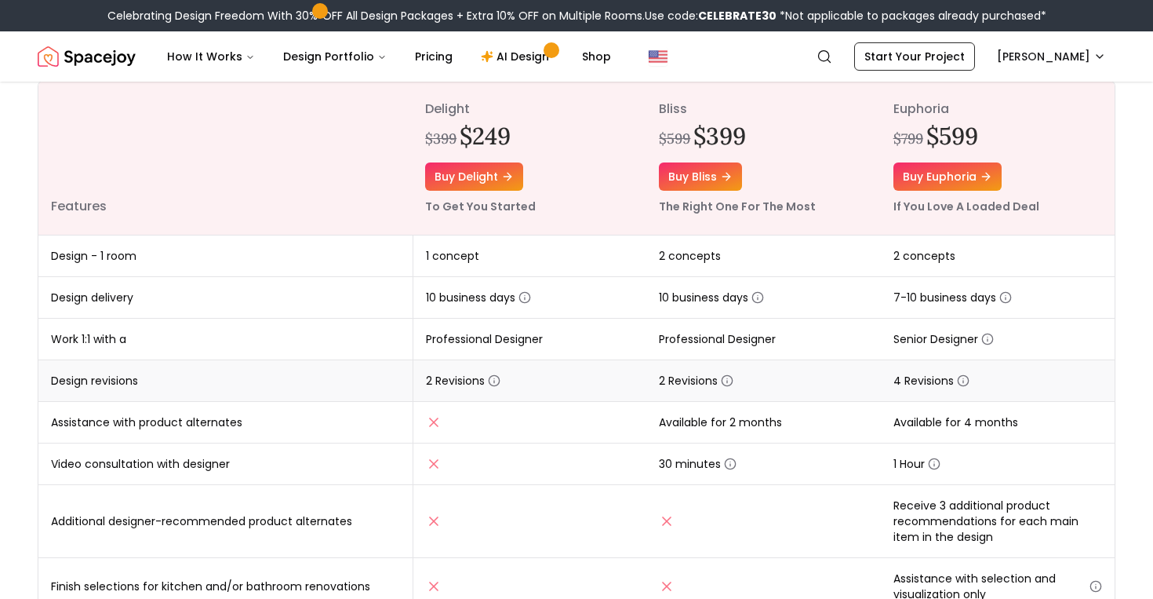
click at [496, 393] on td "2 Revisions" at bounding box center [530, 381] width 234 height 42
click at [487, 372] on td "2 Revisions" at bounding box center [530, 381] width 234 height 42
click at [490, 380] on icon "button" at bounding box center [494, 380] width 13 height 13
click at [491, 380] on icon "button" at bounding box center [494, 380] width 13 height 13
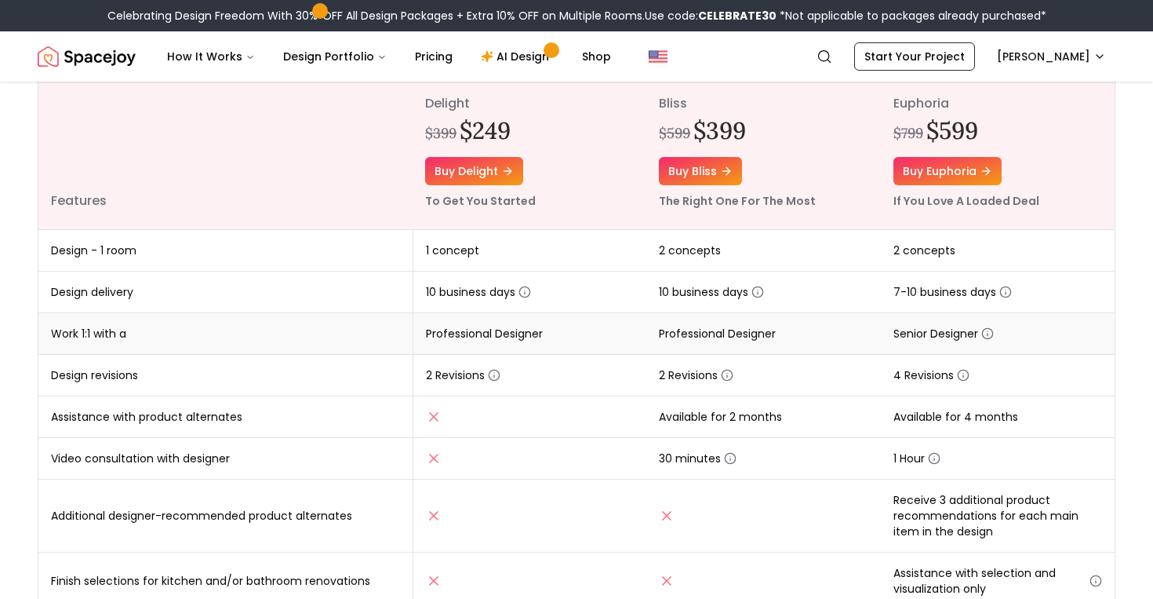
scroll to position [211, 0]
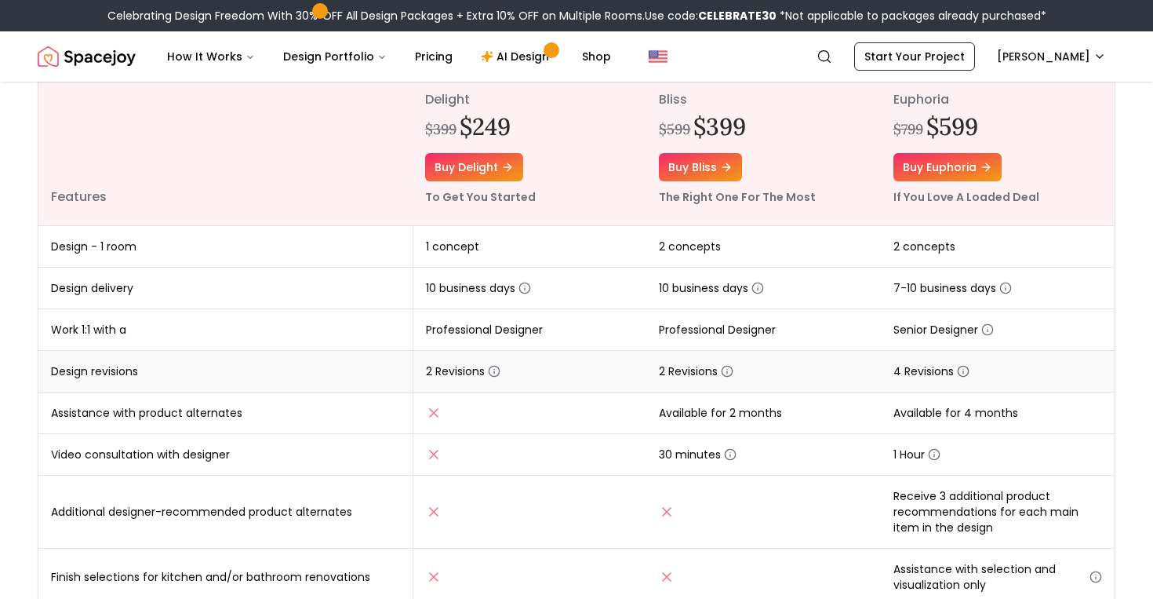
click at [962, 373] on icon "button" at bounding box center [963, 371] width 13 height 13
click at [730, 373] on icon "button" at bounding box center [727, 371] width 13 height 13
click at [499, 368] on circle "button" at bounding box center [494, 371] width 10 height 10
click at [986, 327] on icon "button" at bounding box center [988, 329] width 13 height 13
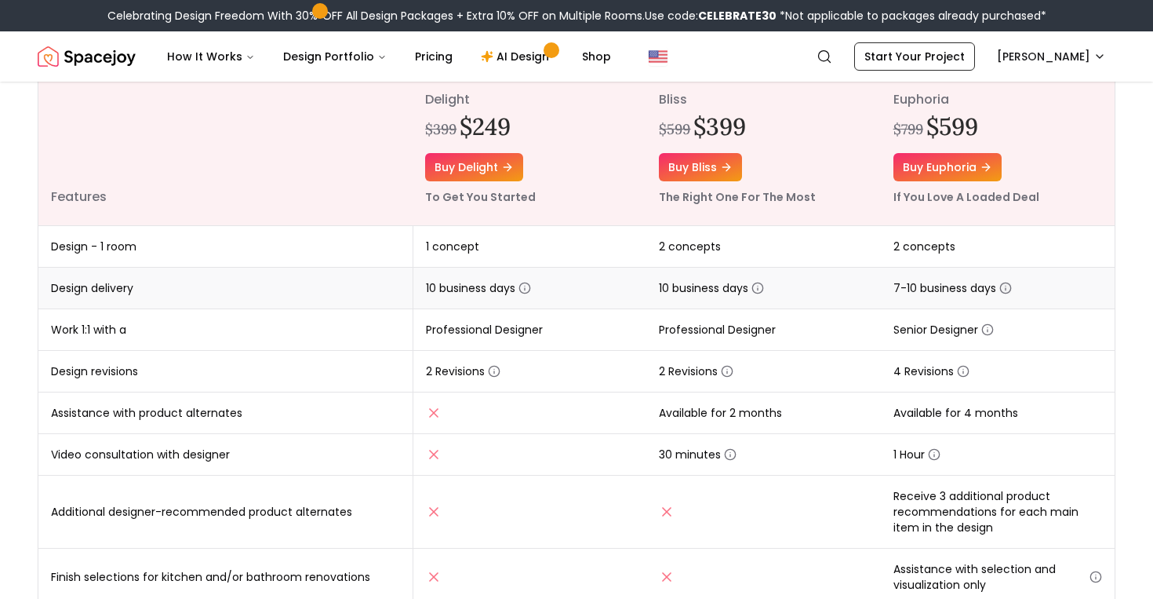
click at [1008, 291] on icon "button" at bounding box center [1006, 288] width 13 height 13
click at [763, 334] on span "Professional Designer" at bounding box center [717, 330] width 117 height 16
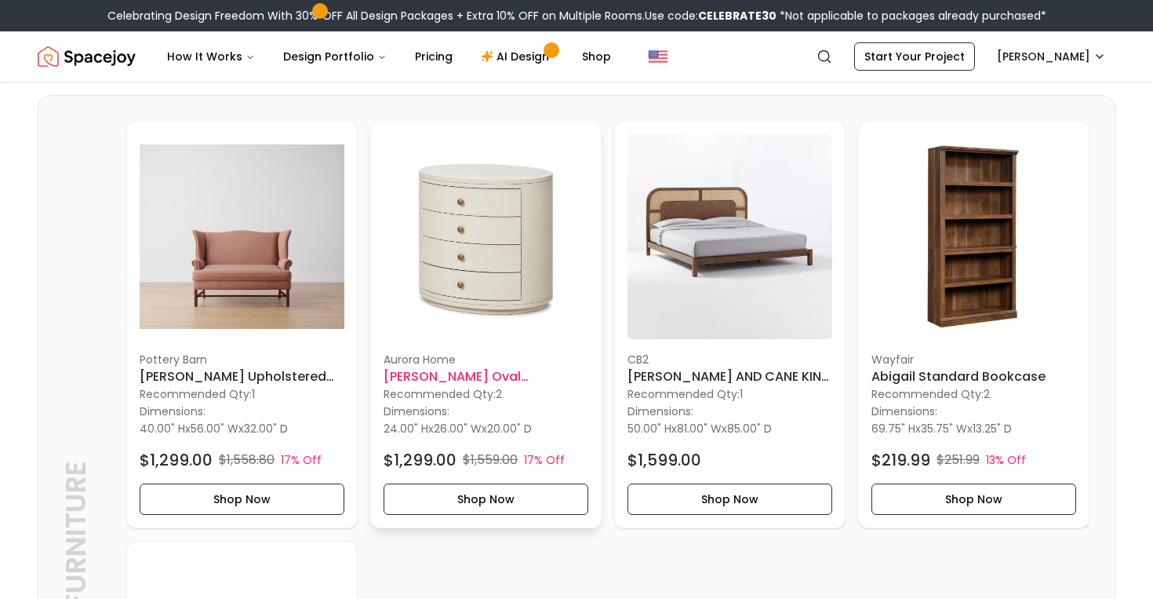
scroll to position [3019, 0]
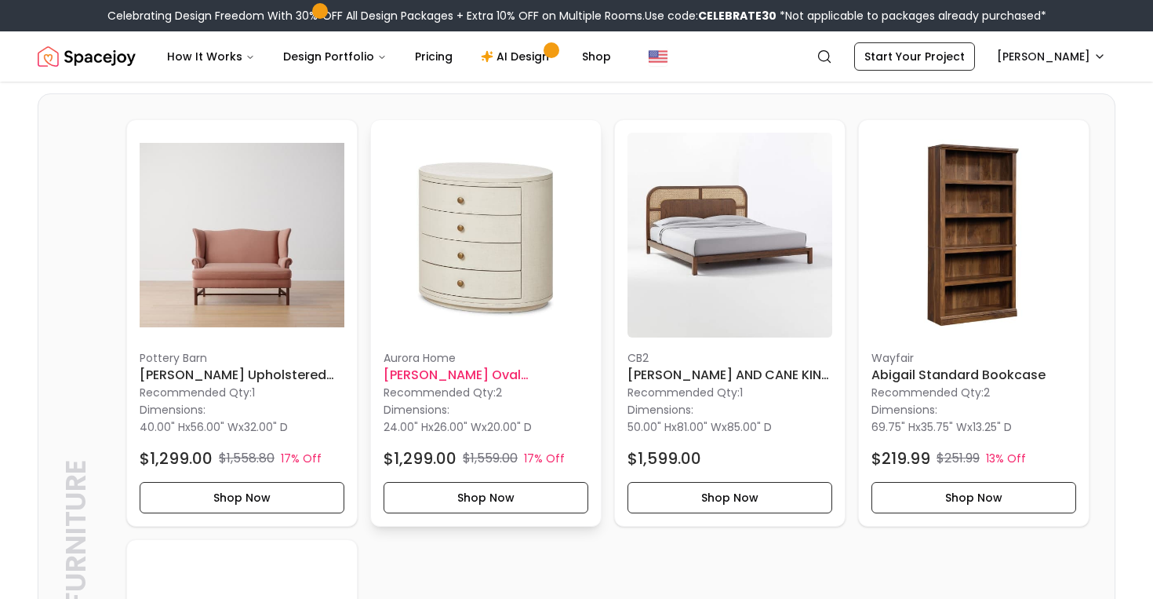
click at [417, 477] on div "aurora home Miriam Oval Nightstand Recommended Qty: 2 Dimensions: 24.00" H x 26…" at bounding box center [486, 431] width 205 height 163
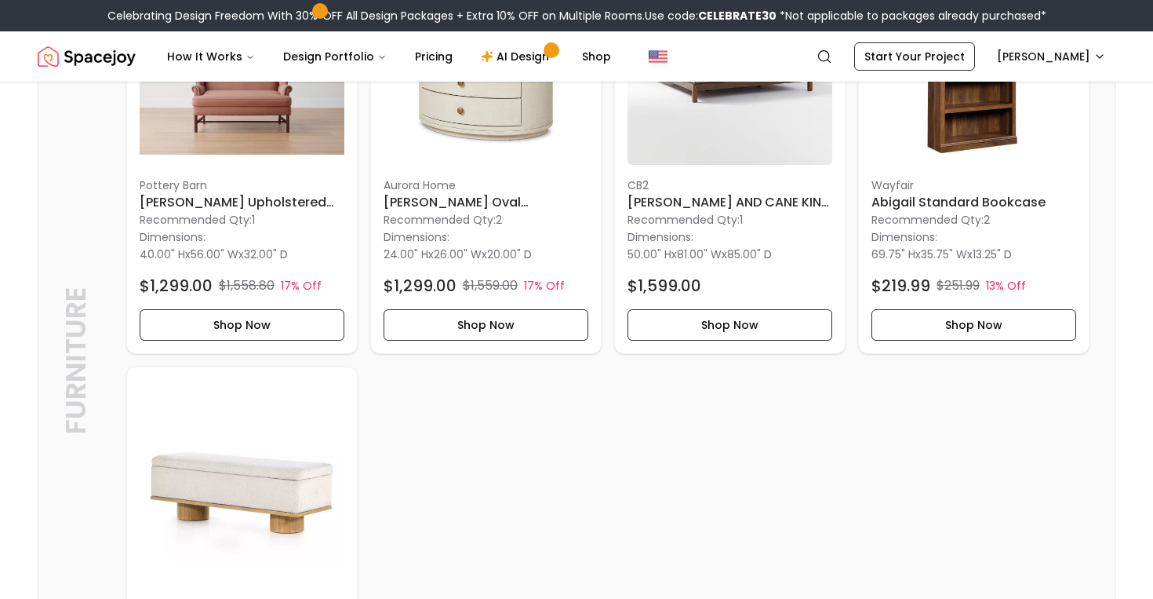
scroll to position [3045, 0]
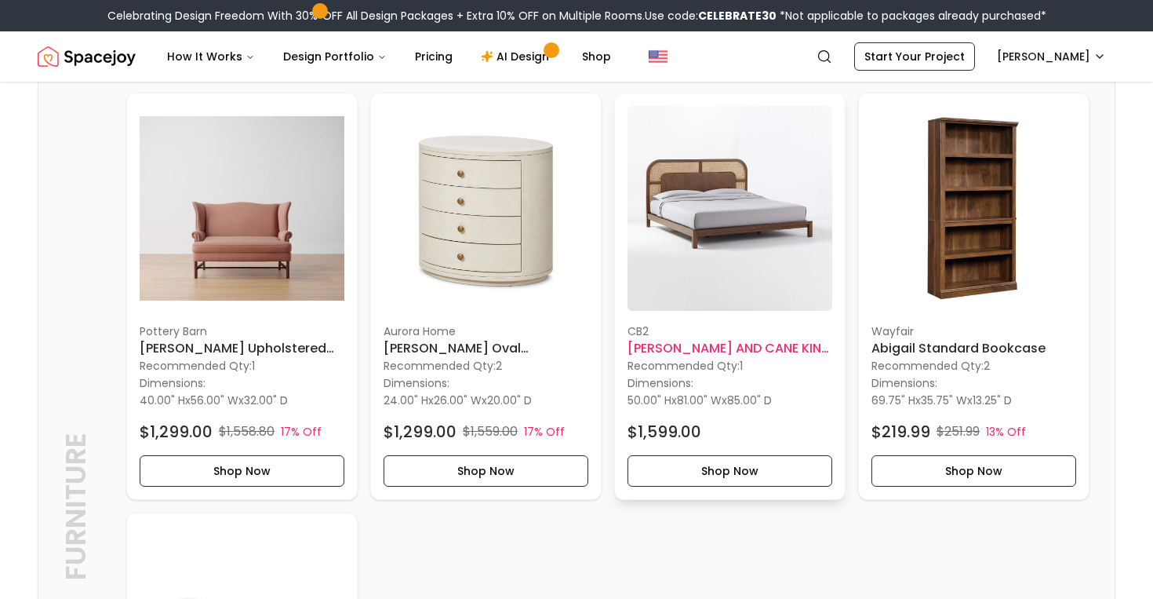
click at [737, 311] on img at bounding box center [730, 208] width 205 height 205
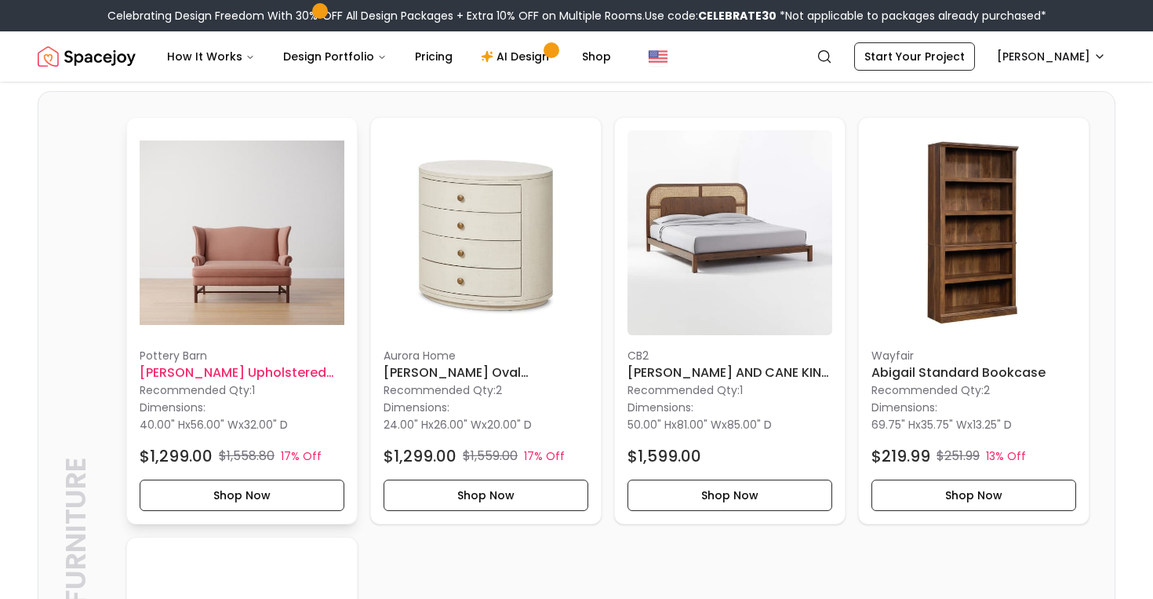
scroll to position [3022, 0]
click at [490, 257] on img at bounding box center [486, 231] width 205 height 205
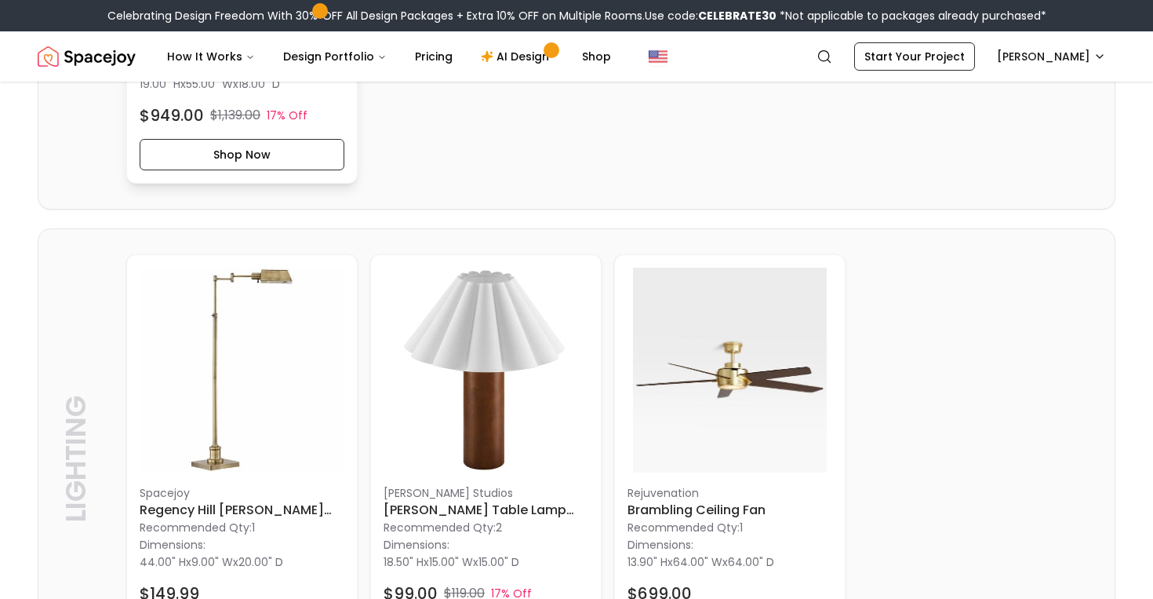
scroll to position [3902, 0]
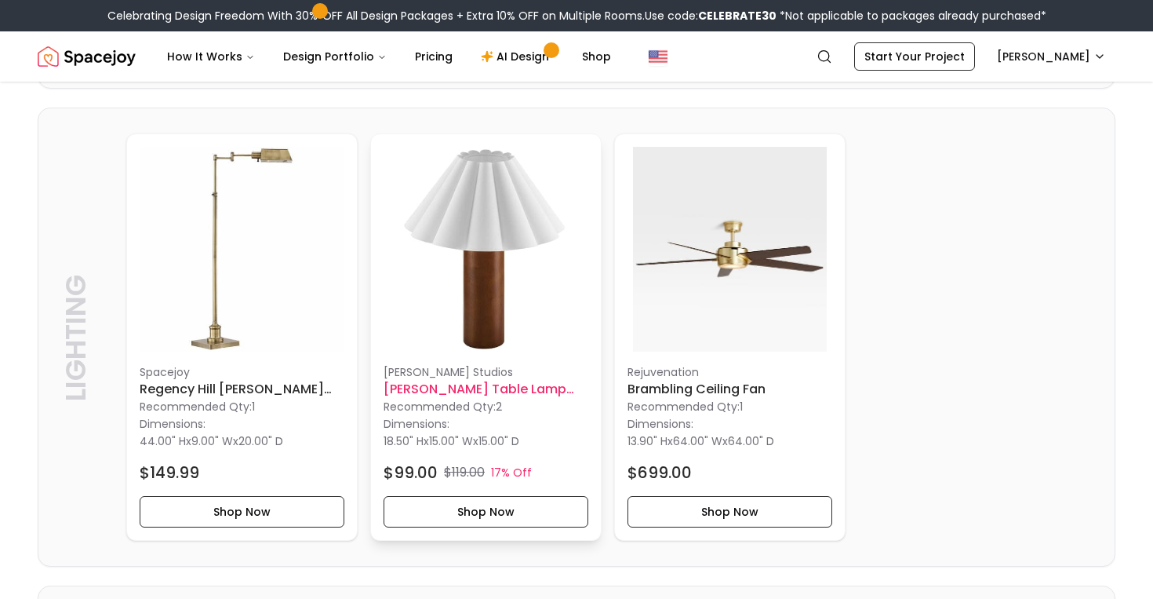
click at [417, 280] on img at bounding box center [486, 249] width 205 height 205
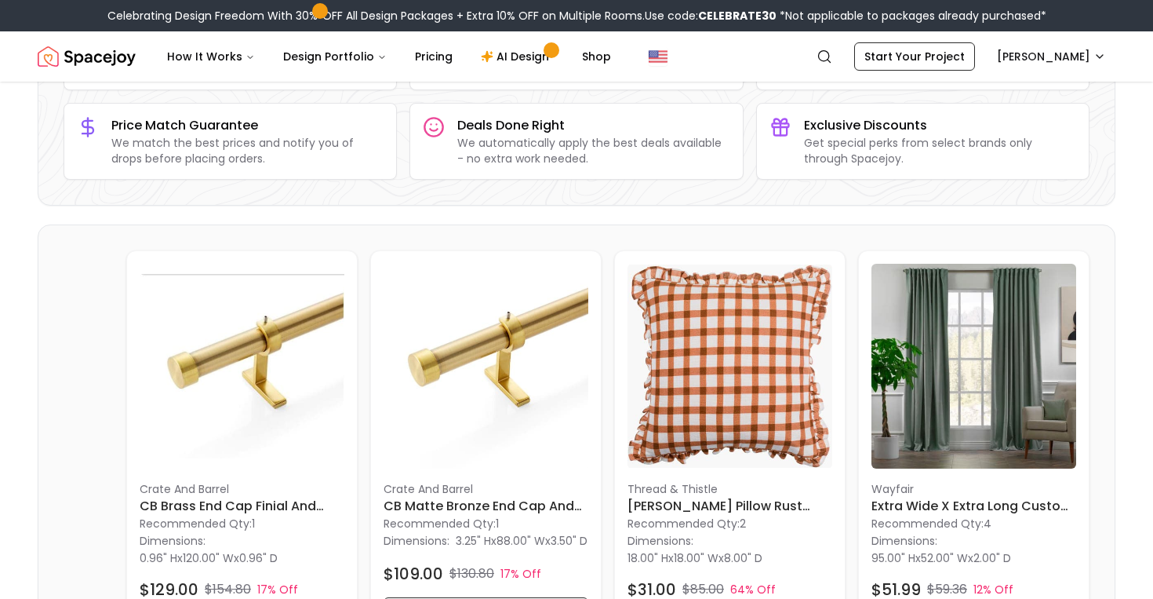
scroll to position [0, 0]
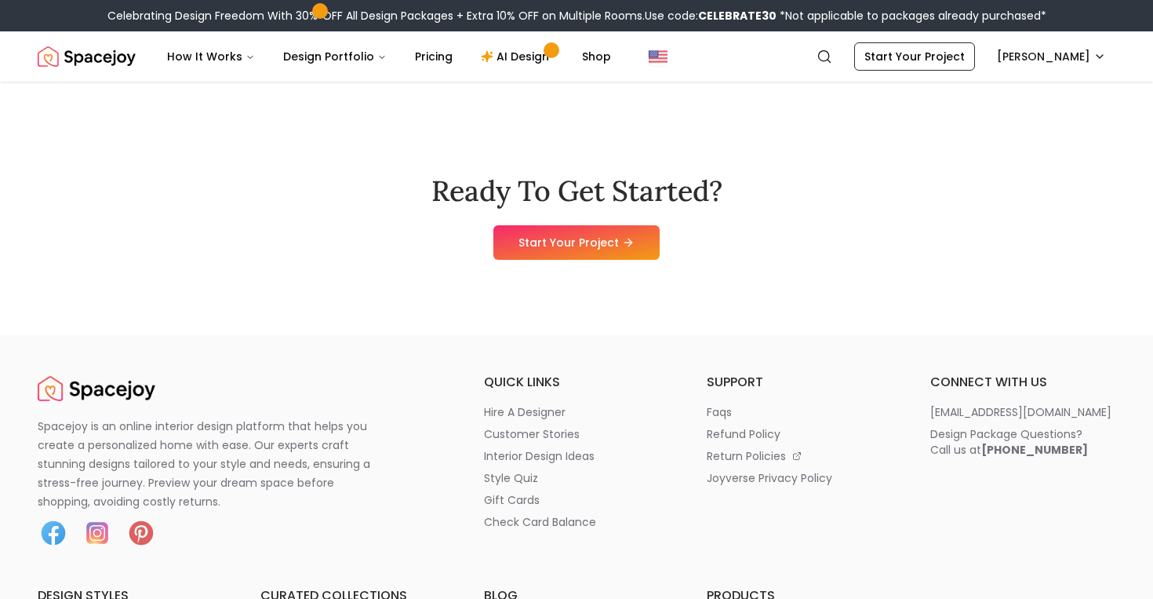
scroll to position [4469, 0]
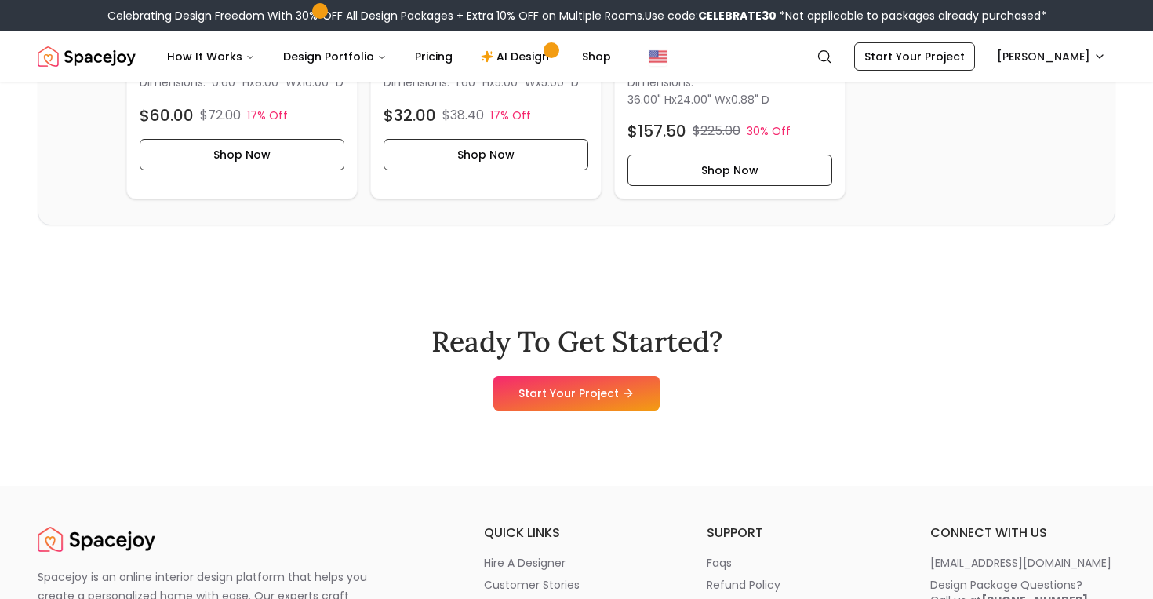
scroll to position [3049, 0]
